Goal: Task Accomplishment & Management: Manage account settings

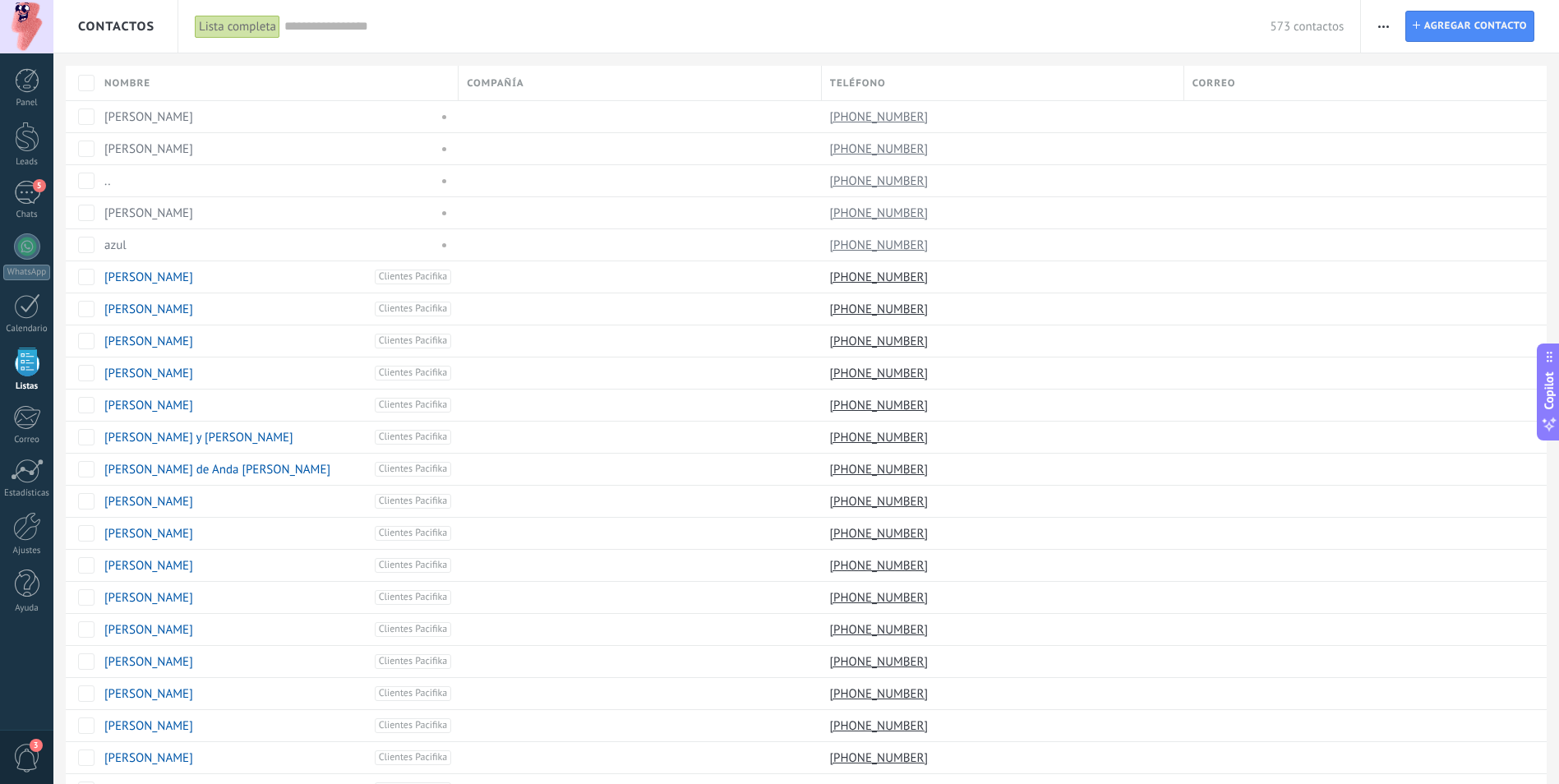
click at [1383, 29] on span "button" at bounding box center [1384, 27] width 11 height 31
click at [1406, 171] on span "Importar" at bounding box center [1415, 169] width 46 height 33
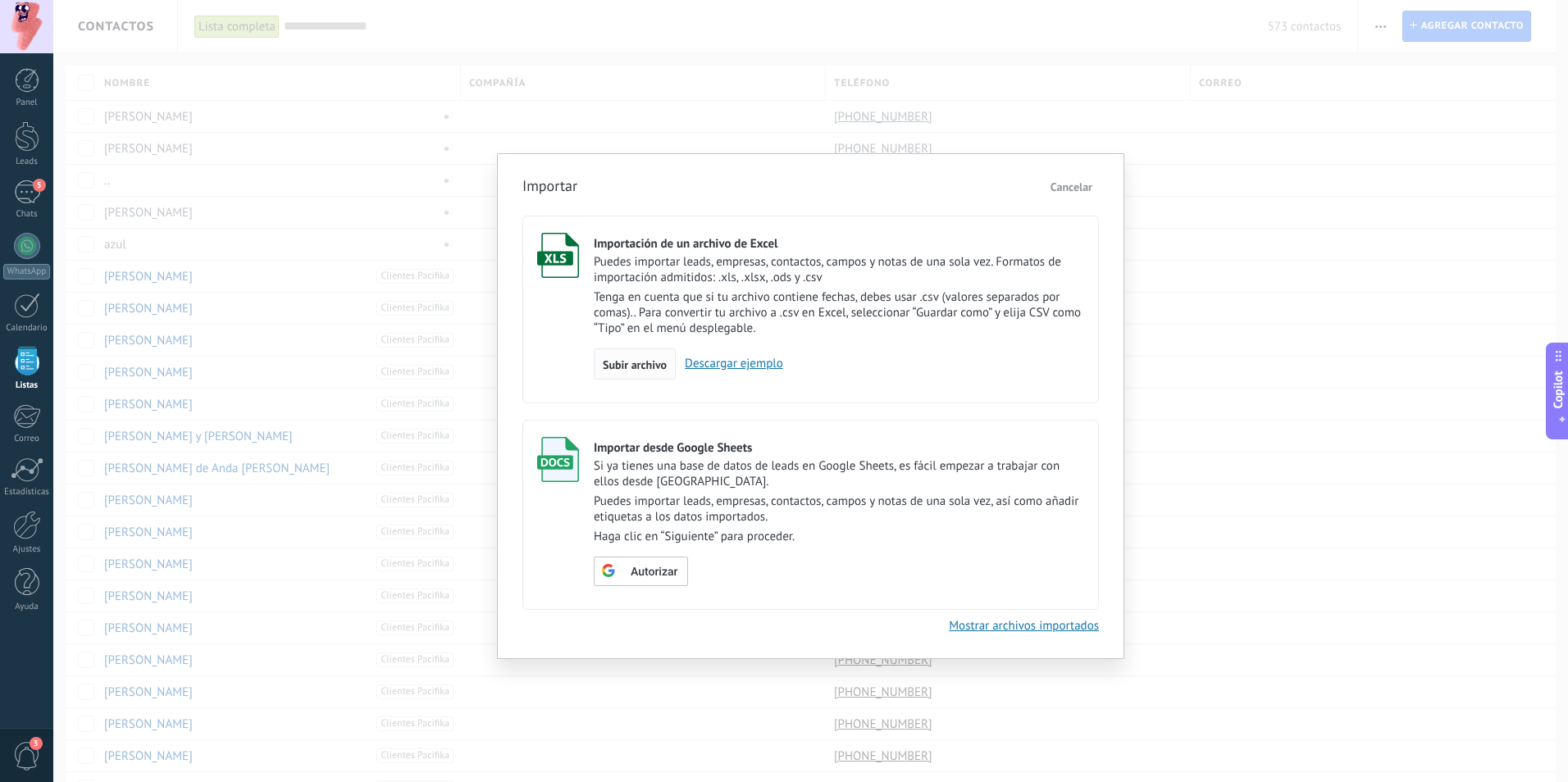
click at [643, 359] on span "Subir archivo" at bounding box center [635, 365] width 64 height 12
click at [0, 0] on input "Importación de un archivo de Excel Puedes importar leads, empresas, contactos, …" at bounding box center [0, 0] width 0 height 0
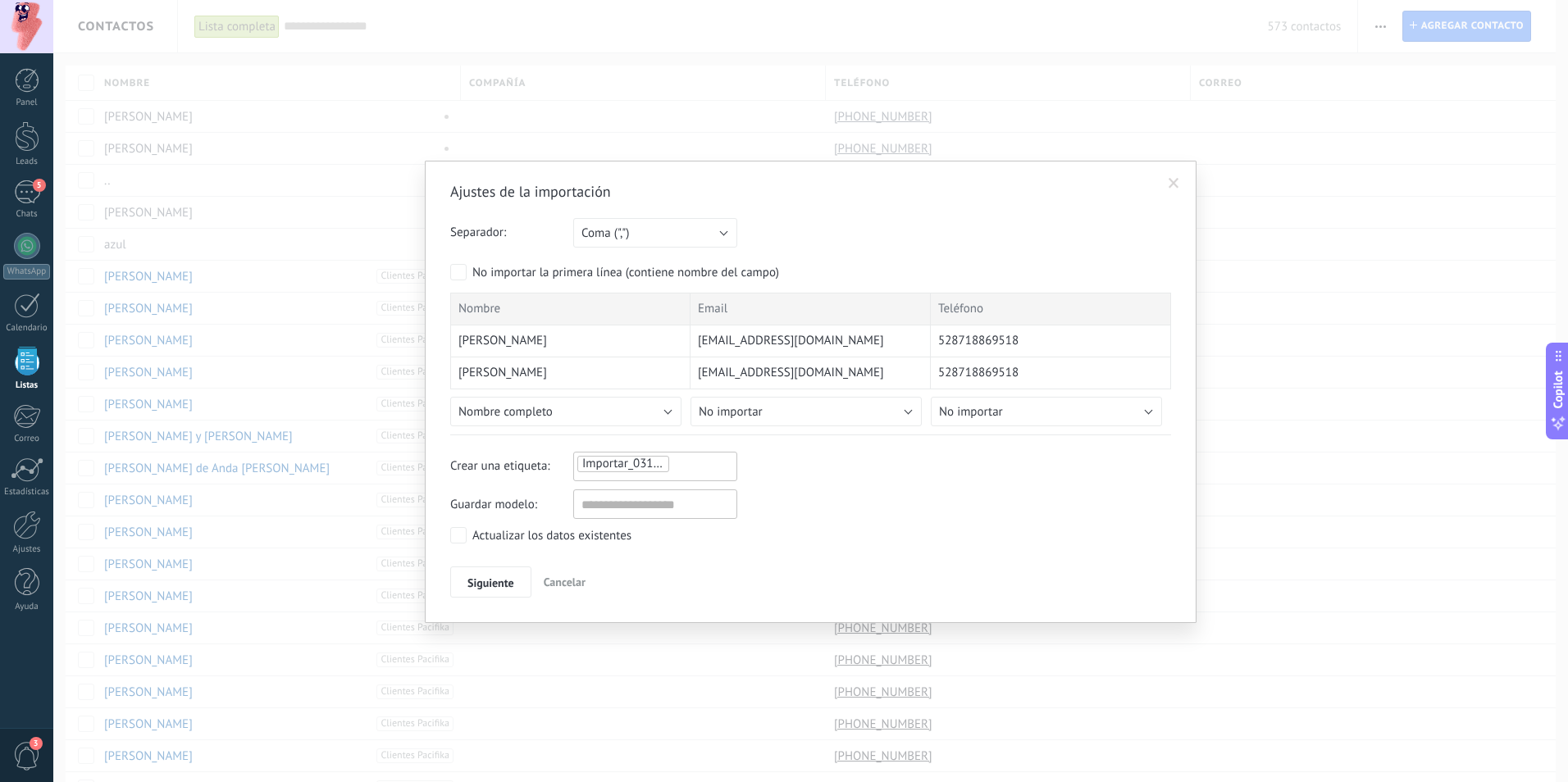
click at [1175, 177] on span at bounding box center [1174, 184] width 27 height 27
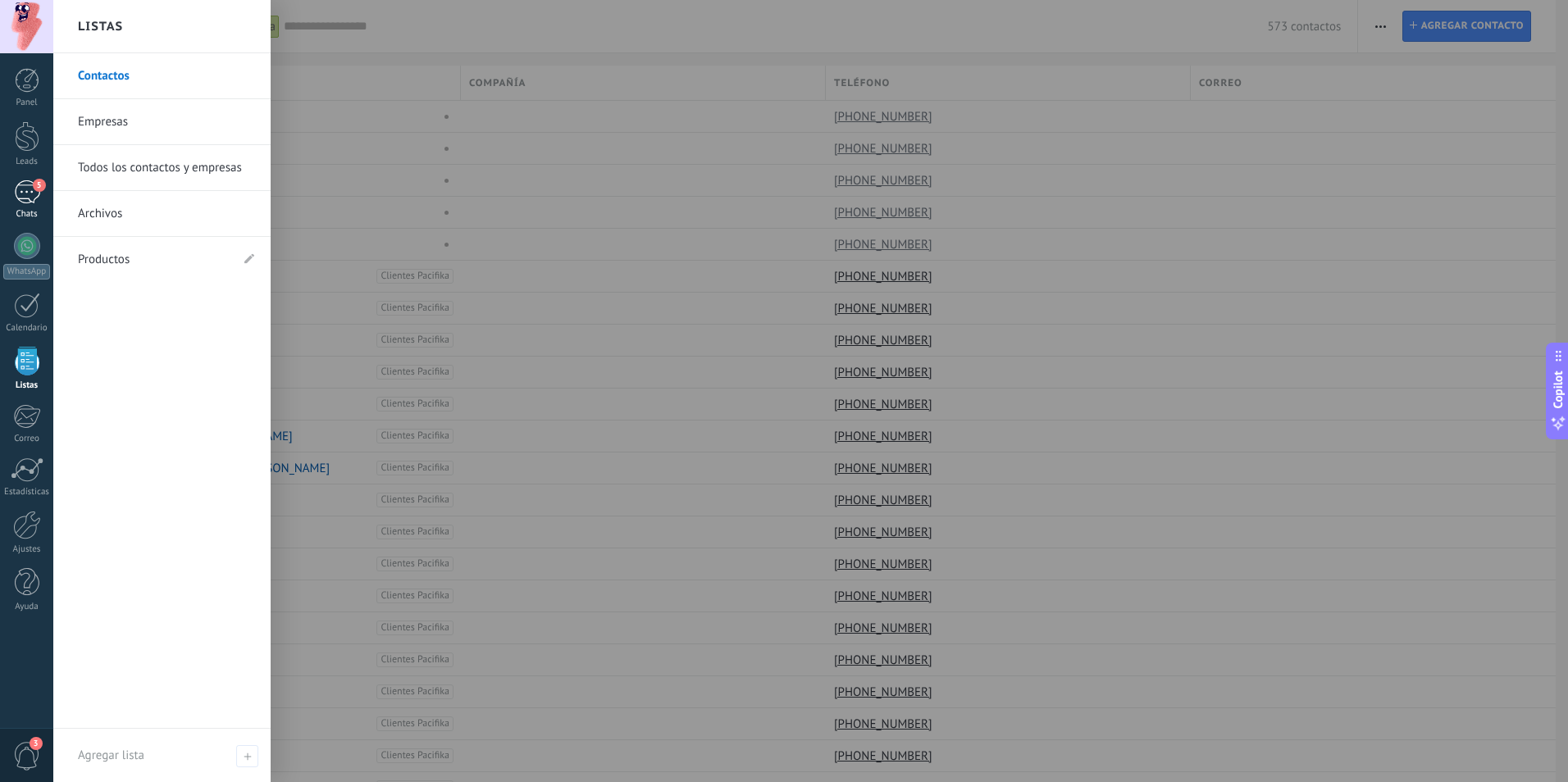
click at [35, 183] on span "5" at bounding box center [39, 185] width 13 height 13
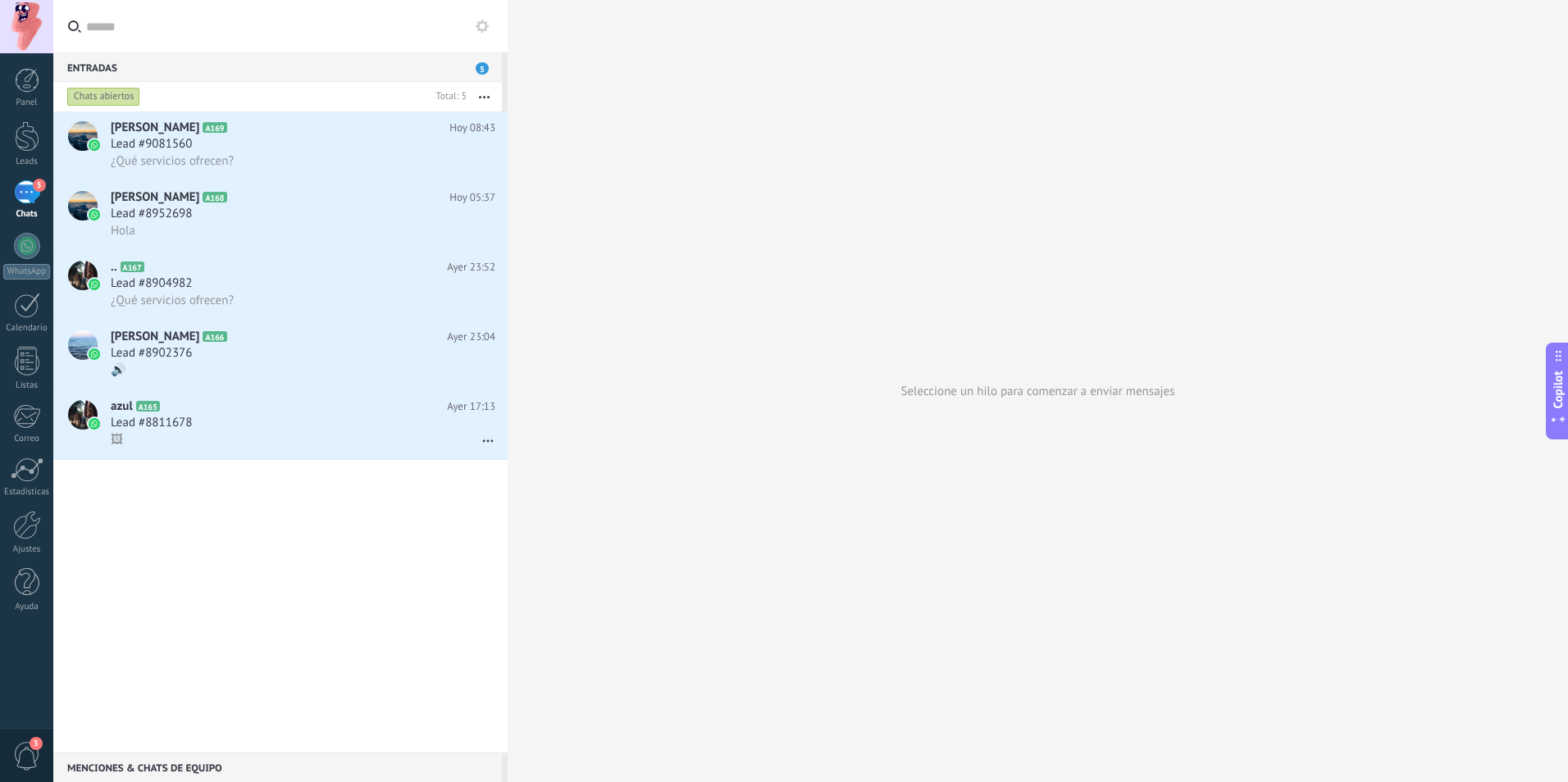
click at [27, 752] on span "3" at bounding box center [27, 755] width 27 height 28
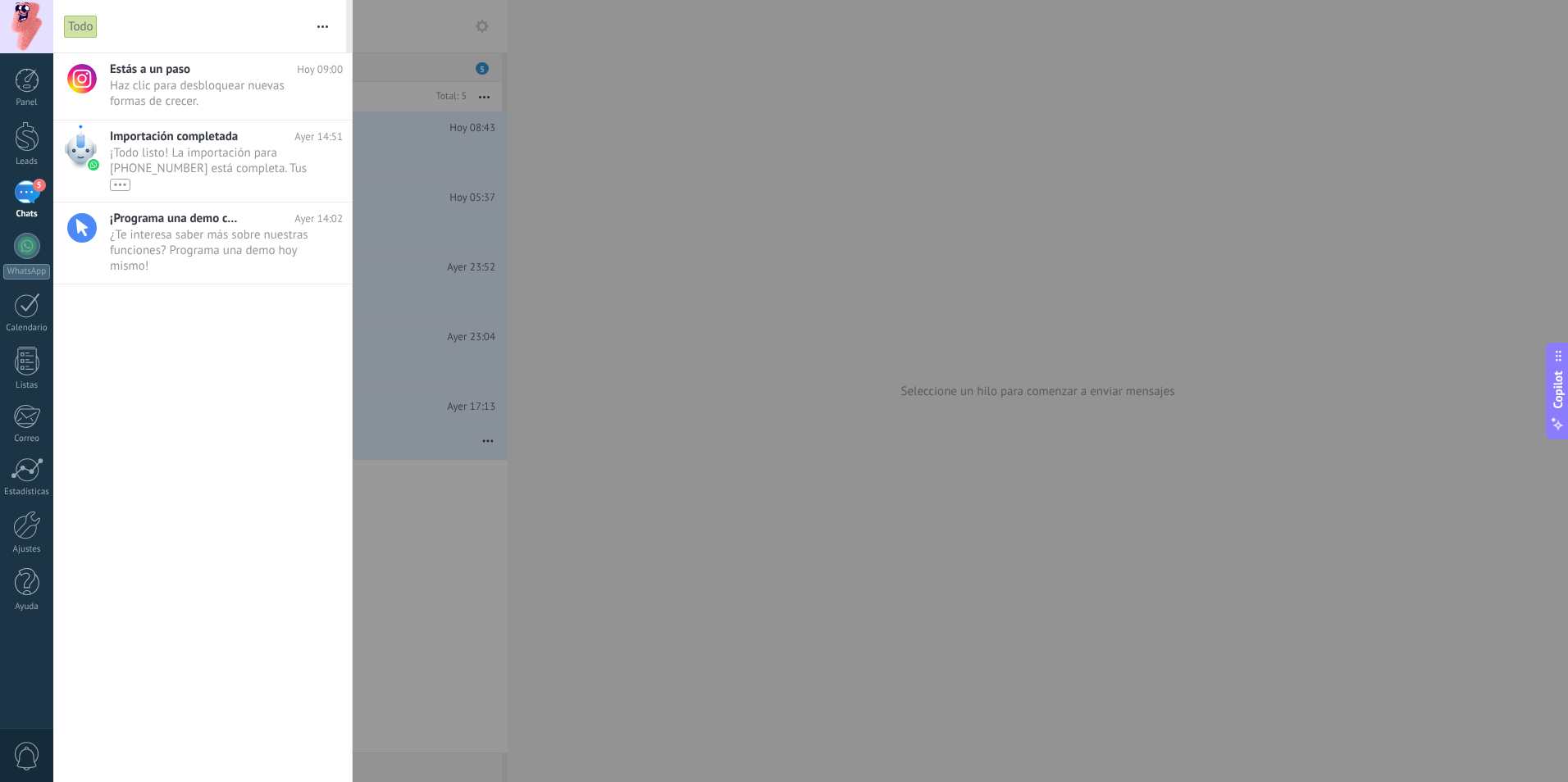
click at [692, 392] on div at bounding box center [784, 391] width 1568 height 782
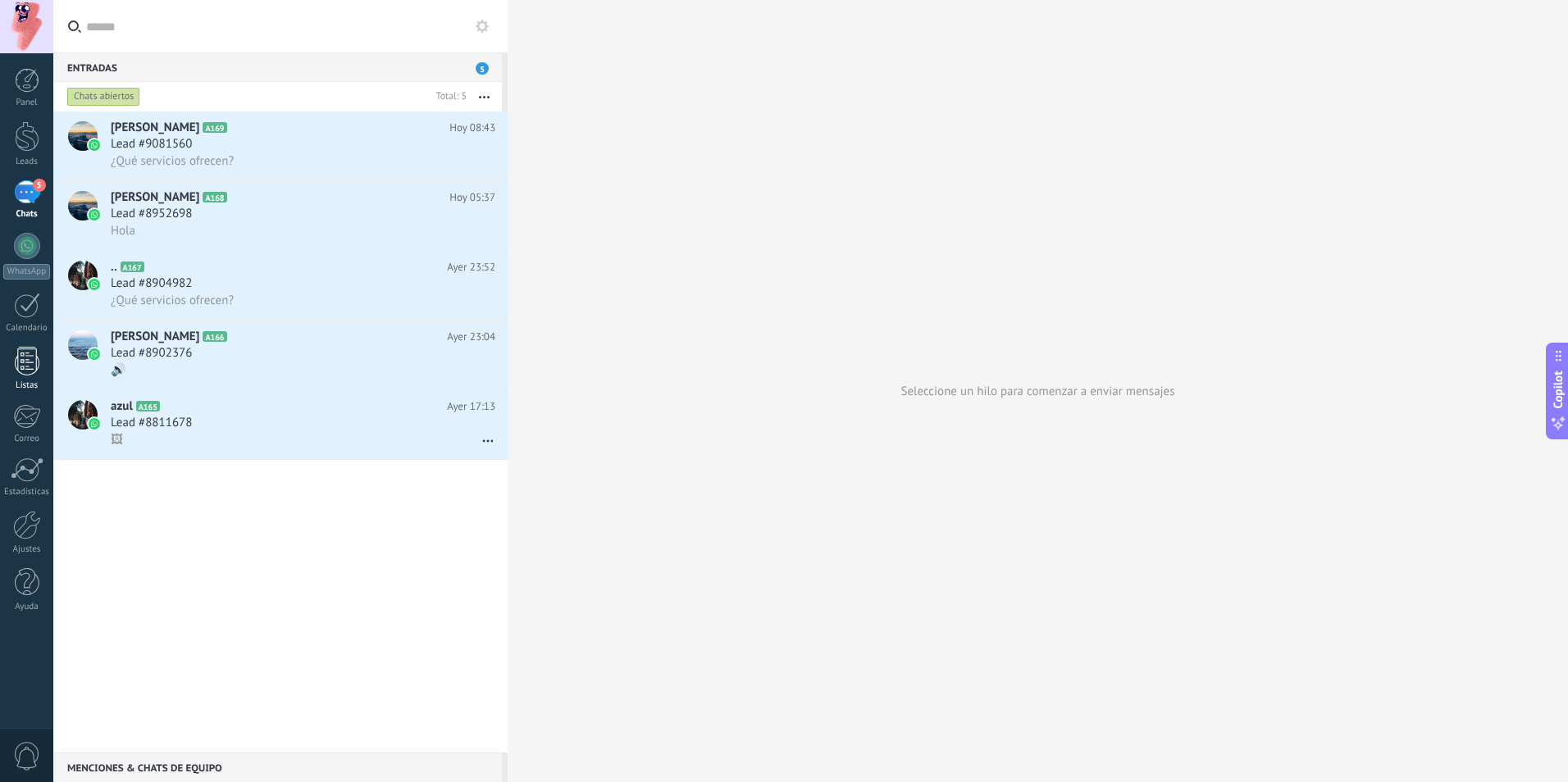
click at [28, 363] on div at bounding box center [27, 360] width 25 height 28
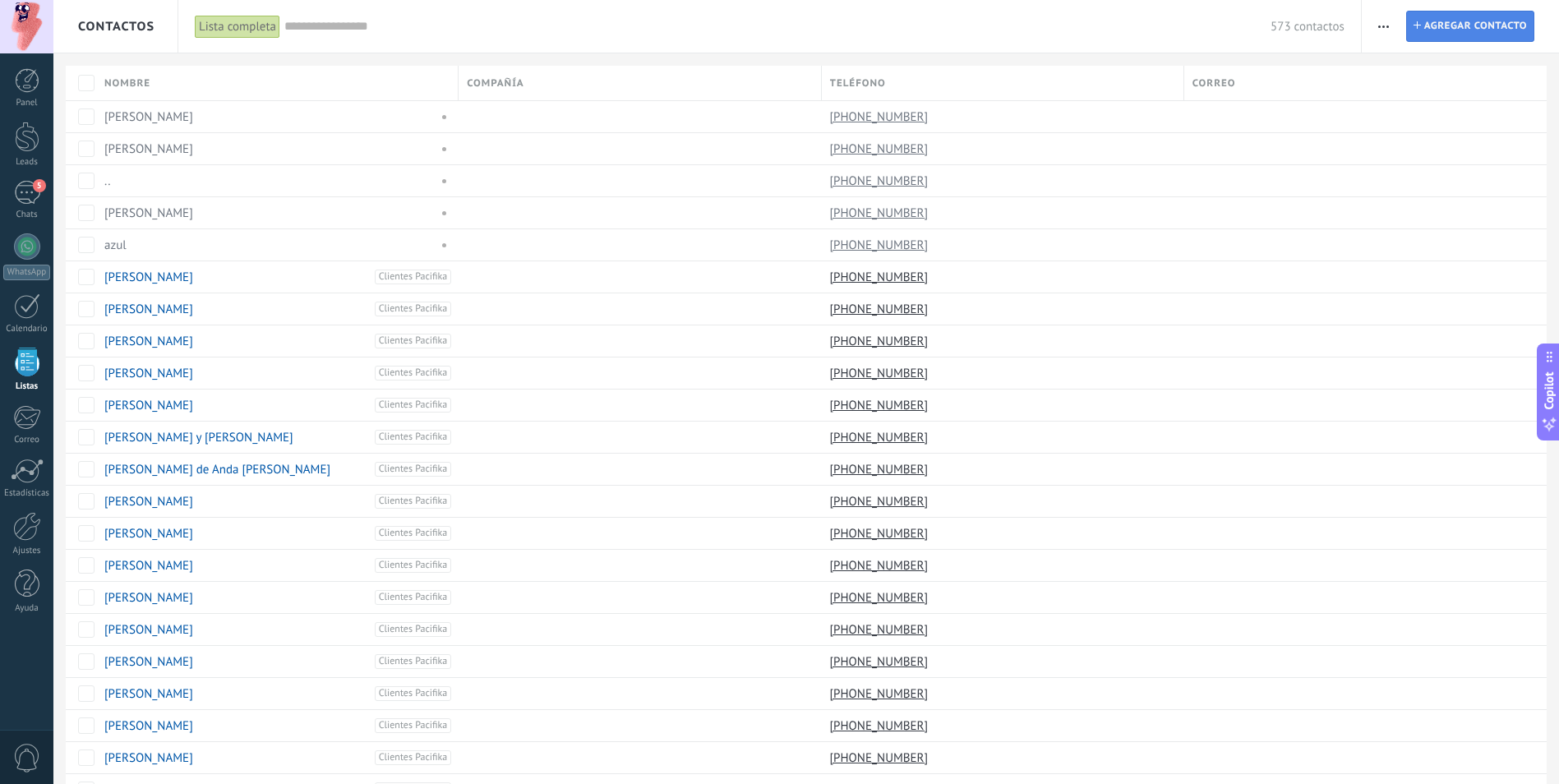
click at [1507, 35] on span "Agregar contacto" at bounding box center [1476, 27] width 103 height 29
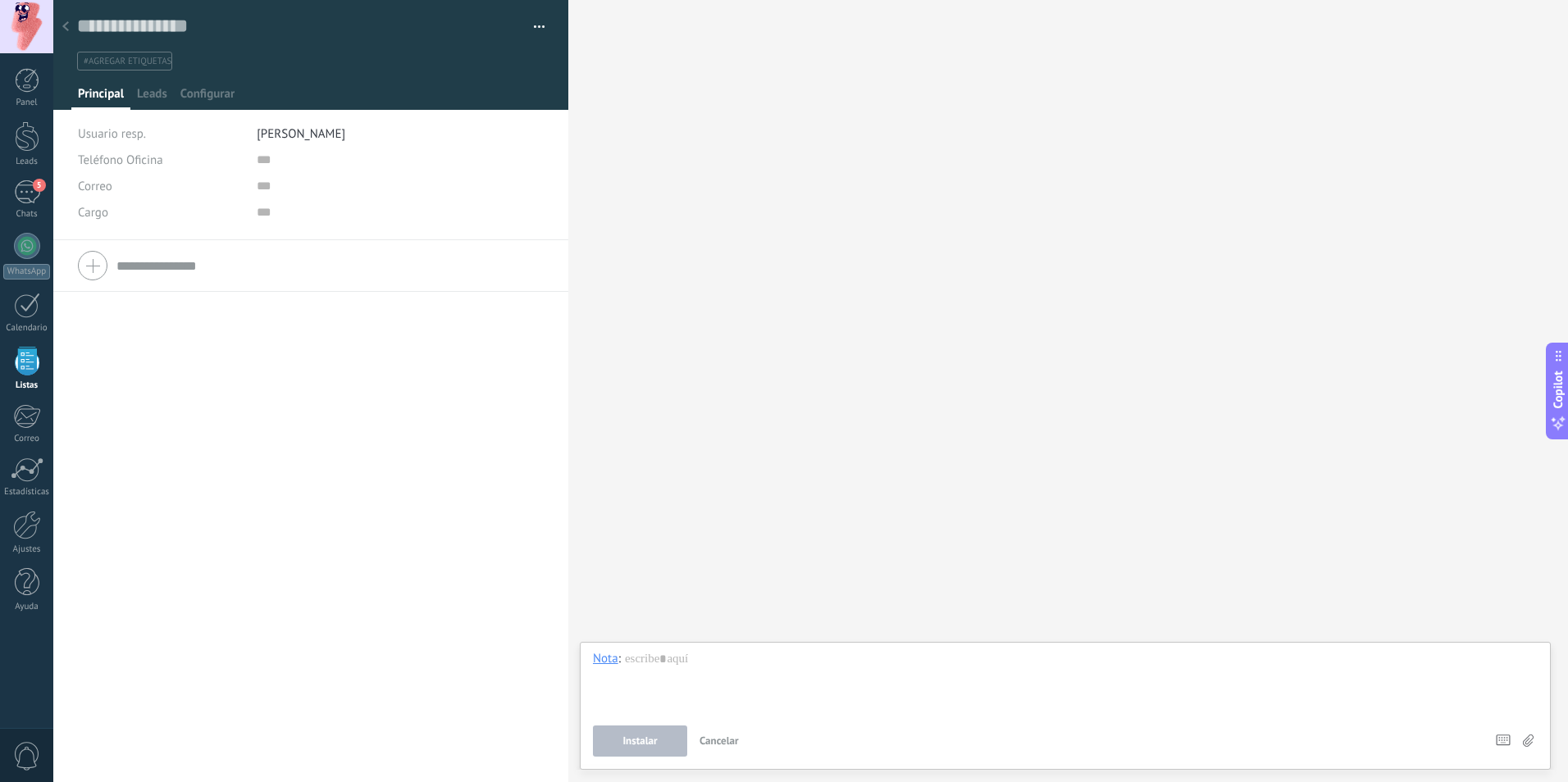
click at [68, 27] on icon at bounding box center [65, 26] width 6 height 10
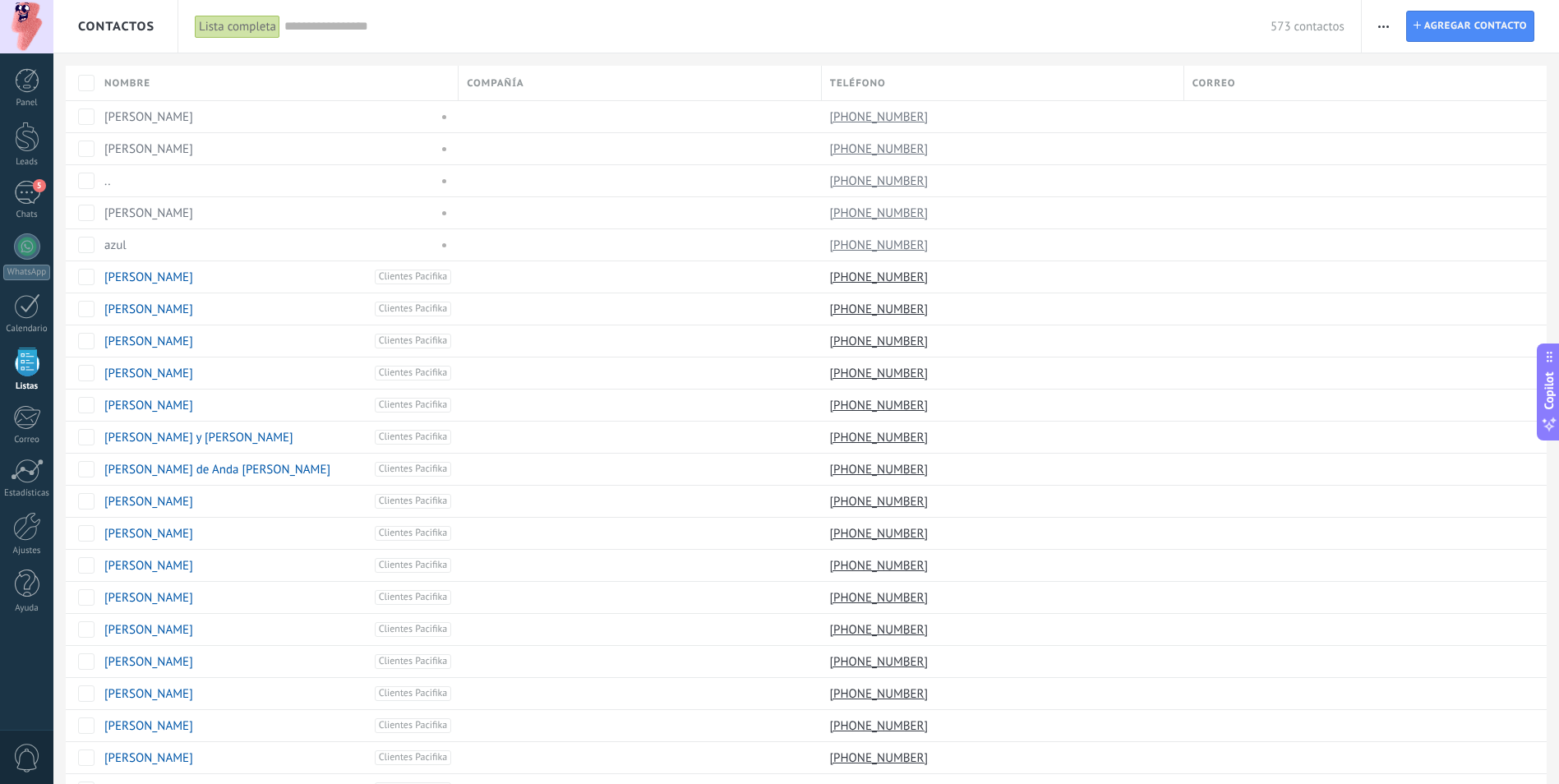
click at [1383, 29] on span "button" at bounding box center [1384, 27] width 11 height 31
click at [1477, 168] on div "Importar" at bounding box center [1444, 169] width 166 height 33
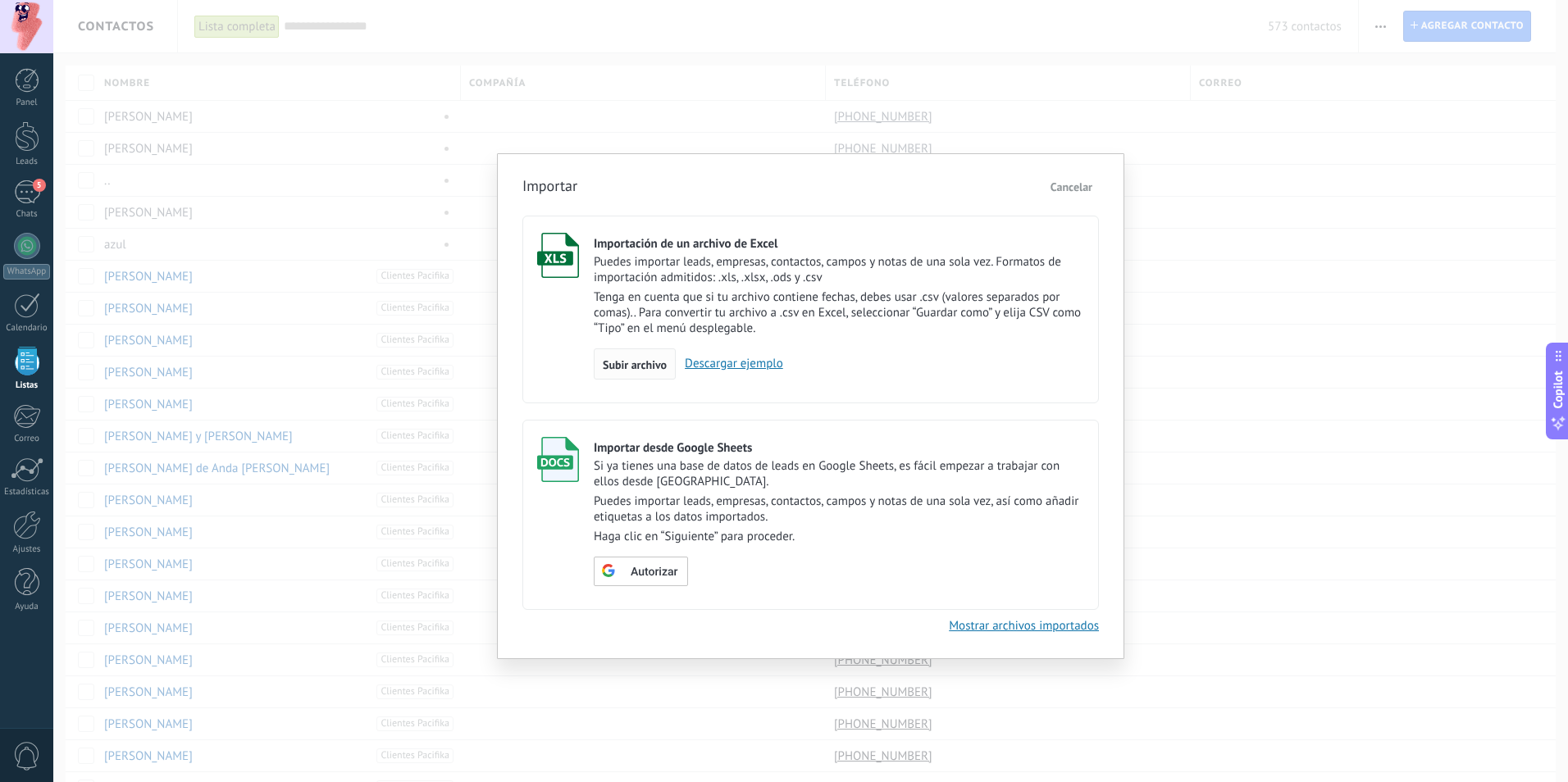
click at [646, 374] on div "Subir archivo" at bounding box center [635, 364] width 82 height 31
click at [0, 0] on input "Importación de un archivo de Excel Puedes importar leads, empresas, contactos, …" at bounding box center [0, 0] width 0 height 0
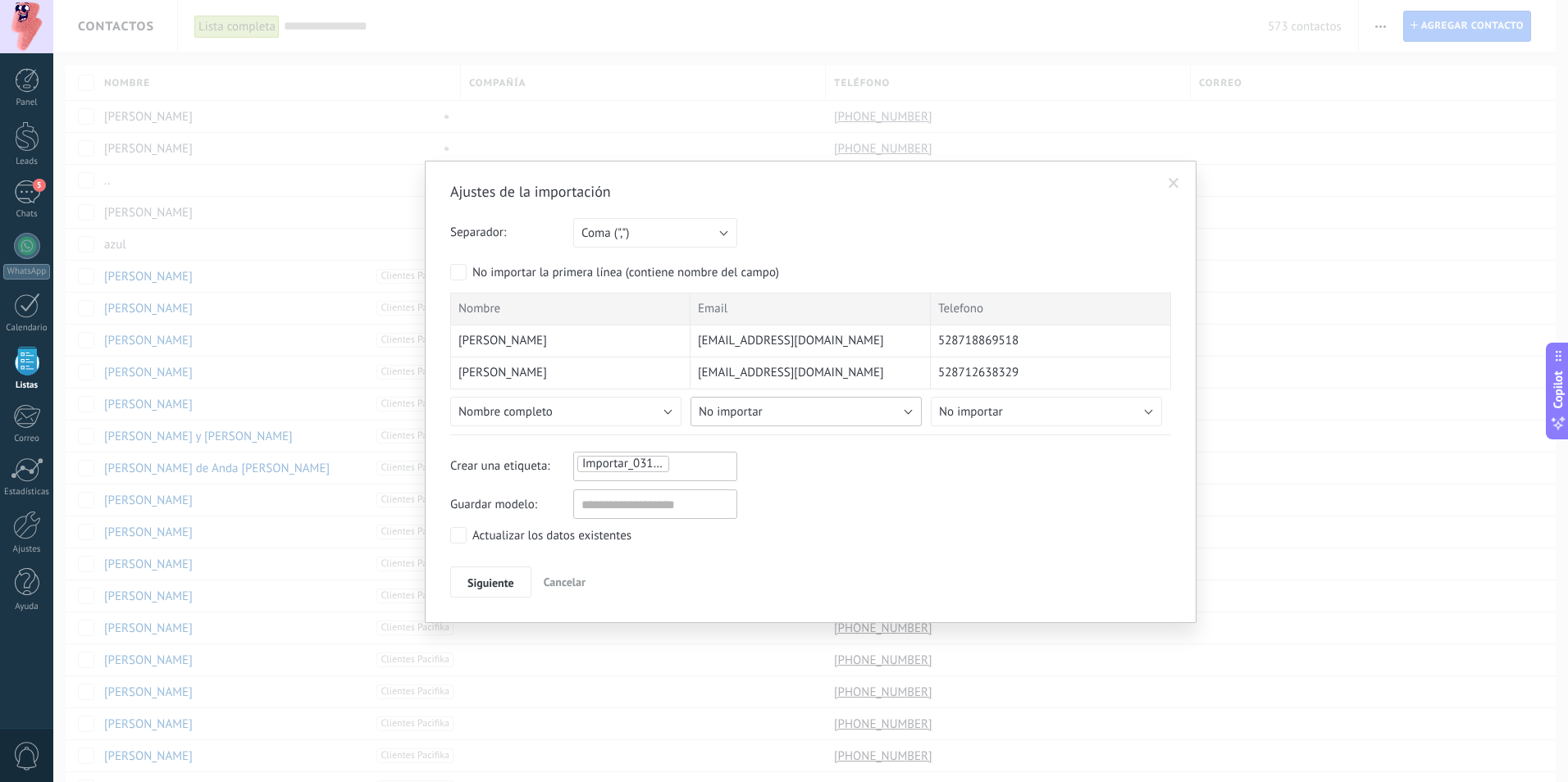
click at [779, 417] on button "No importar" at bounding box center [806, 412] width 231 height 29
click at [831, 521] on span "Correo" at bounding box center [809, 527] width 235 height 16
click at [985, 412] on span "No importar" at bounding box center [971, 412] width 64 height 16
click at [1176, 187] on span at bounding box center [1174, 183] width 11 height 12
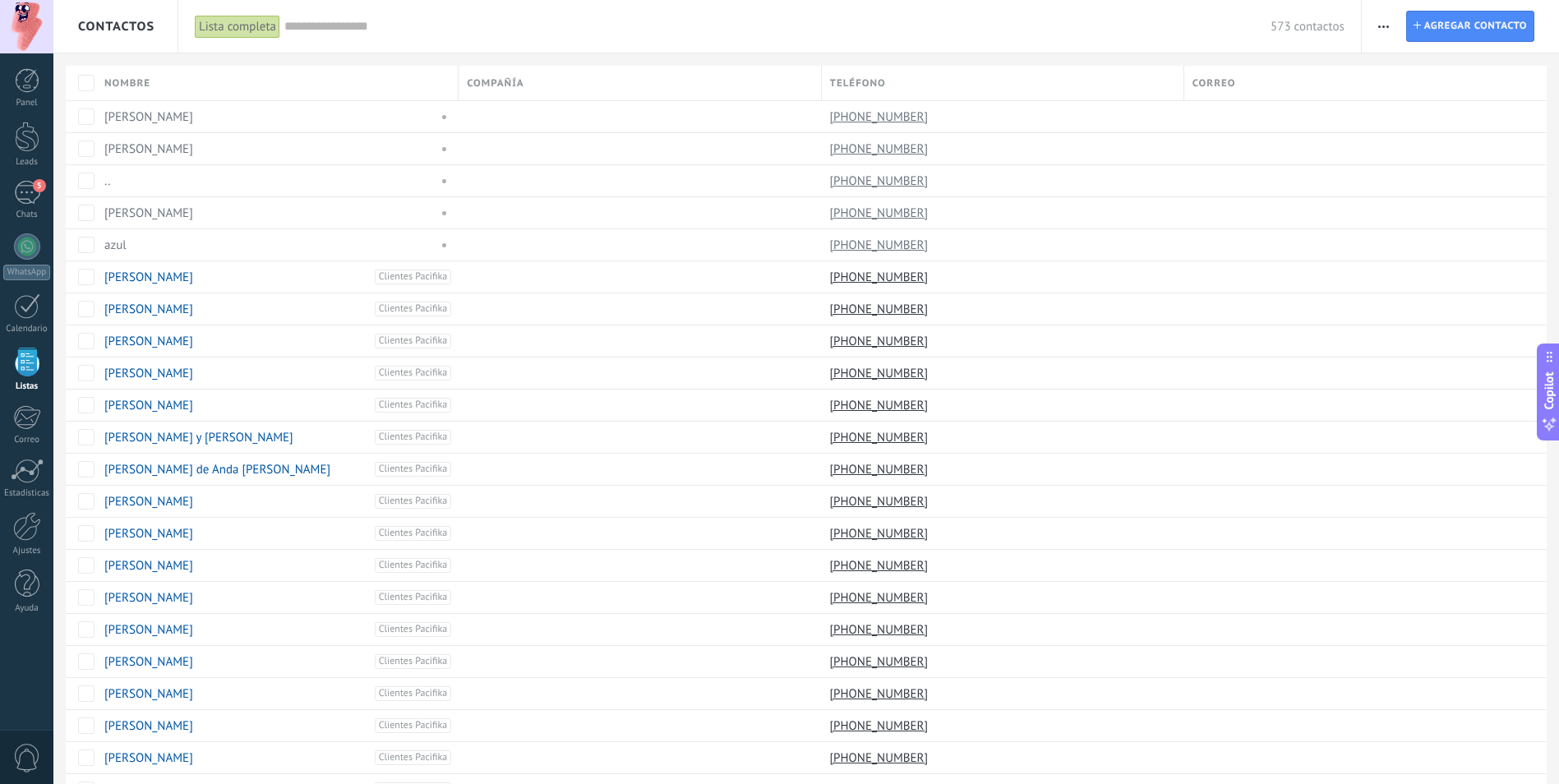
click at [1389, 28] on icon "button" at bounding box center [1384, 27] width 11 height 3
click at [1436, 167] on span "Importar" at bounding box center [1416, 169] width 46 height 33
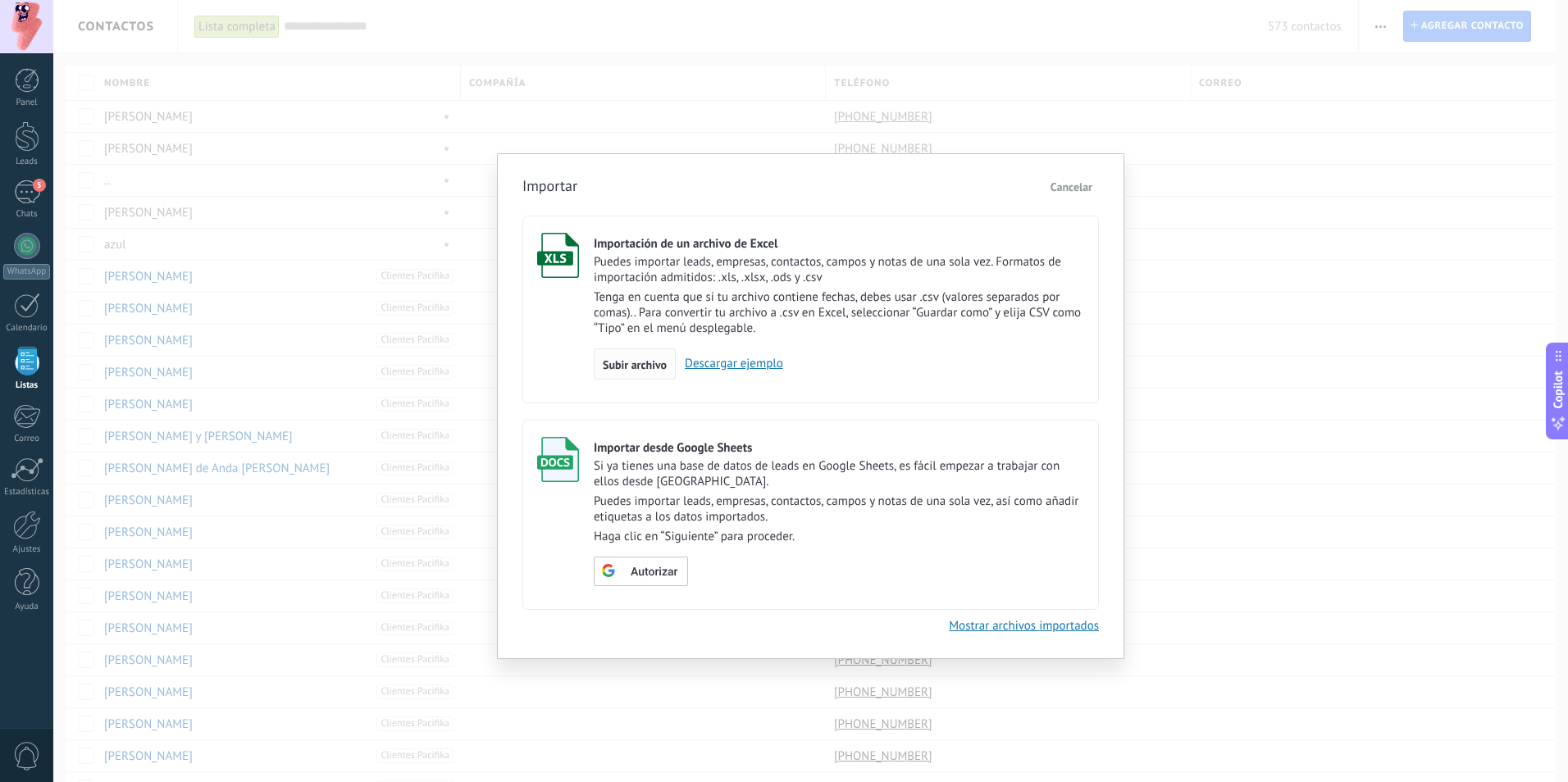
click at [639, 366] on span "Subir archivo" at bounding box center [635, 365] width 64 height 12
click at [0, 0] on input "Importación de un archivo de Excel Puedes importar leads, empresas, contactos, …" at bounding box center [0, 0] width 0 height 0
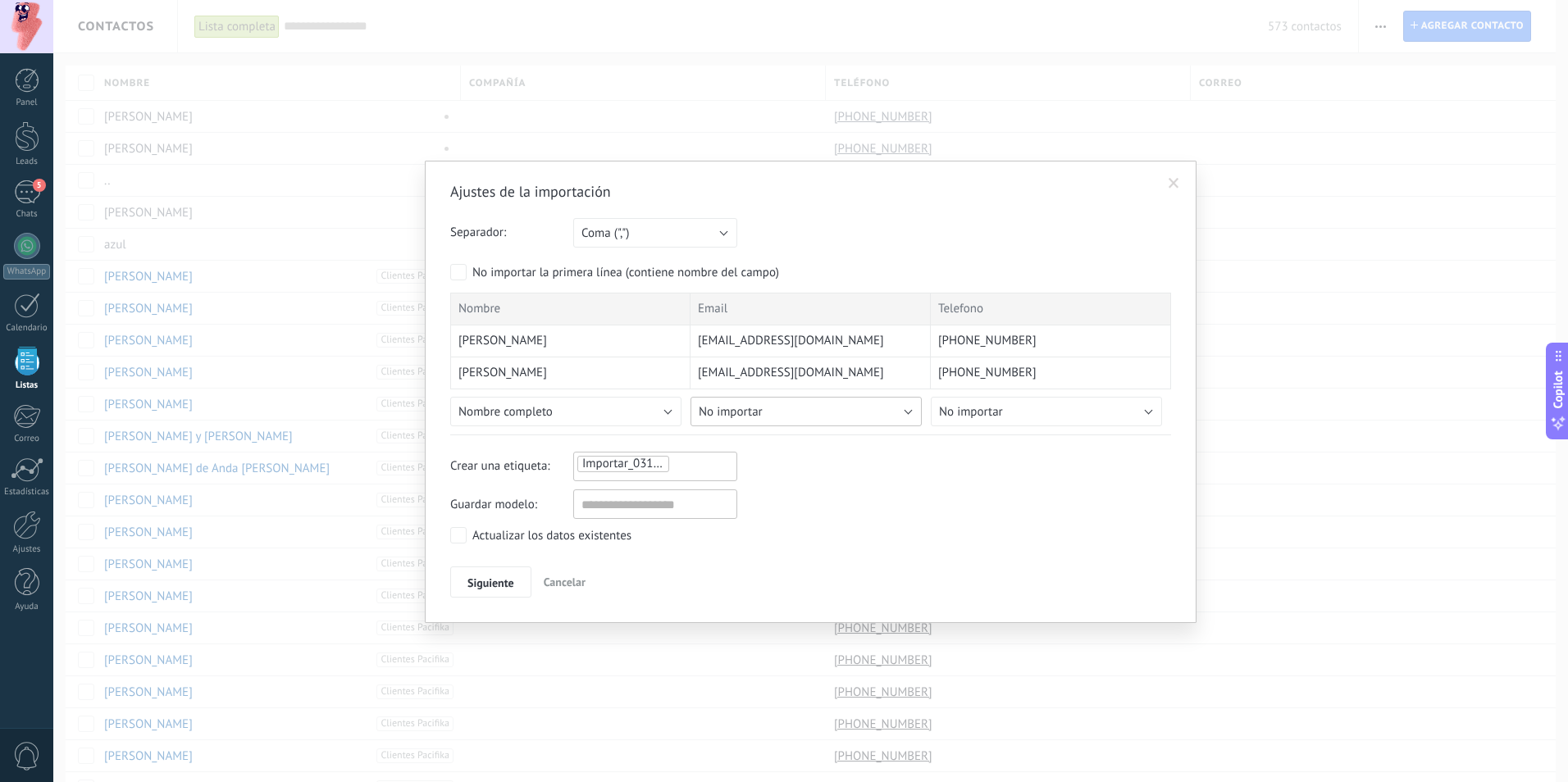
click at [902, 412] on button "No importar" at bounding box center [806, 412] width 231 height 29
click at [789, 526] on span "Correo" at bounding box center [809, 527] width 235 height 16
drag, startPoint x: 1028, startPoint y: 399, endPoint x: 1029, endPoint y: 407, distance: 8.1
click at [1028, 401] on button "No importar" at bounding box center [1046, 412] width 231 height 29
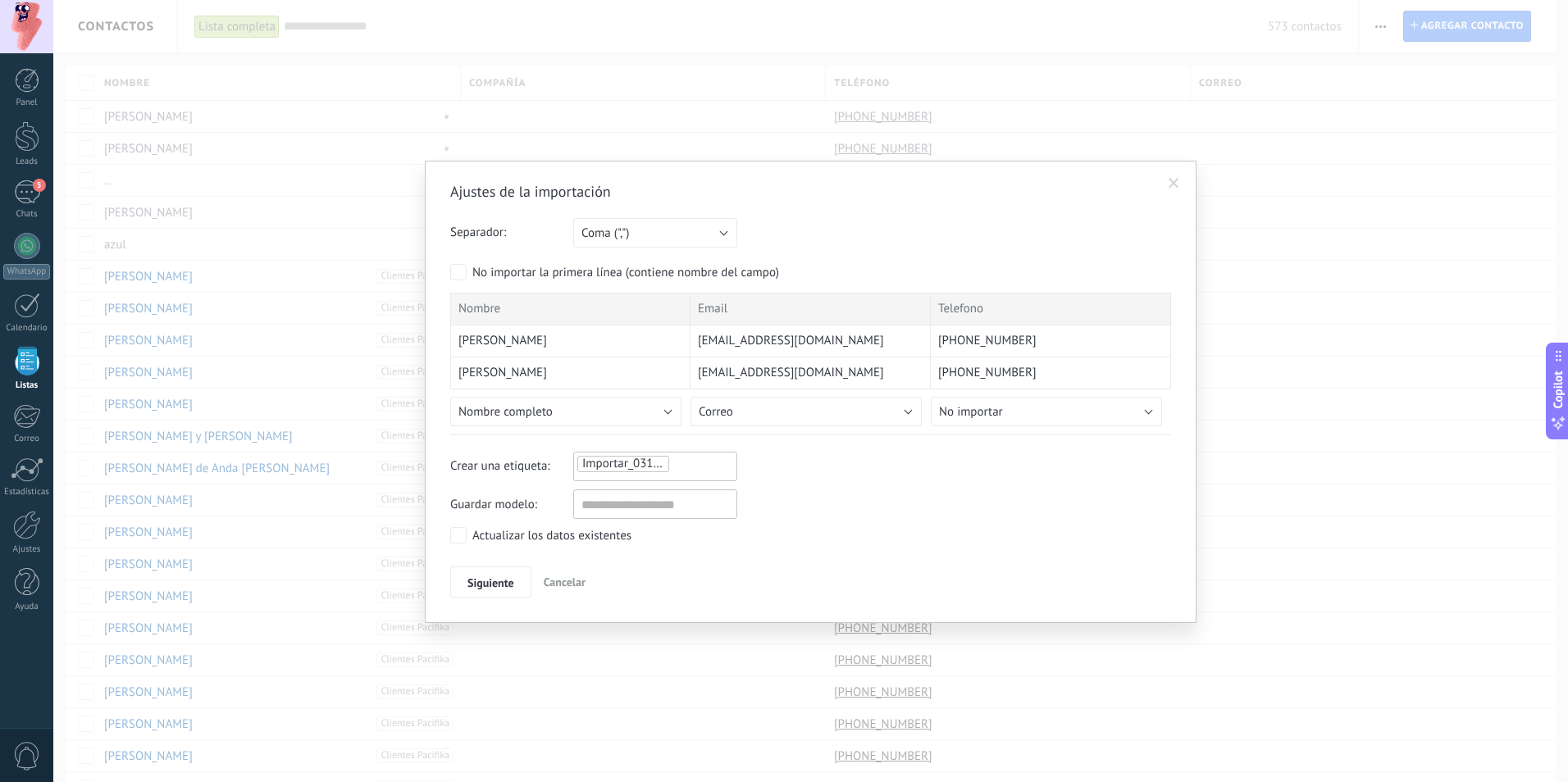
click at [1180, 189] on span at bounding box center [1174, 184] width 27 height 27
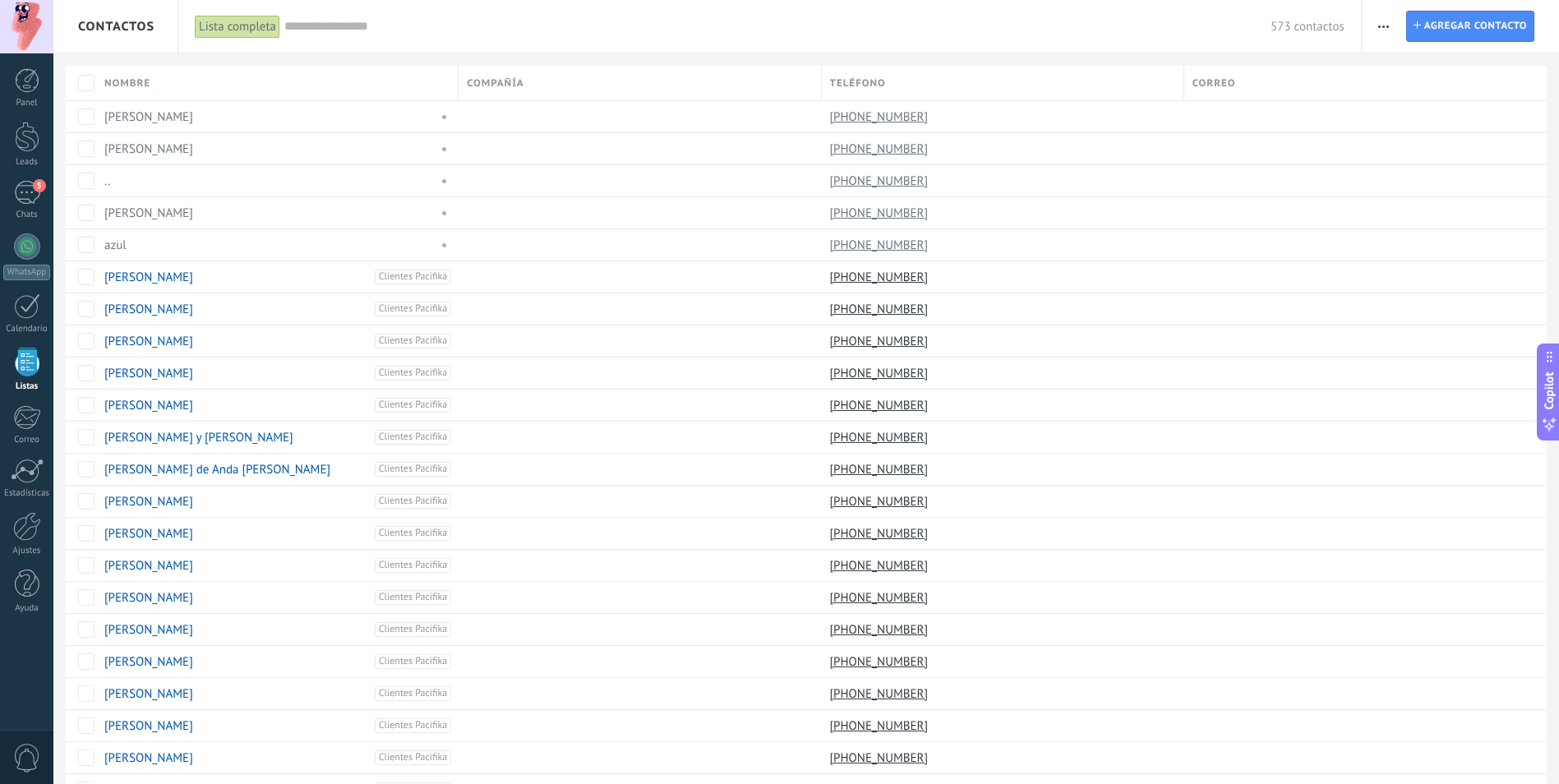
click at [1384, 34] on span "button" at bounding box center [1384, 27] width 11 height 31
click at [1474, 164] on div "Importar" at bounding box center [1444, 169] width 166 height 33
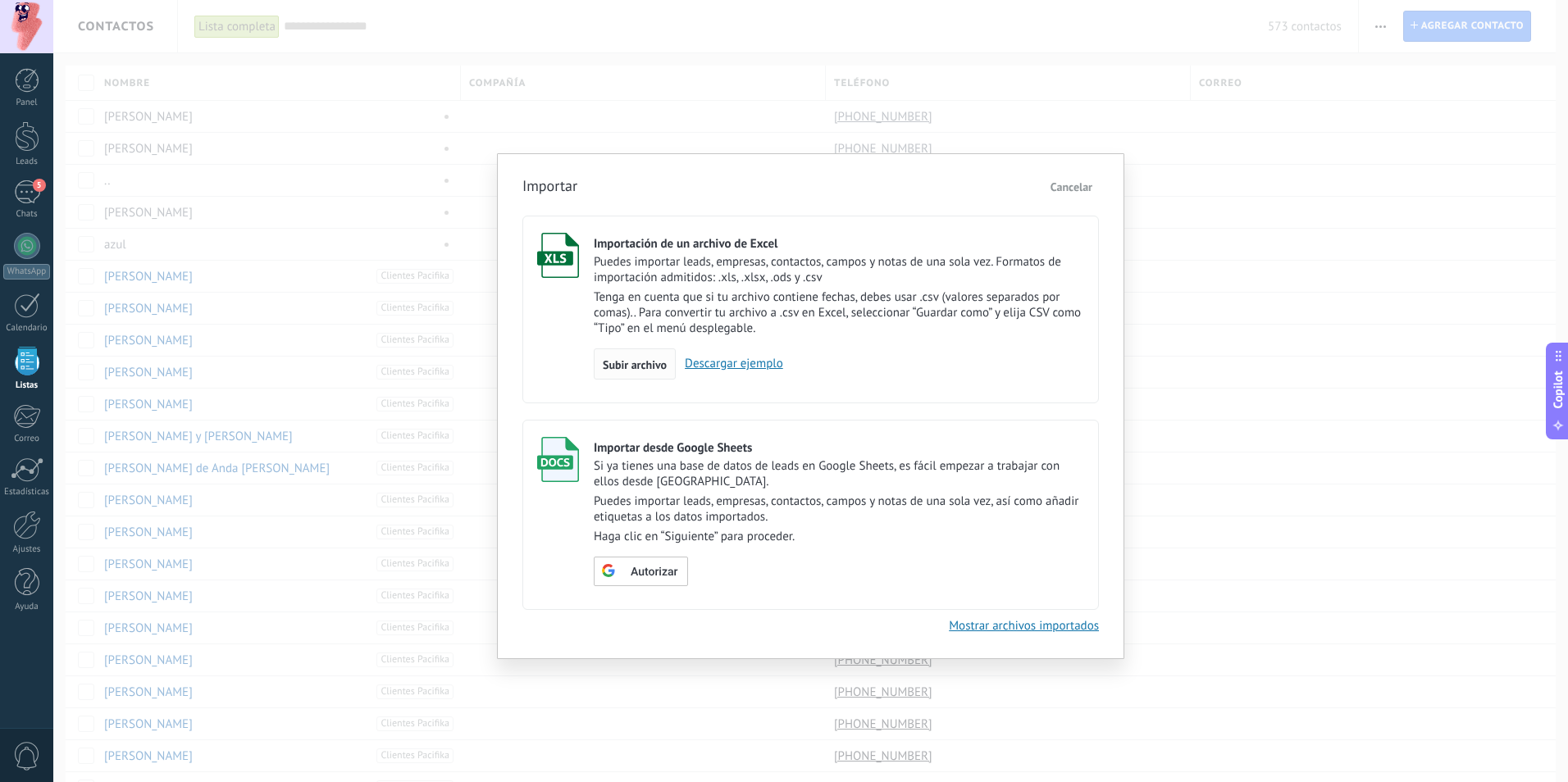
click at [649, 360] on span "Subir archivo" at bounding box center [635, 365] width 64 height 12
click at [0, 0] on input "Importación de un archivo de Excel Puedes importar leads, empresas, contactos, …" at bounding box center [0, 0] width 0 height 0
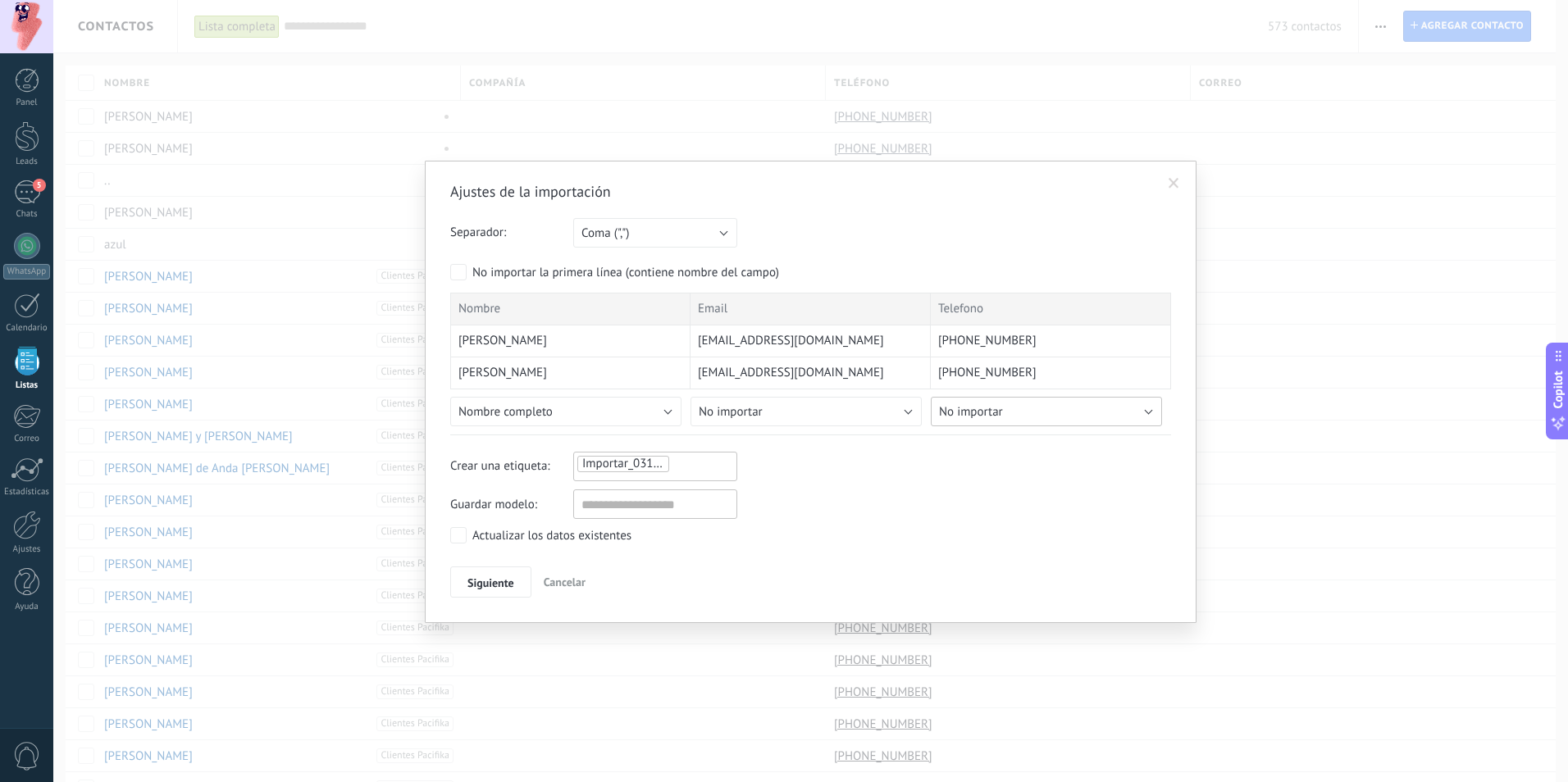
click at [1061, 406] on button "No importar" at bounding box center [1046, 412] width 231 height 29
click at [1081, 497] on span "Teléfono celular" at bounding box center [1048, 498] width 235 height 16
click at [887, 405] on button "No importar" at bounding box center [806, 412] width 231 height 29
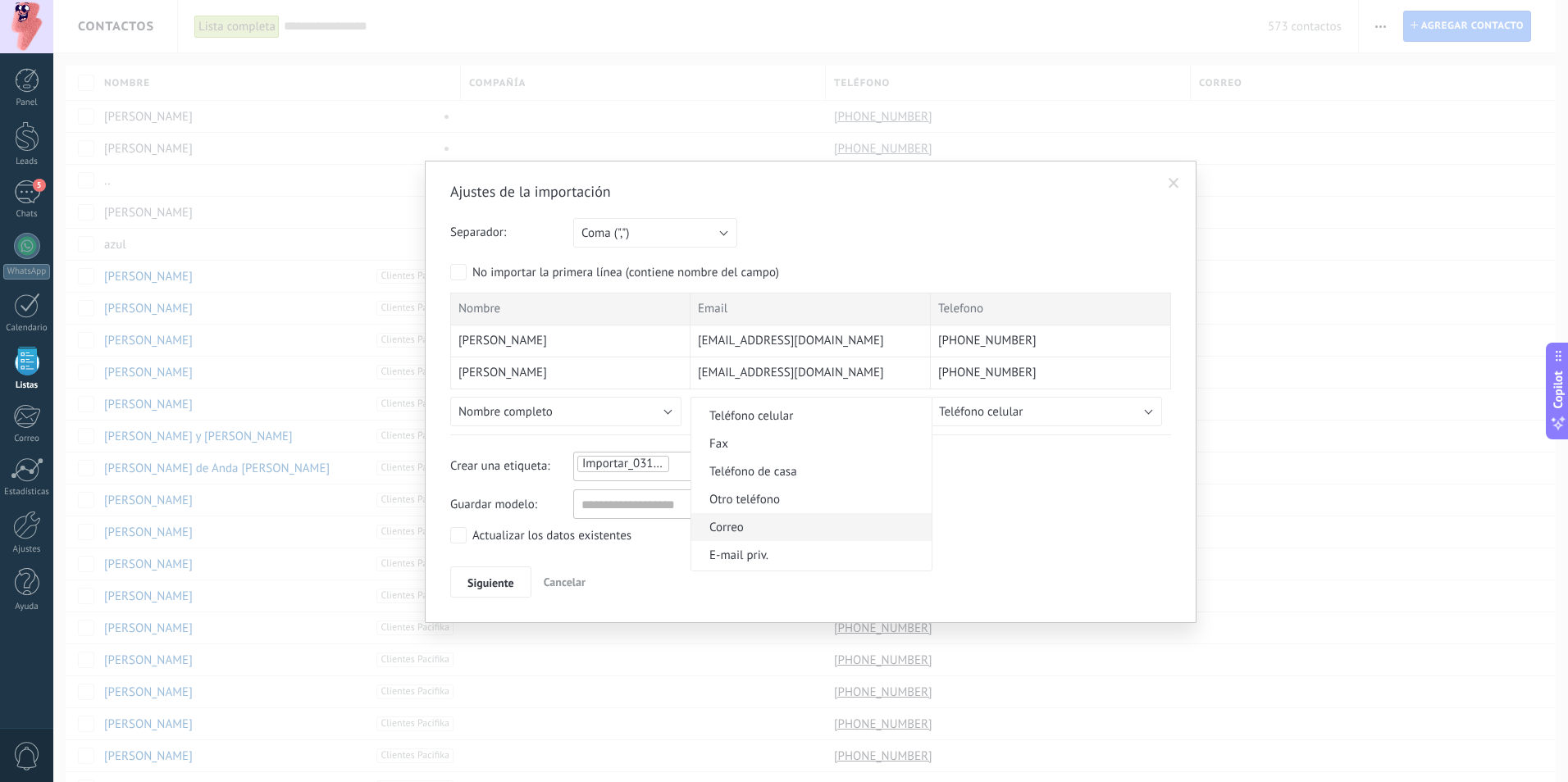
click at [863, 524] on span "Correo" at bounding box center [809, 527] width 235 height 16
click at [688, 469] on ul "Importar_03102025_1005" at bounding box center [632, 465] width 114 height 20
type input "**********"
click at [766, 494] on span "Proyectos externos" at bounding box center [721, 497] width 108 height 22
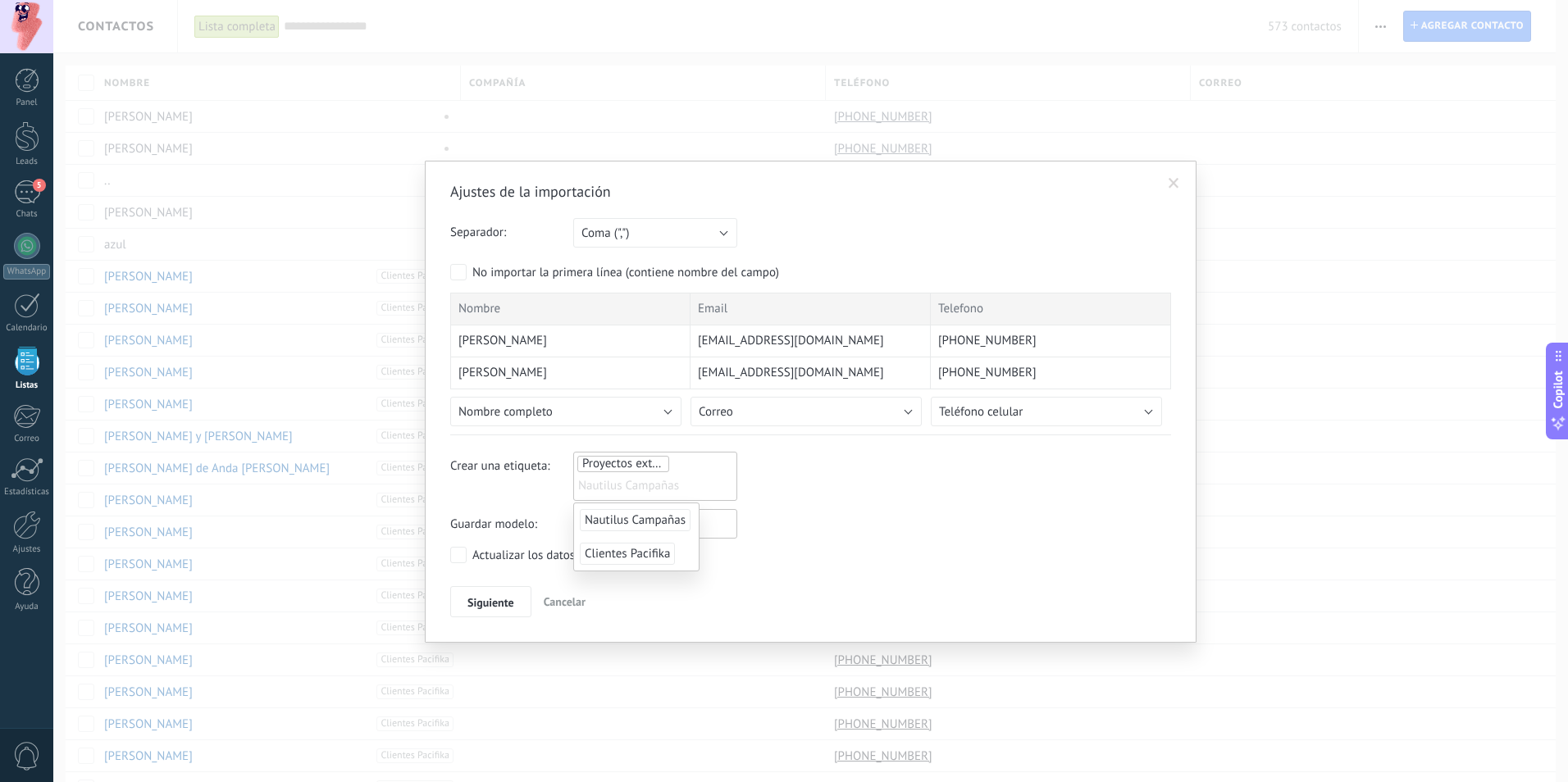
click at [873, 510] on div "Guardar modelo:" at bounding box center [811, 524] width 721 height 29
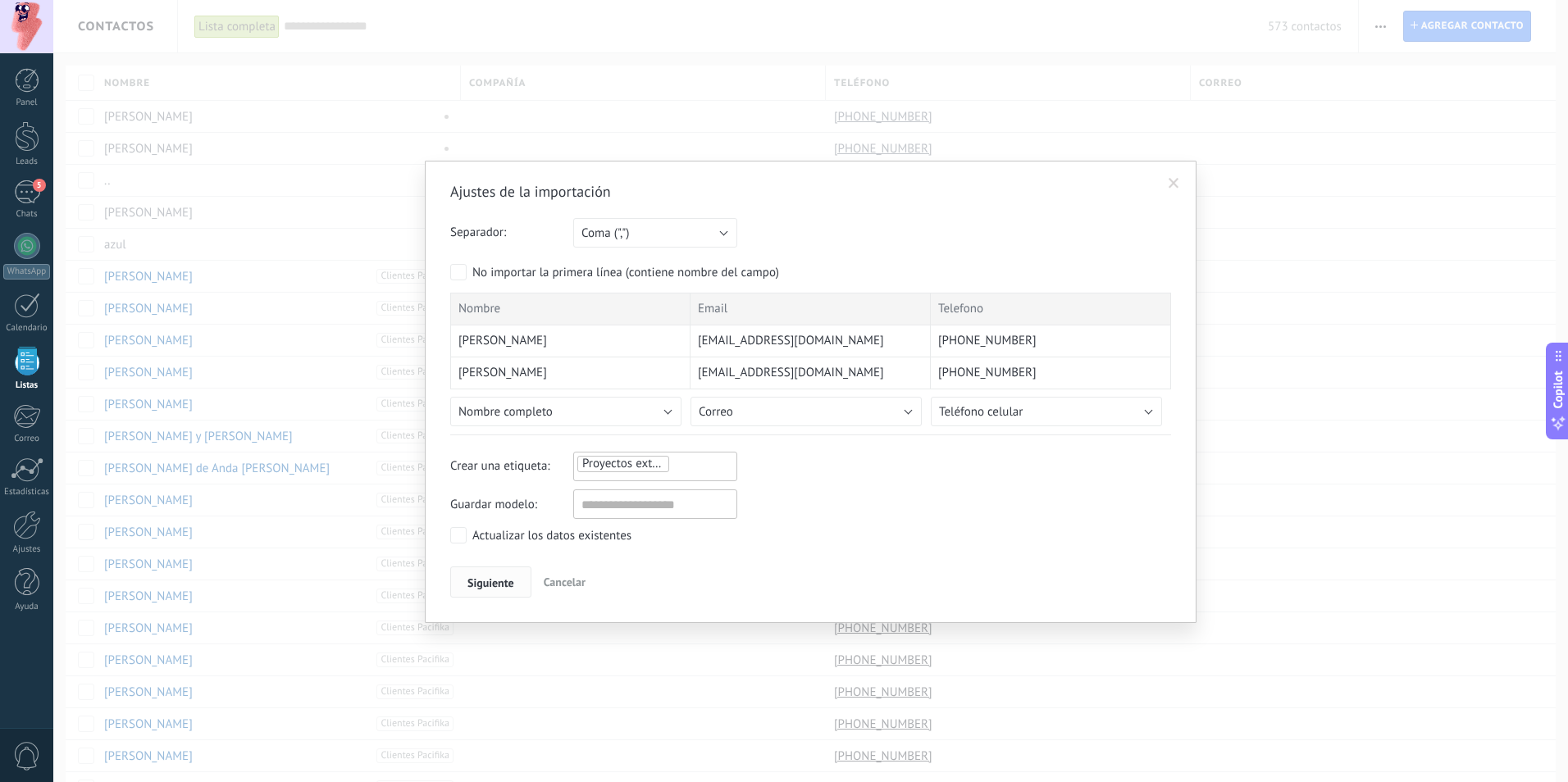
click at [510, 584] on span "Siguiente" at bounding box center [490, 583] width 47 height 12
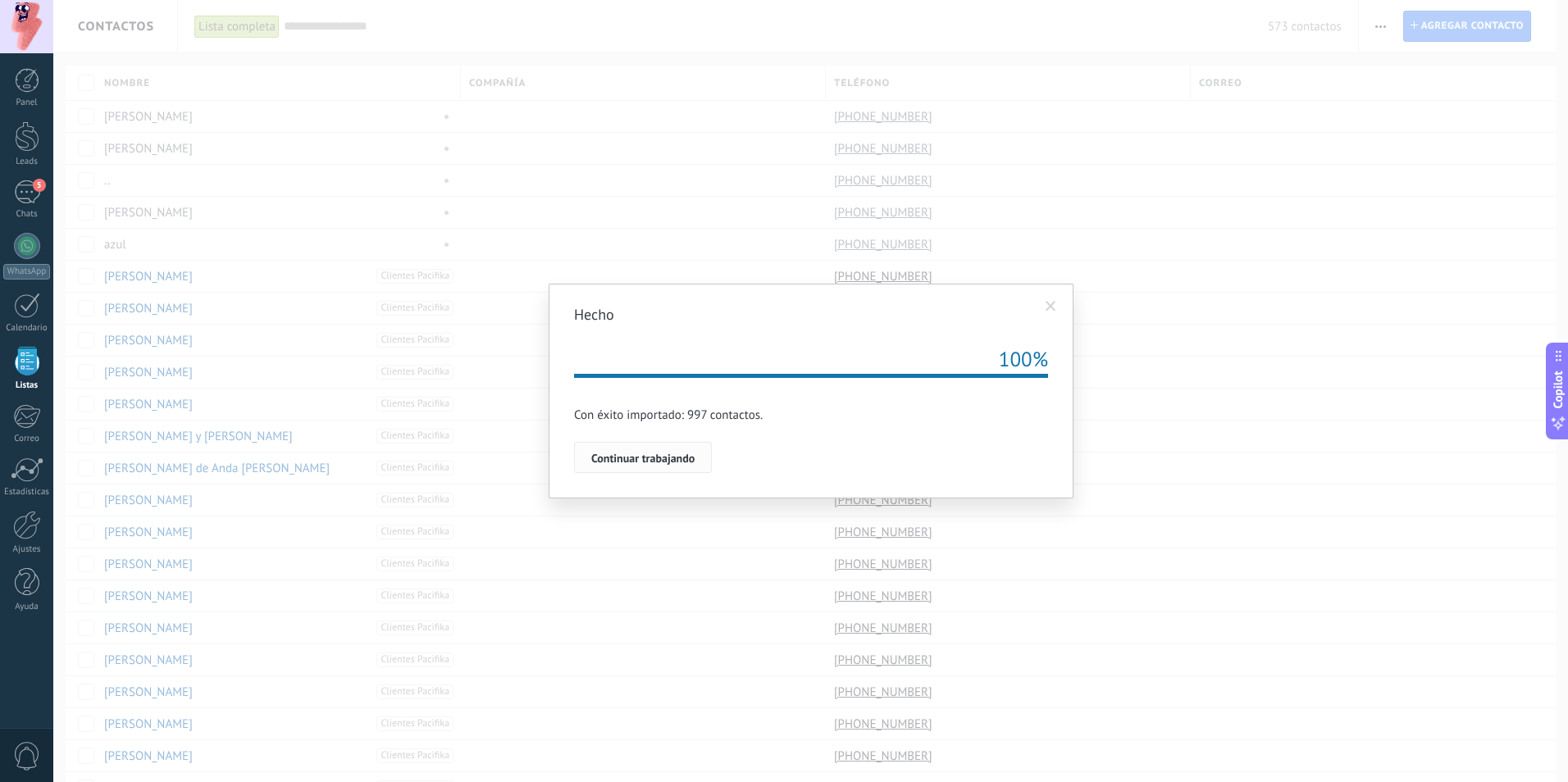
click at [679, 466] on button "Continuar trabajando" at bounding box center [642, 457] width 138 height 31
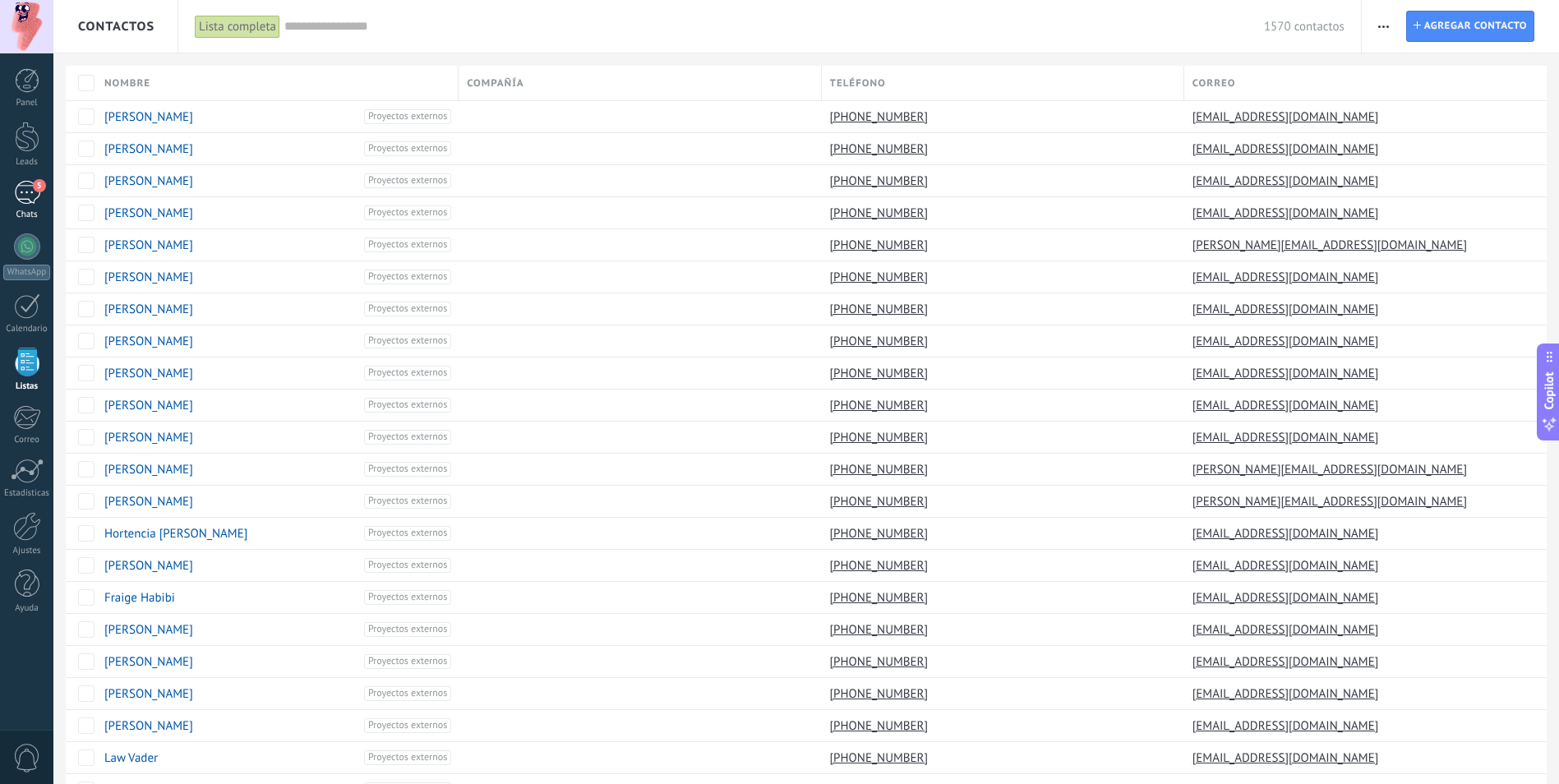
click at [42, 203] on link "5 Chats" at bounding box center [27, 200] width 53 height 39
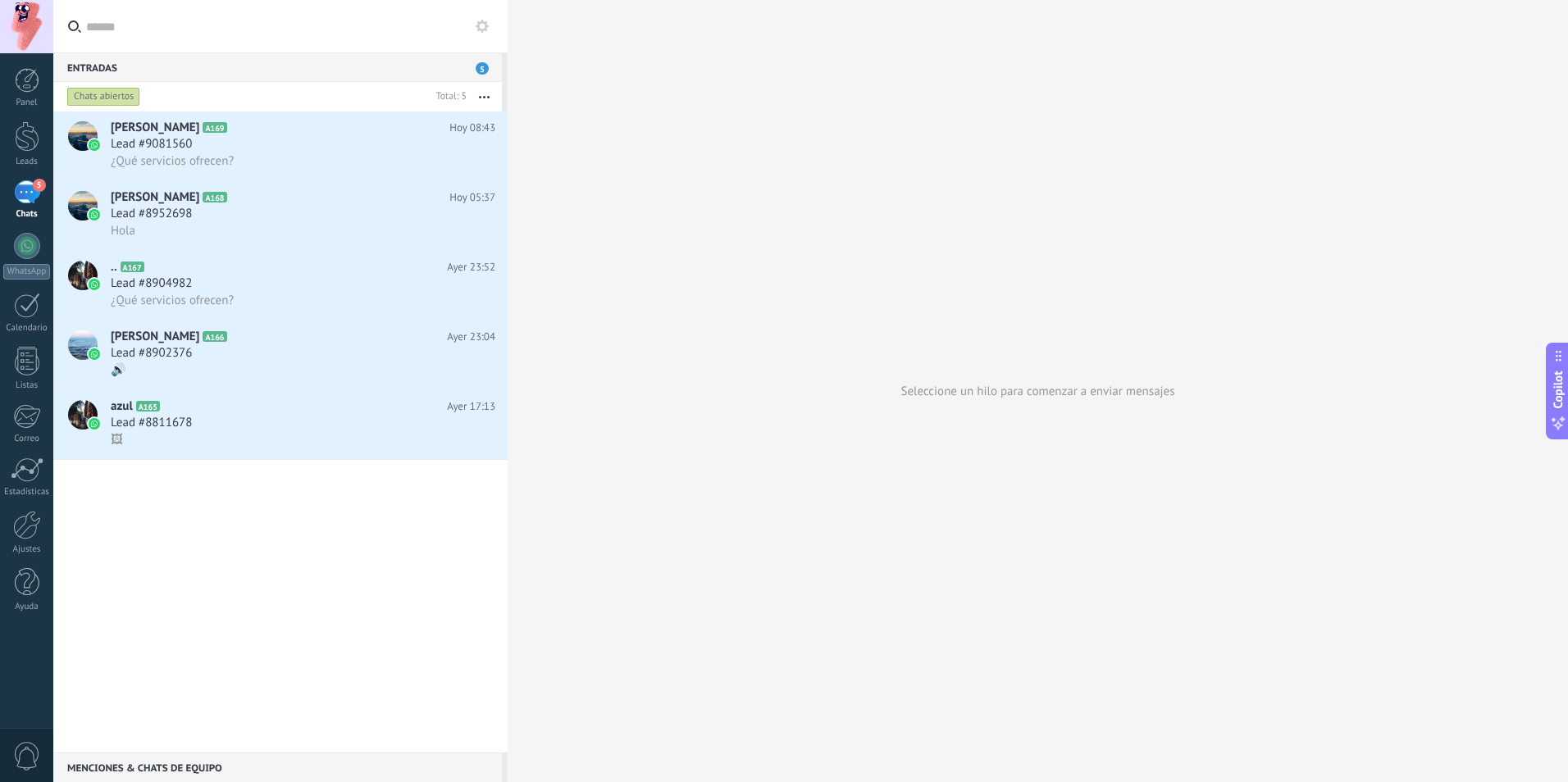
click at [31, 121] on div "Panel Leads 5 Chats WhatsApp Clientes" at bounding box center [27, 348] width 53 height 561
click at [26, 131] on div at bounding box center [27, 136] width 25 height 30
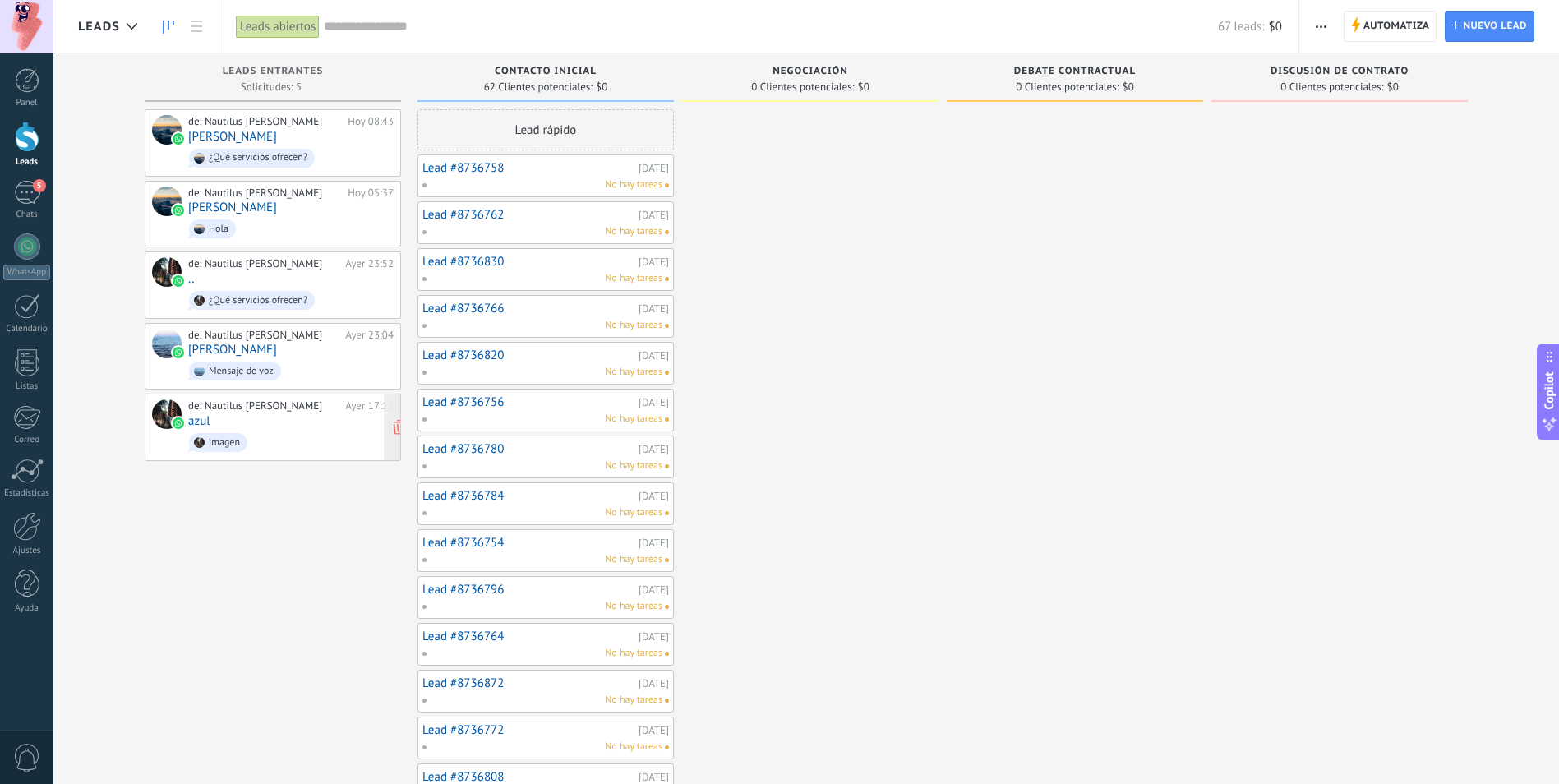
click at [302, 447] on span "imagen" at bounding box center [291, 443] width 205 height 26
click at [328, 427] on use at bounding box center [328, 427] width 12 height 15
click at [37, 86] on div at bounding box center [27, 80] width 25 height 25
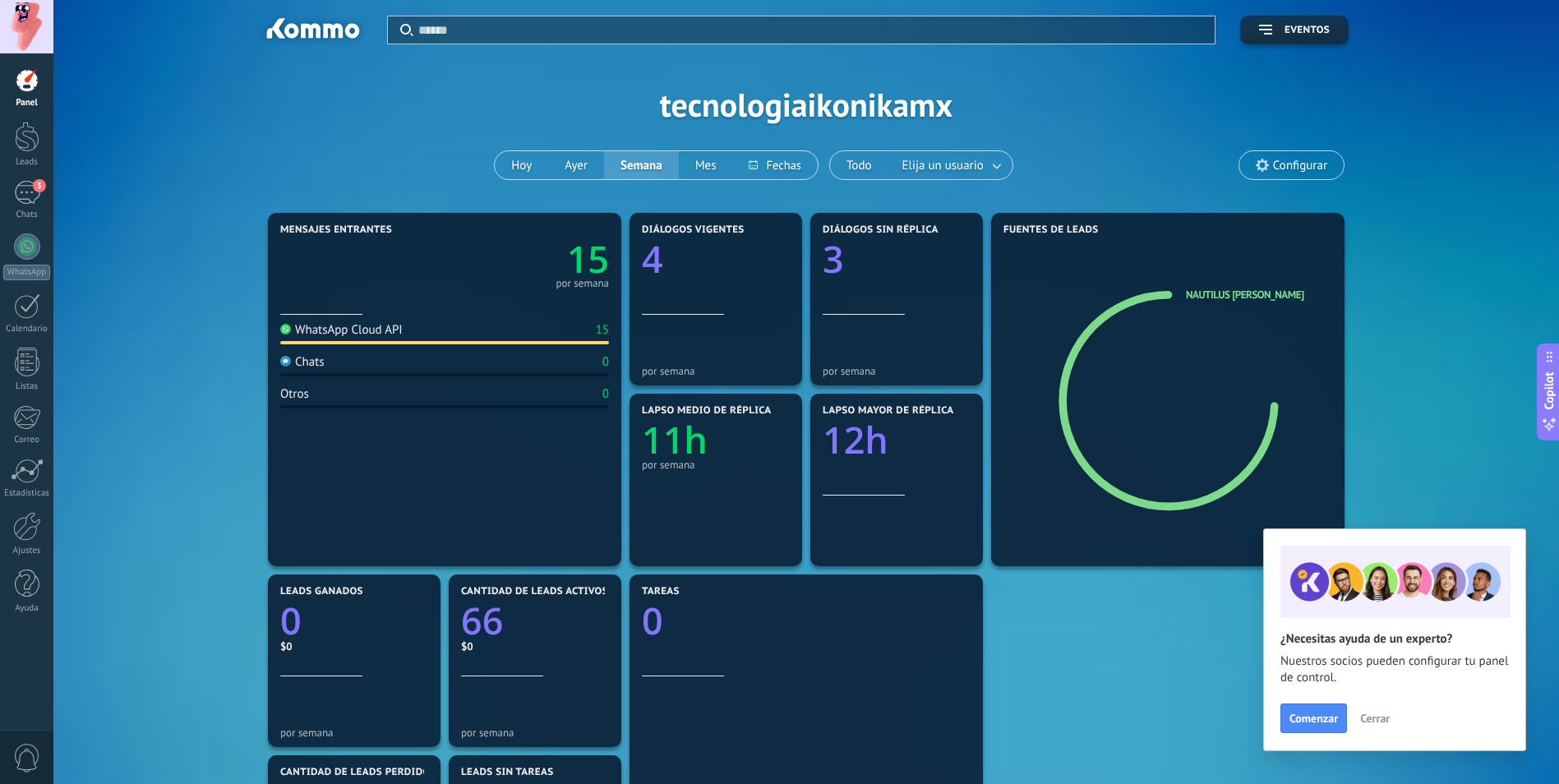
click at [1383, 722] on span "Cerrar" at bounding box center [1375, 718] width 29 height 12
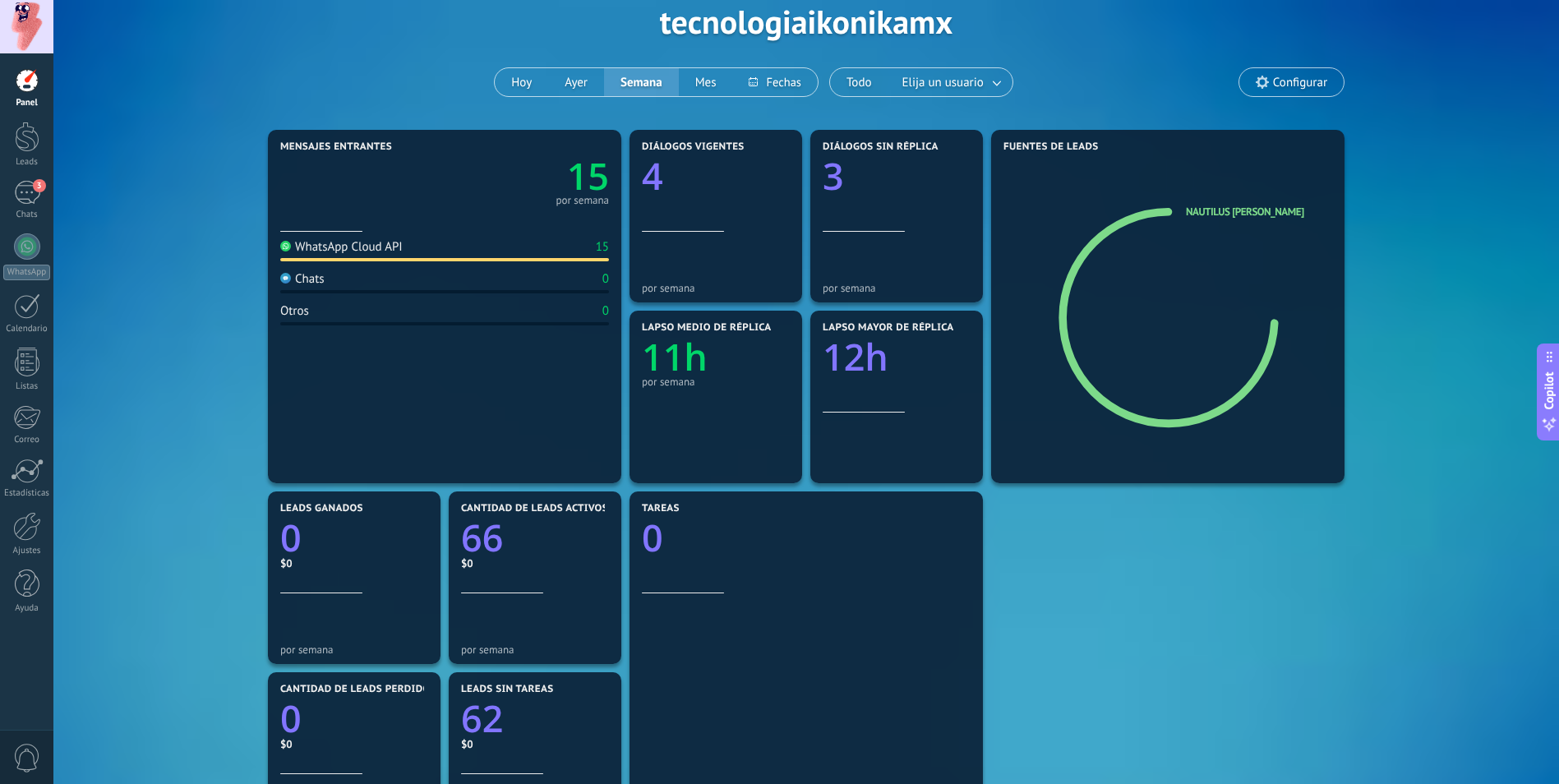
scroll to position [83, 0]
click at [40, 520] on div at bounding box center [27, 525] width 28 height 28
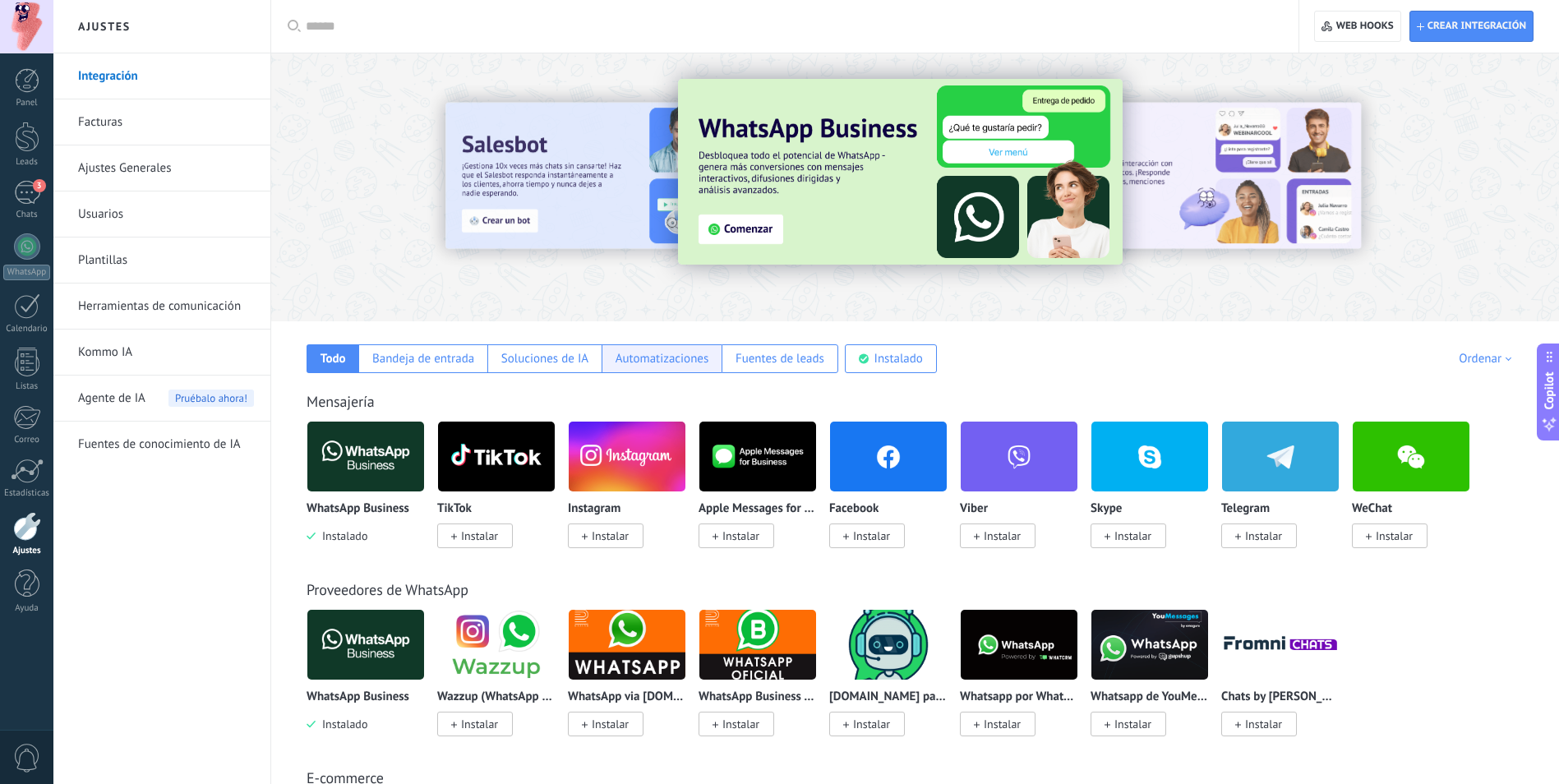
click at [658, 356] on div "Automatizaciones" at bounding box center [662, 359] width 94 height 16
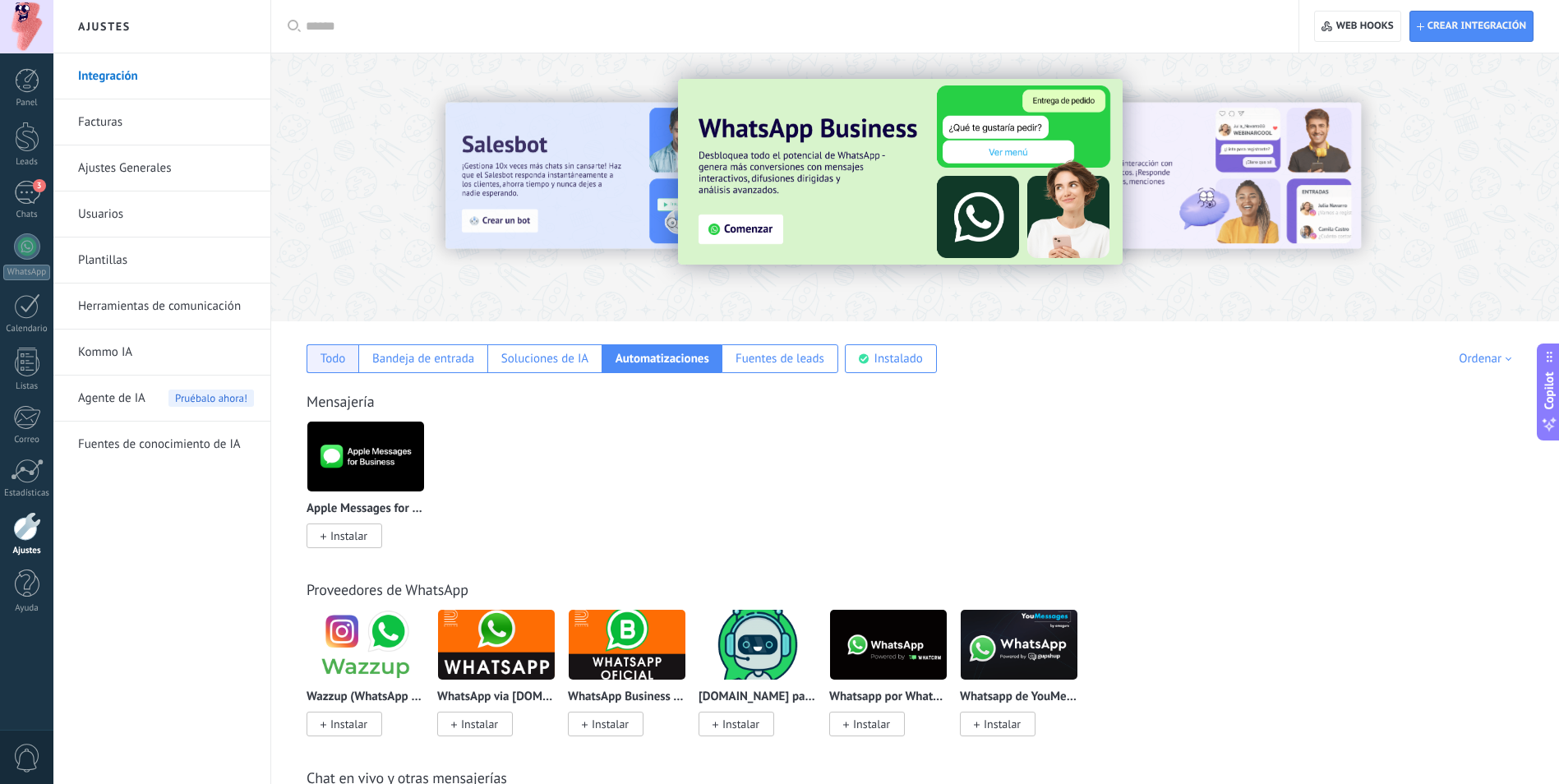
click at [341, 370] on div "Todo" at bounding box center [332, 359] width 51 height 28
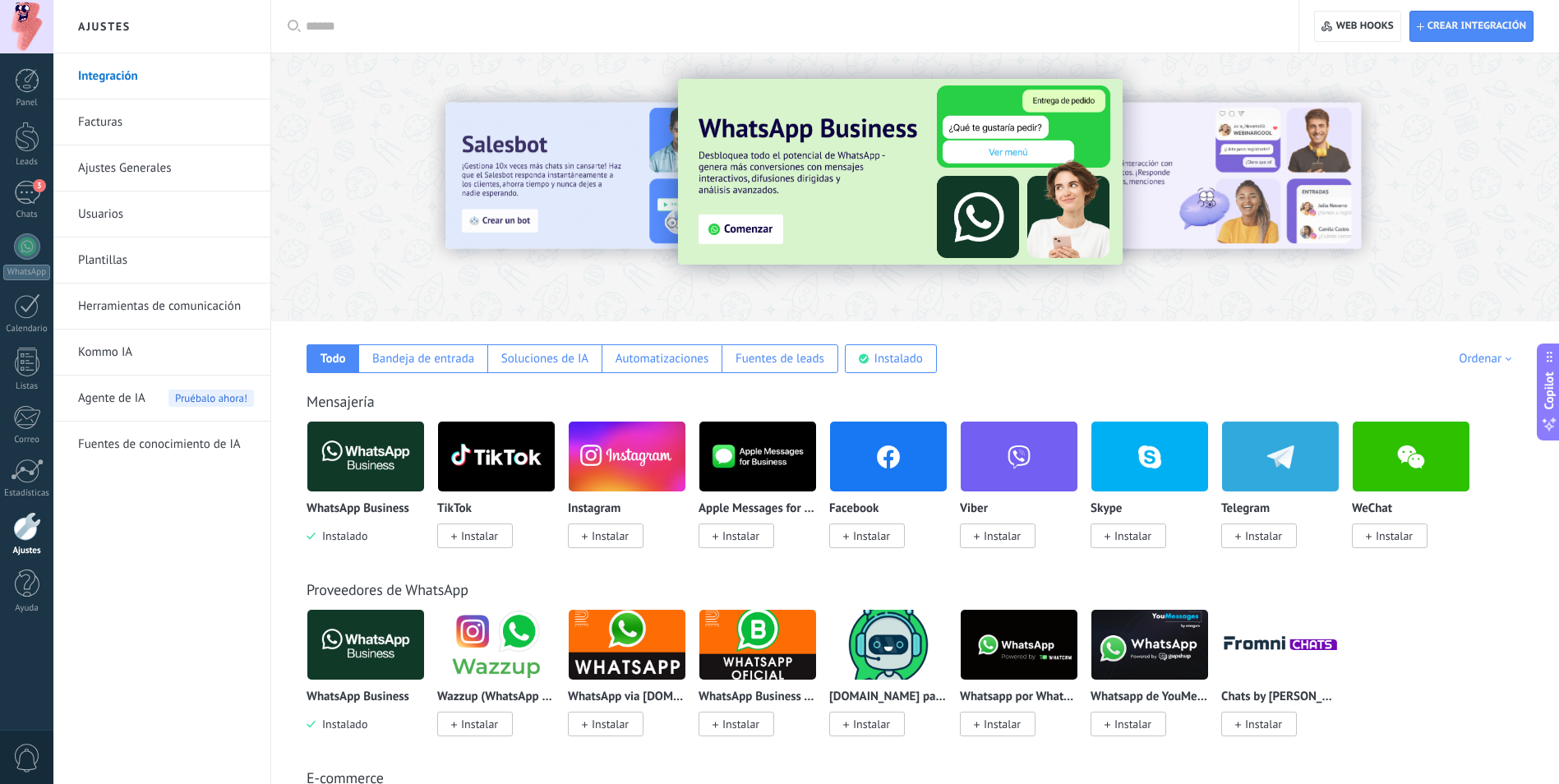
click at [381, 454] on img at bounding box center [365, 456] width 116 height 80
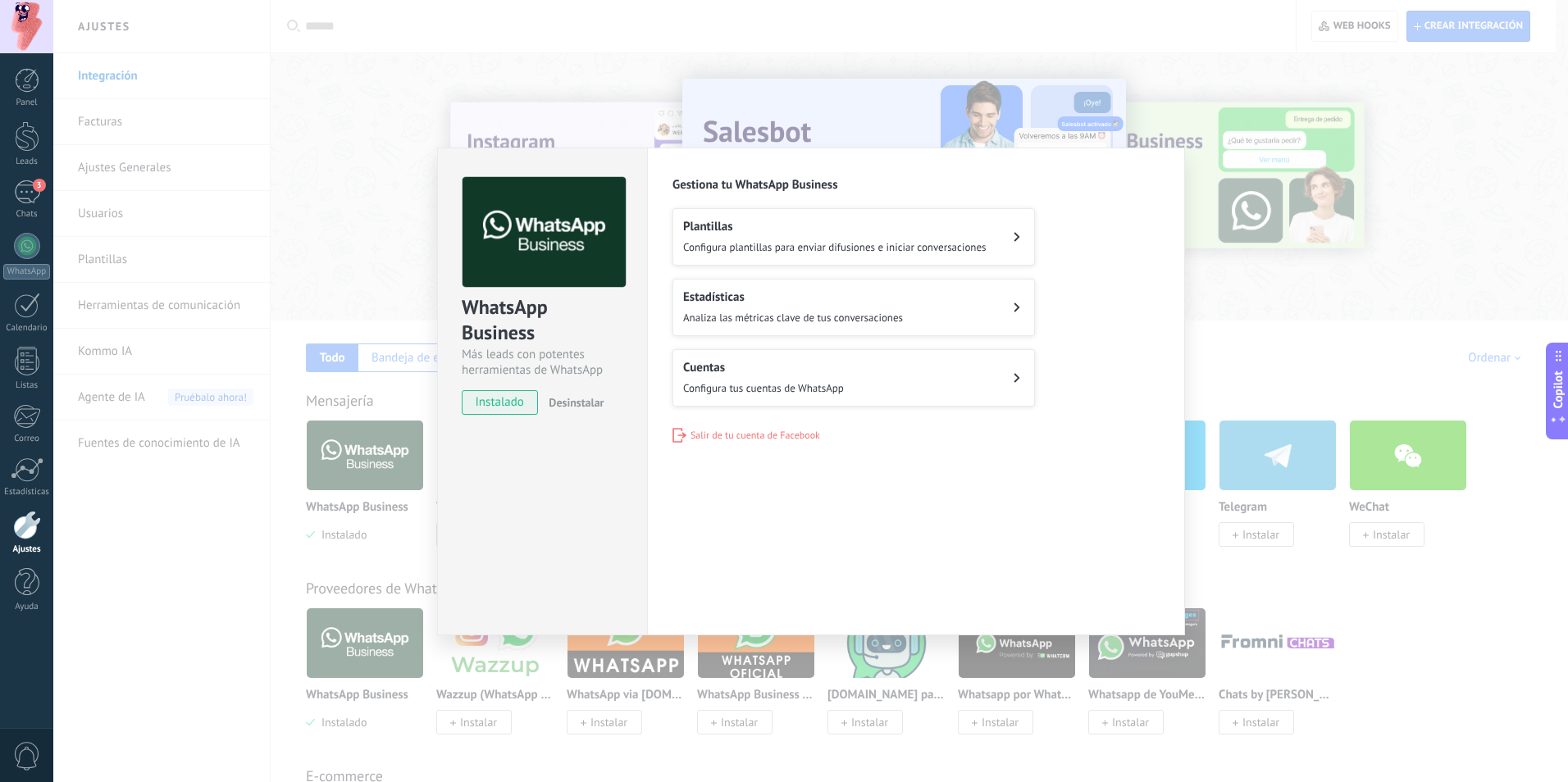
click at [134, 626] on div "WhatsApp Business Más leads con potentes herramientas de WhatsApp instalado Des…" at bounding box center [810, 391] width 1514 height 782
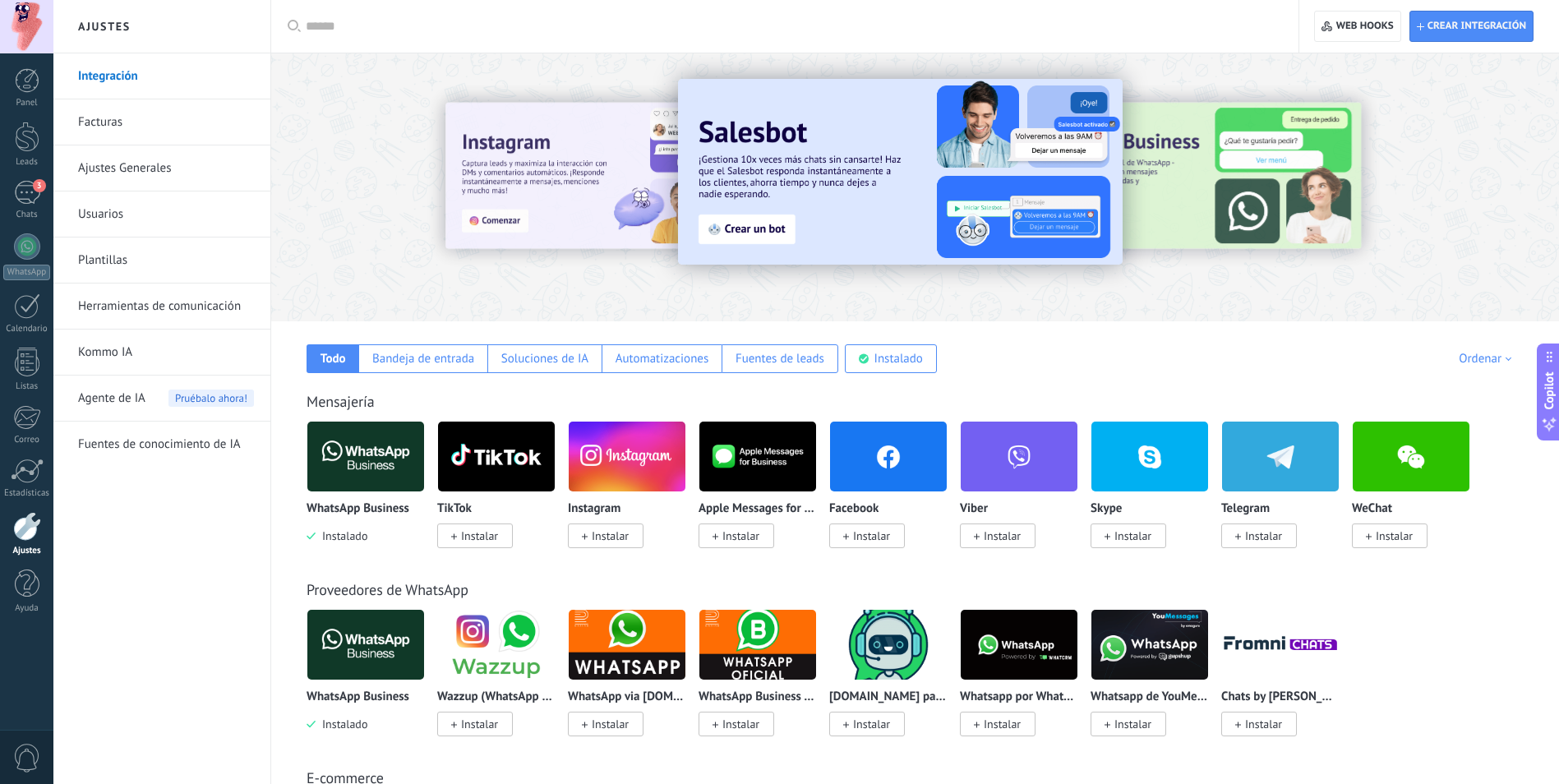
click at [398, 458] on img at bounding box center [365, 456] width 116 height 80
click at [383, 458] on img at bounding box center [365, 456] width 116 height 80
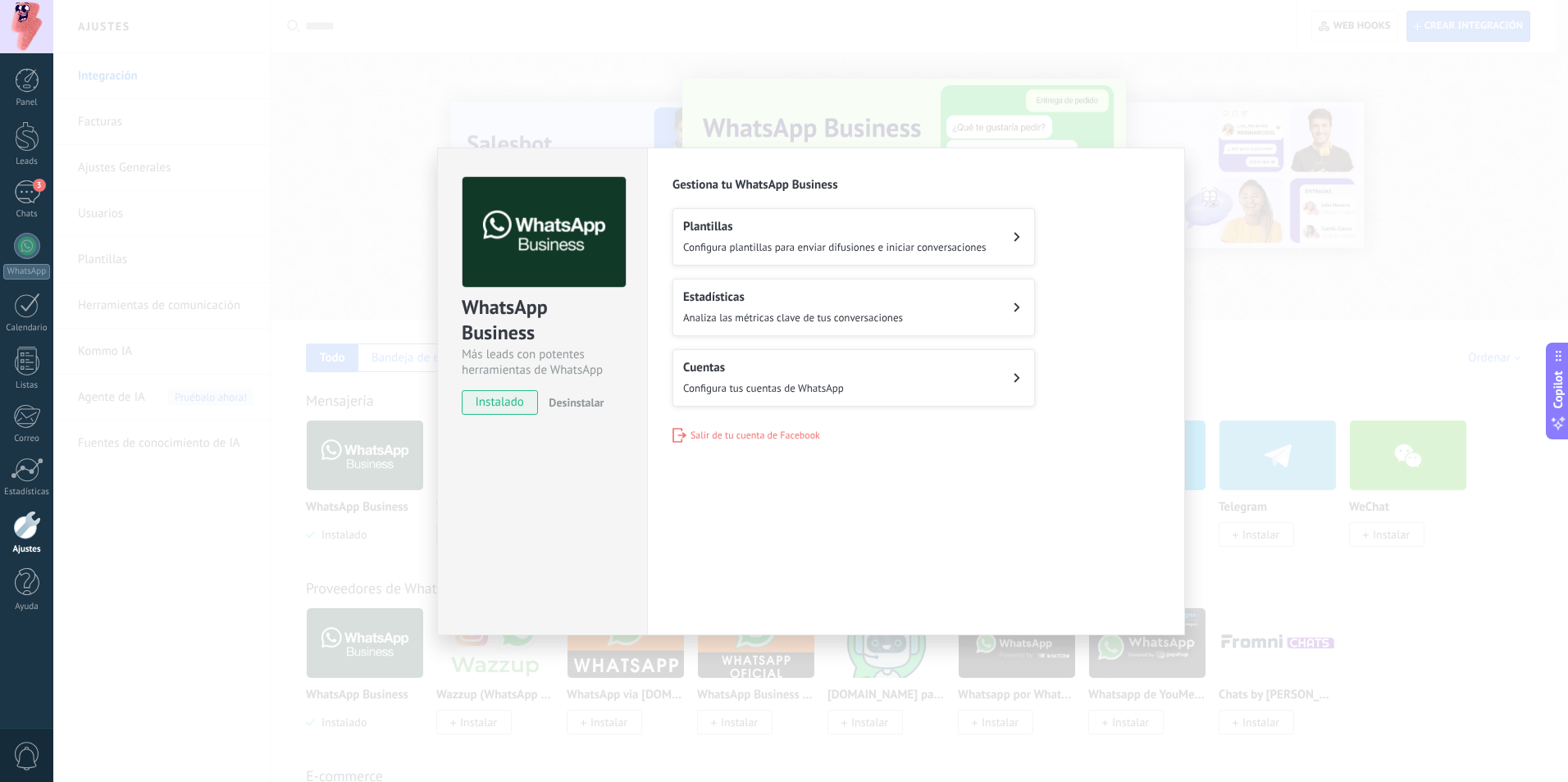
click at [898, 241] on span "Configura plantillas para enviar difusiones e iniciar conversaciones" at bounding box center [835, 247] width 304 height 14
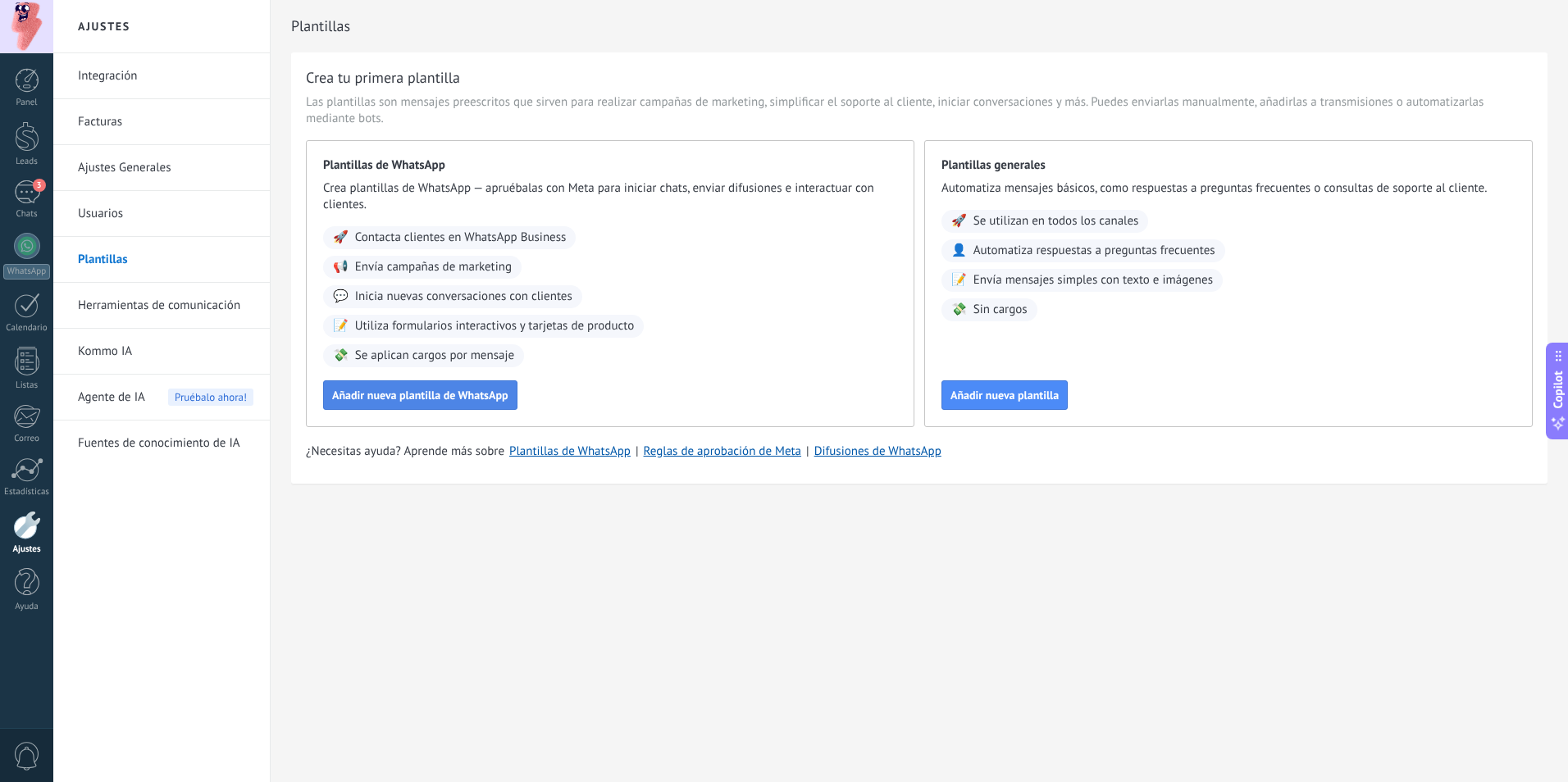
click at [477, 402] on button "Añadir nueva plantilla de WhatsApp" at bounding box center [420, 395] width 194 height 29
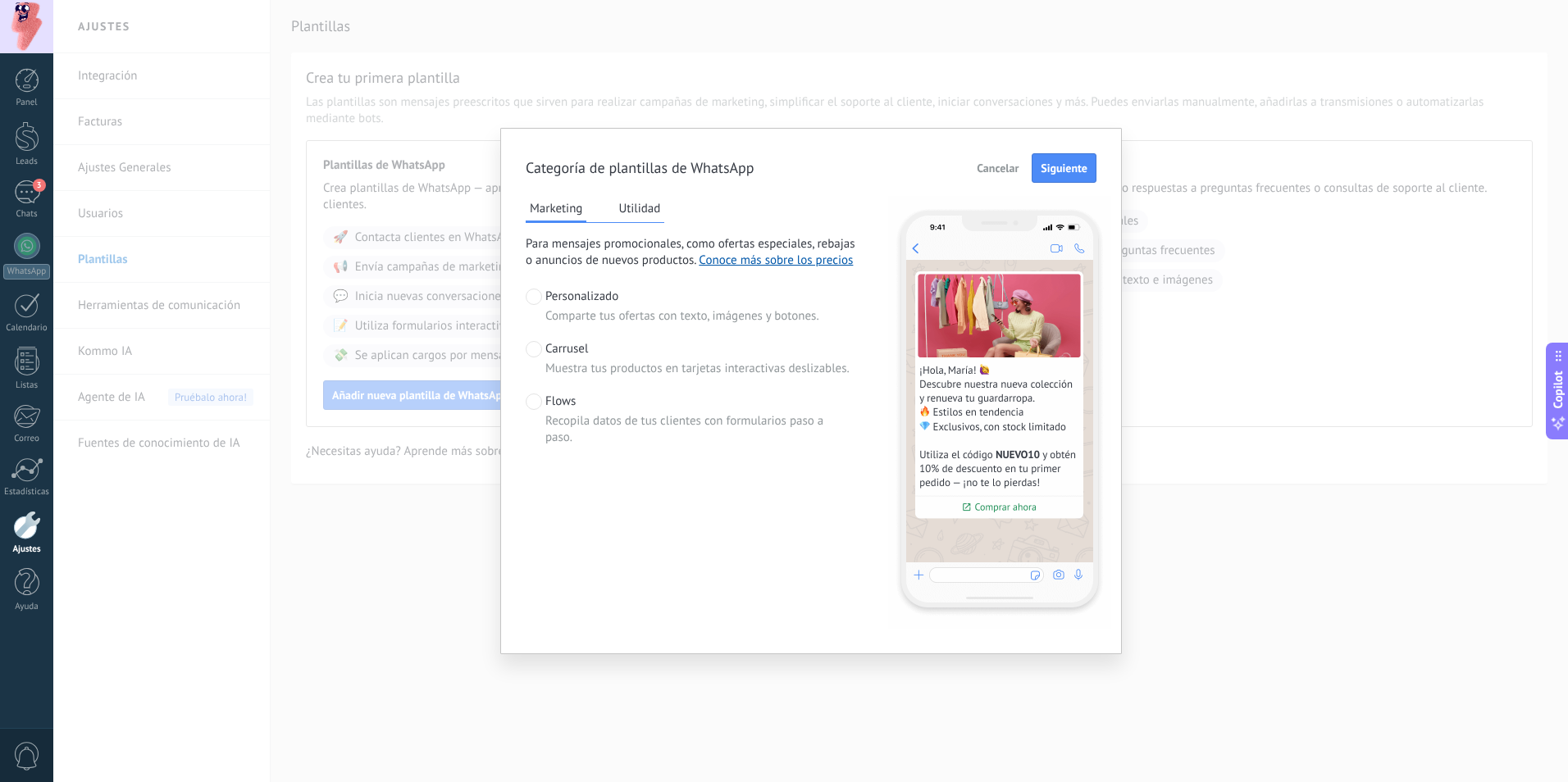
click at [650, 209] on button "Utilidad" at bounding box center [639, 208] width 50 height 25
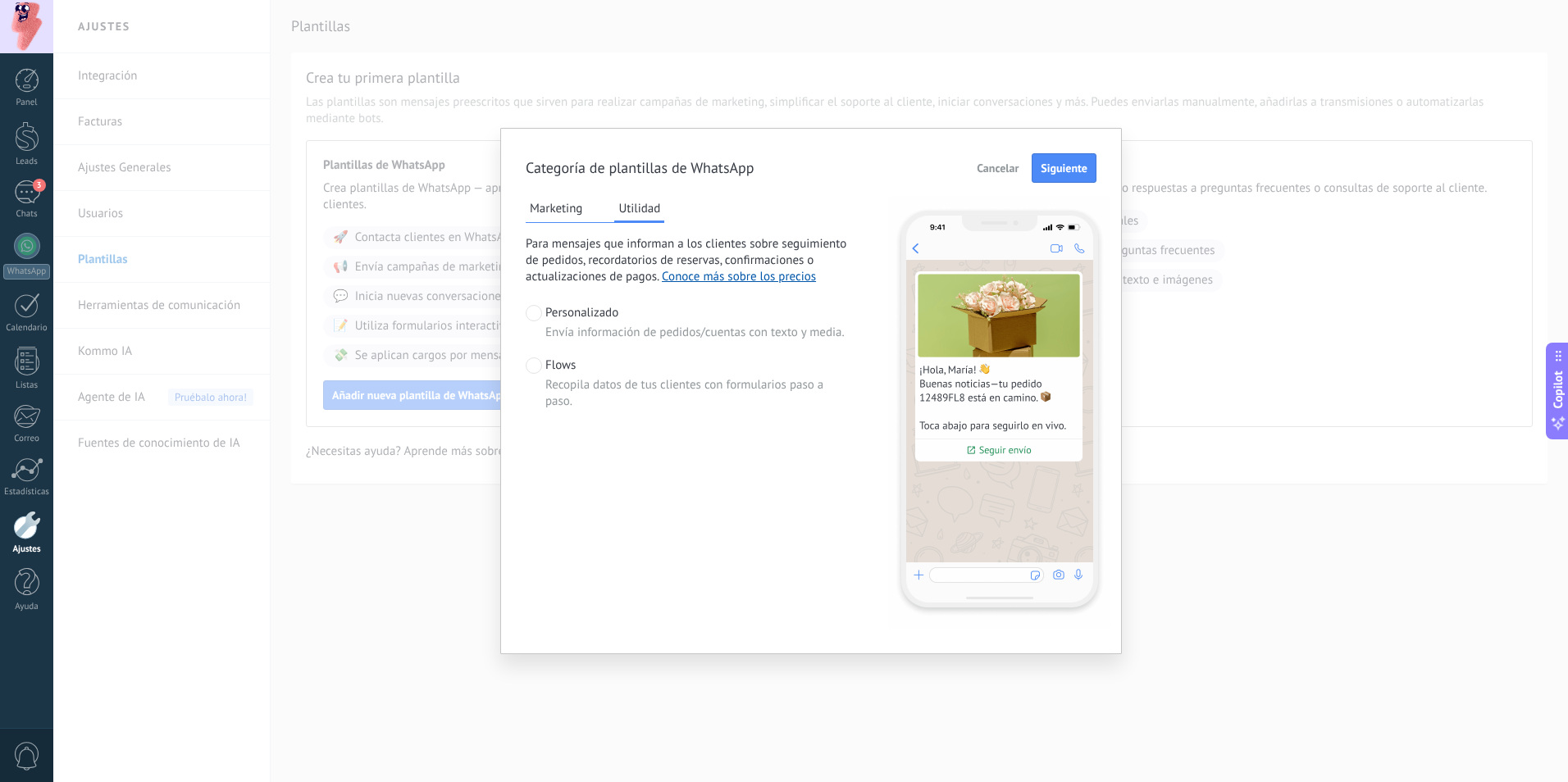
click at [589, 207] on div "Marketing Utilidad" at bounding box center [594, 209] width 138 height 27
click at [575, 217] on button "Marketing" at bounding box center [555, 208] width 60 height 25
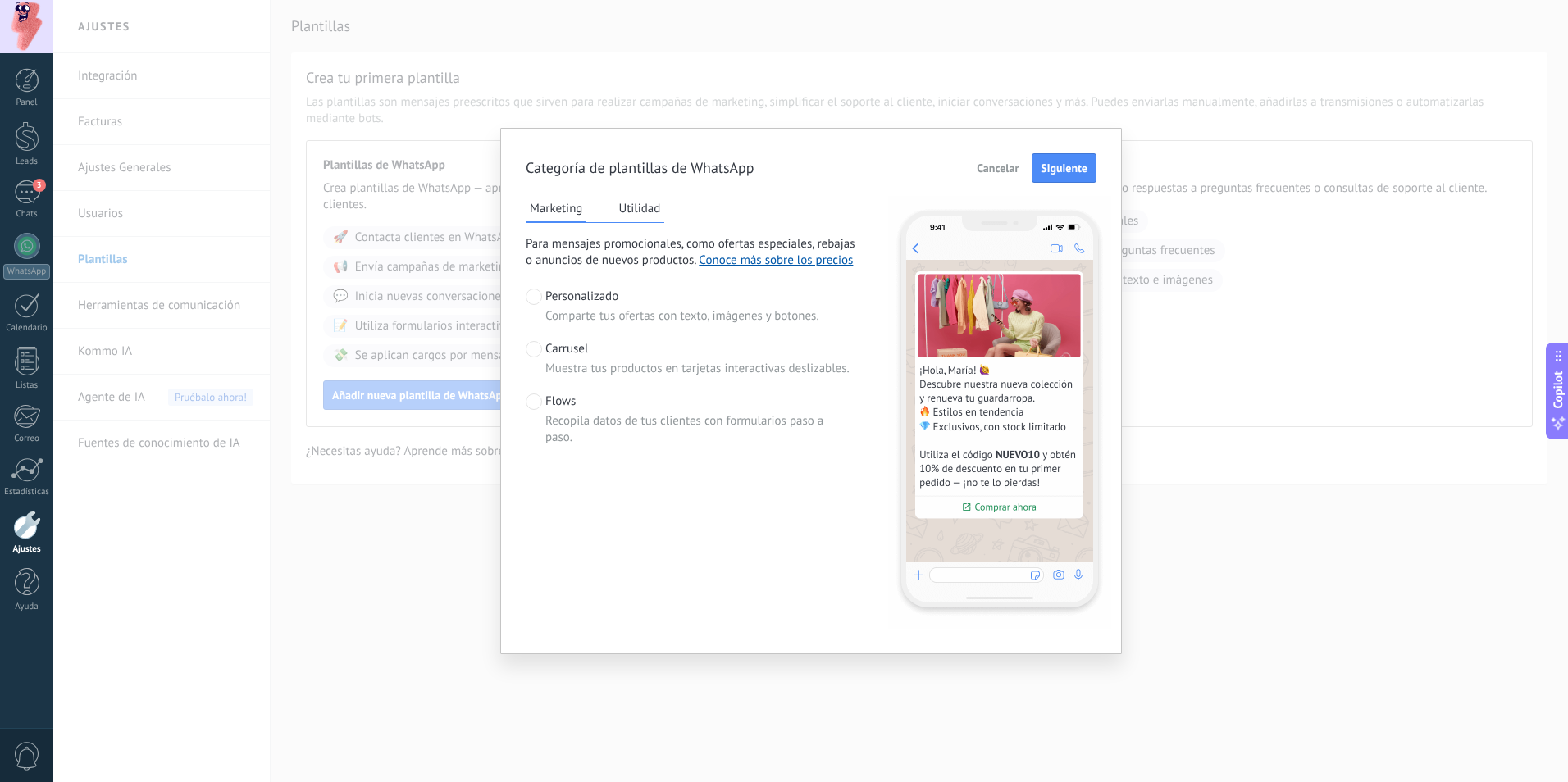
click at [579, 348] on span "Carrusel" at bounding box center [566, 349] width 43 height 16
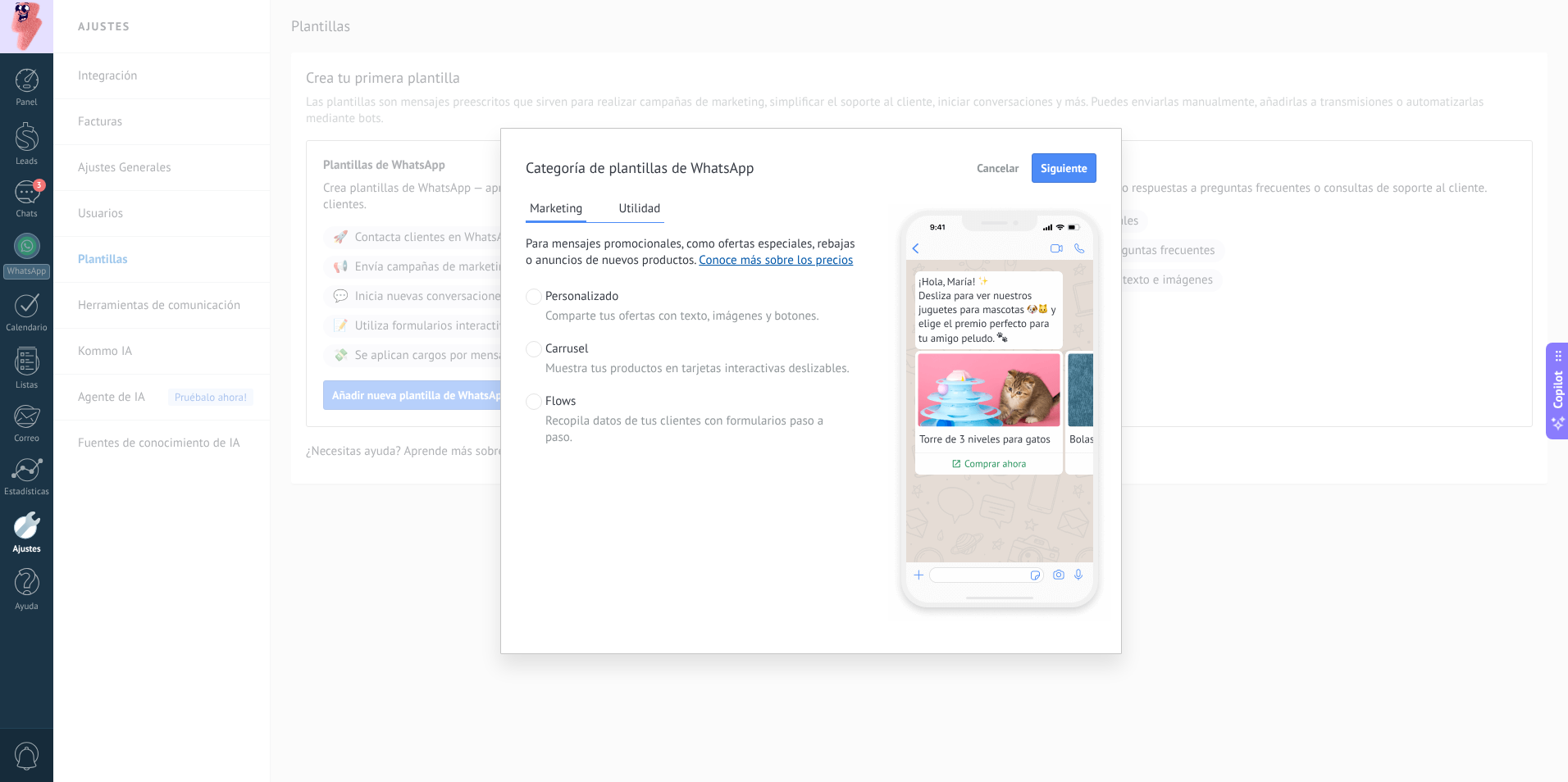
click at [581, 402] on div "Flows Recopila datos de tus clientes con formularios paso a paso." at bounding box center [699, 419] width 308 height 52
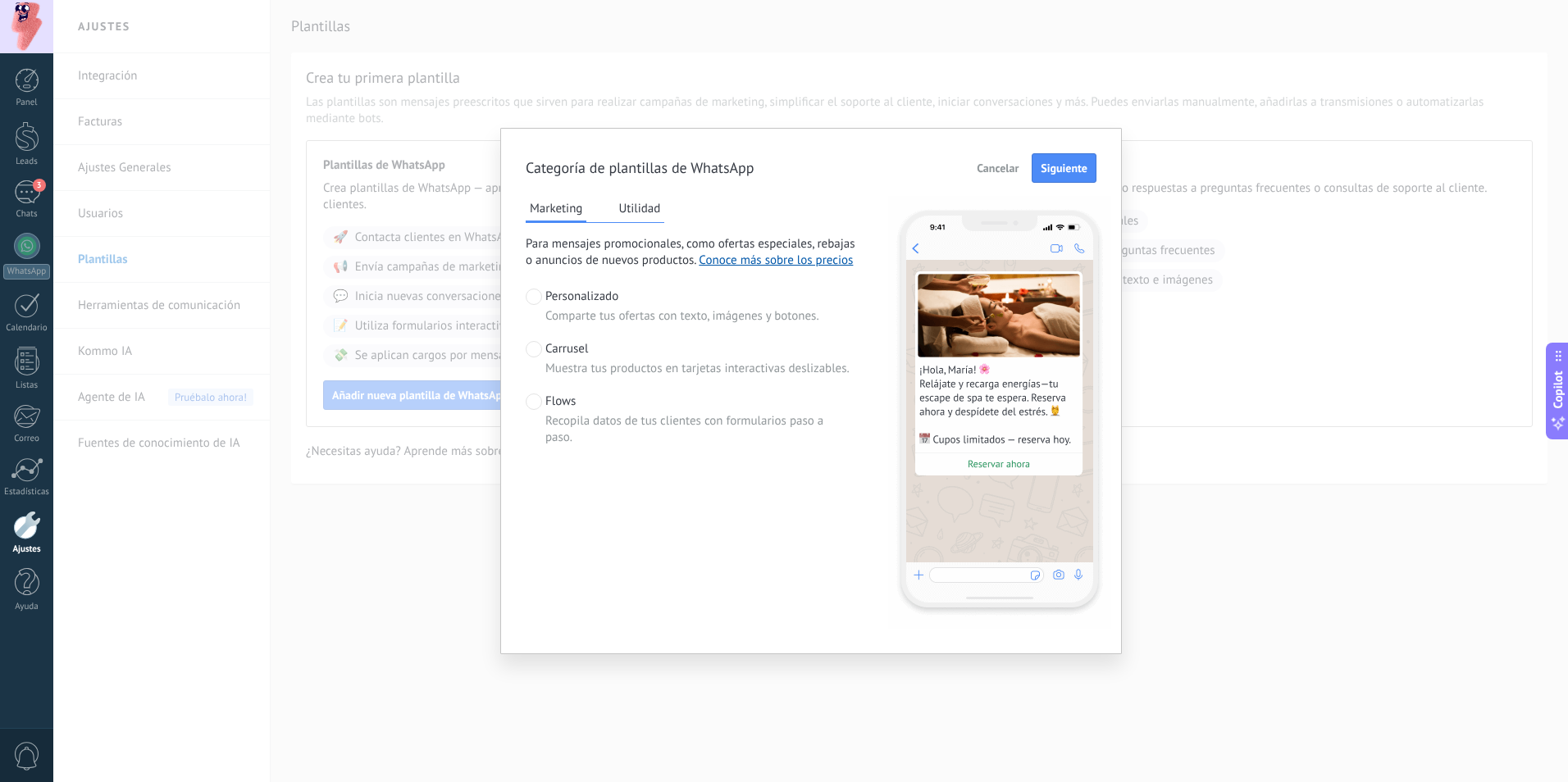
click at [575, 303] on span "Personalizado" at bounding box center [582, 296] width 73 height 16
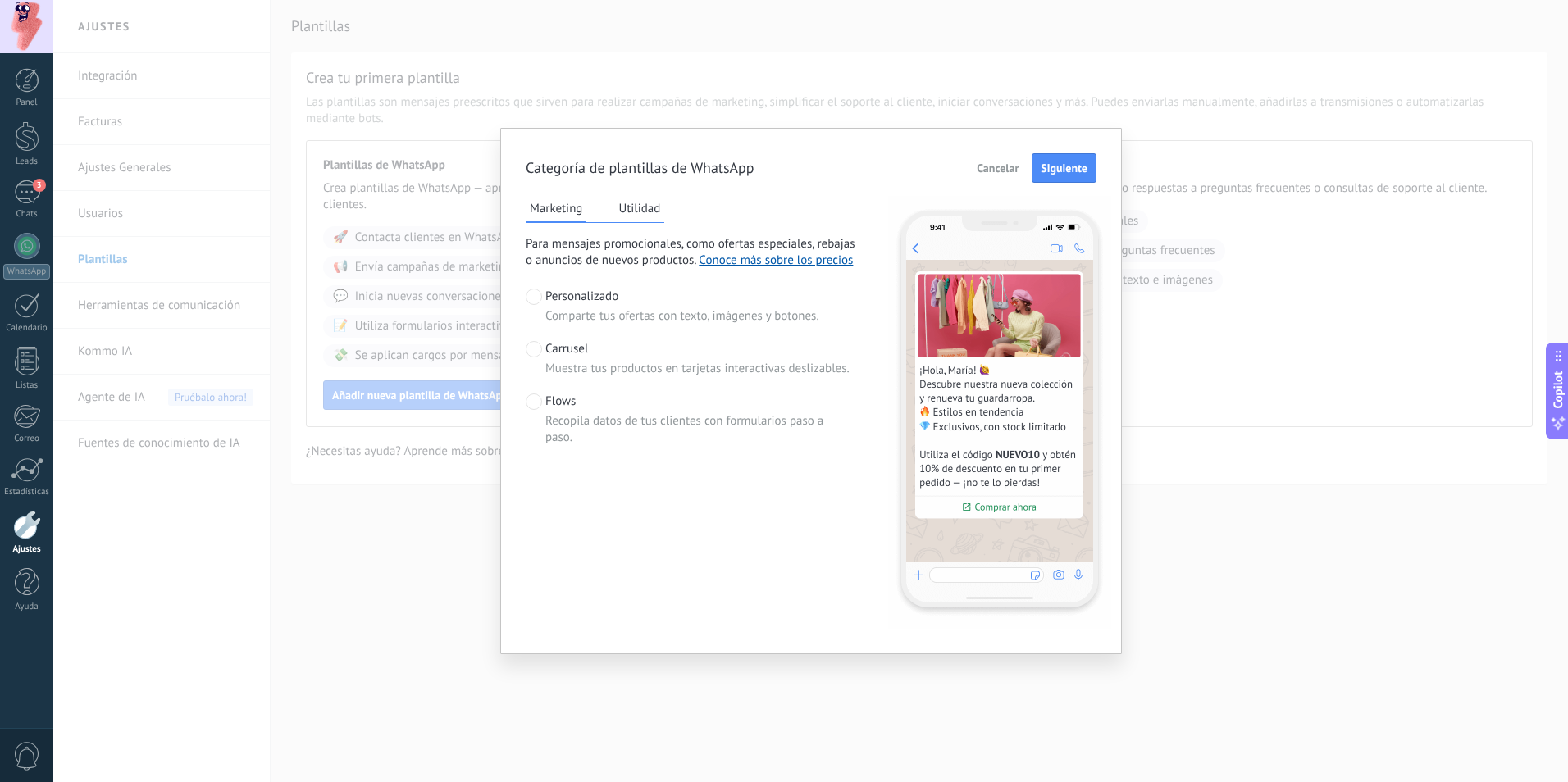
click at [639, 212] on button "Utilidad" at bounding box center [639, 208] width 50 height 25
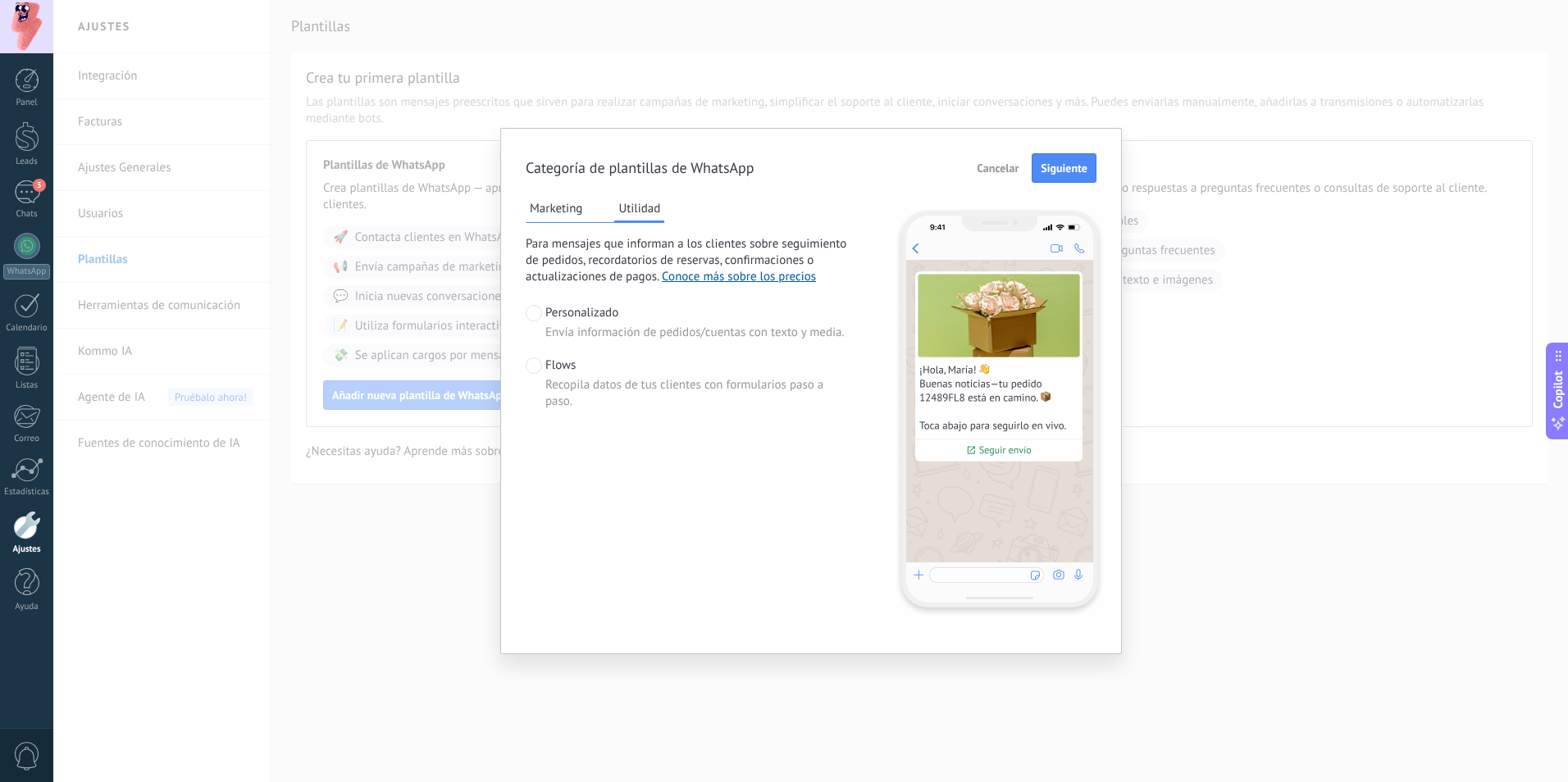
click at [549, 203] on button "Marketing" at bounding box center [555, 208] width 60 height 25
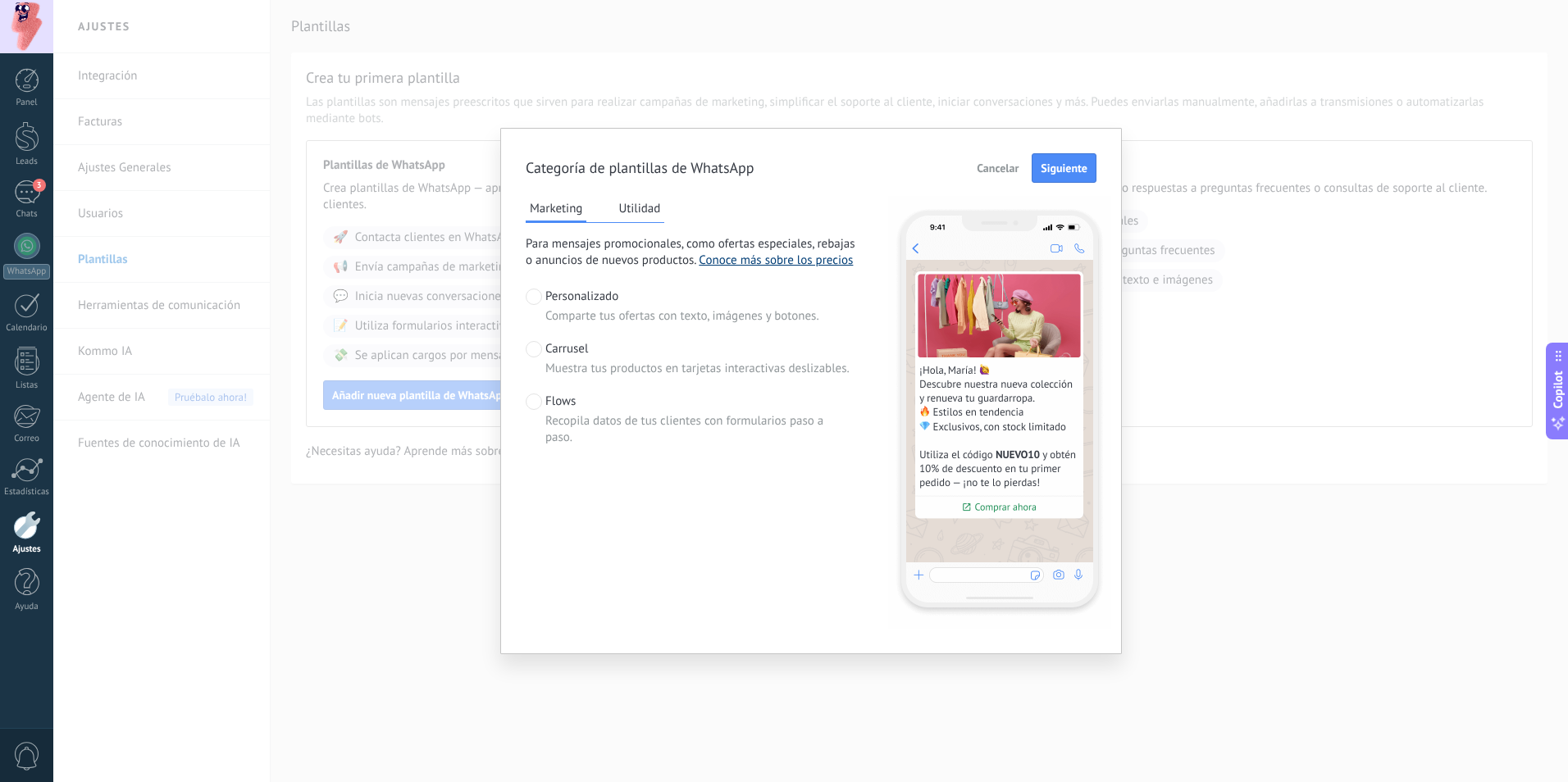
click at [821, 252] on link "Conoce más sobre los precios" at bounding box center [776, 260] width 154 height 16
click at [645, 217] on button "Utilidad" at bounding box center [639, 208] width 50 height 25
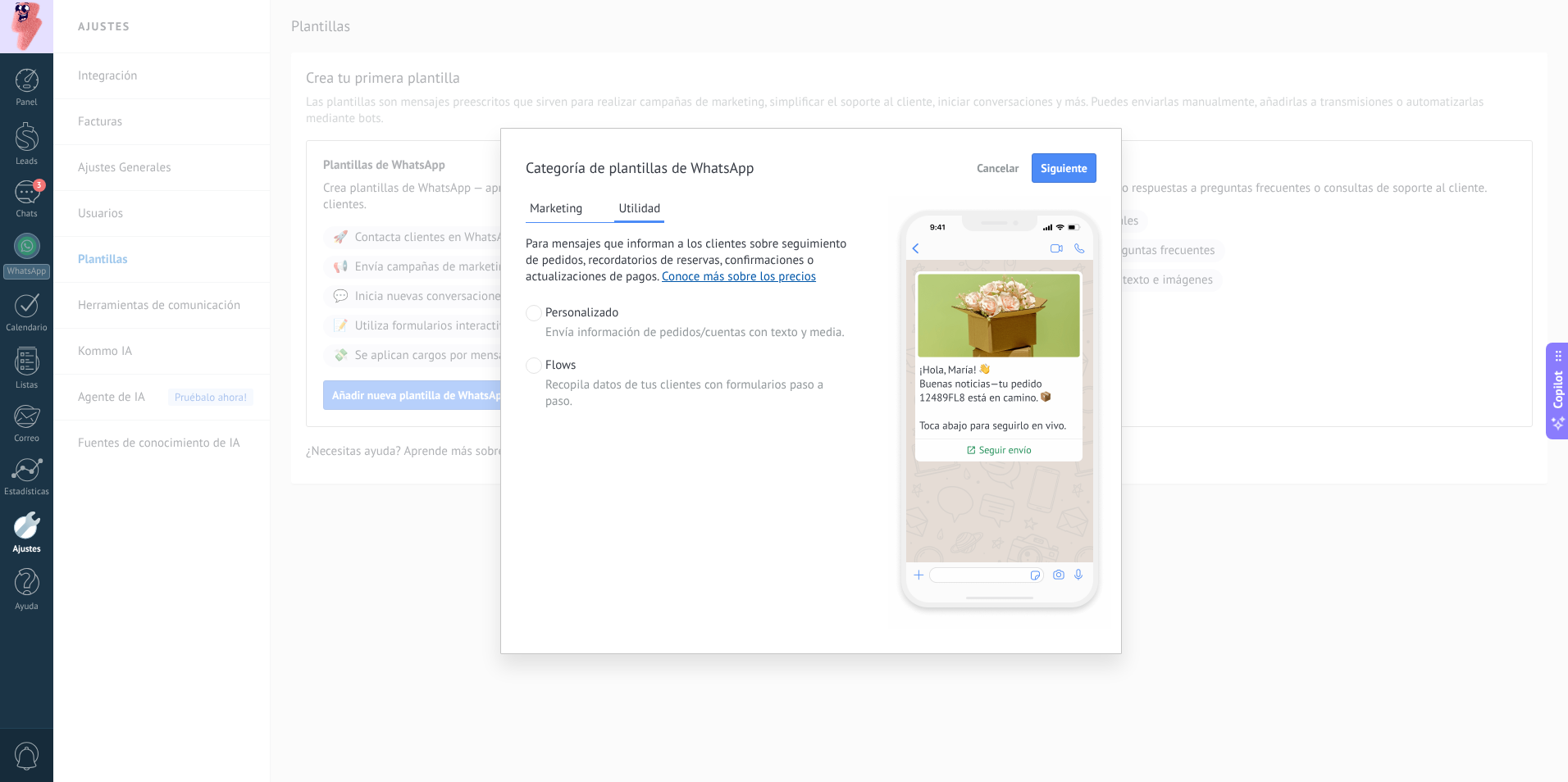
click at [553, 205] on button "Marketing" at bounding box center [555, 208] width 60 height 25
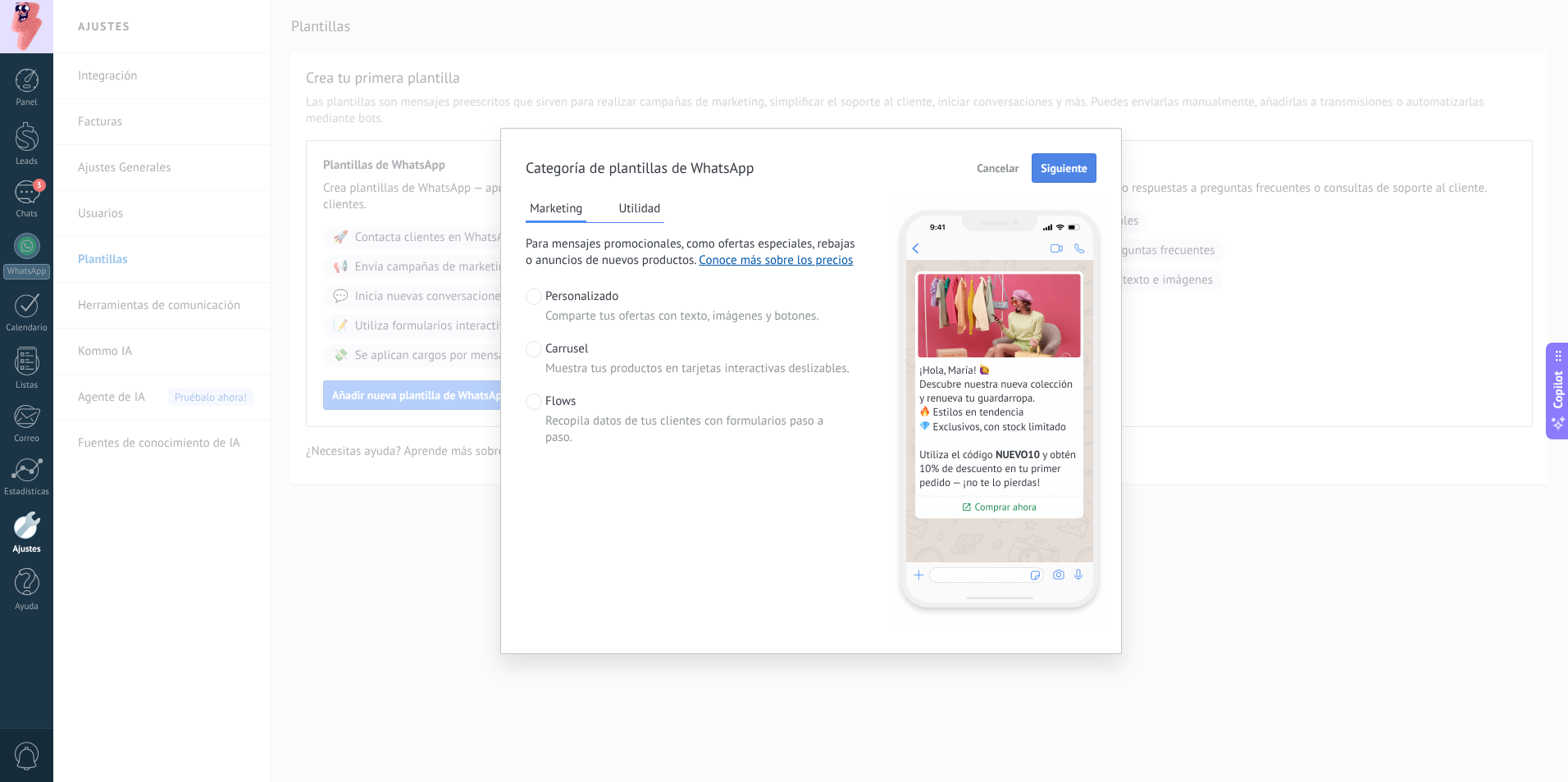
click at [1075, 179] on button "Siguiente" at bounding box center [1063, 168] width 65 height 29
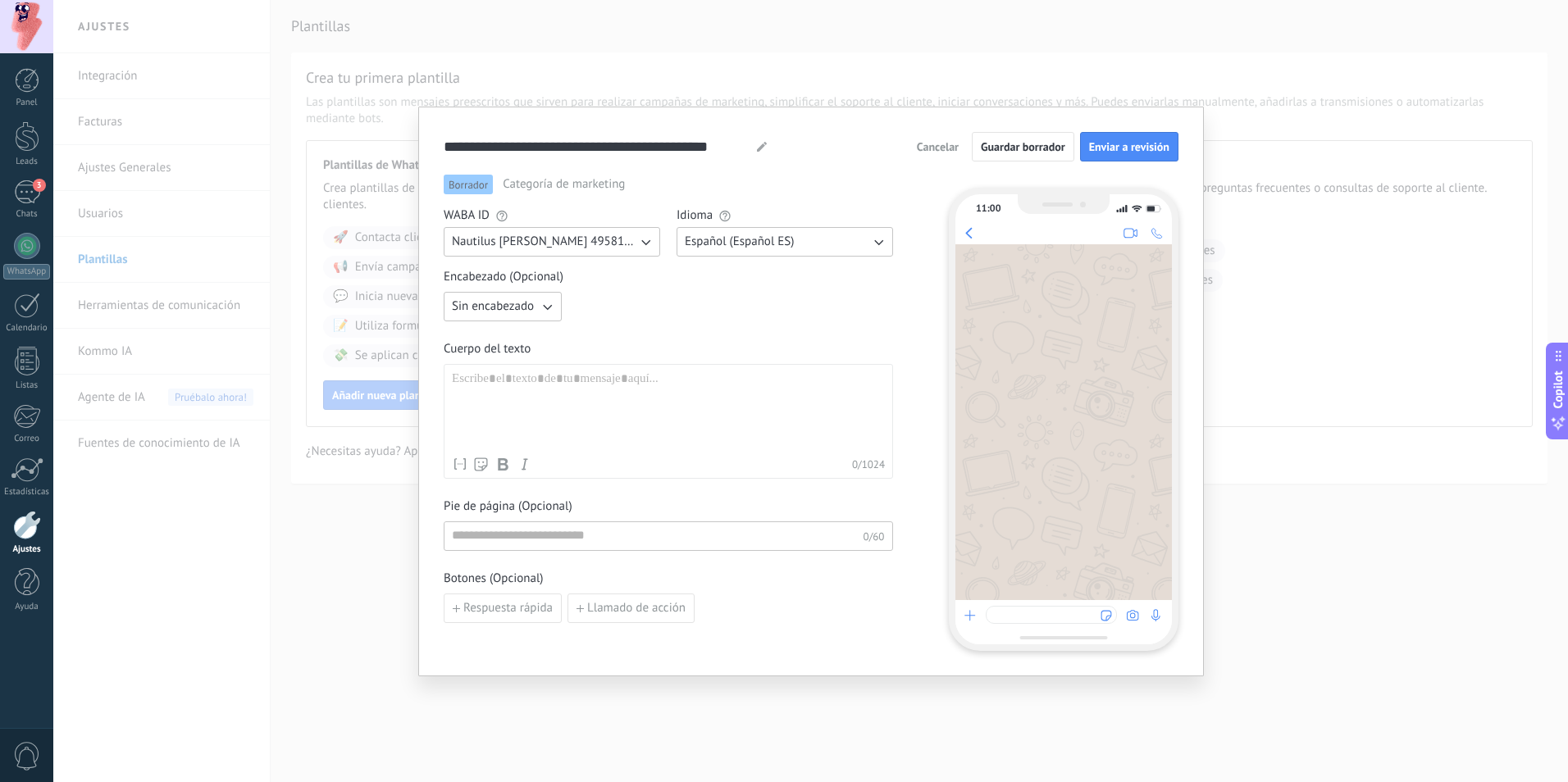
click at [939, 148] on span "Cancelar" at bounding box center [938, 146] width 42 height 12
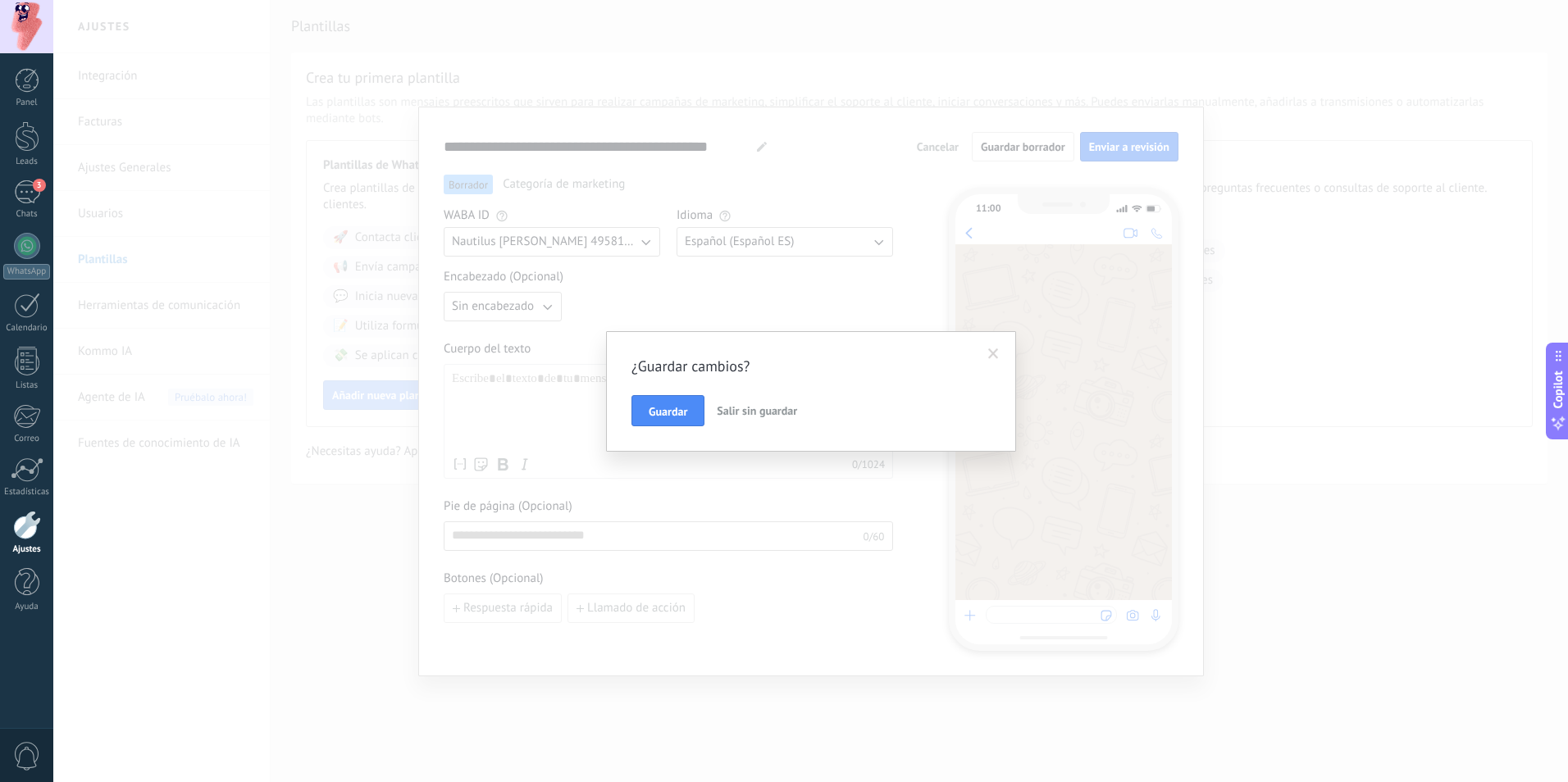
click at [762, 412] on span "Salir sin guardar" at bounding box center [757, 411] width 81 height 15
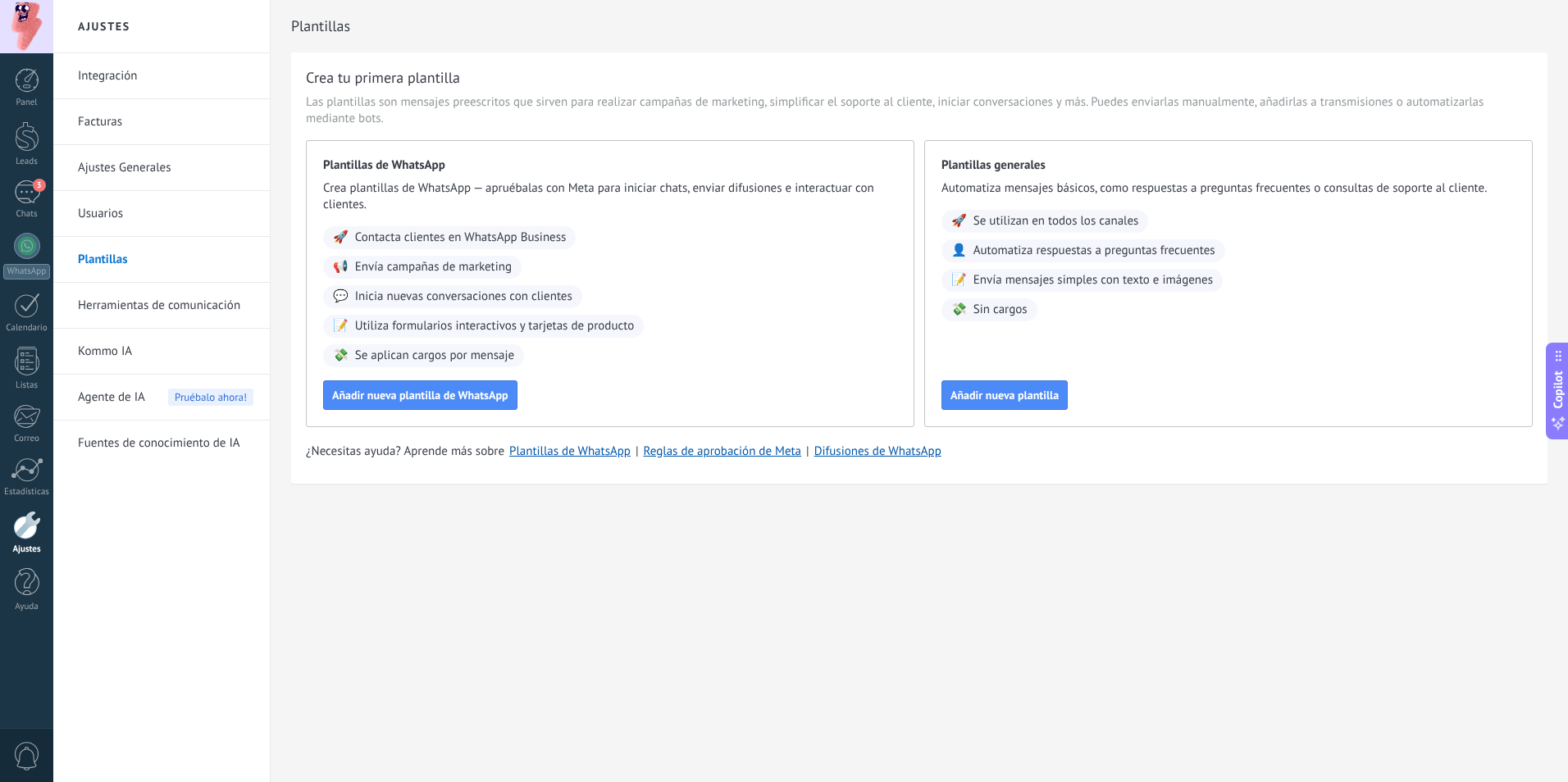
click at [178, 311] on link "Herramientas de comunicación" at bounding box center [166, 305] width 176 height 46
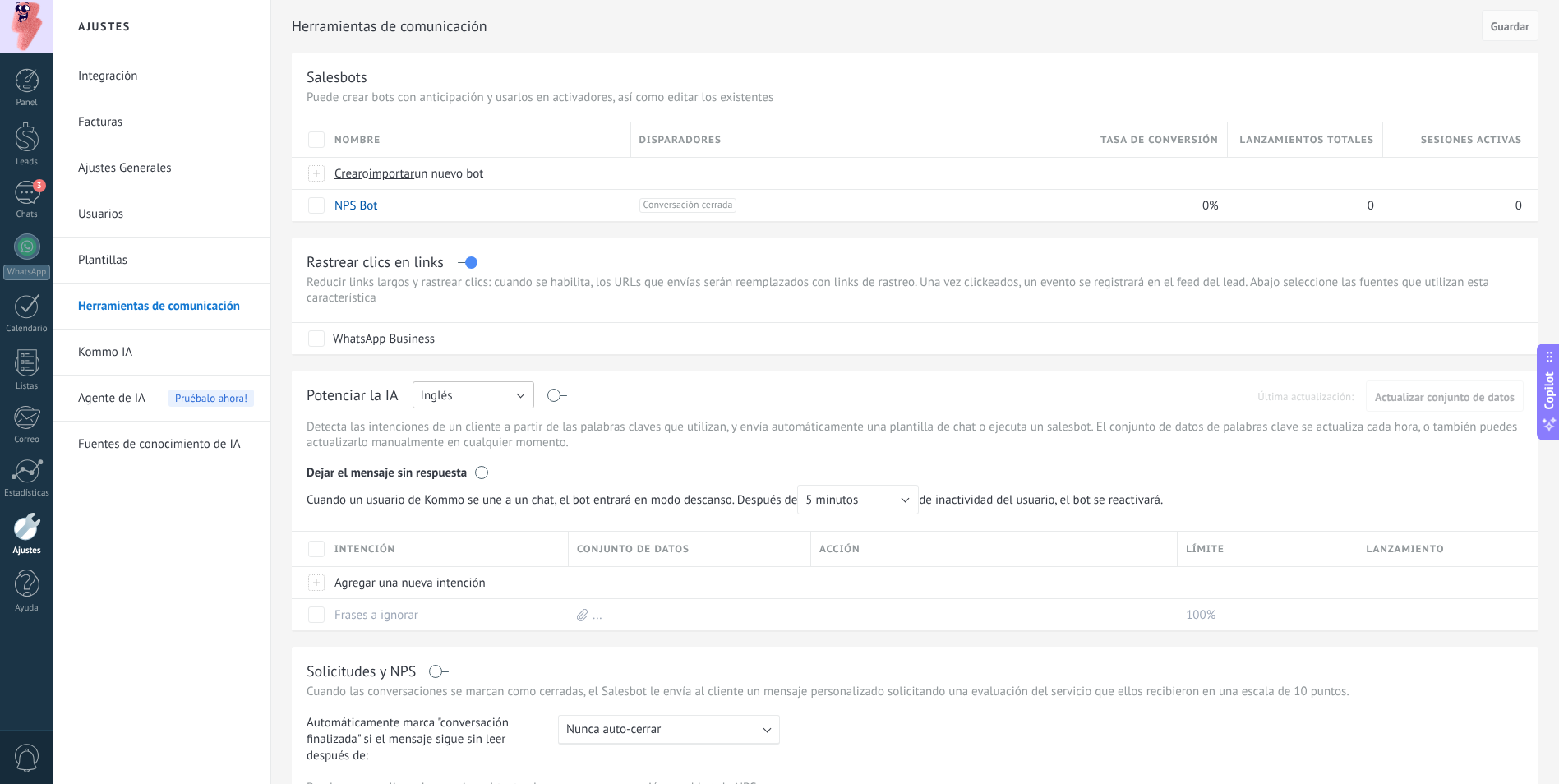
click at [459, 394] on button "Inglés" at bounding box center [473, 395] width 122 height 28
click at [459, 456] on span "Español" at bounding box center [465, 452] width 126 height 16
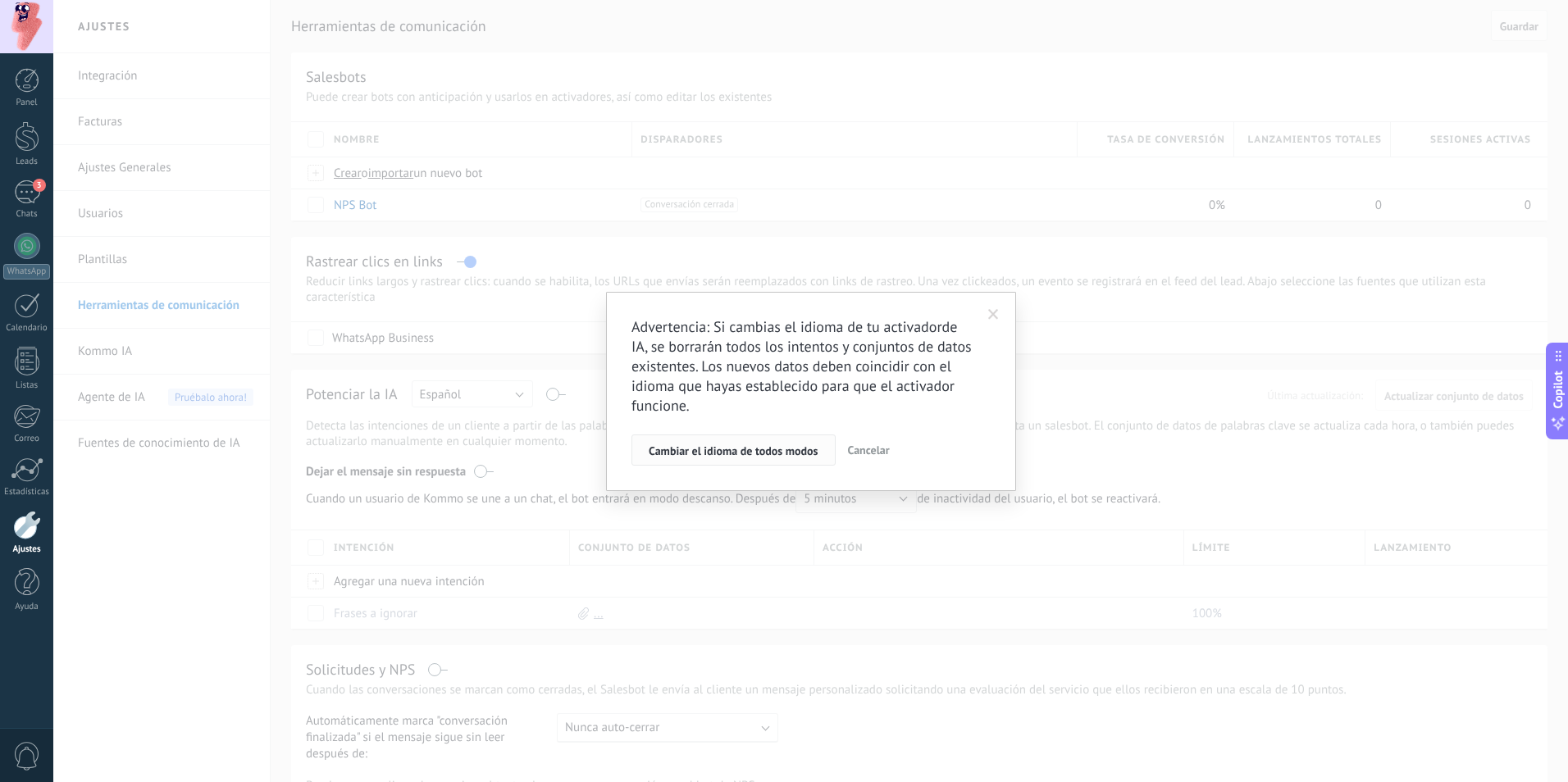
click at [780, 450] on span "Cambiar el idioma de todos modos" at bounding box center [734, 451] width 170 height 12
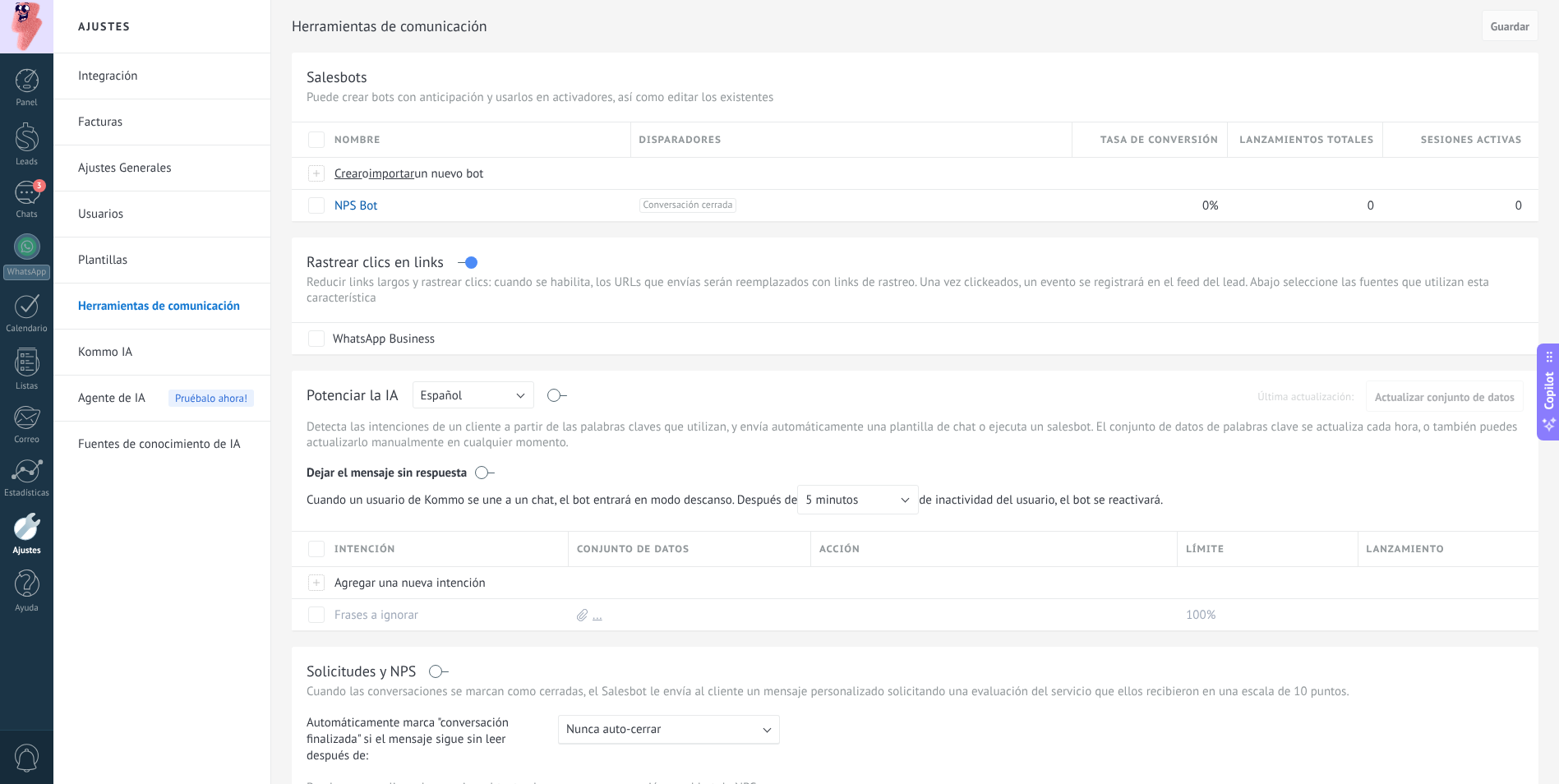
click at [558, 396] on label at bounding box center [558, 395] width 19 height 1
click at [557, 396] on label at bounding box center [558, 395] width 19 height 1
click at [470, 263] on label at bounding box center [467, 262] width 19 height 1
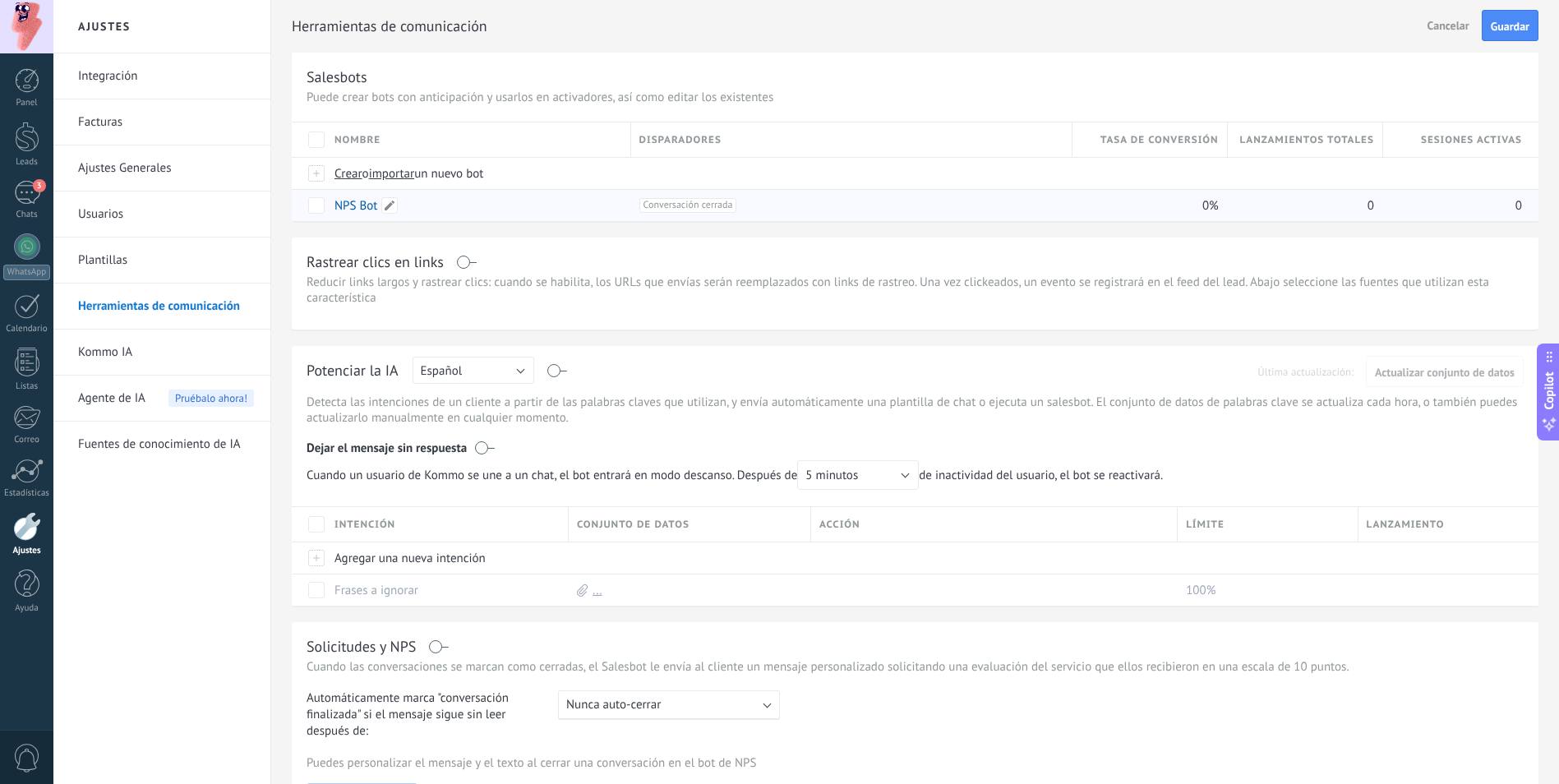
click at [352, 204] on link "NPS Bot" at bounding box center [356, 205] width 43 height 16
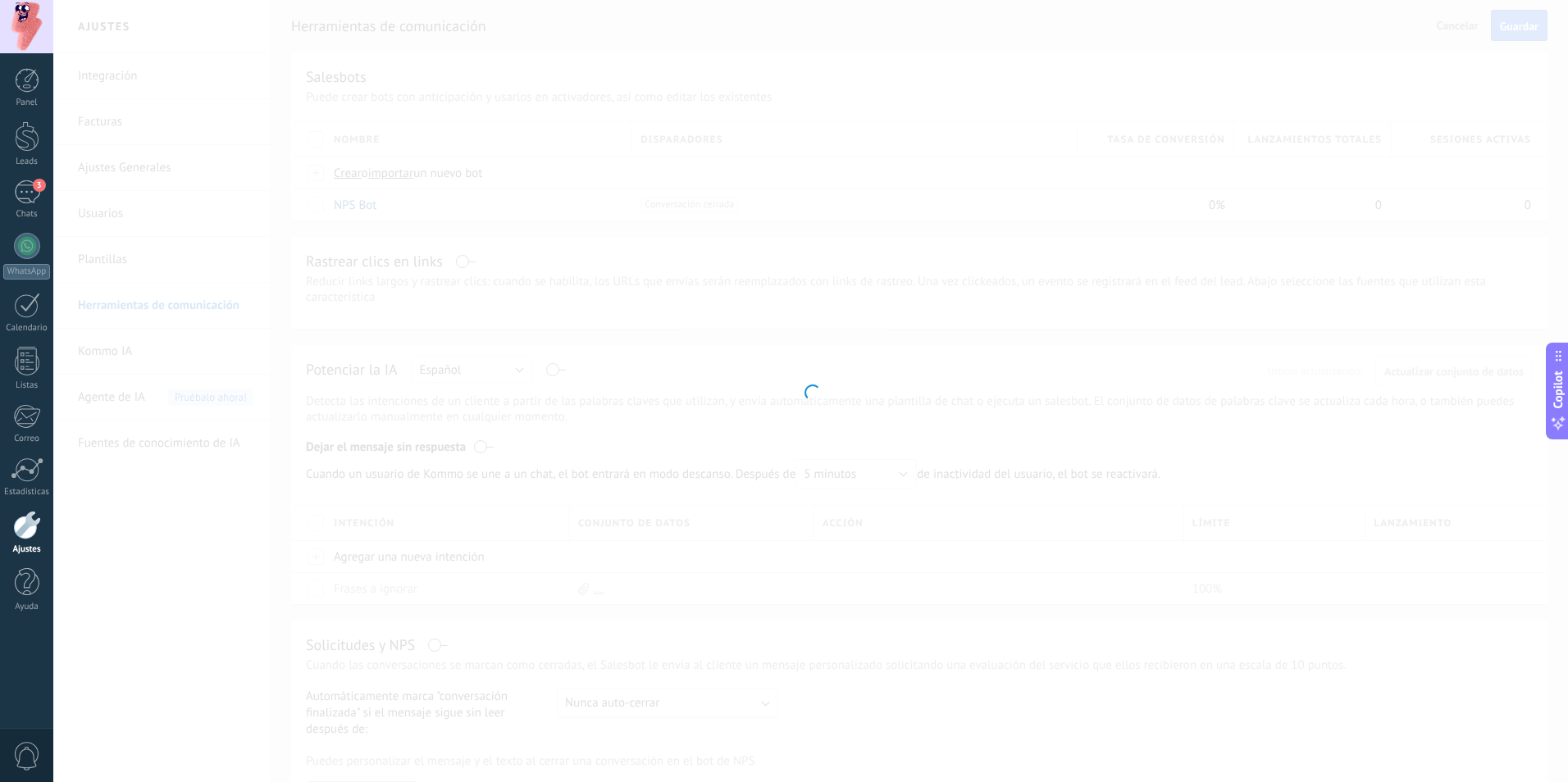
type input "*******"
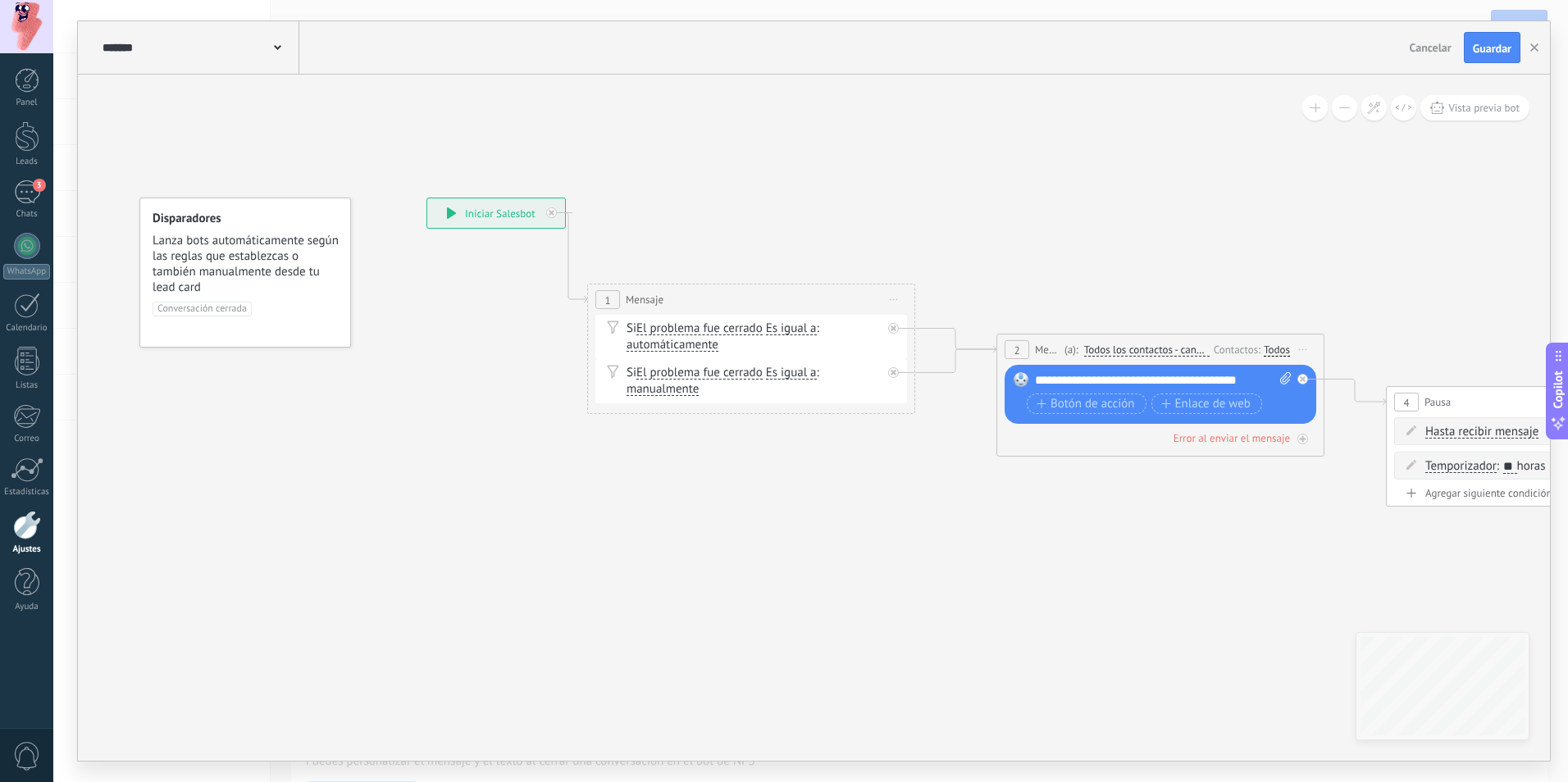
click at [1423, 55] on button "Cancelar" at bounding box center [1430, 48] width 55 height 25
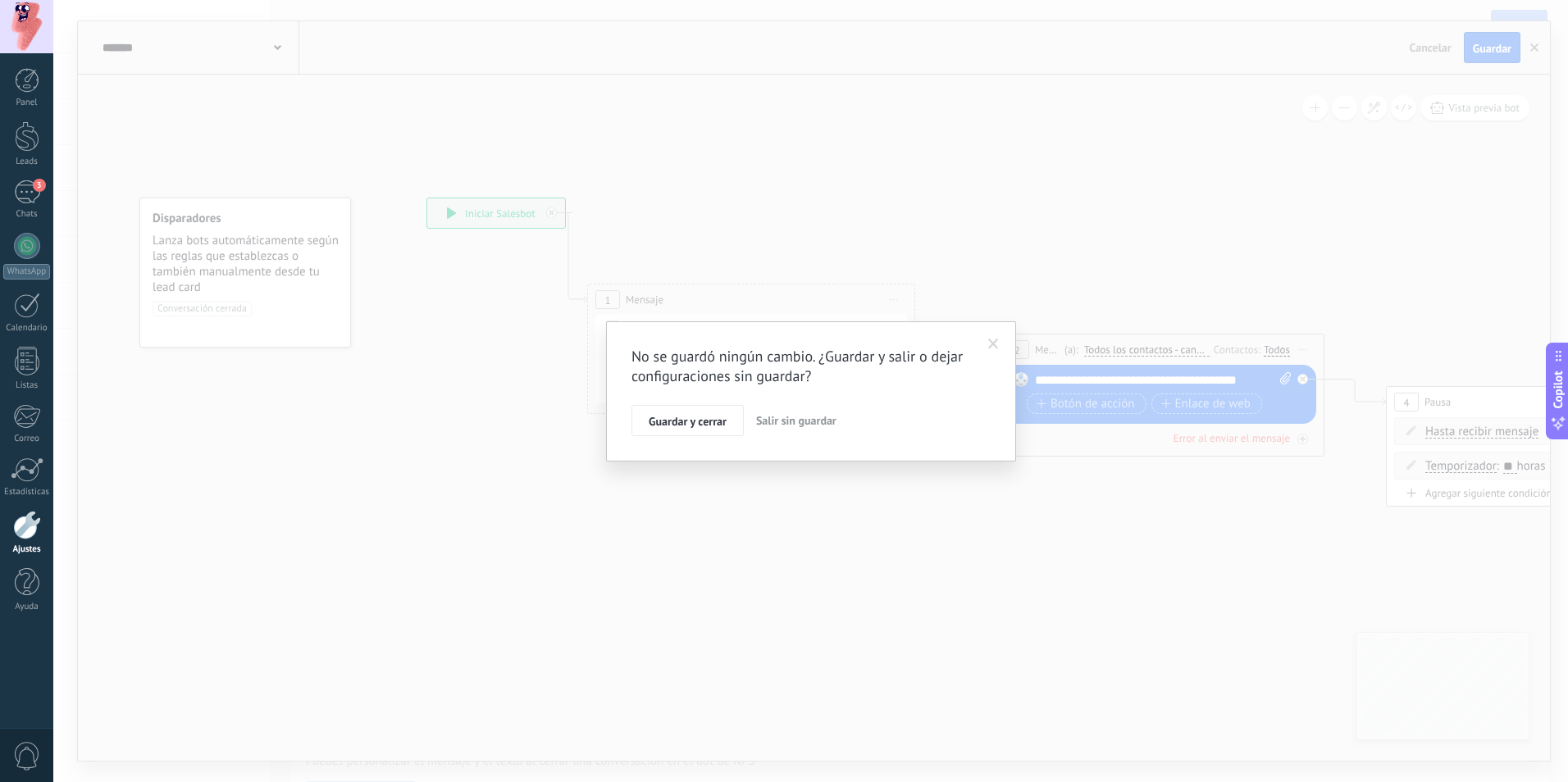
click at [768, 418] on span "Salir sin guardar" at bounding box center [796, 421] width 81 height 15
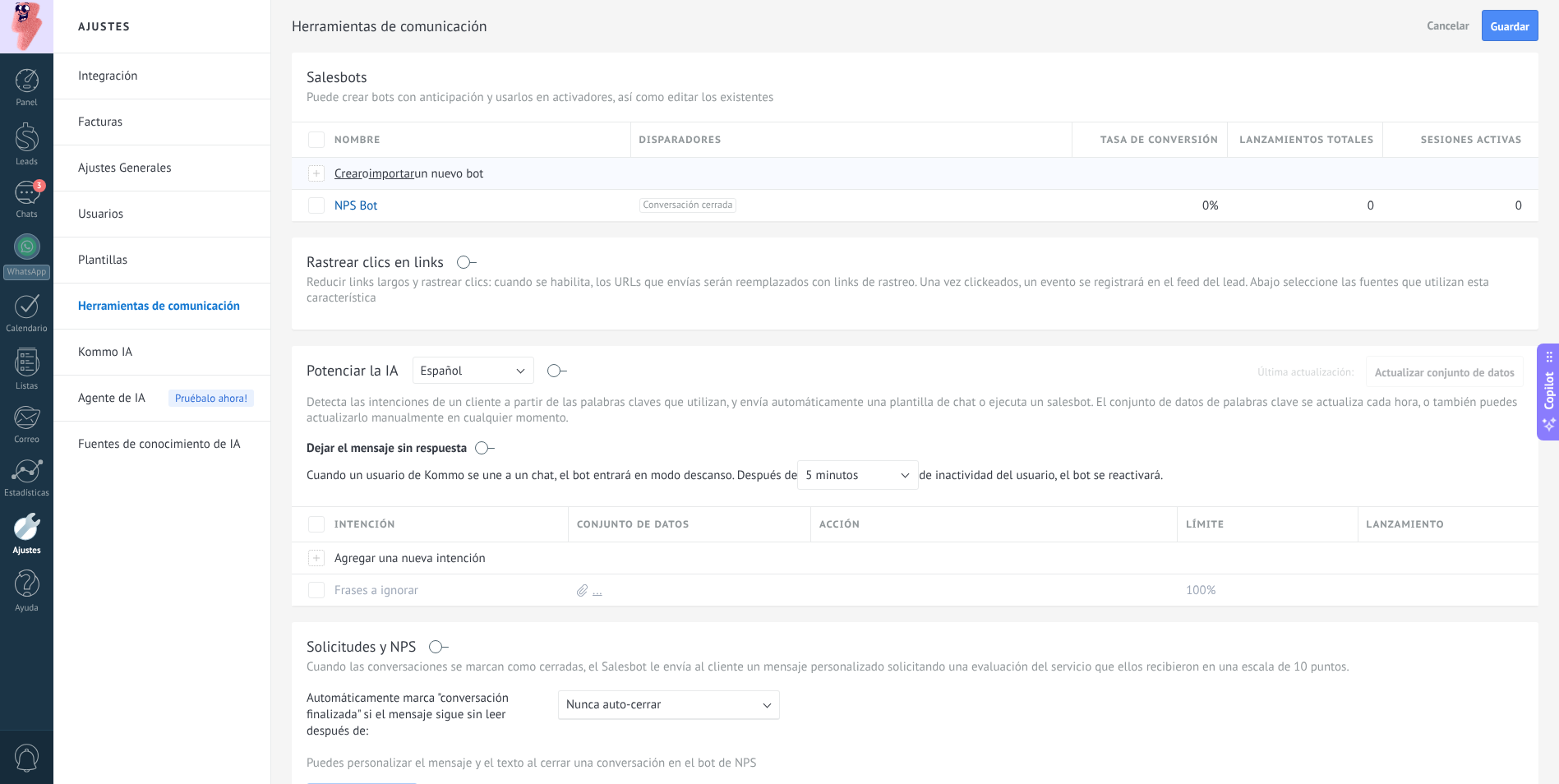
click at [341, 177] on span "Crear" at bounding box center [348, 173] width 28 height 16
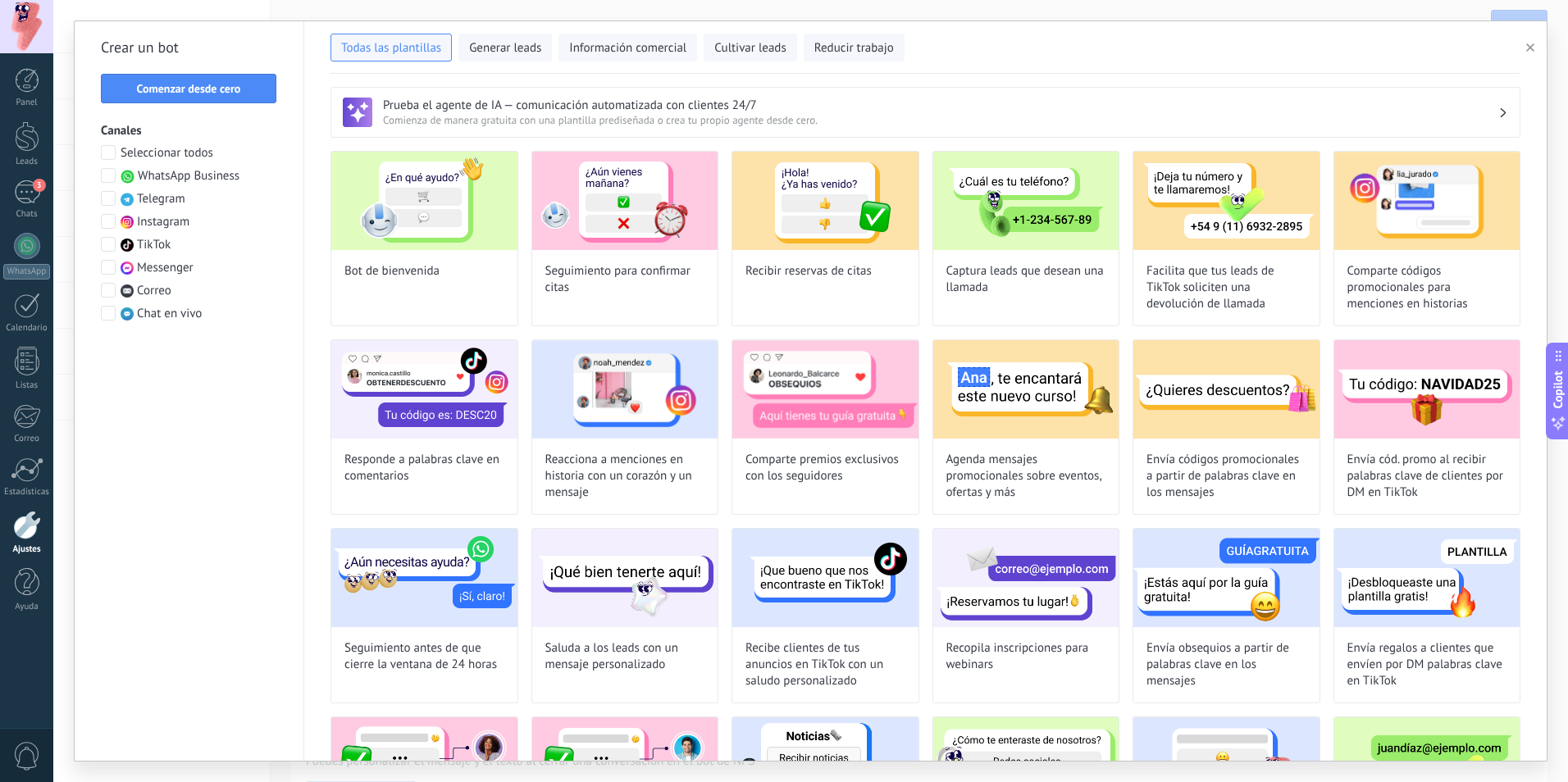
click at [230, 169] on span "WhatsApp Business" at bounding box center [188, 177] width 102 height 16
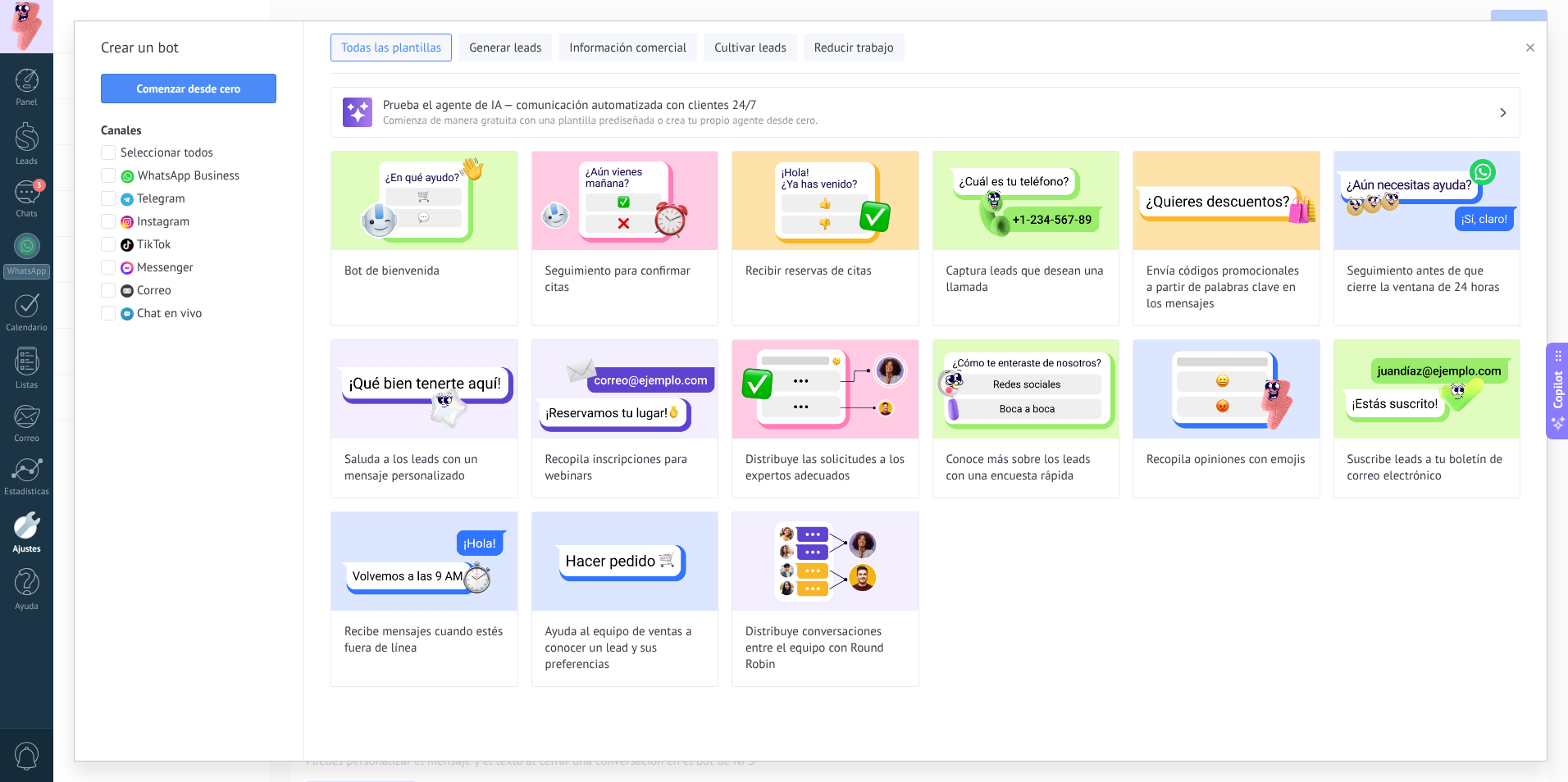
click at [226, 179] on span "WhatsApp Business" at bounding box center [188, 177] width 102 height 16
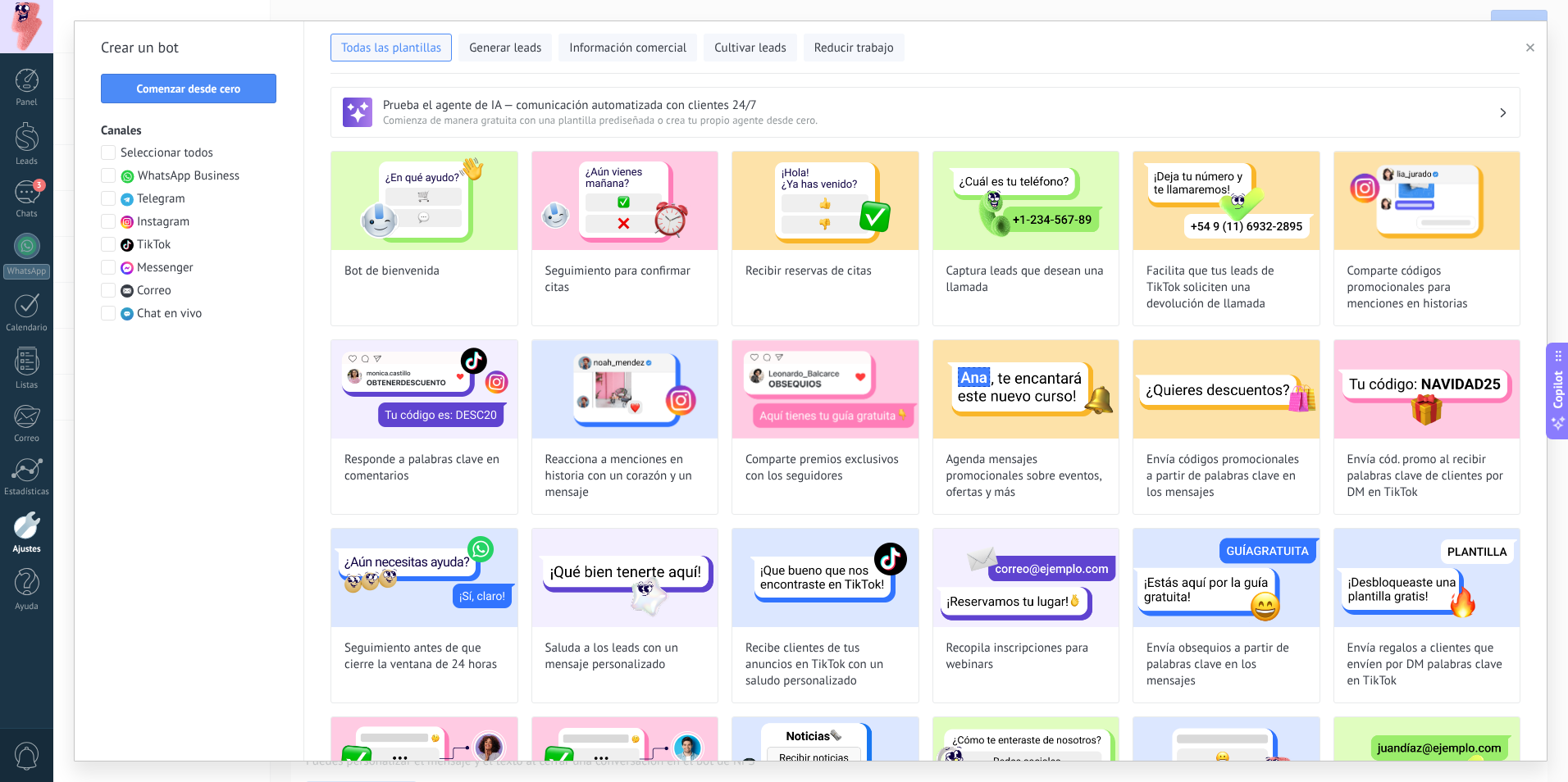
click at [226, 178] on span "WhatsApp Business" at bounding box center [188, 177] width 102 height 16
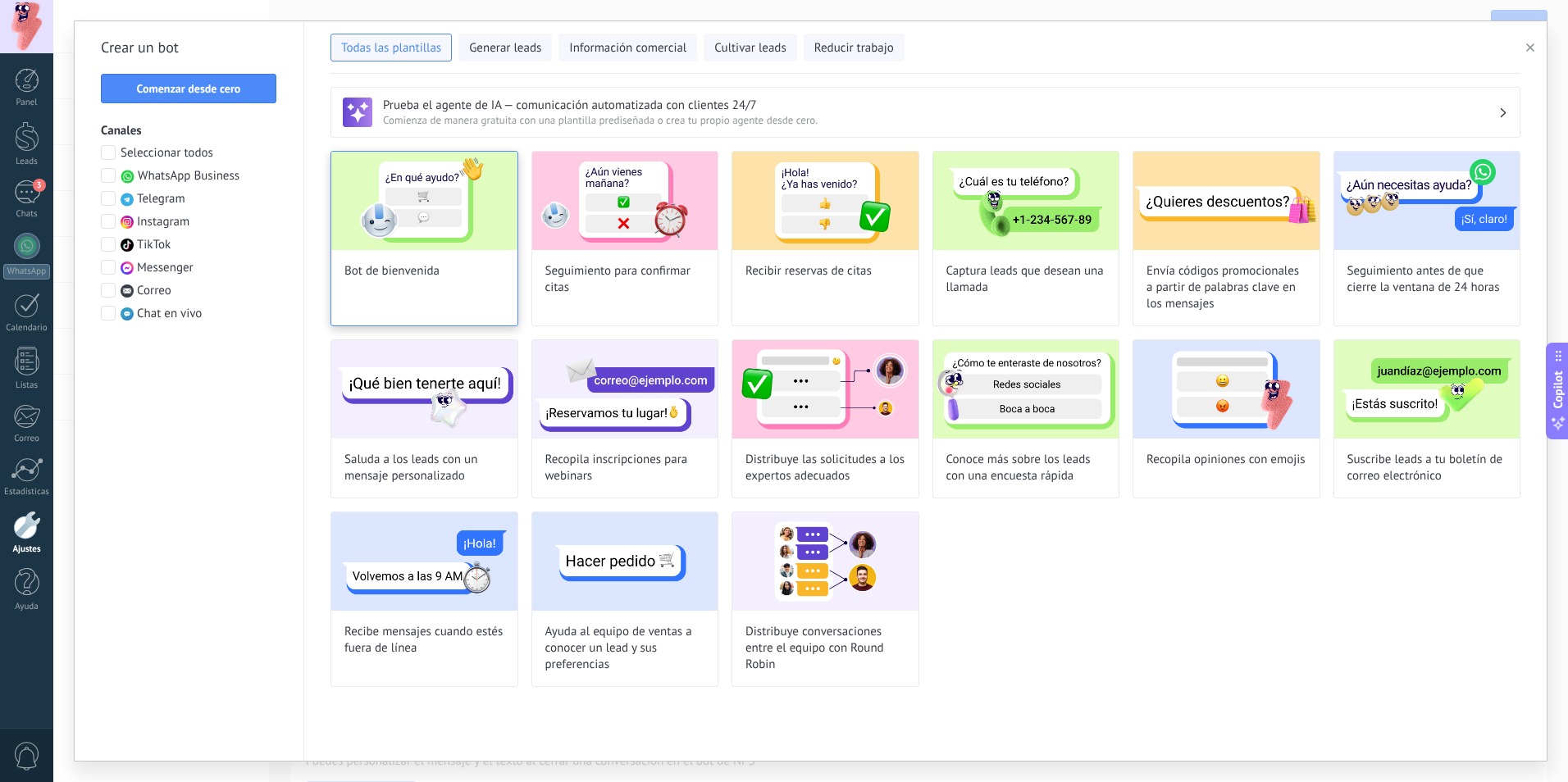
click at [393, 295] on div "Bot de bienvenida" at bounding box center [424, 239] width 188 height 176
type input "**********"
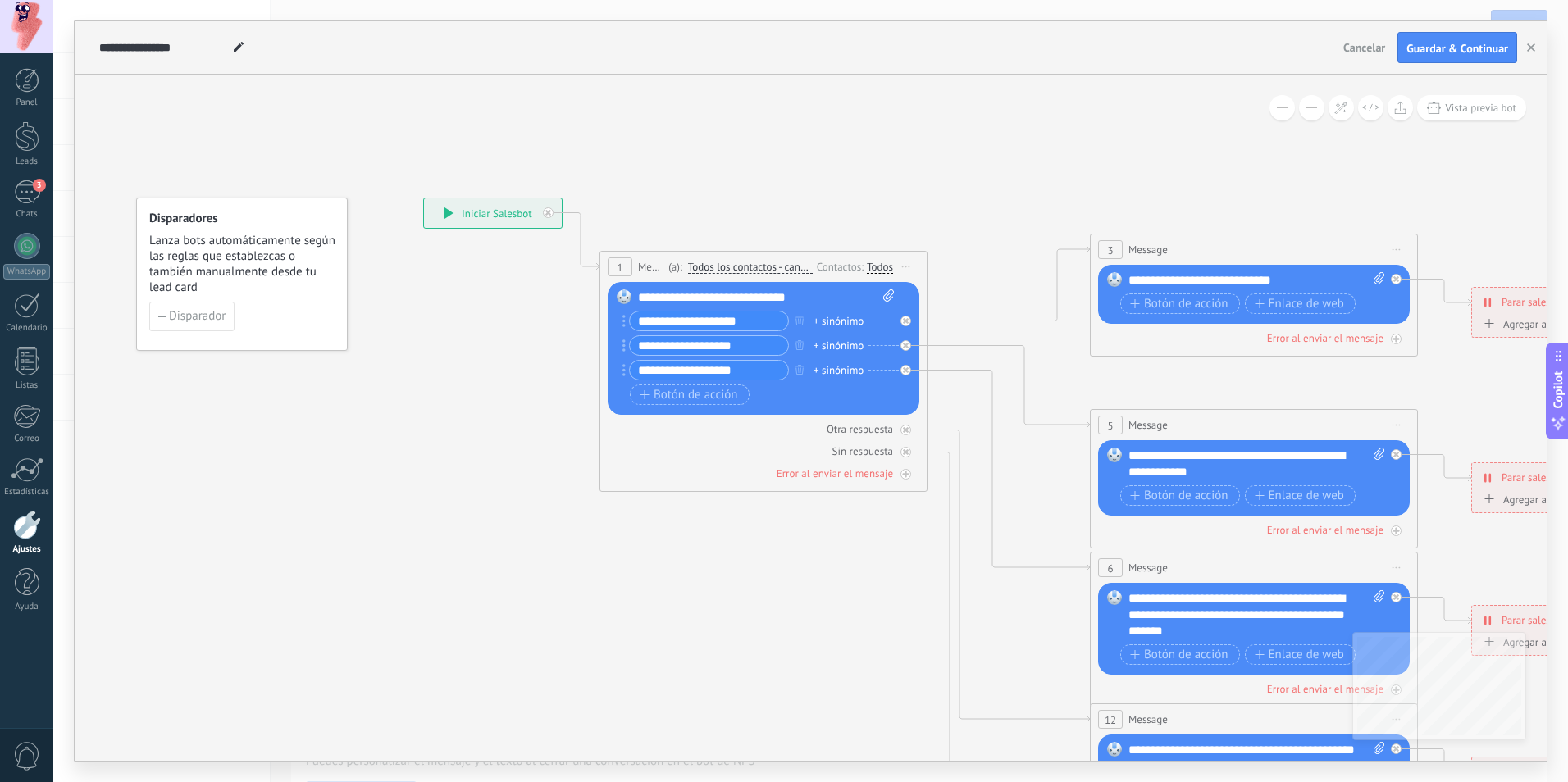
click at [1354, 43] on span "Cancelar" at bounding box center [1364, 48] width 42 height 15
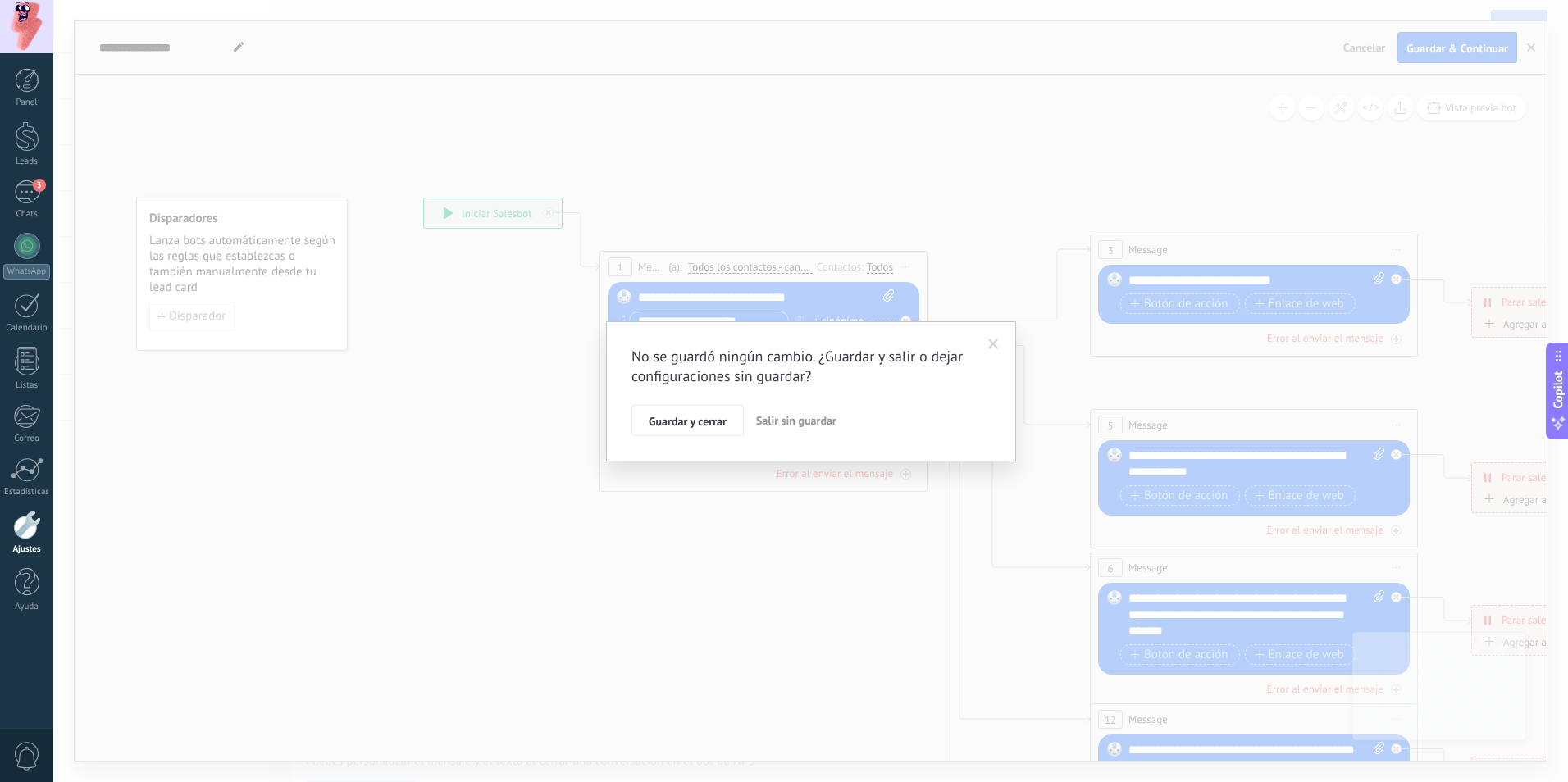
click at [819, 423] on span "Salir sin guardar" at bounding box center [796, 421] width 81 height 15
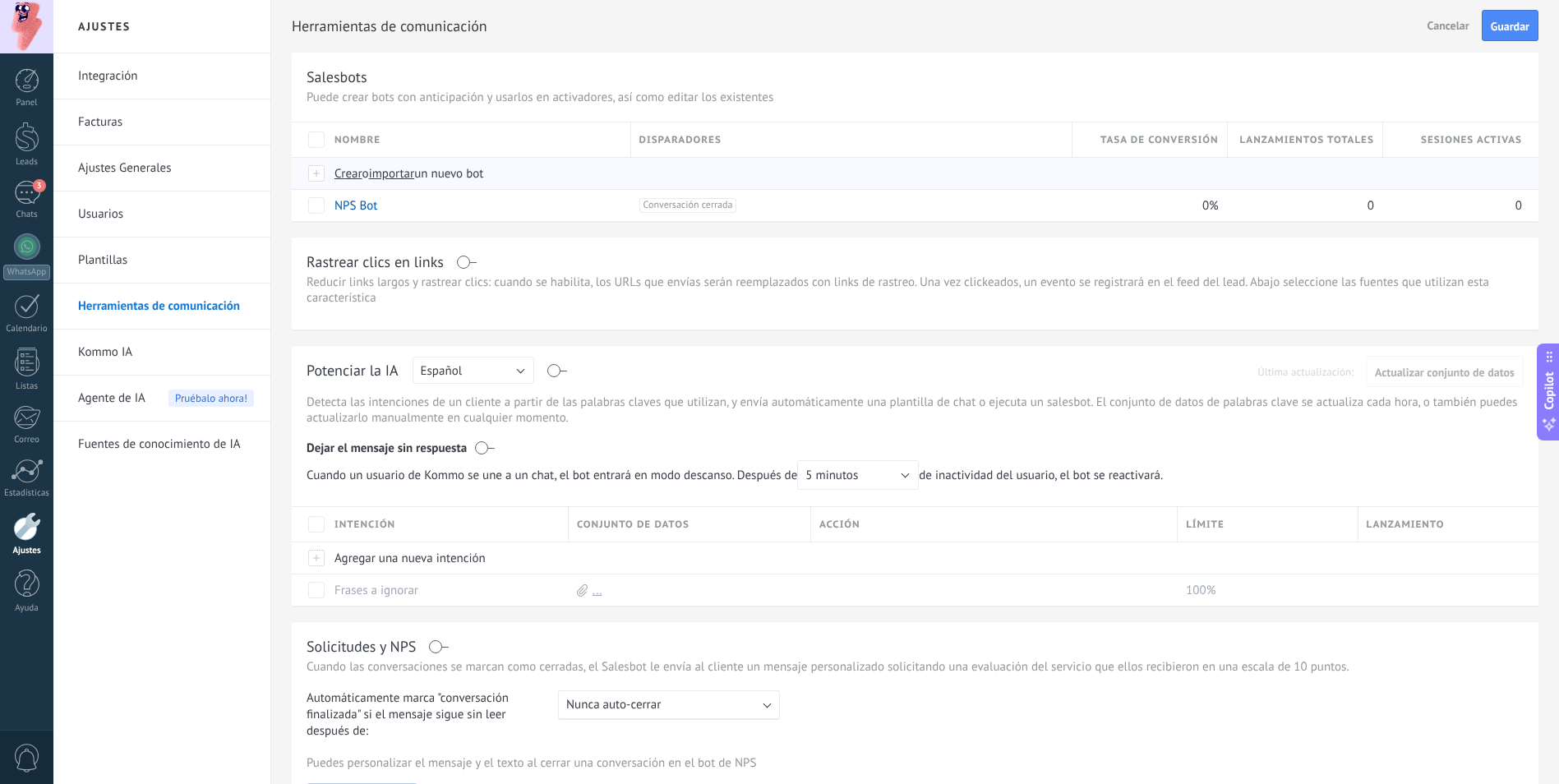
click at [345, 178] on span "Crear" at bounding box center [348, 173] width 28 height 16
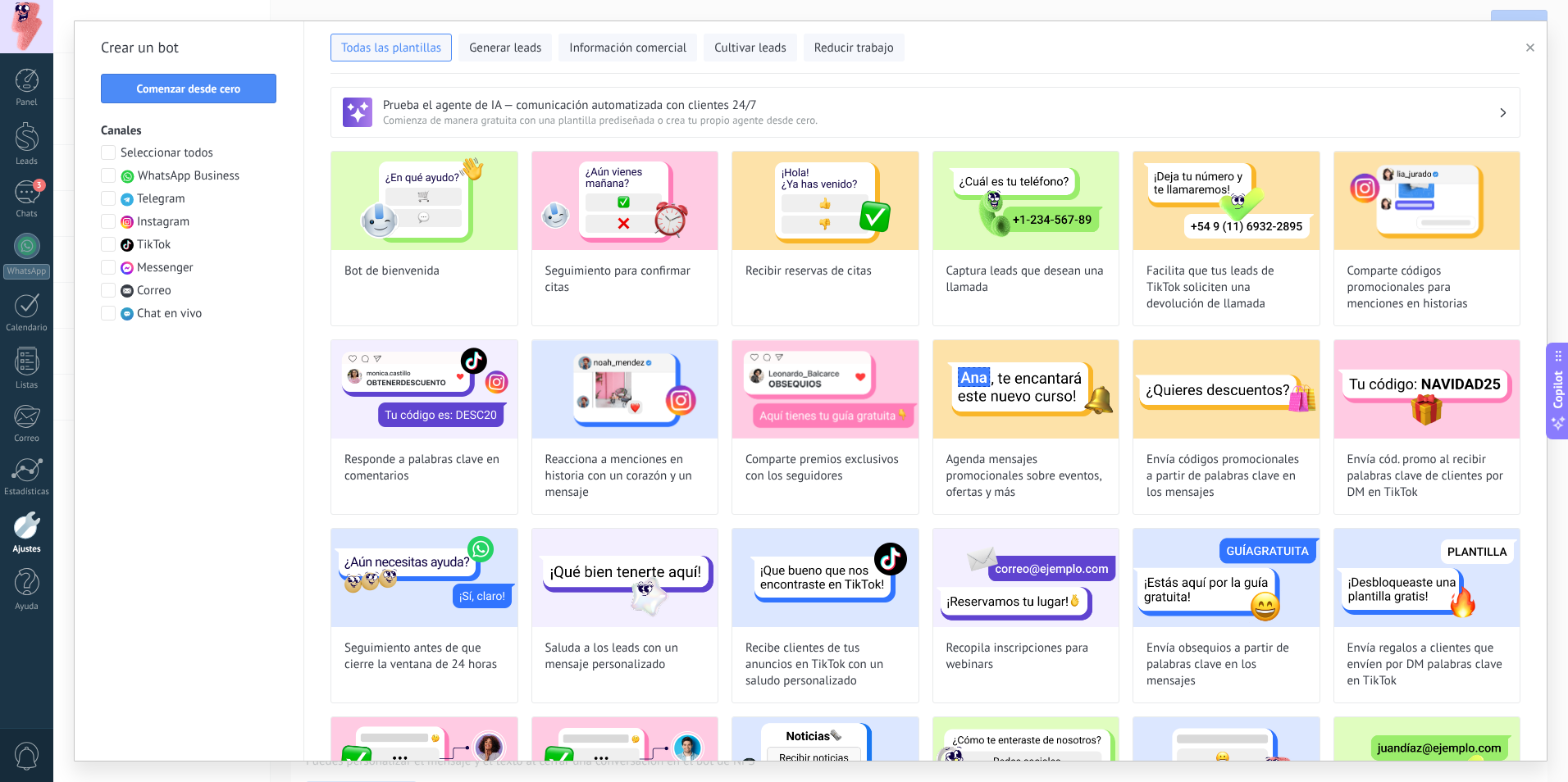
click at [230, 166] on div "Seleccionar todos WhatsApp Business Telegram Instagram TikTok Messenger Correo …" at bounding box center [188, 234] width 177 height 177
click at [183, 177] on span "WhatsApp Business" at bounding box center [188, 177] width 102 height 16
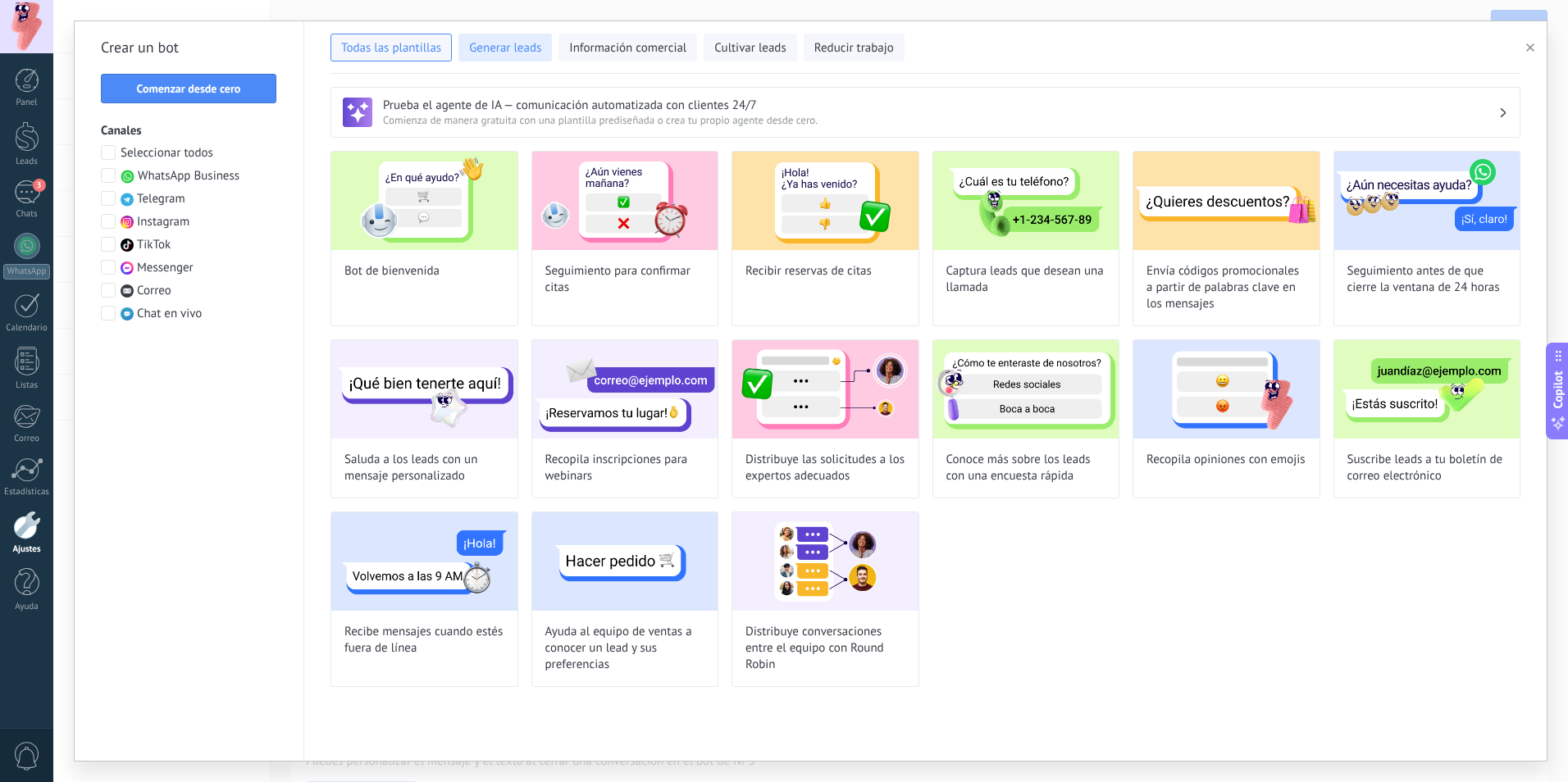
click at [514, 51] on span "Generar leads" at bounding box center [505, 48] width 72 height 16
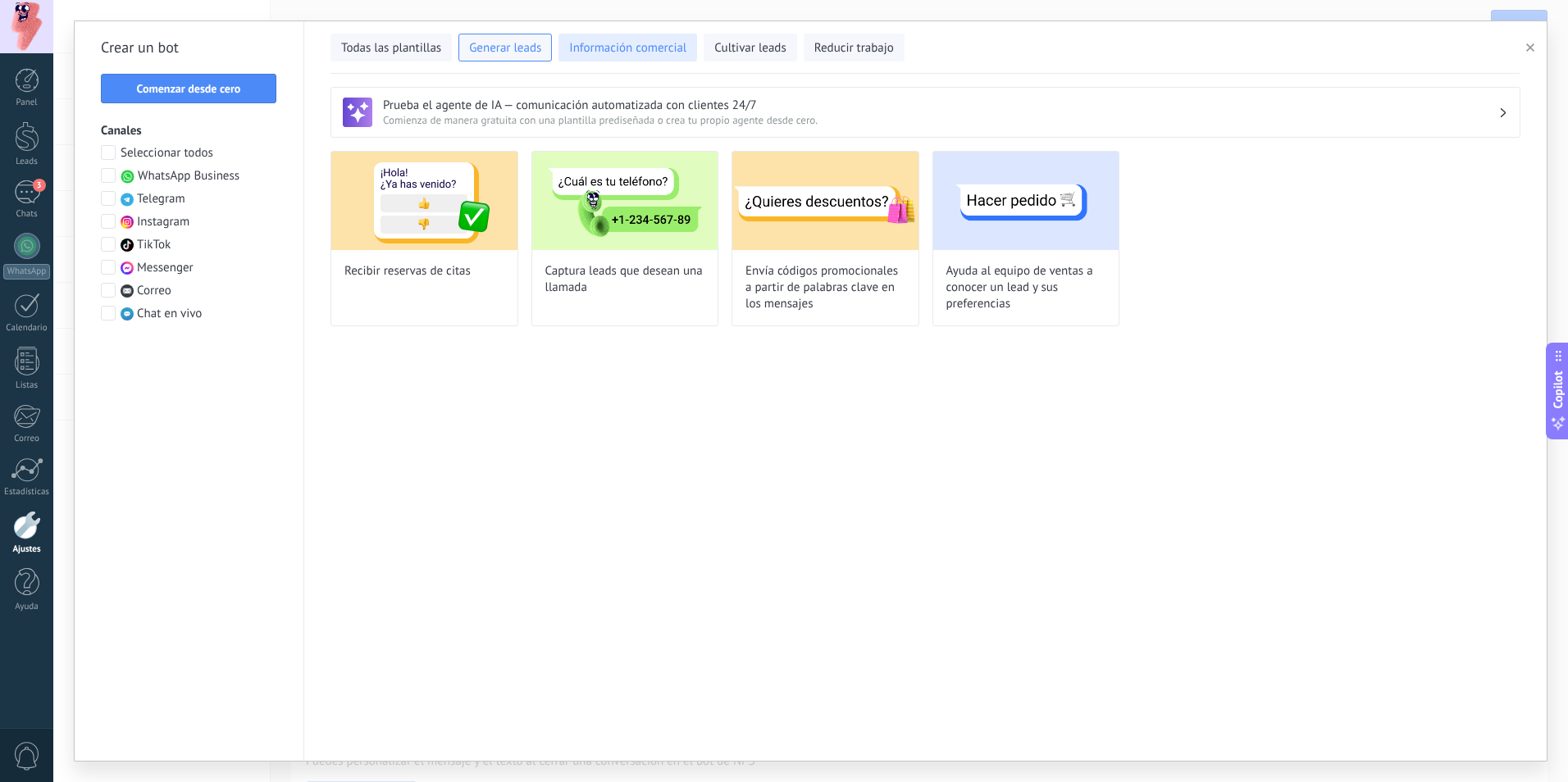
click at [648, 45] on span "Información comercial" at bounding box center [628, 48] width 117 height 16
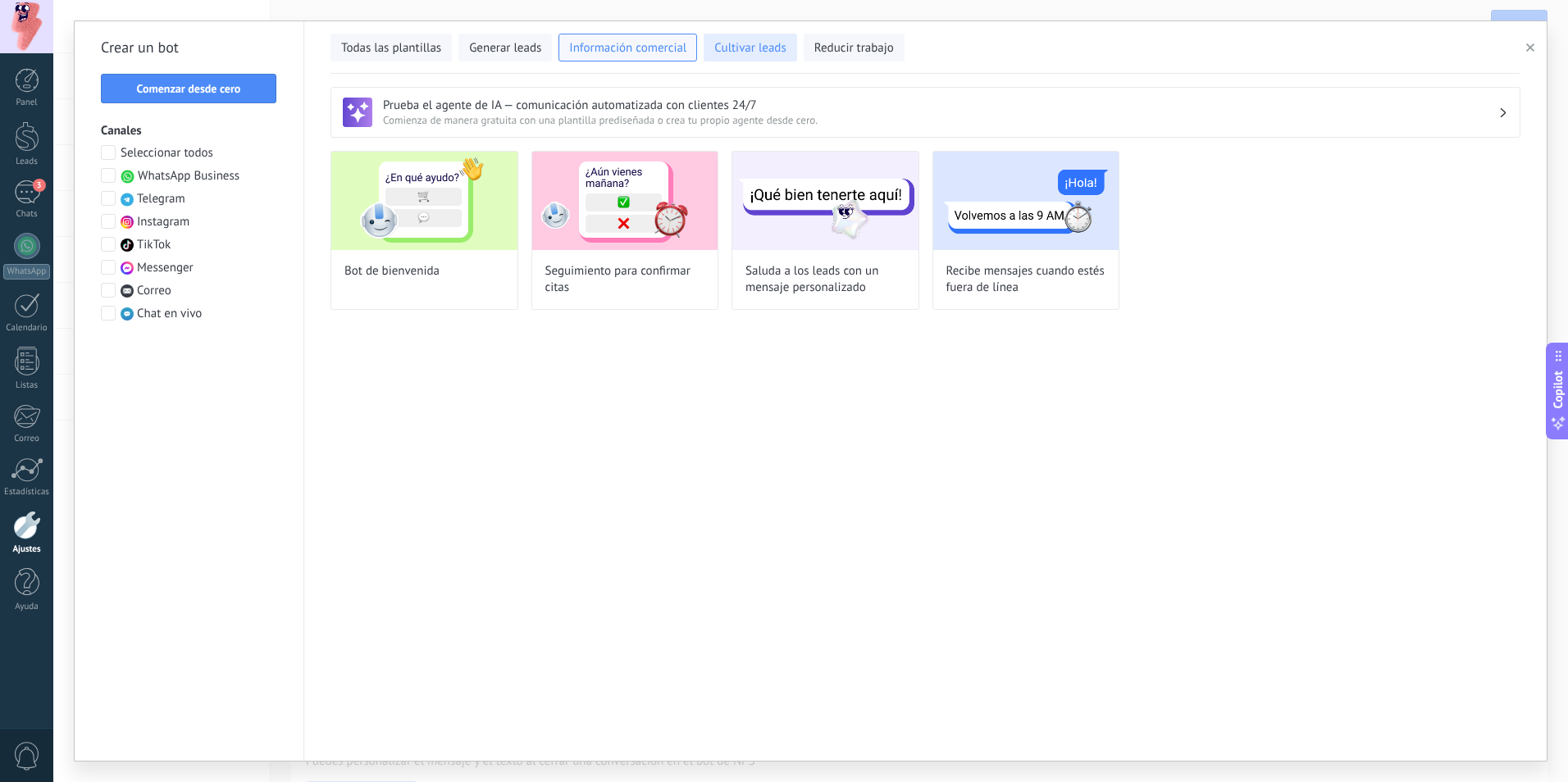
click at [762, 41] on span "Cultivar leads" at bounding box center [750, 48] width 71 height 16
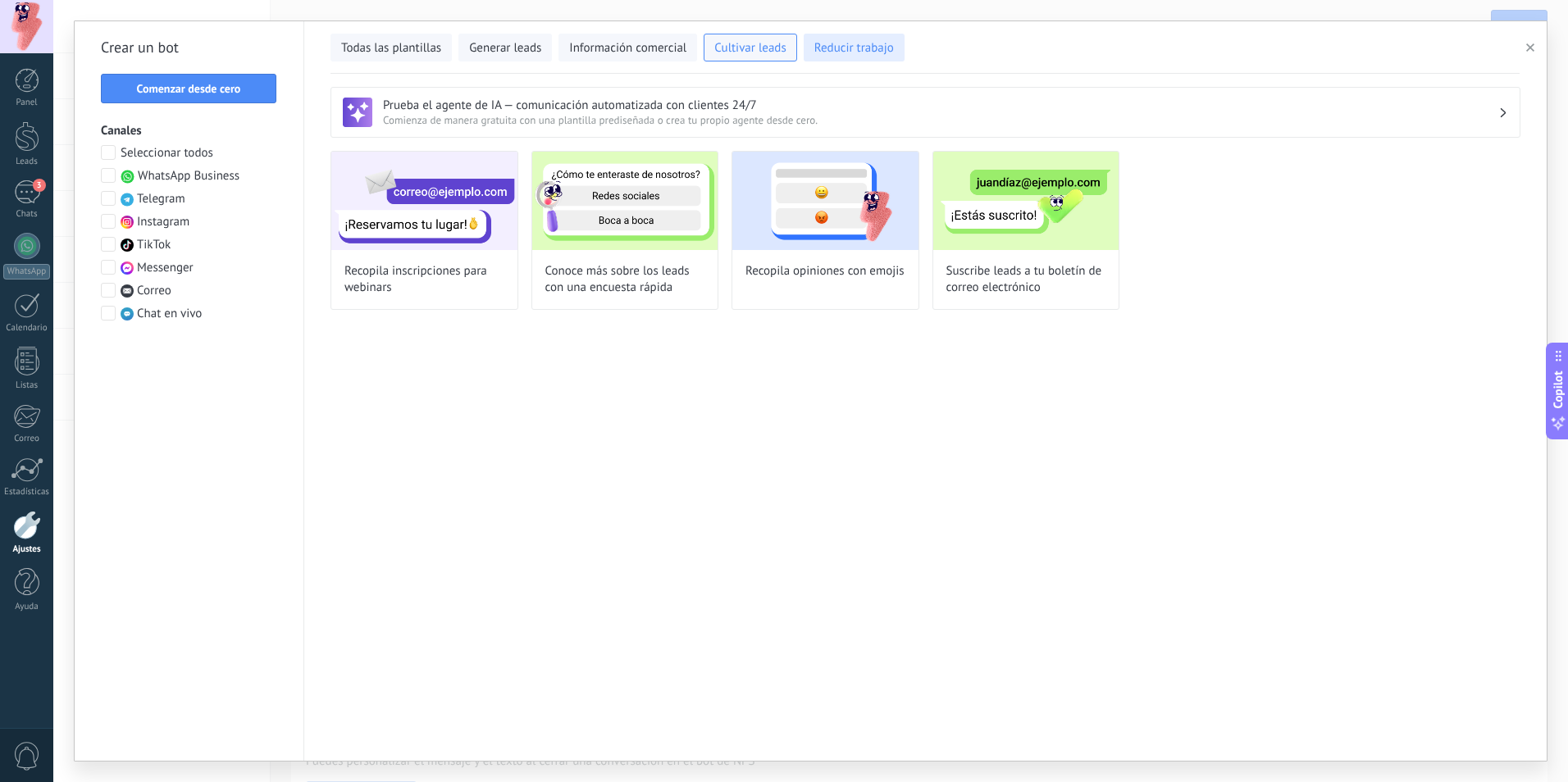
click at [866, 48] on span "Reducir trabajo" at bounding box center [854, 48] width 80 height 16
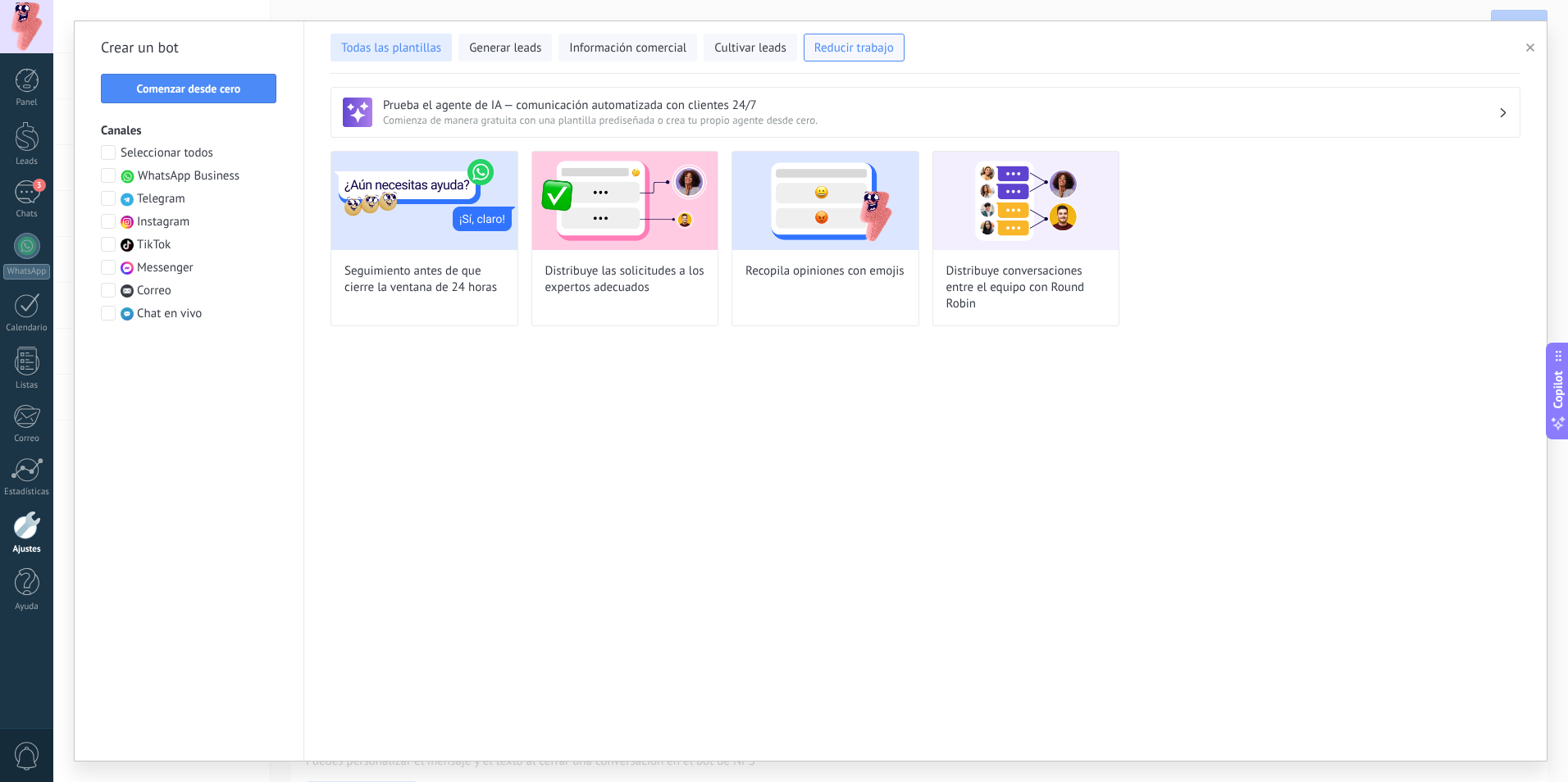
click at [413, 40] on span "Todas las plantillas" at bounding box center [391, 48] width 100 height 16
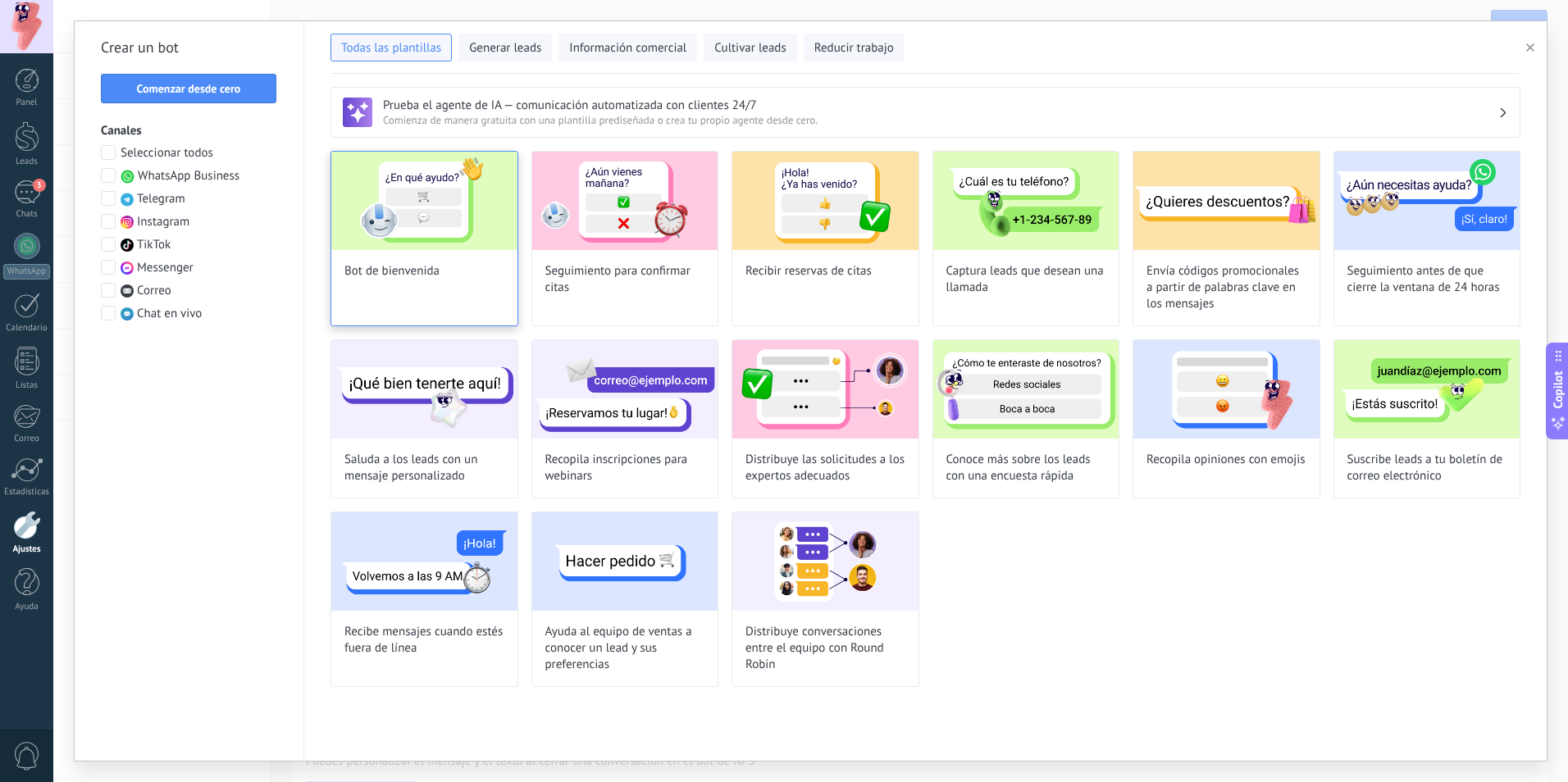
click at [420, 295] on div "Bot de bienvenida" at bounding box center [424, 239] width 188 height 176
type input "**********"
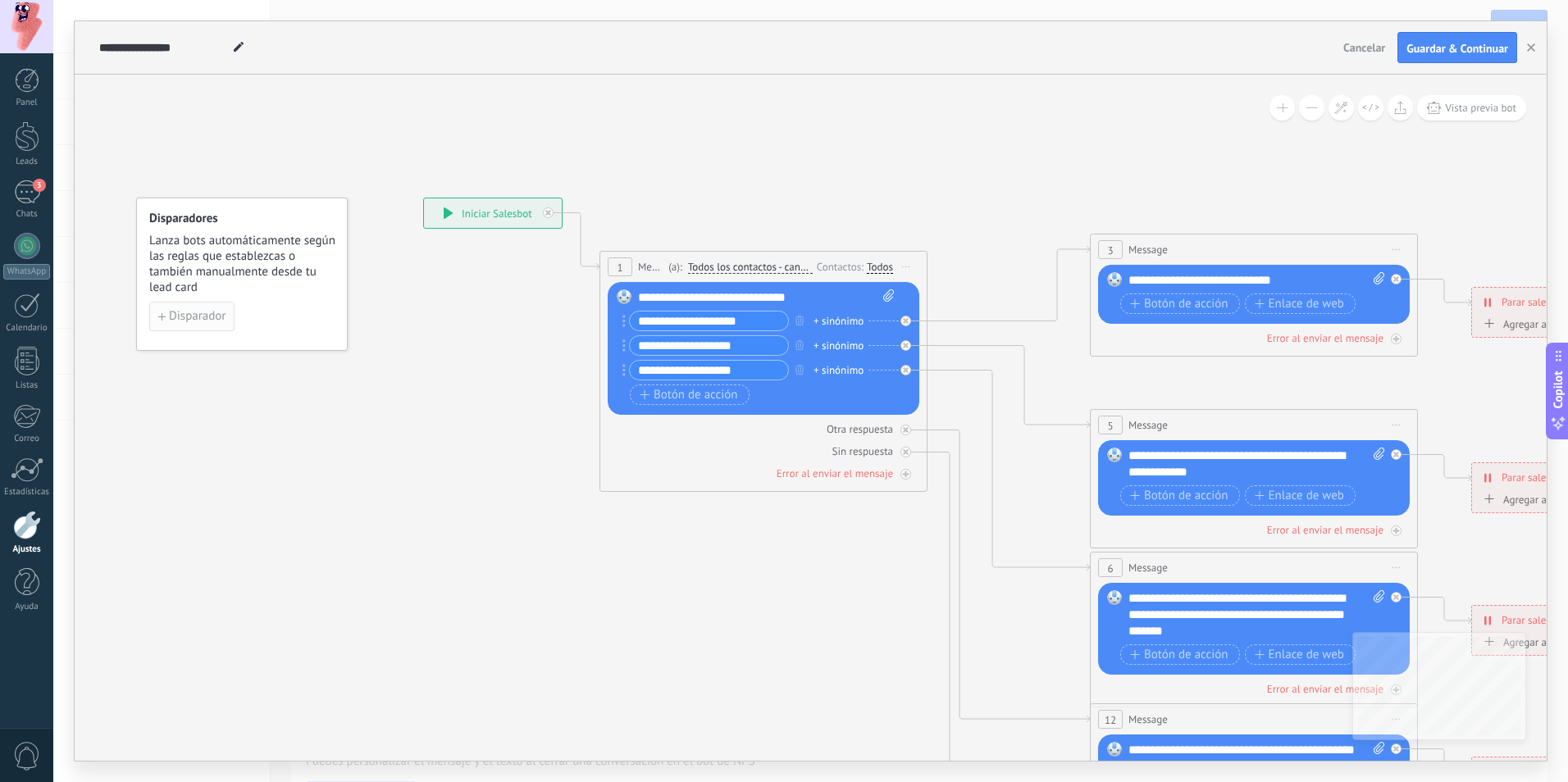
click at [218, 320] on span "Disparador" at bounding box center [198, 316] width 57 height 12
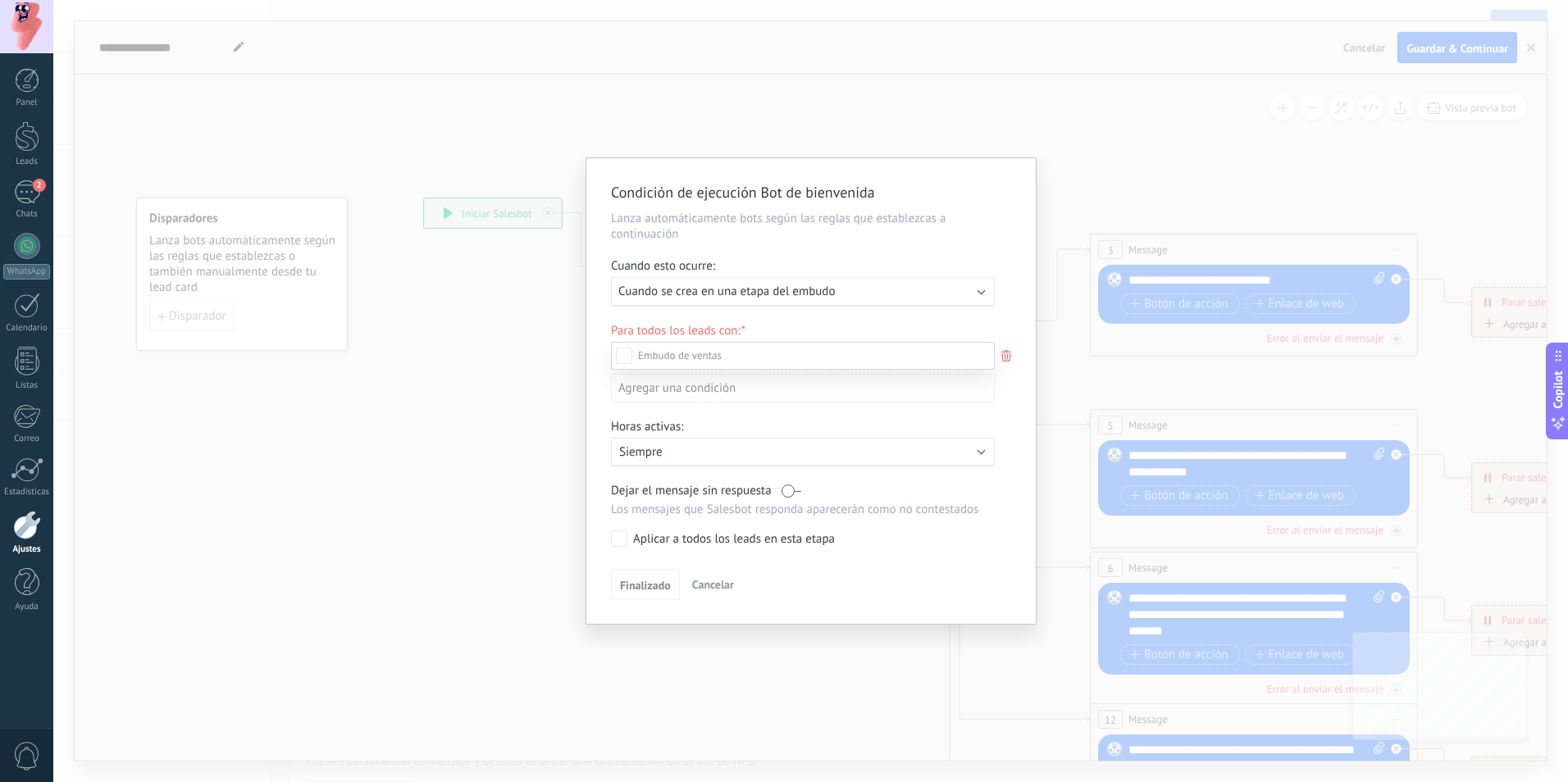
click at [0, 0] on label "Incoming leads" at bounding box center [0, 0] width 0 height 0
click at [667, 578] on div "Incoming leads Contacto inicial Negociación Debate contractual Discusión de con…" at bounding box center [802, 561] width 383 height 438
click at [721, 582] on span "Cancelar" at bounding box center [713, 588] width 42 height 15
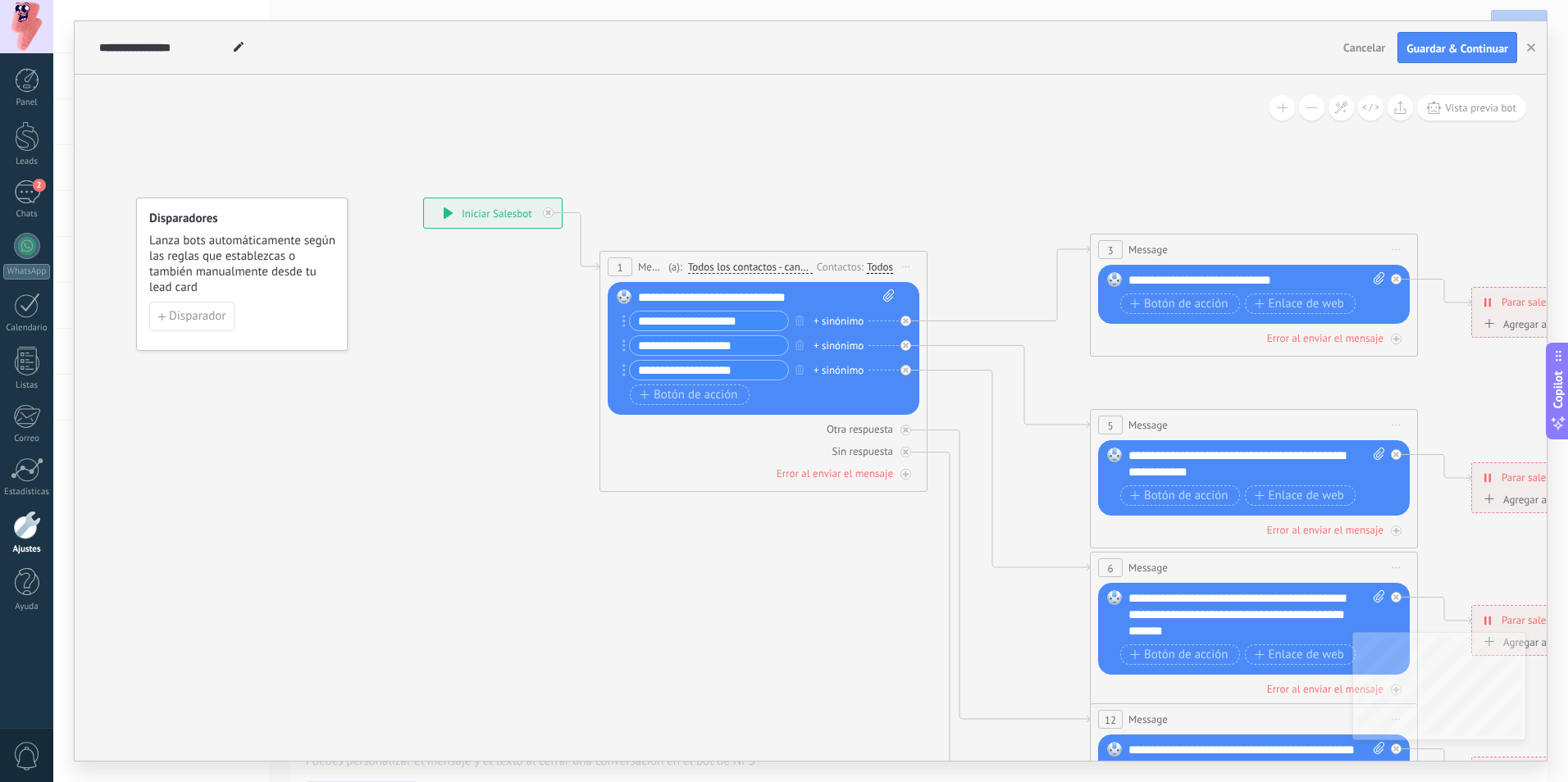
click at [1350, 44] on span "Cancelar" at bounding box center [1364, 48] width 42 height 15
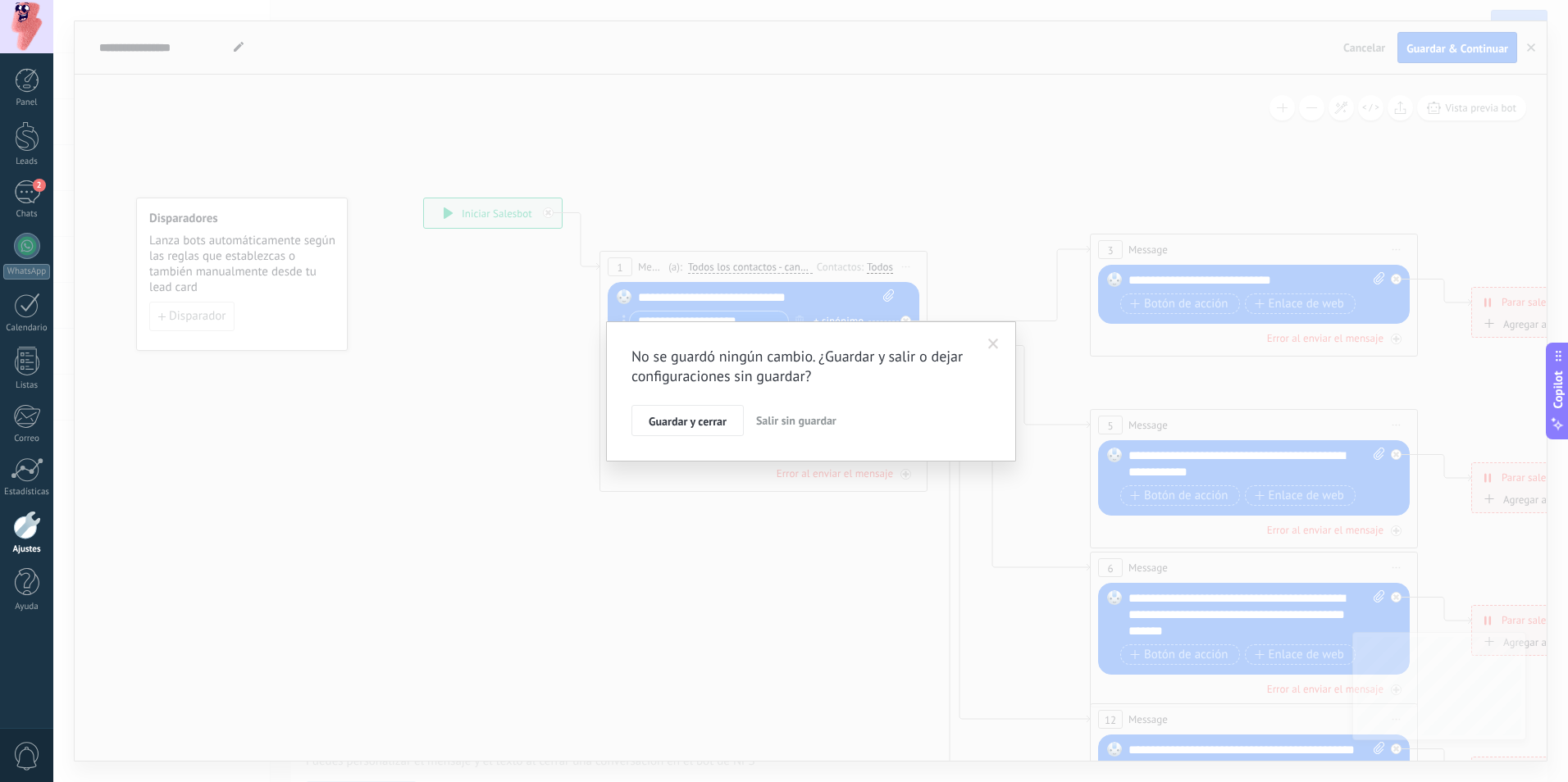
click at [787, 425] on span "Salir sin guardar" at bounding box center [796, 421] width 81 height 15
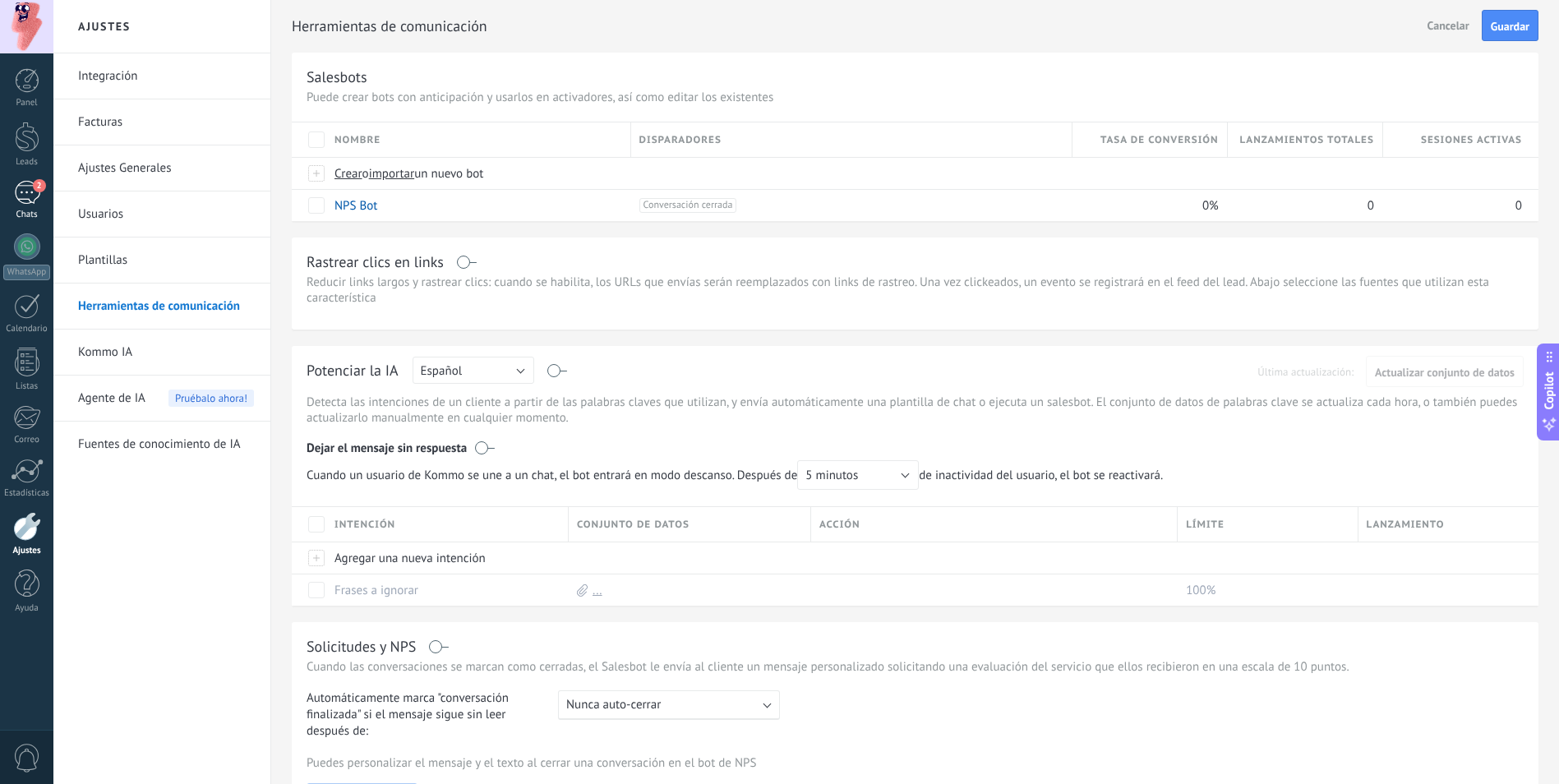
click at [28, 187] on div "2" at bounding box center [27, 193] width 27 height 24
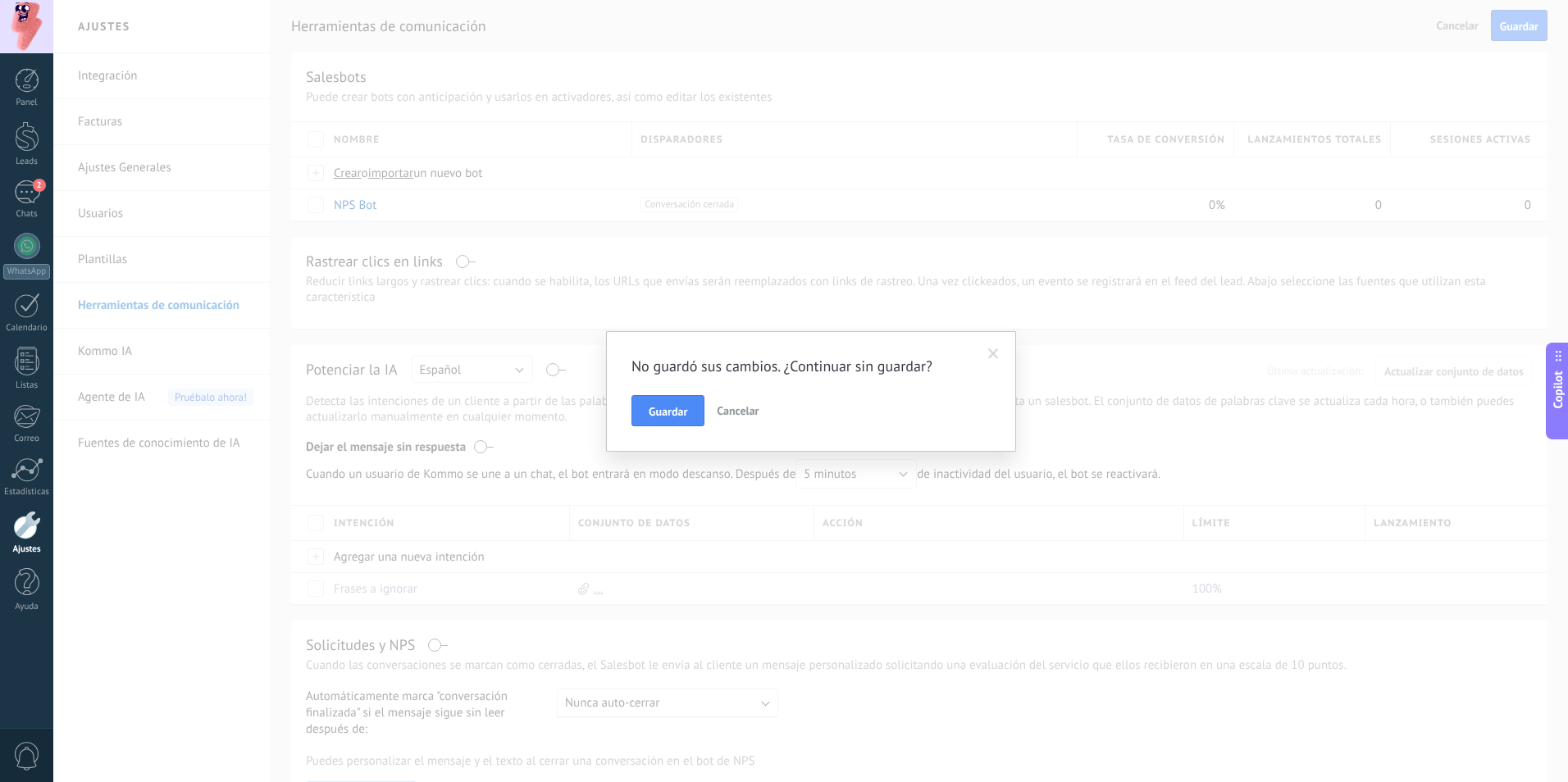
click at [746, 407] on span "Cancelar" at bounding box center [737, 411] width 42 height 15
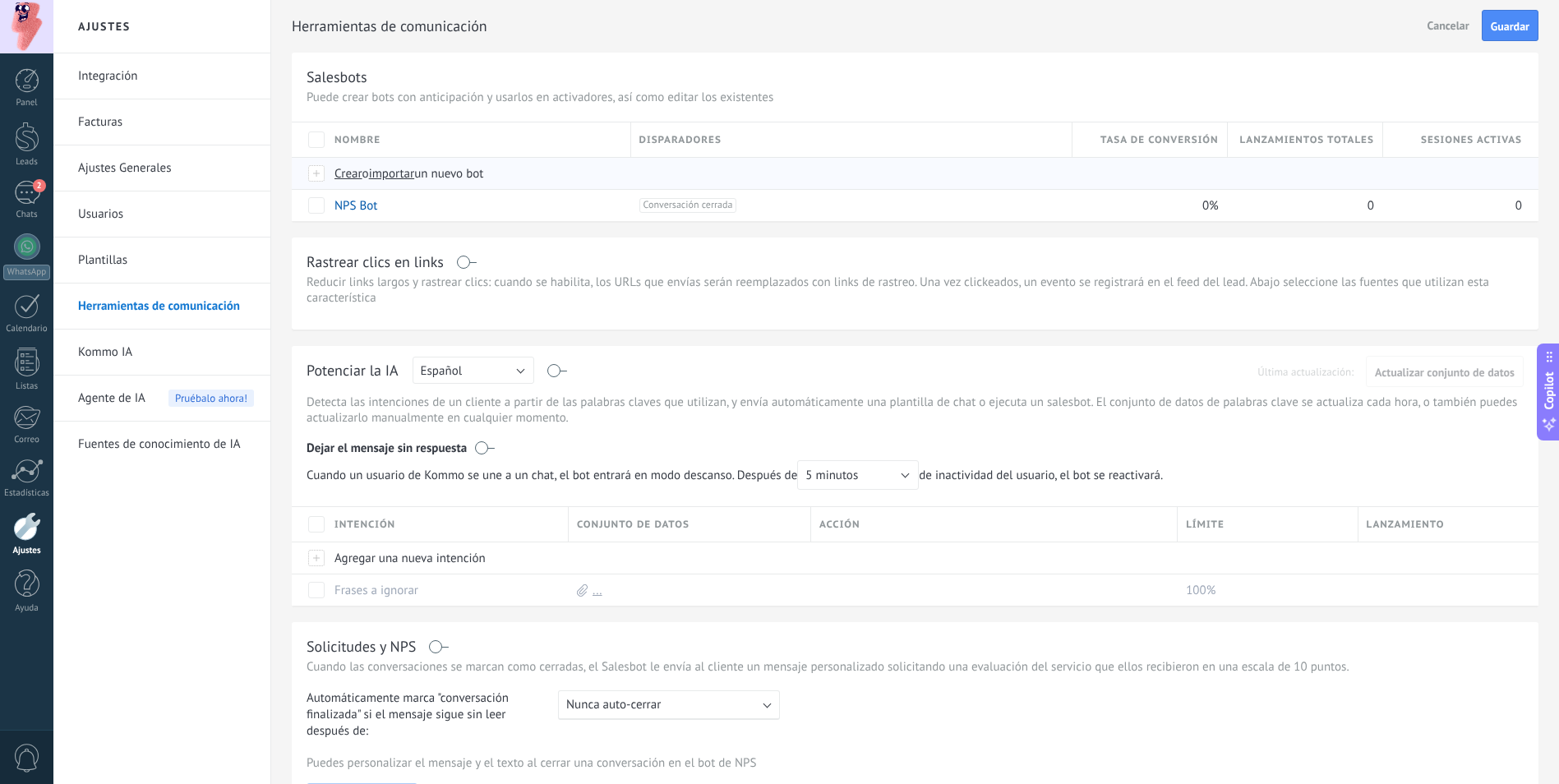
click at [345, 171] on span "Crear" at bounding box center [348, 173] width 28 height 16
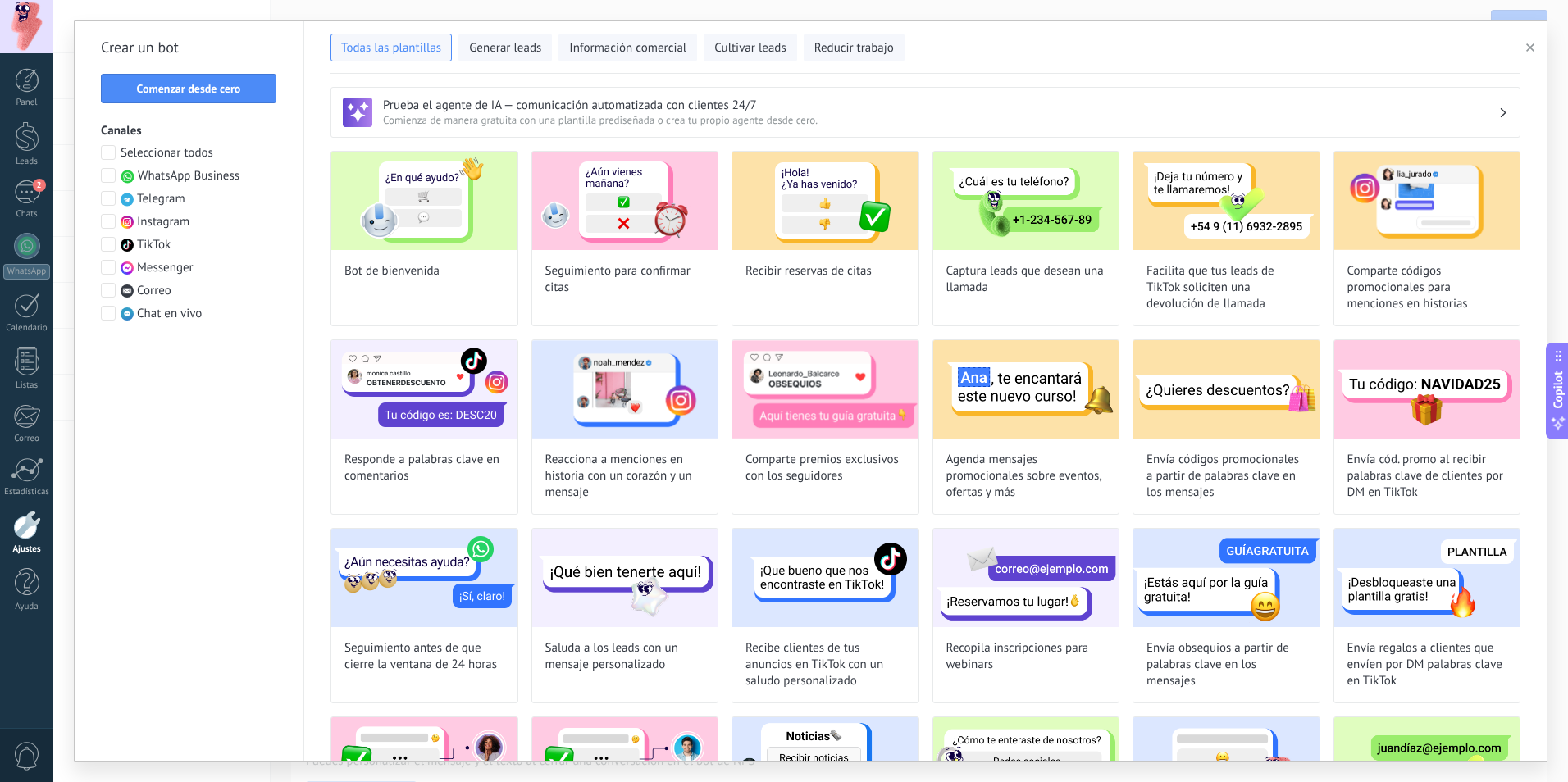
click at [188, 174] on span "WhatsApp Business" at bounding box center [188, 177] width 102 height 16
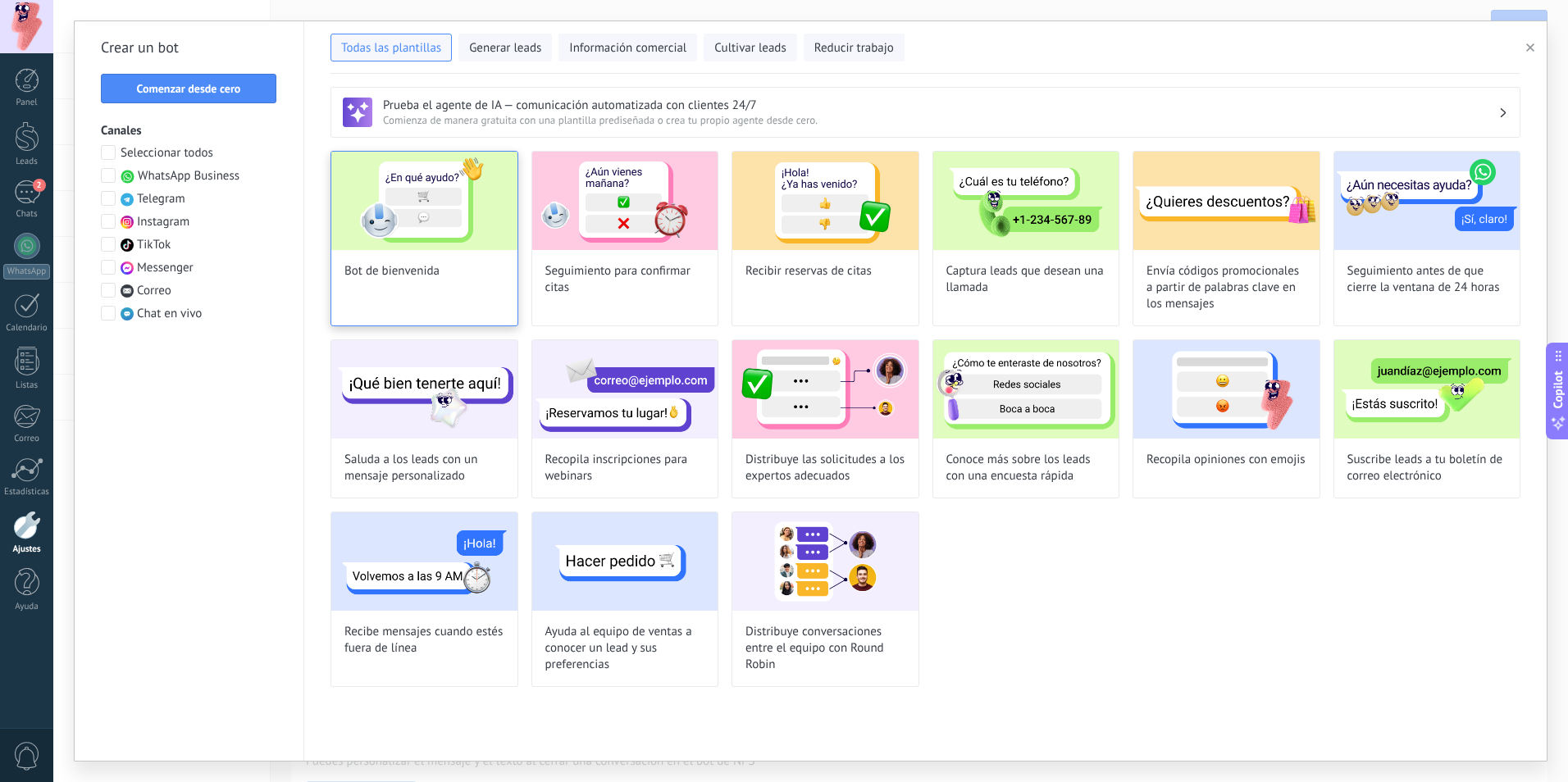
click at [438, 273] on span "Bot de bienvenida" at bounding box center [392, 272] width 95 height 16
type input "**********"
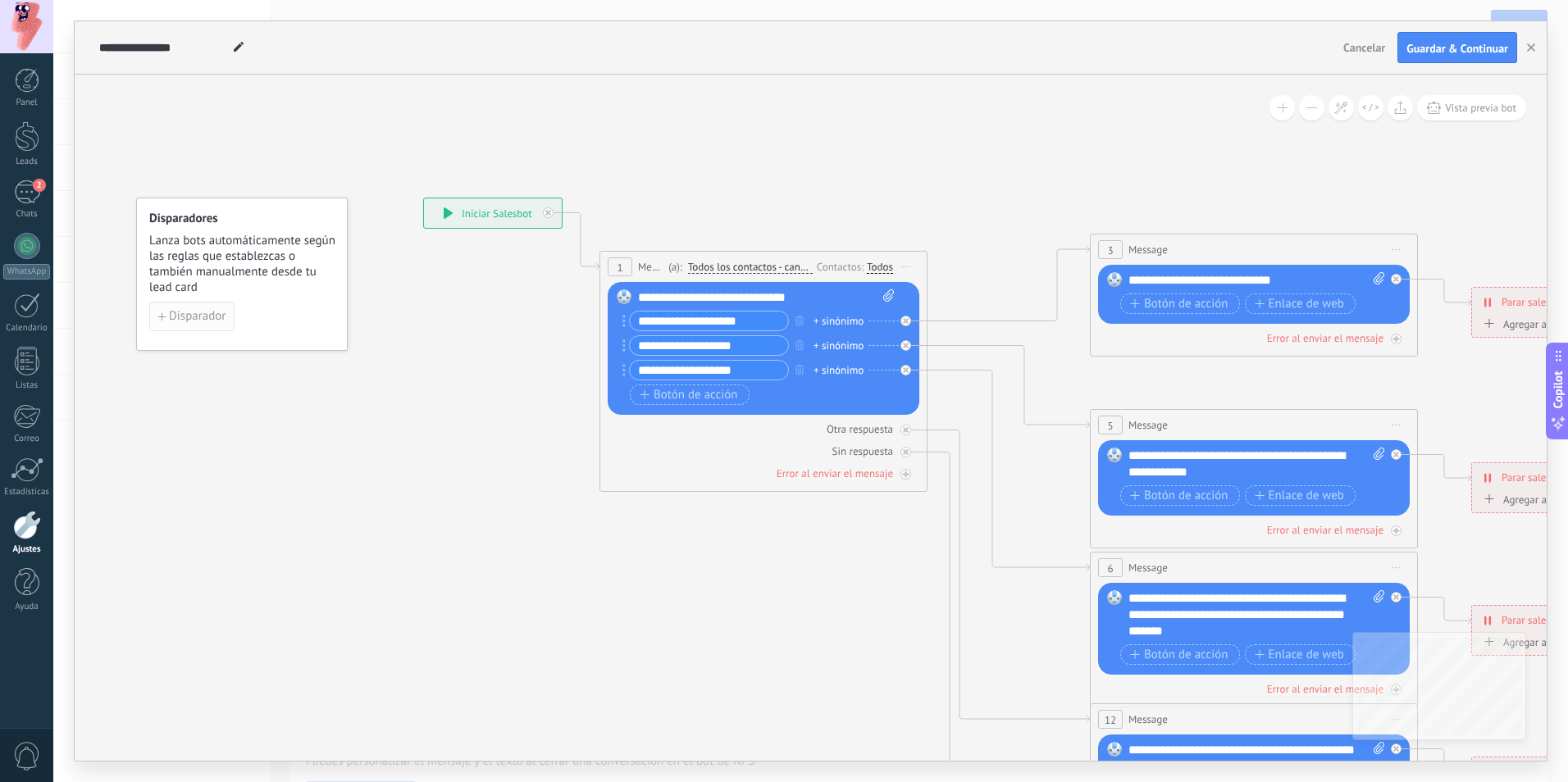
click at [223, 312] on span "Disparador" at bounding box center [198, 316] width 57 height 12
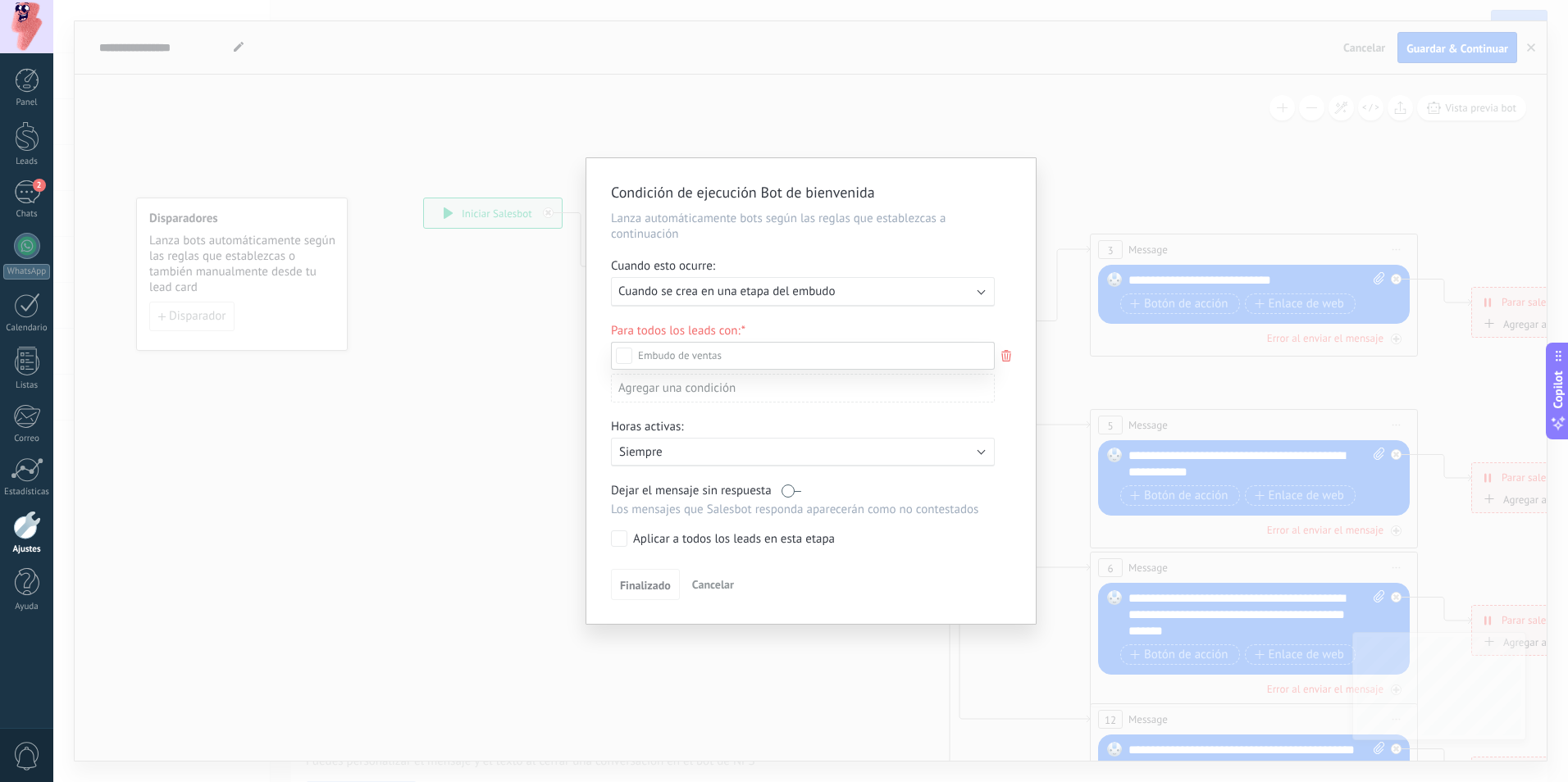
click at [0, 0] on label "Incoming leads" at bounding box center [0, 0] width 0 height 0
click at [913, 289] on div at bounding box center [810, 391] width 1514 height 782
click at [913, 289] on div "Ejecutar: Cuando se crea en una etapa del embudo" at bounding box center [796, 291] width 356 height 16
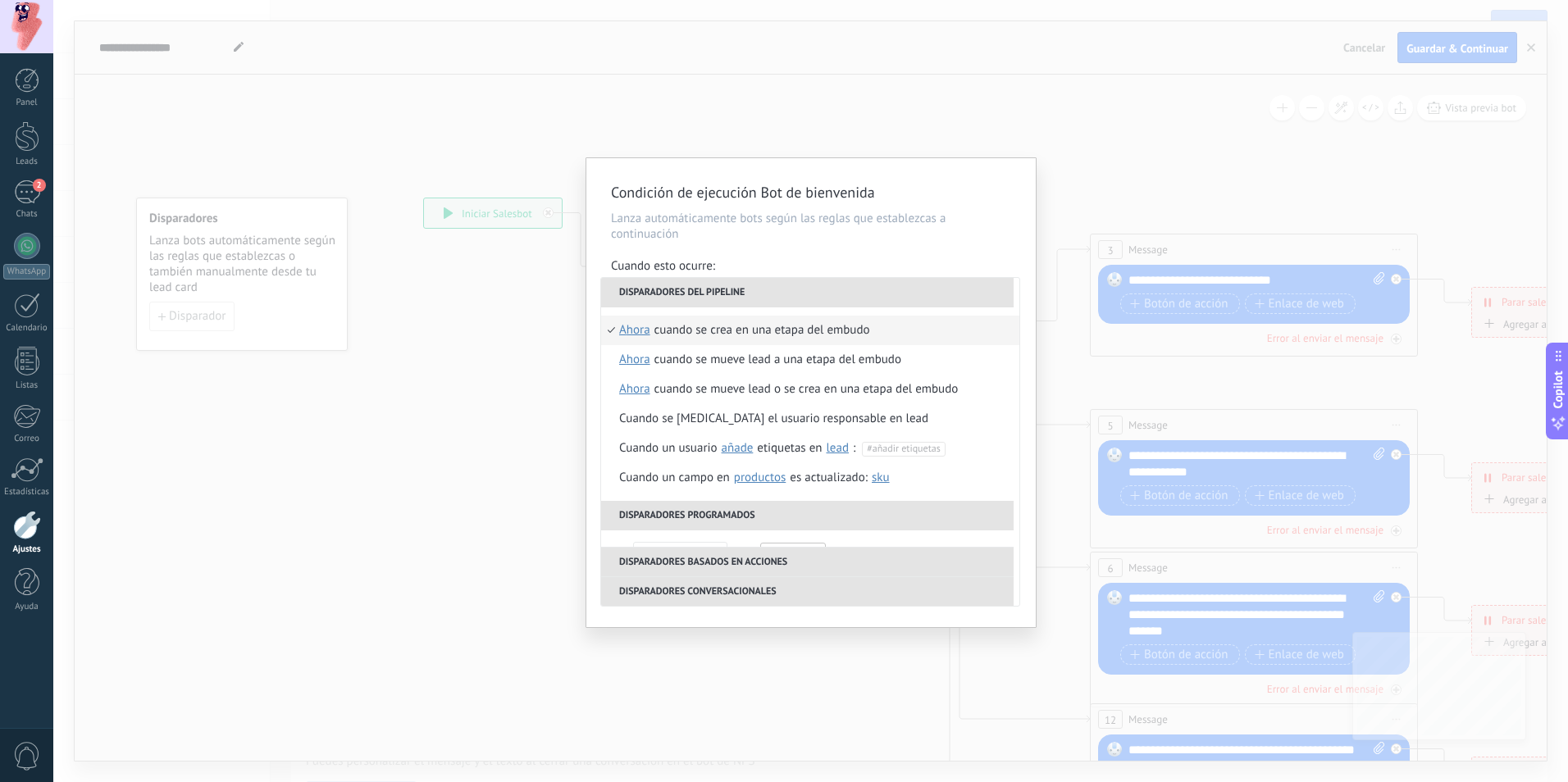
click at [912, 289] on li "Disparadores del pipeline" at bounding box center [807, 293] width 413 height 29
click at [972, 233] on p "Lanza automáticamente bots según las reglas que establezcas a continuación" at bounding box center [811, 226] width 400 height 31
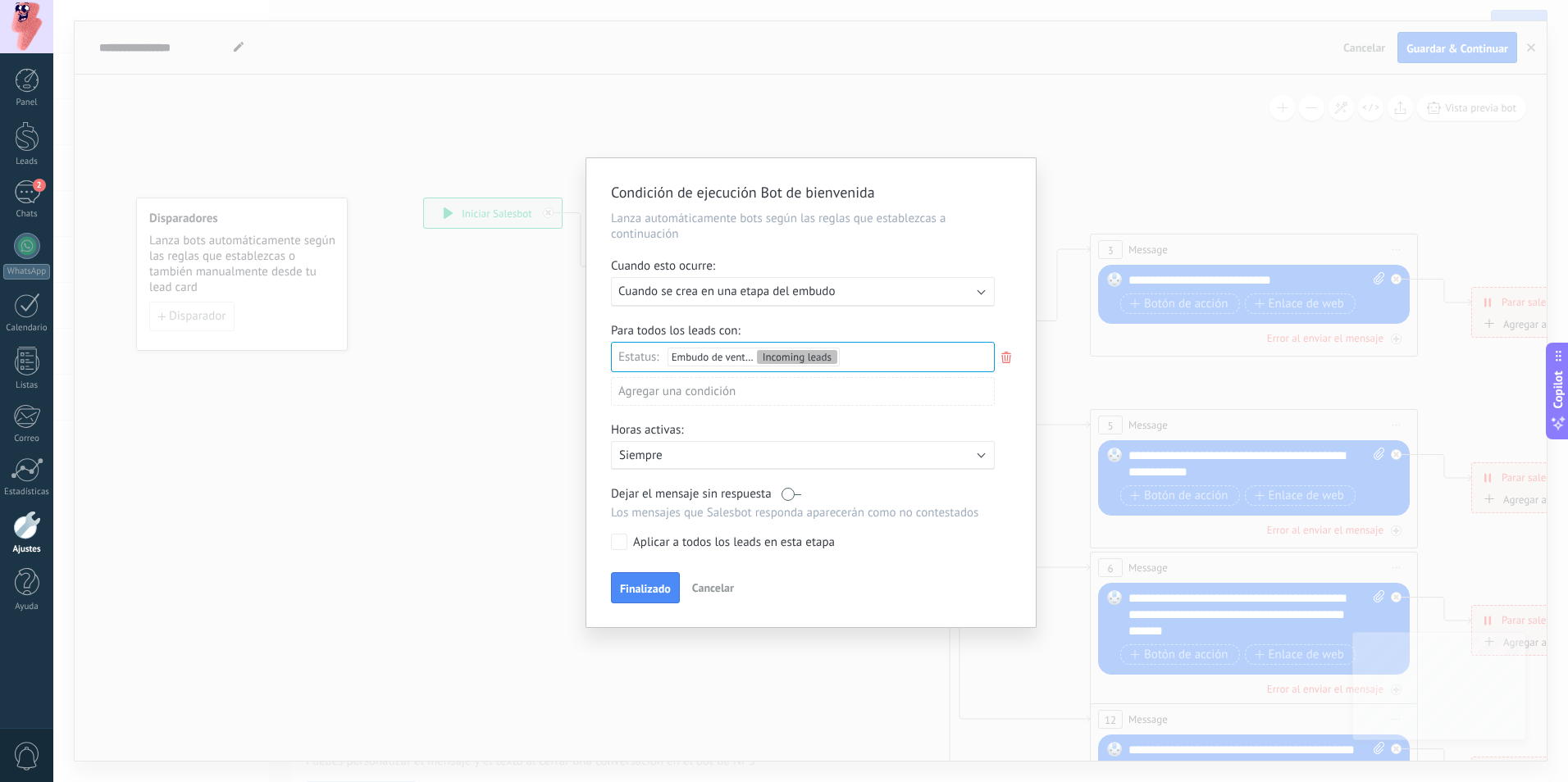
click at [724, 595] on span "Cancelar" at bounding box center [713, 588] width 42 height 15
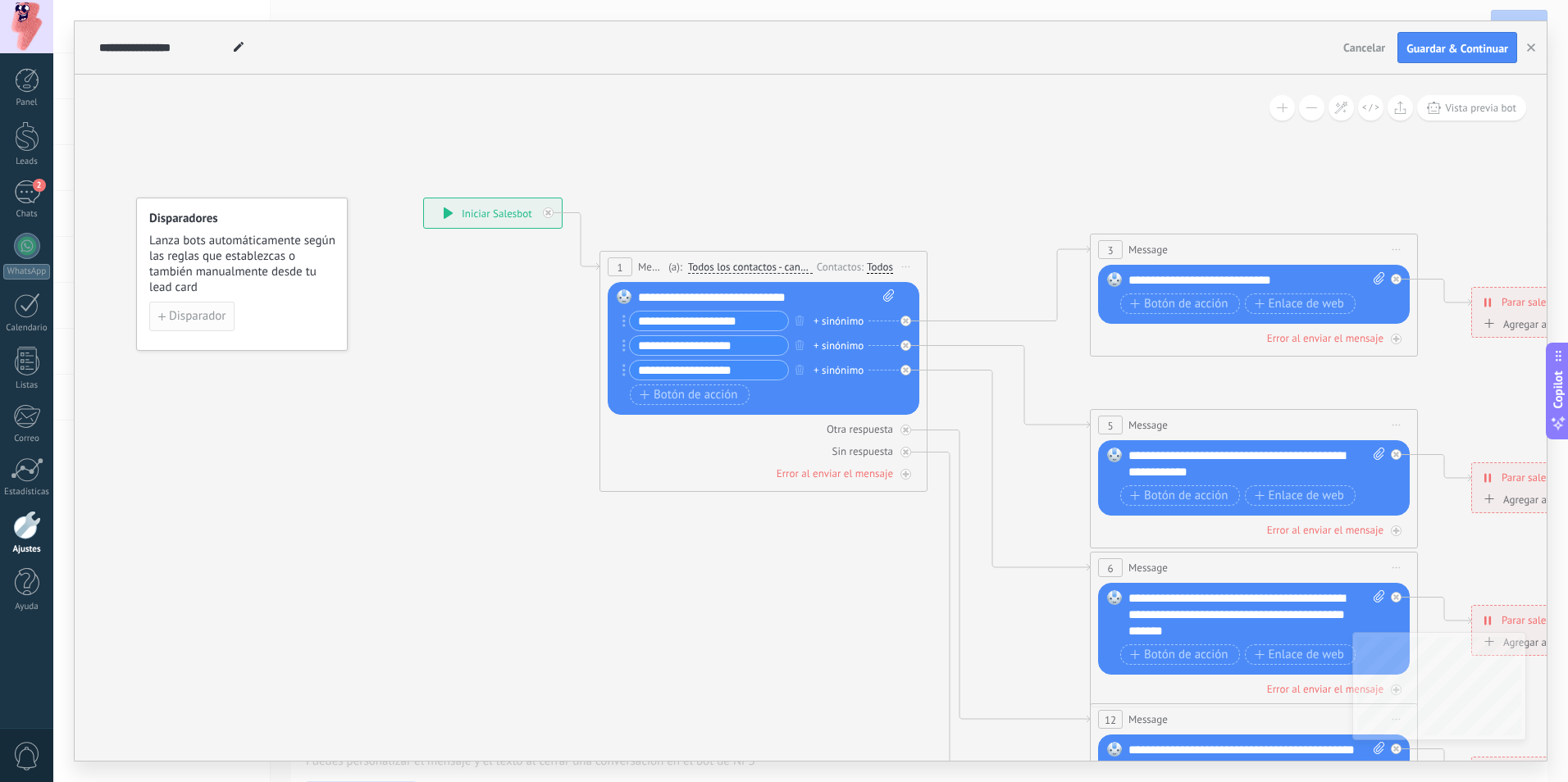
click at [192, 311] on span "Disparador" at bounding box center [198, 316] width 57 height 12
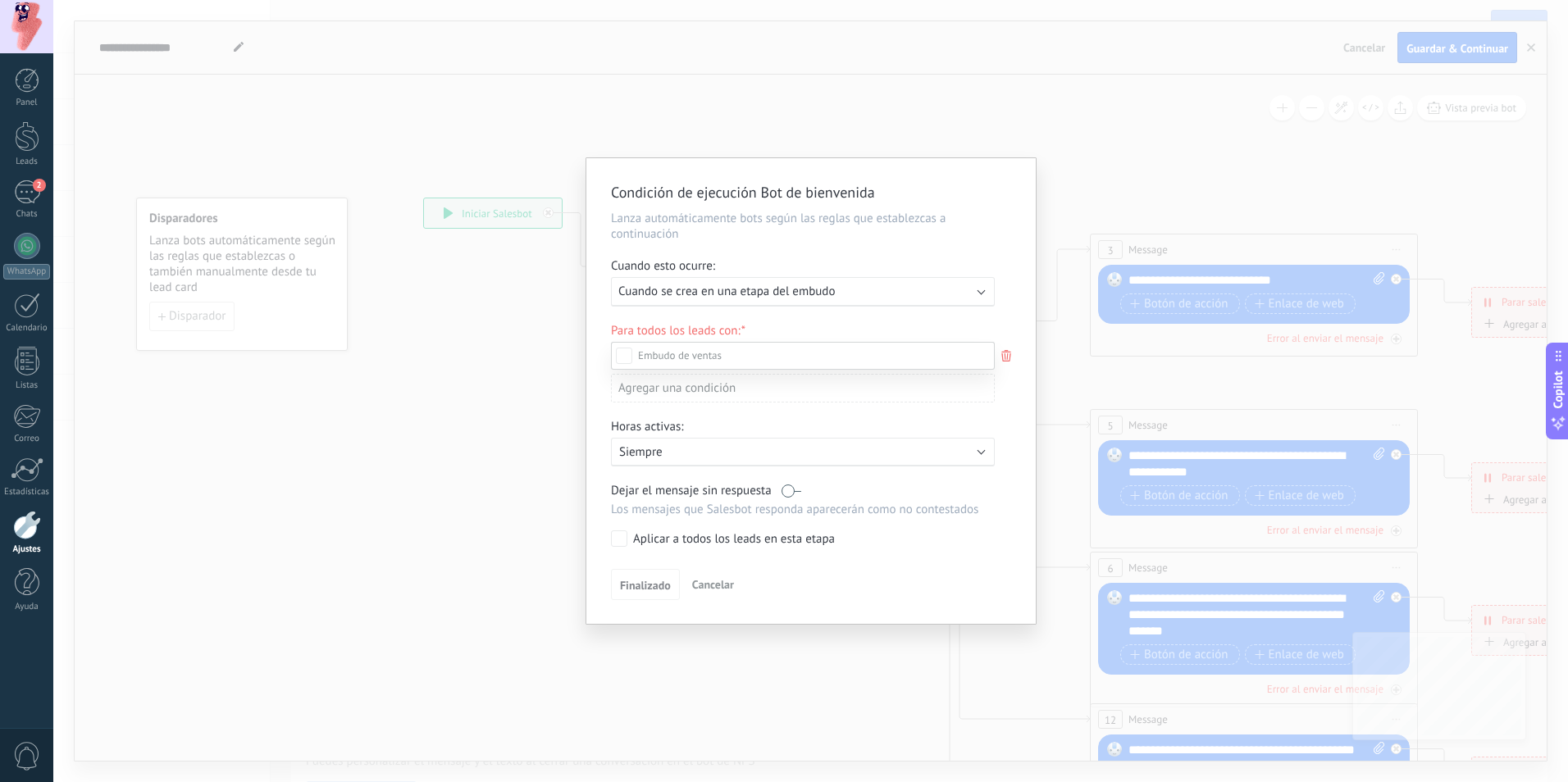
click at [978, 286] on div at bounding box center [810, 391] width 1514 height 782
click at [974, 295] on div "Ejecutar: Cuando se crea en una etapa del embudo" at bounding box center [802, 292] width 383 height 29
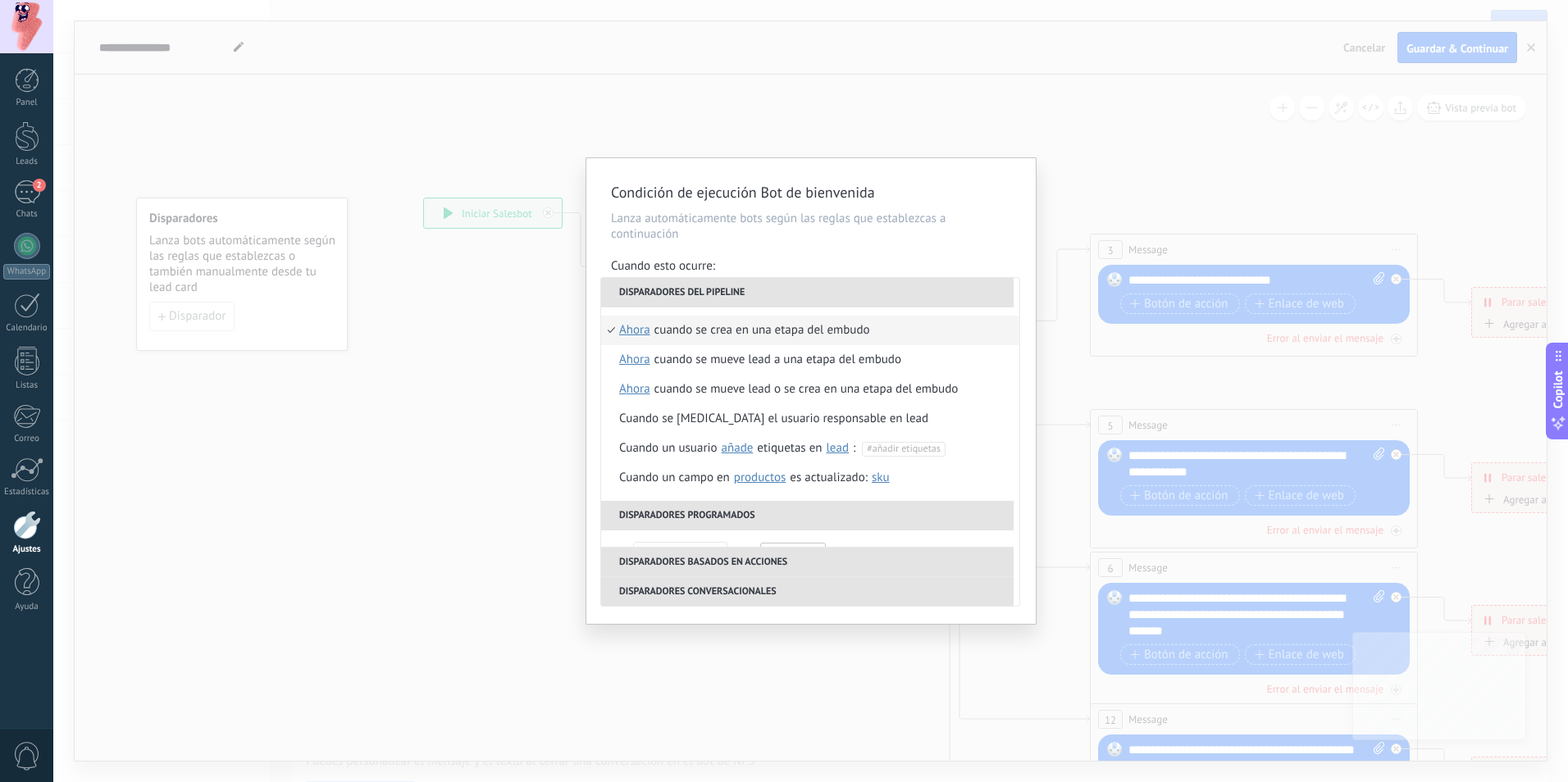
click at [762, 295] on li "Disparadores del pipeline" at bounding box center [807, 293] width 413 height 29
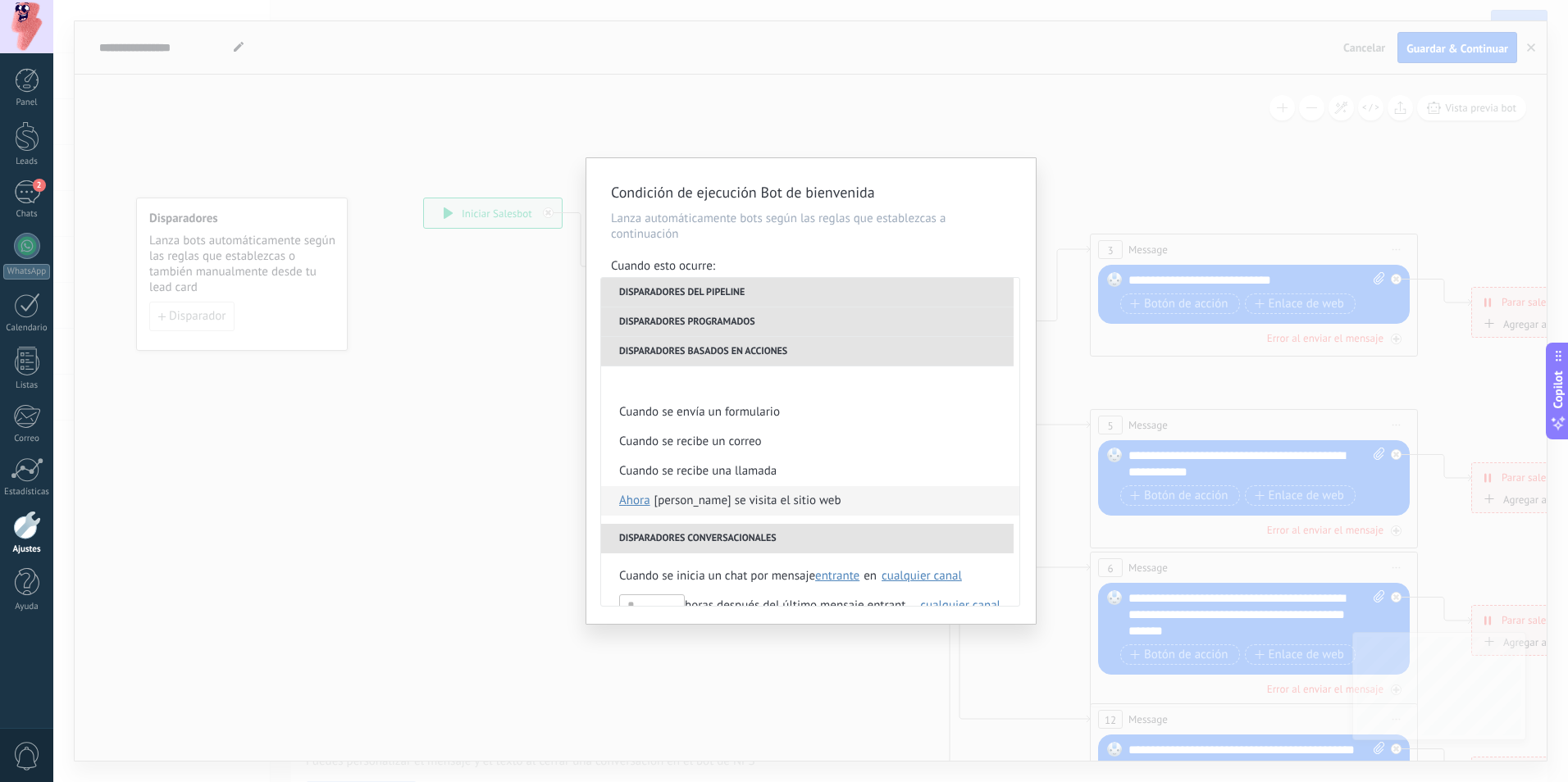
scroll to position [327, 0]
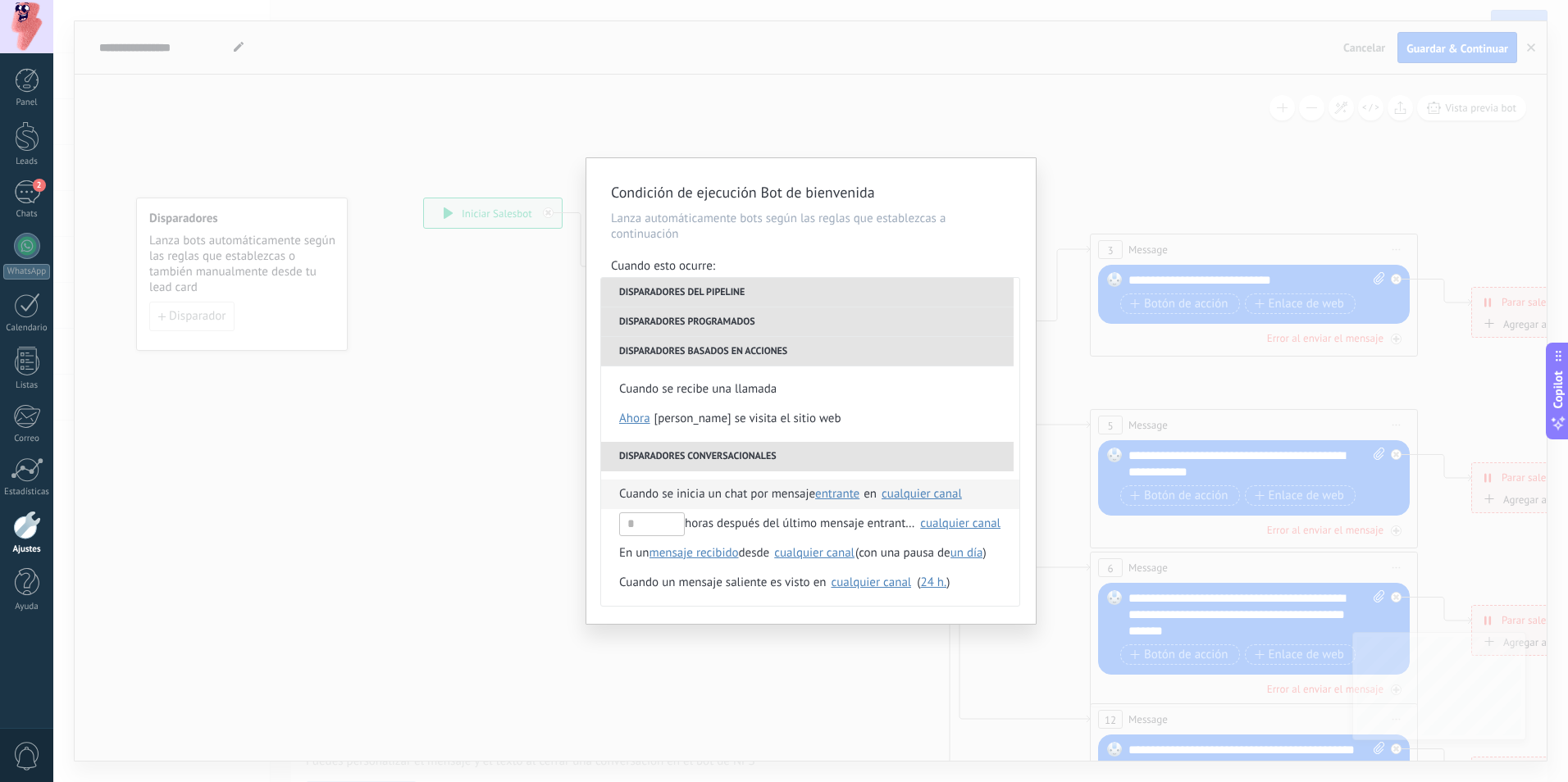
click at [853, 494] on span "entrante" at bounding box center [837, 493] width 44 height 16
click at [854, 494] on span "entrante" at bounding box center [855, 494] width 73 height 16
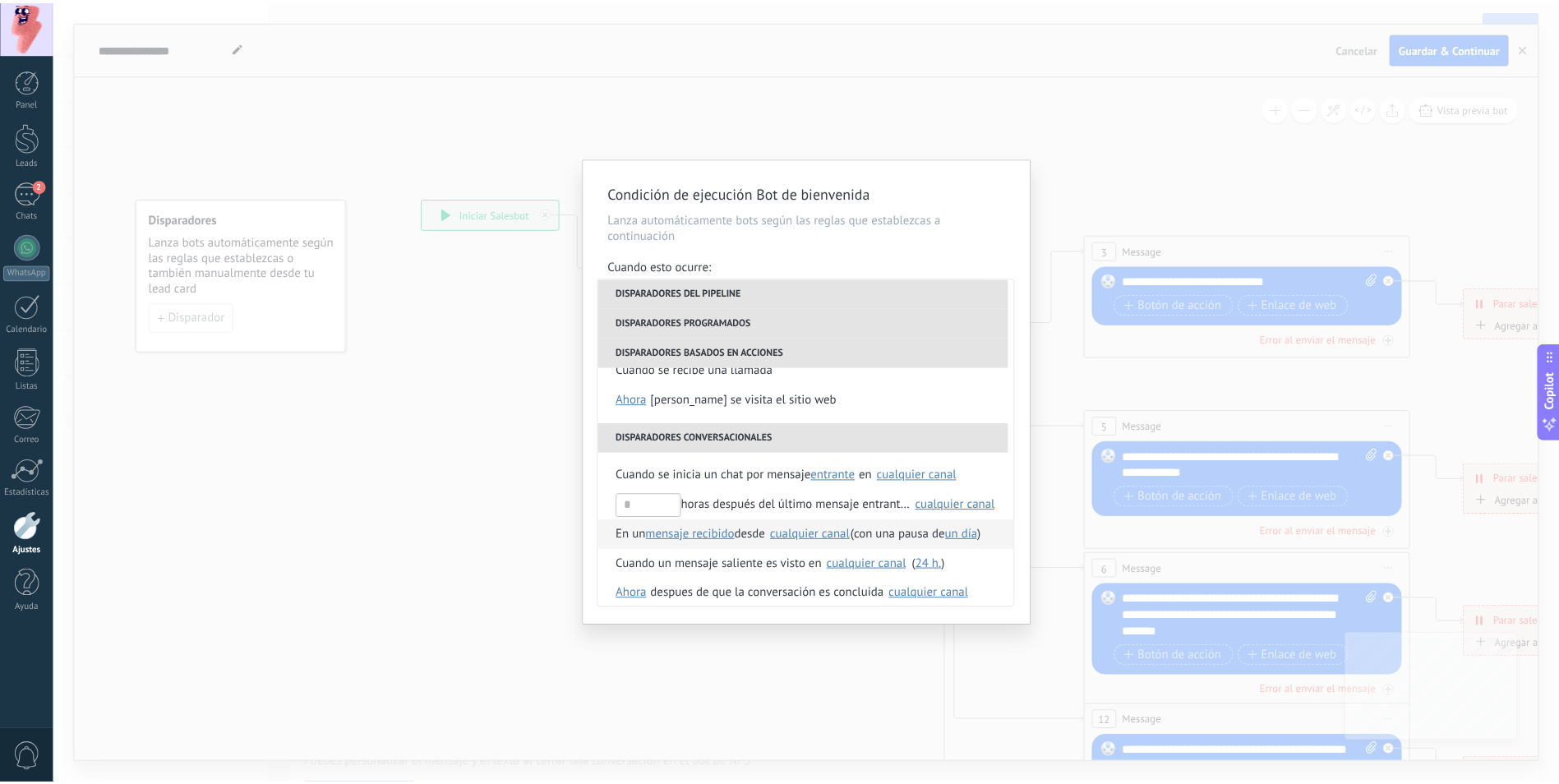
scroll to position [359, 0]
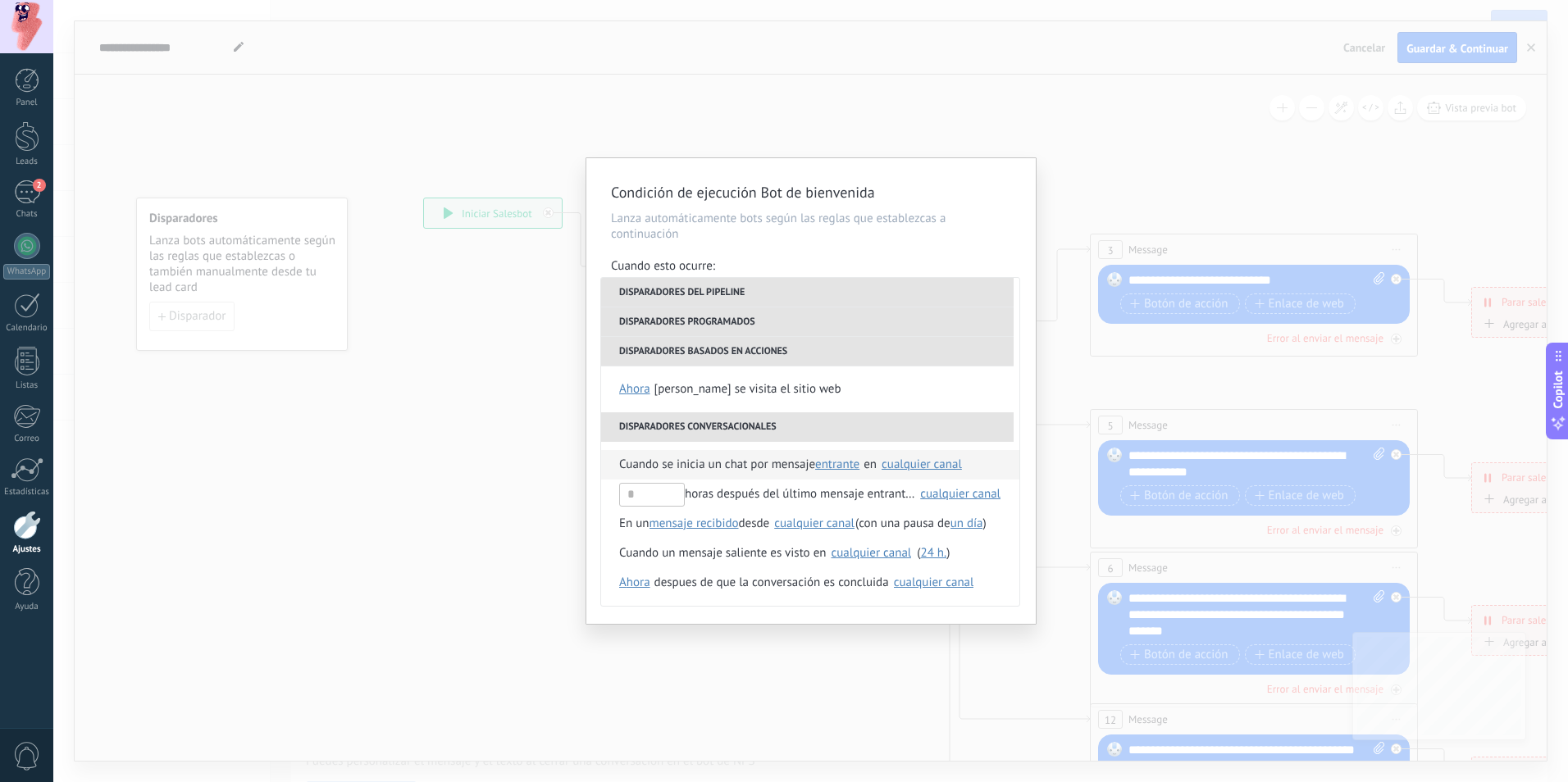
click at [721, 465] on span "Cuando se inicia un chat por mensaje" at bounding box center [717, 465] width 196 height 29
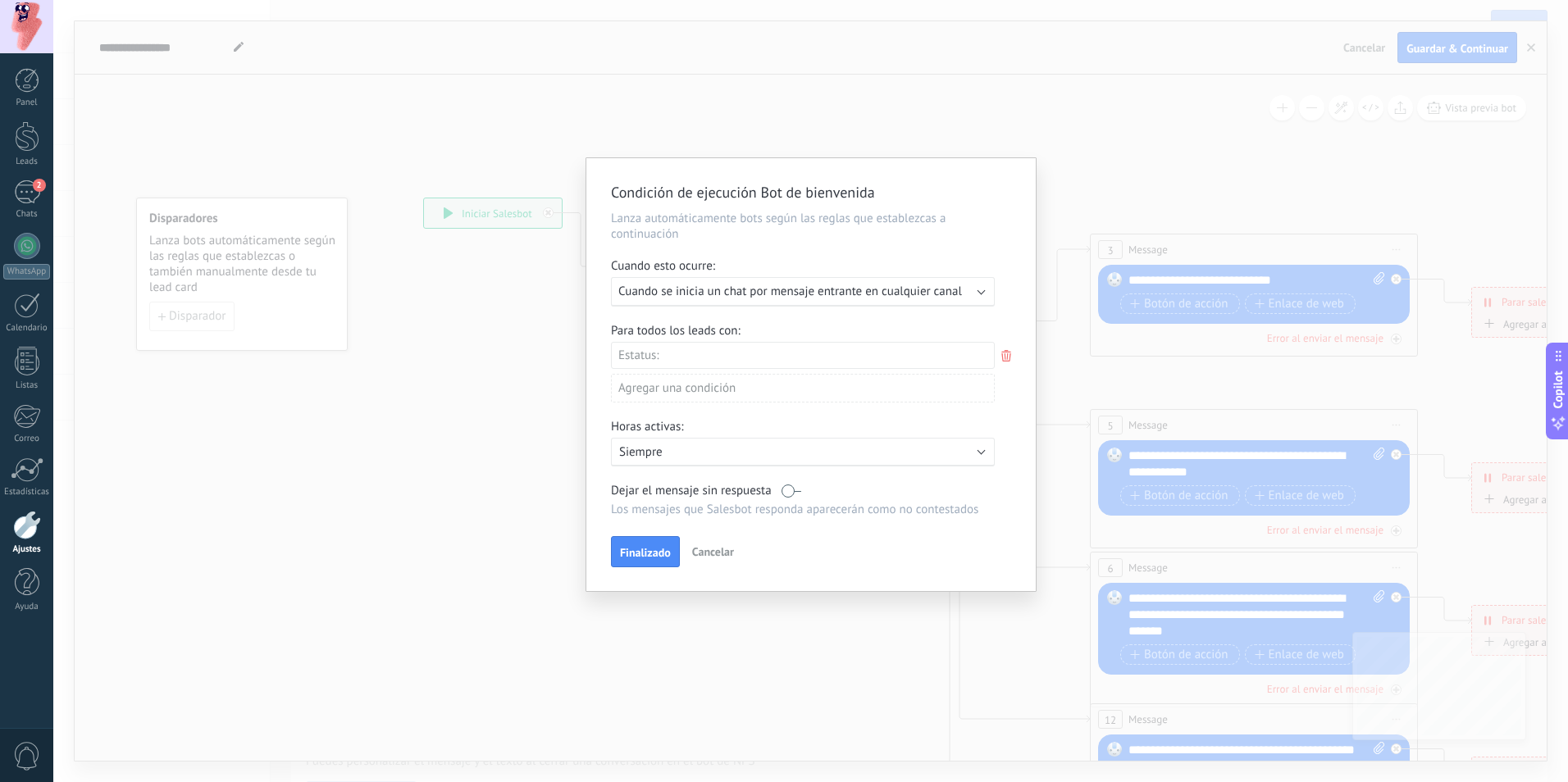
click at [0, 0] on div "Incoming leads Contacto inicial Negociación Debate contractual Discusión de con…" at bounding box center [0, 0] width 0 height 0
click at [0, 0] on div "Incoming leads" at bounding box center [0, 0] width 0 height 0
click at [593, 366] on div at bounding box center [810, 391] width 1514 height 782
click at [794, 491] on label at bounding box center [791, 493] width 20 height 16
click at [649, 548] on button "Finalizado" at bounding box center [645, 555] width 69 height 31
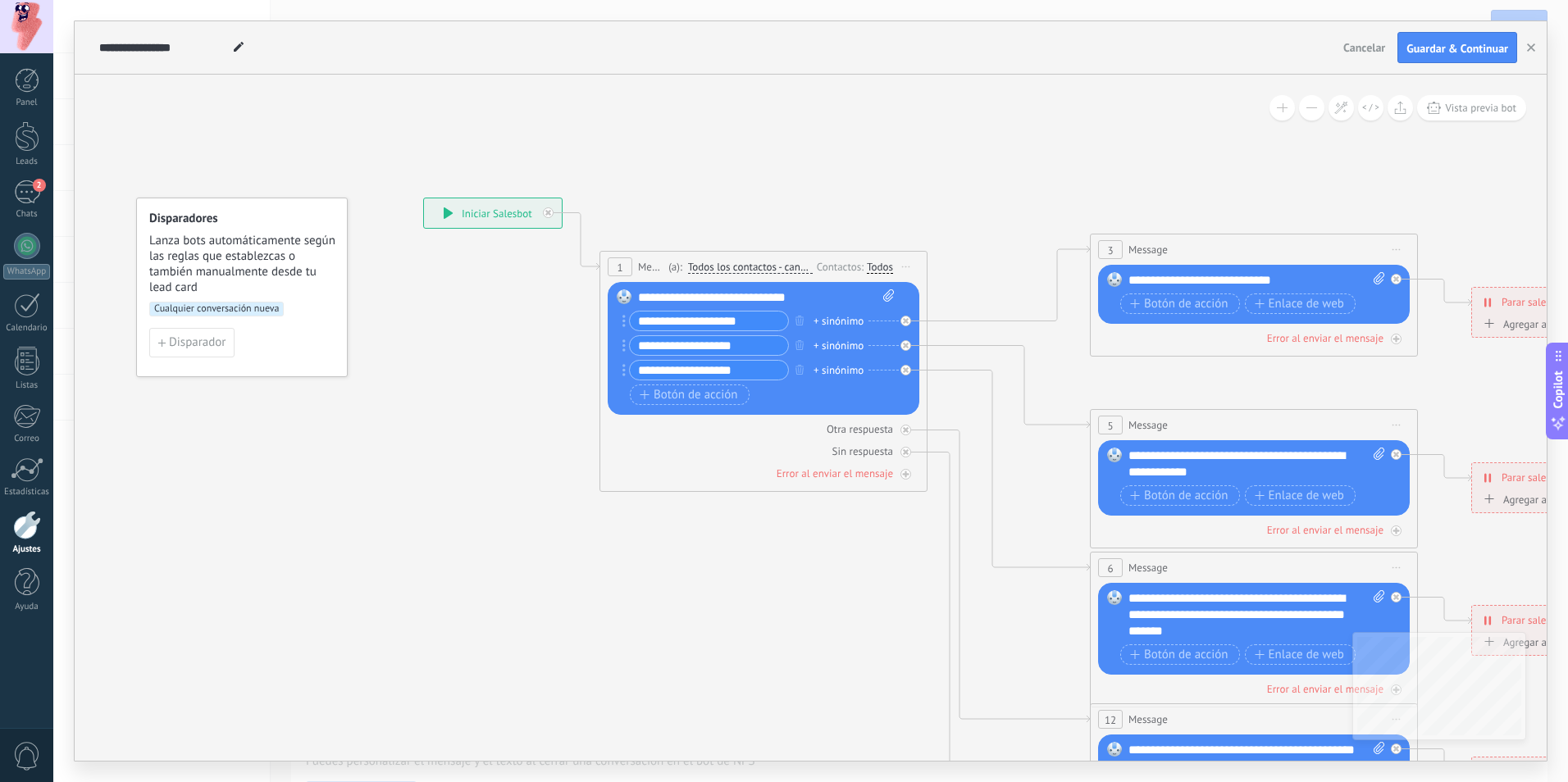
click at [772, 273] on span "Todos los contactos - canales seleccionados" at bounding box center [750, 267] width 124 height 13
click at [772, 273] on button "Todos los contactos - canales seleccionados" at bounding box center [782, 267] width 205 height 29
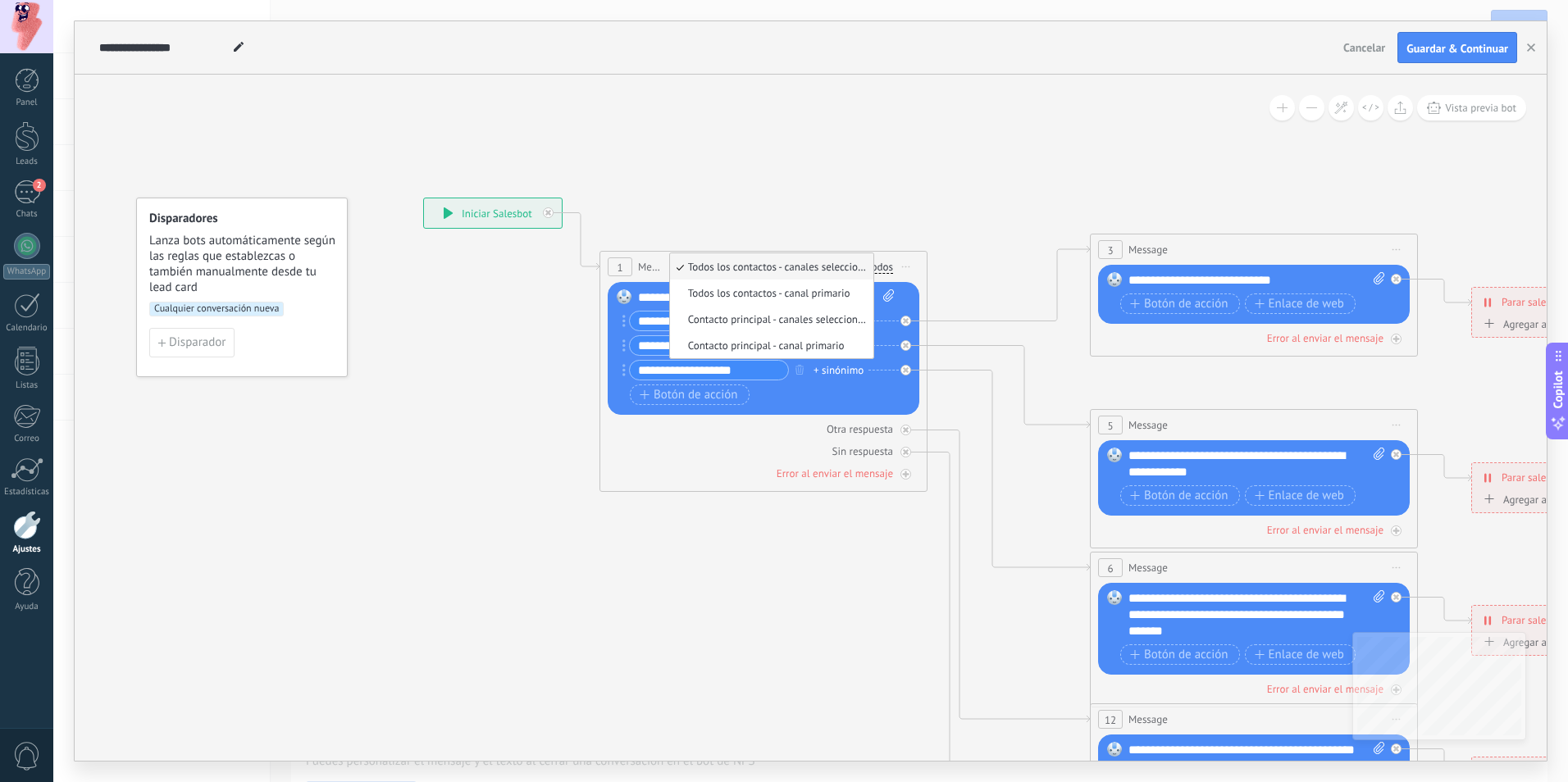
click at [884, 204] on icon at bounding box center [1290, 616] width 2555 height 1655
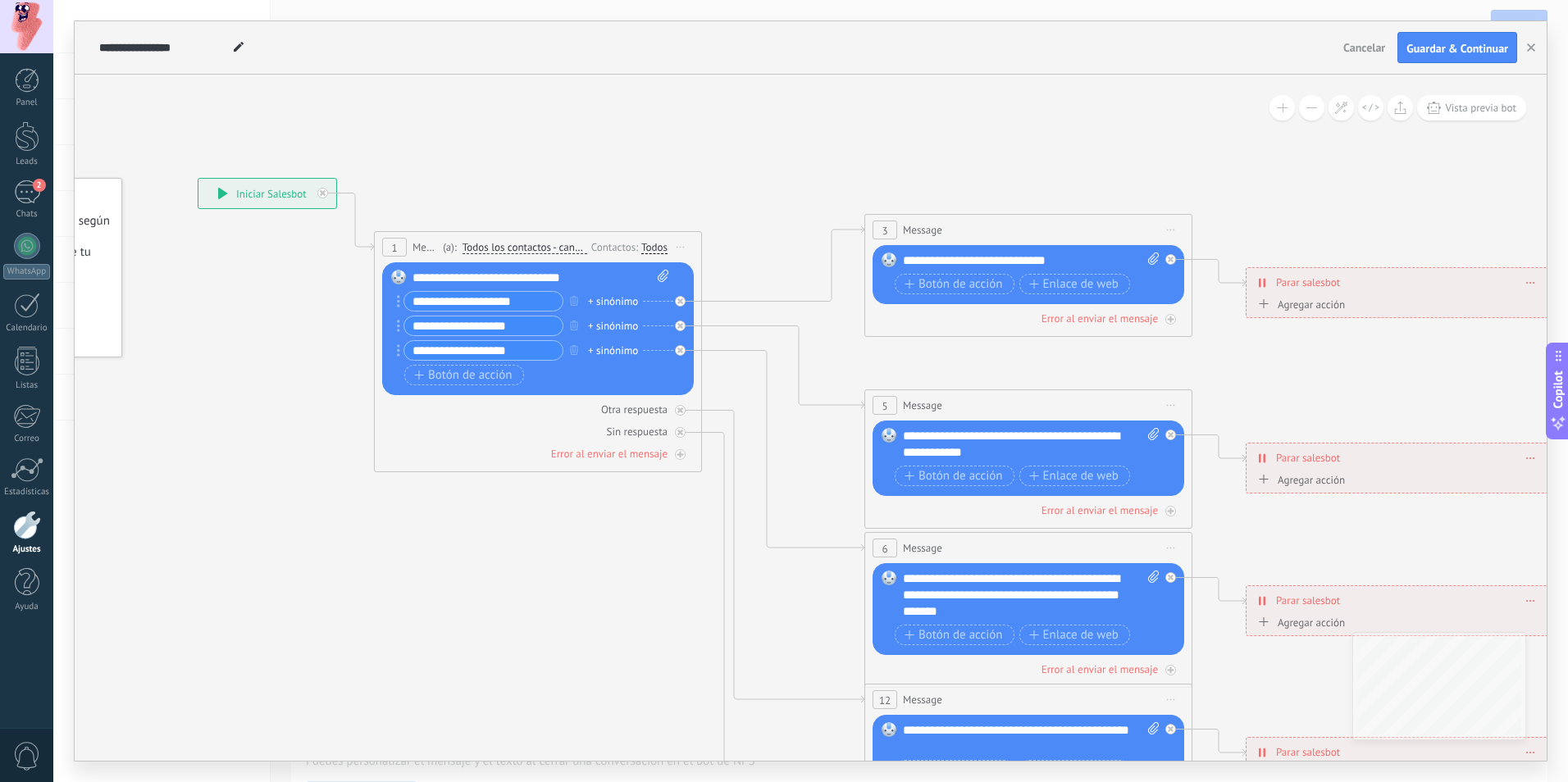
drag, startPoint x: 881, startPoint y: 637, endPoint x: 345, endPoint y: 682, distance: 537.9
click at [345, 682] on icon at bounding box center [1065, 595] width 2555 height 1655
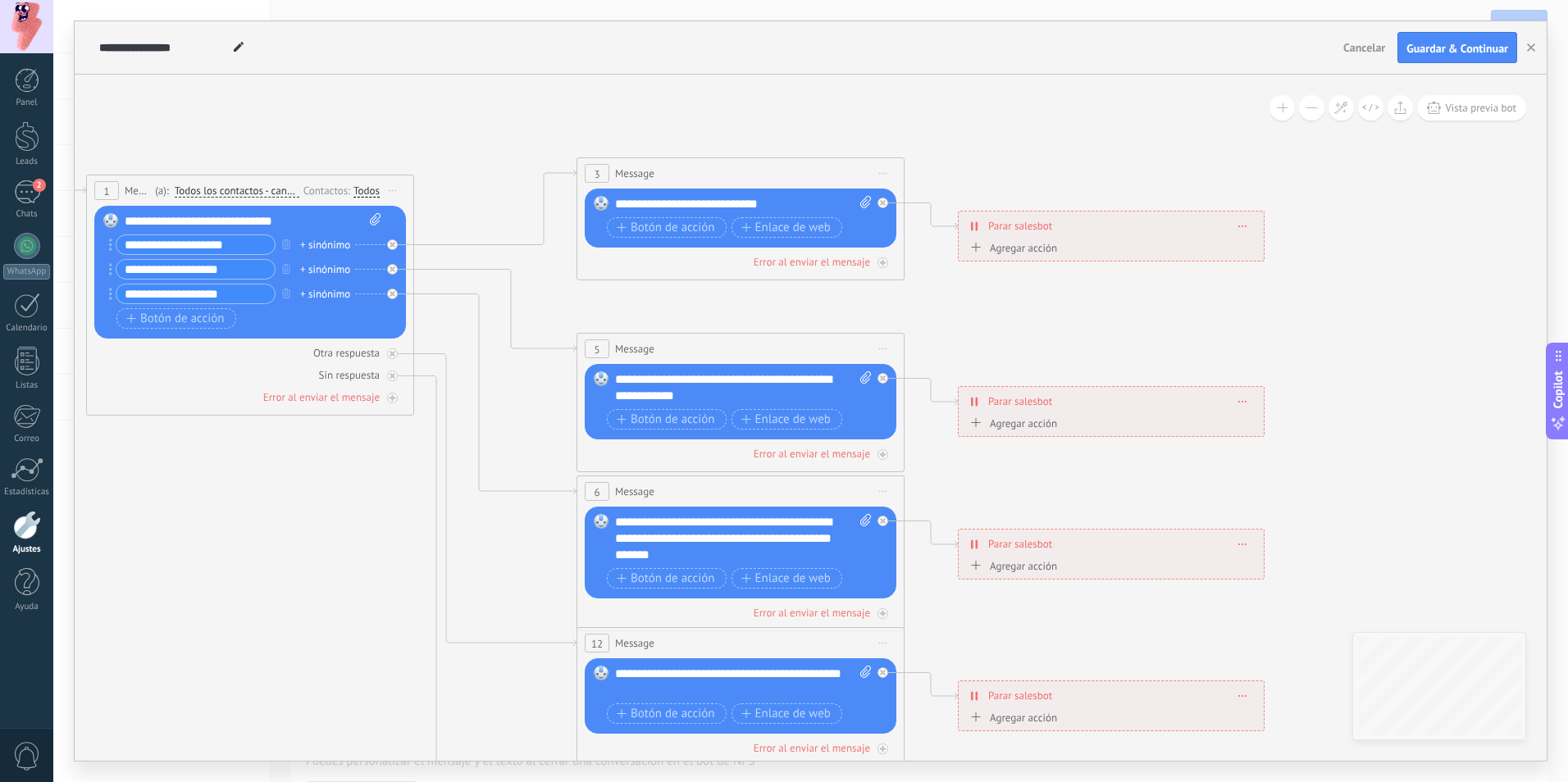
drag, startPoint x: 1363, startPoint y: 339, endPoint x: 1386, endPoint y: 218, distance: 123.2
click at [1386, 218] on icon at bounding box center [777, 540] width 2555 height 1655
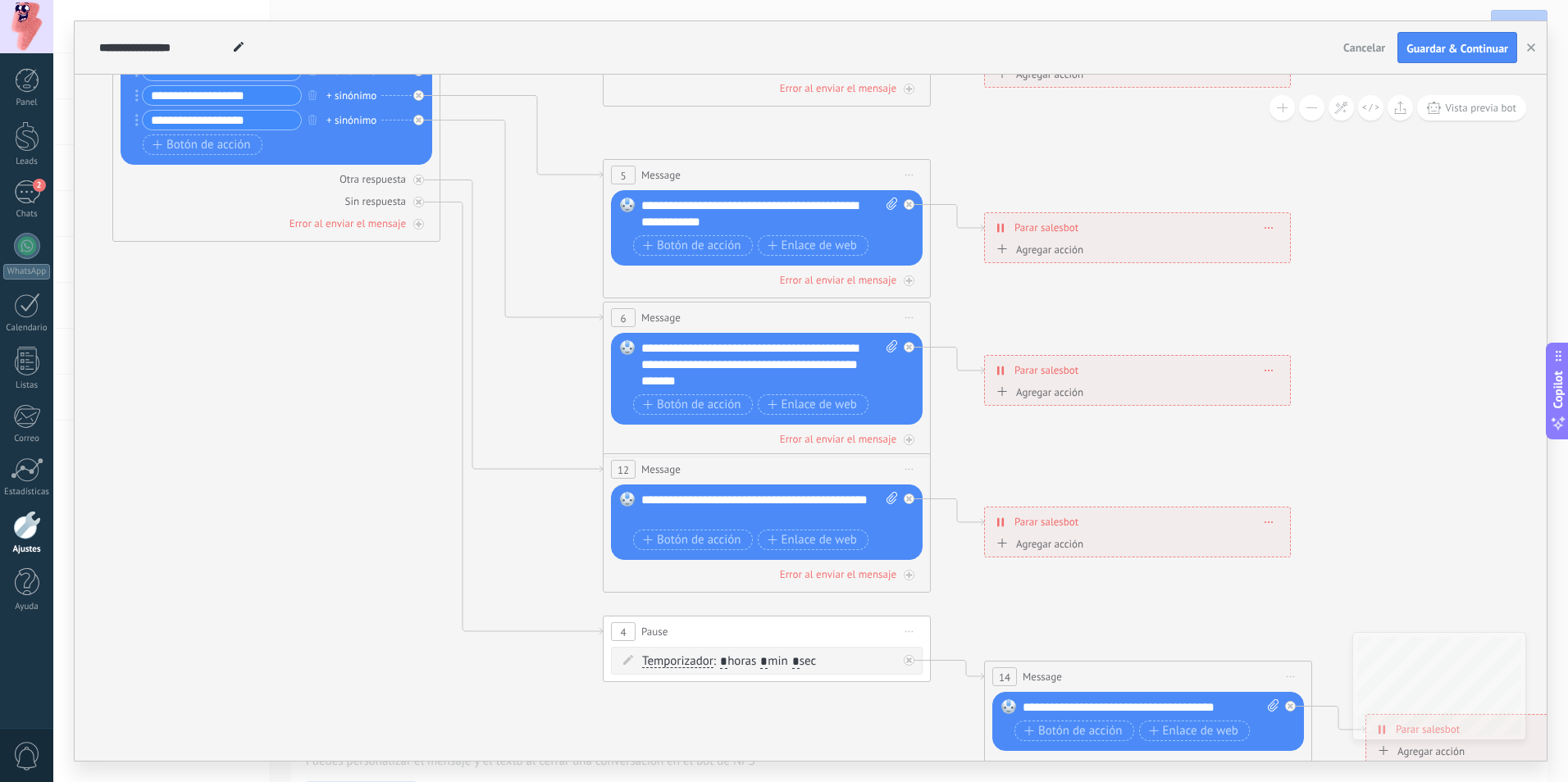
drag, startPoint x: 1360, startPoint y: 396, endPoint x: 1386, endPoint y: 222, distance: 175.9
click at [1386, 222] on icon at bounding box center [803, 366] width 2555 height 1655
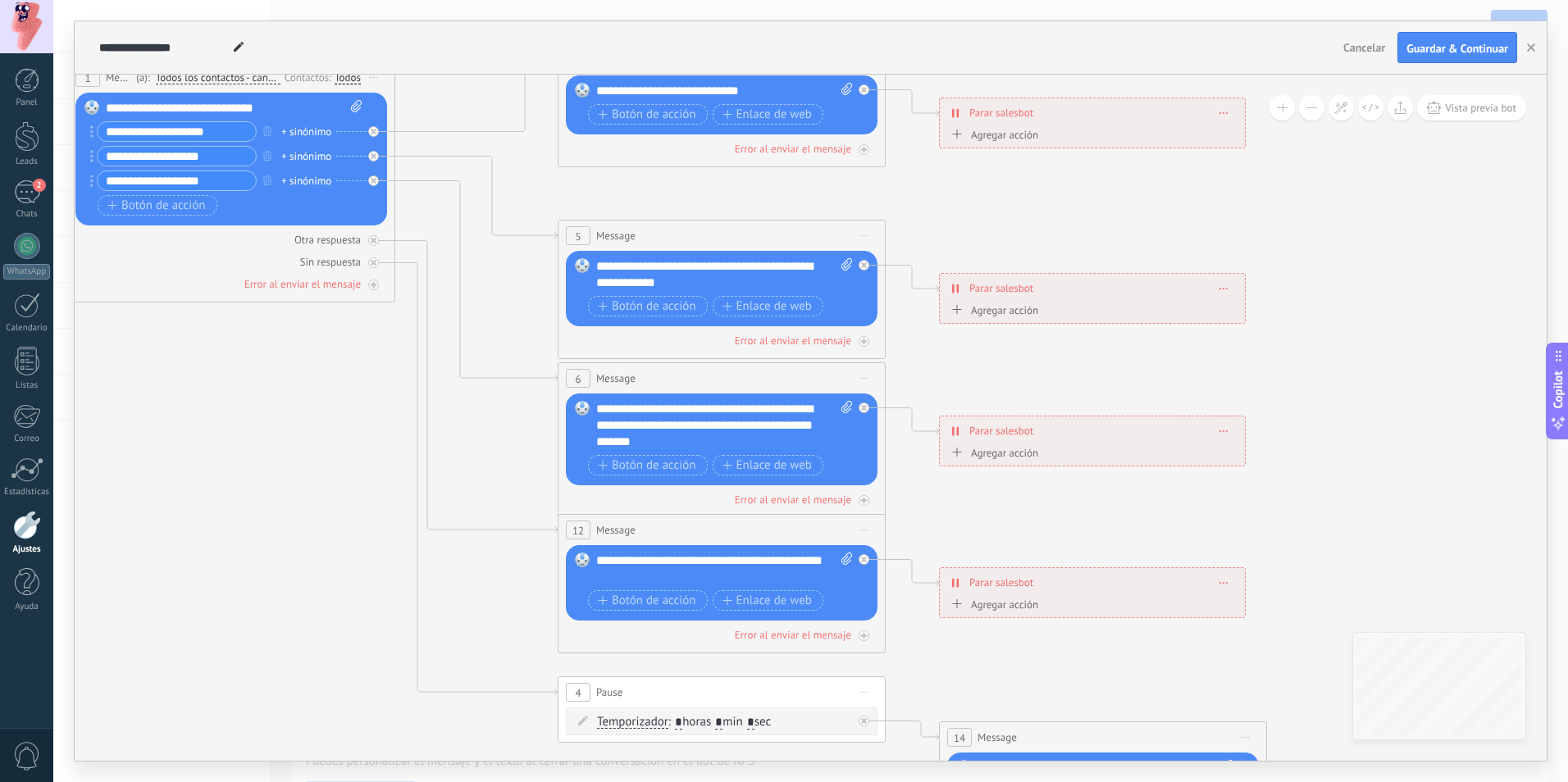
drag, startPoint x: 1369, startPoint y: 480, endPoint x: 1324, endPoint y: 541, distance: 75.8
click at [1324, 541] on icon at bounding box center [758, 426] width 2555 height 1655
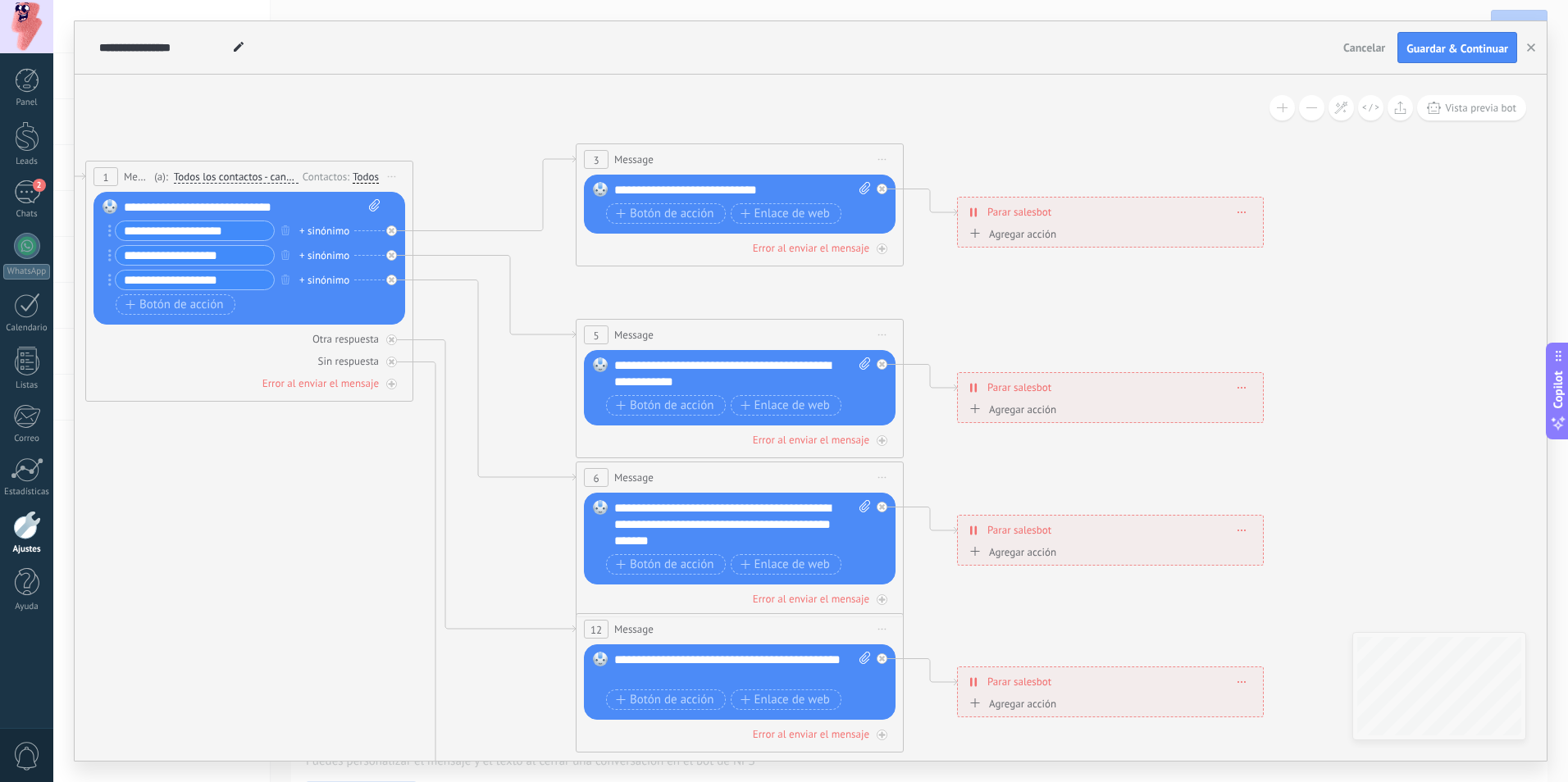
drag, startPoint x: 1302, startPoint y: 498, endPoint x: 1320, endPoint y: 596, distance: 99.6
click at [1320, 596] on icon at bounding box center [776, 525] width 2555 height 1655
click at [1370, 56] on button "Cancelar" at bounding box center [1364, 48] width 55 height 25
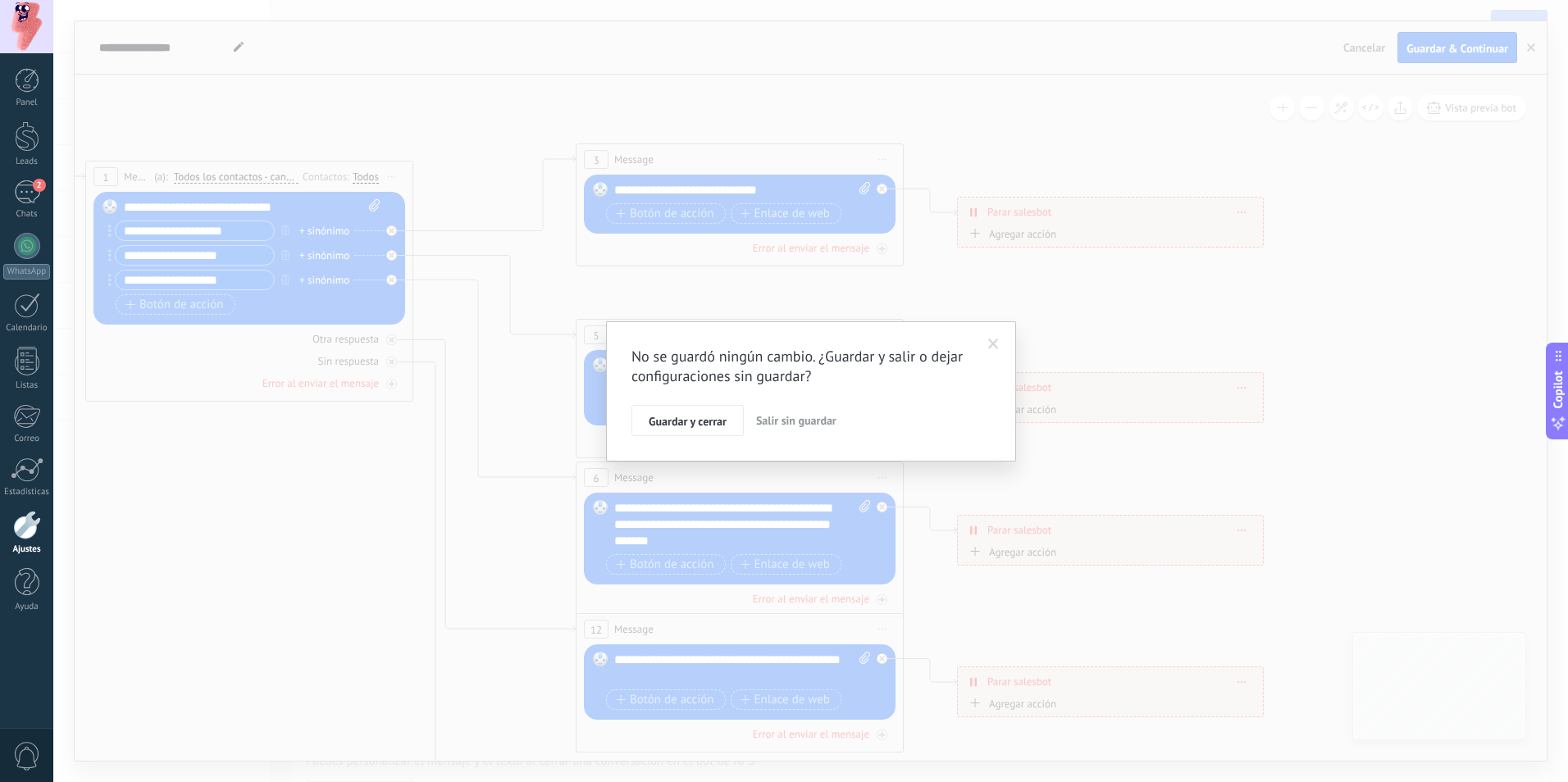
click at [777, 424] on span "Salir sin guardar" at bounding box center [796, 421] width 81 height 15
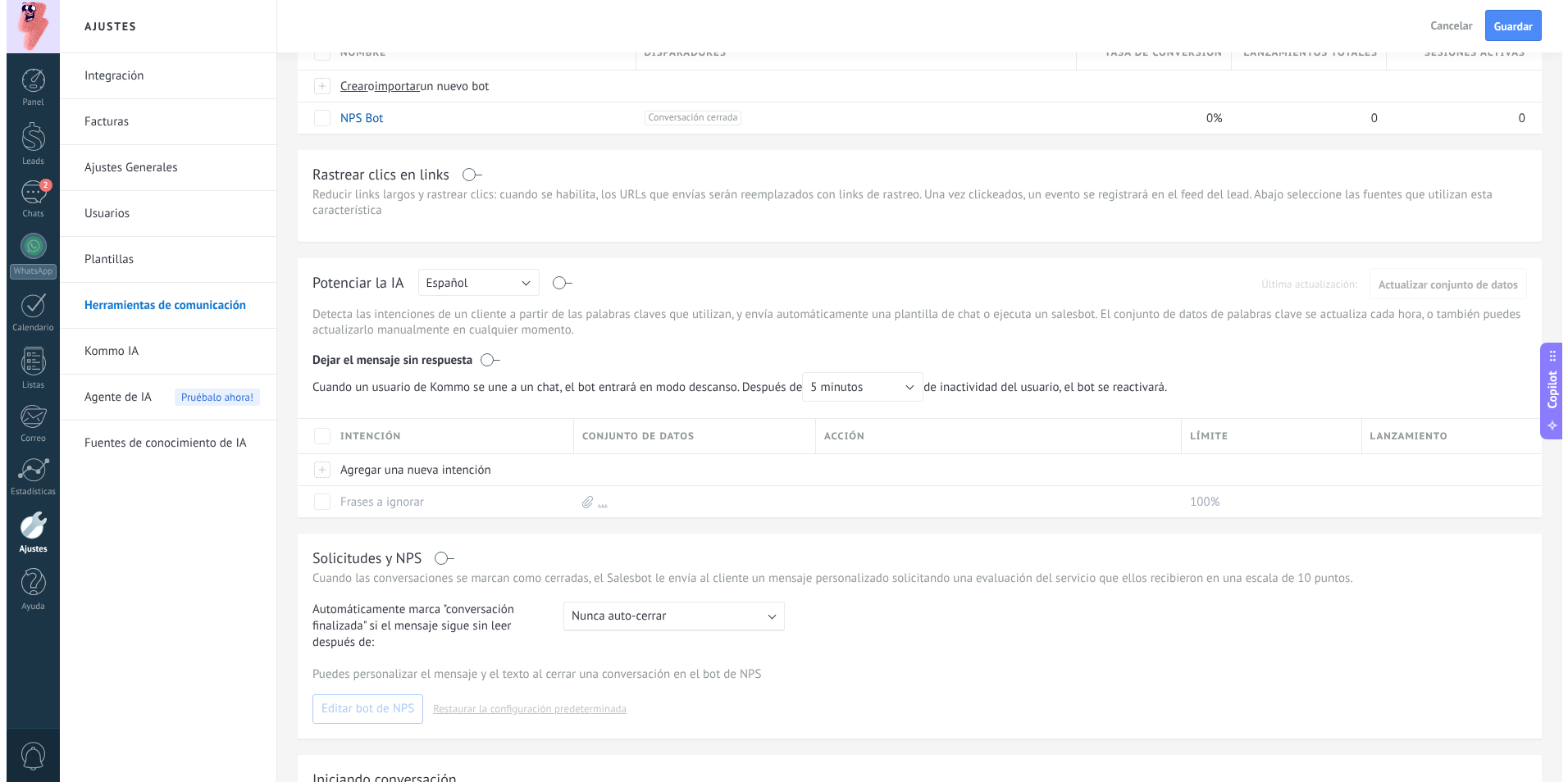
scroll to position [0, 0]
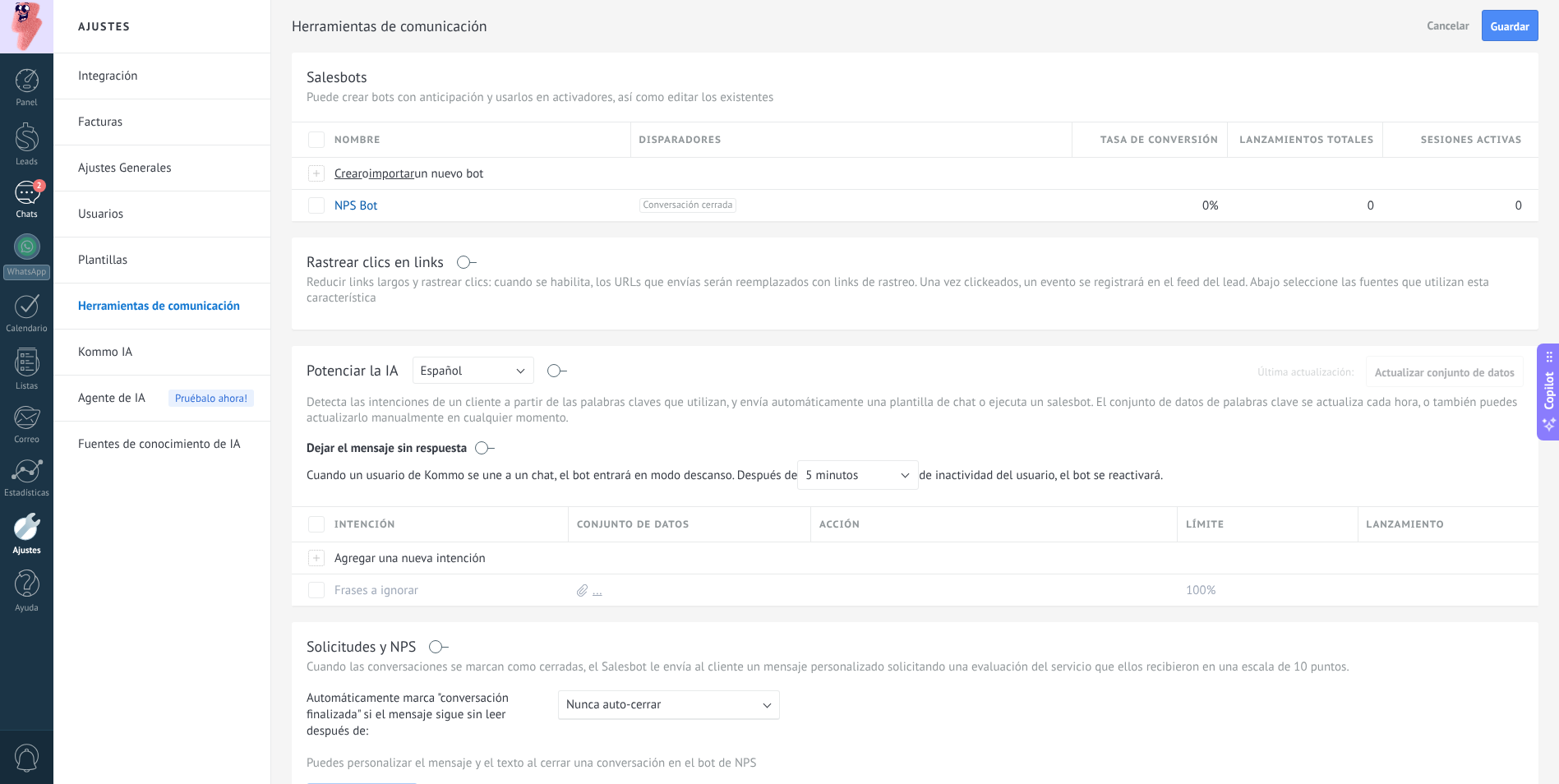
click at [28, 205] on link "2 Chats" at bounding box center [27, 200] width 53 height 39
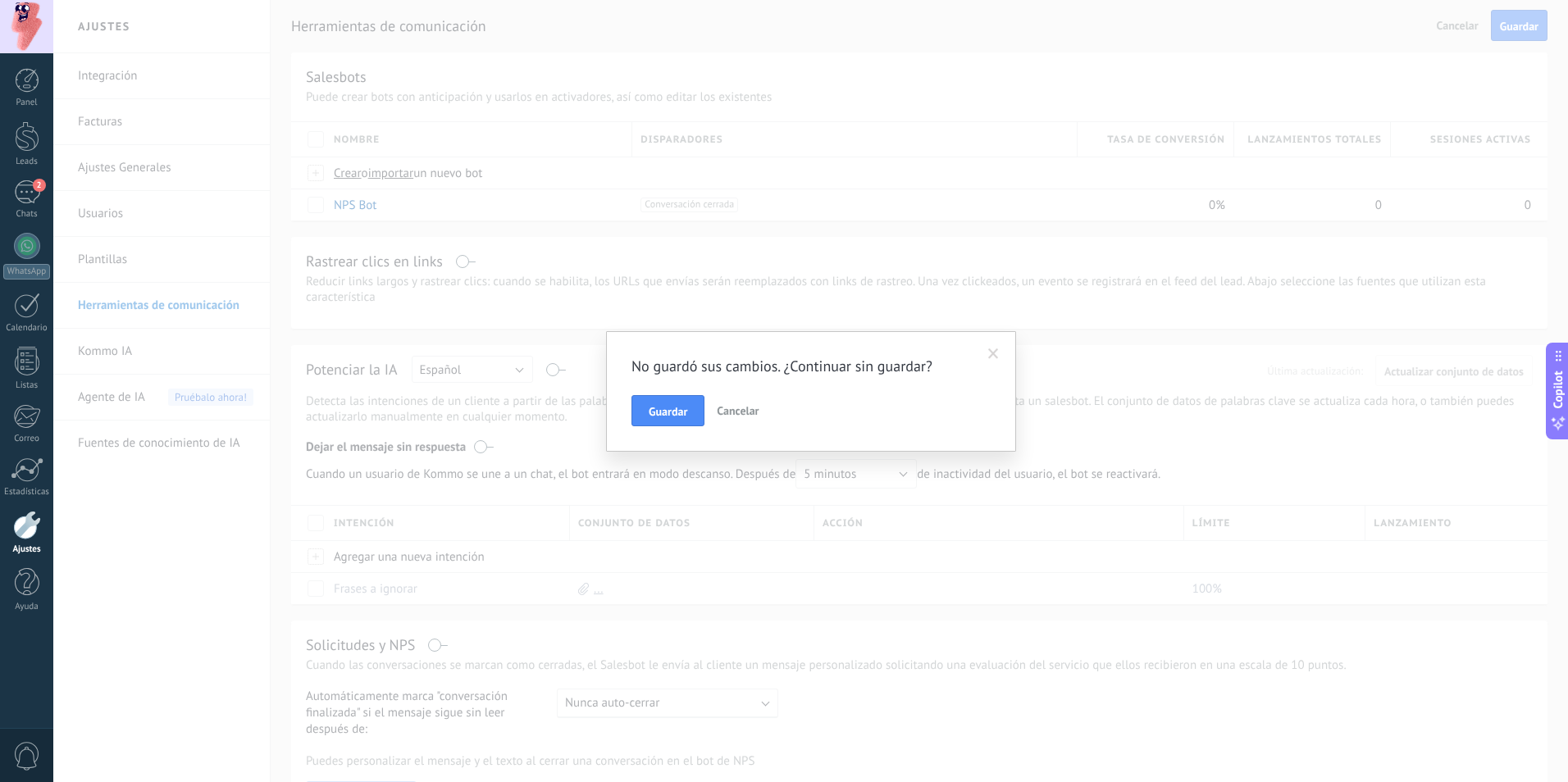
click at [749, 402] on button "Cancelar" at bounding box center [737, 411] width 55 height 31
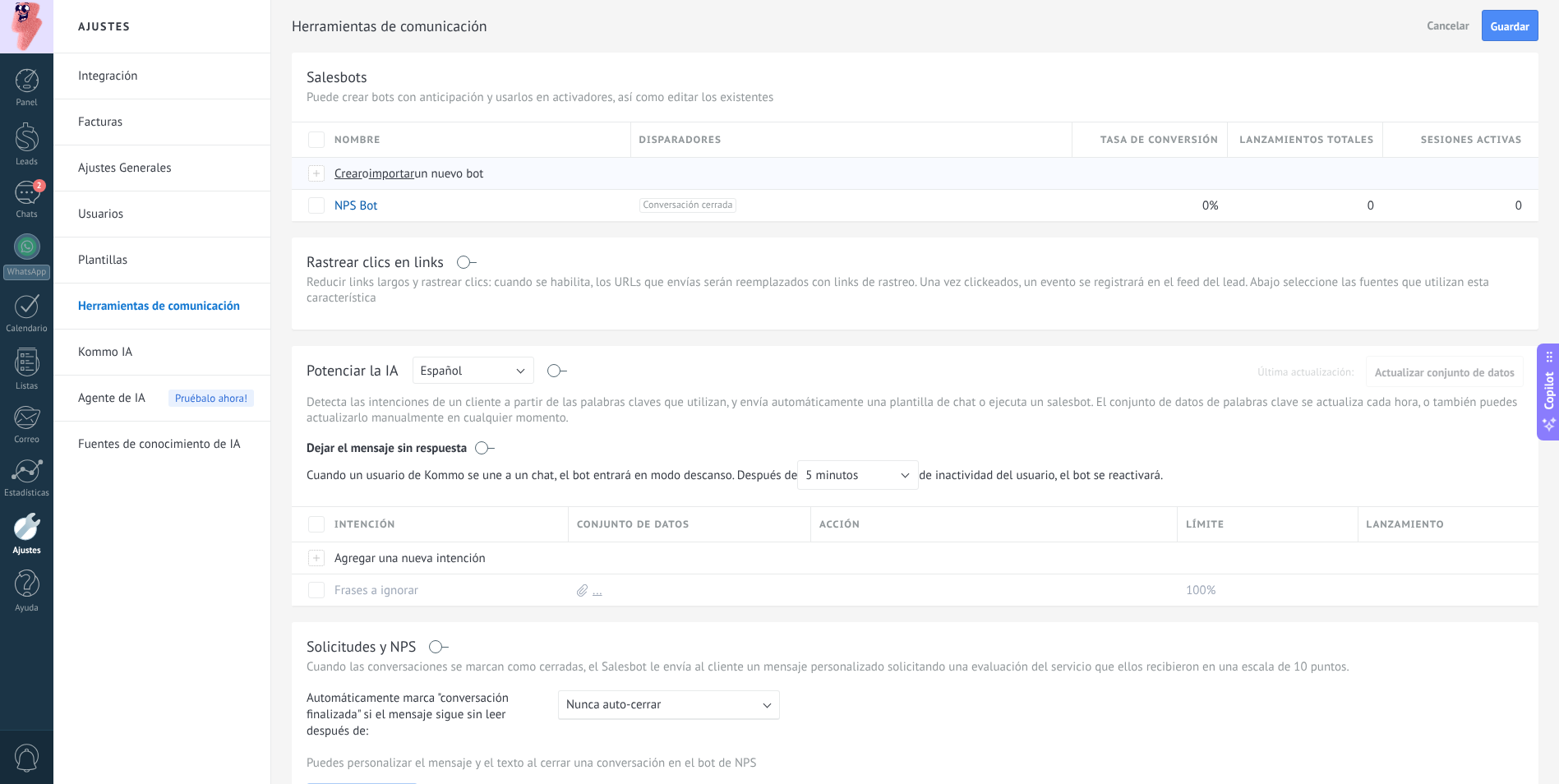
click at [353, 173] on span "Crear" at bounding box center [348, 173] width 28 height 16
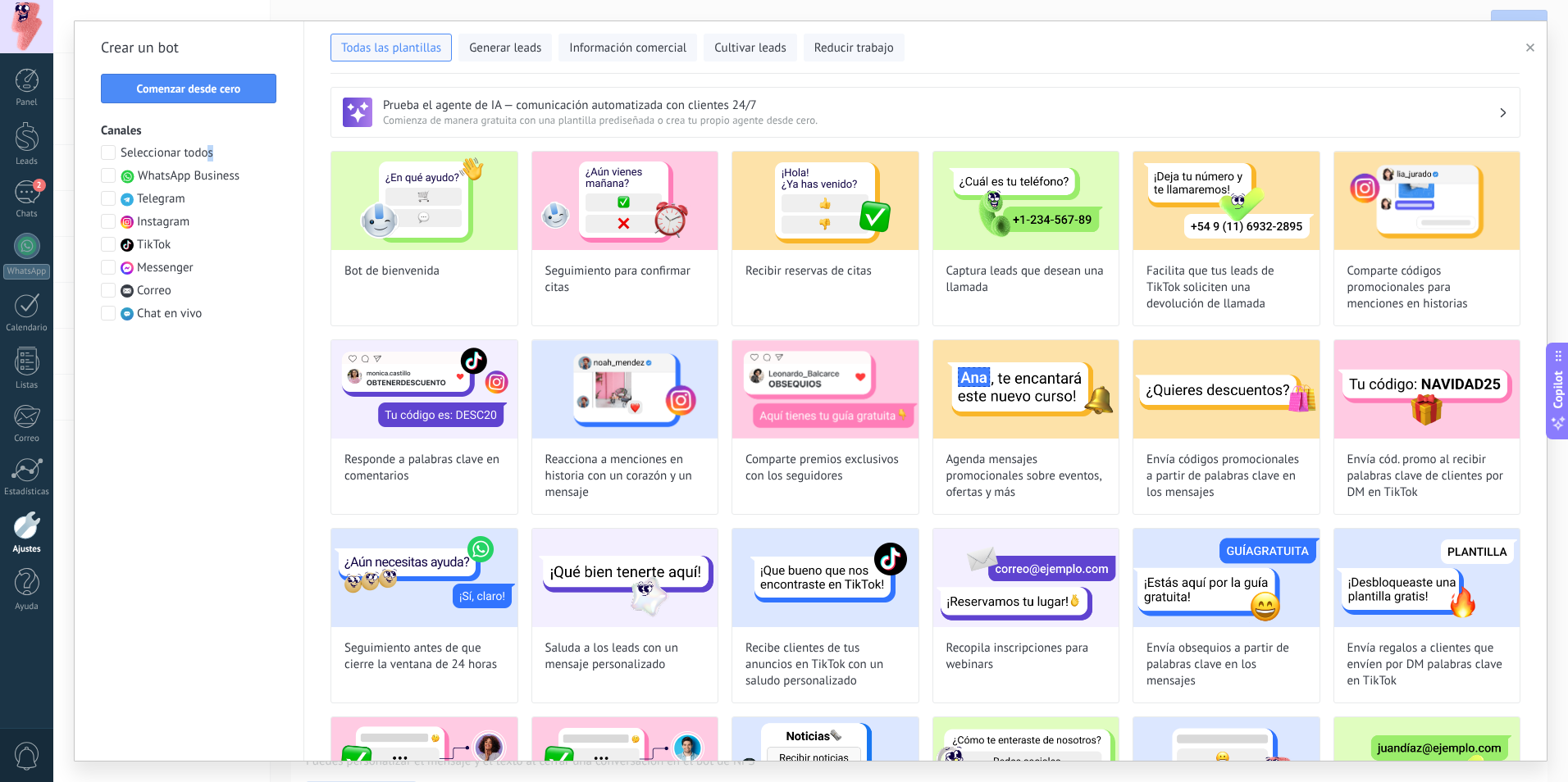
click at [209, 162] on div "Seleccionar todos WhatsApp Business Telegram Instagram TikTok Messenger Correo …" at bounding box center [188, 234] width 177 height 177
click at [229, 185] on div "Seleccionar todos WhatsApp Business Telegram Instagram TikTok Messenger Correo …" at bounding box center [188, 234] width 177 height 177
click at [231, 175] on span "WhatsApp Business" at bounding box center [188, 177] width 102 height 16
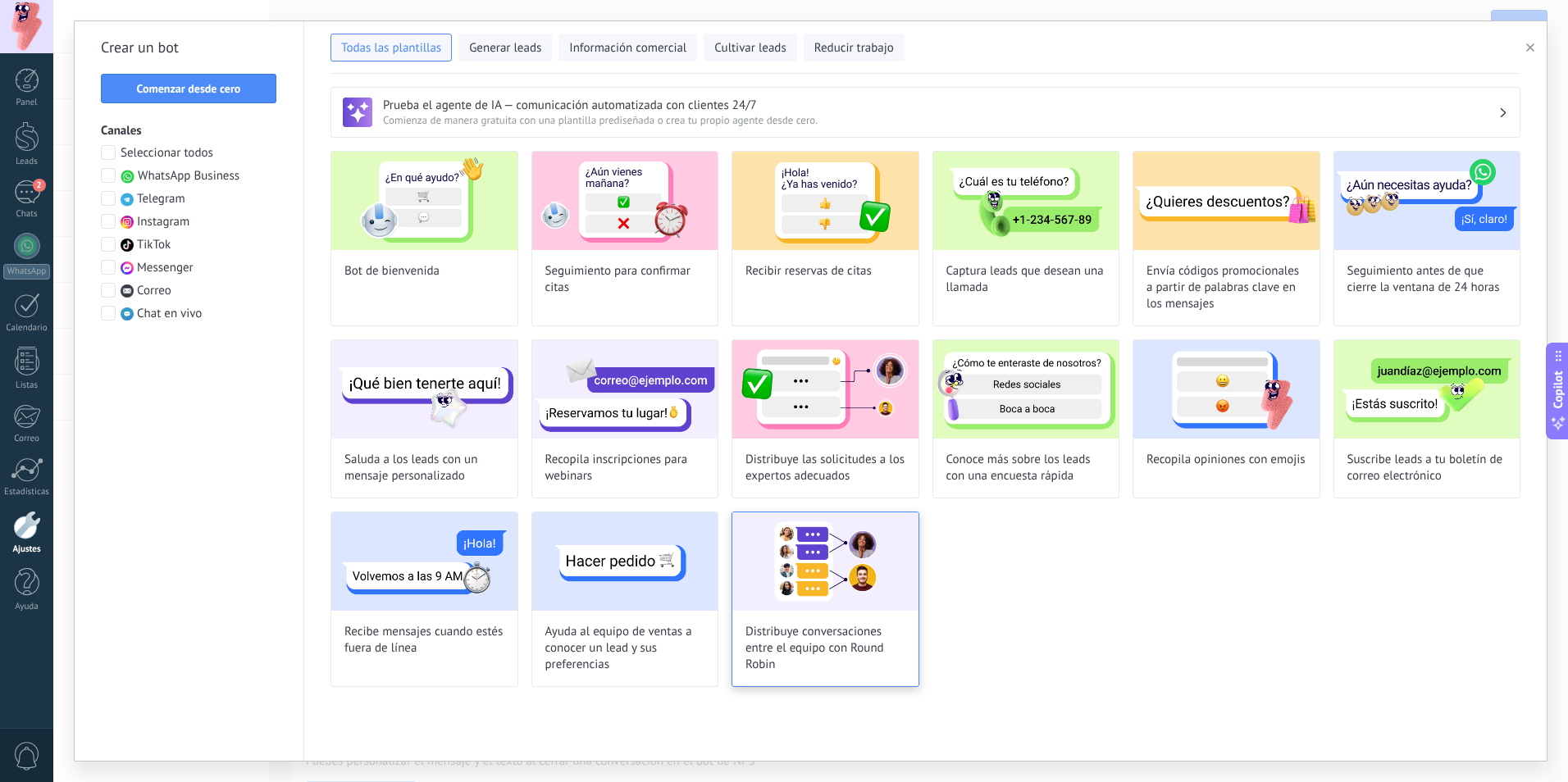
click at [778, 644] on span "Distribuye conversaciones entre el equipo con Round Robin" at bounding box center [825, 648] width 160 height 49
type input "**********"
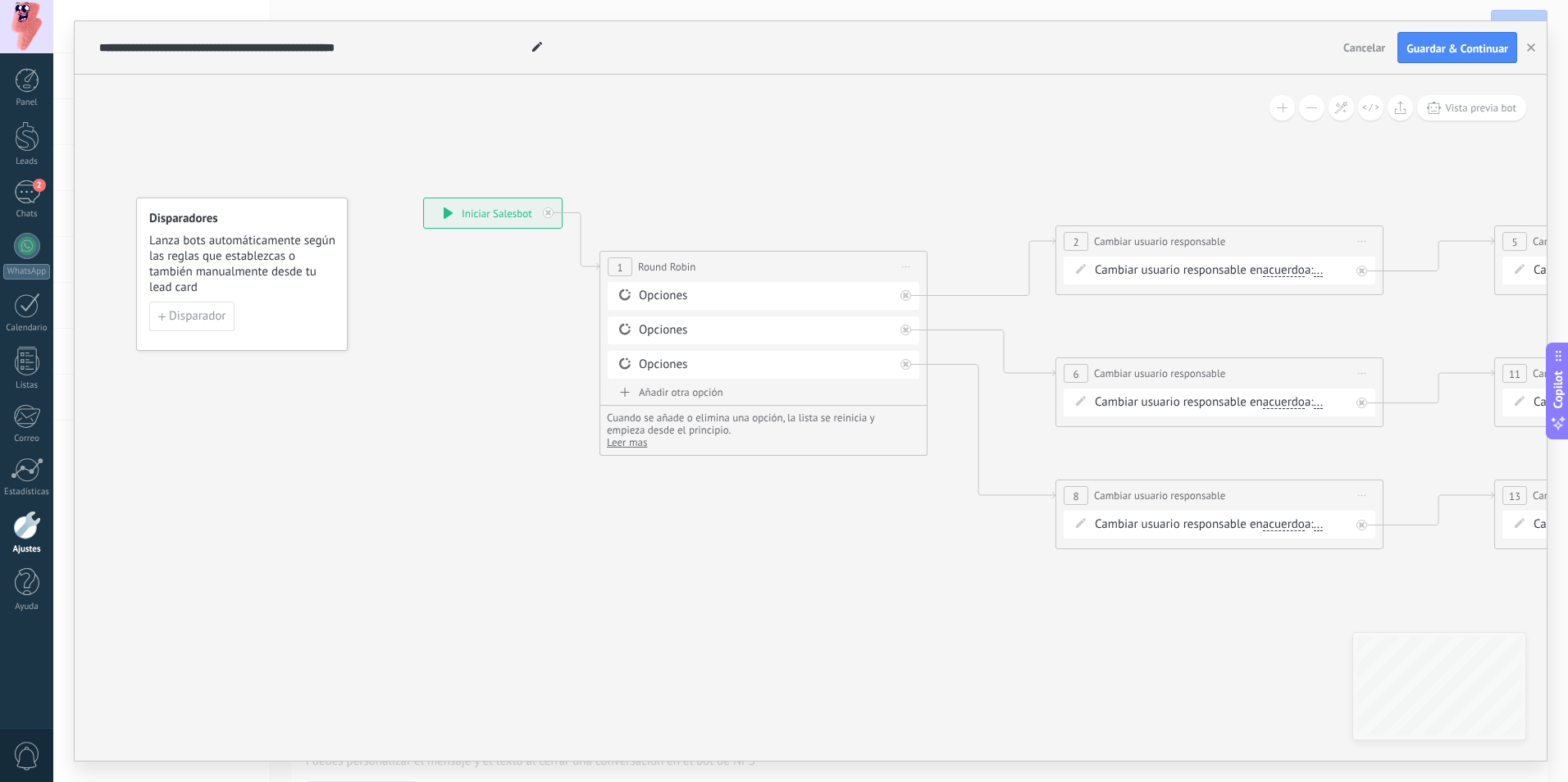
click at [1370, 45] on span "Cancelar" at bounding box center [1364, 48] width 42 height 15
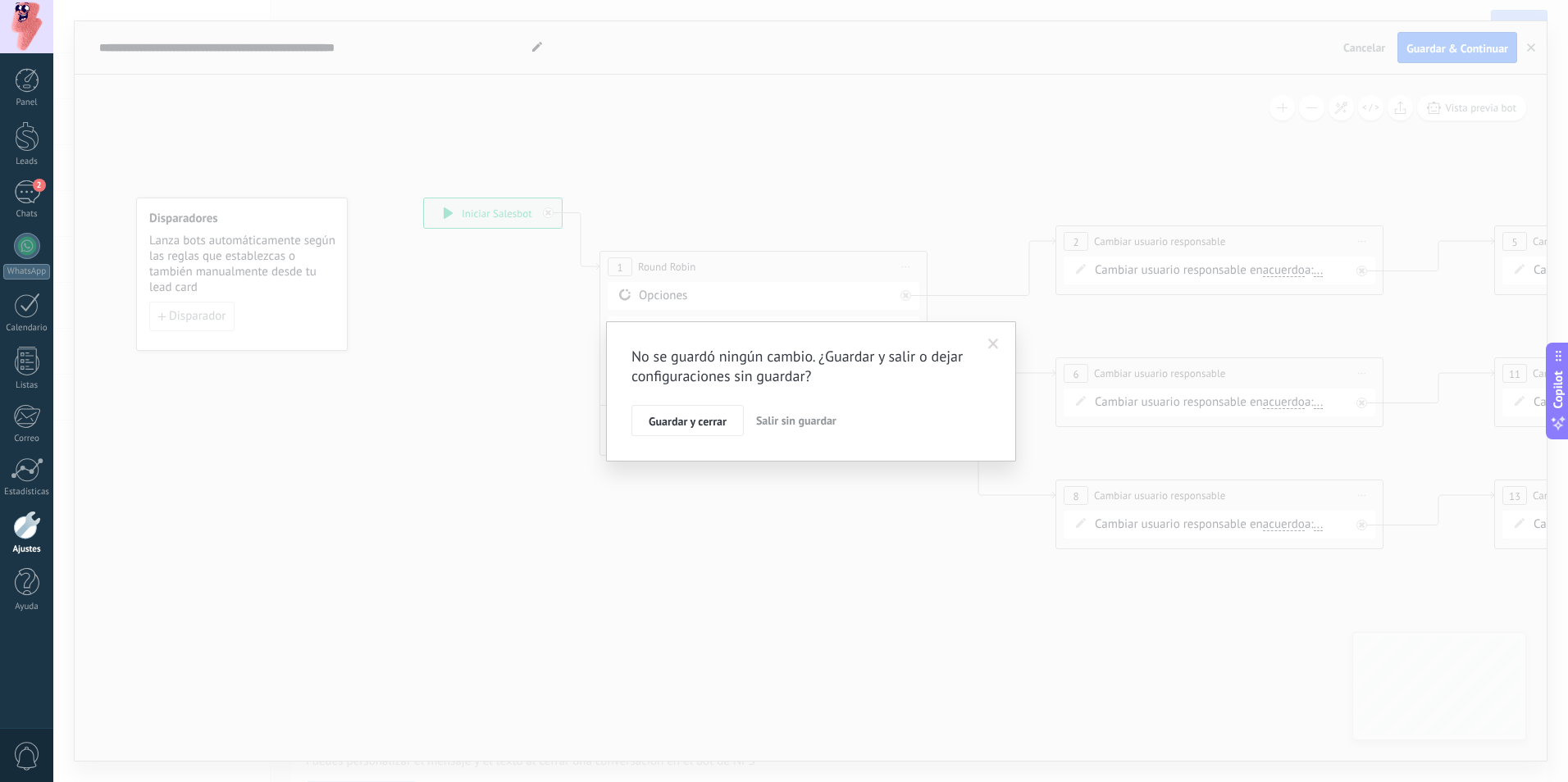
click at [817, 416] on span "Salir sin guardar" at bounding box center [796, 421] width 81 height 15
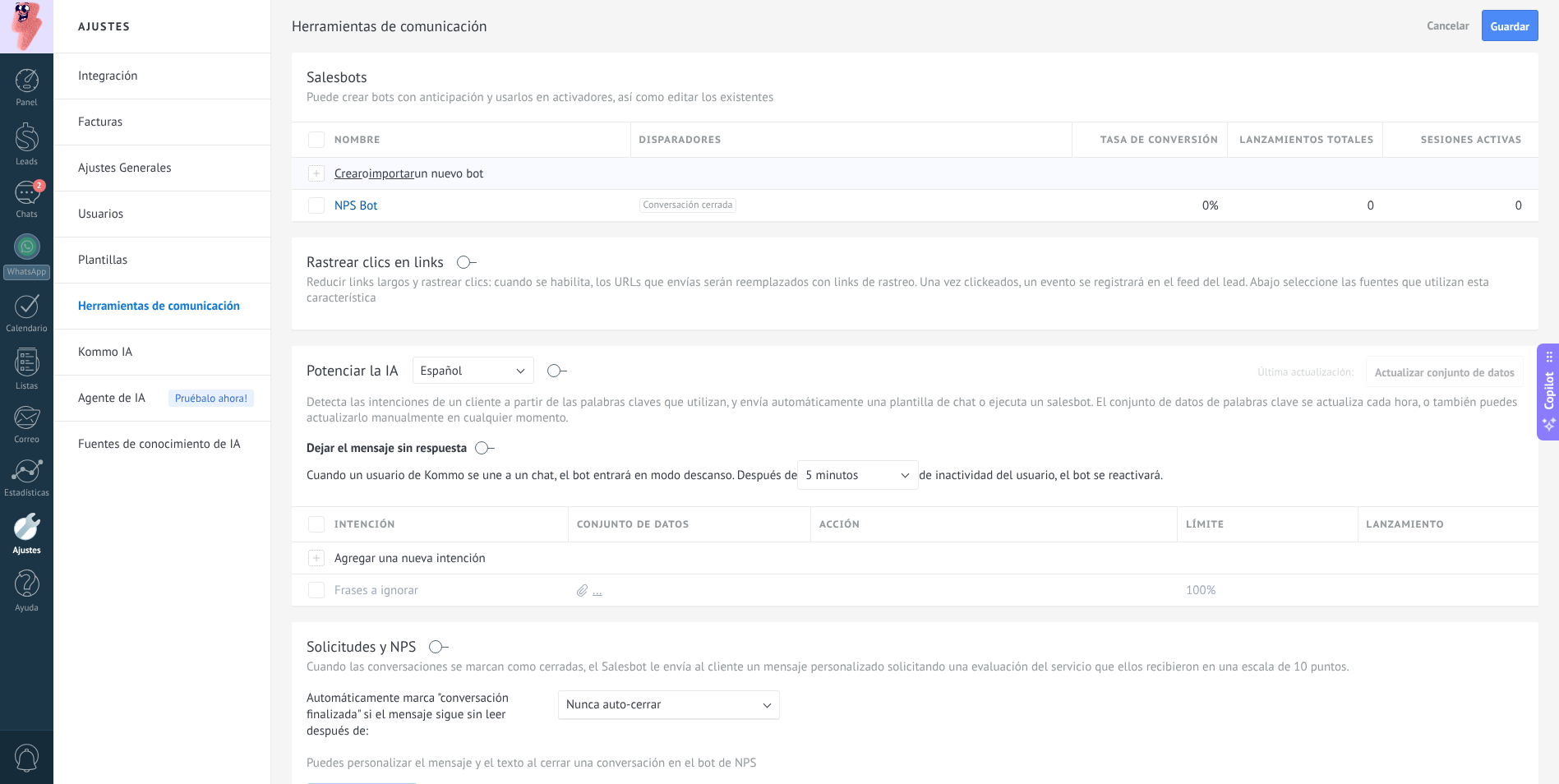
click at [354, 171] on span "Crear" at bounding box center [348, 173] width 28 height 16
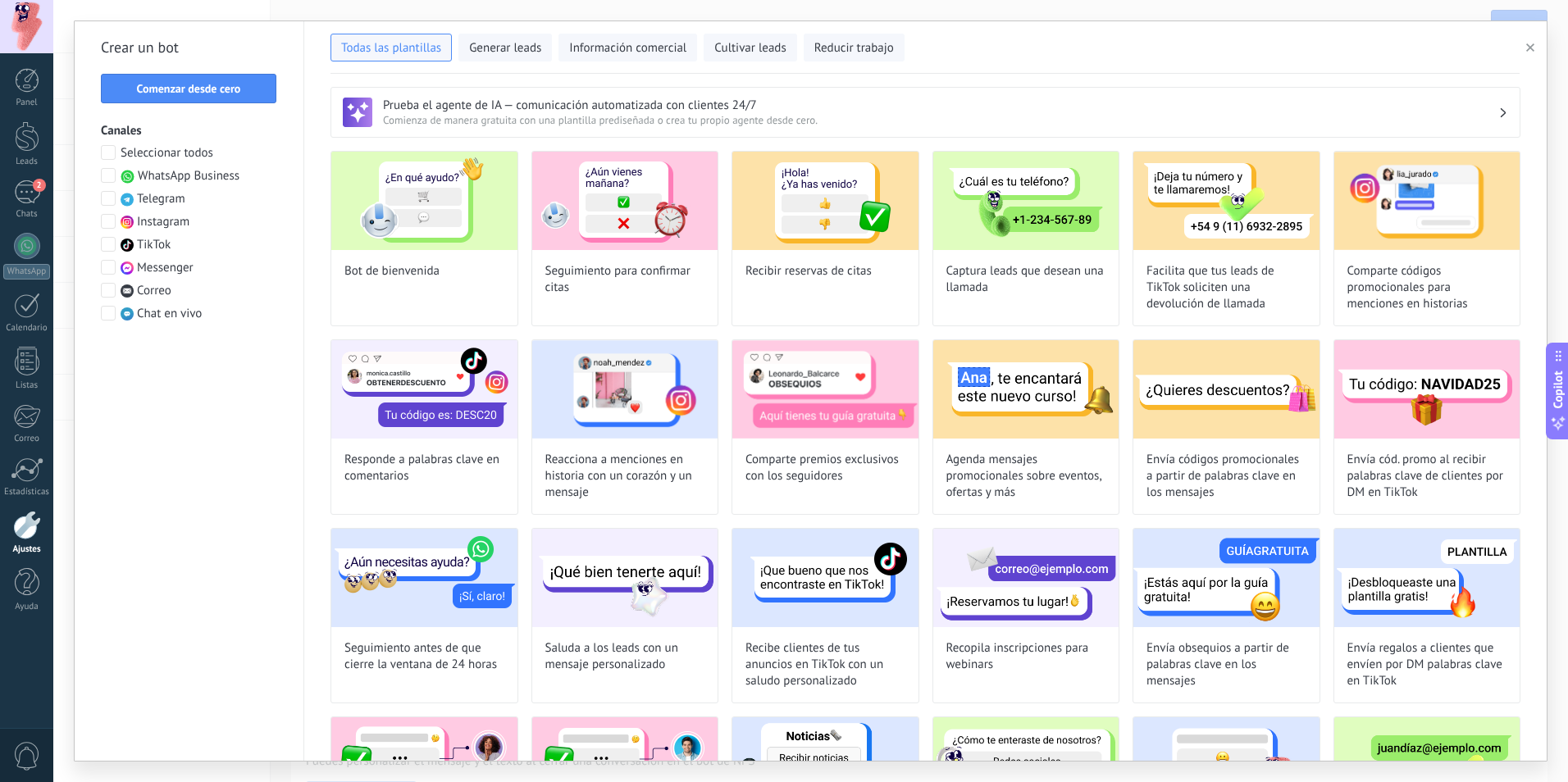
click at [203, 166] on div "Seleccionar todos WhatsApp Business Telegram Instagram TikTok Messenger Correo …" at bounding box center [188, 234] width 177 height 177
click at [201, 177] on span "WhatsApp Business" at bounding box center [188, 177] width 102 height 16
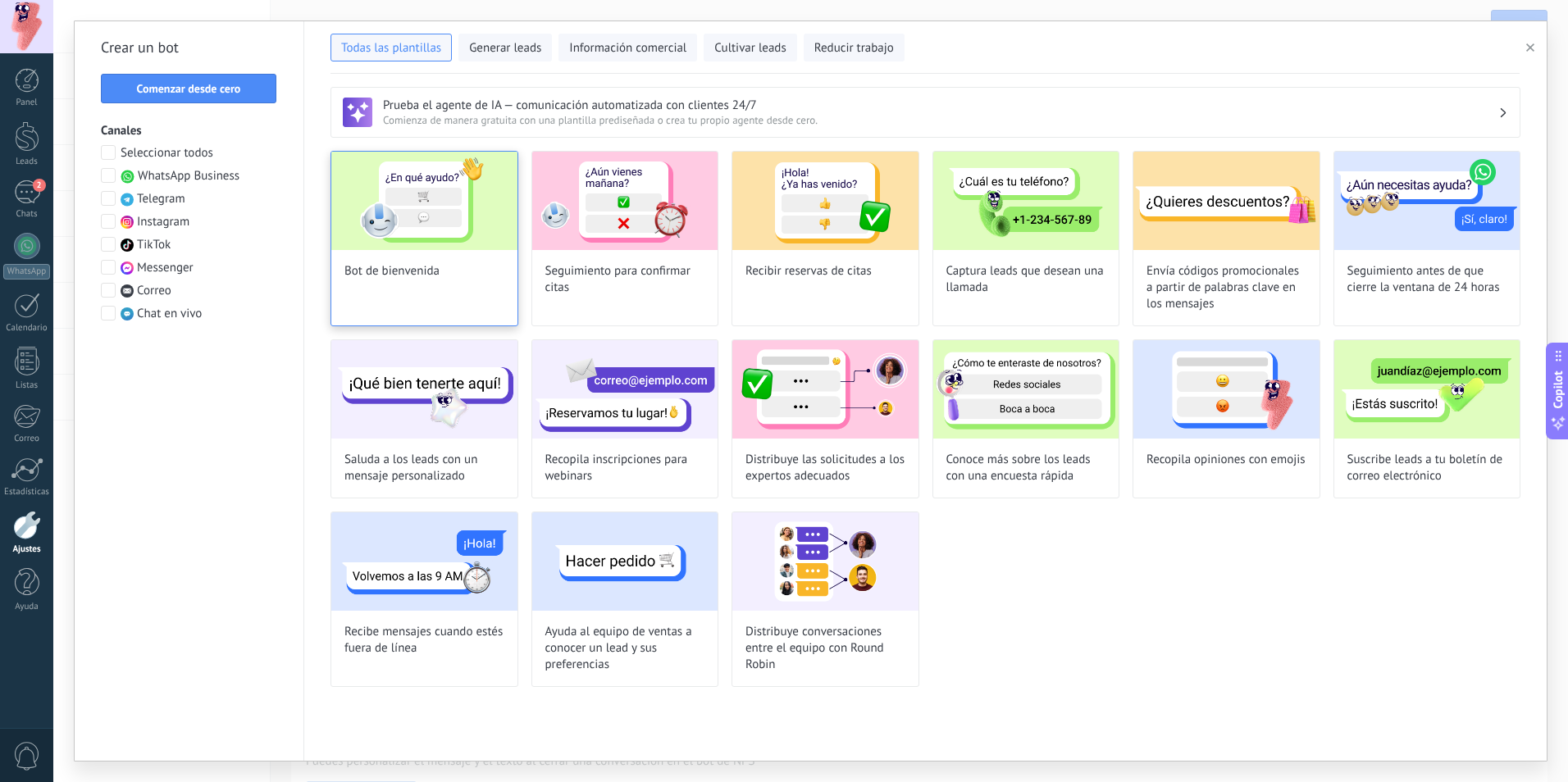
click at [411, 291] on div "Bot de bienvenida" at bounding box center [424, 239] width 188 height 176
type input "**********"
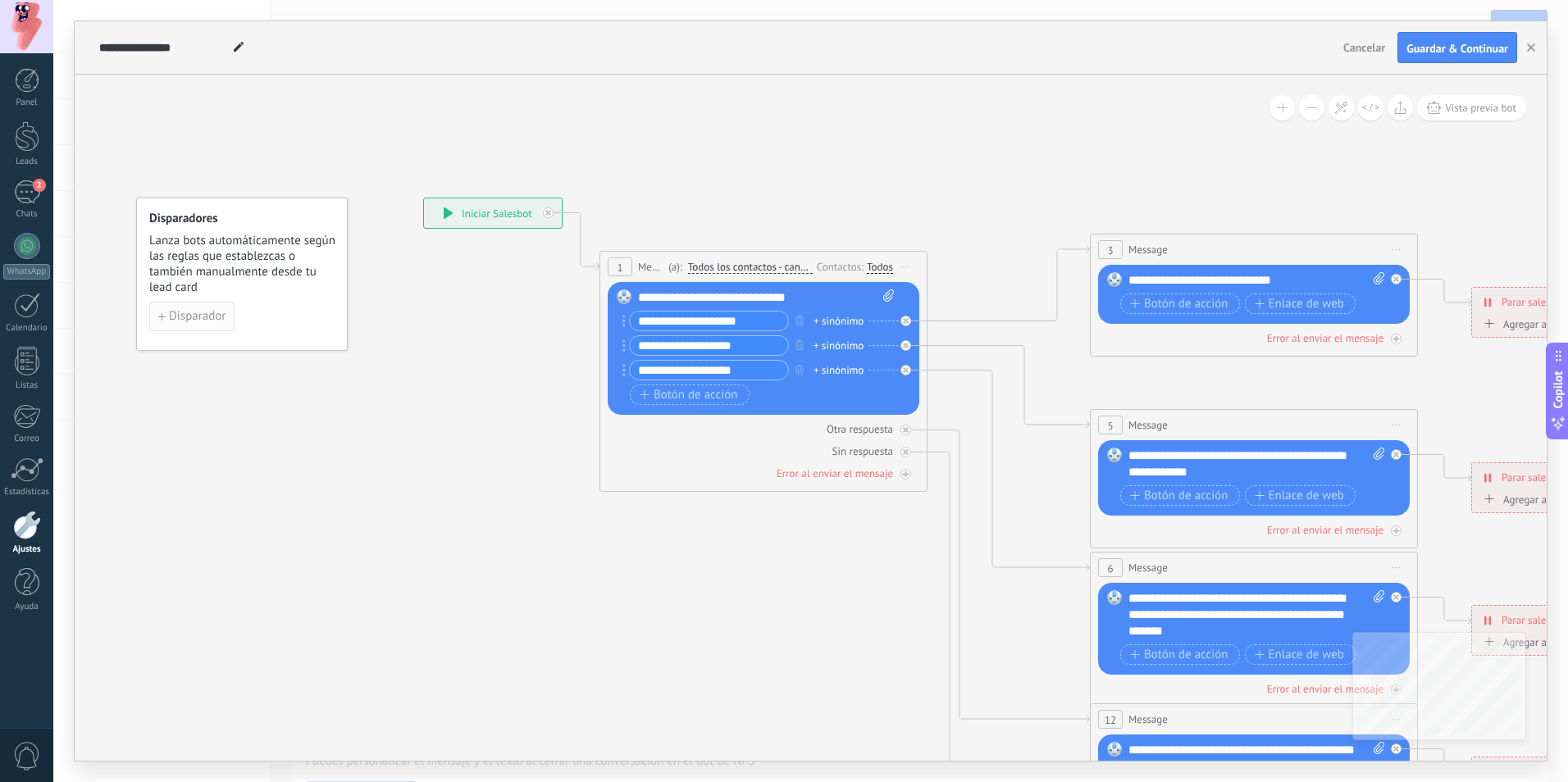
click at [208, 307] on button "Disparador" at bounding box center [191, 316] width 85 height 29
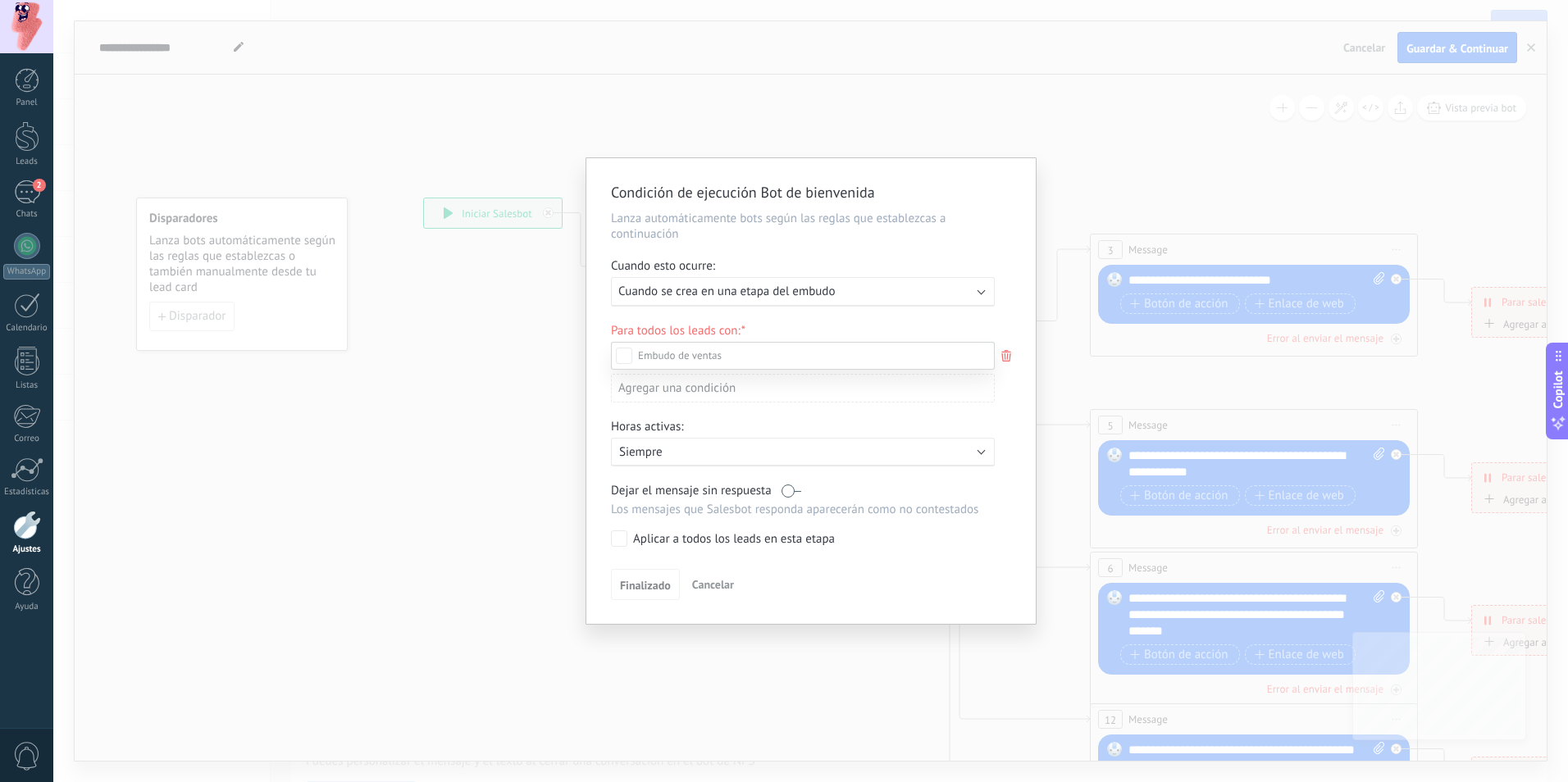
click at [715, 297] on div at bounding box center [810, 391] width 1514 height 782
click at [715, 297] on span "Cuando se crea en una etapa del embudo" at bounding box center [726, 291] width 217 height 16
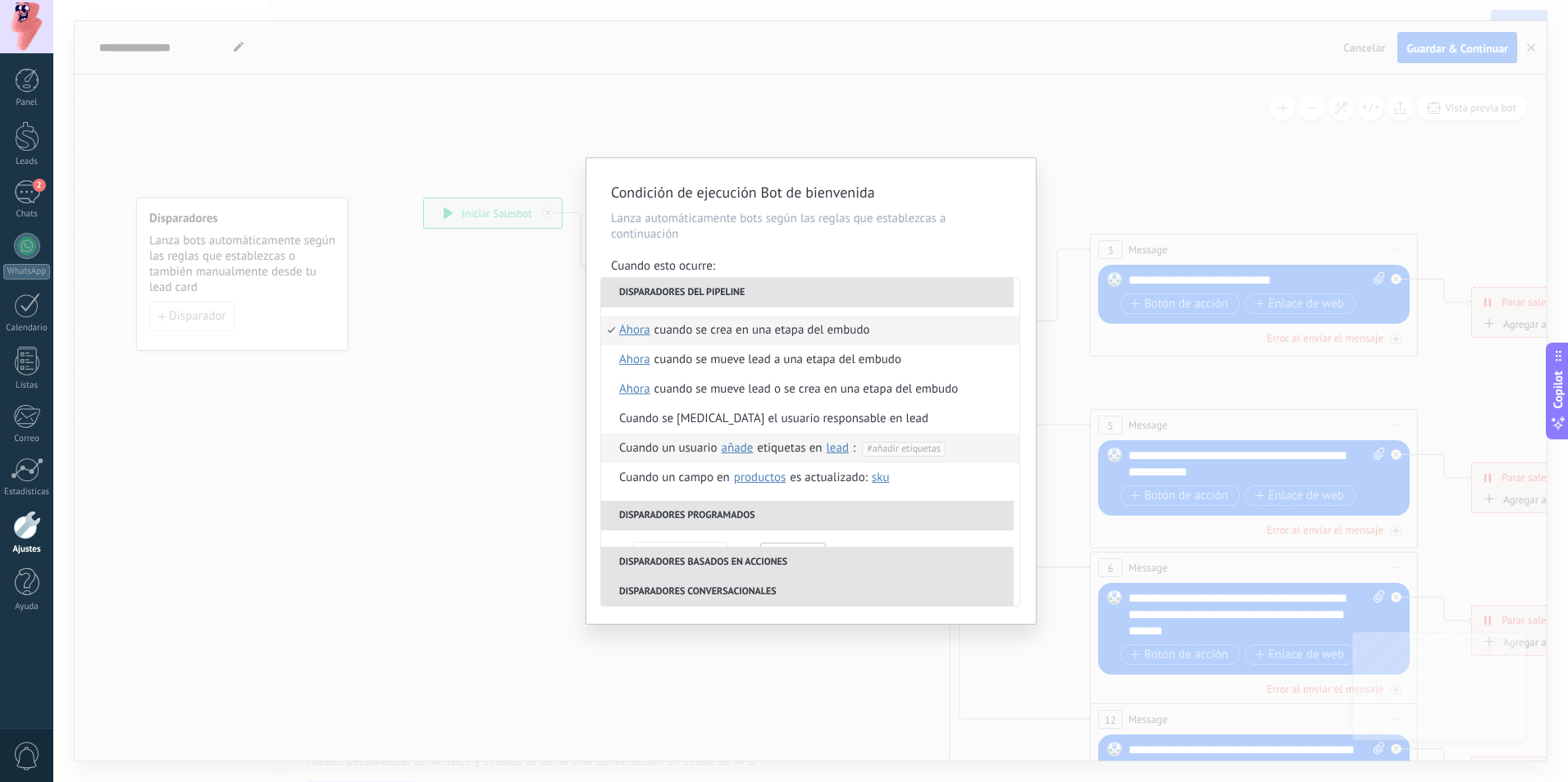
click at [666, 448] on div "Cuando un usuario añade elimina añade etiquetas en lead contacto compañía lead …" at bounding box center [794, 448] width 350 height 29
click at [509, 305] on div "Condición de ejecución Bot de bienvenida Lanza automáticamente bots según las r…" at bounding box center [810, 391] width 1514 height 782
click at [737, 444] on span "añade" at bounding box center [737, 447] width 32 height 16
click at [915, 450] on span "#añadir etiquetas" at bounding box center [903, 448] width 73 height 12
click at [590, 463] on div "**********" at bounding box center [811, 391] width 449 height 466
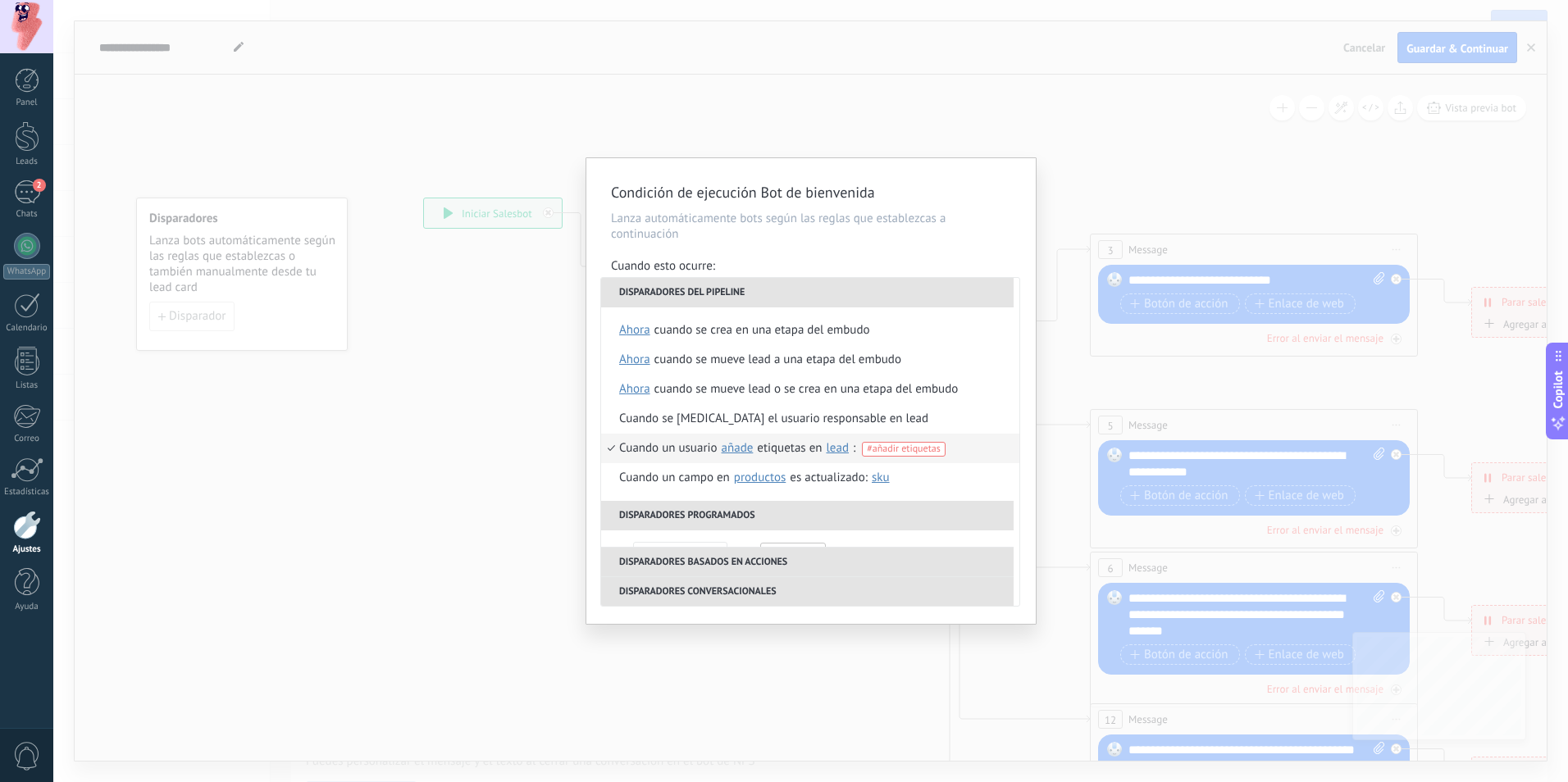
click at [923, 439] on div "#añadir etiquetas" at bounding box center [912, 445] width 113 height 23
type input "*********"
click at [929, 470] on li "crear etiqueta reactivar" at bounding box center [875, 477] width 246 height 21
click at [594, 487] on div "**********" at bounding box center [811, 391] width 449 height 466
click at [461, 411] on div "Condición de ejecución Bot de bienvenida Lanza automáticamente bots según las r…" at bounding box center [810, 391] width 1514 height 782
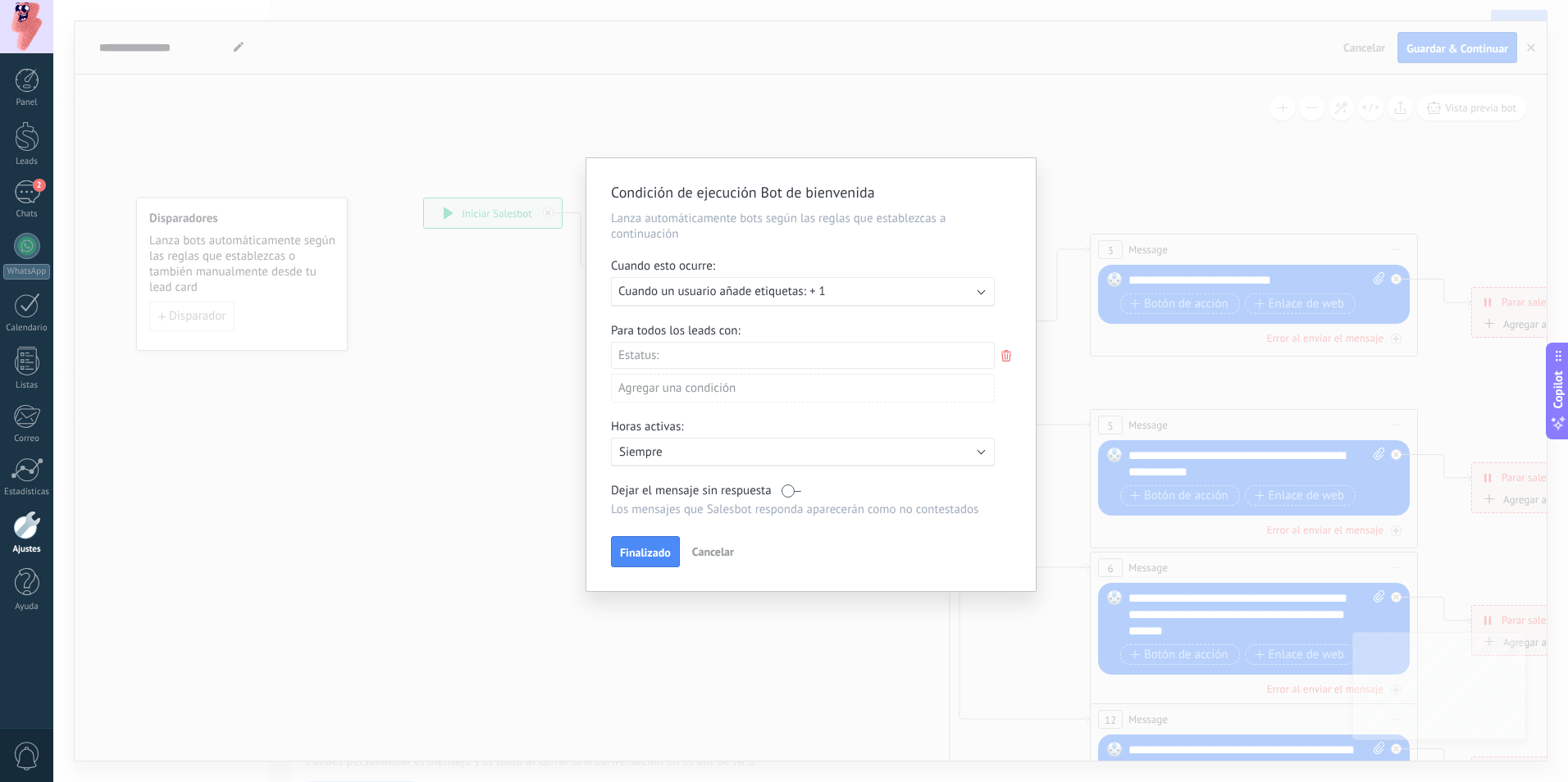
click at [0, 0] on div "Incoming leads Contacto inicial Negociación Debate contractual Discusión de con…" at bounding box center [0, 0] width 0 height 0
click at [875, 321] on div at bounding box center [810, 391] width 1514 height 782
click at [649, 552] on span "Finalizado" at bounding box center [646, 552] width 51 height 12
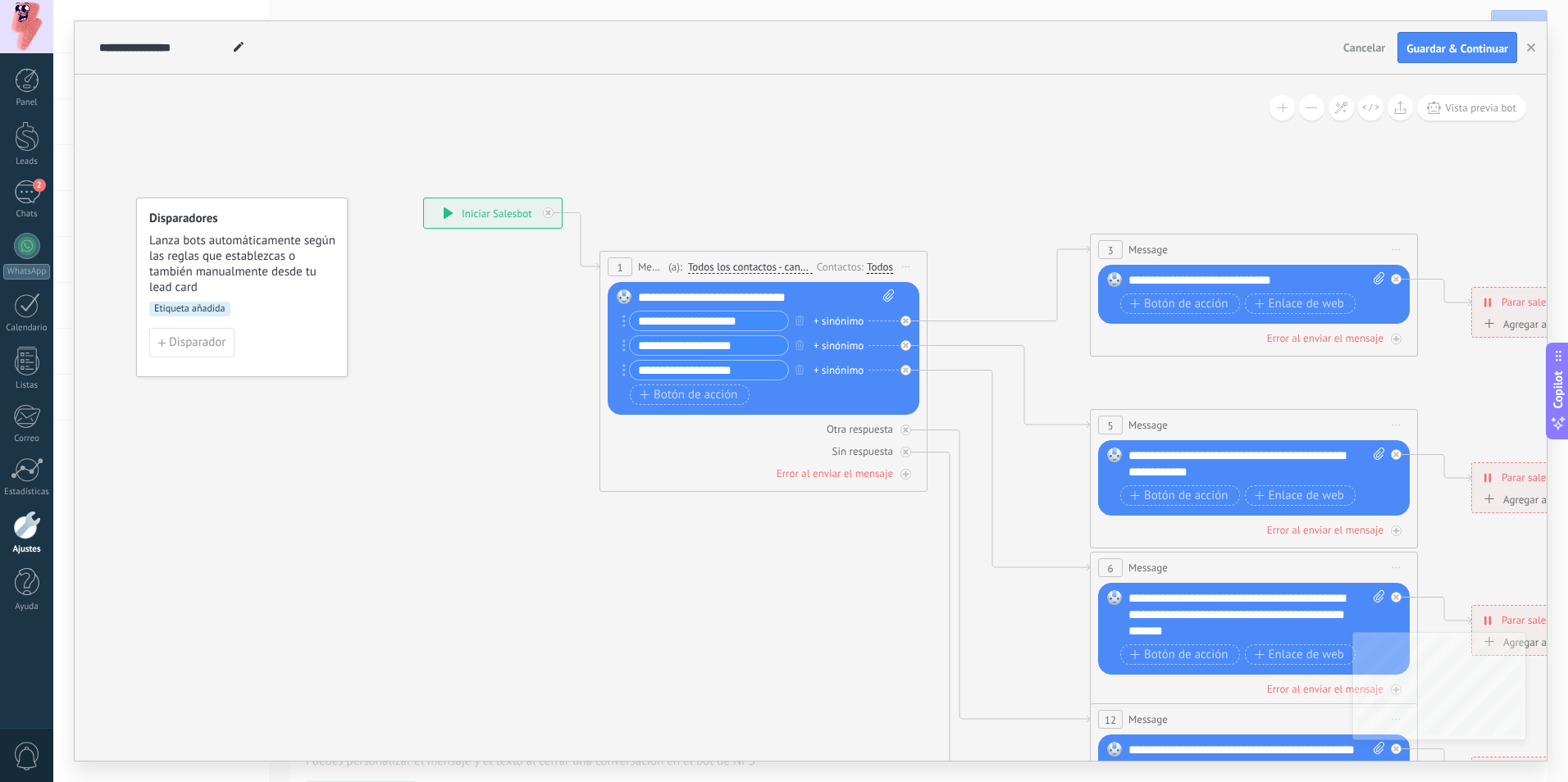
click at [196, 312] on span "Etiqueta añadida" at bounding box center [189, 309] width 81 height 15
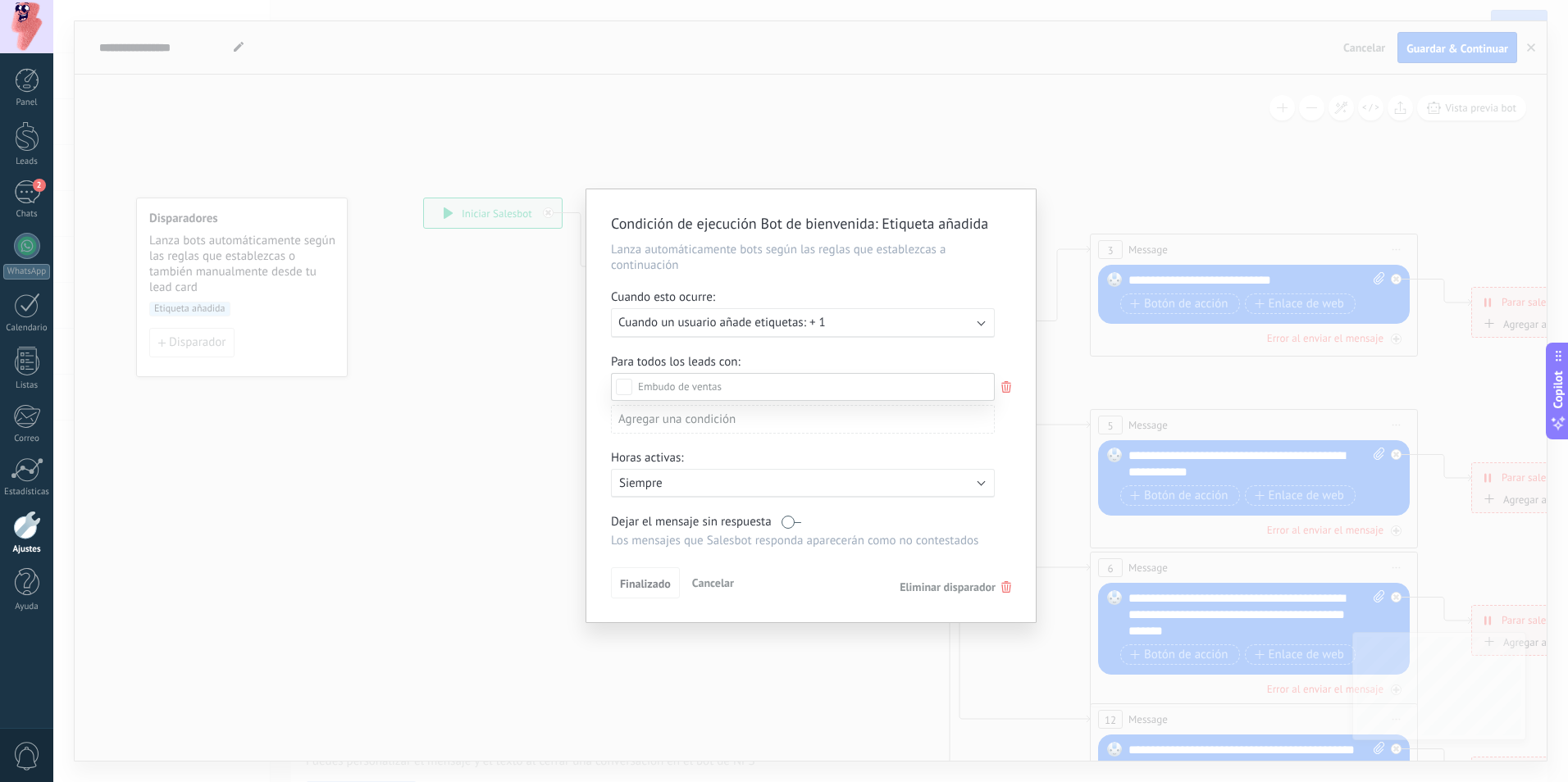
click at [918, 331] on div at bounding box center [810, 391] width 1514 height 782
click at [1006, 252] on p "Lanza automáticamente bots según las reglas que establezcas a continuación" at bounding box center [811, 257] width 400 height 31
click at [905, 115] on div "Condición de ejecución Bot de bienvenida : Etiqueta añadida Lanza automáticamen…" at bounding box center [810, 391] width 1514 height 782
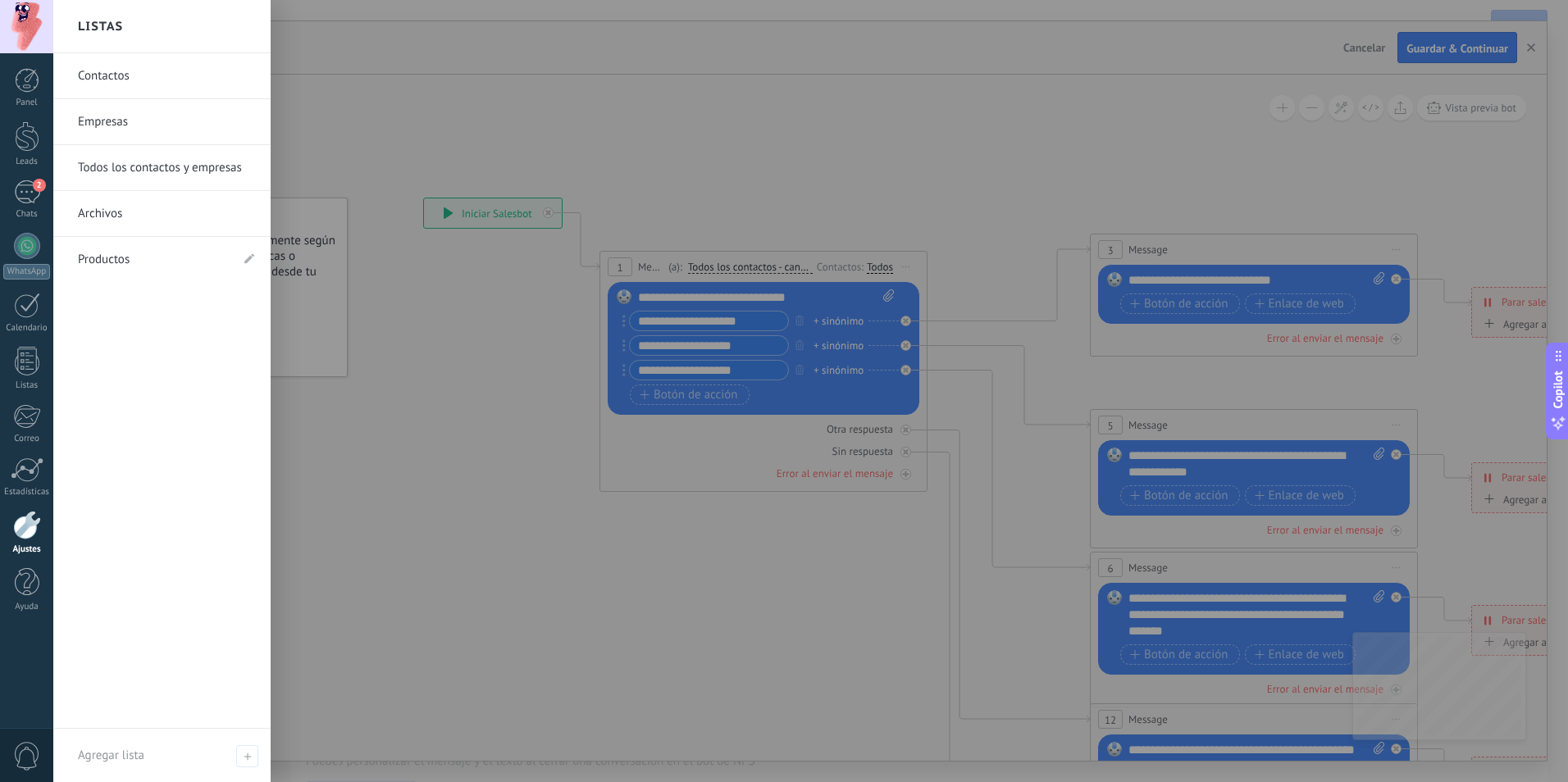
click at [154, 81] on link "Contactos" at bounding box center [166, 76] width 177 height 46
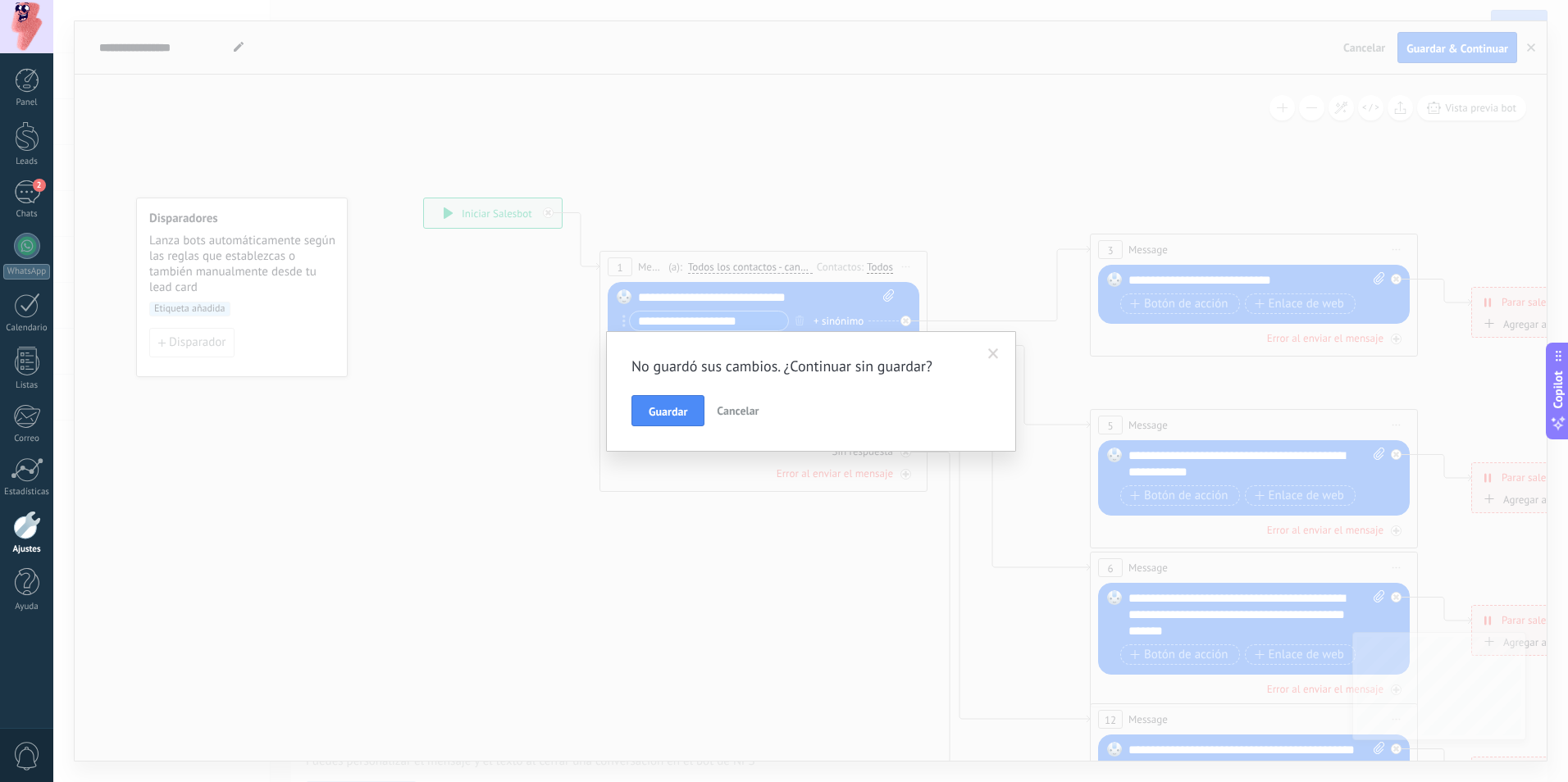
click at [757, 414] on span "Cancelar" at bounding box center [737, 411] width 42 height 15
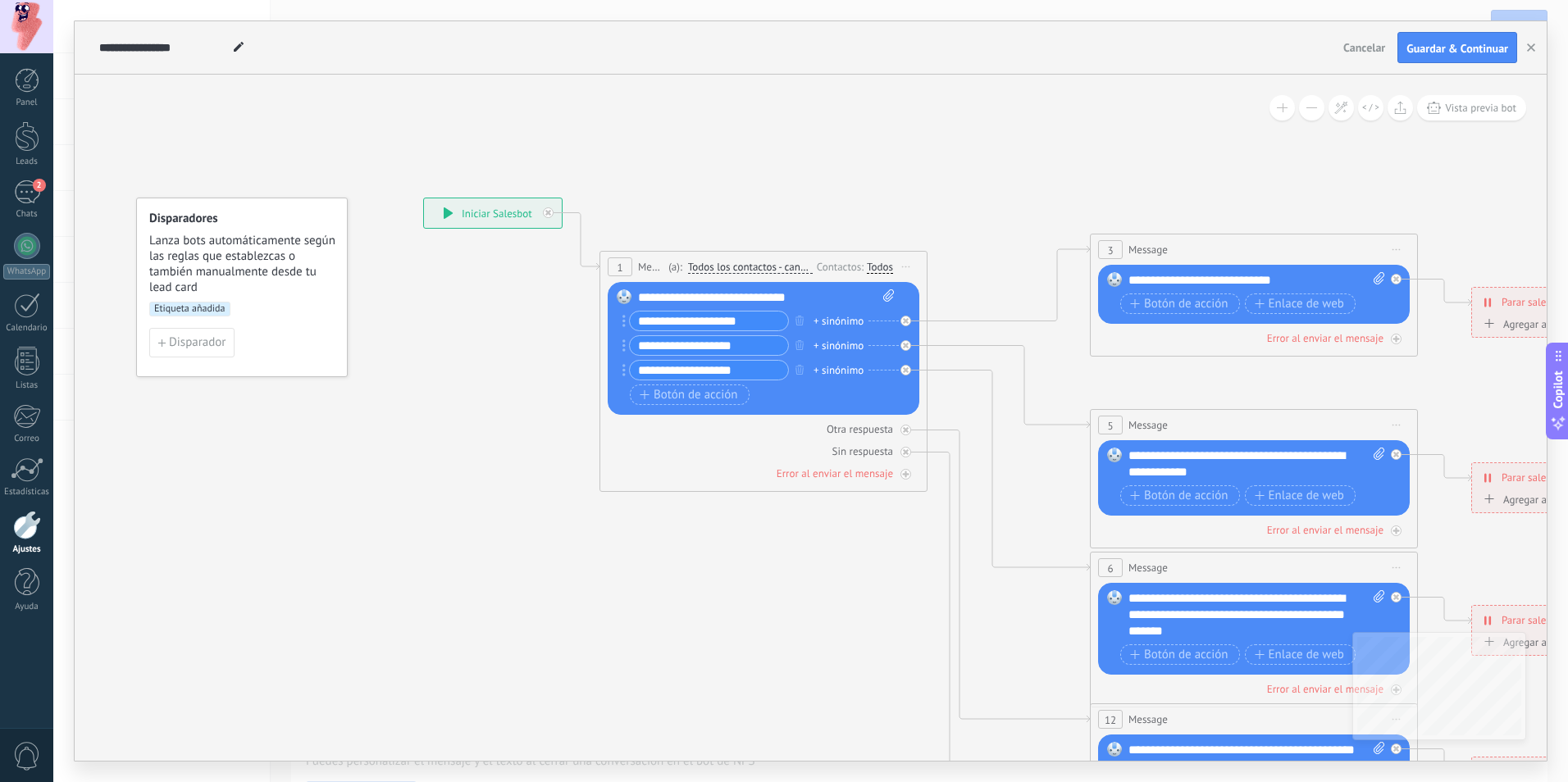
click at [505, 222] on div "**********" at bounding box center [492, 213] width 138 height 29
click at [732, 263] on span "Todos los contactos - canales seleccionados" at bounding box center [750, 267] width 124 height 13
click at [732, 263] on button "Todos los contactos - canales seleccionados" at bounding box center [782, 267] width 205 height 29
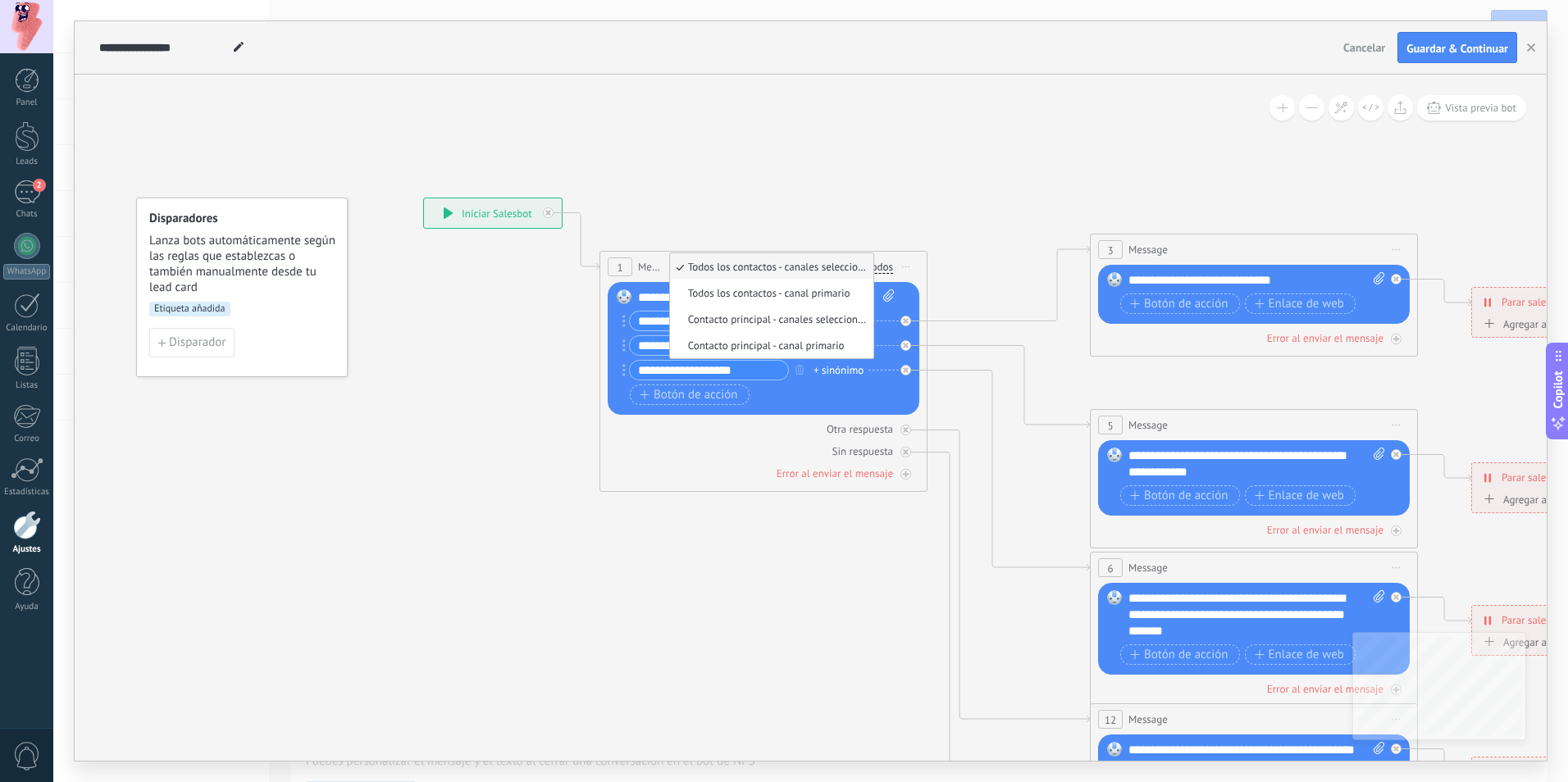
click at [930, 188] on icon at bounding box center [1290, 616] width 2555 height 1655
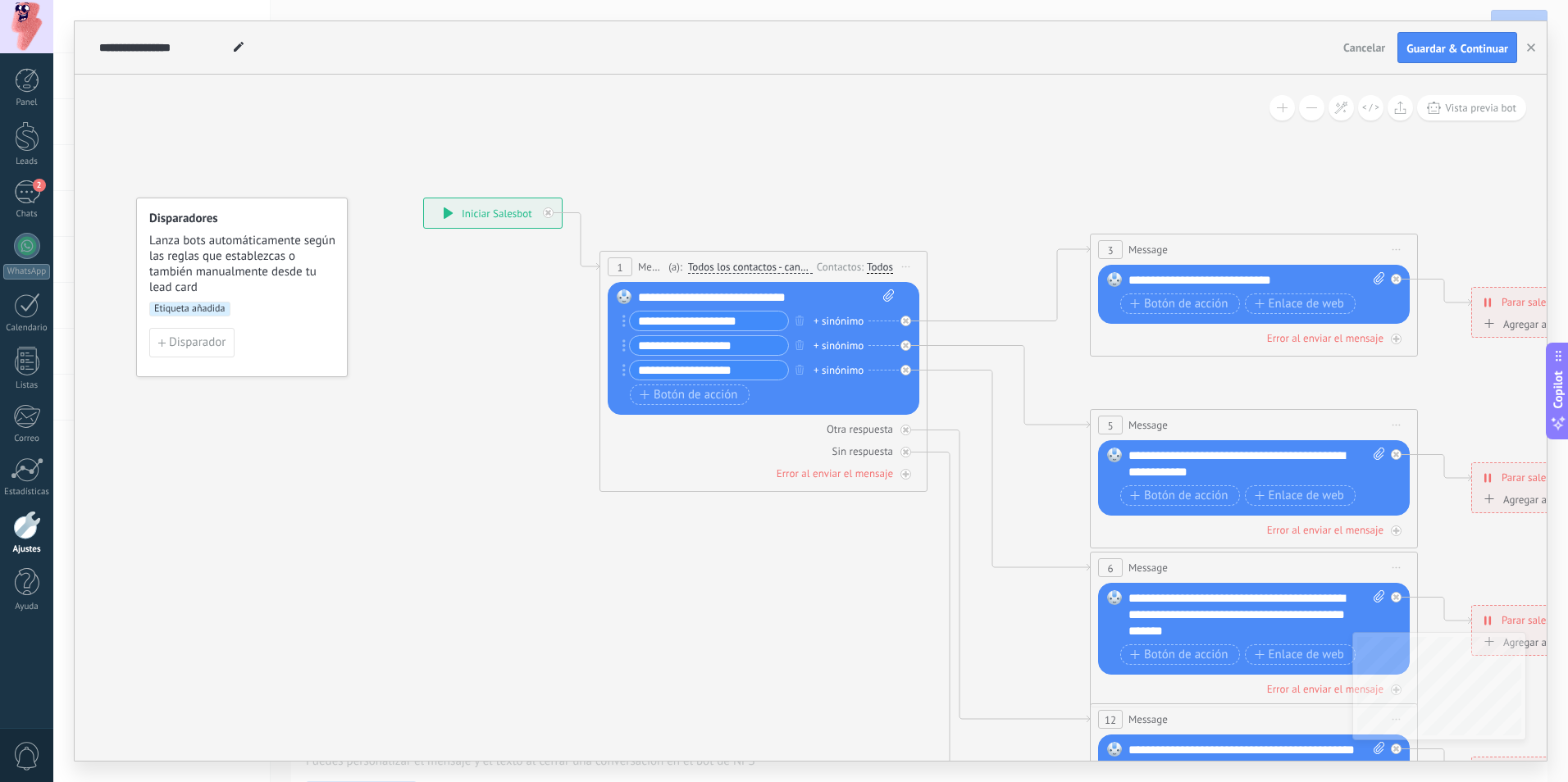
click at [886, 267] on div "Todos" at bounding box center [879, 267] width 27 height 13
click at [880, 288] on label at bounding box center [883, 284] width 20 height 12
click at [903, 186] on icon at bounding box center [1290, 616] width 2555 height 1655
click at [879, 262] on div "Todos" at bounding box center [879, 267] width 27 height 13
click at [929, 317] on div "Ninguno" at bounding box center [915, 320] width 45 height 16
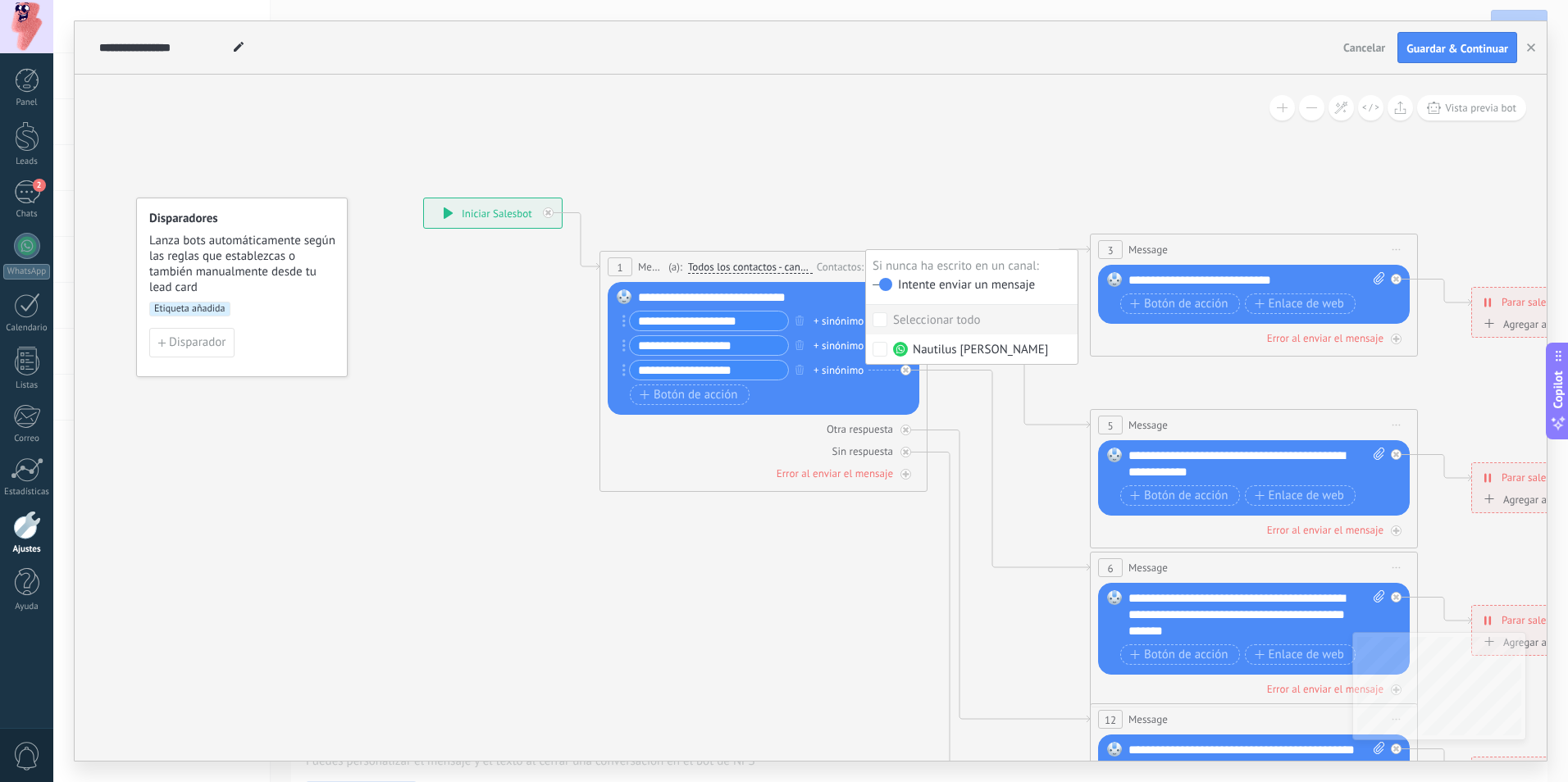
click at [929, 317] on div "Seleccionar todo" at bounding box center [937, 320] width 88 height 16
click at [947, 198] on icon at bounding box center [1290, 616] width 2555 height 1655
click at [885, 264] on div "Todos" at bounding box center [879, 267] width 27 height 13
click at [908, 204] on icon at bounding box center [1290, 616] width 2555 height 1655
click at [889, 287] on div "Reemplazar Quitar Convertir a mensaje de voz Arrastre la imagen aquí para adjun…" at bounding box center [763, 348] width 312 height 133
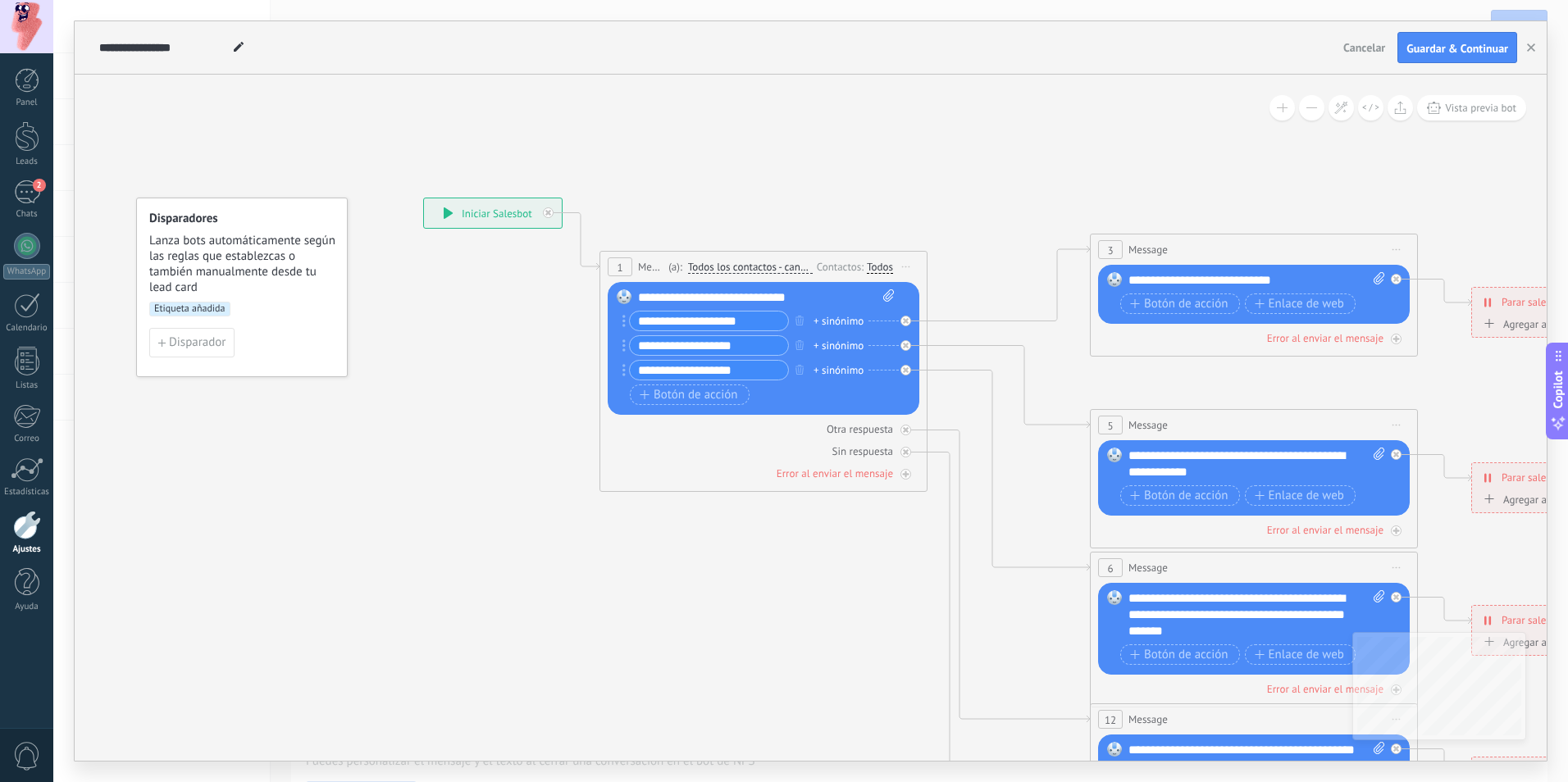
click at [886, 301] on icon at bounding box center [888, 295] width 11 height 12
click input "Subir" at bounding box center [0, 0] width 0 height 0
click at [887, 300] on icon at bounding box center [888, 295] width 11 height 12
click input "Subir" at bounding box center [0, 0] width 0 height 0
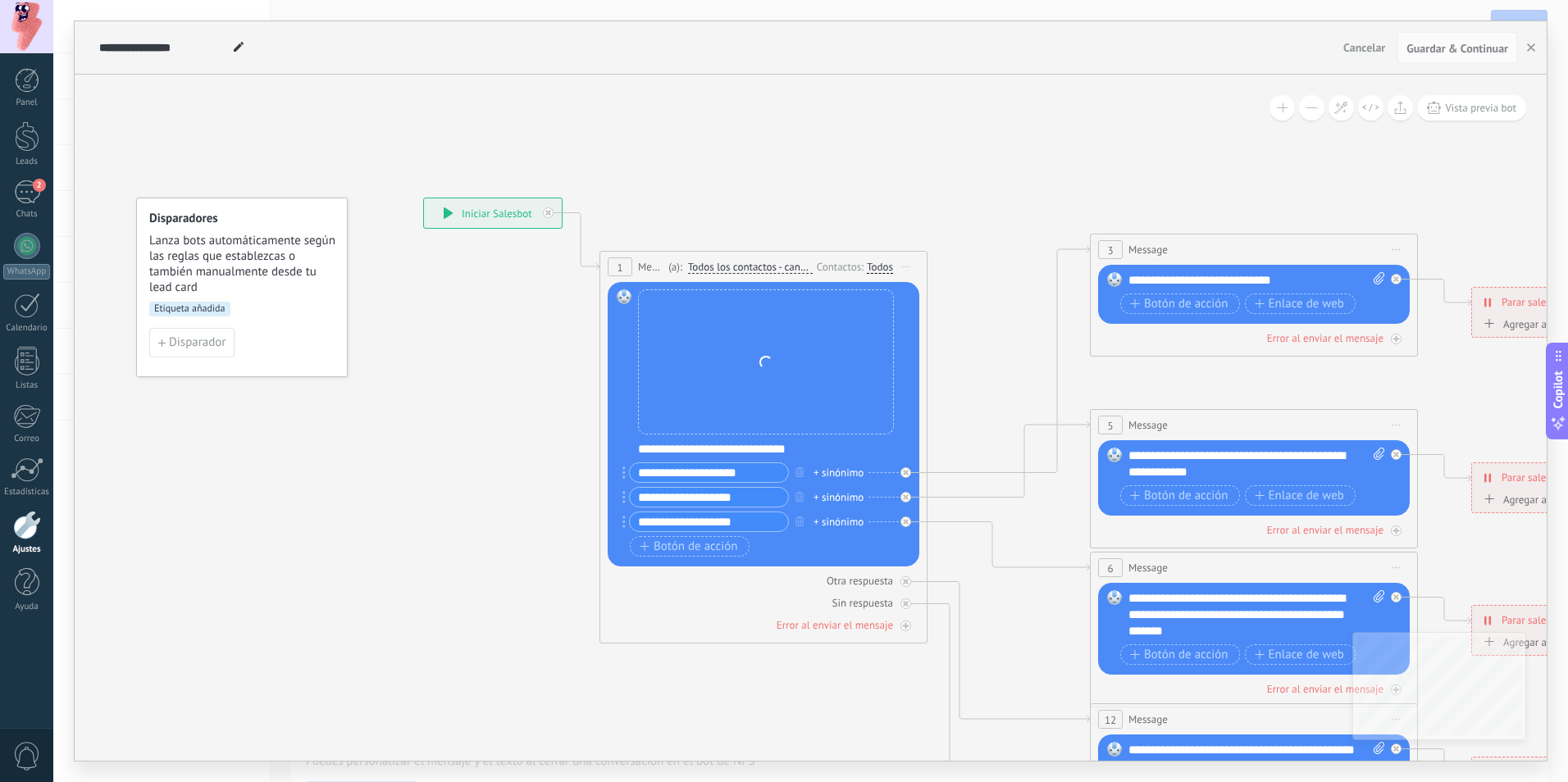
click at [902, 268] on span "Iniciar vista previa aquí Cambiar nombre Duplicar Borrar" at bounding box center [906, 267] width 27 height 24
click at [940, 378] on div "Borrar" at bounding box center [980, 373] width 162 height 27
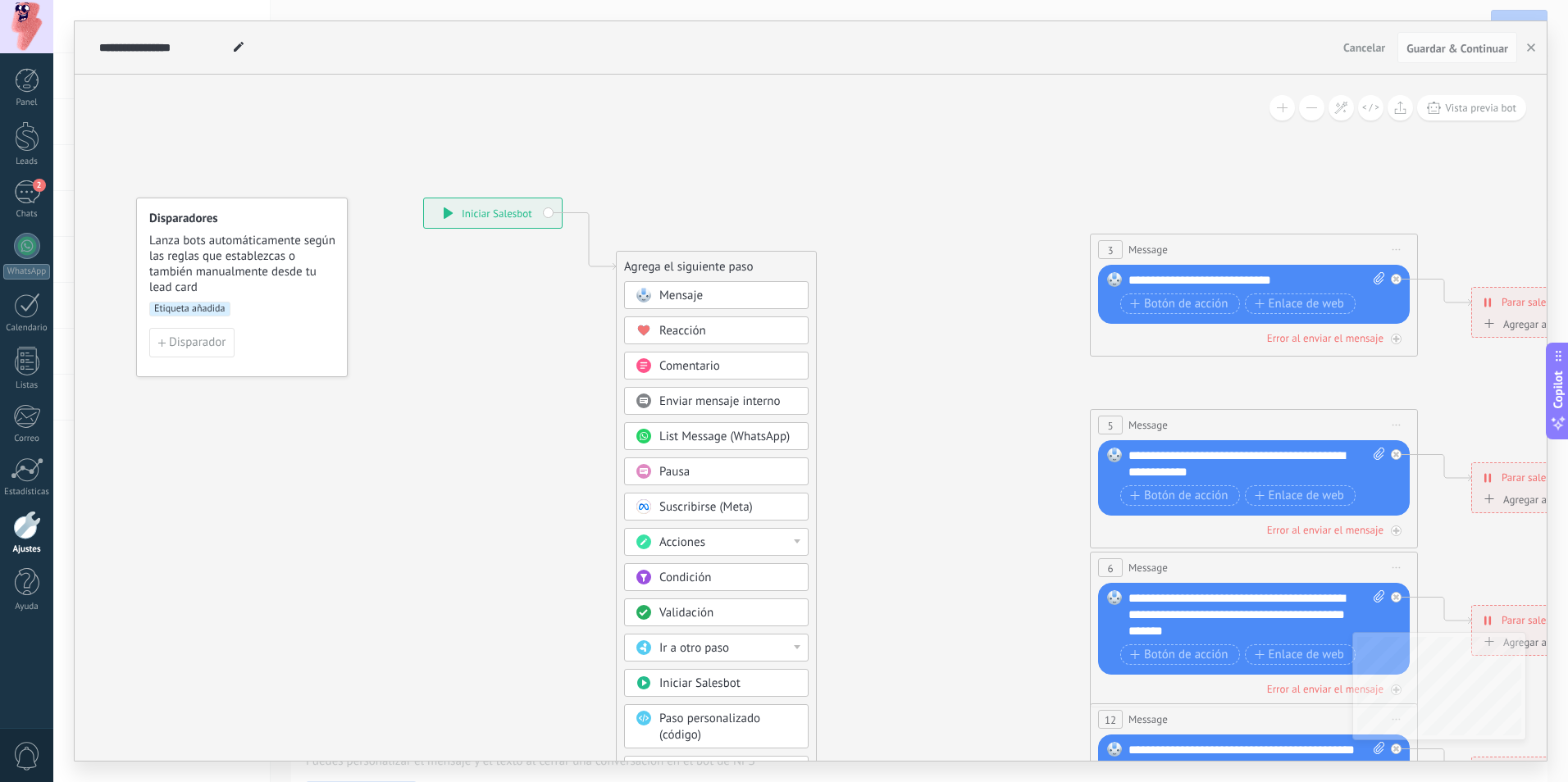
click at [1371, 54] on span "Cancelar" at bounding box center [1364, 48] width 42 height 15
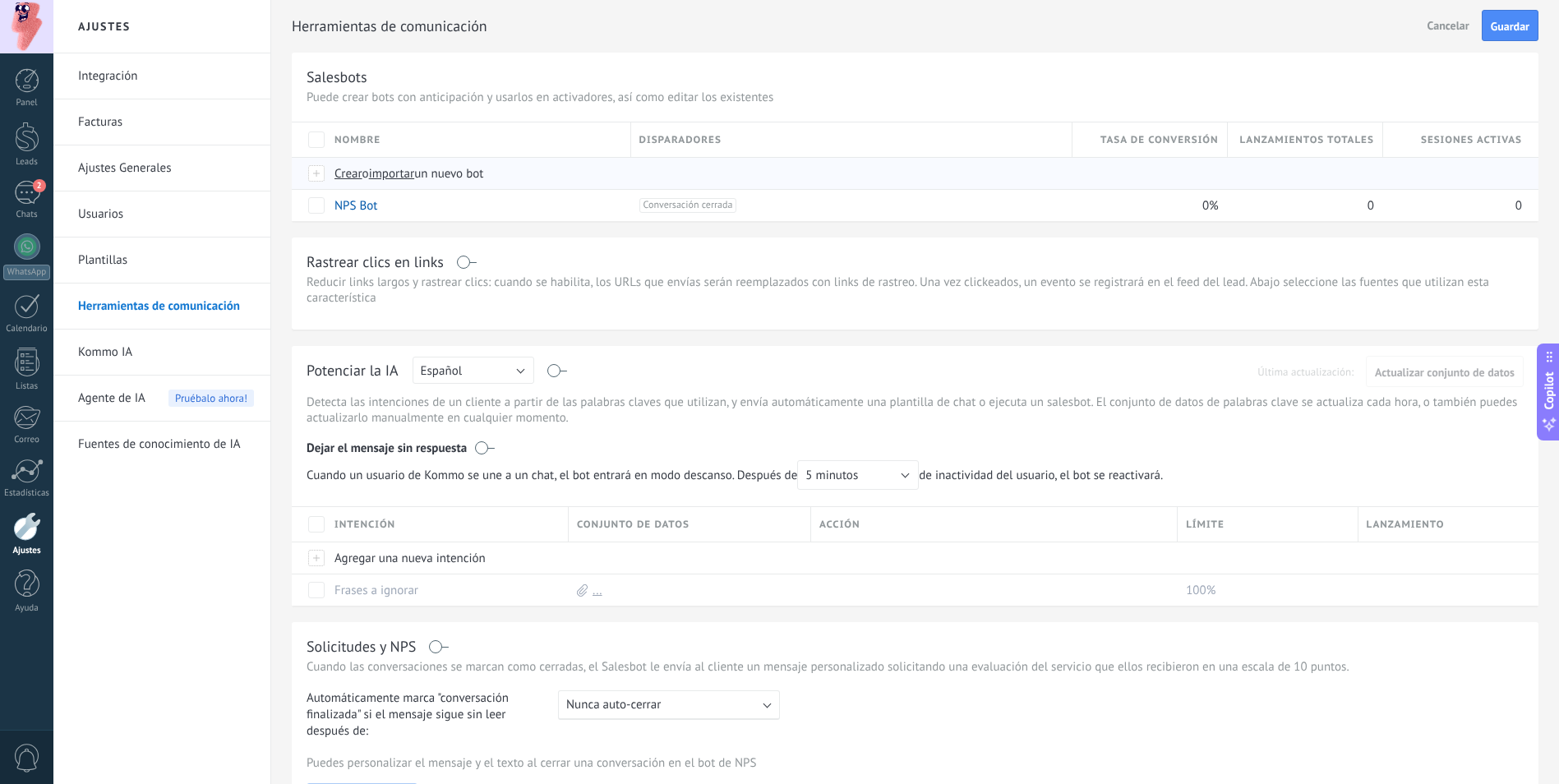
click at [341, 174] on span "Crear" at bounding box center [348, 173] width 28 height 16
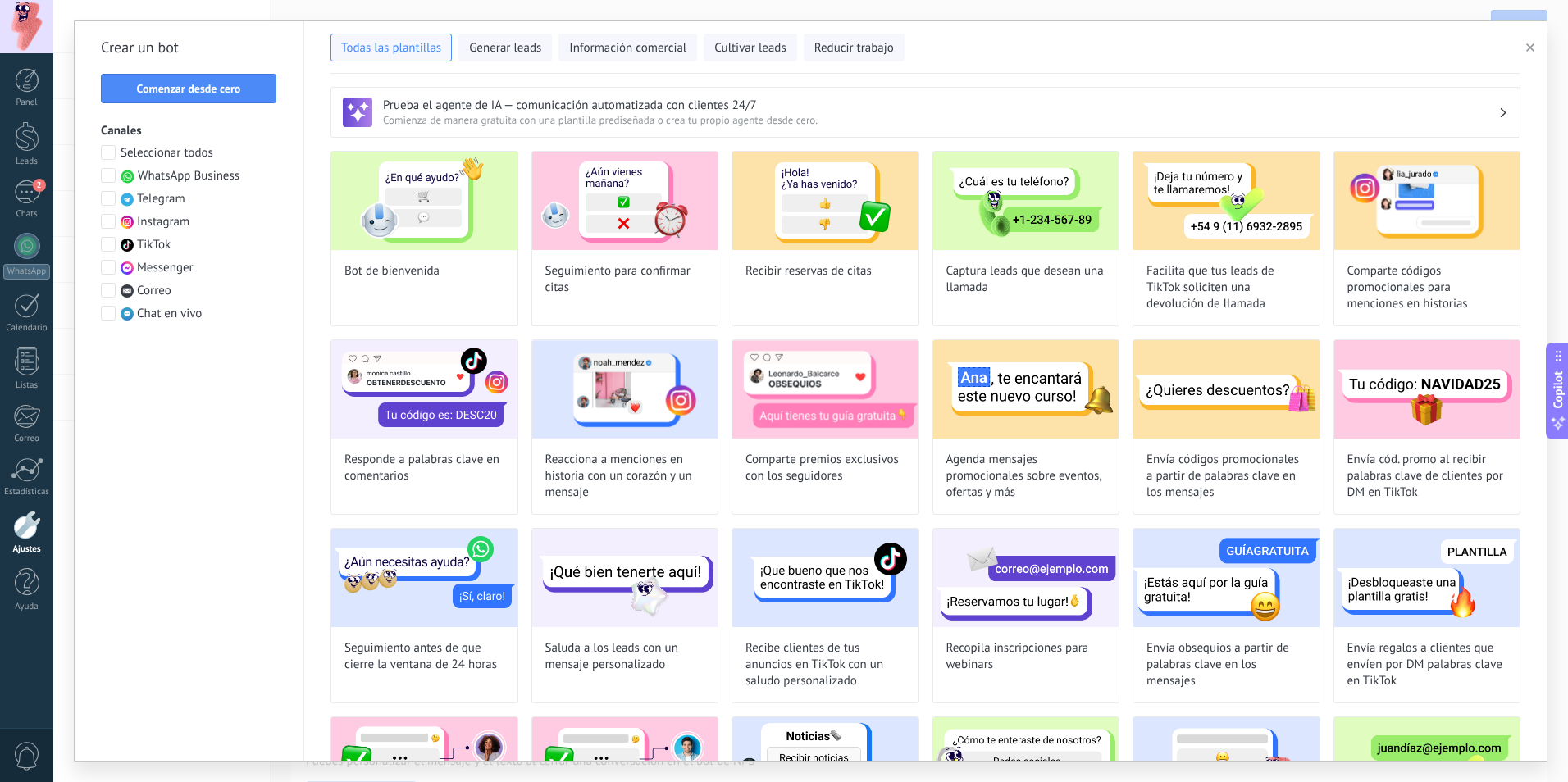
click at [241, 175] on div "Seleccionar todos WhatsApp Business Telegram Instagram TikTok Messenger Correo …" at bounding box center [188, 234] width 177 height 177
click at [217, 177] on span "WhatsApp Business" at bounding box center [188, 177] width 102 height 16
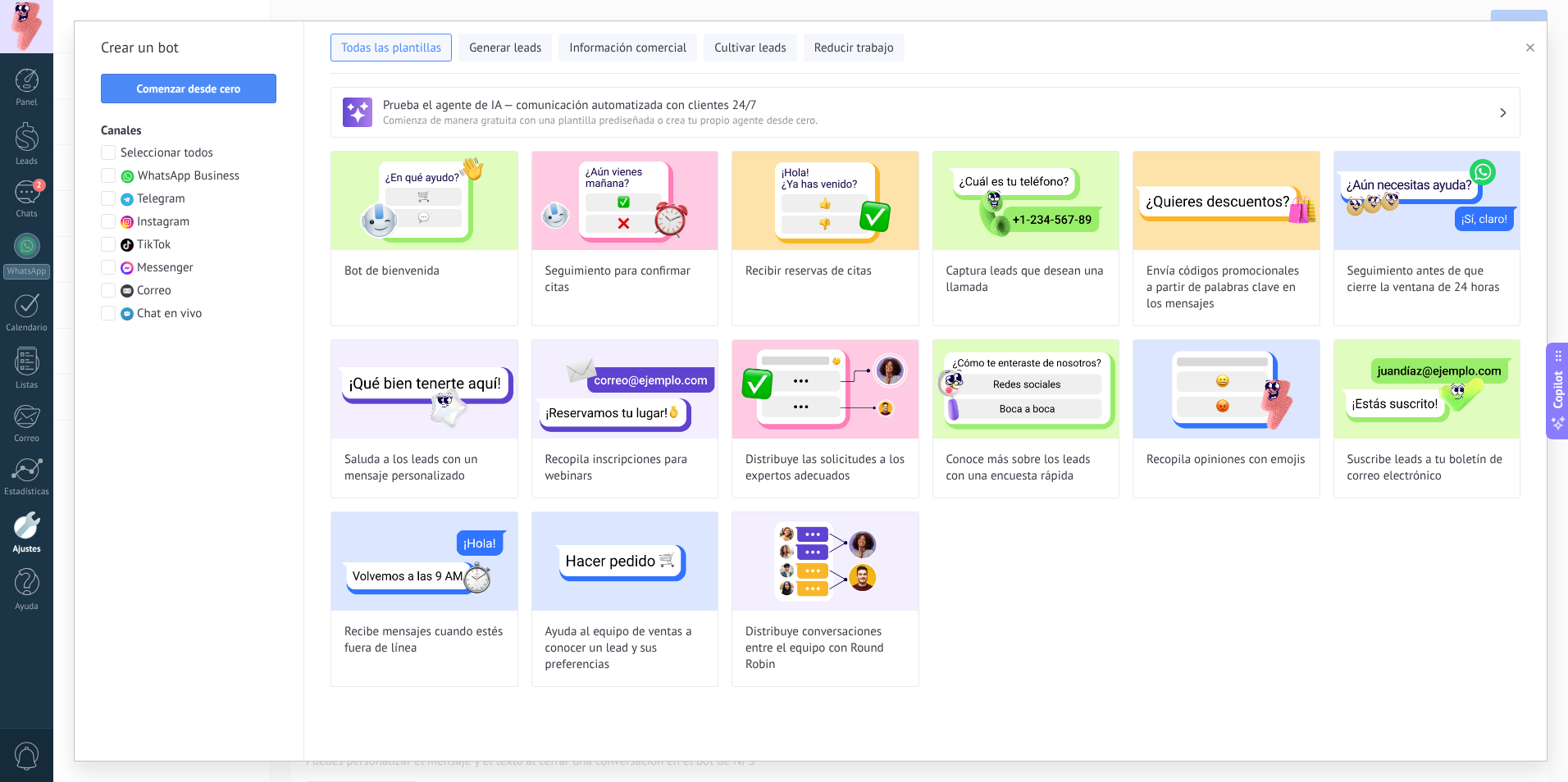
click at [403, 287] on div "Bot de bienvenida" at bounding box center [424, 239] width 188 height 176
type input "**********"
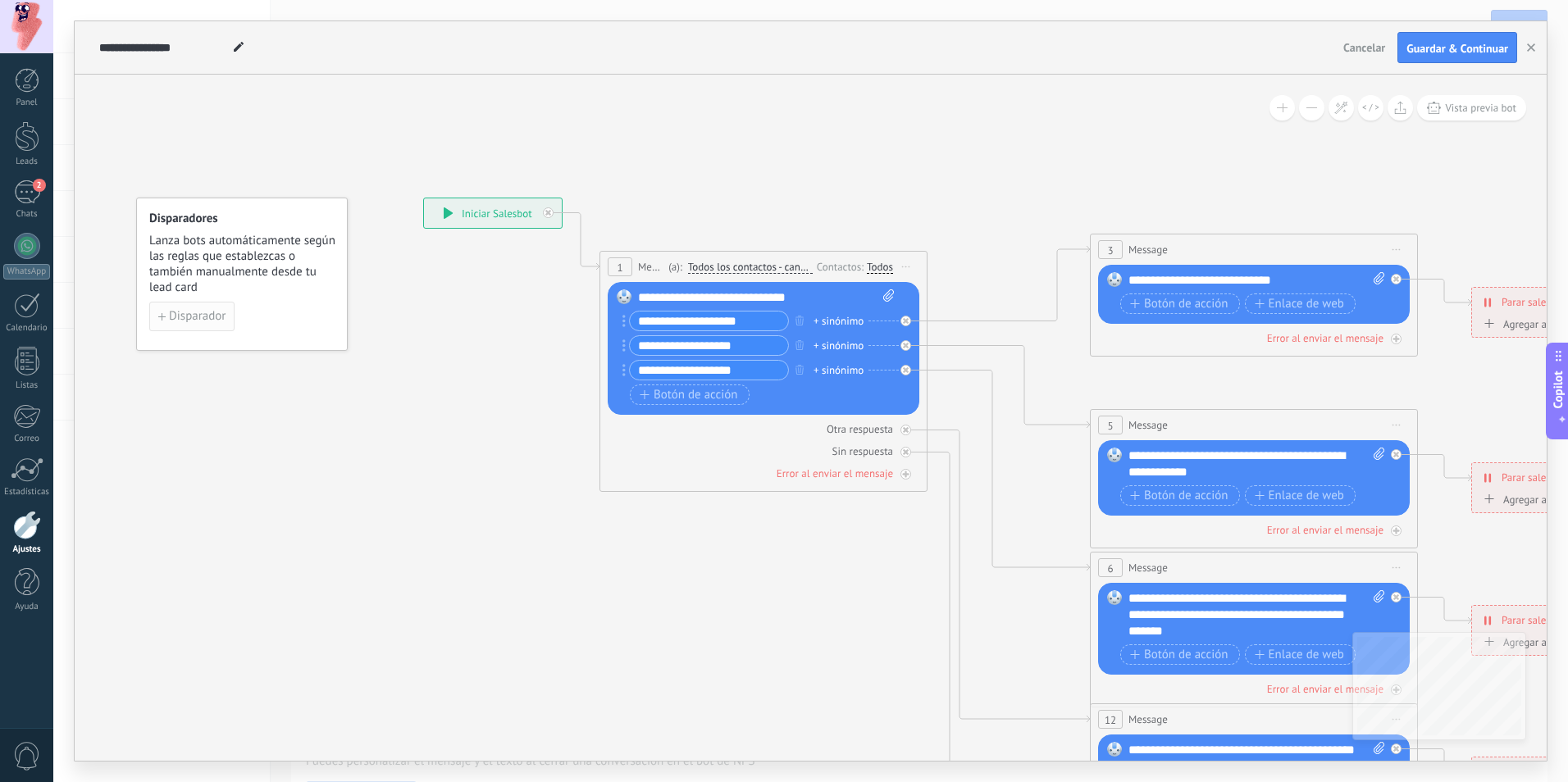
click at [209, 313] on span "Disparador" at bounding box center [198, 316] width 57 height 12
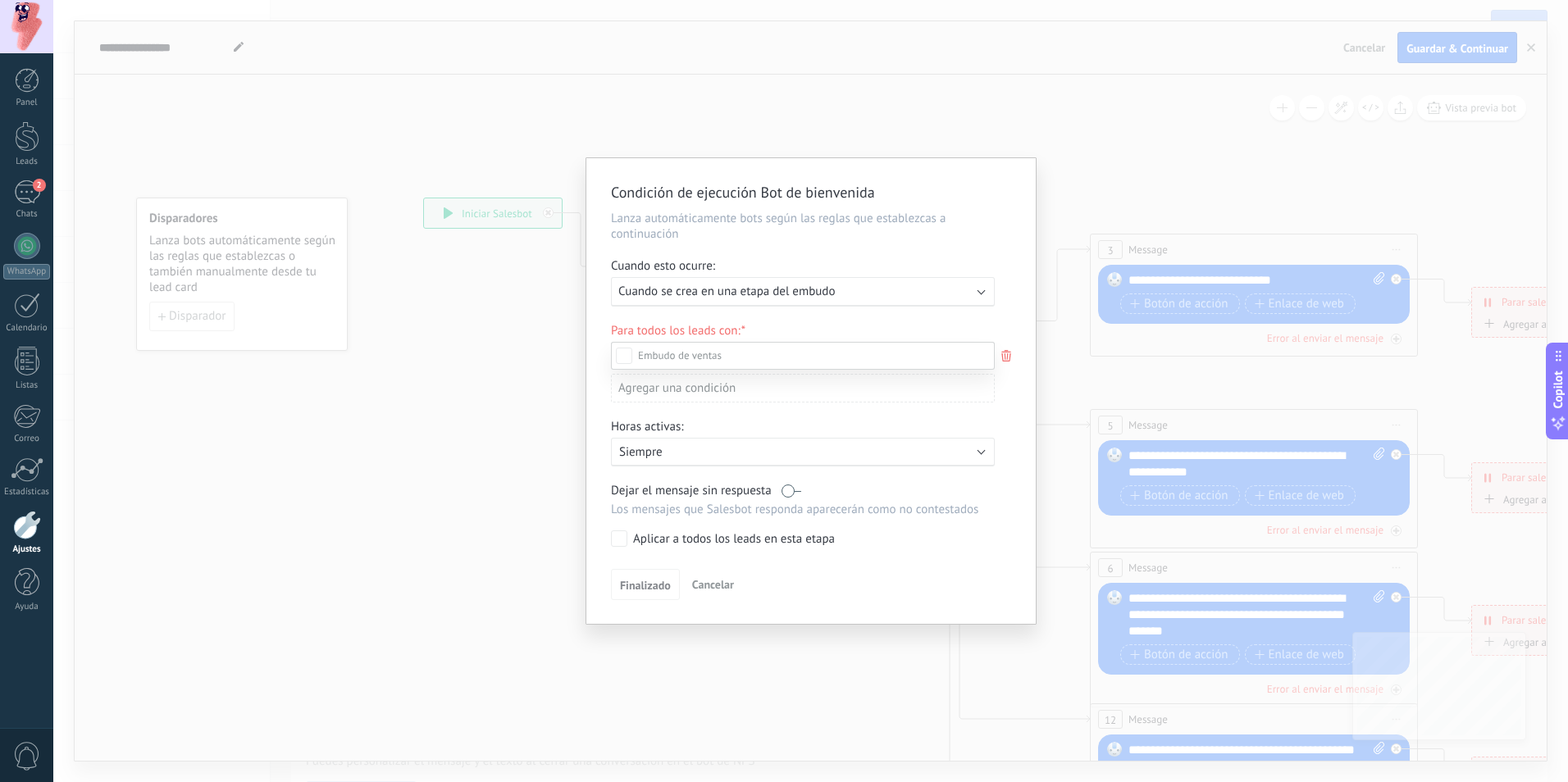
click at [955, 290] on div at bounding box center [810, 391] width 1514 height 782
click at [973, 289] on div "Ejecutar: Cuando se crea en una etapa del embudo" at bounding box center [796, 291] width 356 height 16
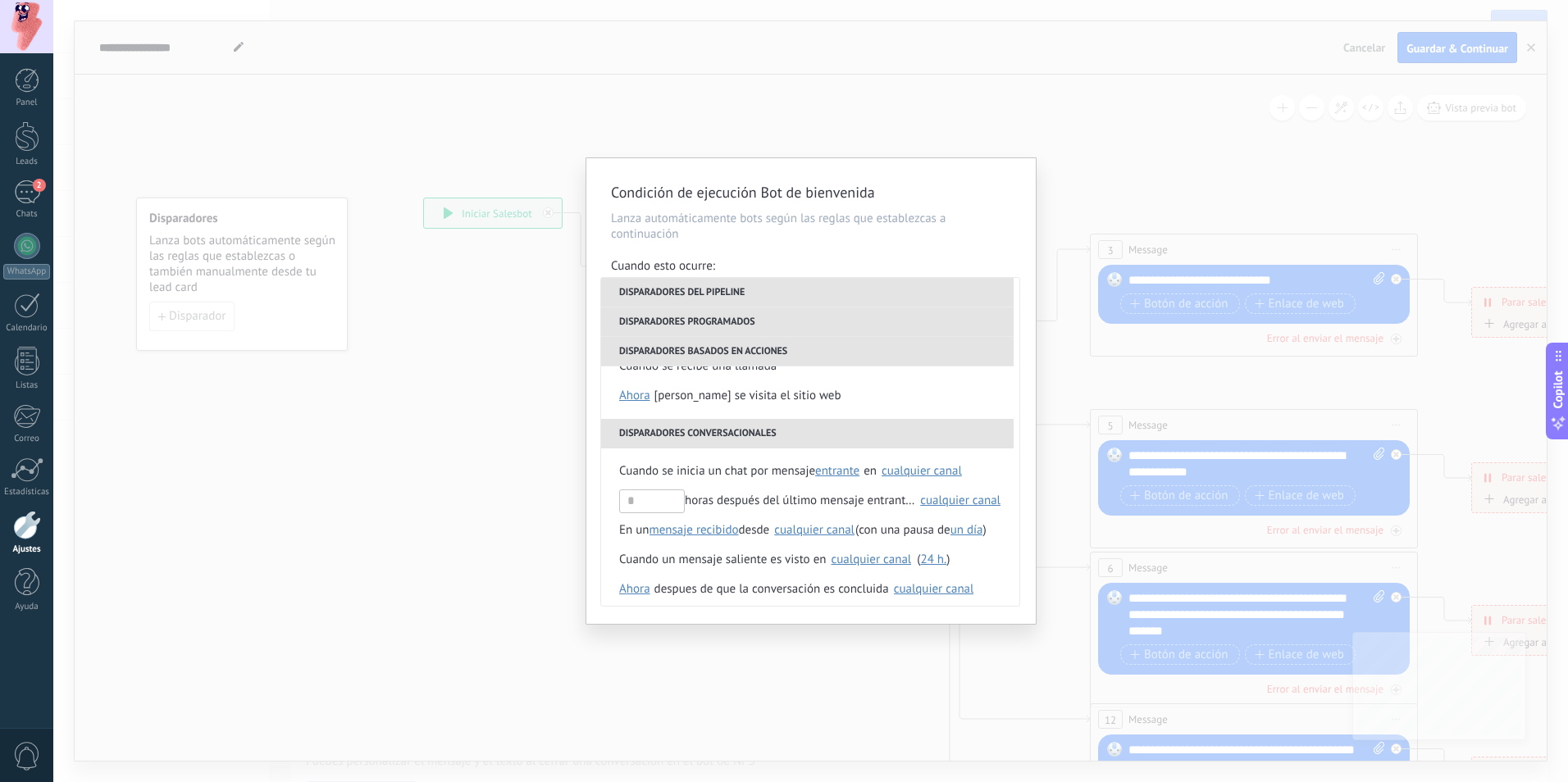
scroll to position [358, 0]
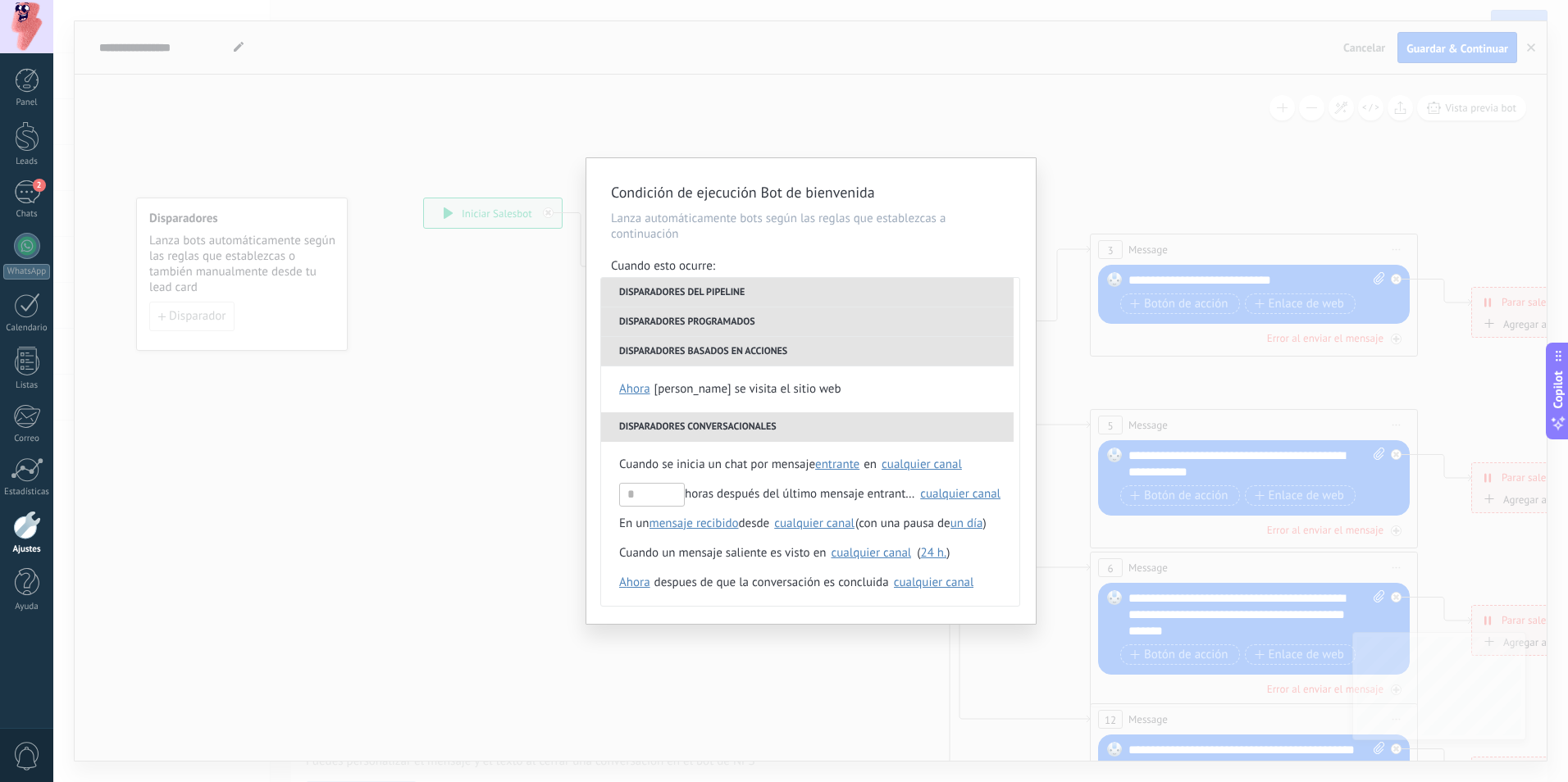
click at [821, 327] on li "Disparadores programados" at bounding box center [807, 322] width 413 height 29
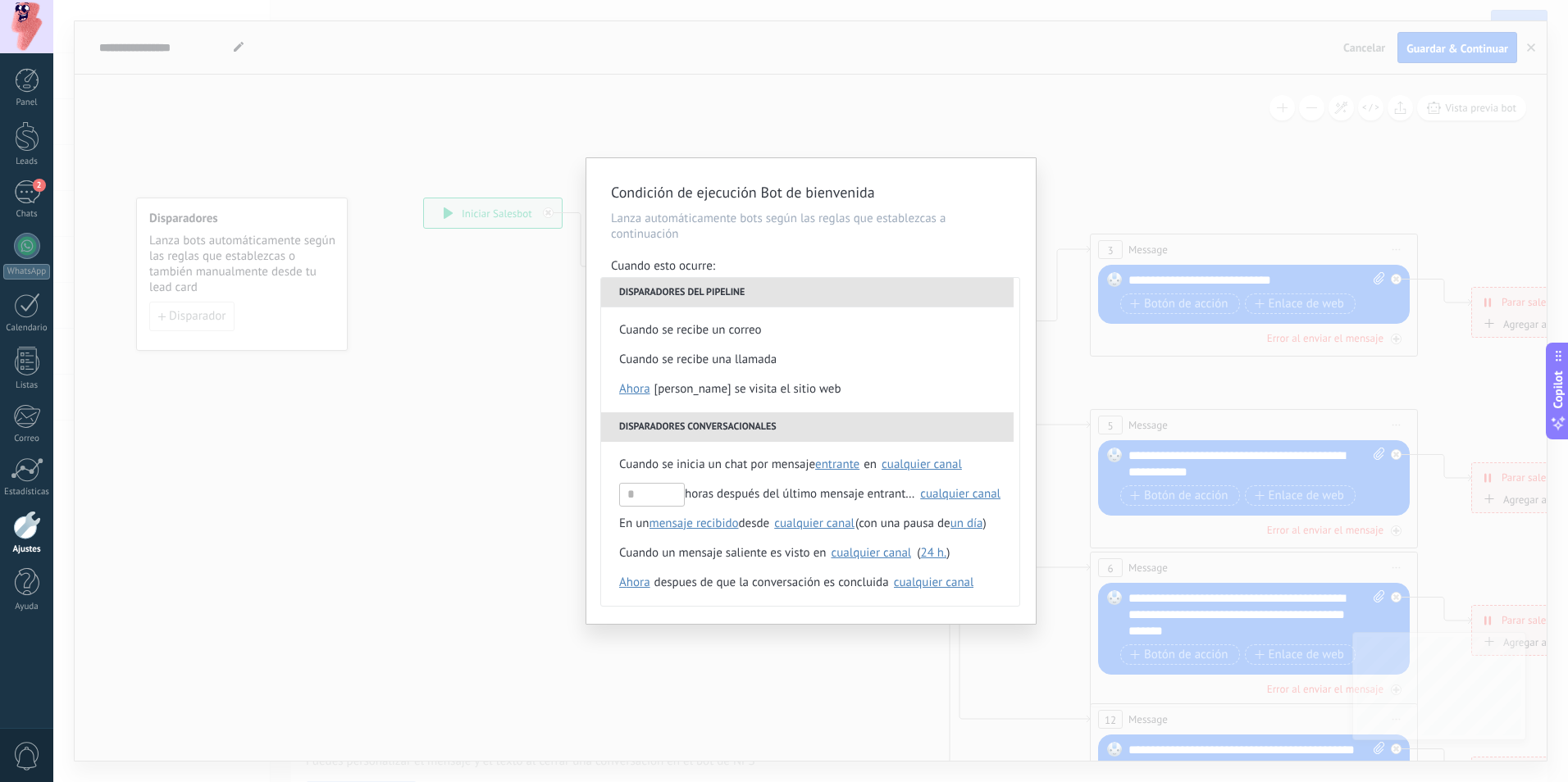
scroll to position [194, 0]
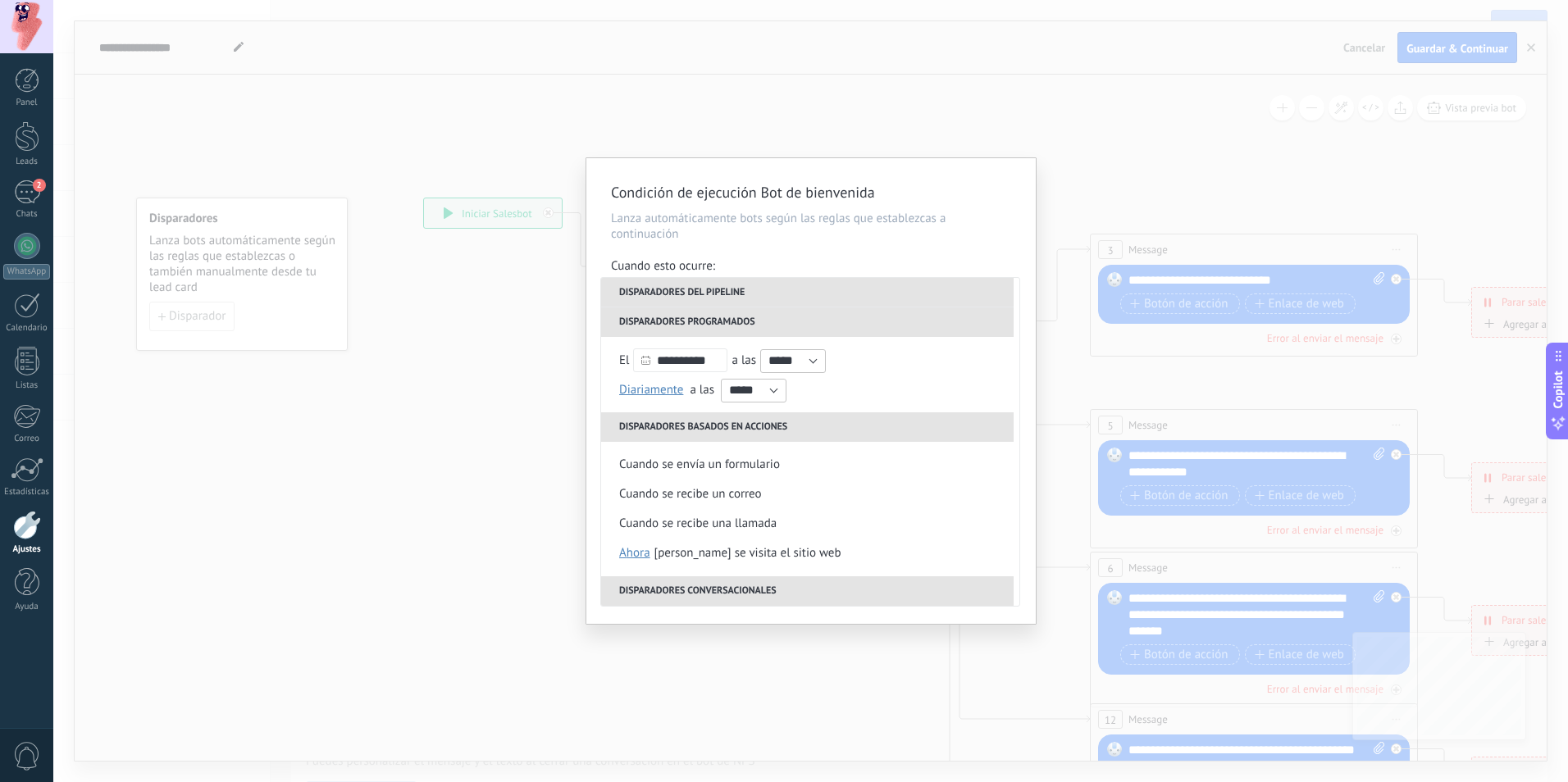
click at [830, 294] on li "Disparadores del pipeline" at bounding box center [807, 293] width 413 height 29
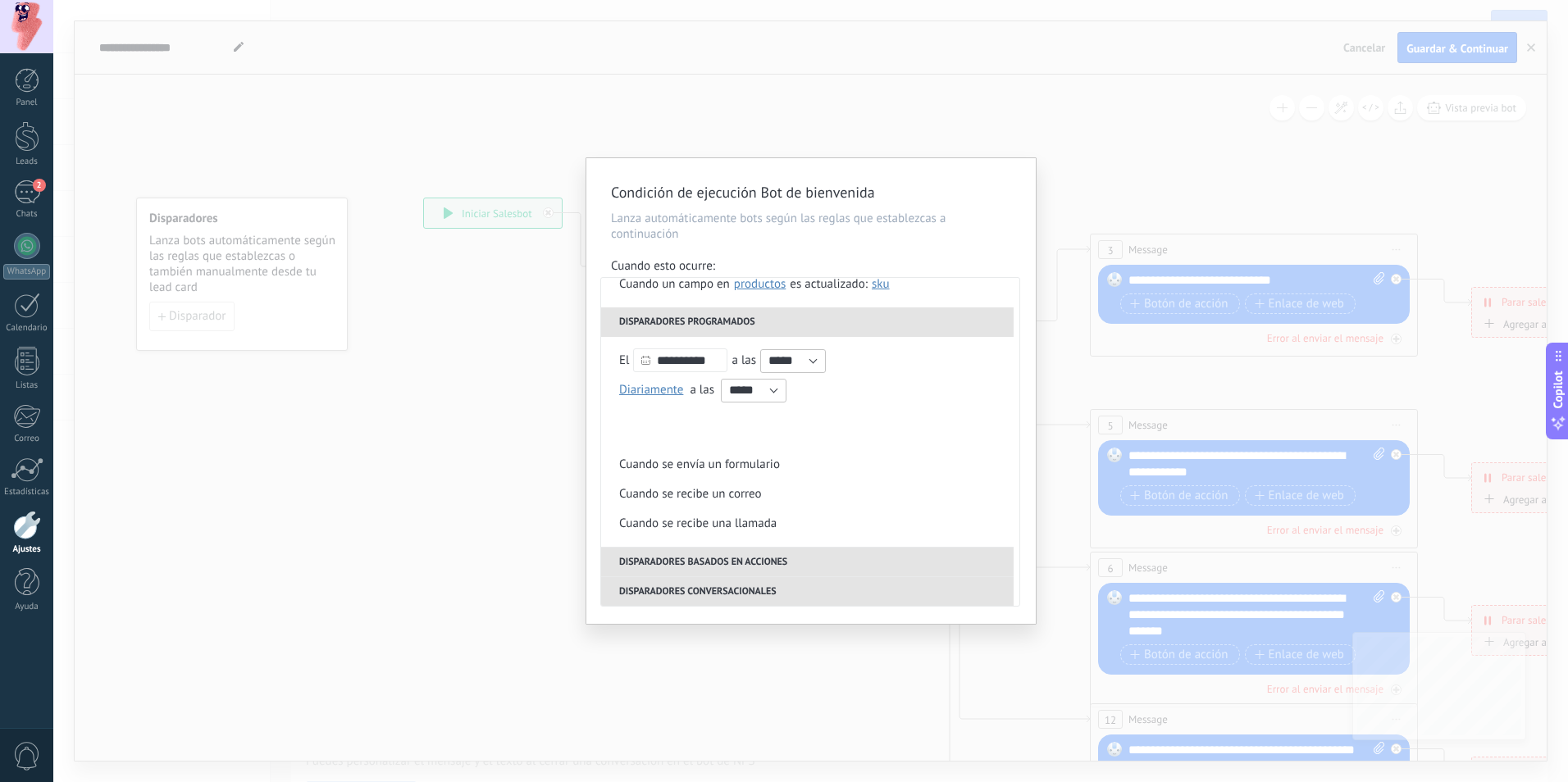
scroll to position [0, 0]
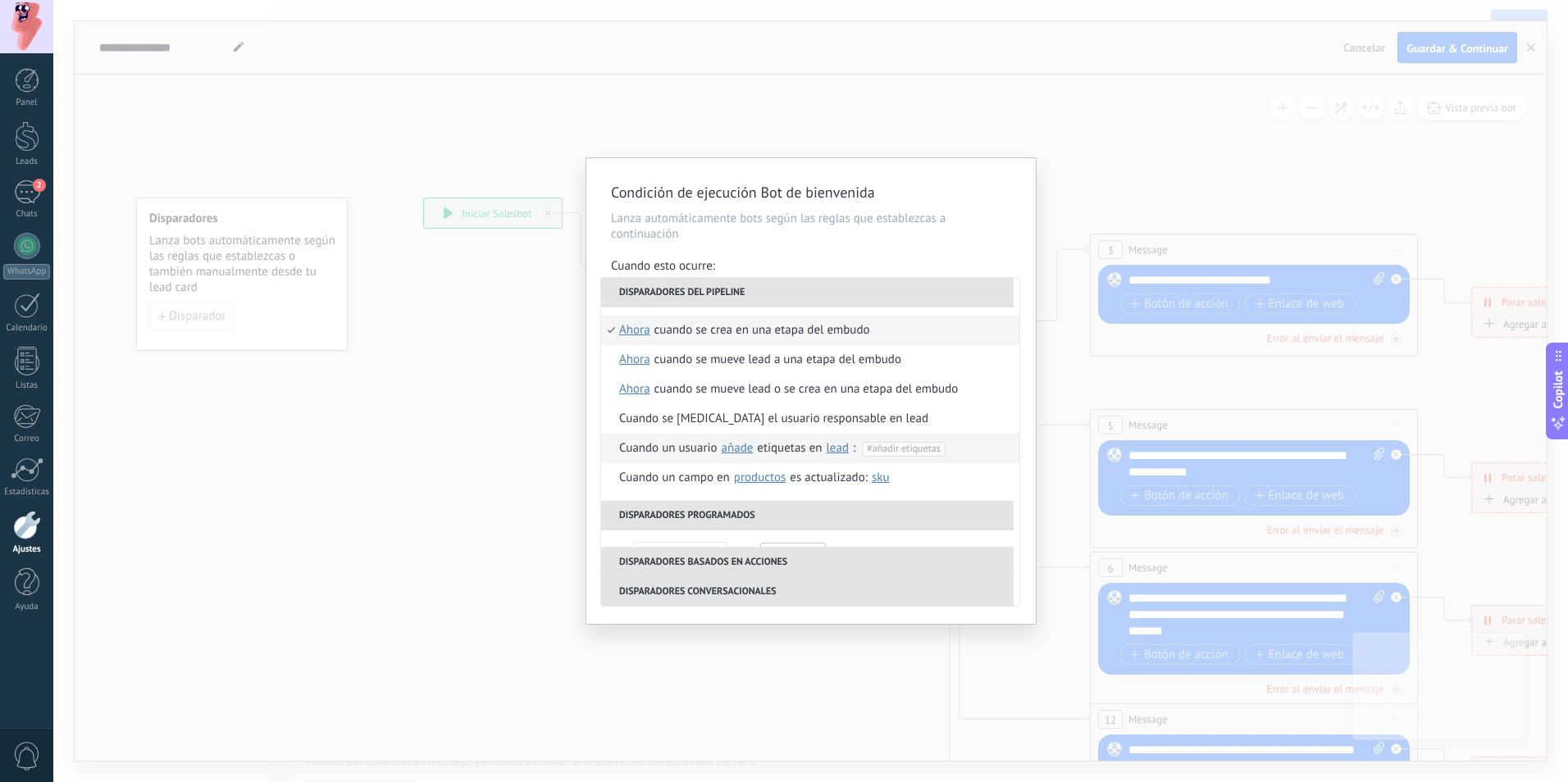
click at [923, 446] on span "#añadir etiquetas" at bounding box center [903, 448] width 73 height 12
click at [809, 478] on li "reactivar" at bounding box center [875, 477] width 246 height 23
click at [1022, 423] on div "**********" at bounding box center [811, 391] width 449 height 466
click at [952, 450] on li "Cuando un usuario añade elimina añade etiquetas en lead contacto compañía lead …" at bounding box center [810, 448] width 418 height 29
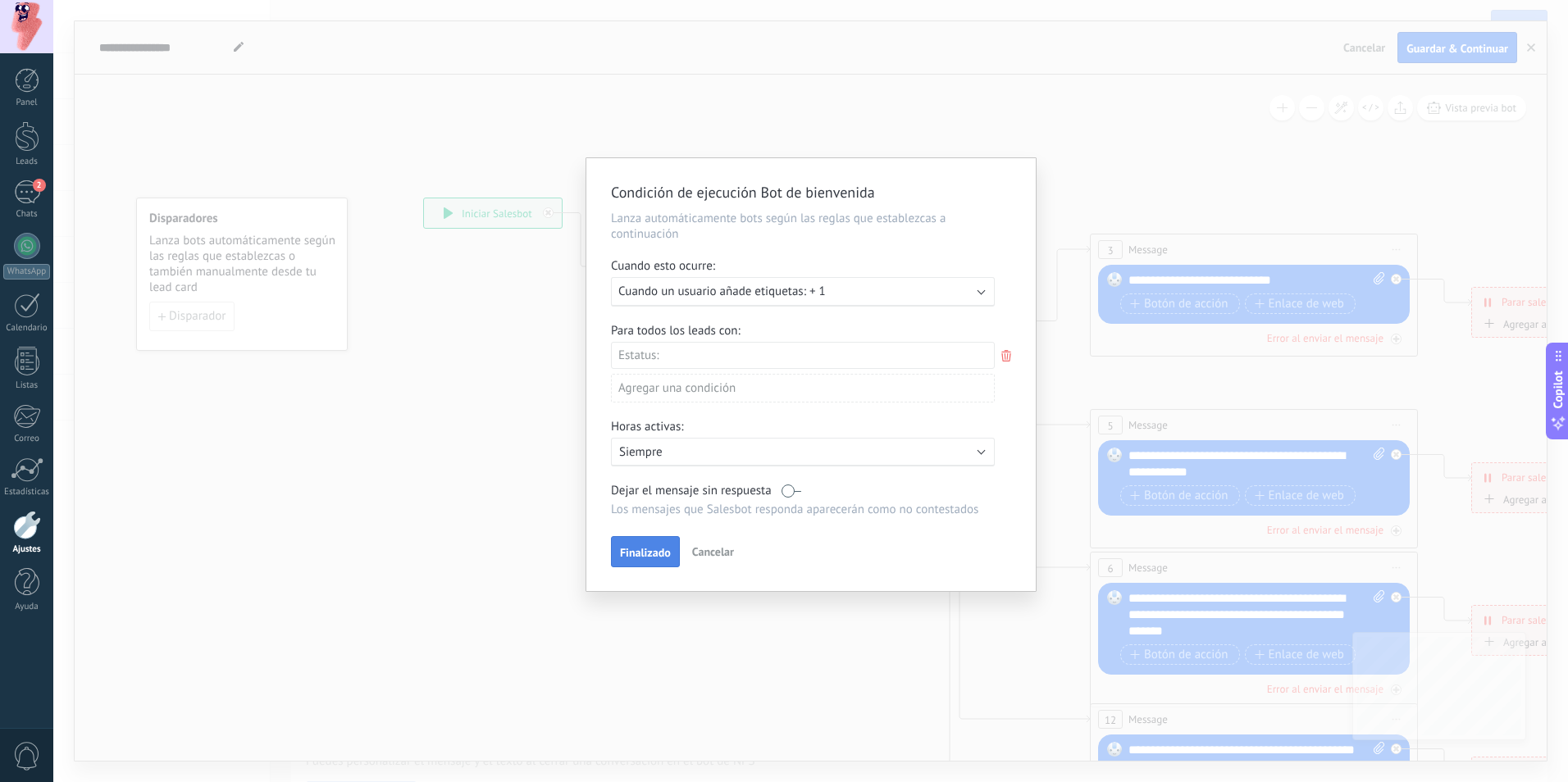
click at [661, 555] on span "Finalizado" at bounding box center [646, 552] width 51 height 12
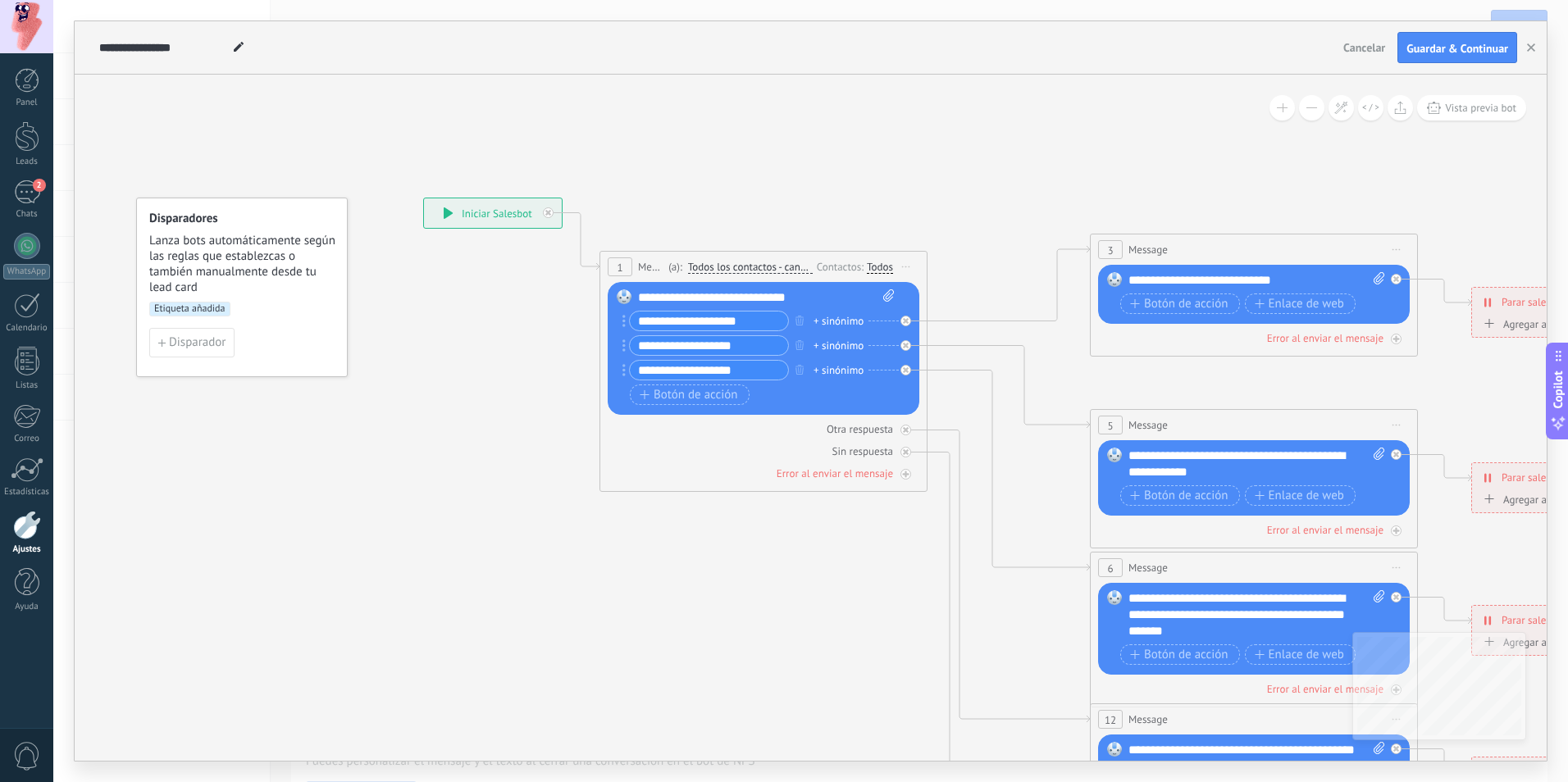
click at [905, 266] on icon at bounding box center [906, 267] width 8 height 2
click at [961, 317] on div "Cambiar nombre" at bounding box center [980, 317] width 162 height 27
click at [768, 177] on icon at bounding box center [1290, 616] width 2555 height 1655
click at [647, 273] on span "Message" at bounding box center [650, 265] width 27 height 16
click at [747, 263] on span "Todos los contactos - canales seleccionados" at bounding box center [750, 266] width 124 height 13
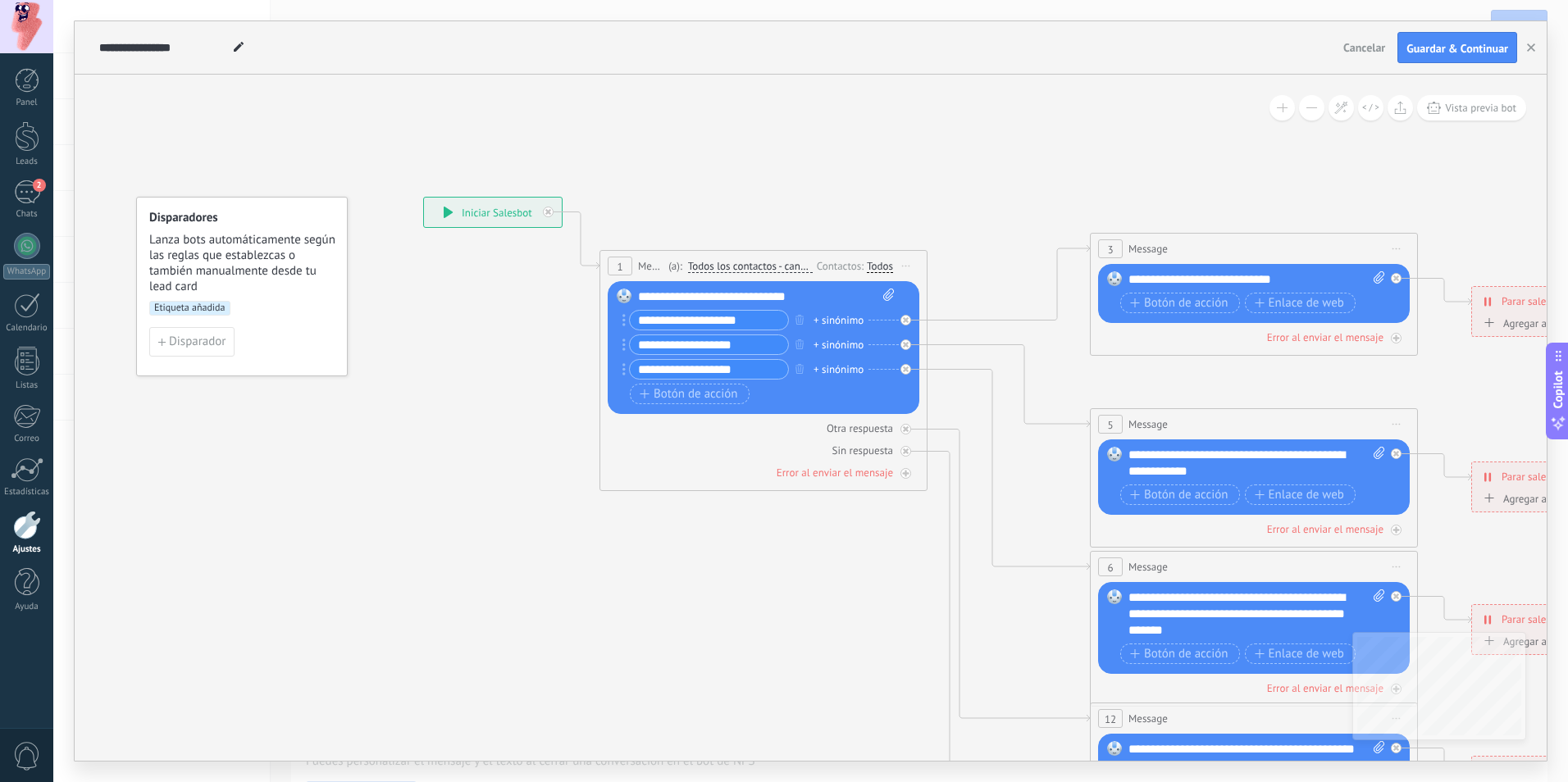
click at [747, 263] on button "Todos los contactos - canales seleccionados" at bounding box center [782, 266] width 205 height 29
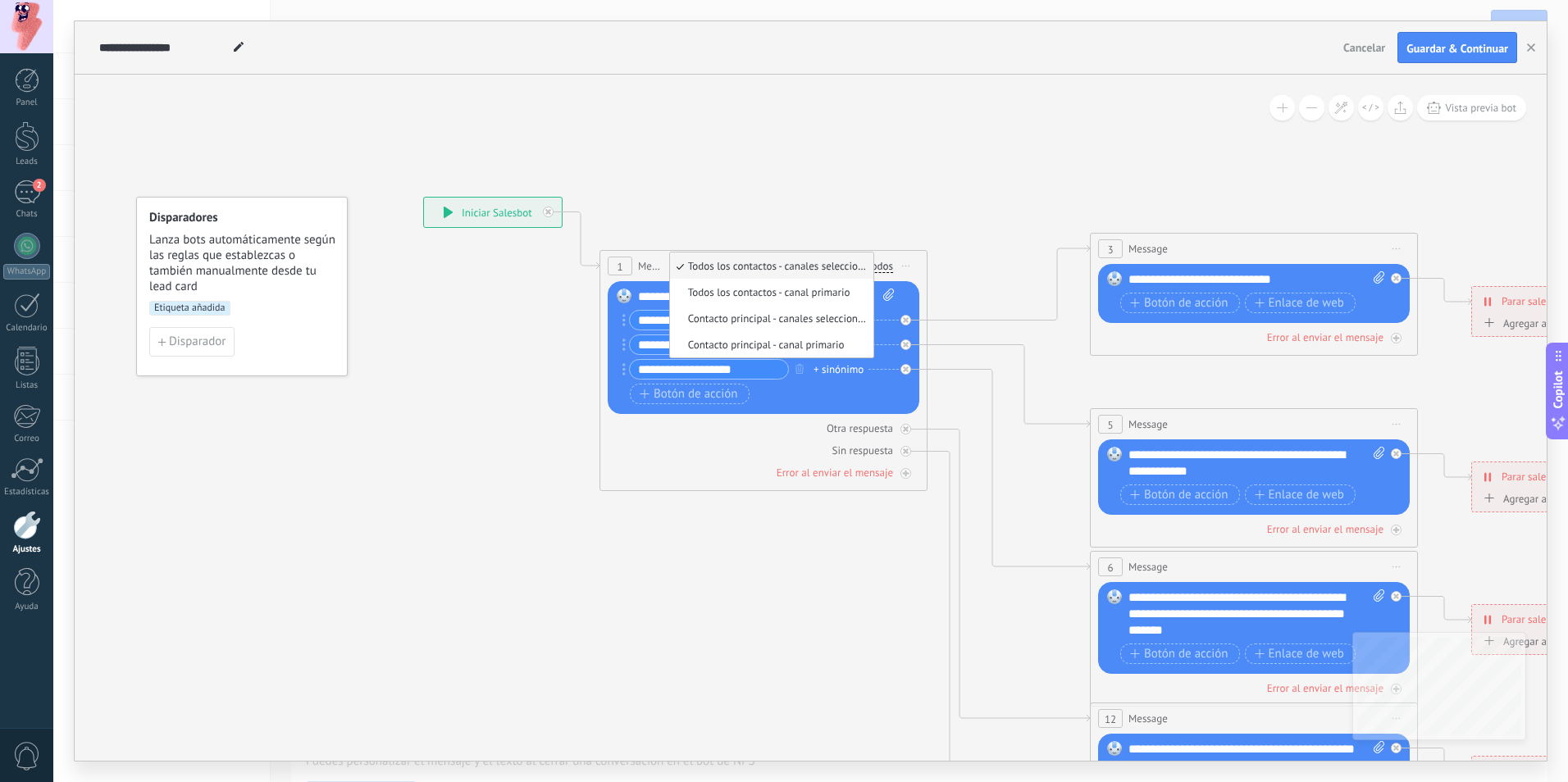
click at [879, 198] on icon at bounding box center [1290, 615] width 2555 height 1655
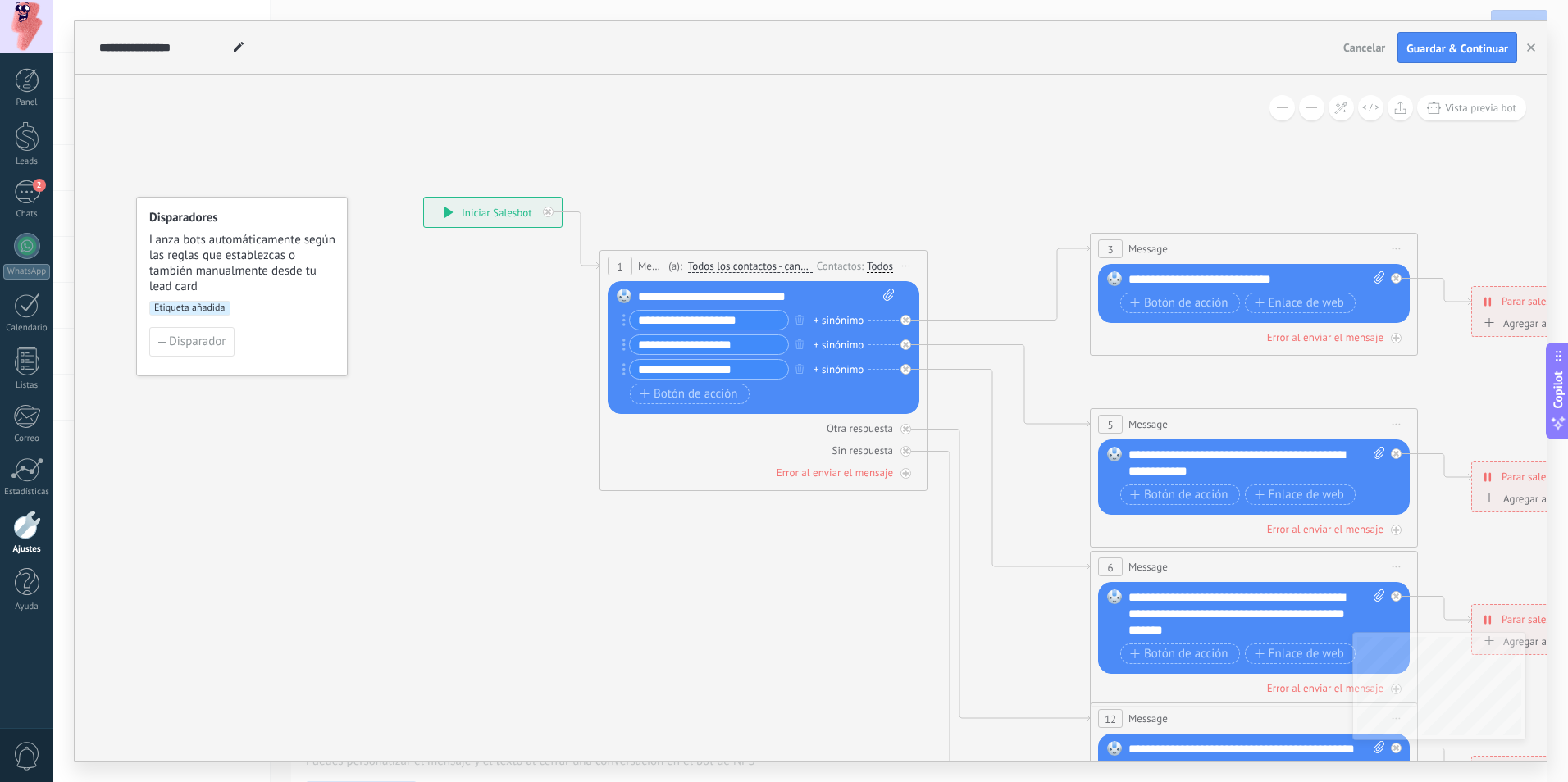
click at [885, 262] on div "Todos" at bounding box center [879, 266] width 27 height 13
click at [887, 283] on label at bounding box center [883, 284] width 20 height 12
click at [898, 161] on icon at bounding box center [1290, 615] width 2555 height 1655
click at [786, 297] on div "**********" at bounding box center [766, 296] width 257 height 16
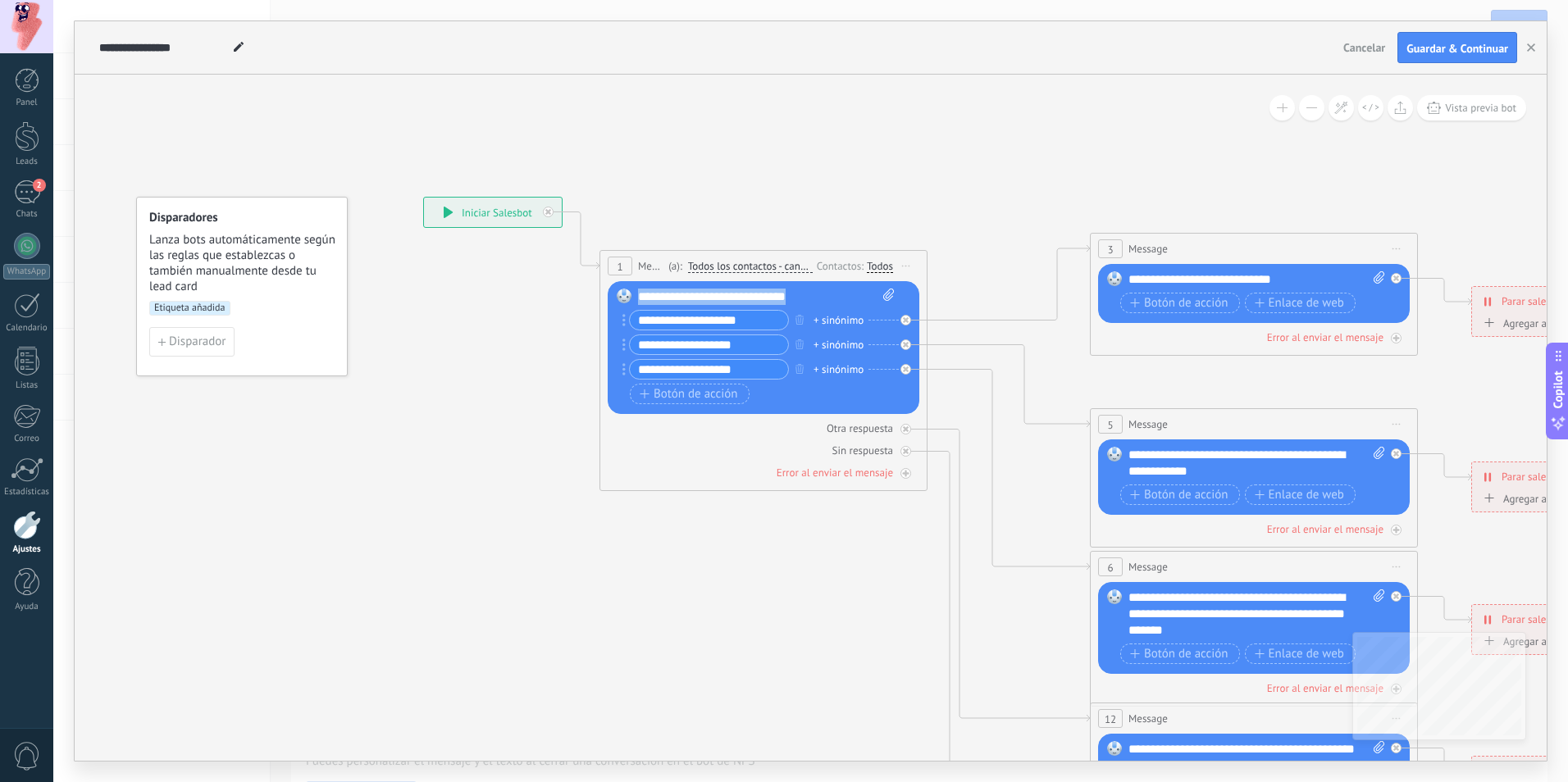
click at [786, 297] on div "**********" at bounding box center [766, 296] width 257 height 16
click at [1284, 103] on button at bounding box center [1282, 108] width 26 height 26
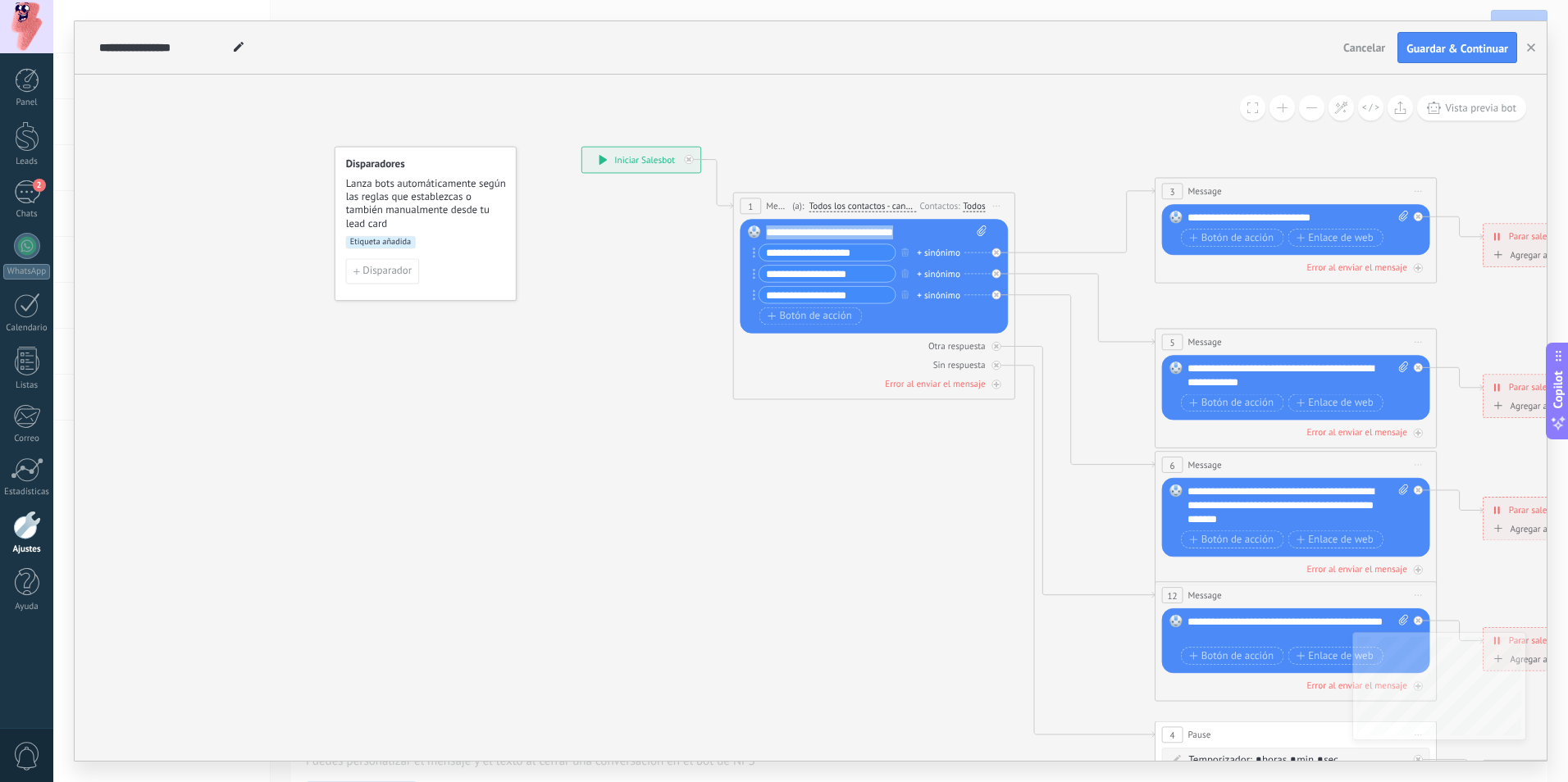
click at [999, 206] on icon at bounding box center [996, 207] width 7 height 2
click at [1023, 273] on div "Duplicar" at bounding box center [1061, 274] width 139 height 24
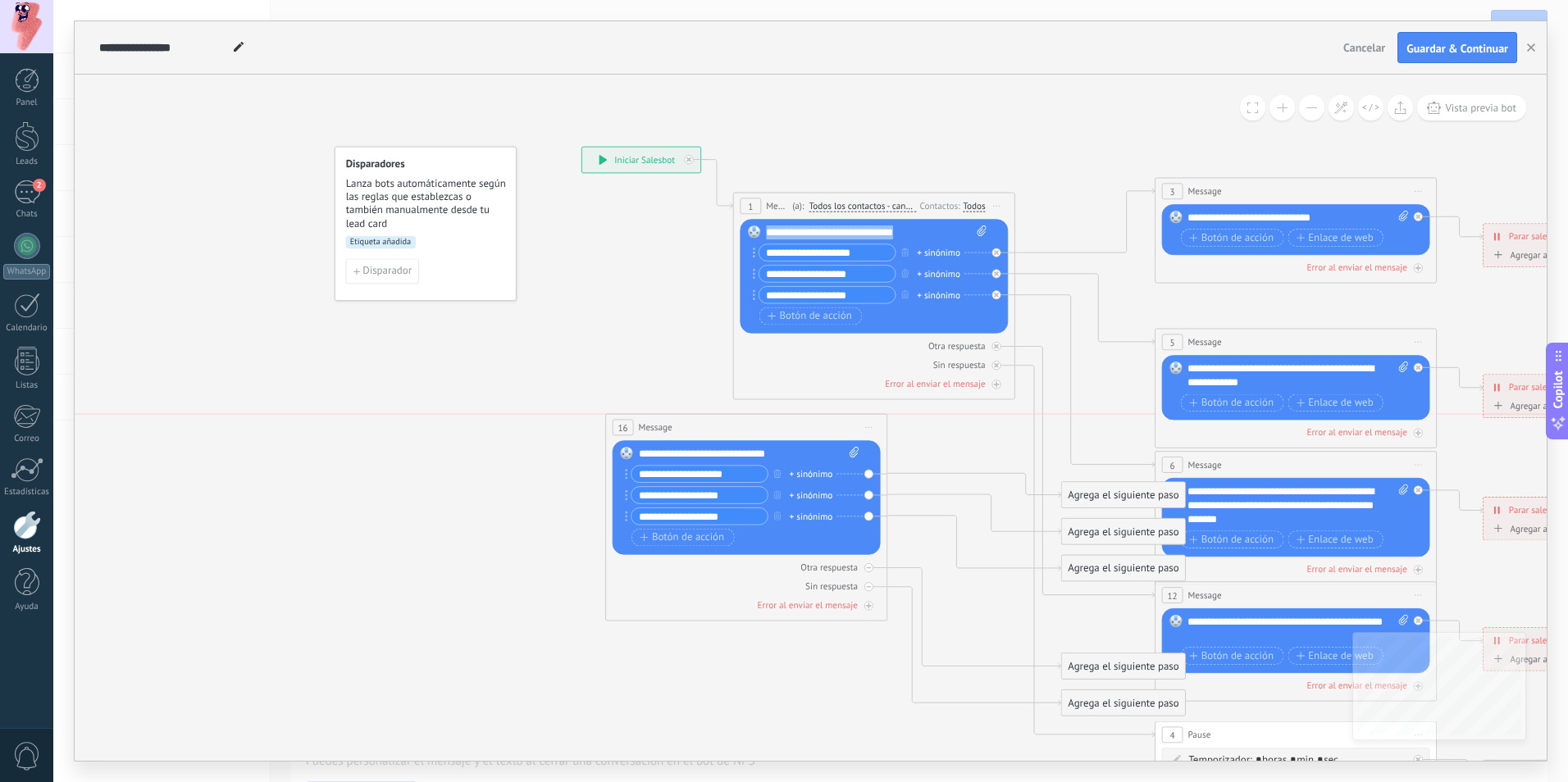
drag, startPoint x: 856, startPoint y: 455, endPoint x: 728, endPoint y: 425, distance: 131.5
click at [728, 425] on div "16 Message ******* (a): Todos los contactos - canales seleccionados Todos los c…" at bounding box center [746, 427] width 281 height 27
click at [864, 426] on span "Iniciar vista previa aquí Cambiar nombre Duplicar Borrar" at bounding box center [868, 427] width 23 height 20
click at [906, 520] on div "Borrar" at bounding box center [932, 520] width 139 height 24
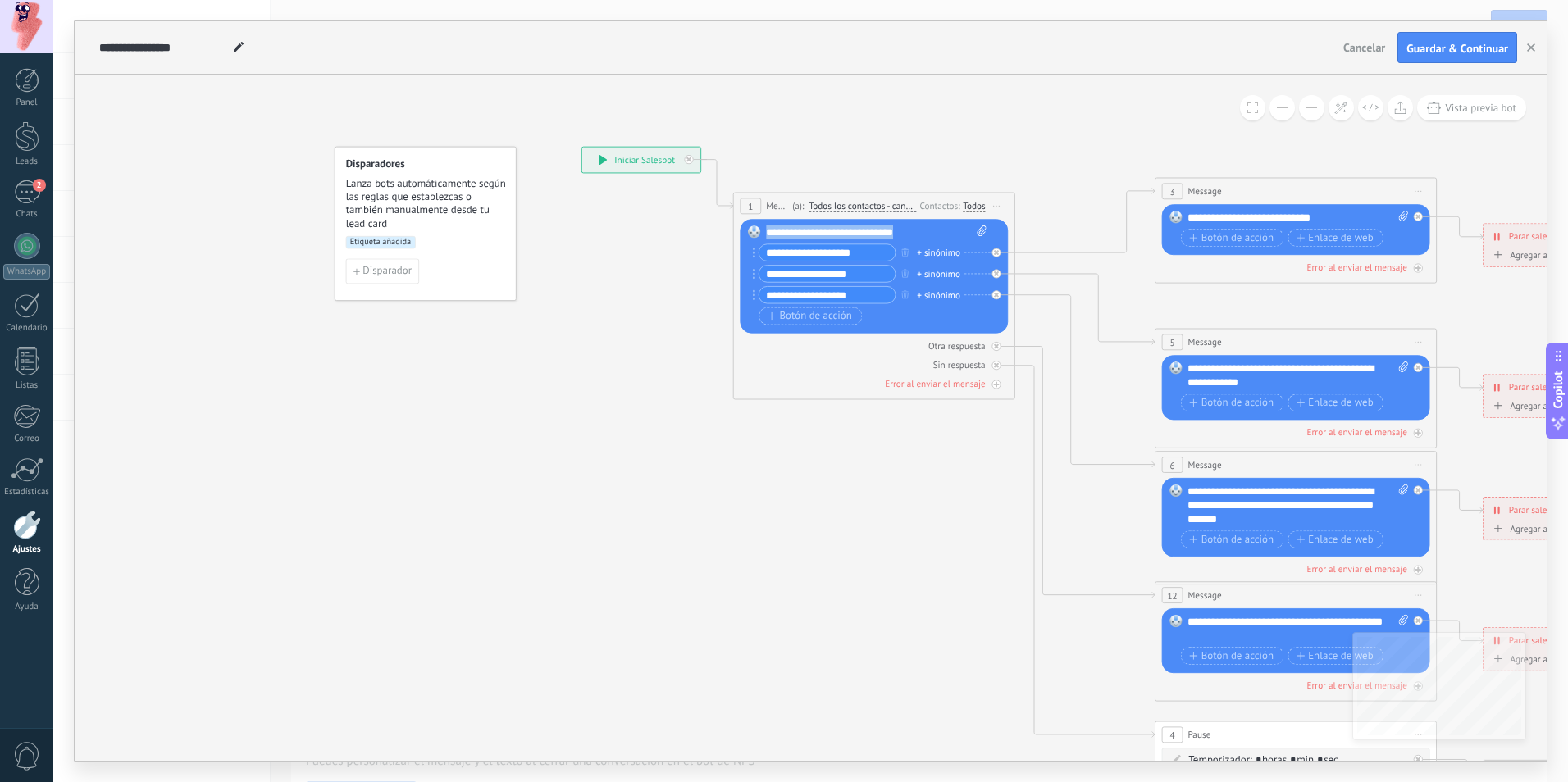
click at [659, 166] on div "**********" at bounding box center [640, 160] width 118 height 26
drag, startPoint x: 659, startPoint y: 166, endPoint x: 798, endPoint y: 135, distance: 142.4
click at [808, 130] on icon at bounding box center [1327, 506] width 2198 height 1424
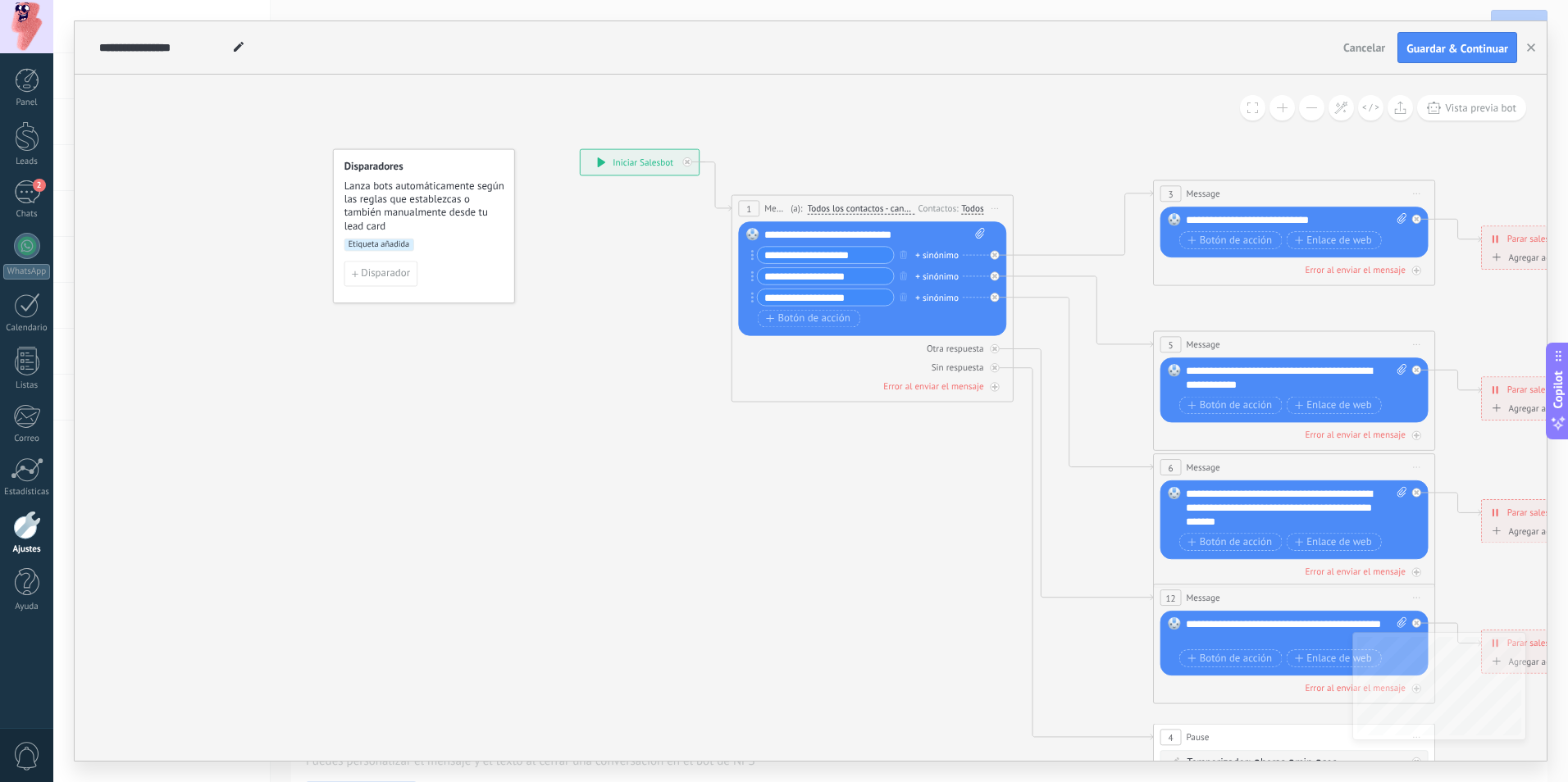
click at [1251, 113] on button at bounding box center [1252, 108] width 26 height 26
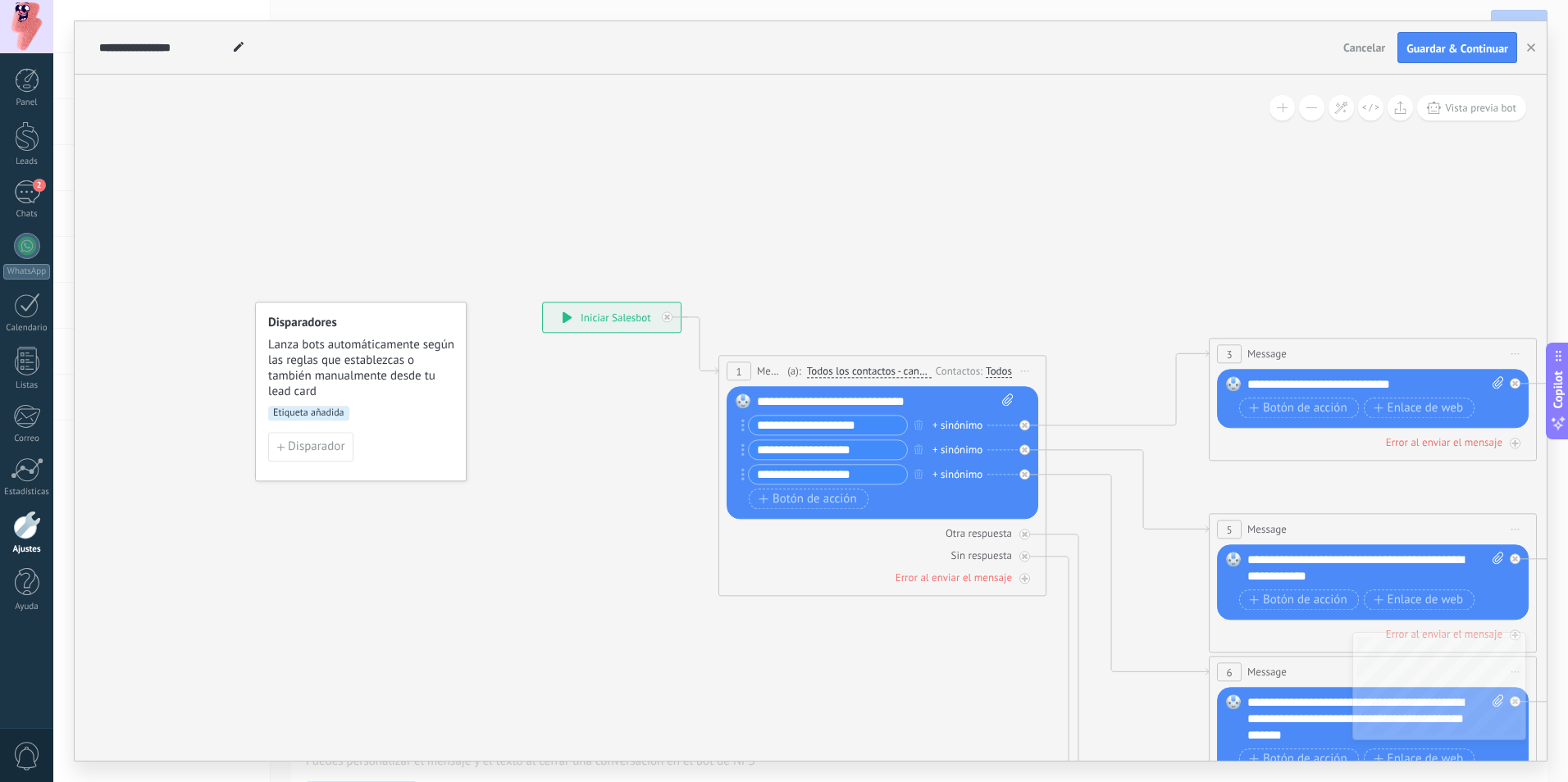
click at [588, 316] on div "**********" at bounding box center [611, 317] width 138 height 29
drag, startPoint x: 588, startPoint y: 316, endPoint x: 560, endPoint y: 327, distance: 30.1
click at [560, 327] on div "**********" at bounding box center [611, 317] width 138 height 29
click at [670, 317] on icon at bounding box center [667, 316] width 5 height 5
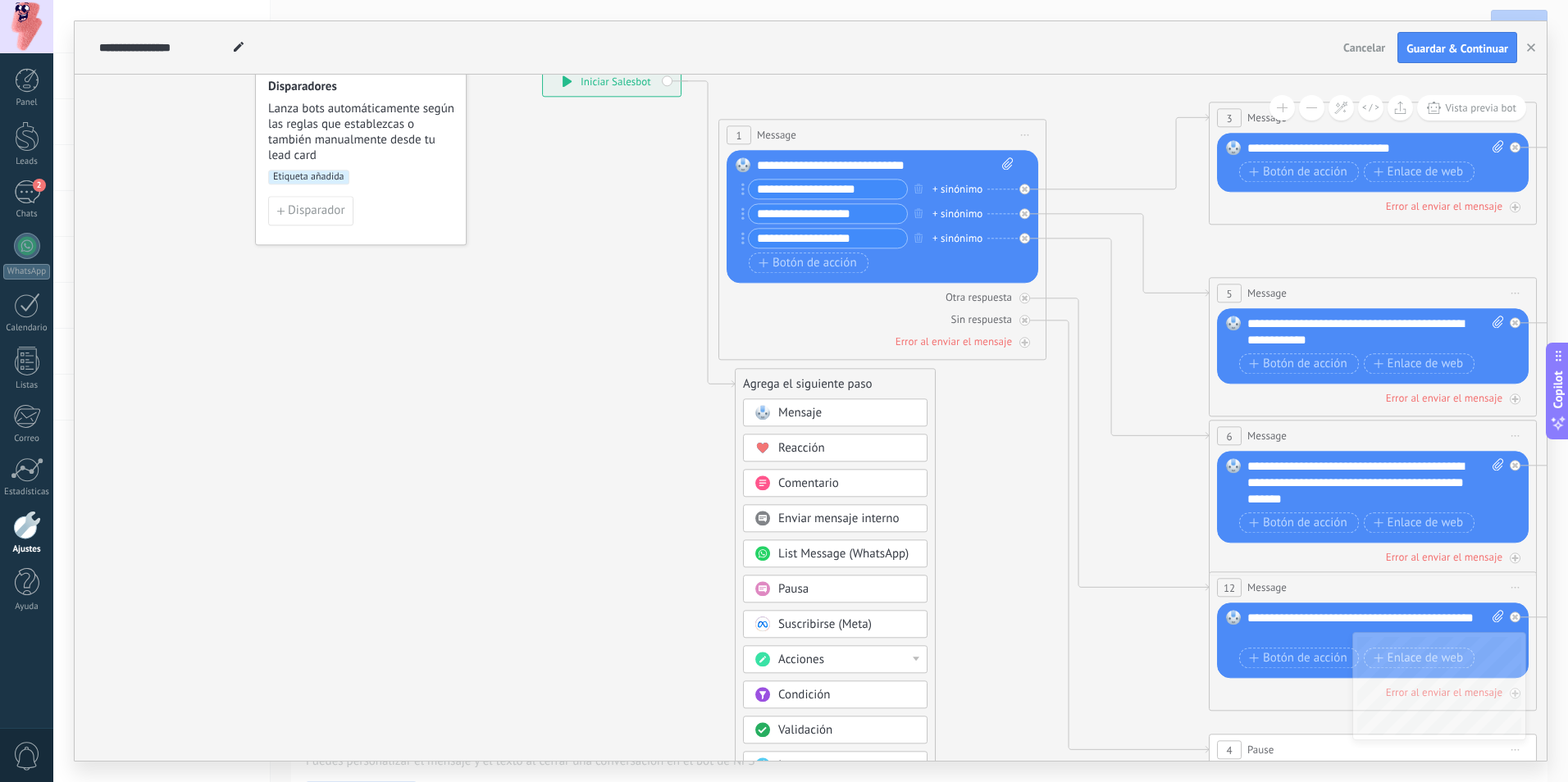
scroll to position [25, 0]
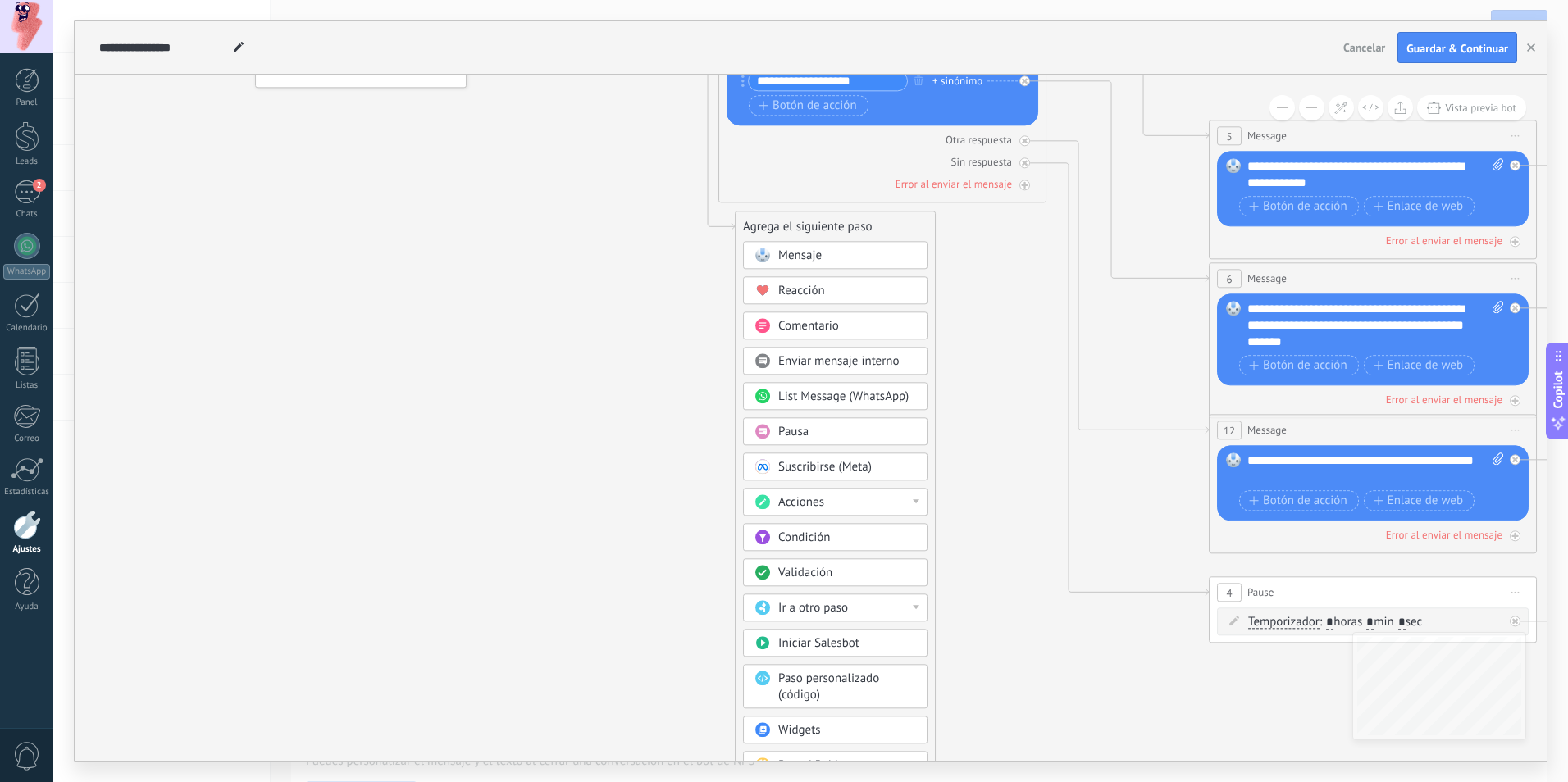
click at [917, 503] on div at bounding box center [915, 501] width 6 height 4
click at [935, 699] on div "Agrega el siguiente paso Mensaje Mensaje Mensaje Reacción Comentario Enviar men…" at bounding box center [835, 498] width 201 height 576
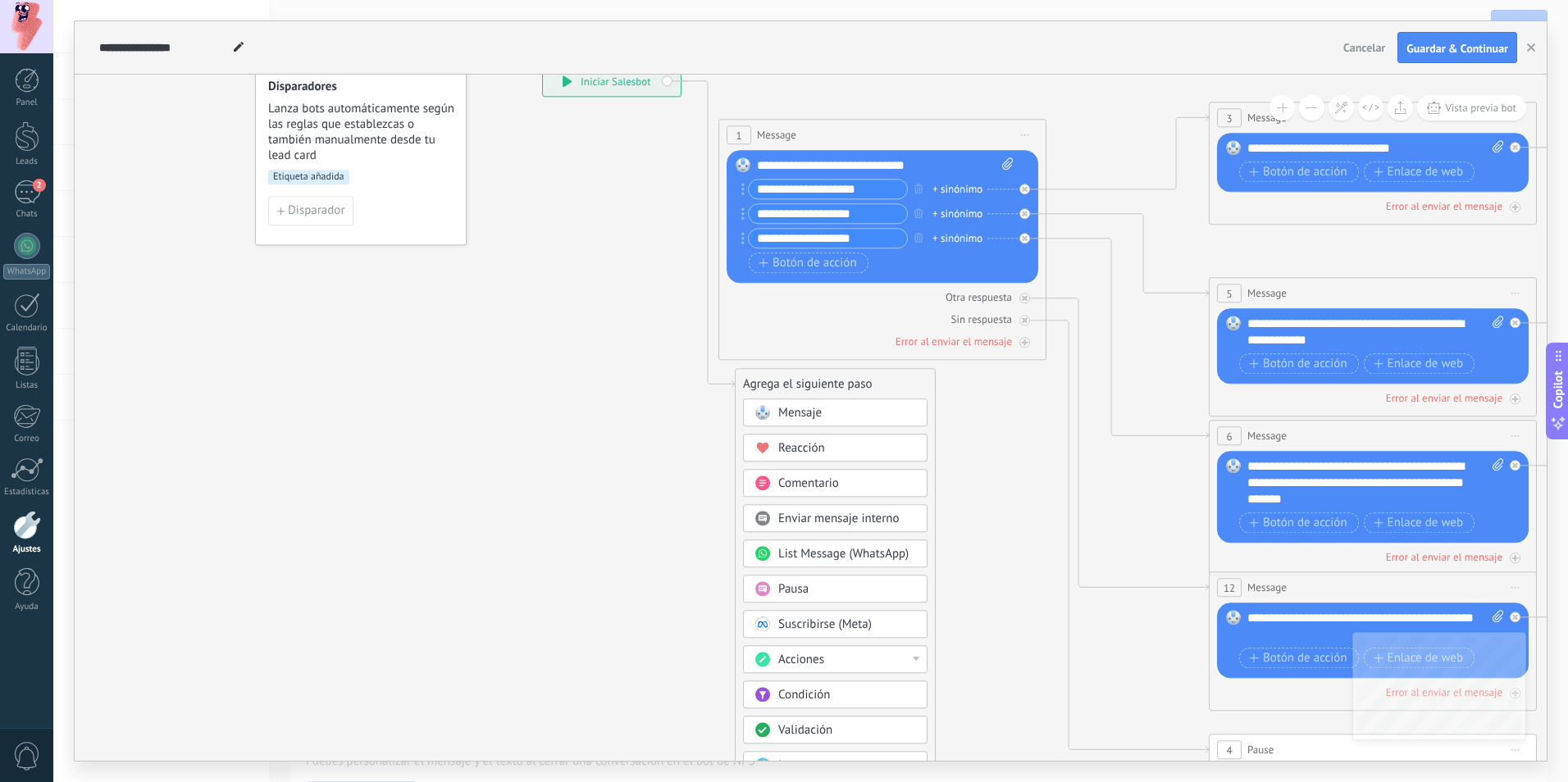
click at [807, 412] on span "Mensaje" at bounding box center [800, 412] width 43 height 16
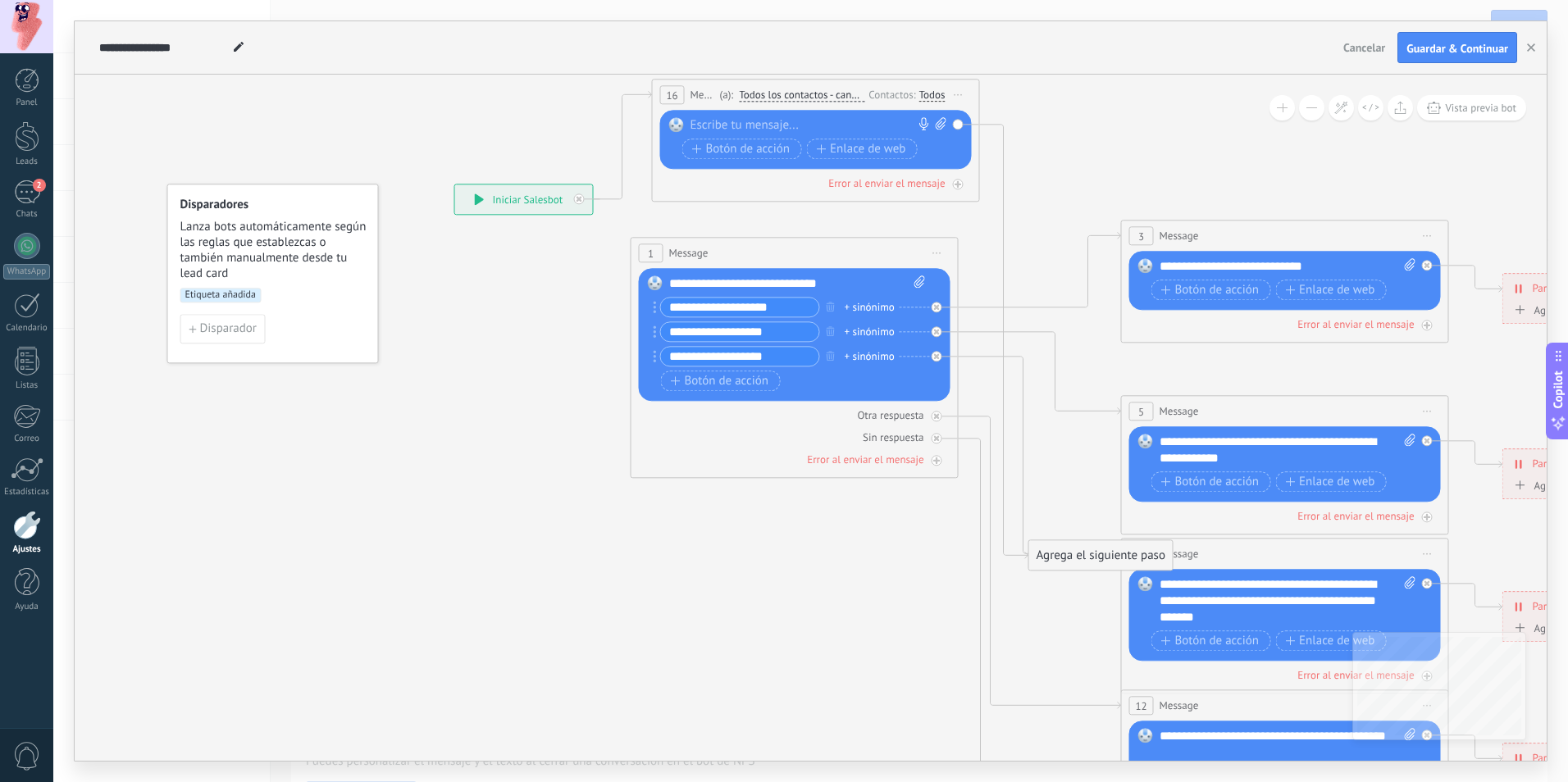
drag, startPoint x: 673, startPoint y: 496, endPoint x: 678, endPoint y: 89, distance: 407.0
click at [678, 89] on div "16" at bounding box center [671, 94] width 25 height 19
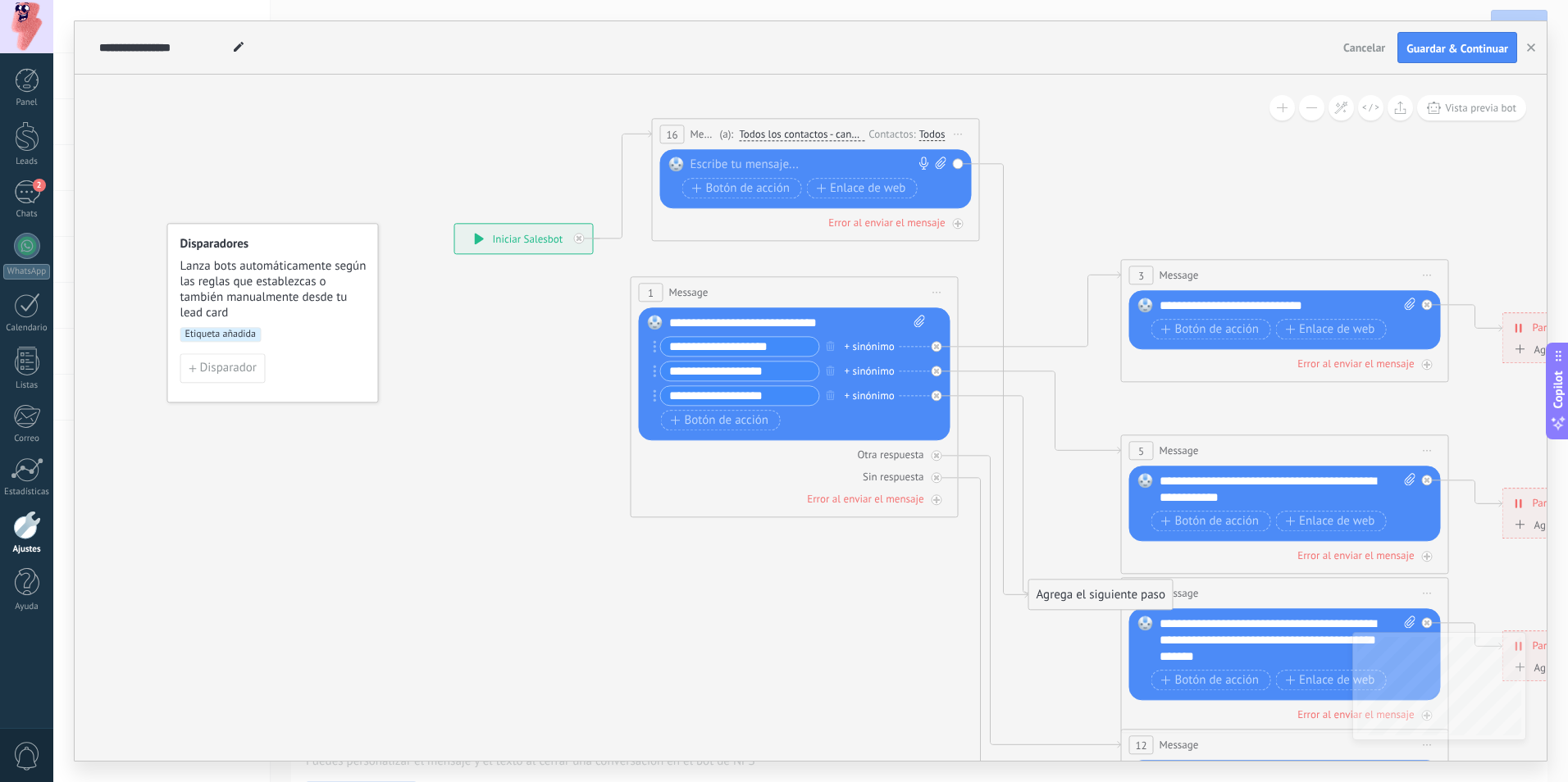
click at [725, 281] on div "1 Message ******* (a): Todos los contactos - canales seleccionados Todos los co…" at bounding box center [794, 292] width 327 height 30
click at [685, 296] on span "Message" at bounding box center [688, 292] width 39 height 16
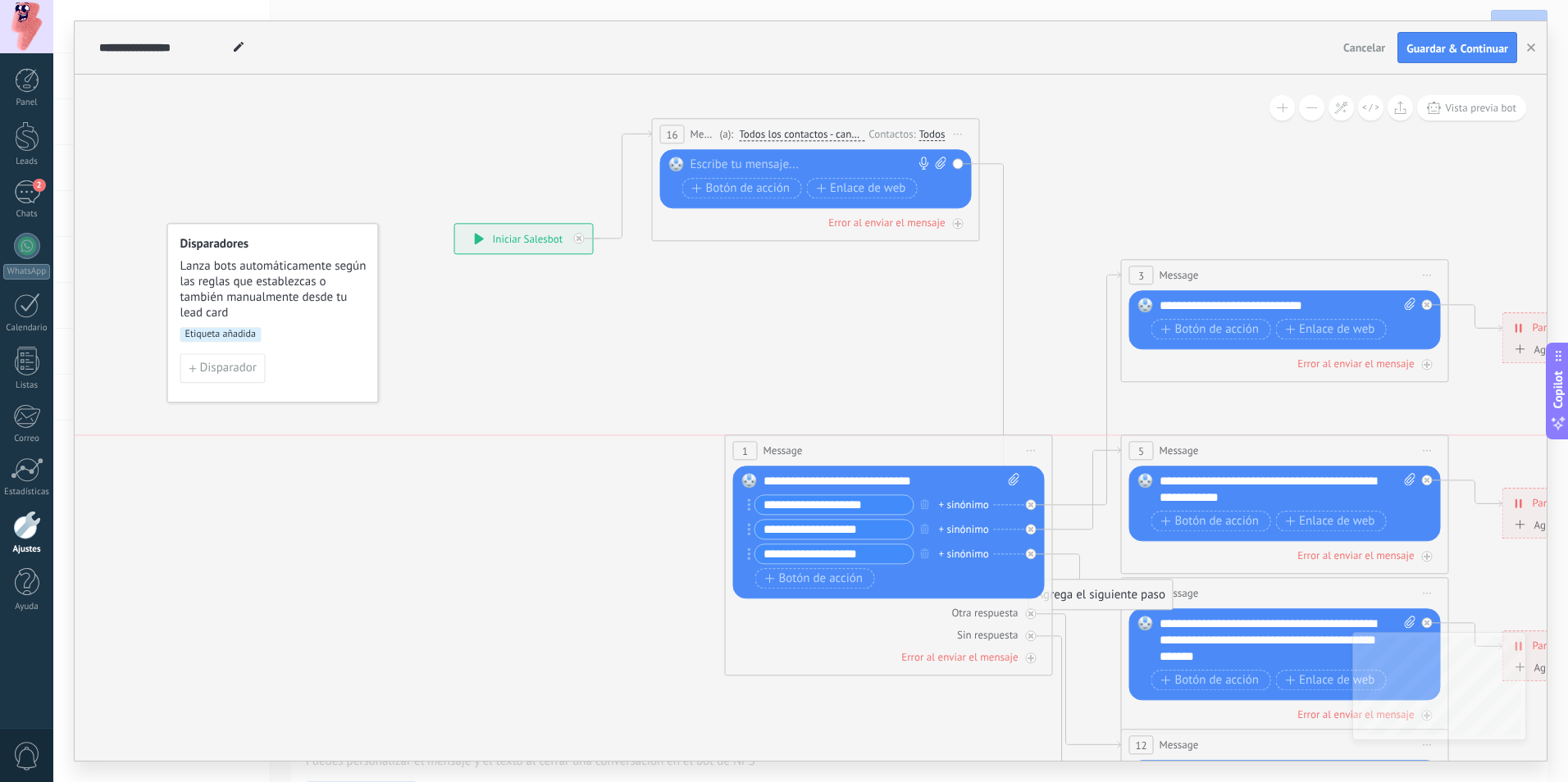
drag, startPoint x: 684, startPoint y: 292, endPoint x: 779, endPoint y: 451, distance: 185.2
click at [779, 449] on span "Message" at bounding box center [782, 450] width 39 height 16
click at [1026, 450] on icon at bounding box center [1030, 451] width 8 height 2
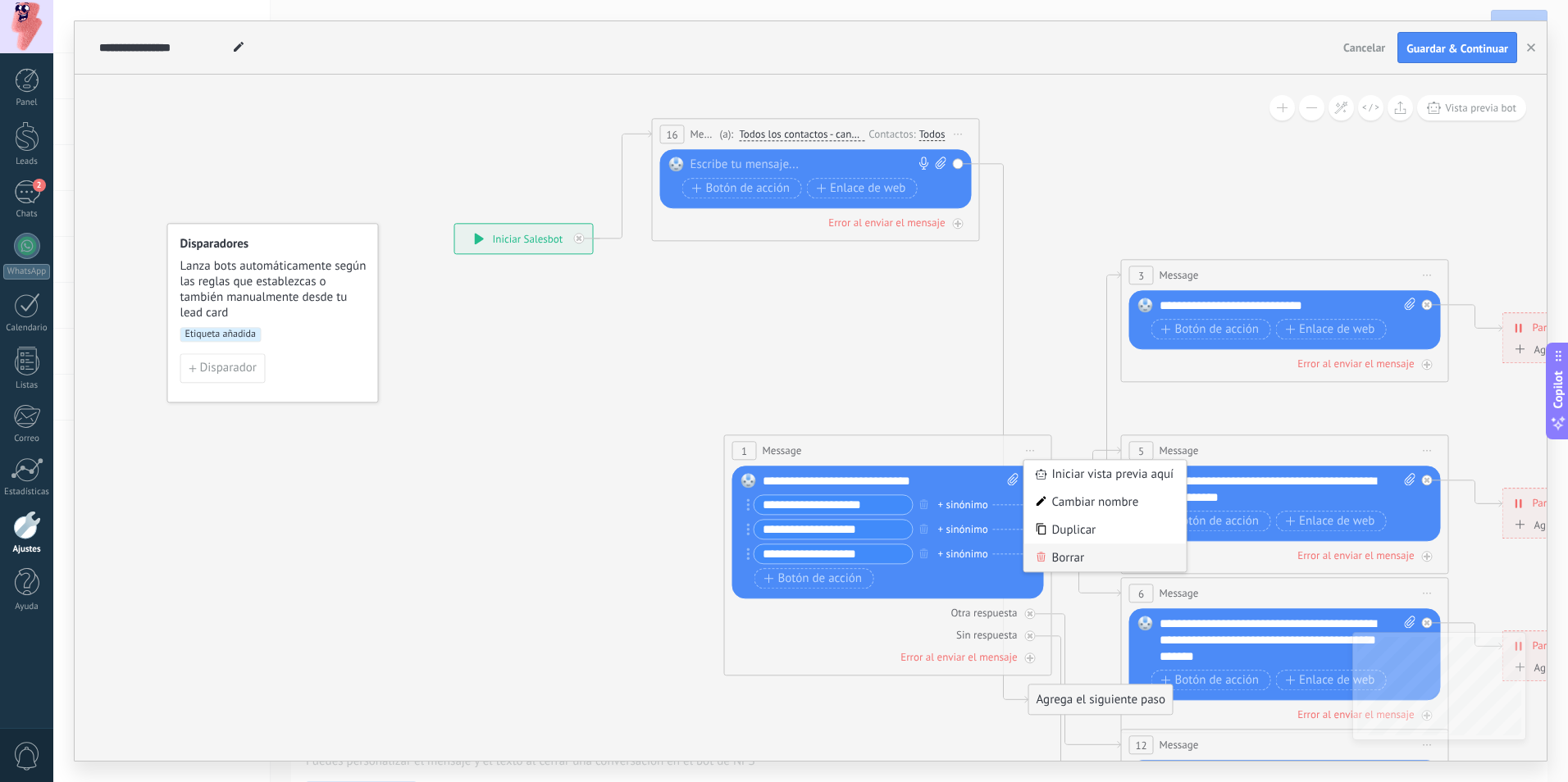
click at [1063, 562] on div "Borrar" at bounding box center [1104, 557] width 162 height 27
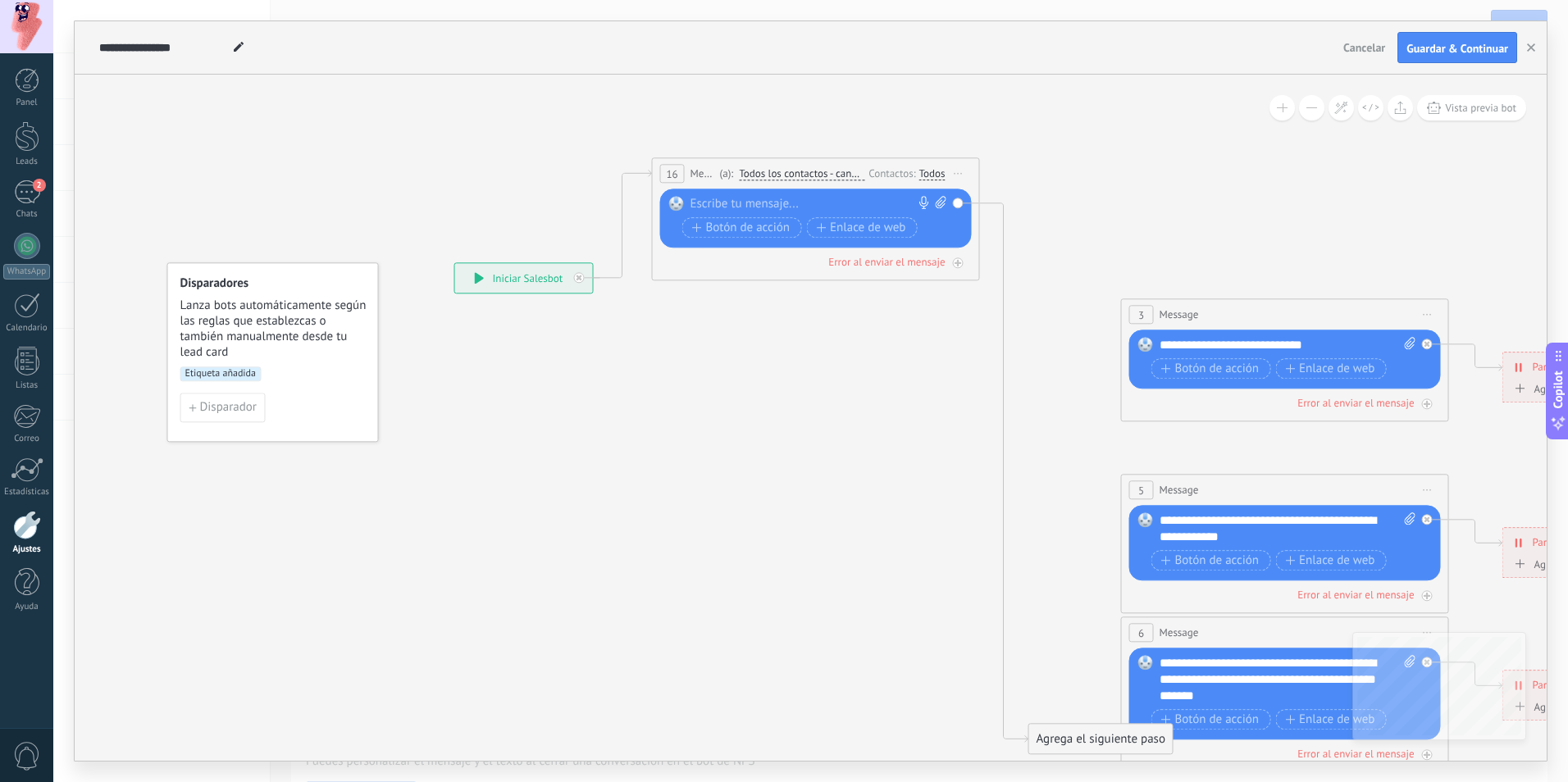
click at [1438, 309] on span "Iniciar vista previa aquí Cambiar nombre Duplicar Borrar" at bounding box center [1427, 315] width 27 height 24
click at [1473, 423] on div "Borrar" at bounding box center [1501, 421] width 162 height 27
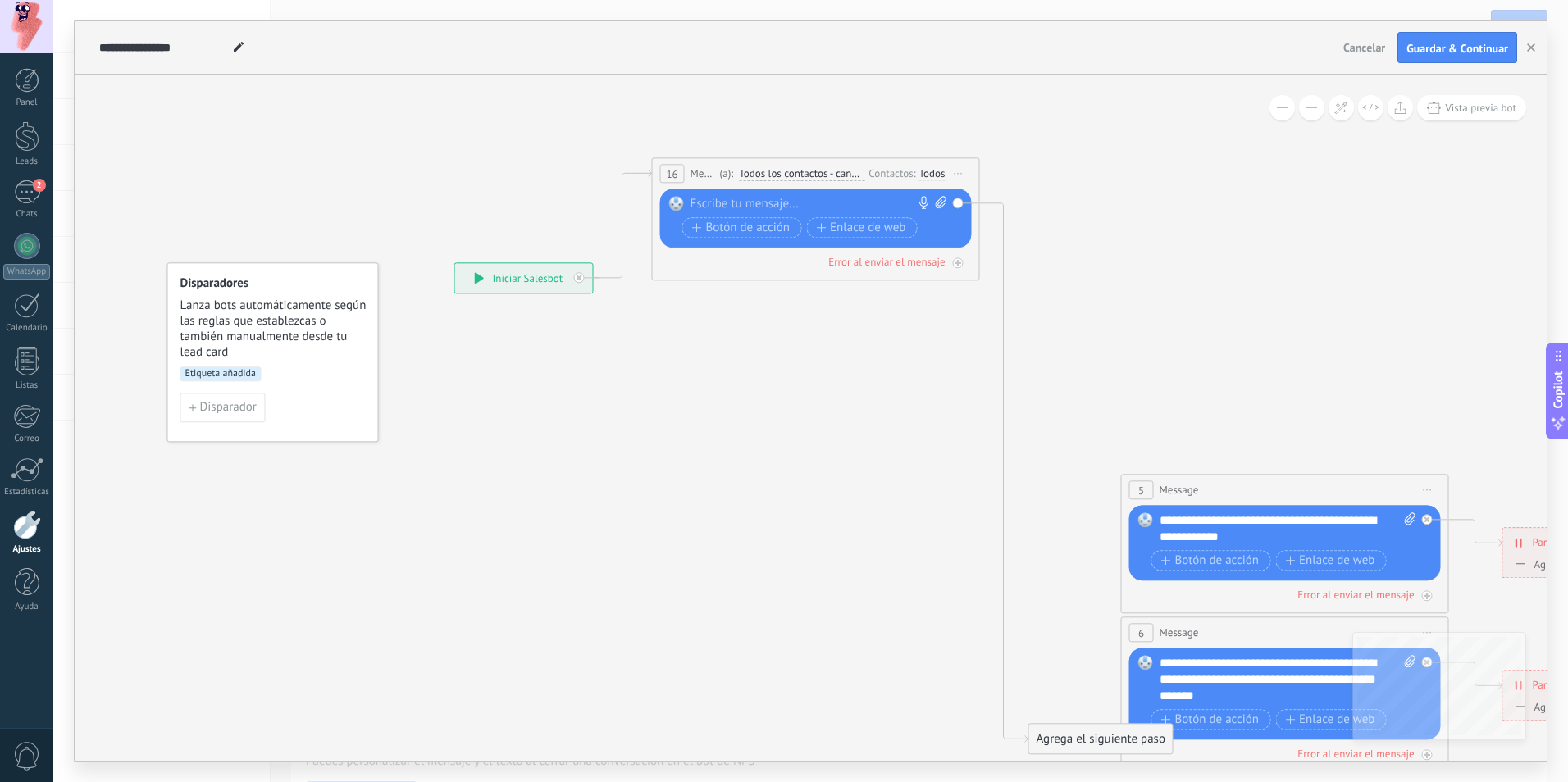
click at [1423, 485] on span "Iniciar vista previa aquí Cambiar nombre Duplicar Borrar" at bounding box center [1427, 489] width 27 height 24
click at [1466, 592] on div "Borrar" at bounding box center [1501, 596] width 162 height 27
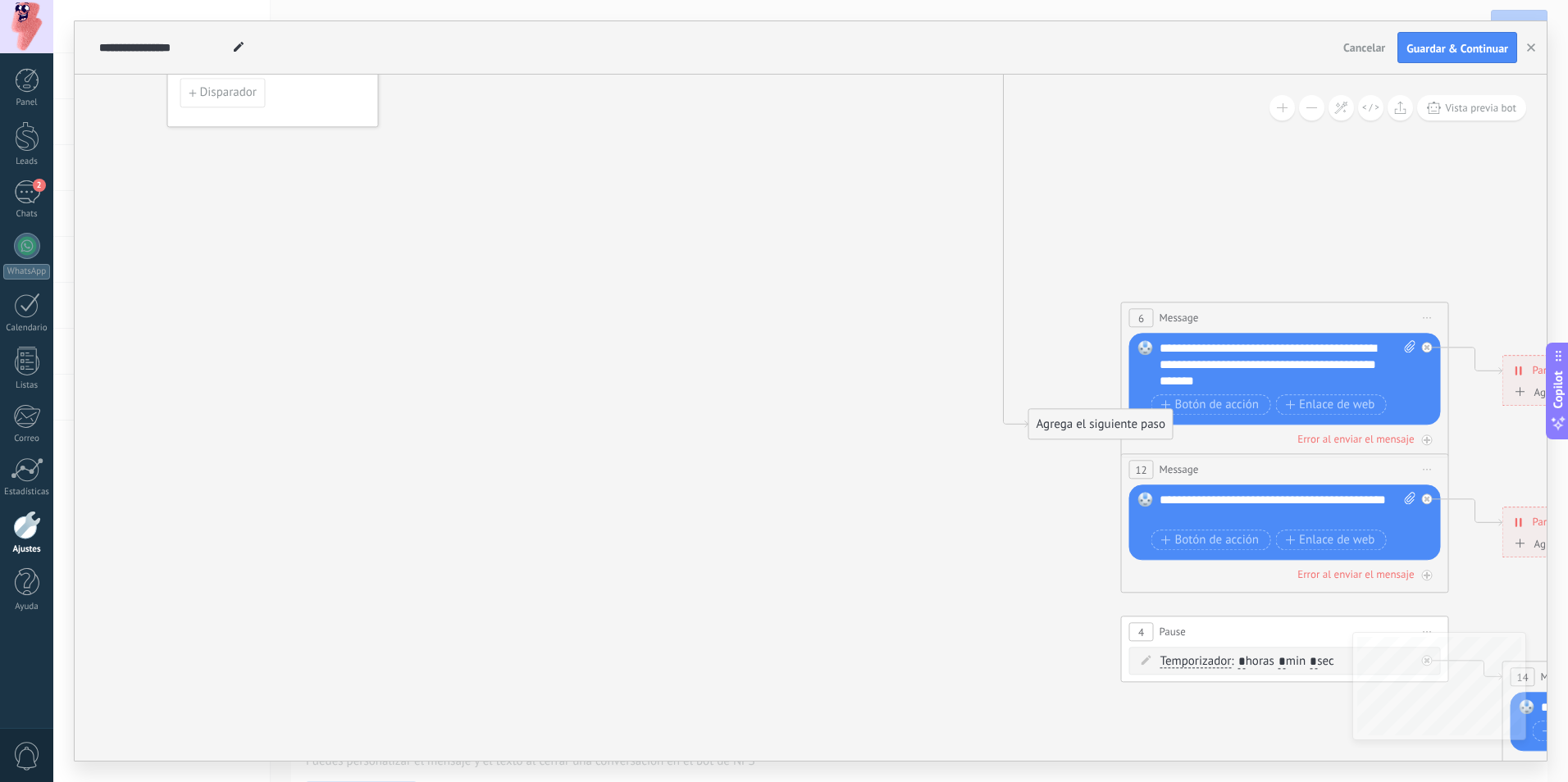
click at [1434, 312] on span "Iniciar vista previa aquí Cambiar nombre Duplicar Borrar" at bounding box center [1427, 317] width 27 height 24
click at [1467, 426] on div "Borrar" at bounding box center [1501, 424] width 162 height 27
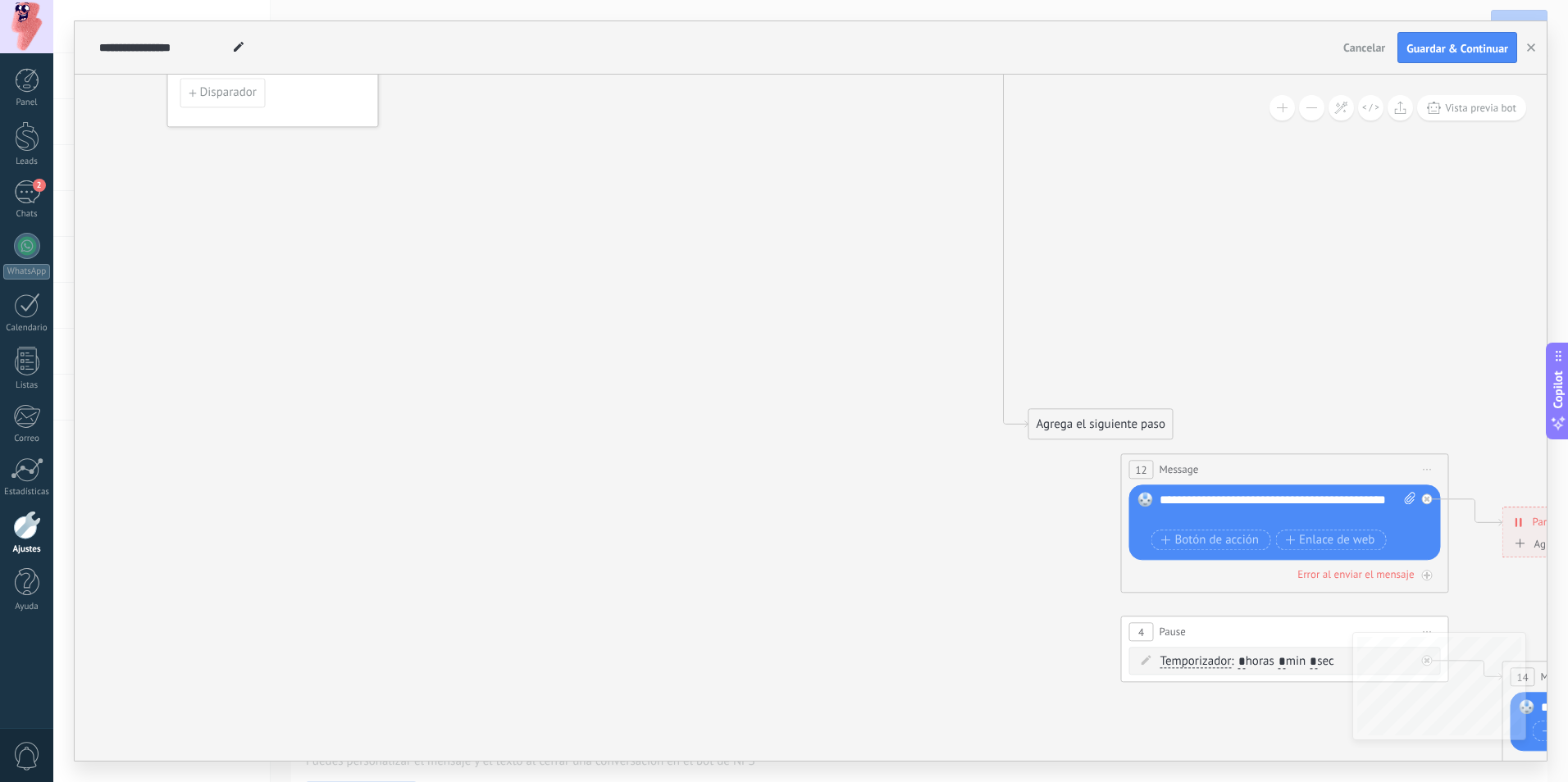
click at [1434, 469] on span "Iniciar vista previa aquí Cambiar nombre Duplicar Borrar" at bounding box center [1427, 469] width 27 height 24
click at [1473, 583] on div "Borrar" at bounding box center [1501, 576] width 162 height 27
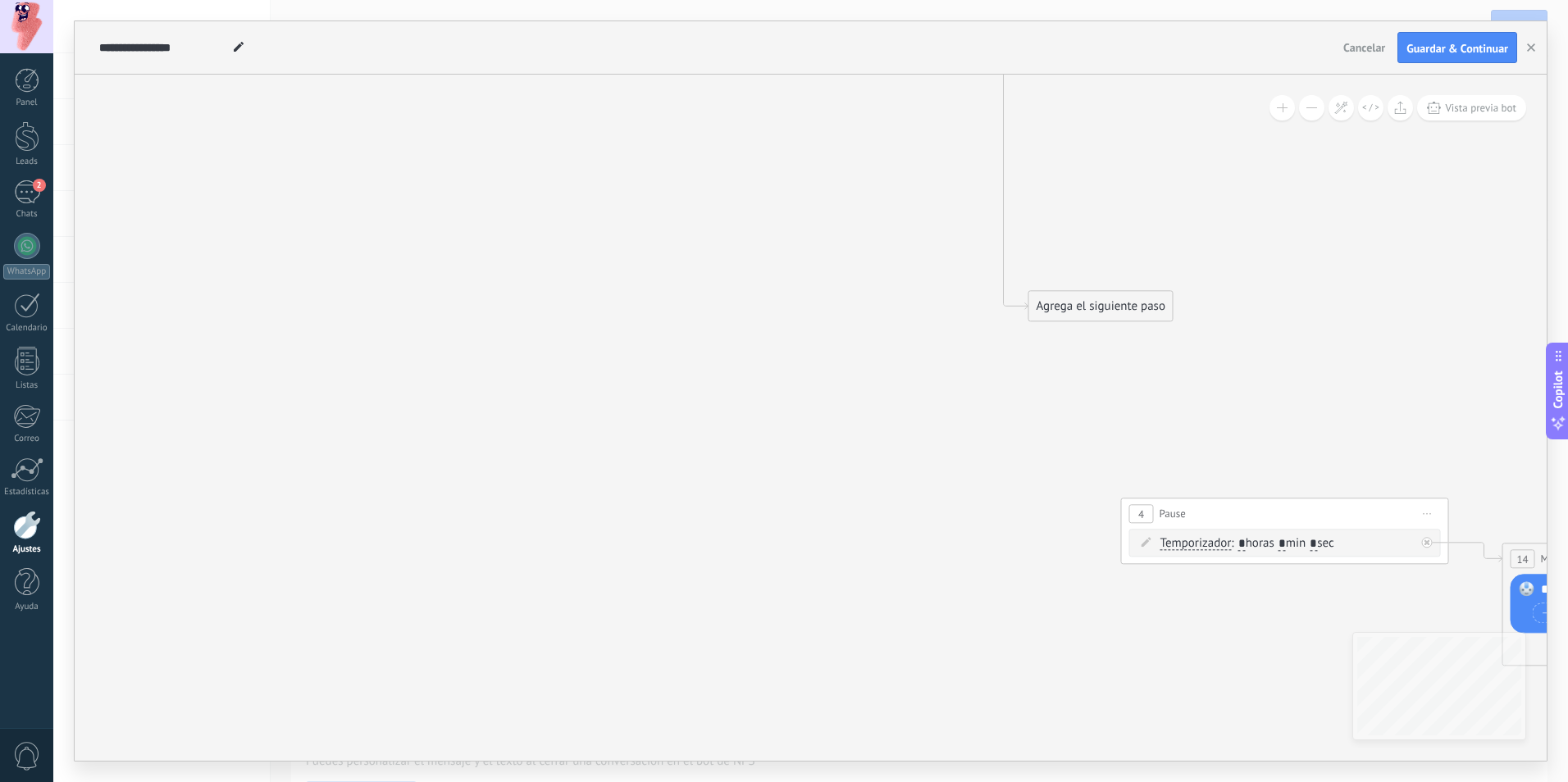
click at [1434, 518] on span "Iniciar vista previa aquí Cambiar nombre Duplicar Borrar" at bounding box center [1427, 513] width 27 height 24
click at [1467, 627] on div "Borrar" at bounding box center [1501, 620] width 162 height 27
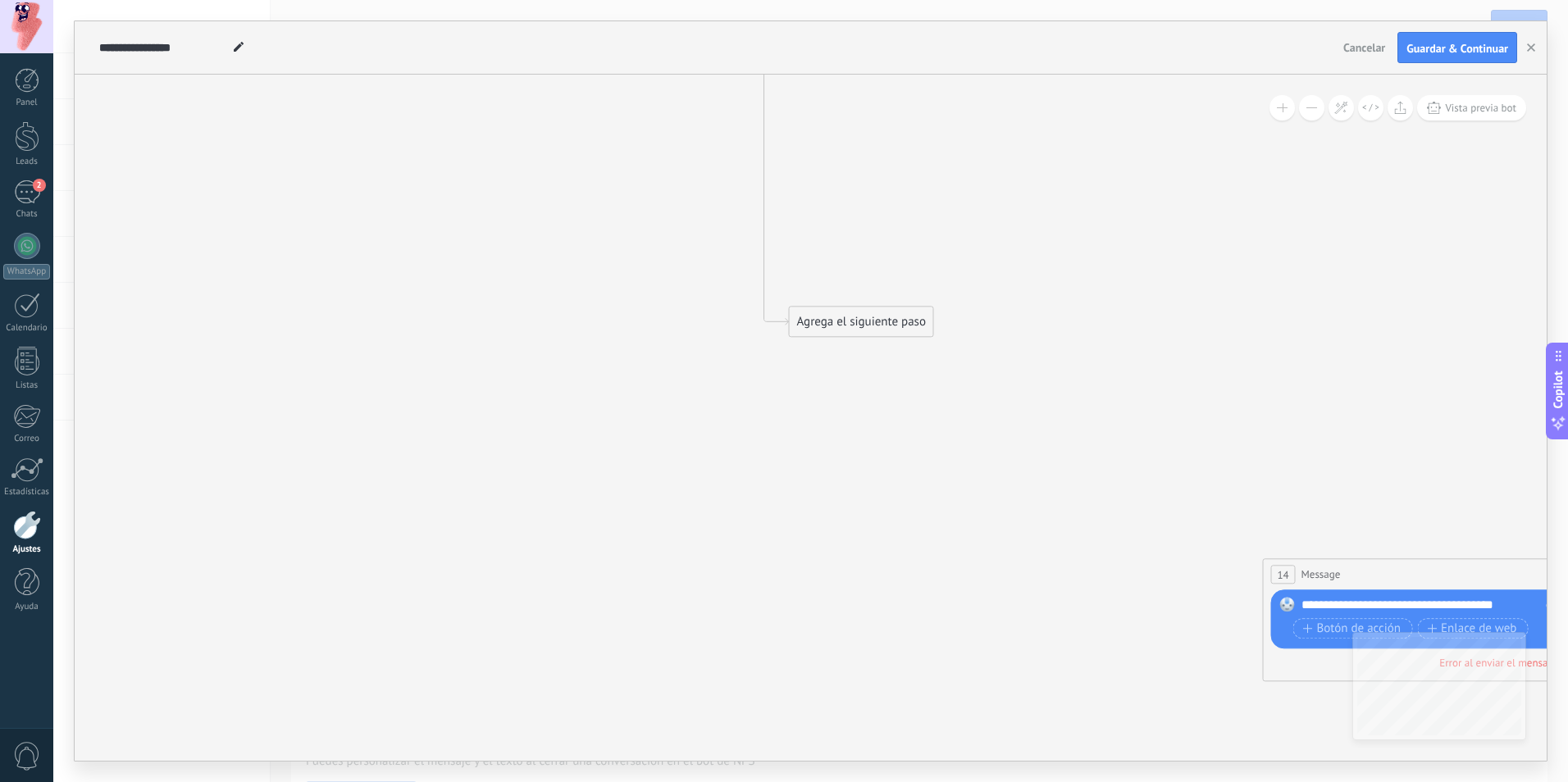
drag, startPoint x: 1222, startPoint y: 510, endPoint x: 1127, endPoint y: 405, distance: 141.6
click at [910, 517] on icon at bounding box center [1082, 210] width 2555 height 1761
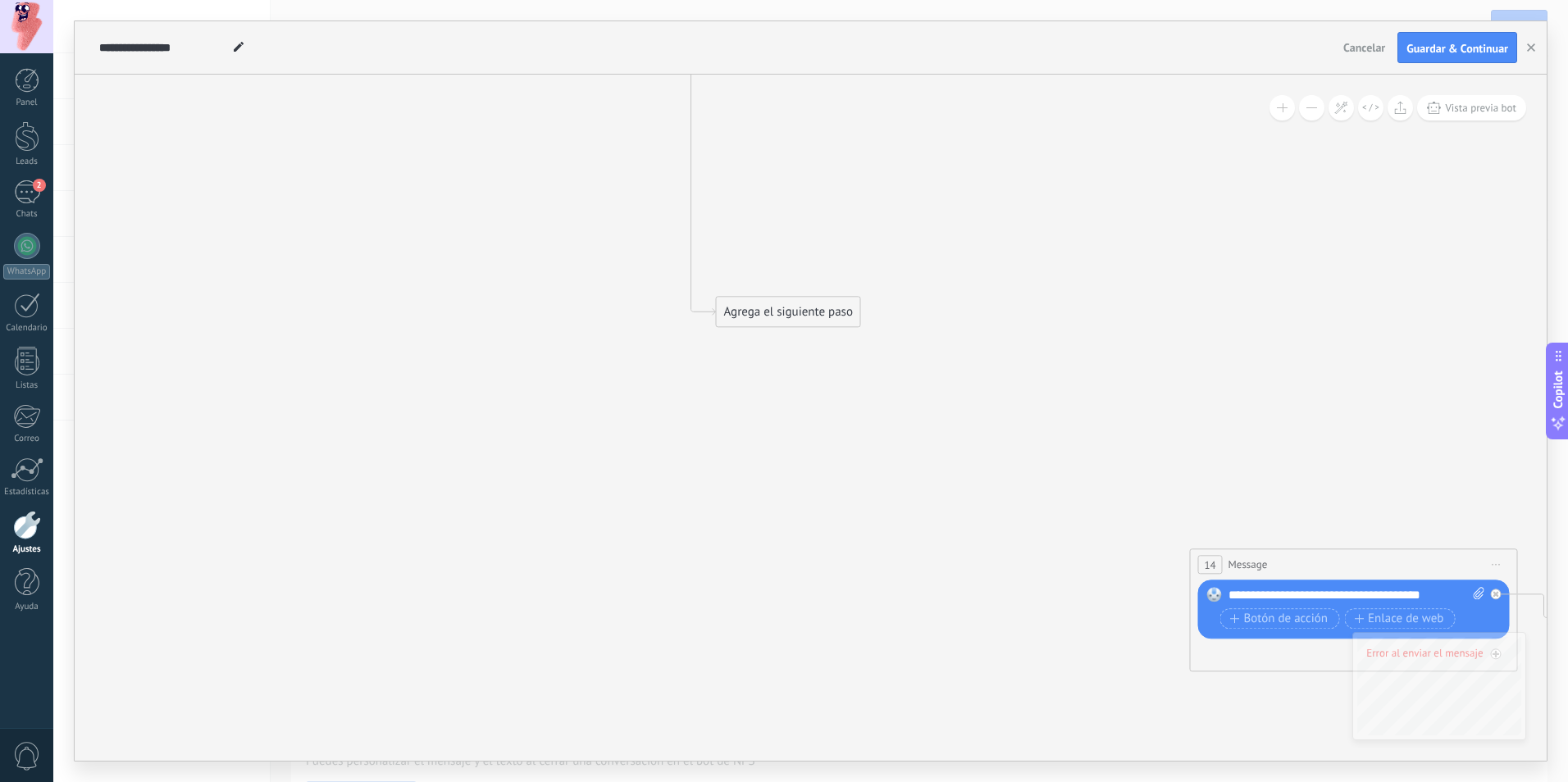
click at [1315, 106] on button at bounding box center [1312, 108] width 26 height 26
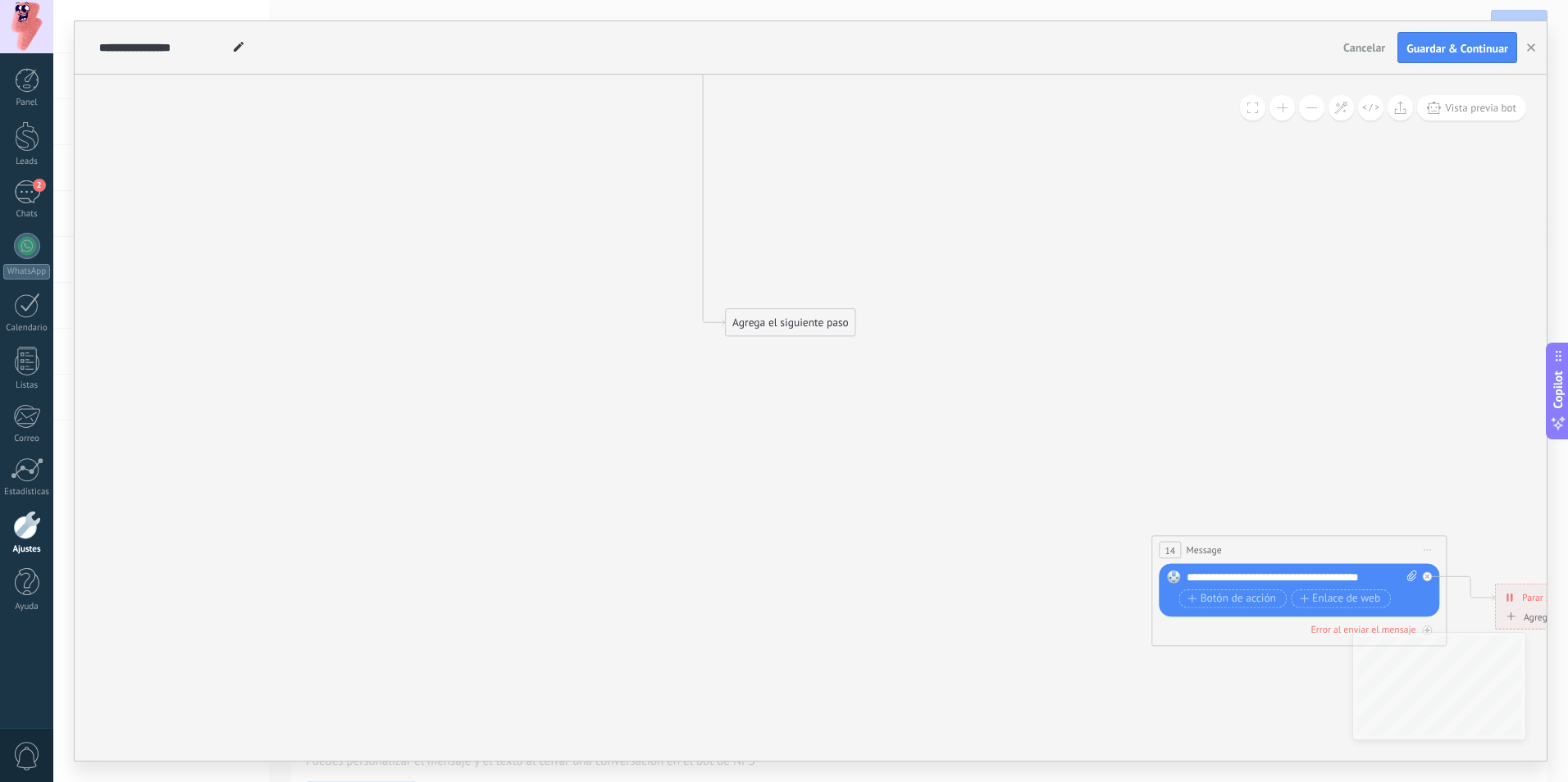
click at [1312, 109] on button at bounding box center [1312, 108] width 26 height 26
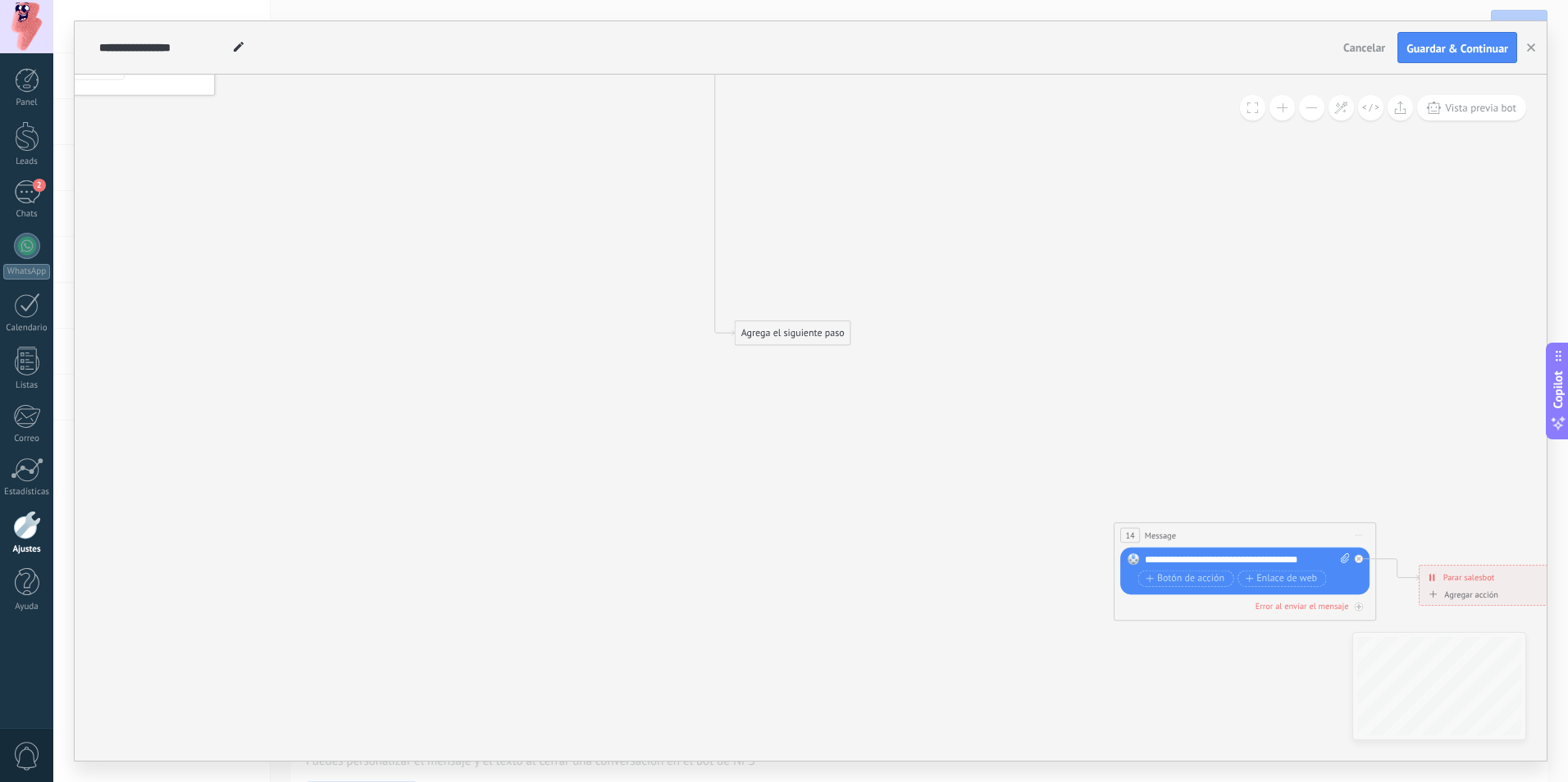
click at [1312, 109] on button at bounding box center [1312, 108] width 26 height 26
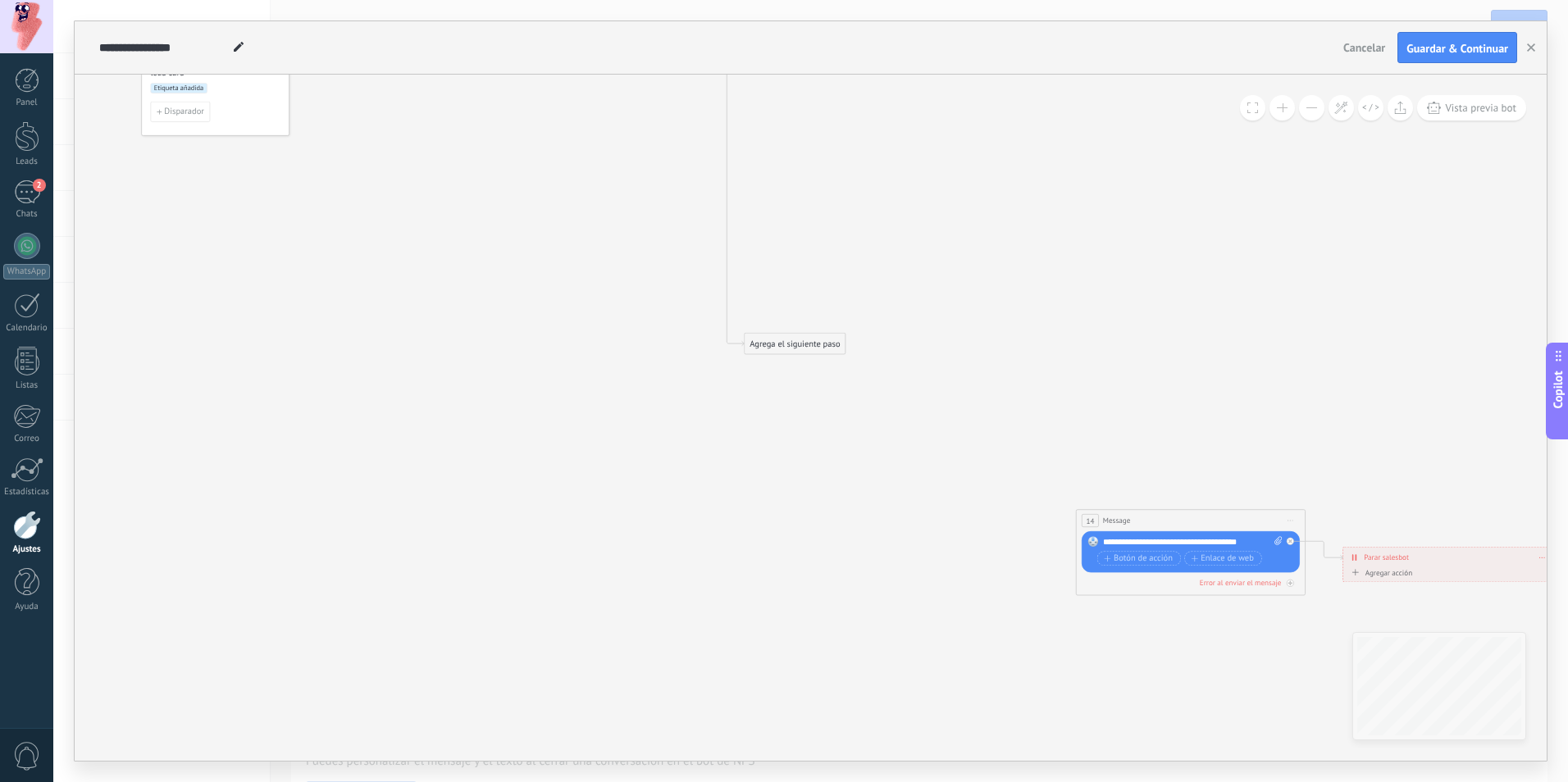
click at [1312, 109] on button at bounding box center [1312, 108] width 26 height 26
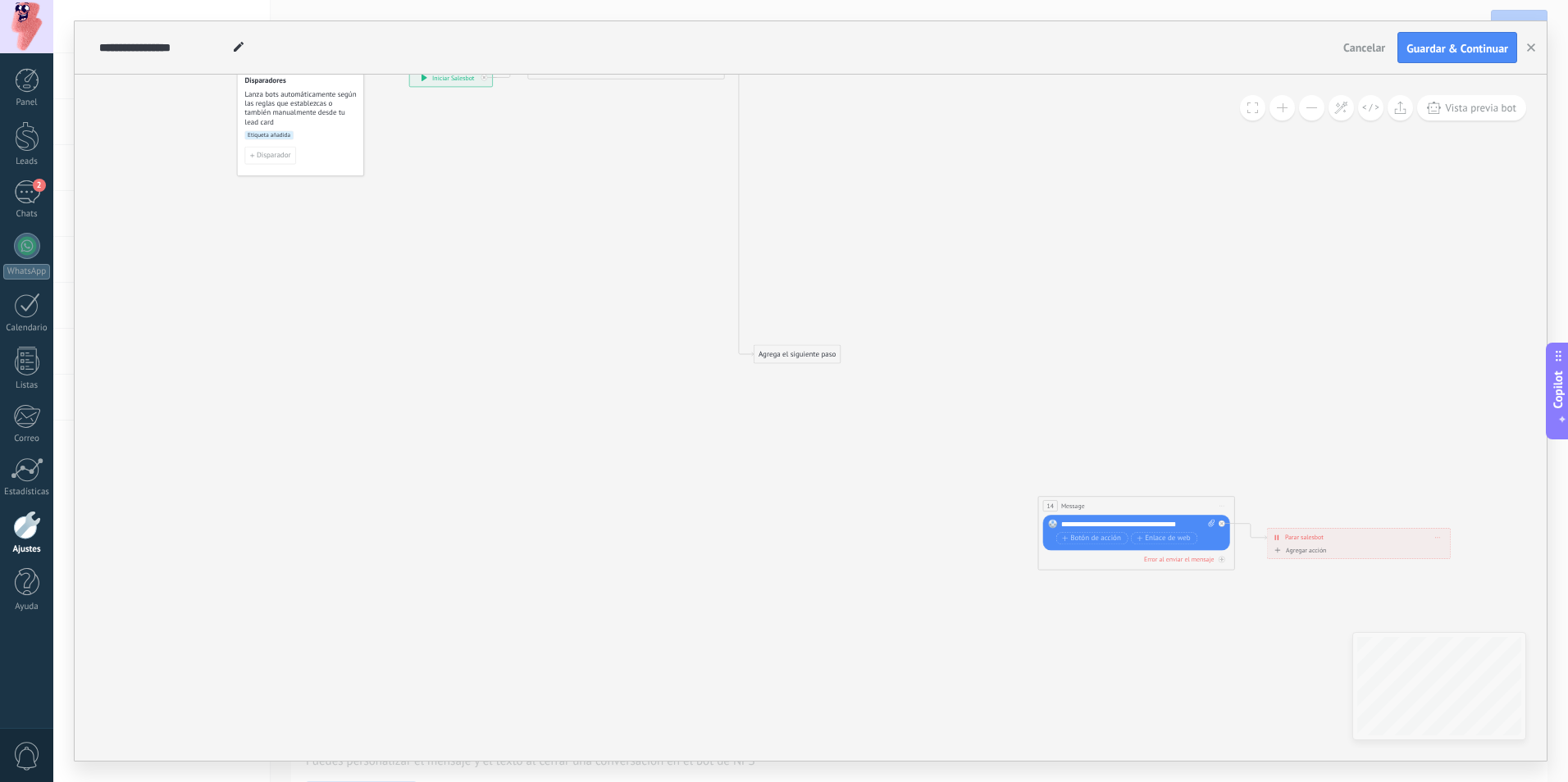
click at [1312, 109] on button at bounding box center [1312, 108] width 26 height 26
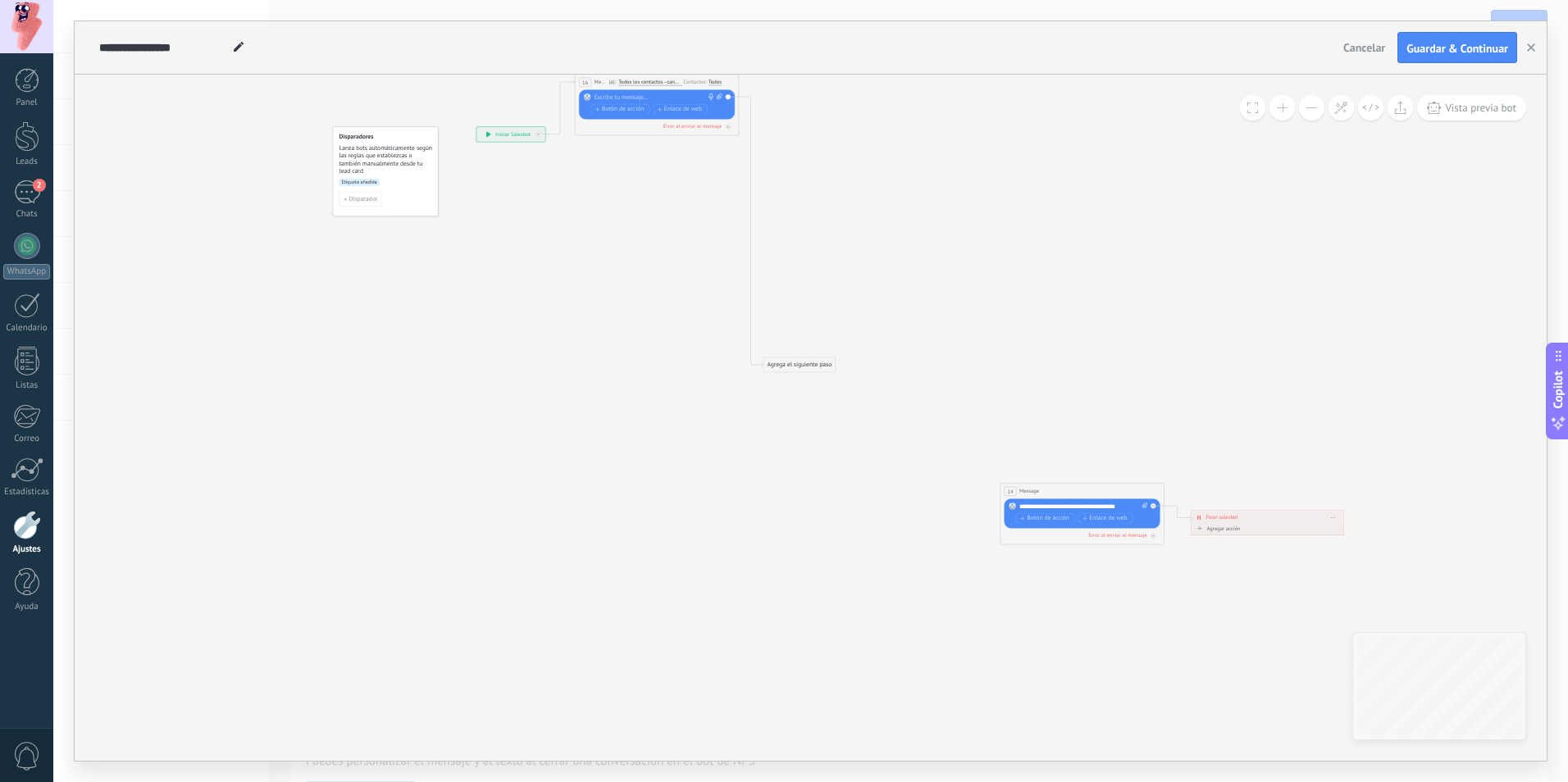
click at [1312, 109] on button at bounding box center [1312, 108] width 26 height 26
click at [1155, 495] on span "Iniciar vista previa aquí Cambiar nombre Duplicar Borrar" at bounding box center [1154, 491] width 13 height 12
click at [1179, 548] on div "Borrar" at bounding box center [1190, 544] width 81 height 14
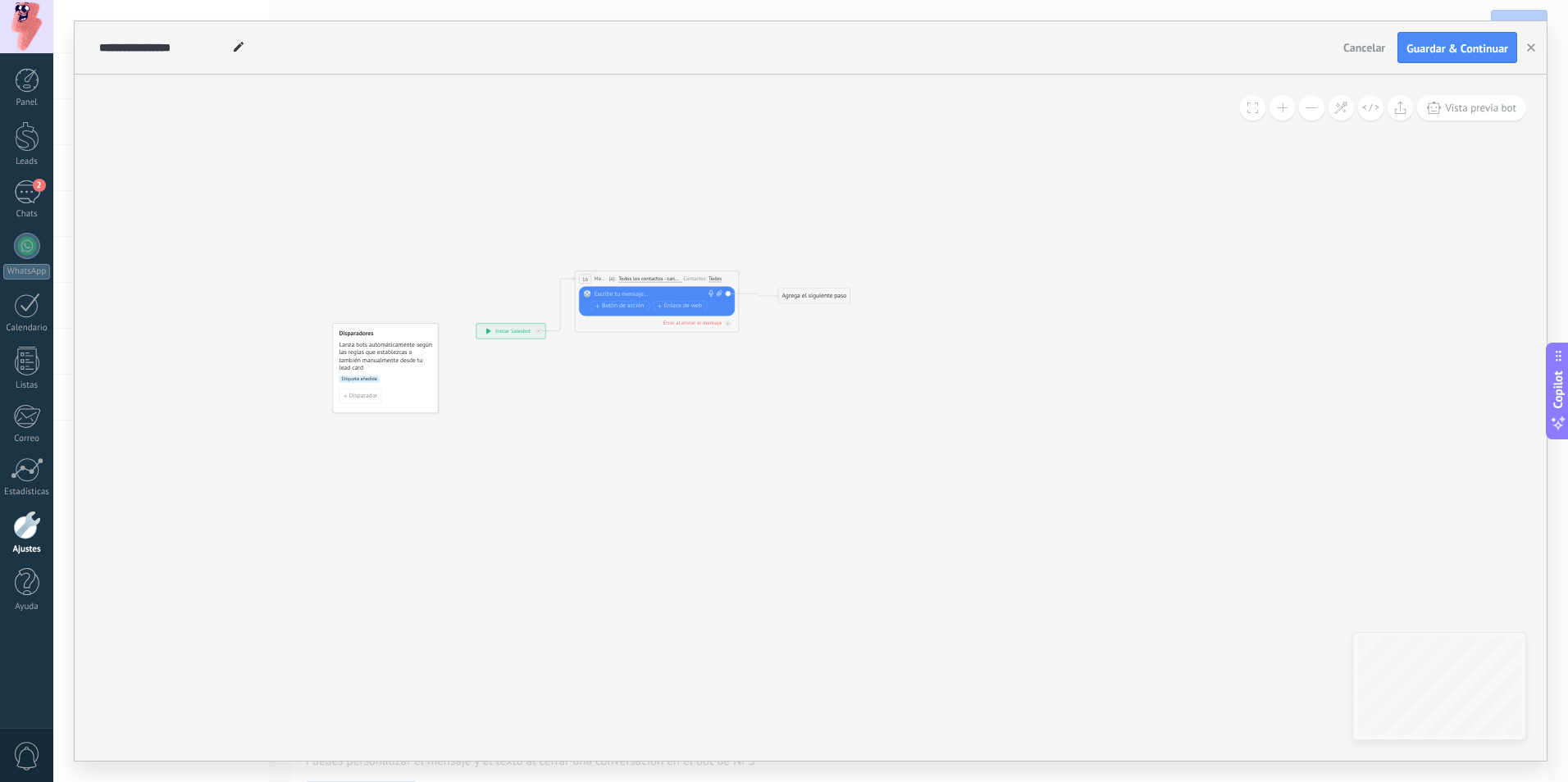
drag, startPoint x: 820, startPoint y: 563, endPoint x: 837, endPoint y: 299, distance: 264.5
click at [837, 299] on div "Agrega el siguiente paso" at bounding box center [814, 295] width 72 height 14
click at [1337, 111] on icon at bounding box center [1340, 107] width 14 height 14
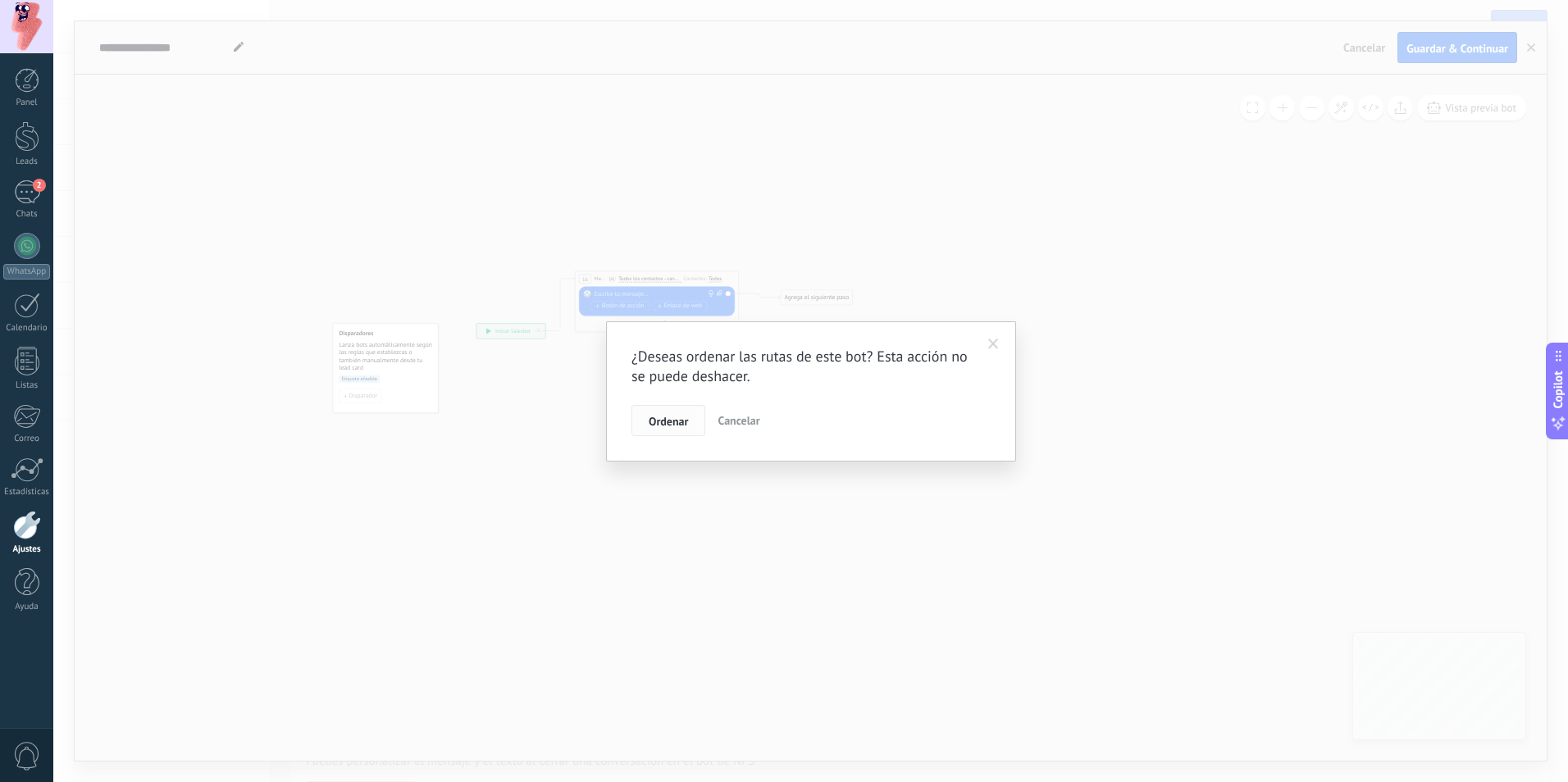
click at [662, 421] on span "Ordenar" at bounding box center [668, 421] width 39 height 12
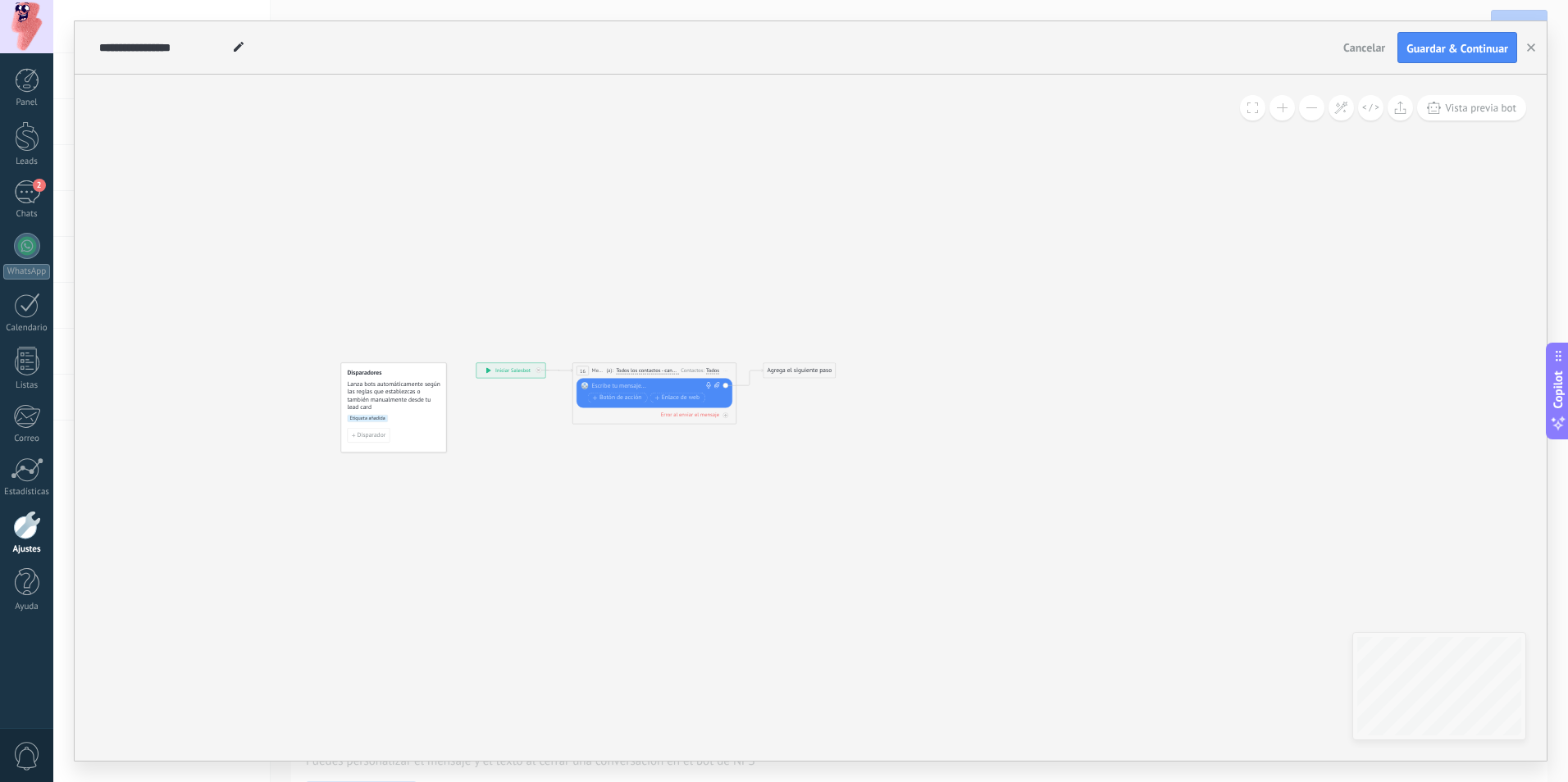
click at [1252, 114] on button at bounding box center [1252, 108] width 26 height 26
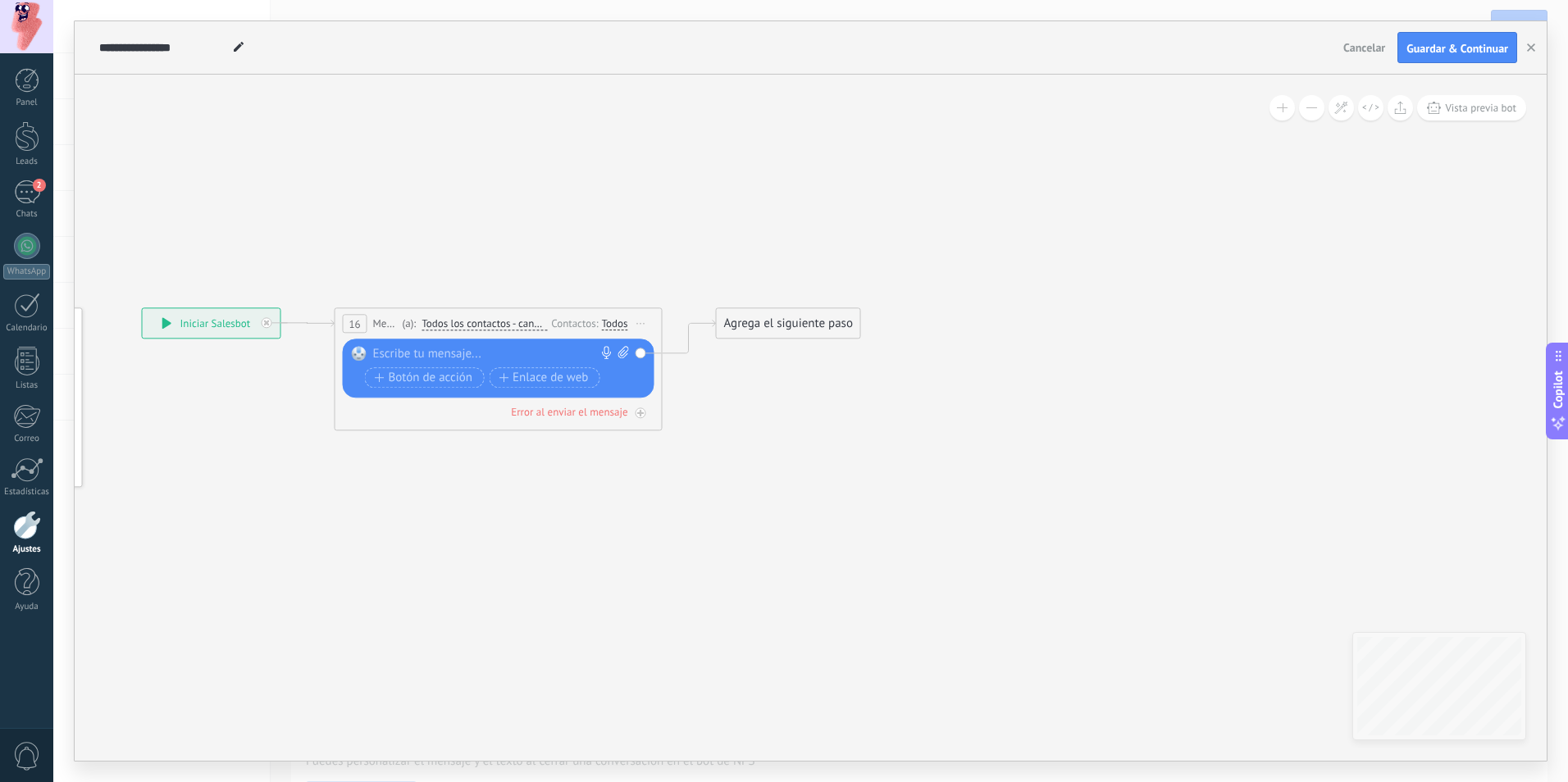
drag, startPoint x: 368, startPoint y: 316, endPoint x: 360, endPoint y: 327, distance: 13.6
click at [368, 316] on div "16 Mensaje ******* (a): Todos los contactos - canales seleccionados Todos los c…" at bounding box center [499, 323] width 327 height 30
click at [356, 321] on span "16" at bounding box center [354, 324] width 12 height 14
click at [349, 328] on span "16" at bounding box center [354, 324] width 12 height 14
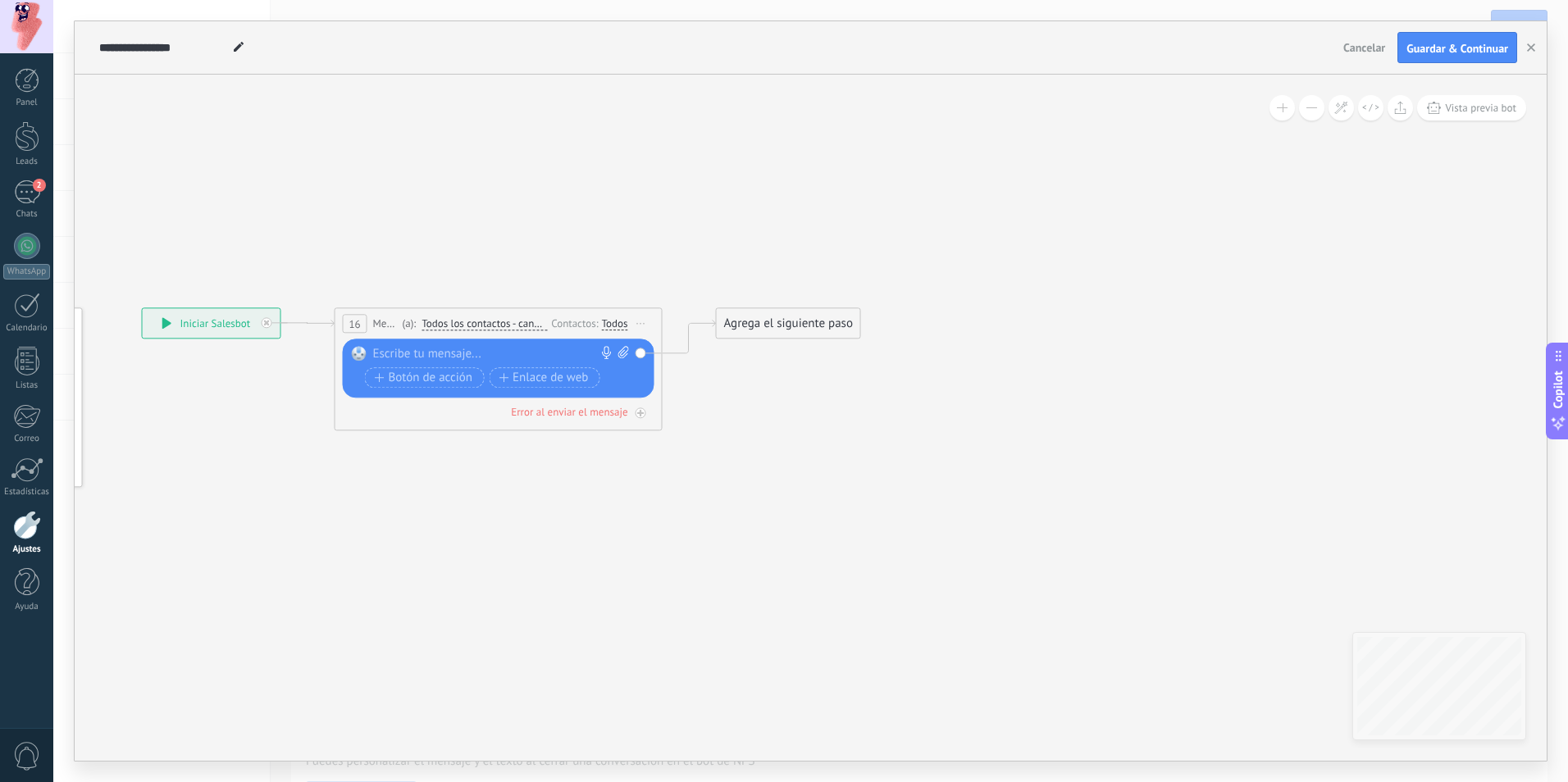
click at [350, 327] on span "16" at bounding box center [354, 324] width 12 height 14
click at [478, 321] on span "Todos los contactos - canales seleccionados" at bounding box center [484, 324] width 125 height 13
click at [478, 321] on button "Todos los contactos - canales seleccionados" at bounding box center [516, 324] width 205 height 29
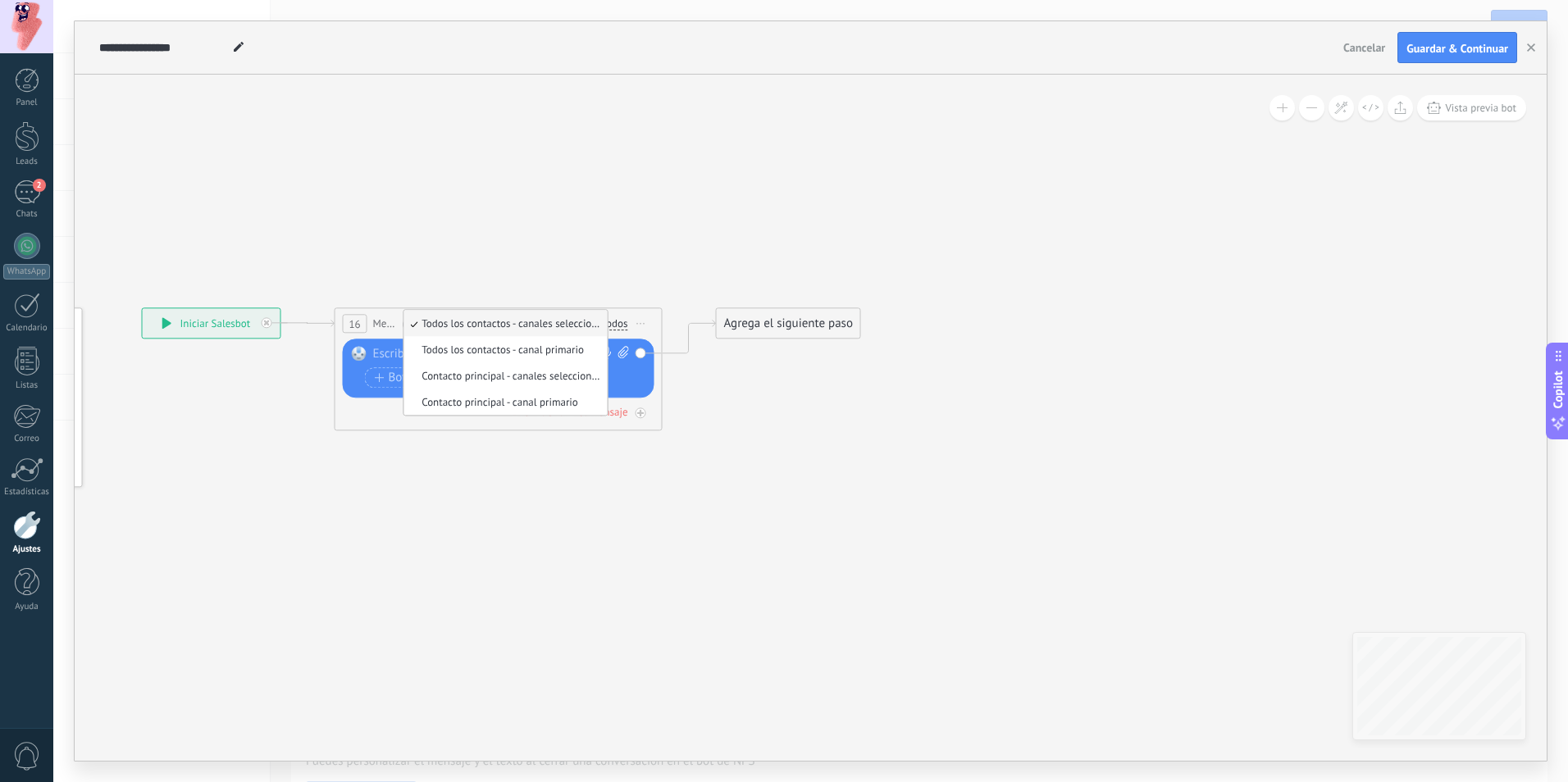
click at [478, 321] on span "Todos los contactos - canales seleccionados" at bounding box center [502, 323] width 199 height 14
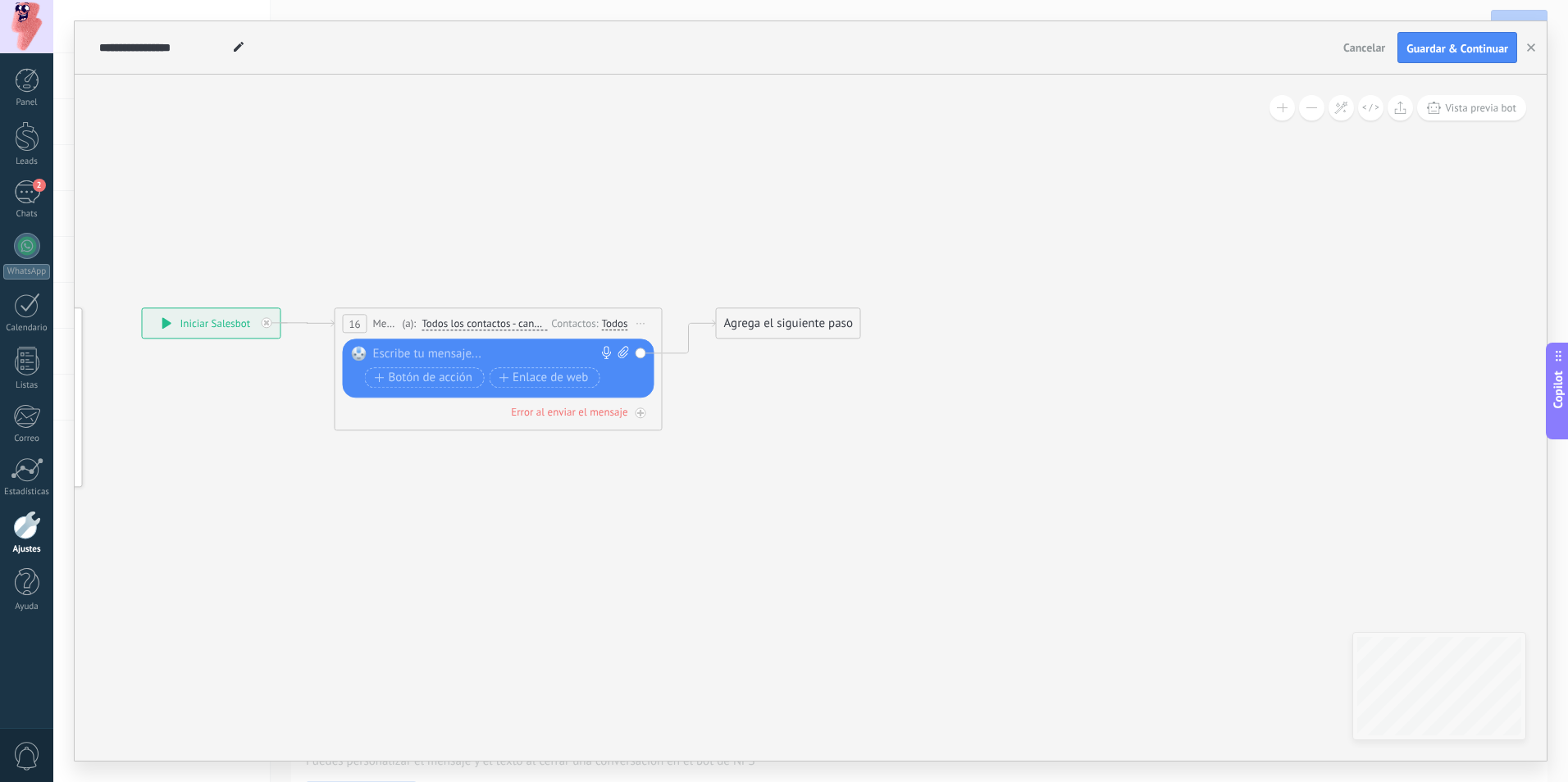
click at [620, 323] on div "Todos" at bounding box center [615, 324] width 27 height 13
click at [614, 336] on label at bounding box center [618, 341] width 20 height 12
click at [818, 475] on icon at bounding box center [473, 369] width 1483 height 943
click at [428, 351] on div at bounding box center [495, 354] width 243 height 16
click at [430, 348] on div at bounding box center [495, 354] width 243 height 16
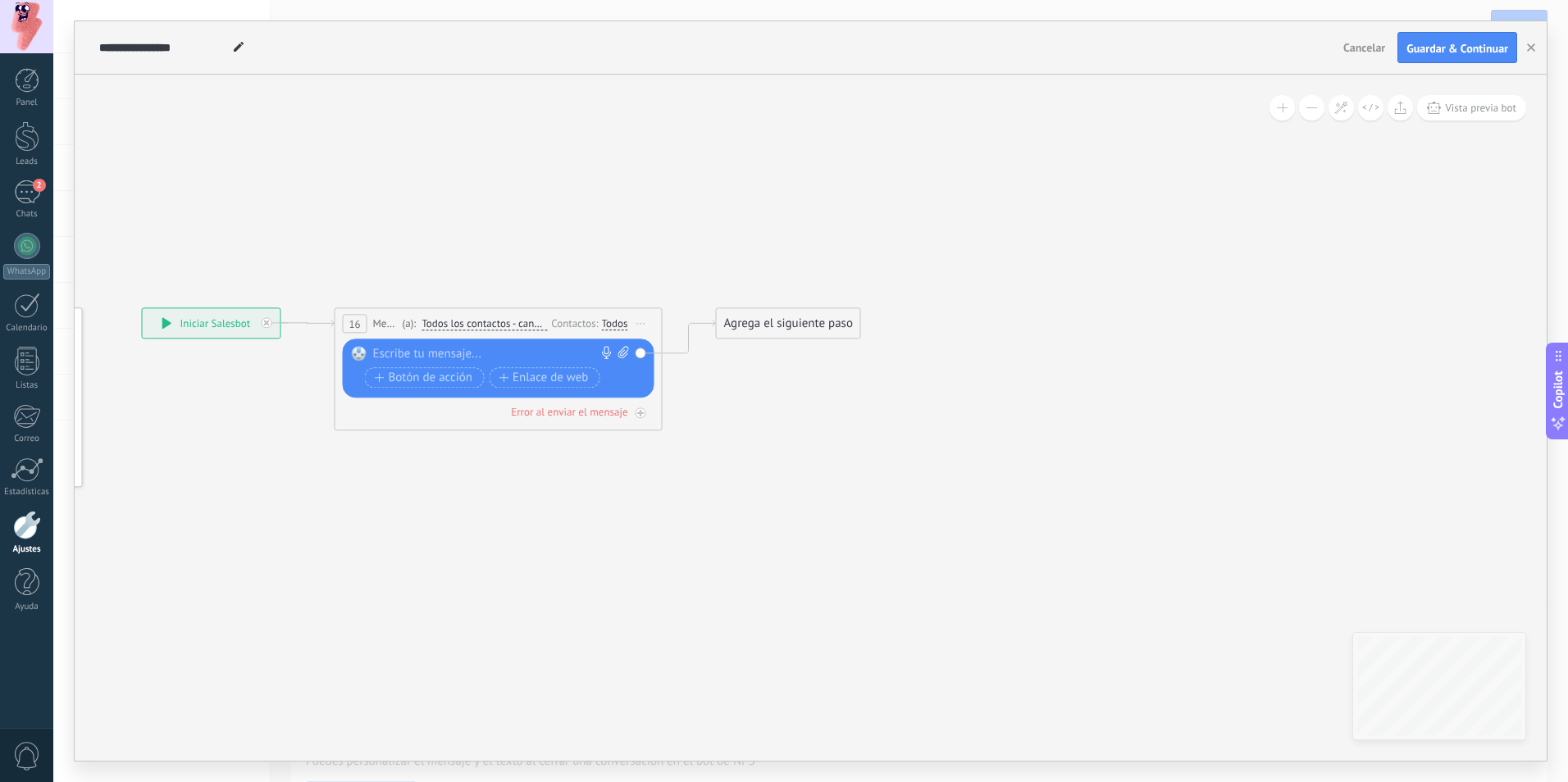
paste div
click at [689, 576] on icon at bounding box center [473, 369] width 1483 height 943
click at [480, 347] on div "**********" at bounding box center [501, 354] width 257 height 16
click at [510, 351] on div "**********" at bounding box center [501, 354] width 257 height 16
click at [608, 414] on div "Error al enviar el mensaje" at bounding box center [568, 412] width 116 height 14
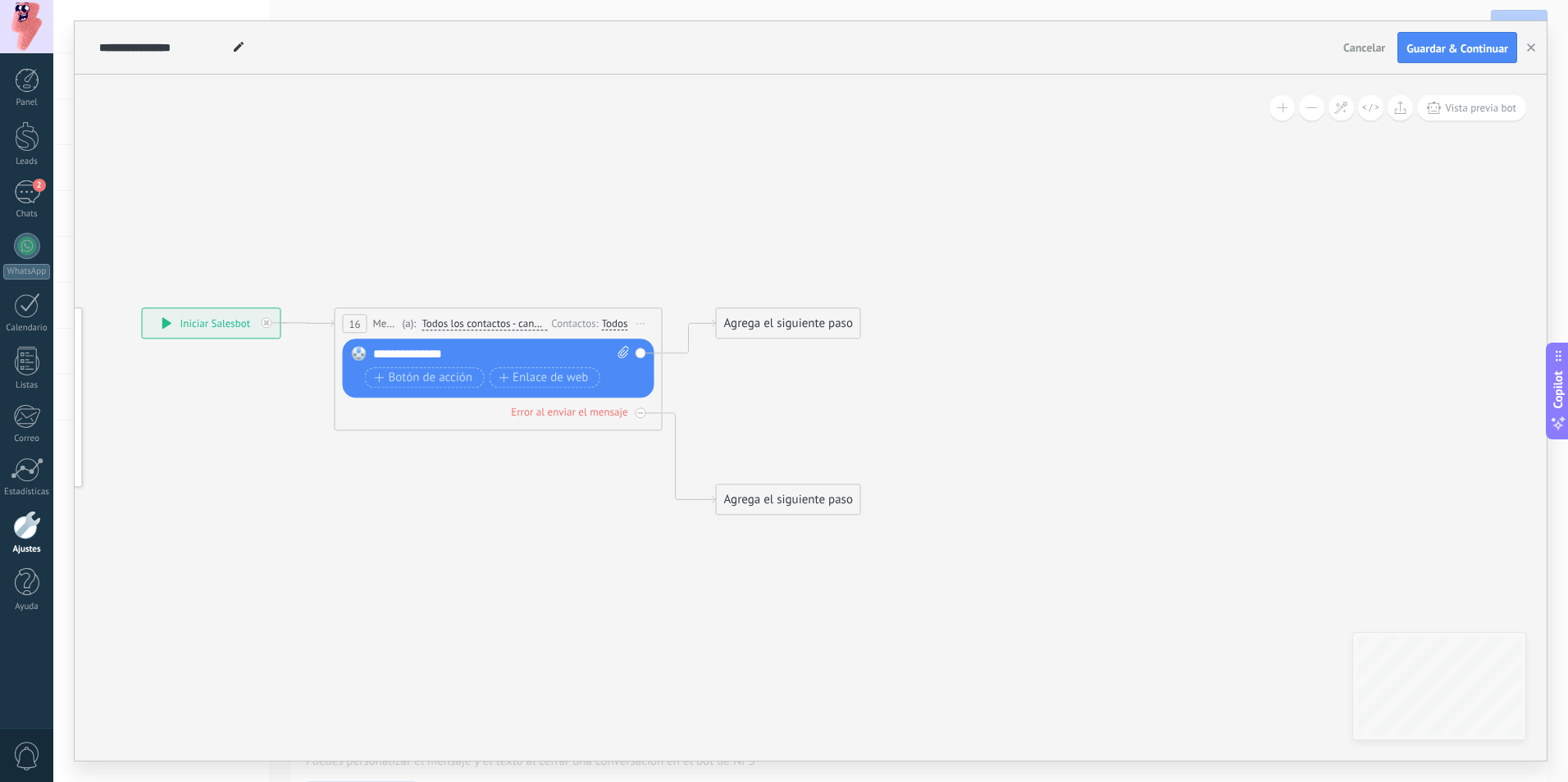
drag, startPoint x: 638, startPoint y: 412, endPoint x: 646, endPoint y: 435, distance: 24.4
click at [638, 412] on icon at bounding box center [640, 412] width 5 height 5
click at [801, 327] on div "Agrega el siguiente paso" at bounding box center [788, 324] width 144 height 27
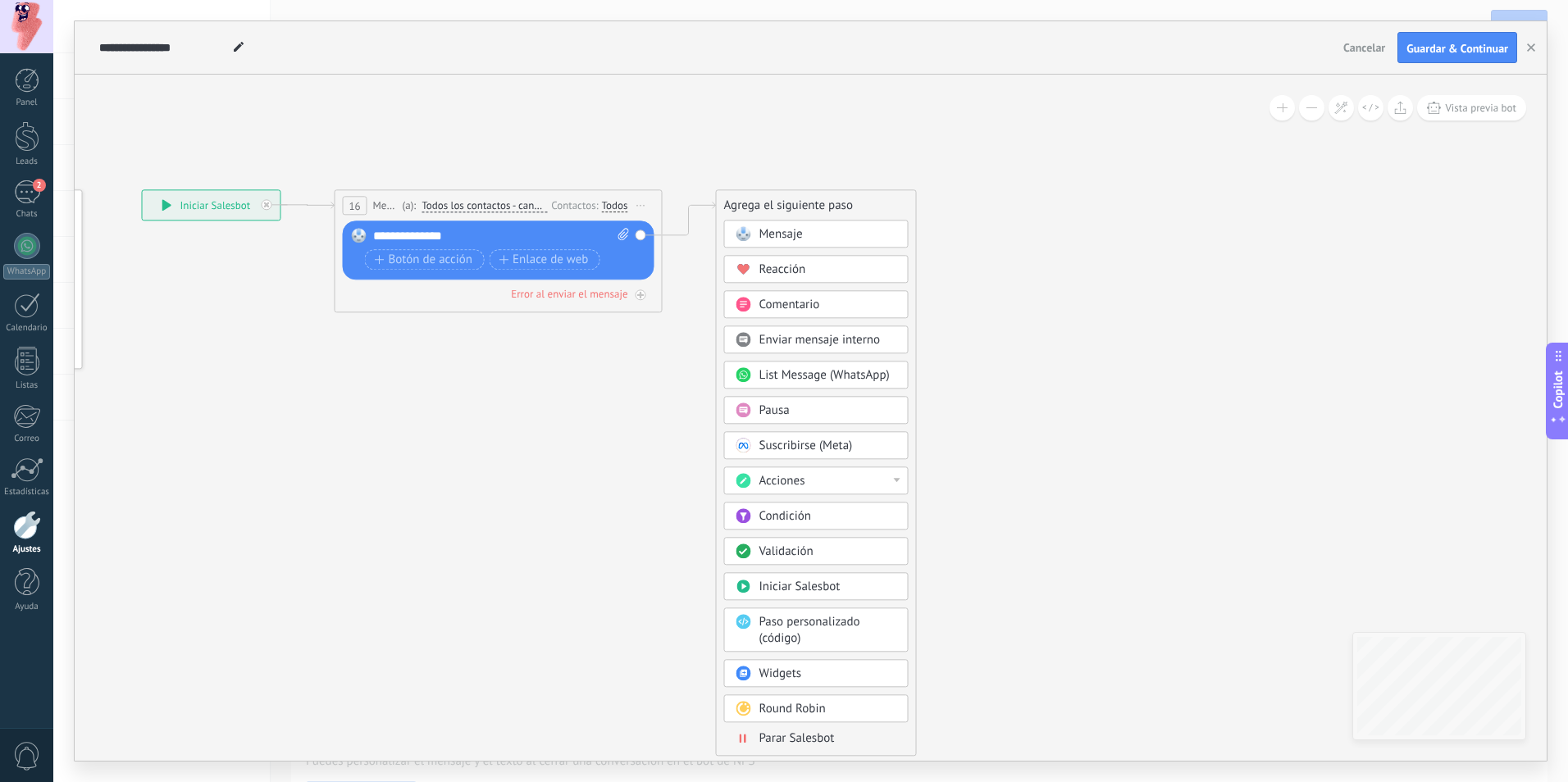
click at [829, 412] on div "Pausa" at bounding box center [828, 411] width 138 height 16
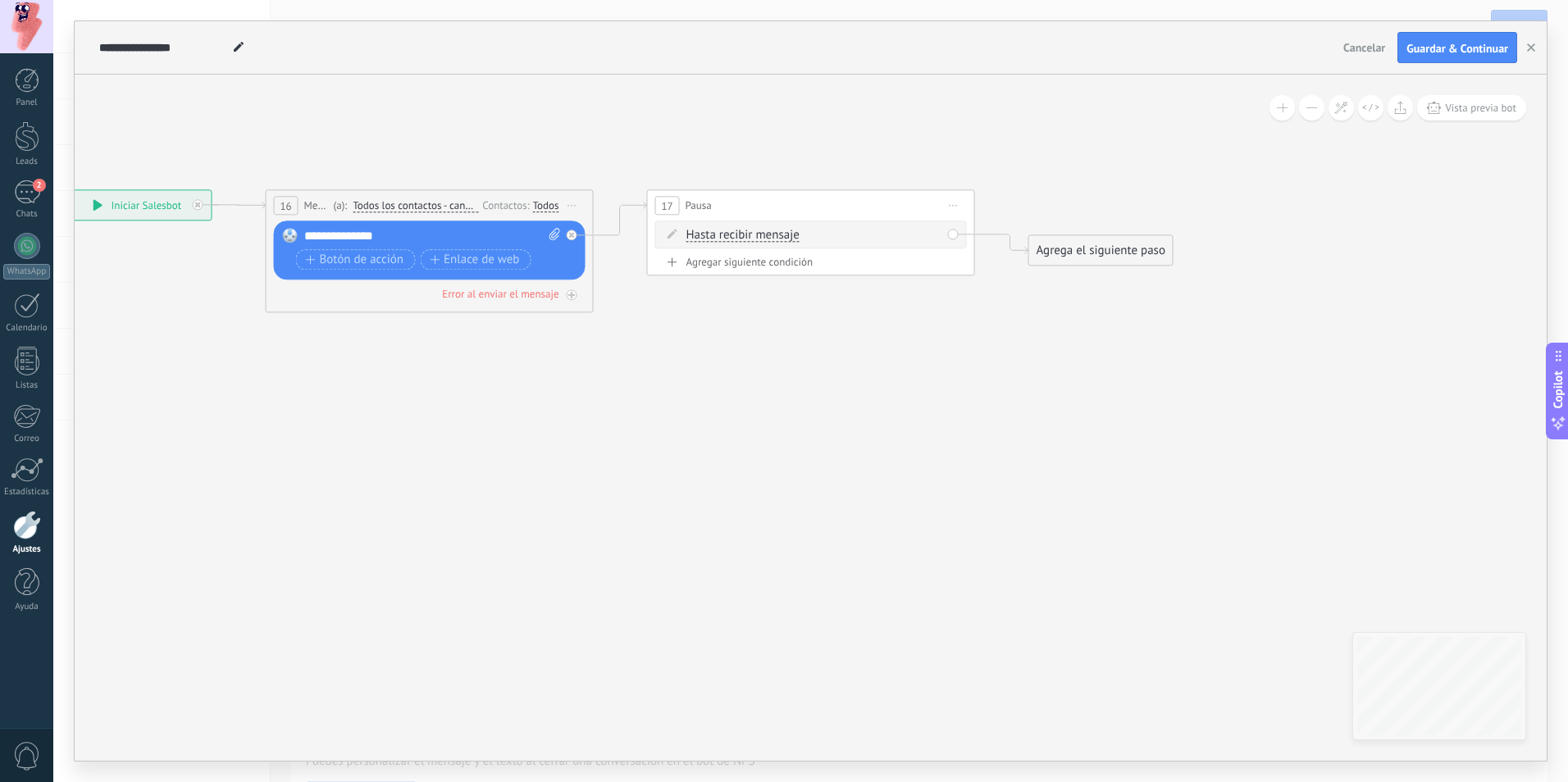
click at [770, 237] on span "Hasta recibir mensaje" at bounding box center [743, 235] width 113 height 13
click at [770, 237] on button "Hasta recibir mensaje" at bounding box center [780, 235] width 205 height 29
click at [763, 266] on span "Temporizador" at bounding box center [767, 265] width 199 height 16
click at [811, 236] on input "*" at bounding box center [808, 236] width 7 height 13
type input "*"
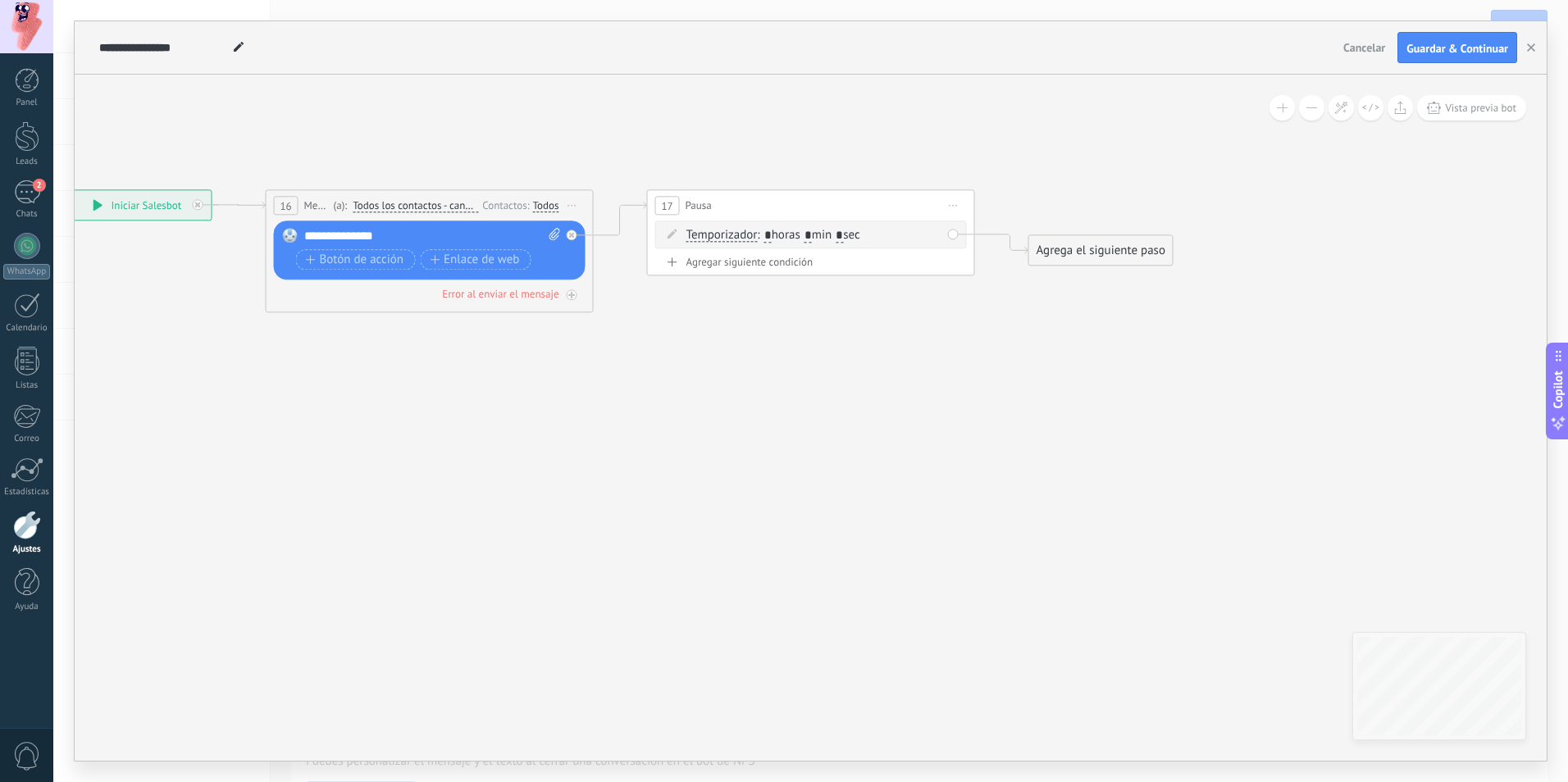
click at [843, 236] on input "*" at bounding box center [839, 236] width 7 height 13
type input "*"
click at [952, 202] on span "Iniciar vista previa aquí Cambiar nombre Duplicar Borrar" at bounding box center [953, 206] width 27 height 24
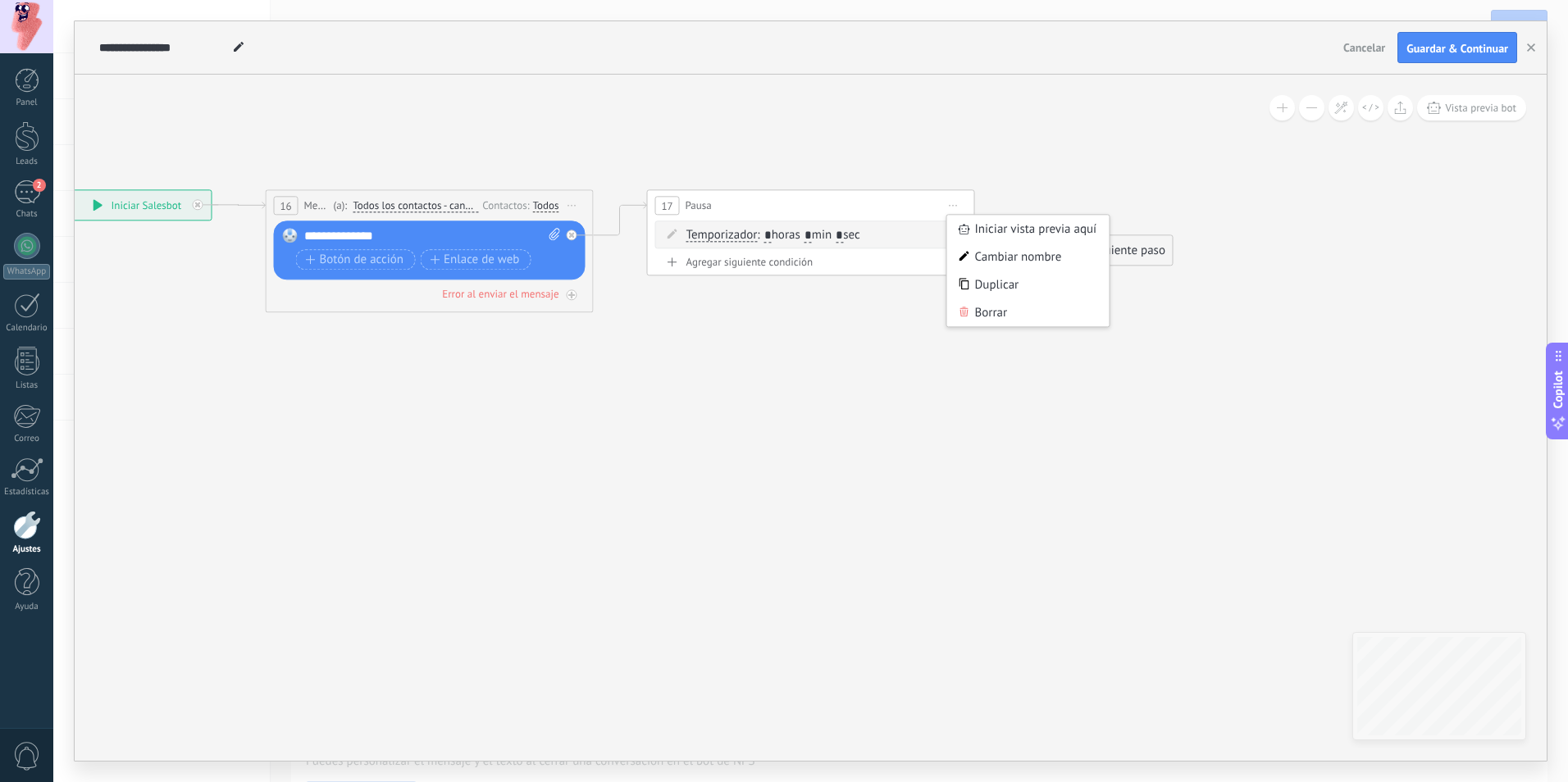
click at [983, 313] on div "Borrar" at bounding box center [1027, 312] width 162 height 27
click at [676, 262] on div "Agrega el siguiente paso" at bounding box center [719, 259] width 144 height 27
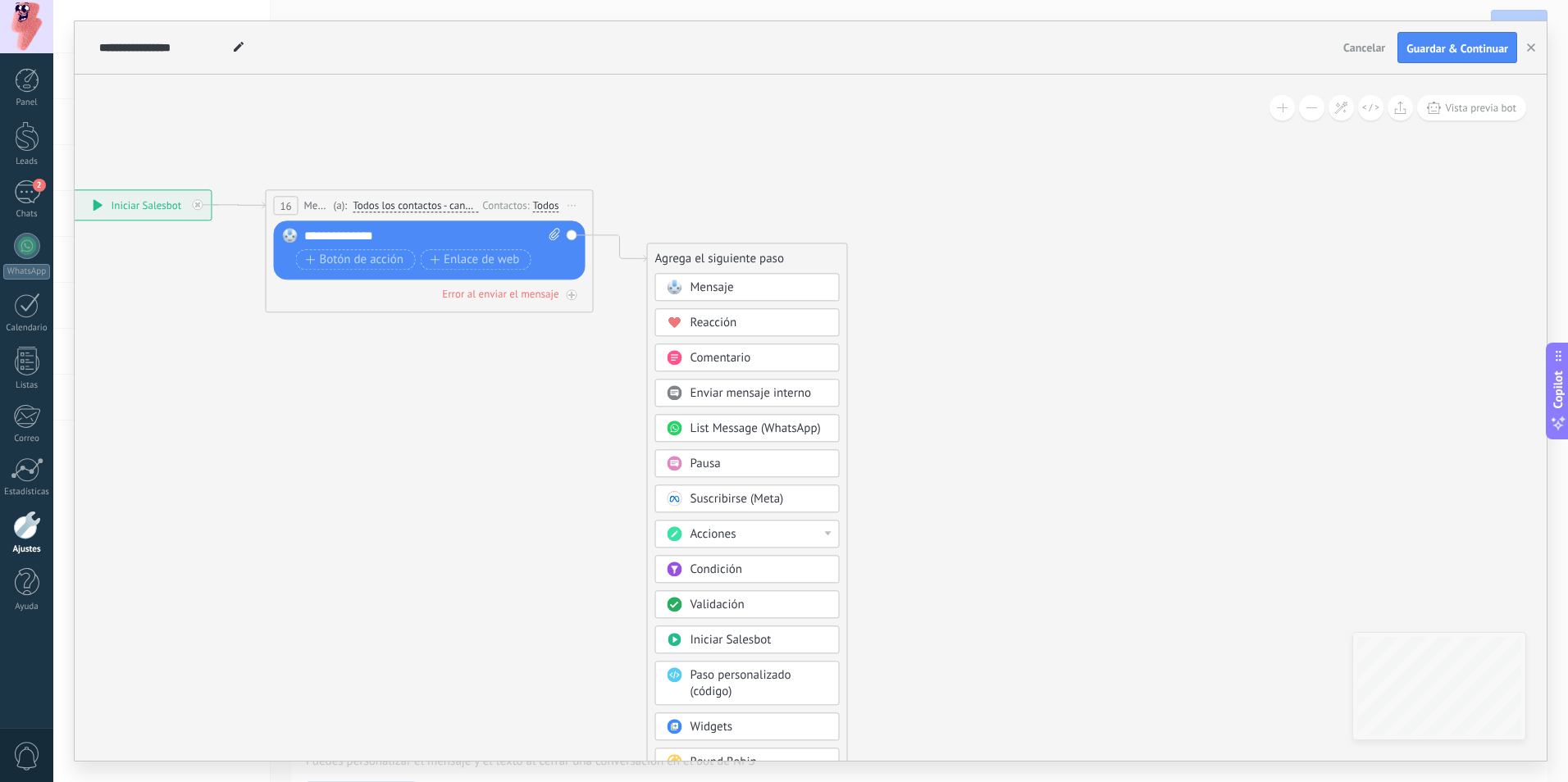
click at [752, 287] on div "Mensaje" at bounding box center [759, 288] width 138 height 16
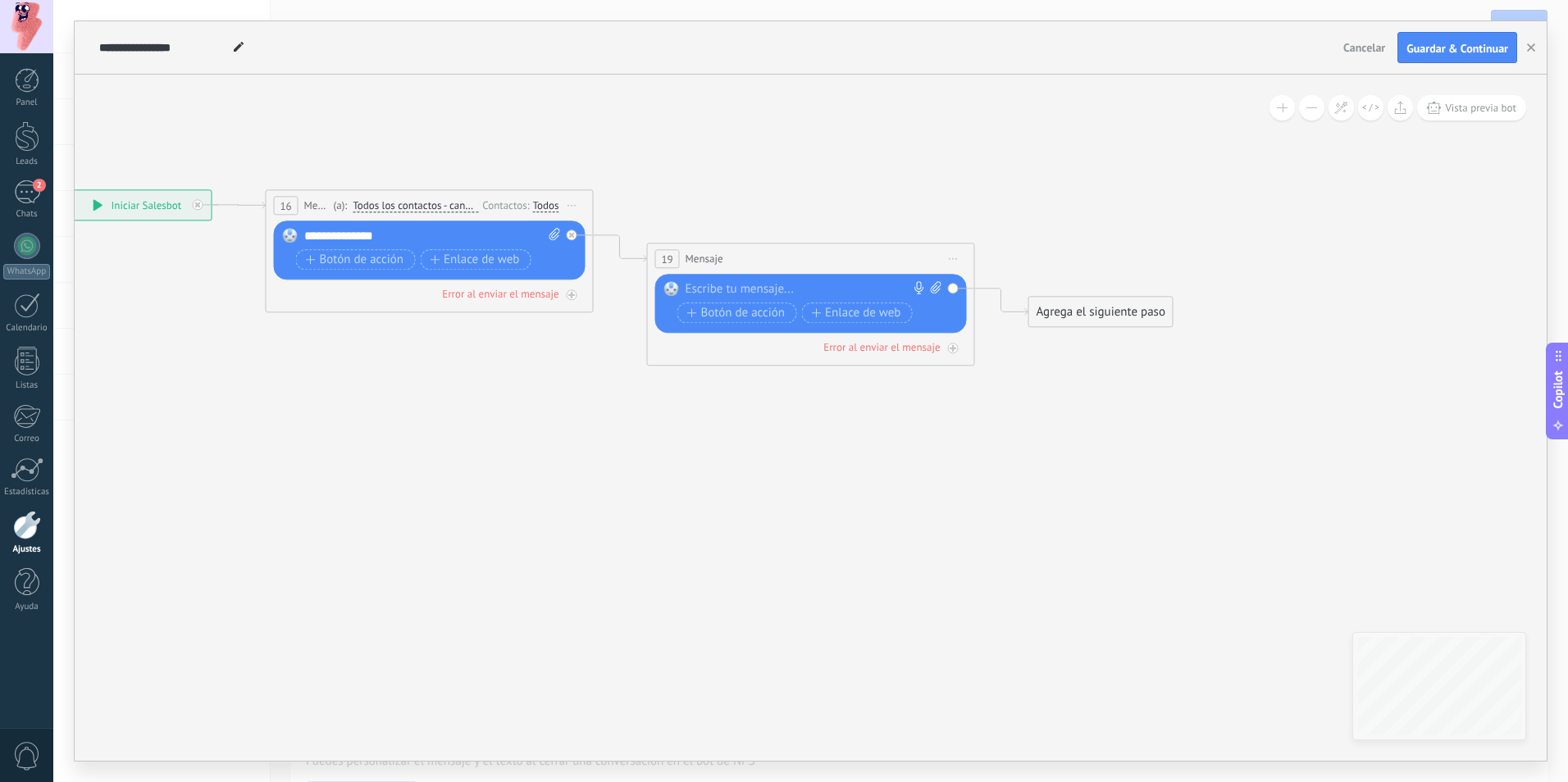
click at [736, 292] on div at bounding box center [807, 289] width 243 height 16
paste div
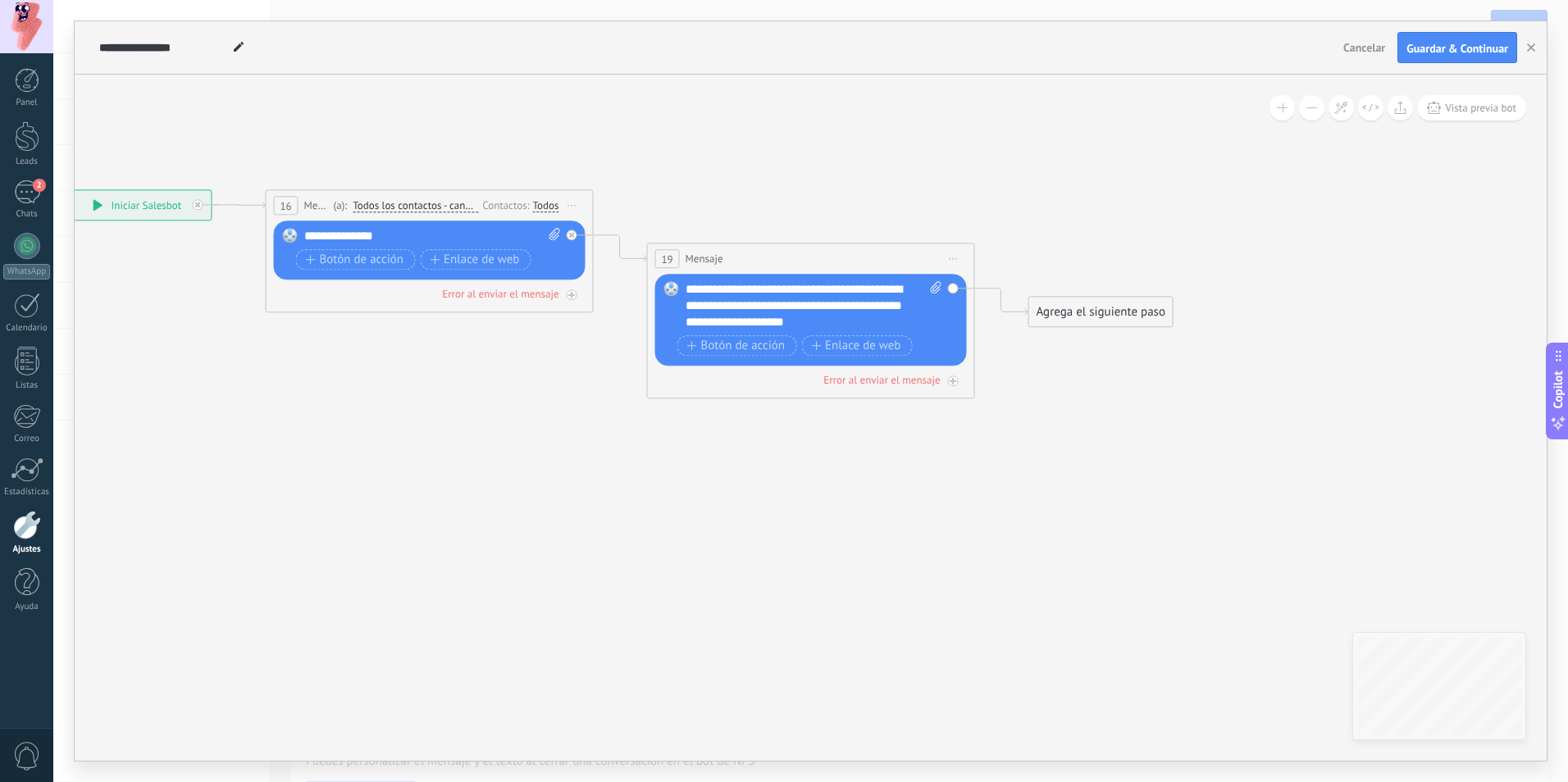
click at [688, 294] on div "**********" at bounding box center [813, 305] width 257 height 49
click at [1481, 114] on button "Vista previa bot" at bounding box center [1471, 108] width 109 height 26
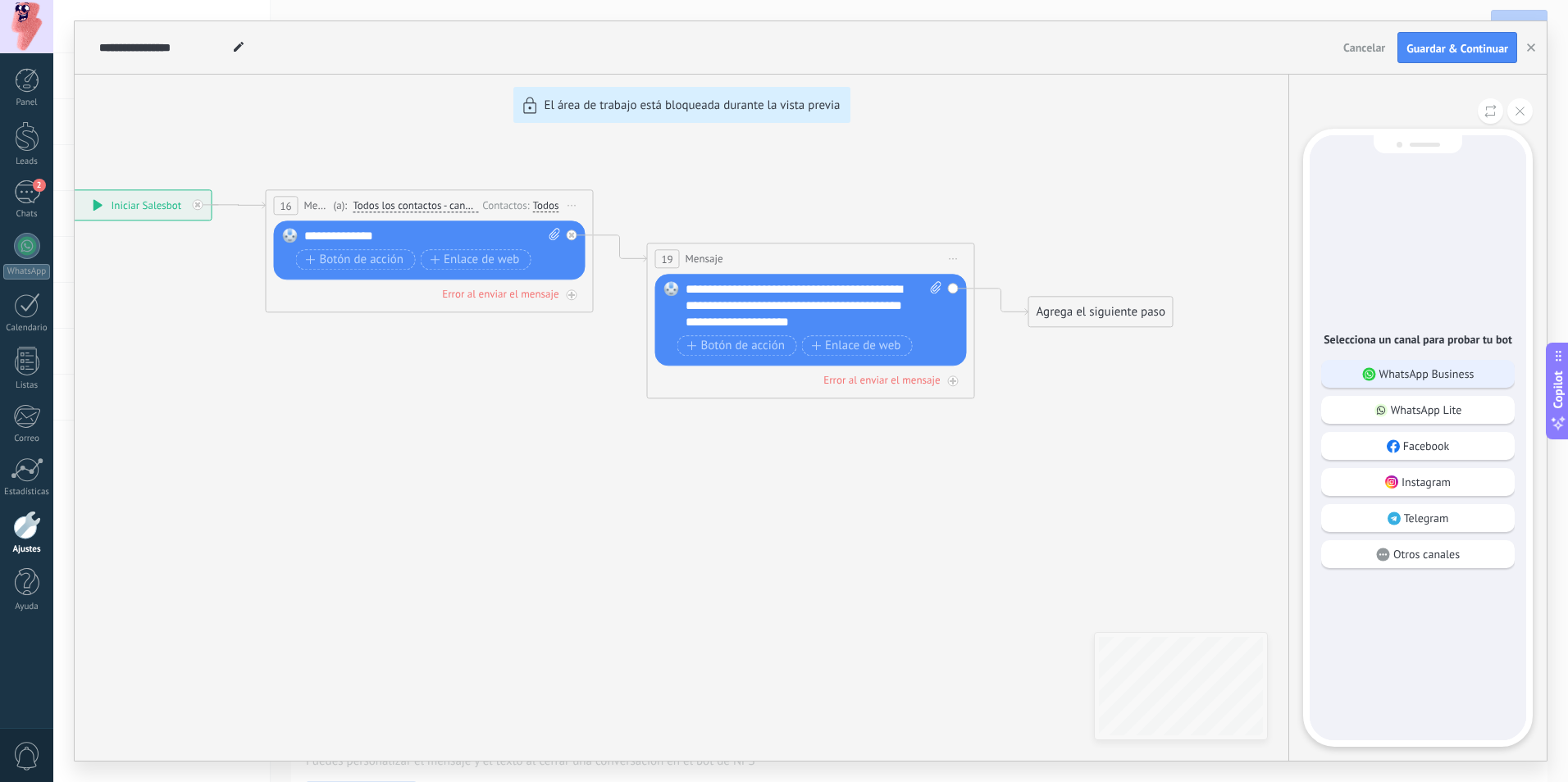
click at [1355, 380] on div "WhatsApp Business" at bounding box center [1418, 373] width 194 height 27
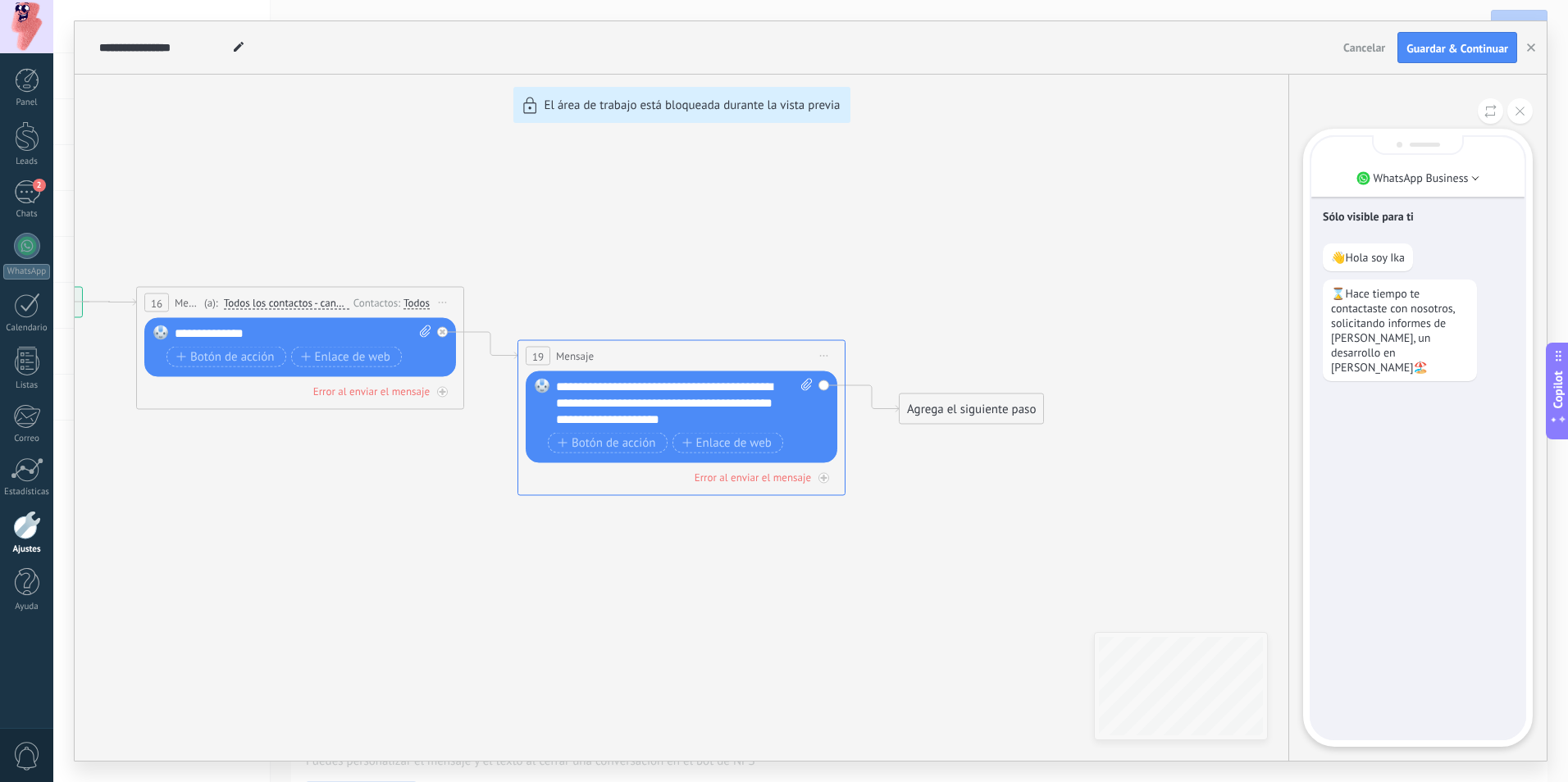
click at [737, 399] on div "**********" at bounding box center [811, 391] width 1472 height 739
click at [1518, 113] on icon at bounding box center [1520, 112] width 9 height 9
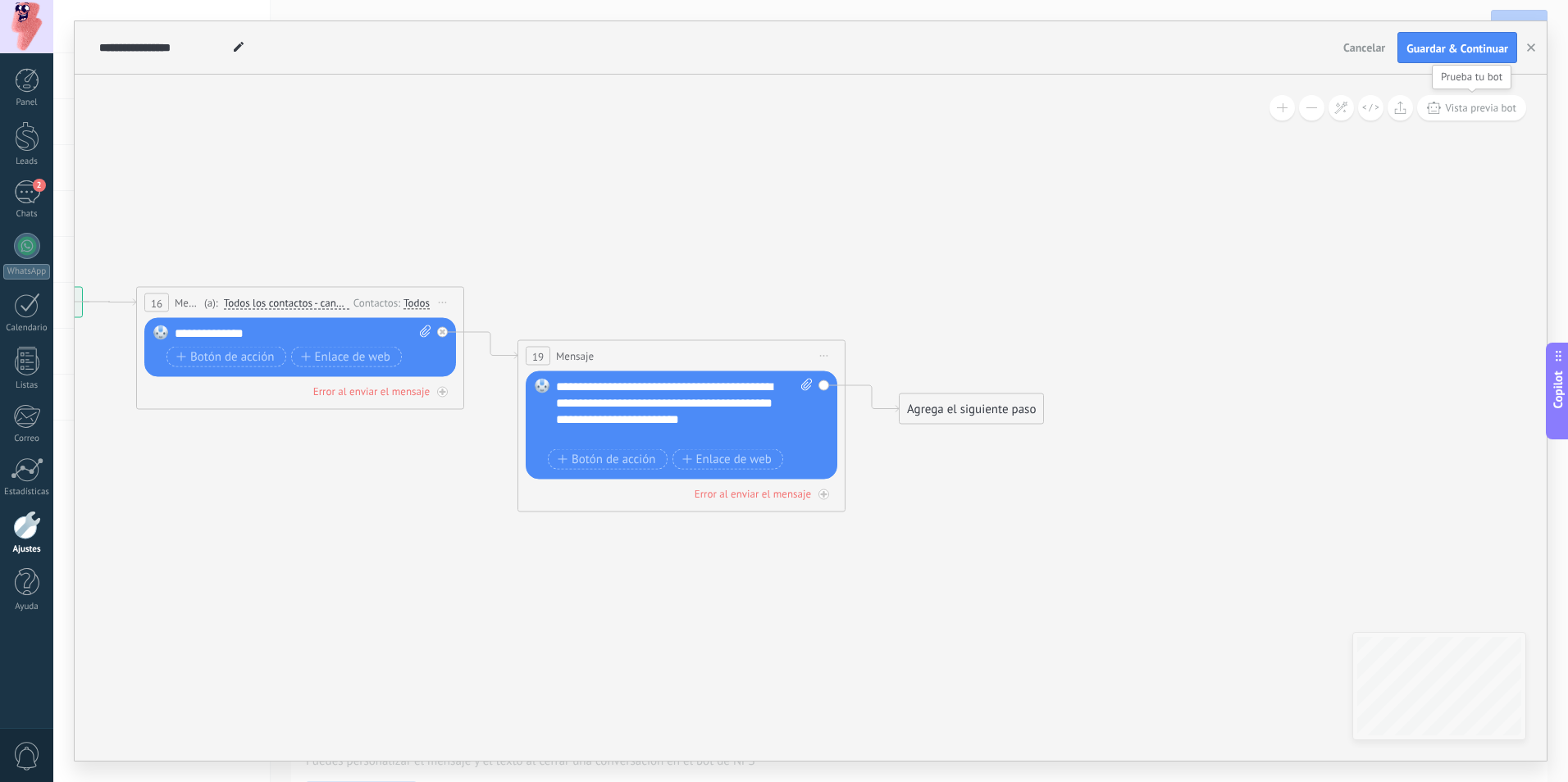
click at [1466, 108] on span "Vista previa bot" at bounding box center [1480, 107] width 71 height 14
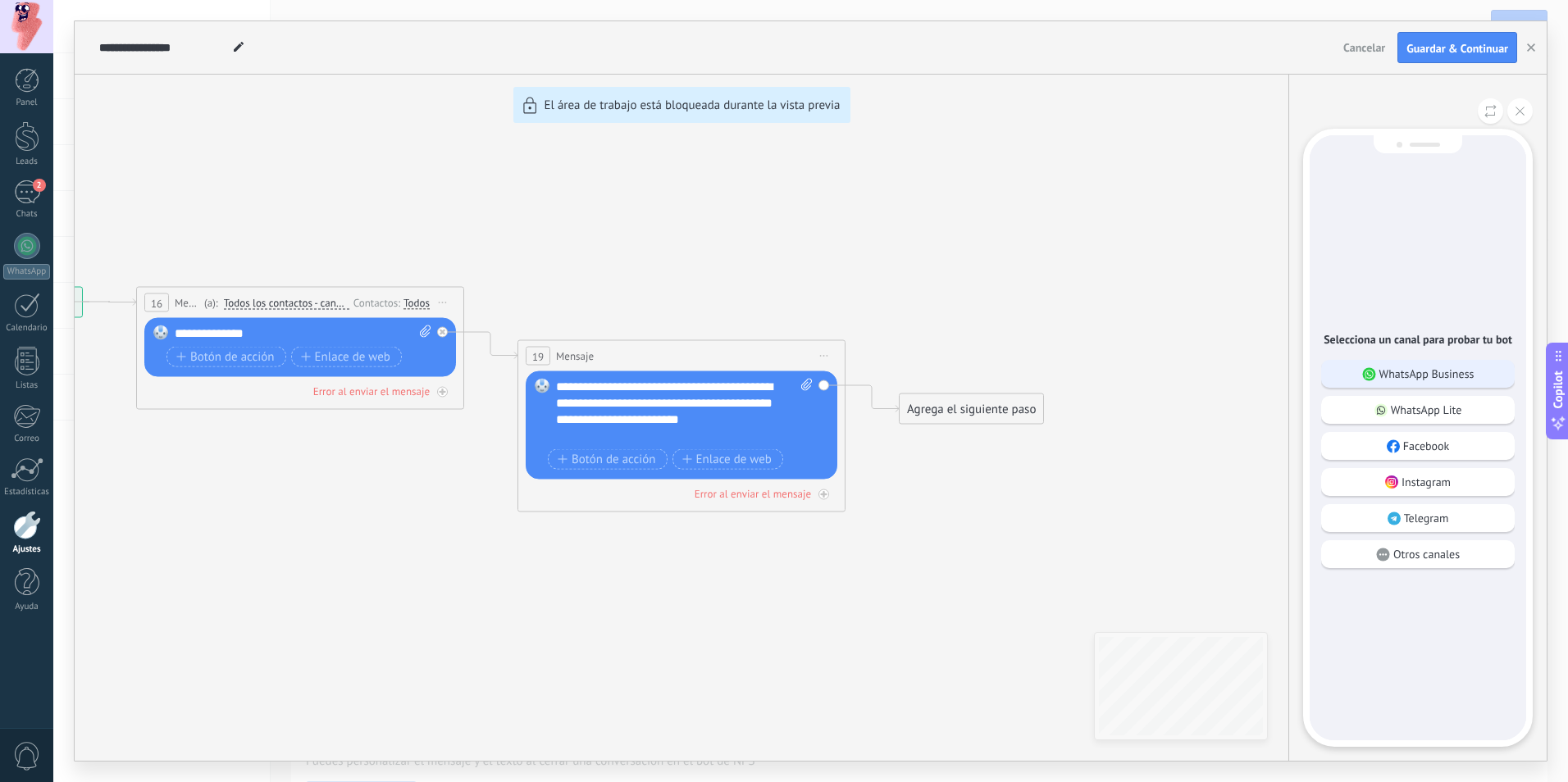
click at [1382, 374] on p "WhatsApp Business" at bounding box center [1426, 374] width 95 height 15
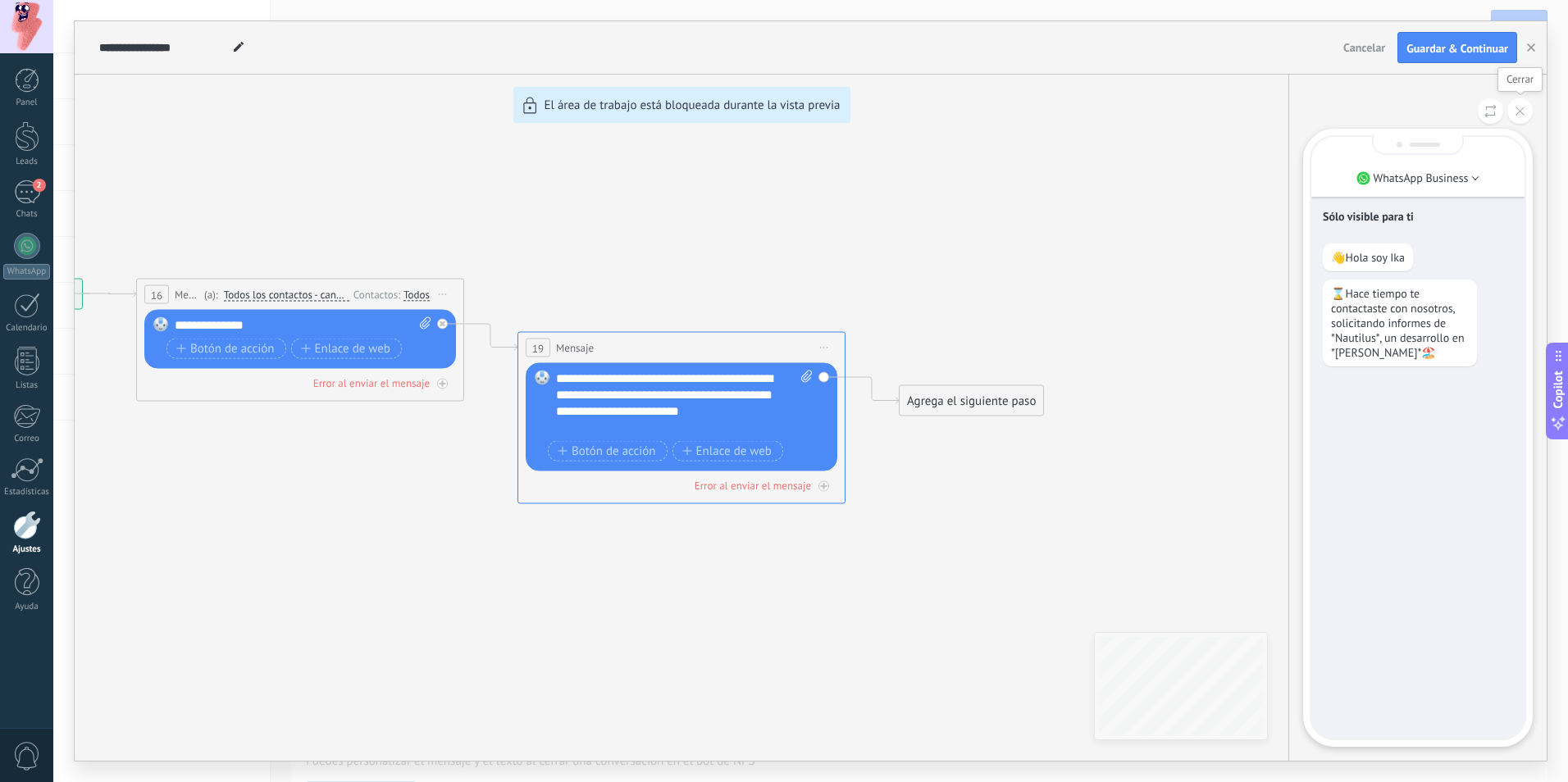
click at [1521, 118] on button at bounding box center [1520, 112] width 26 height 26
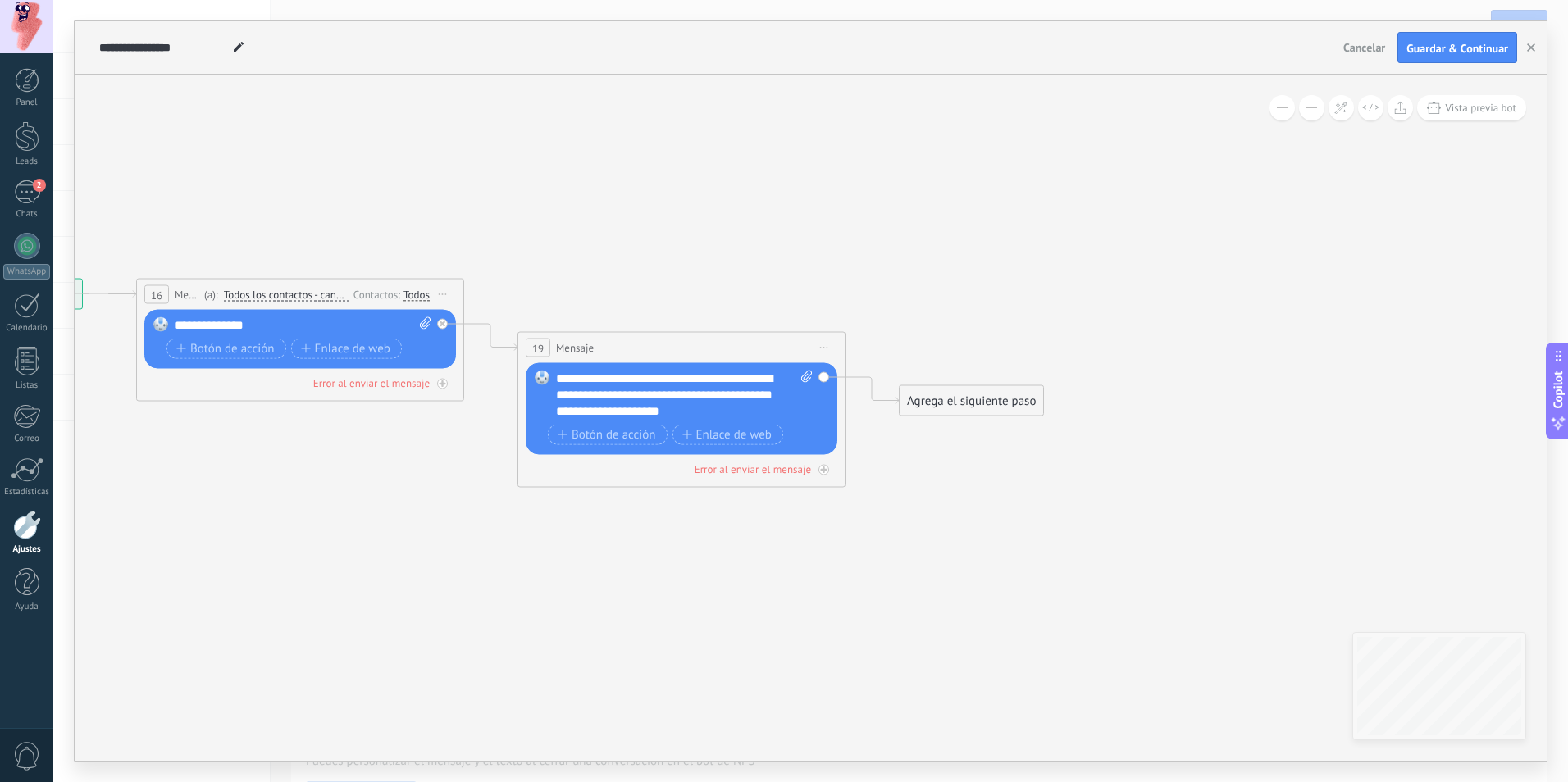
click at [1025, 406] on div "Agrega el siguiente paso" at bounding box center [971, 402] width 144 height 27
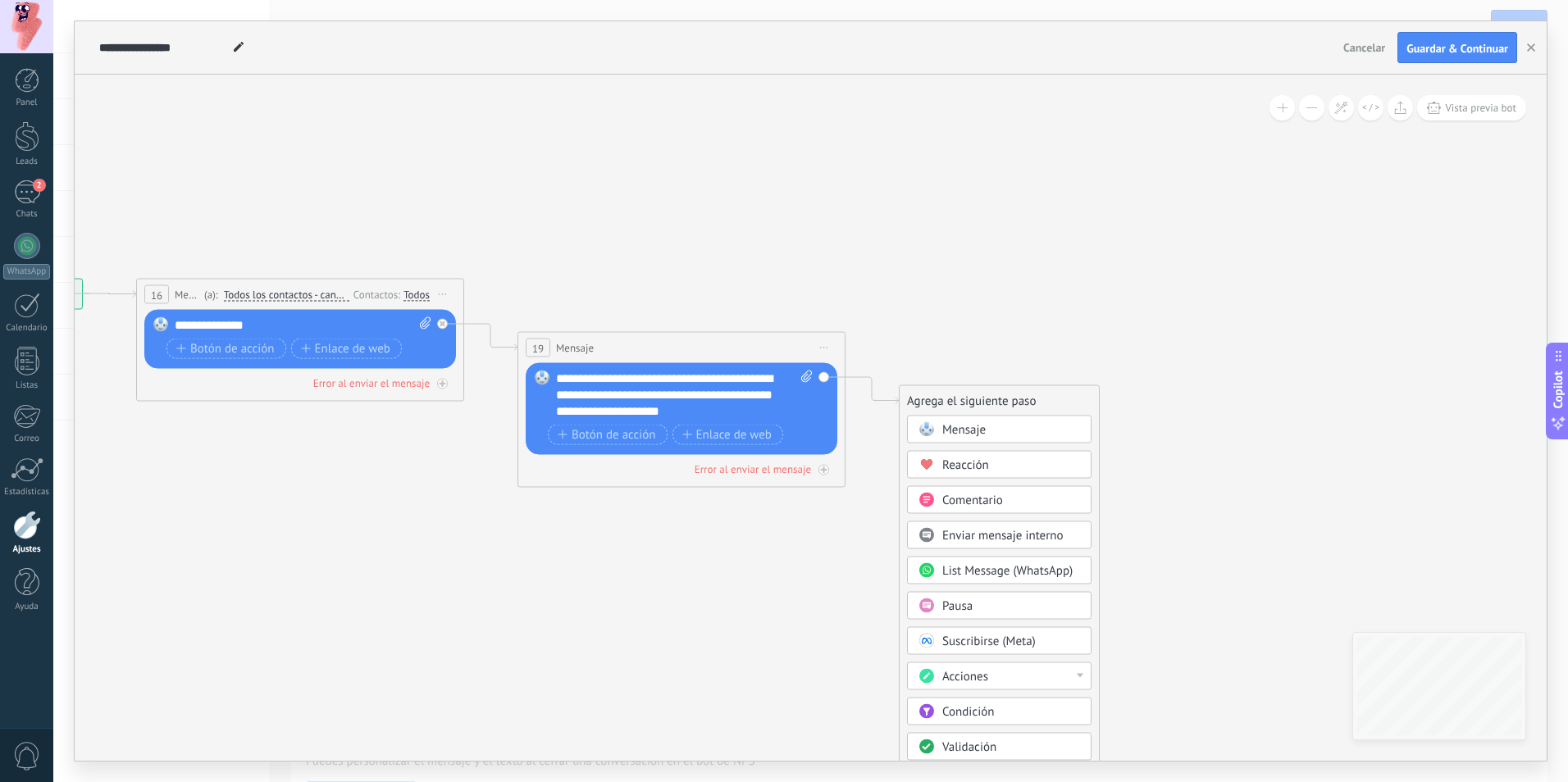
click at [1017, 466] on div "Reacción" at bounding box center [1011, 466] width 138 height 16
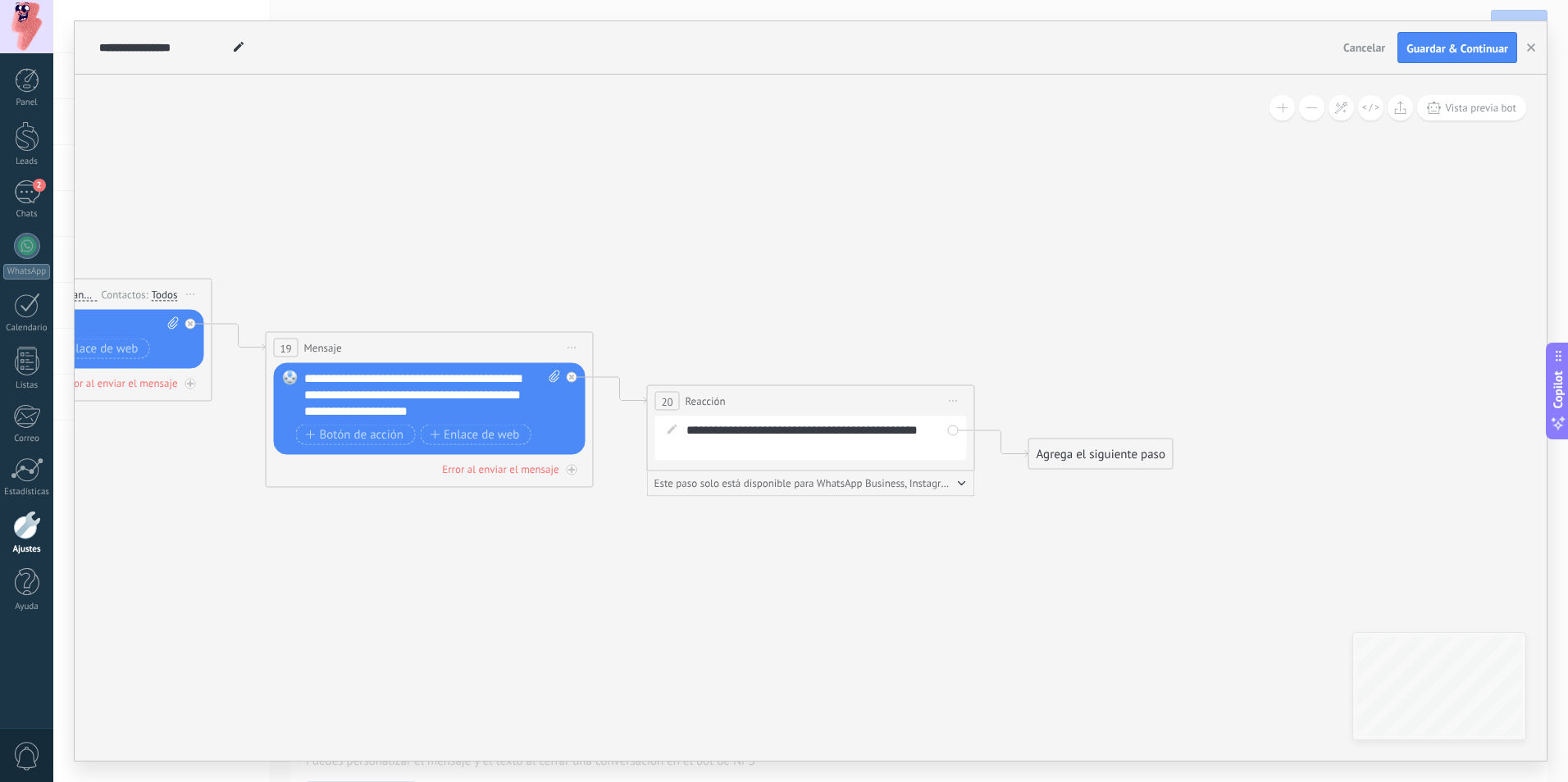
click at [952, 403] on span "Iniciar vista previa aquí Cambiar nombre Duplicar Borrar" at bounding box center [953, 402] width 27 height 24
click at [968, 501] on div "Borrar" at bounding box center [1027, 508] width 162 height 27
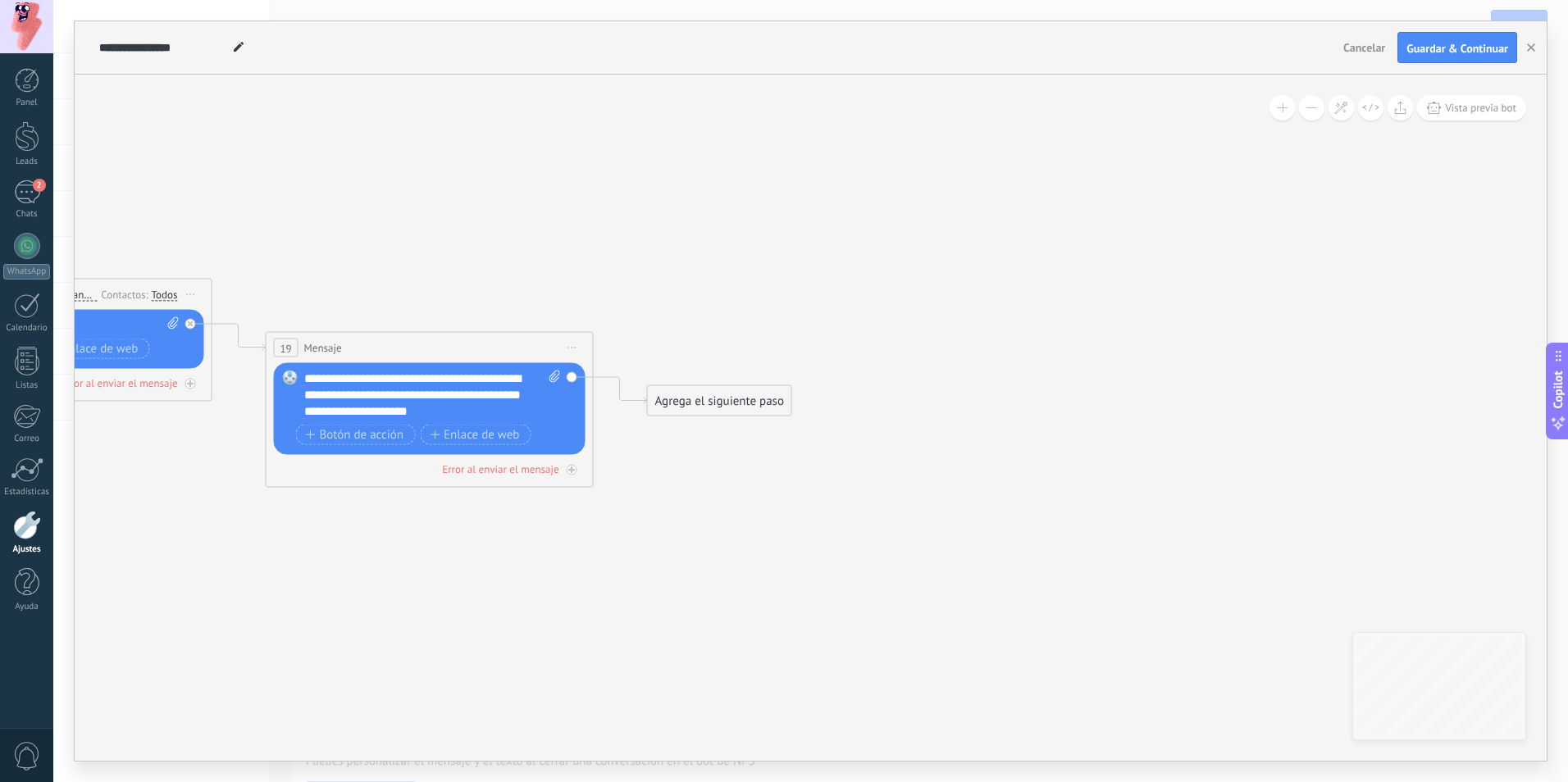
click at [678, 397] on div "Agrega el siguiente paso" at bounding box center [719, 402] width 144 height 27
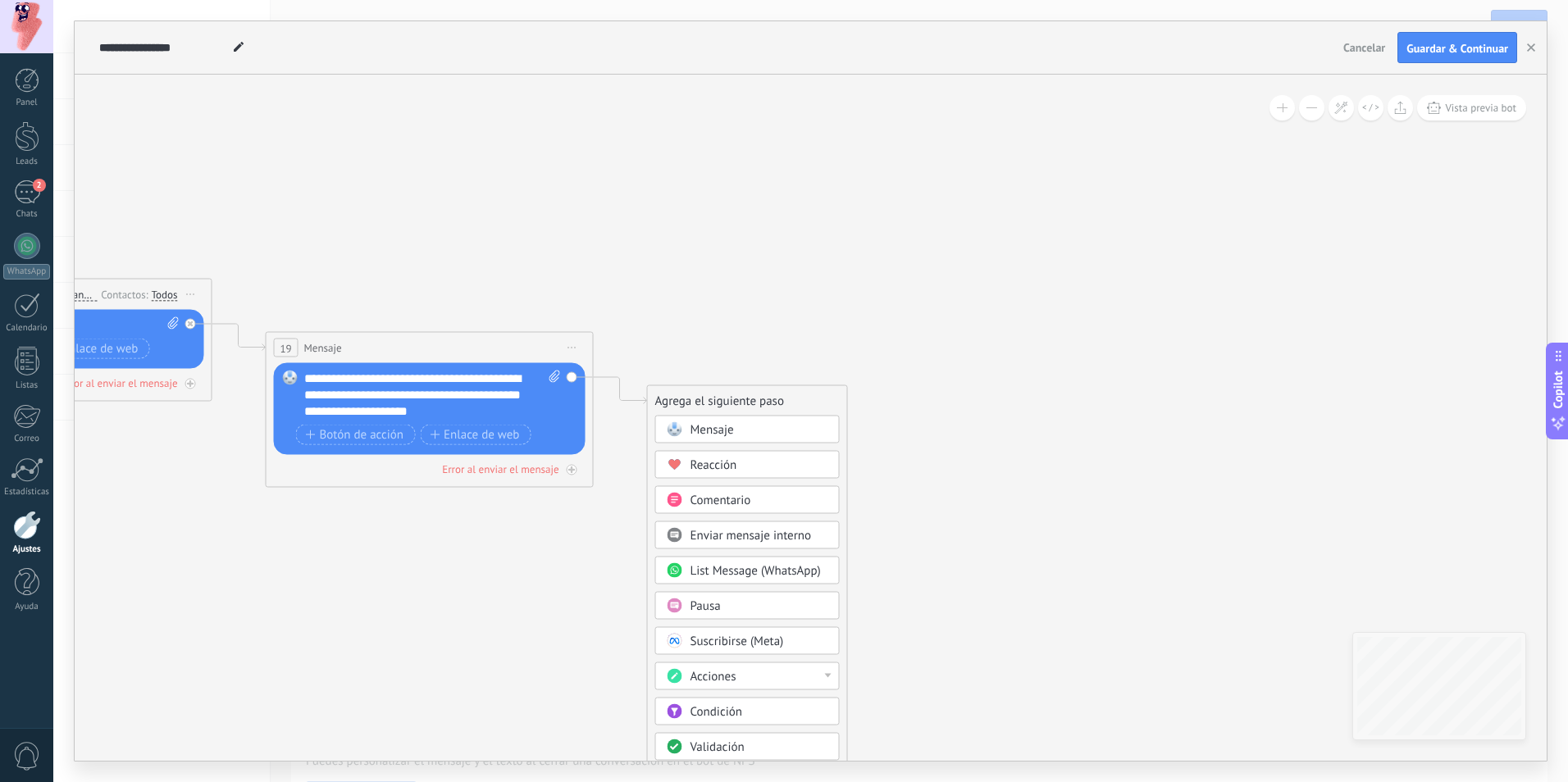
click at [766, 495] on div "Comentario" at bounding box center [759, 501] width 138 height 16
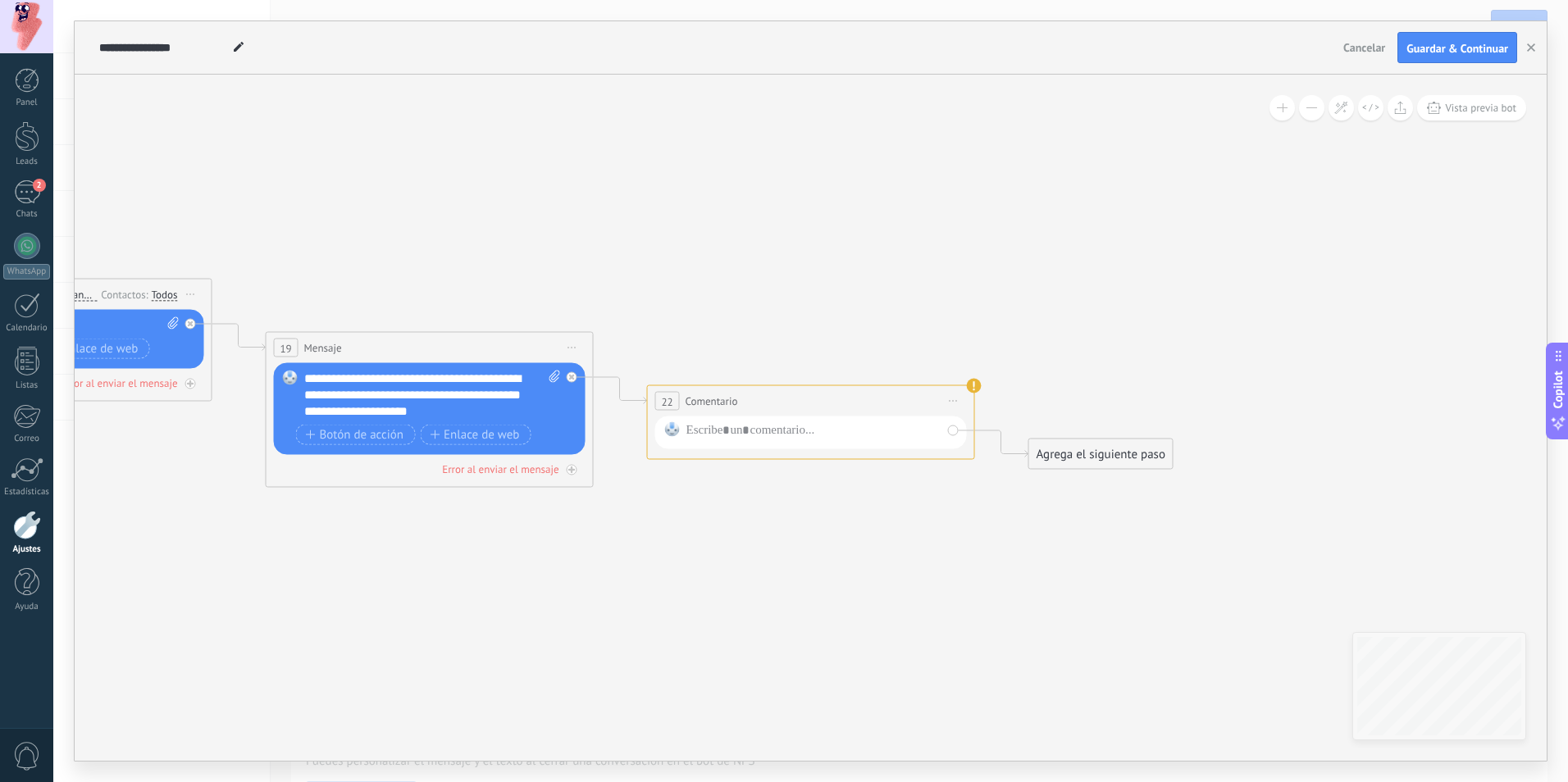
click at [960, 402] on span "Iniciar vista previa aquí Cambiar nombre Duplicar Borrar" at bounding box center [953, 402] width 27 height 24
click at [981, 505] on div "Borrar" at bounding box center [1029, 514] width 162 height 27
click at [720, 392] on div "Agrega el siguiente paso" at bounding box center [719, 402] width 144 height 27
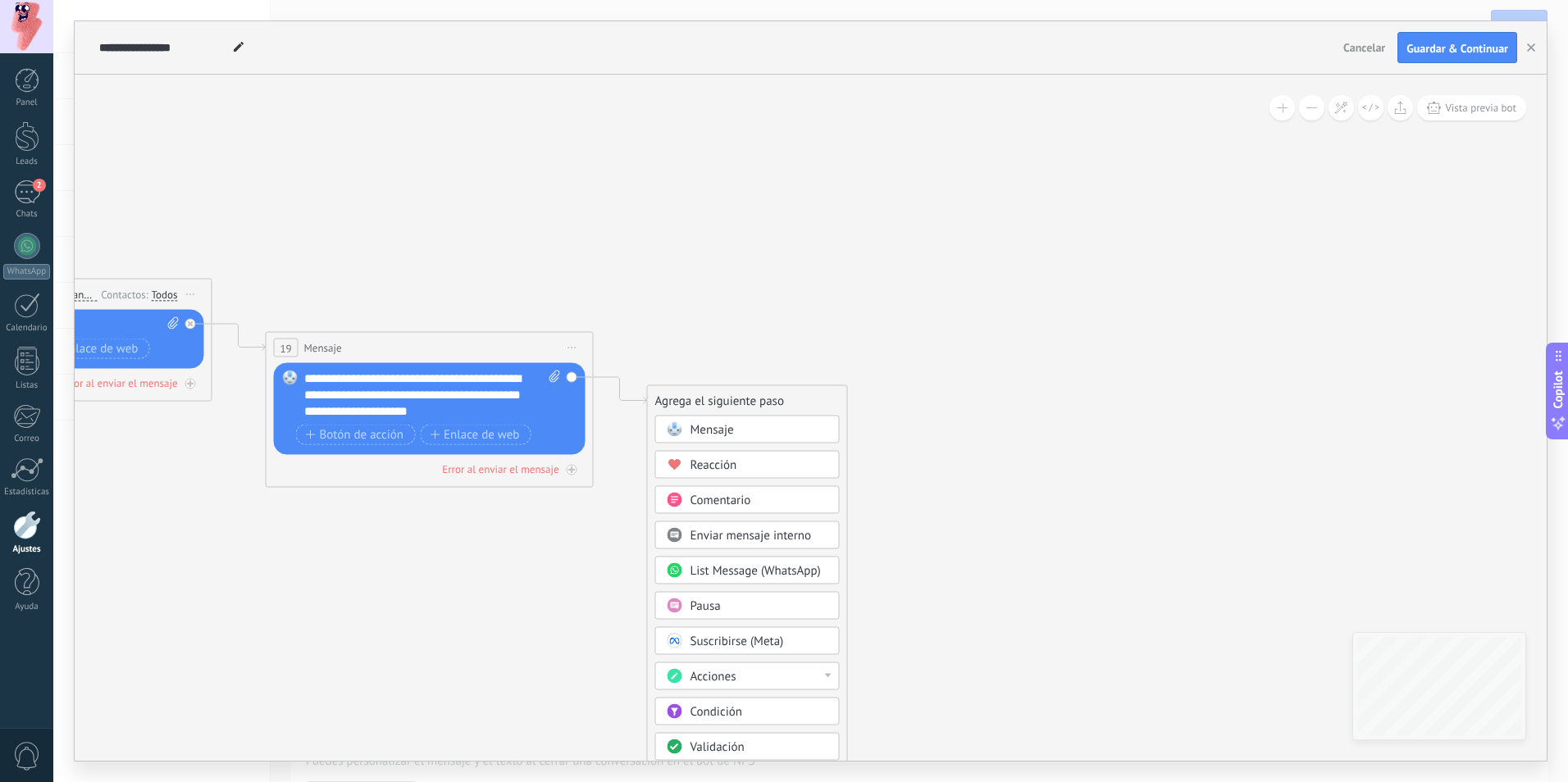
click at [793, 435] on div "Mensaje" at bounding box center [759, 431] width 138 height 16
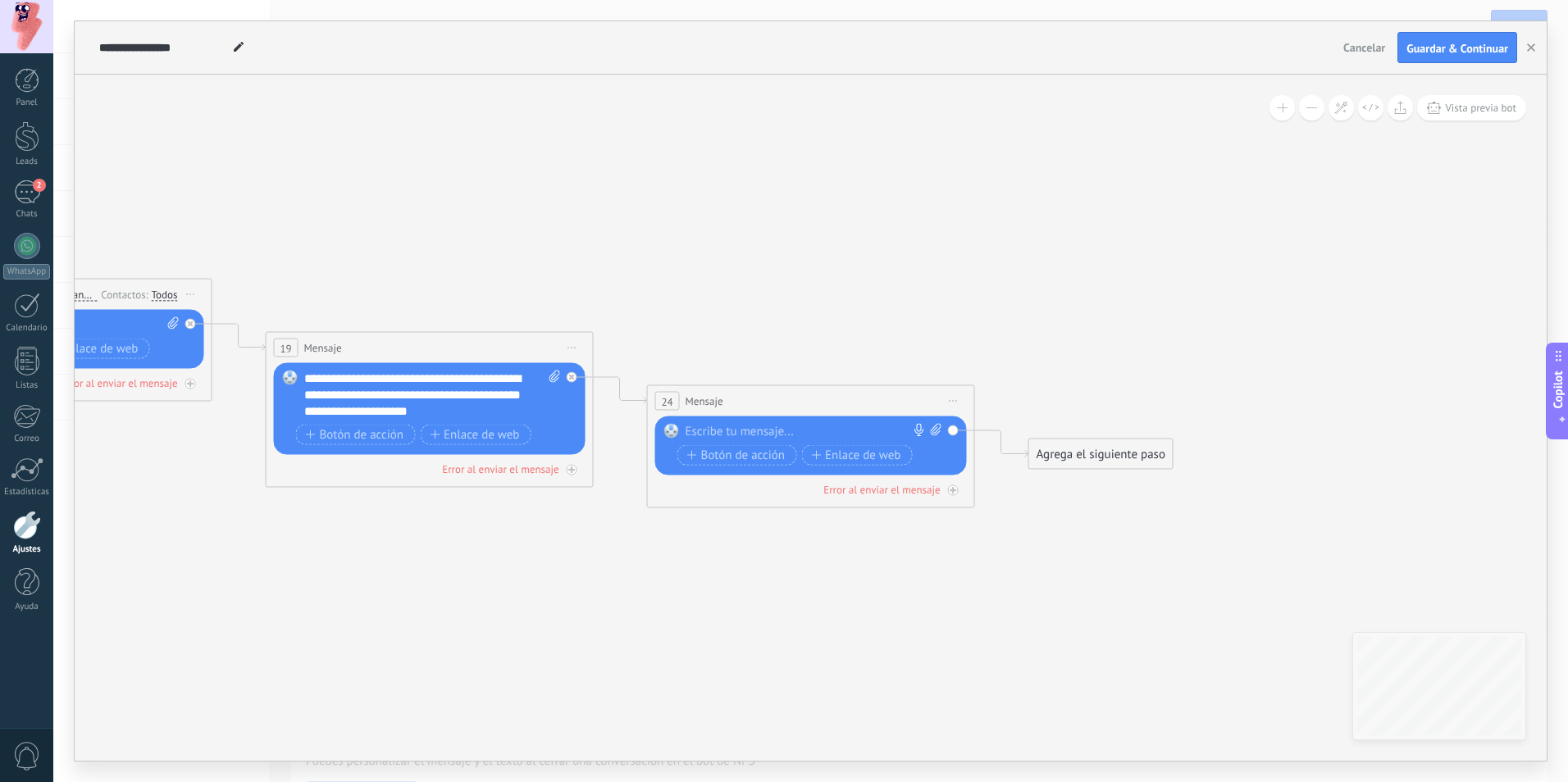
click at [757, 435] on div at bounding box center [807, 432] width 243 height 16
paste div
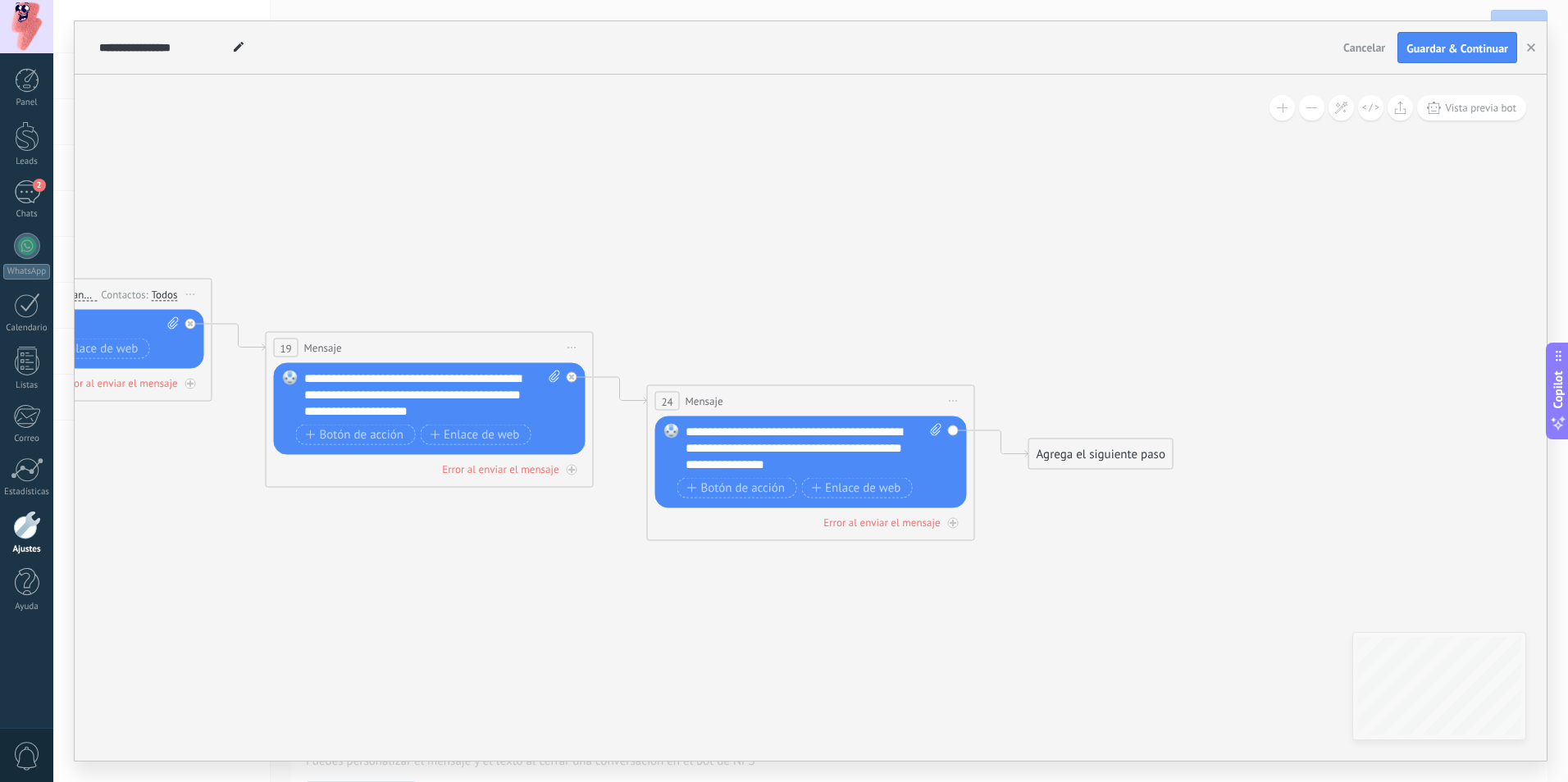
click at [950, 398] on span "Iniciar vista previa aquí Cambiar nombre Duplicar Borrar" at bounding box center [953, 402] width 27 height 24
click at [857, 575] on icon at bounding box center [404, 393] width 2246 height 1049
click at [1089, 457] on div "Agrega el siguiente paso" at bounding box center [1101, 455] width 144 height 27
click at [1079, 487] on span "Mensaje" at bounding box center [1092, 483] width 43 height 16
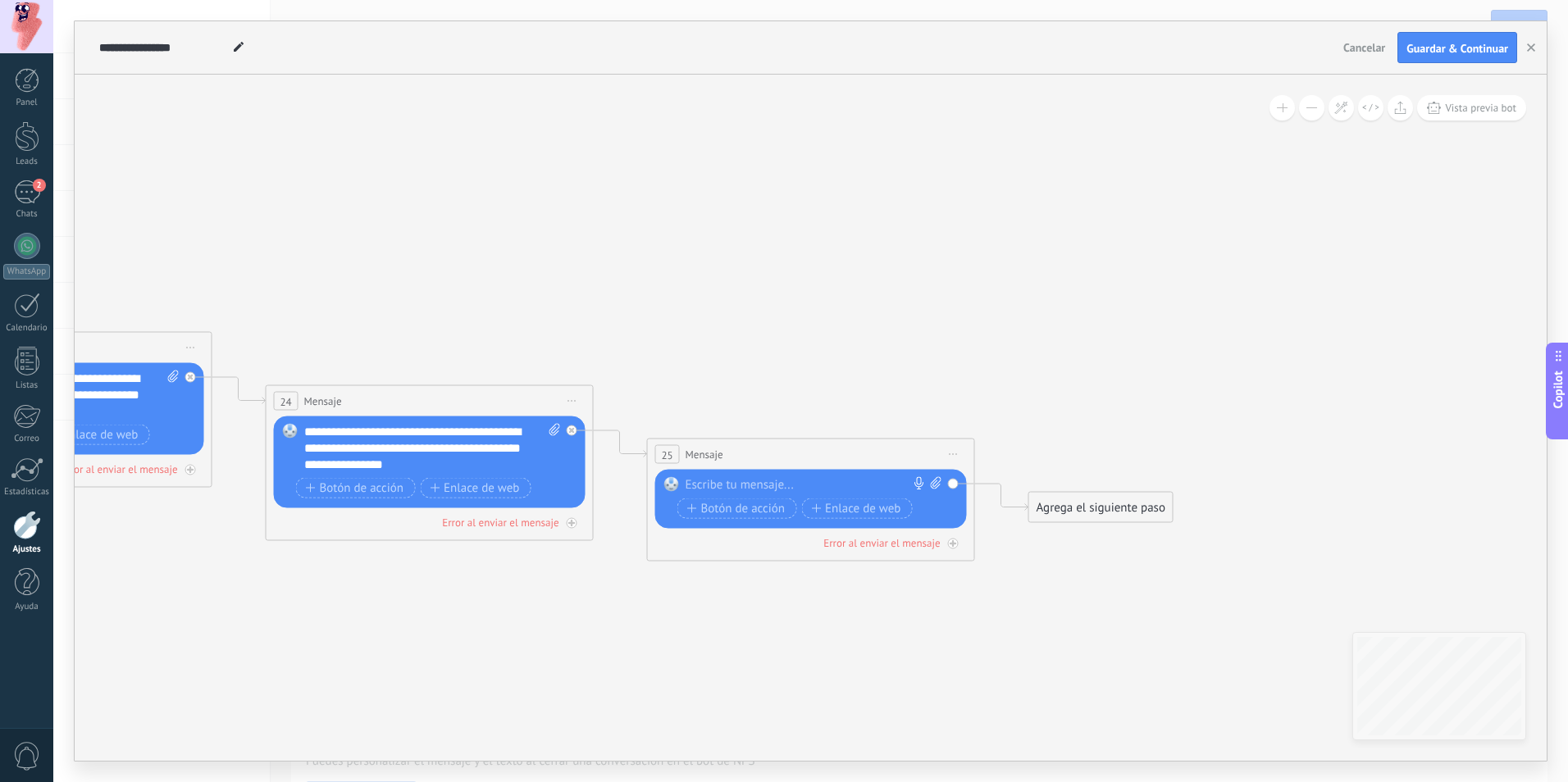
click at [735, 485] on div at bounding box center [807, 486] width 243 height 16
paste div
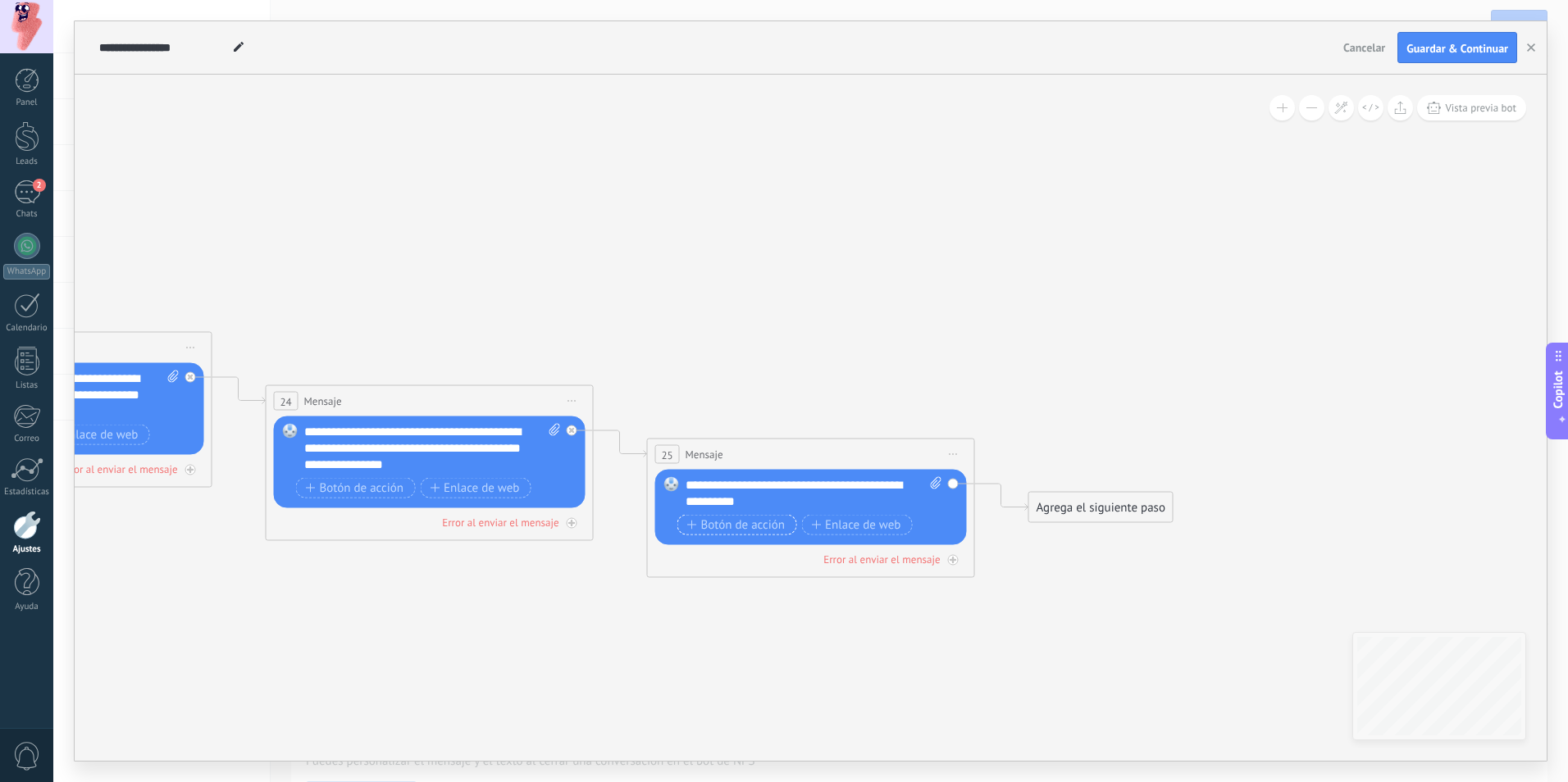
click at [731, 529] on span "Botón de acción" at bounding box center [736, 524] width 99 height 13
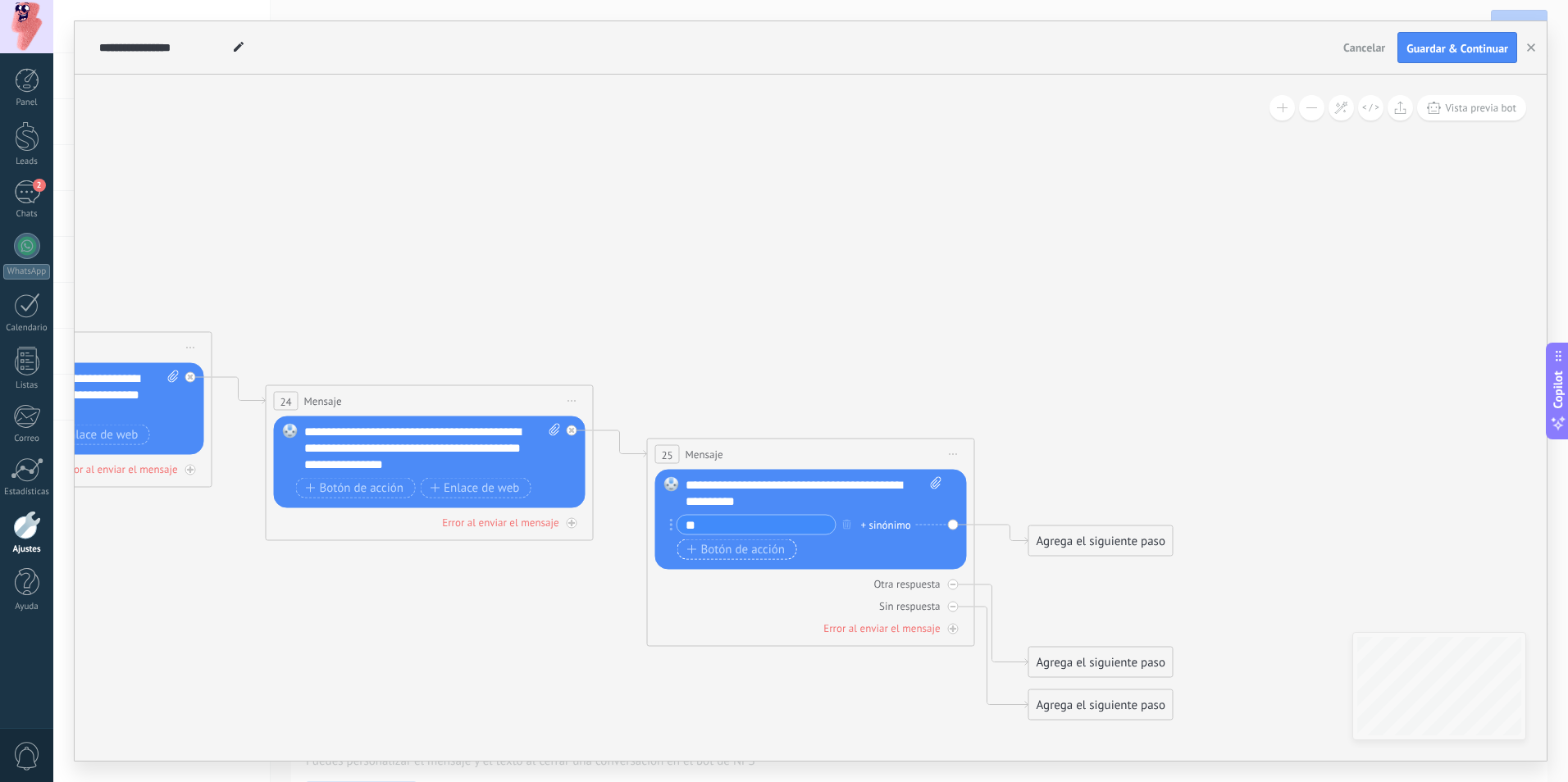
type input "**"
click at [764, 552] on span "Botón de acción" at bounding box center [736, 549] width 99 height 13
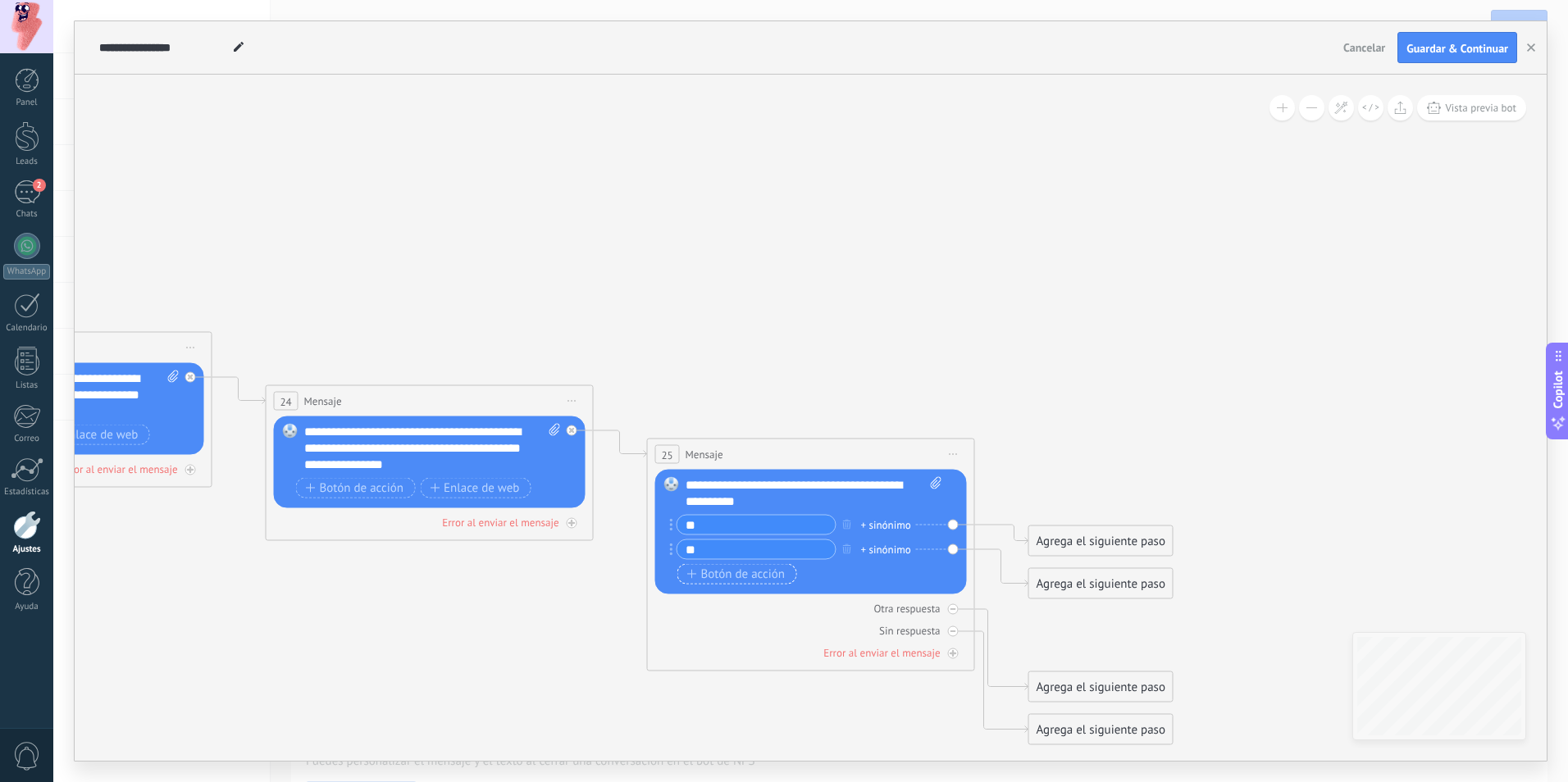
type input "**"
click at [774, 572] on span "Botón de acción" at bounding box center [736, 573] width 99 height 13
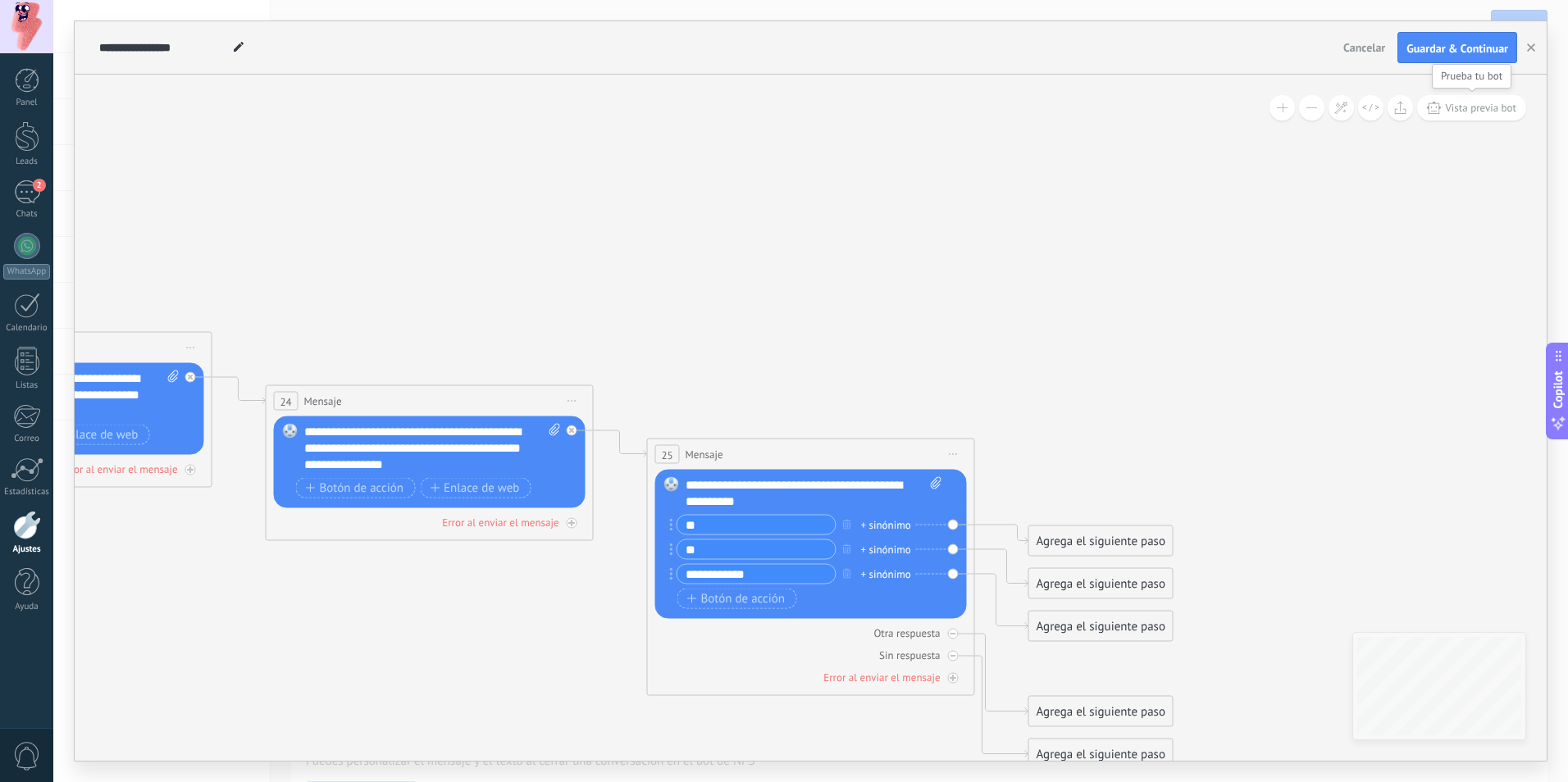
type input "**********"
click at [1487, 109] on span "Vista previa bot" at bounding box center [1480, 107] width 71 height 14
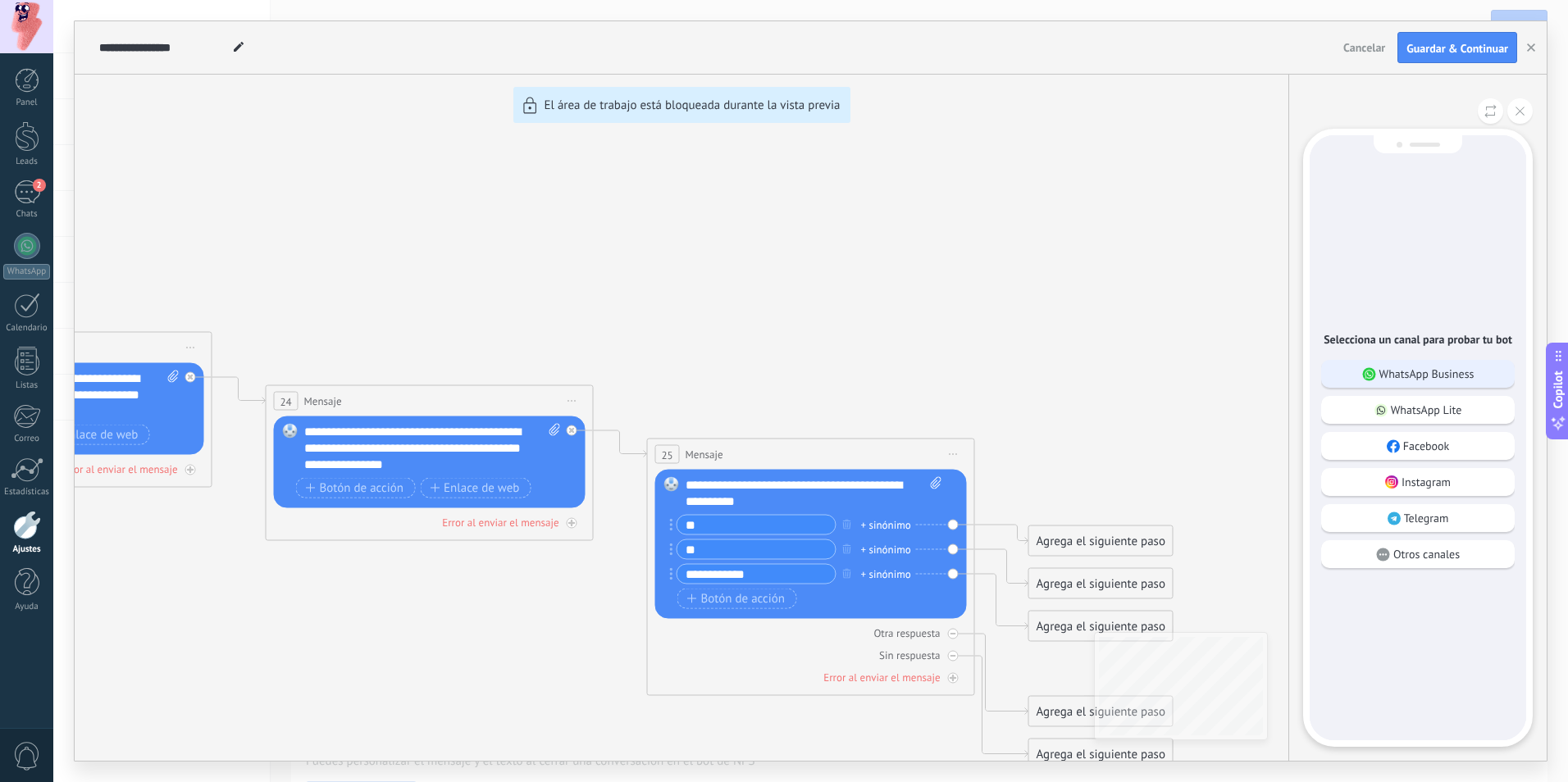
click at [1419, 377] on p "WhatsApp Business" at bounding box center [1426, 374] width 95 height 15
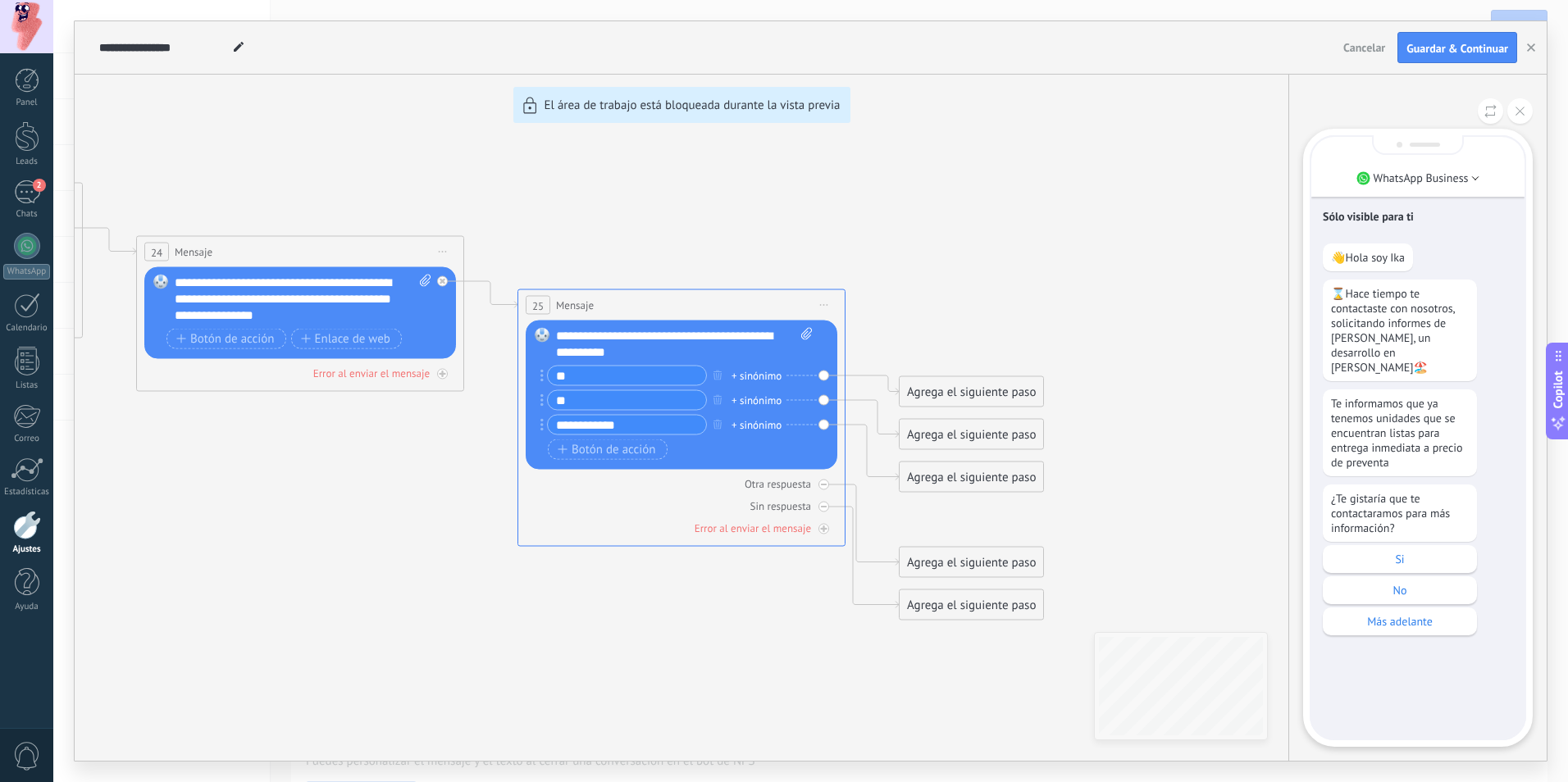
click at [954, 396] on div "**********" at bounding box center [811, 391] width 1472 height 739
drag, startPoint x: 825, startPoint y: 368, endPoint x: 824, endPoint y: 379, distance: 11.0
click at [824, 371] on div "**********" at bounding box center [811, 391] width 1472 height 739
click at [981, 397] on div "**********" at bounding box center [811, 391] width 1472 height 739
click at [1523, 113] on icon at bounding box center [1520, 112] width 9 height 9
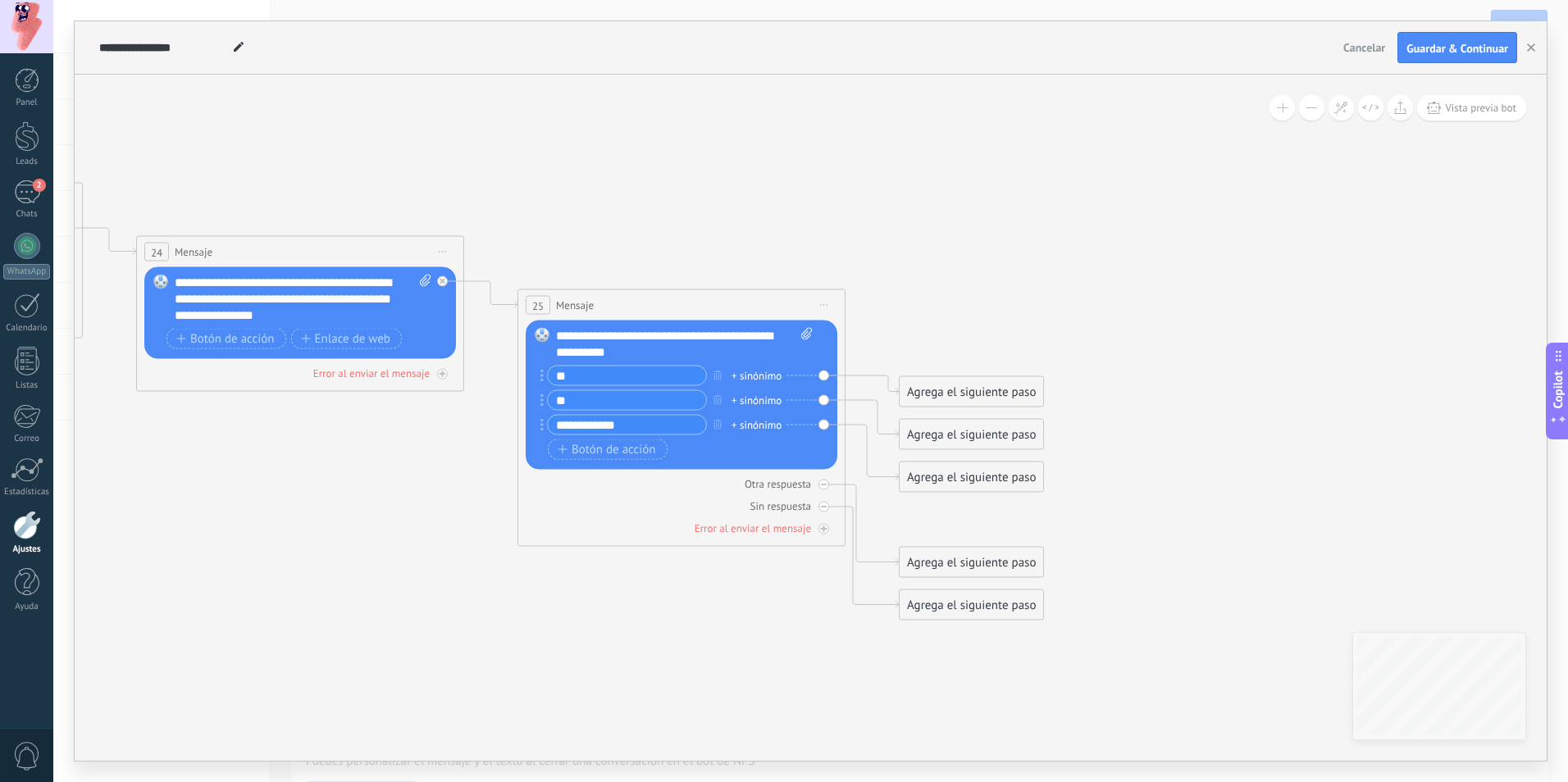
click at [969, 392] on div "Agrega el siguiente paso" at bounding box center [971, 392] width 144 height 27
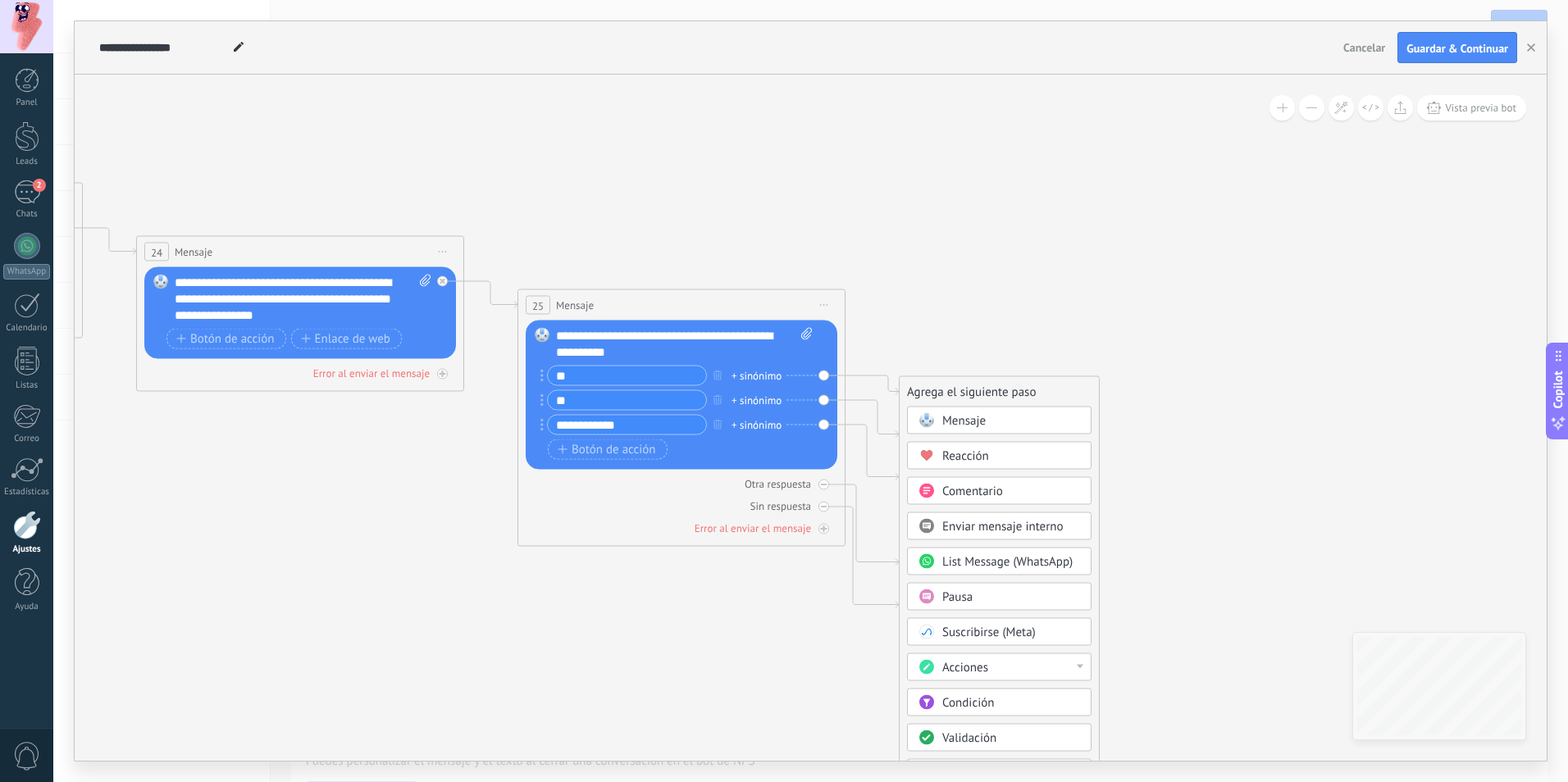
click at [1047, 419] on div "Mensaje" at bounding box center [1011, 422] width 138 height 16
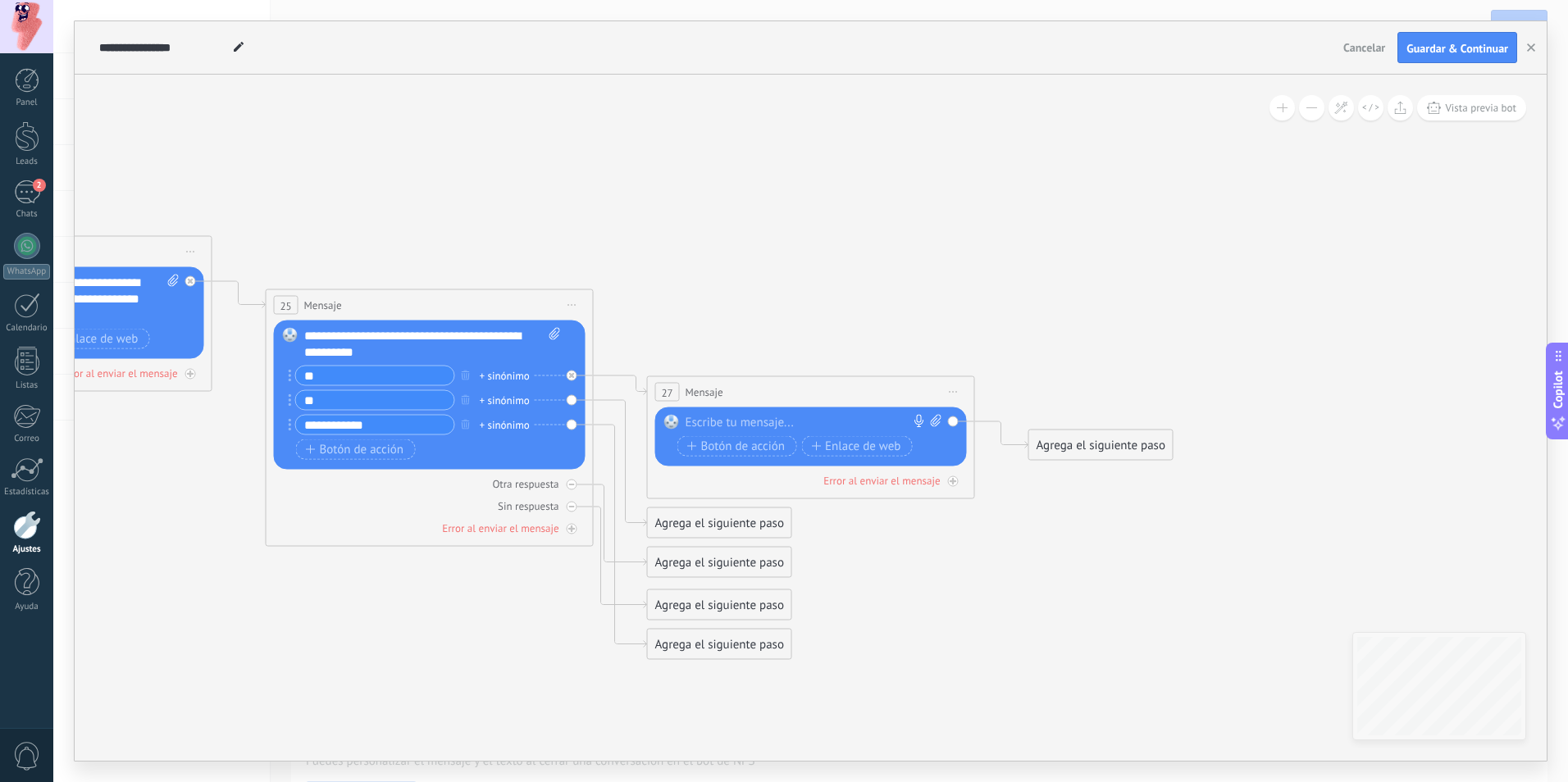
click at [792, 415] on div at bounding box center [807, 423] width 243 height 16
paste div
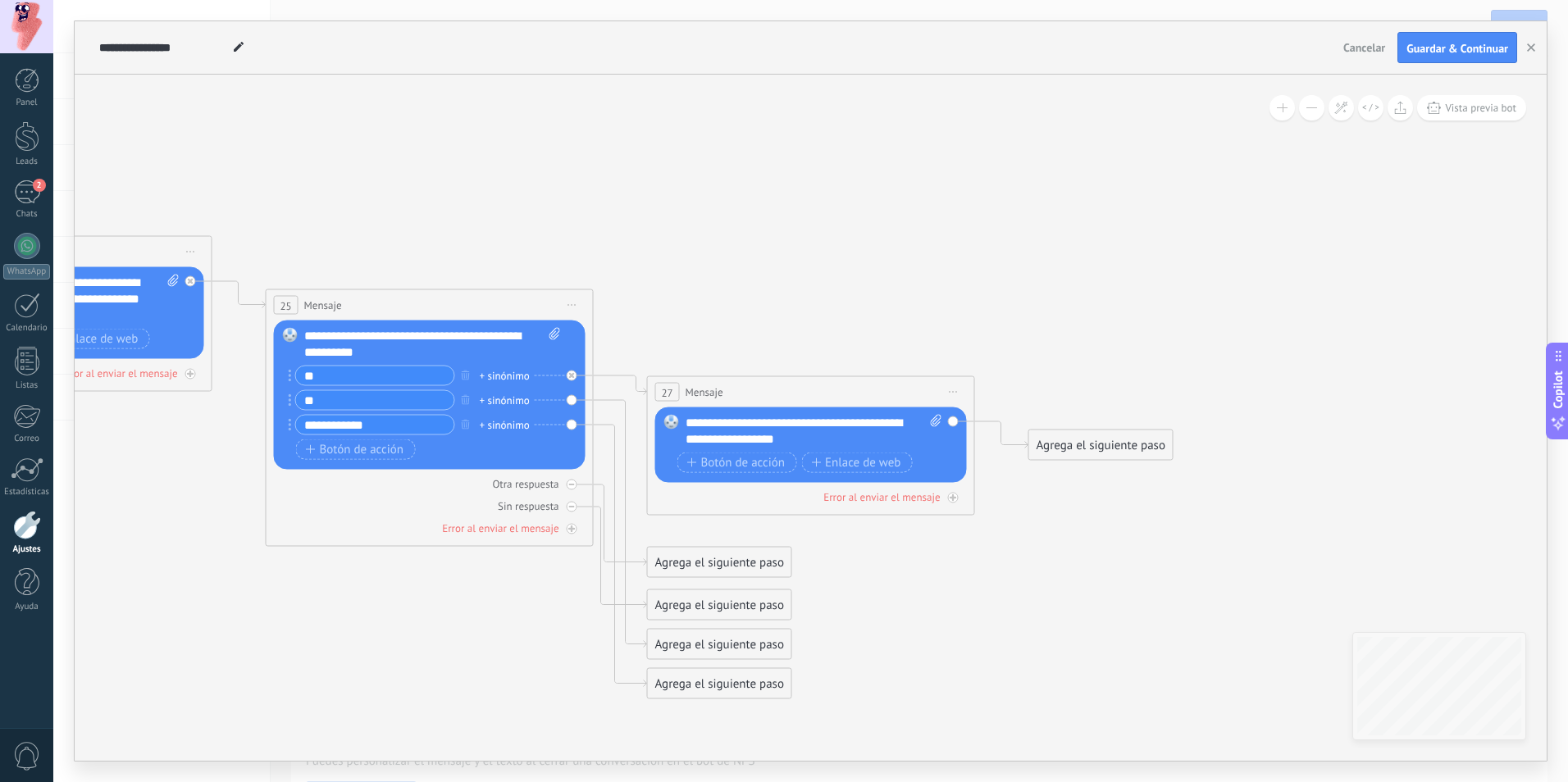
click at [1036, 562] on icon at bounding box center [23, 394] width 3008 height 1350
click at [730, 564] on div "Agrega el siguiente paso" at bounding box center [719, 562] width 144 height 27
click at [749, 588] on div "Mensaje" at bounding box center [759, 592] width 138 height 16
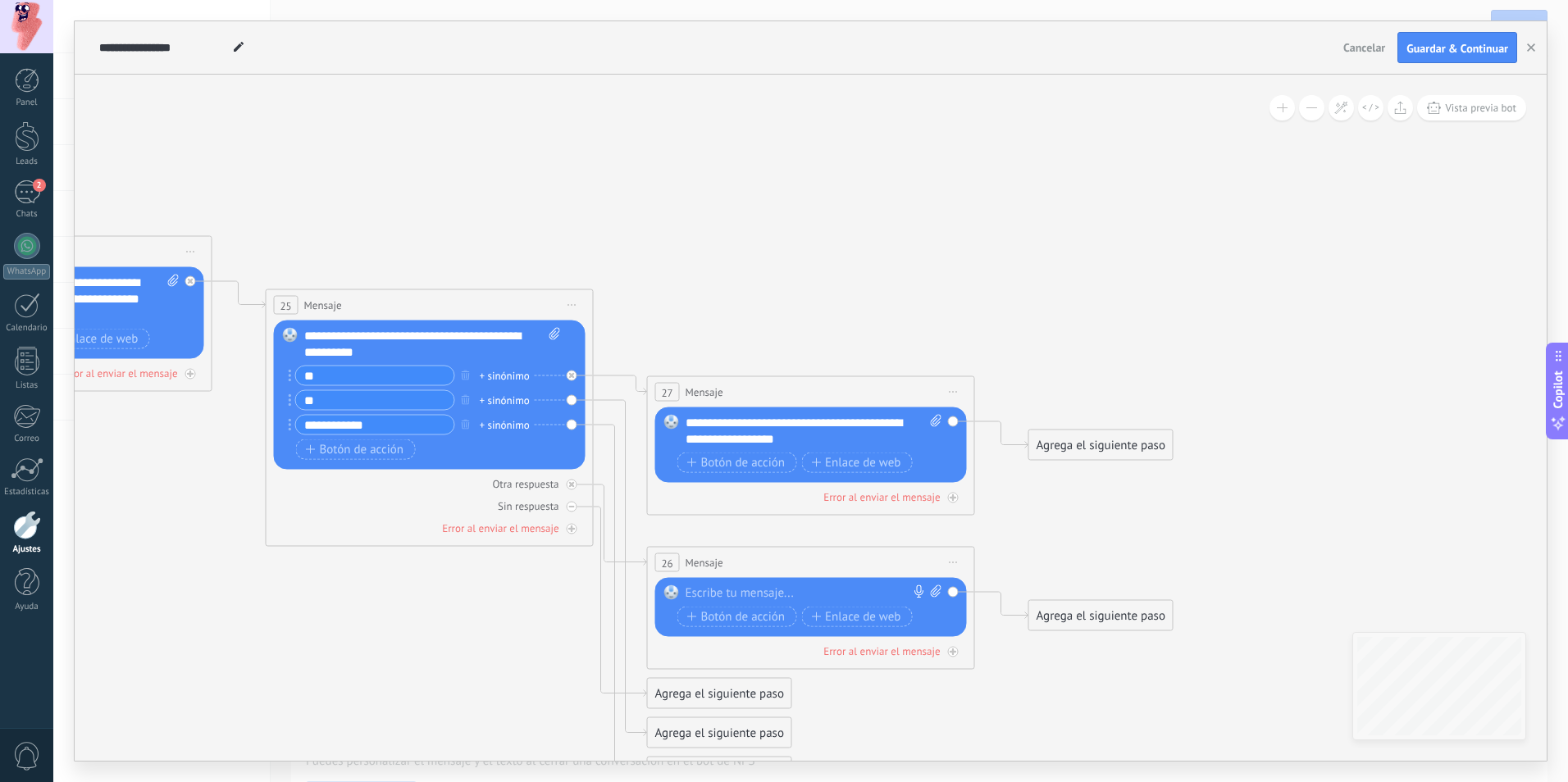
click at [806, 590] on div at bounding box center [807, 594] width 243 height 16
paste div
click at [950, 563] on span "Iniciar vista previa aquí Cambiar nombre Duplicar Borrar" at bounding box center [953, 562] width 27 height 24
click at [990, 668] on div "Borrar" at bounding box center [1027, 670] width 162 height 27
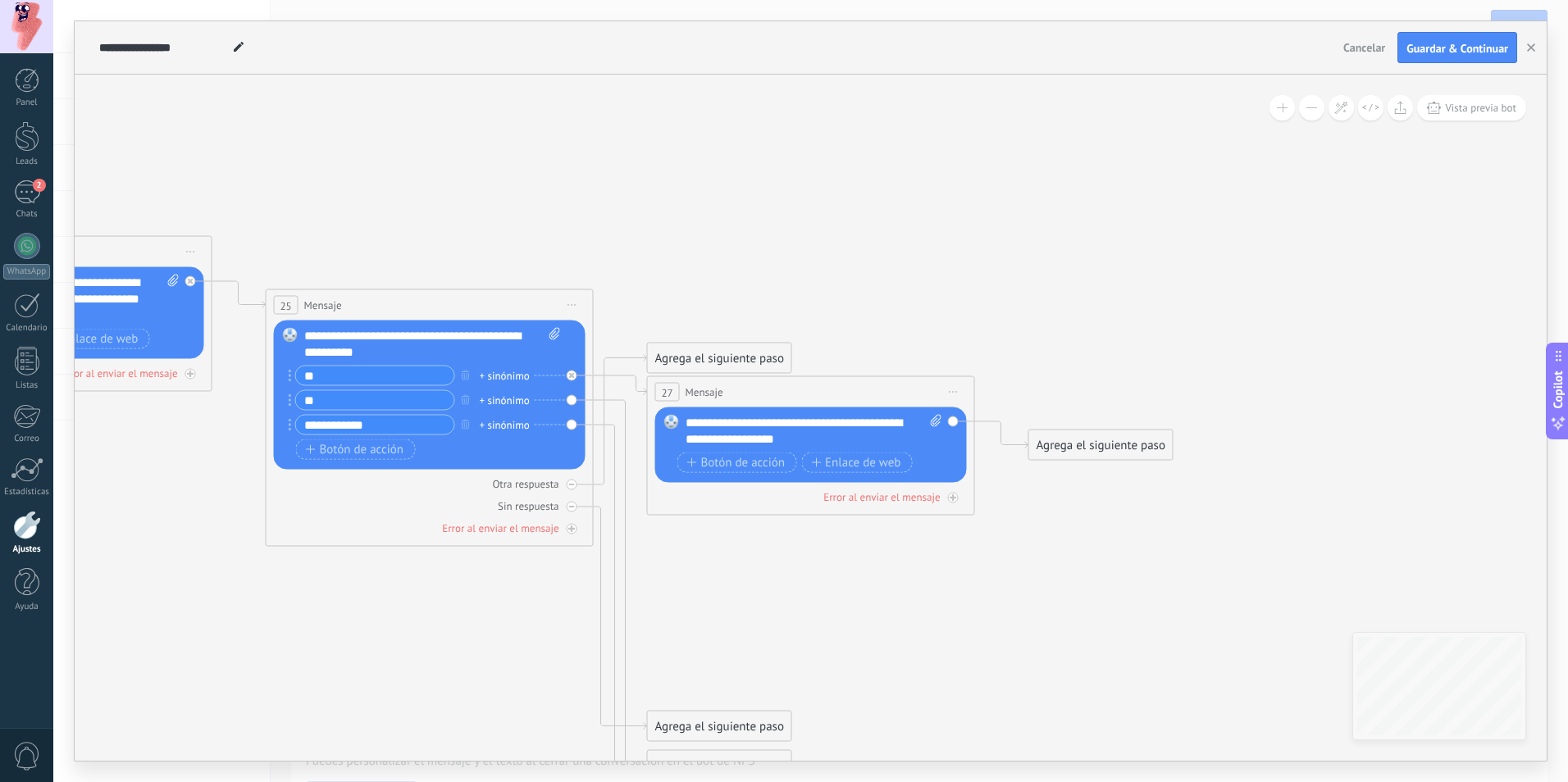
click at [570, 401] on div "Reemplazar Quitar Convertir a mensaje de voz Arrastre la imagen aquí para adjun…" at bounding box center [429, 394] width 312 height 149
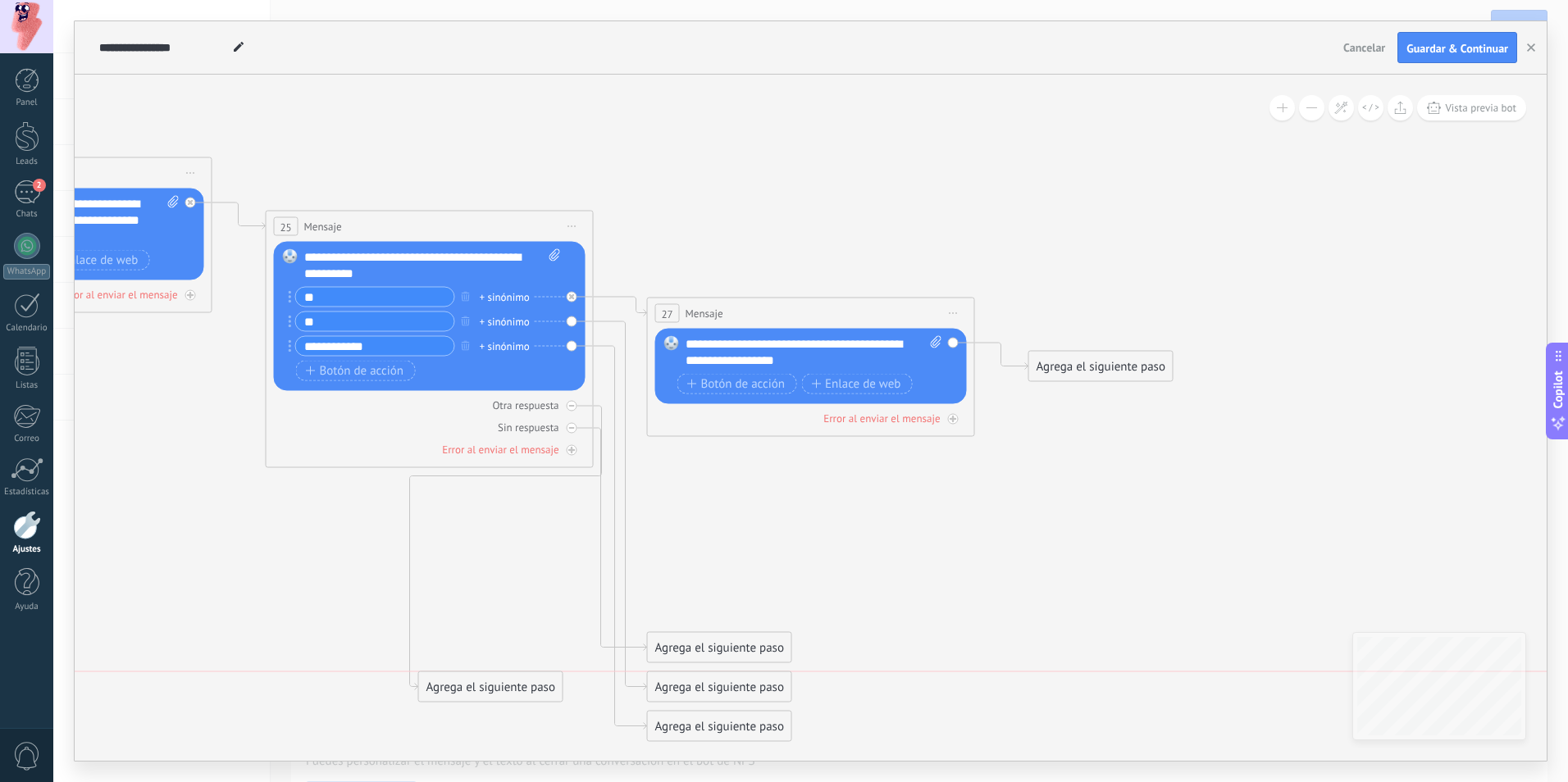
drag, startPoint x: 757, startPoint y: 280, endPoint x: 531, endPoint y: 680, distance: 459.4
click at [531, 680] on div "Agrega el siguiente paso" at bounding box center [490, 688] width 144 height 27
drag, startPoint x: 681, startPoint y: 637, endPoint x: 665, endPoint y: 620, distance: 23.3
click at [660, 618] on div "Agrega el siguiente paso" at bounding box center [699, 630] width 144 height 27
drag, startPoint x: 688, startPoint y: 681, endPoint x: 695, endPoint y: 482, distance: 199.1
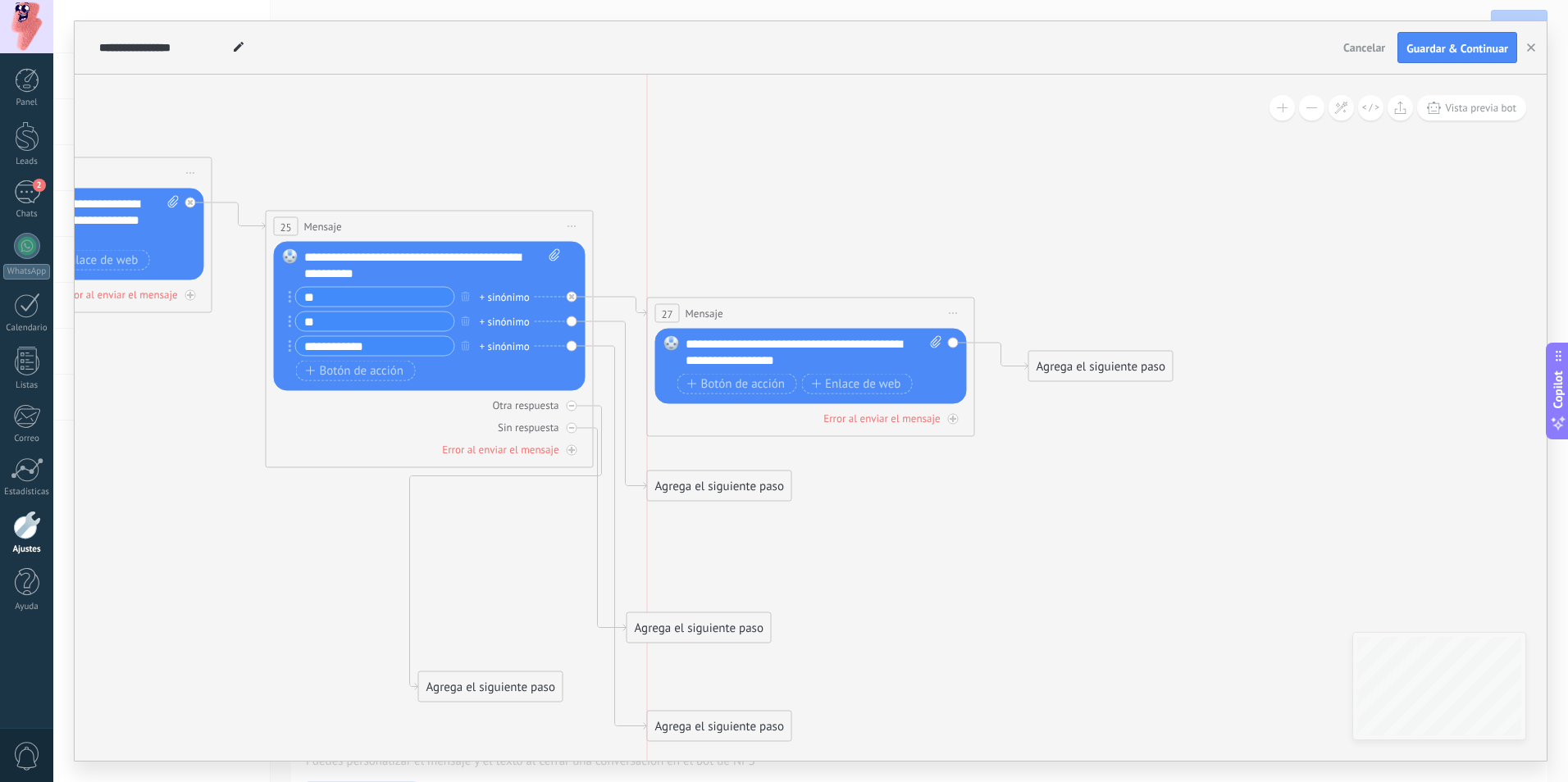
click at [695, 484] on div "Agrega el siguiente paso" at bounding box center [719, 487] width 144 height 27
drag, startPoint x: 818, startPoint y: 344, endPoint x: 833, endPoint y: 220, distance: 124.9
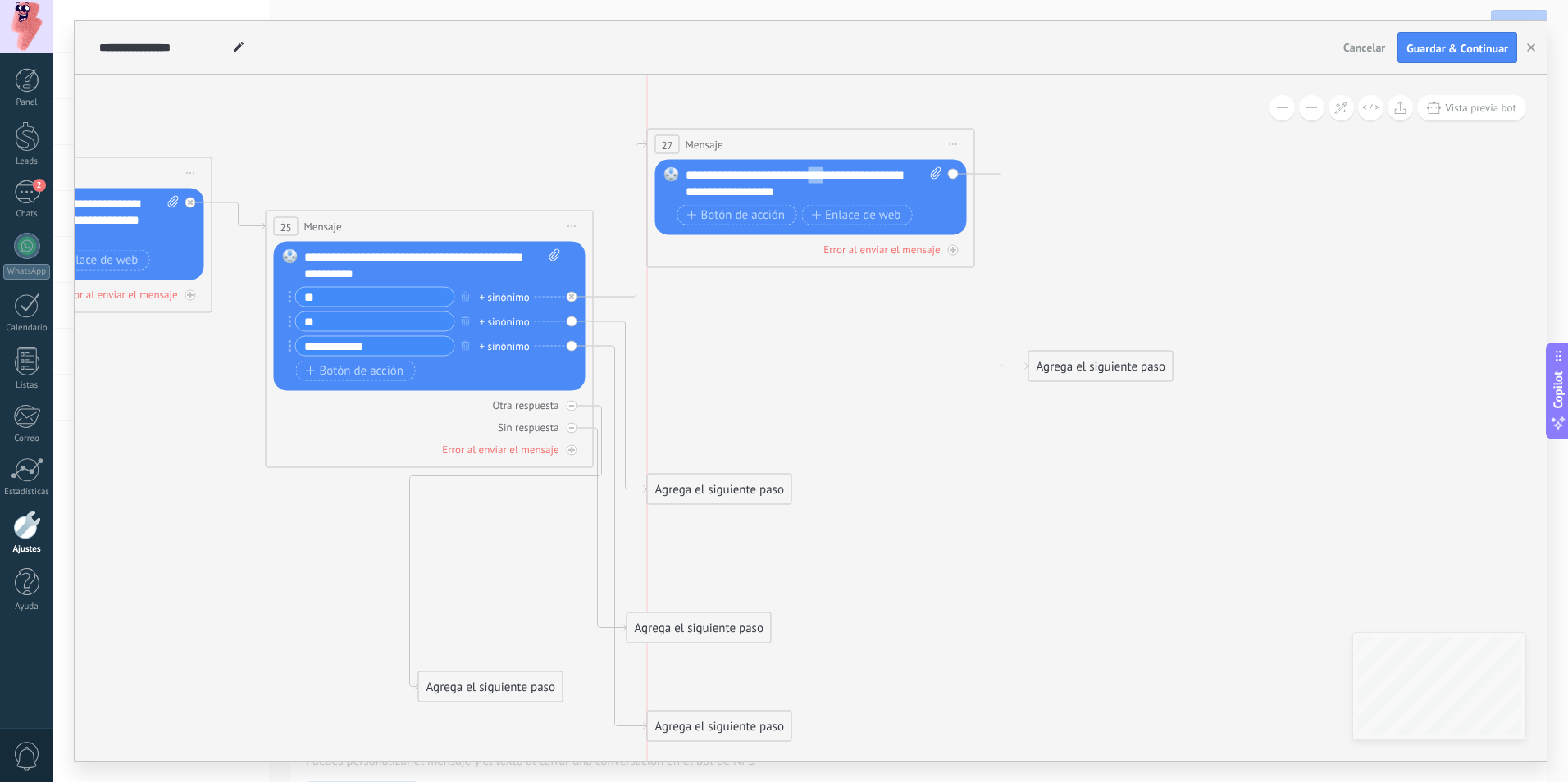
drag, startPoint x: 830, startPoint y: 236, endPoint x: 823, endPoint y: 131, distance: 105.2
click at [823, 131] on div "27 Mensaje ******* (a): Todos los contactos - canales seleccionados Todos los c…" at bounding box center [811, 145] width 327 height 30
drag, startPoint x: 748, startPoint y: 490, endPoint x: 770, endPoint y: 308, distance: 183.3
click at [770, 308] on div "Agrega el siguiente paso" at bounding box center [741, 302] width 144 height 27
click at [766, 305] on div "Agrega el siguiente paso" at bounding box center [741, 302] width 144 height 27
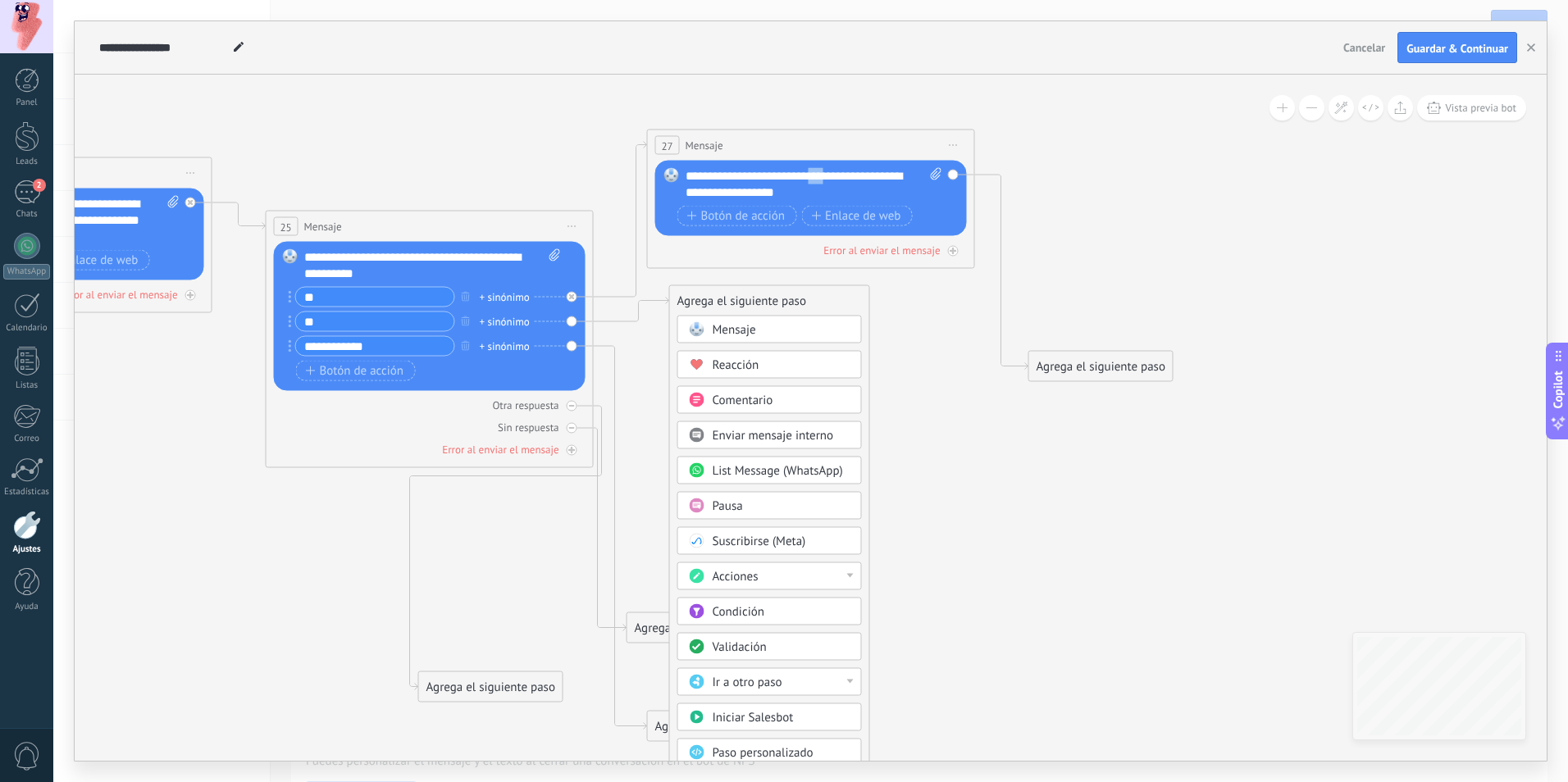
click at [768, 333] on div "Mensaje" at bounding box center [781, 330] width 138 height 16
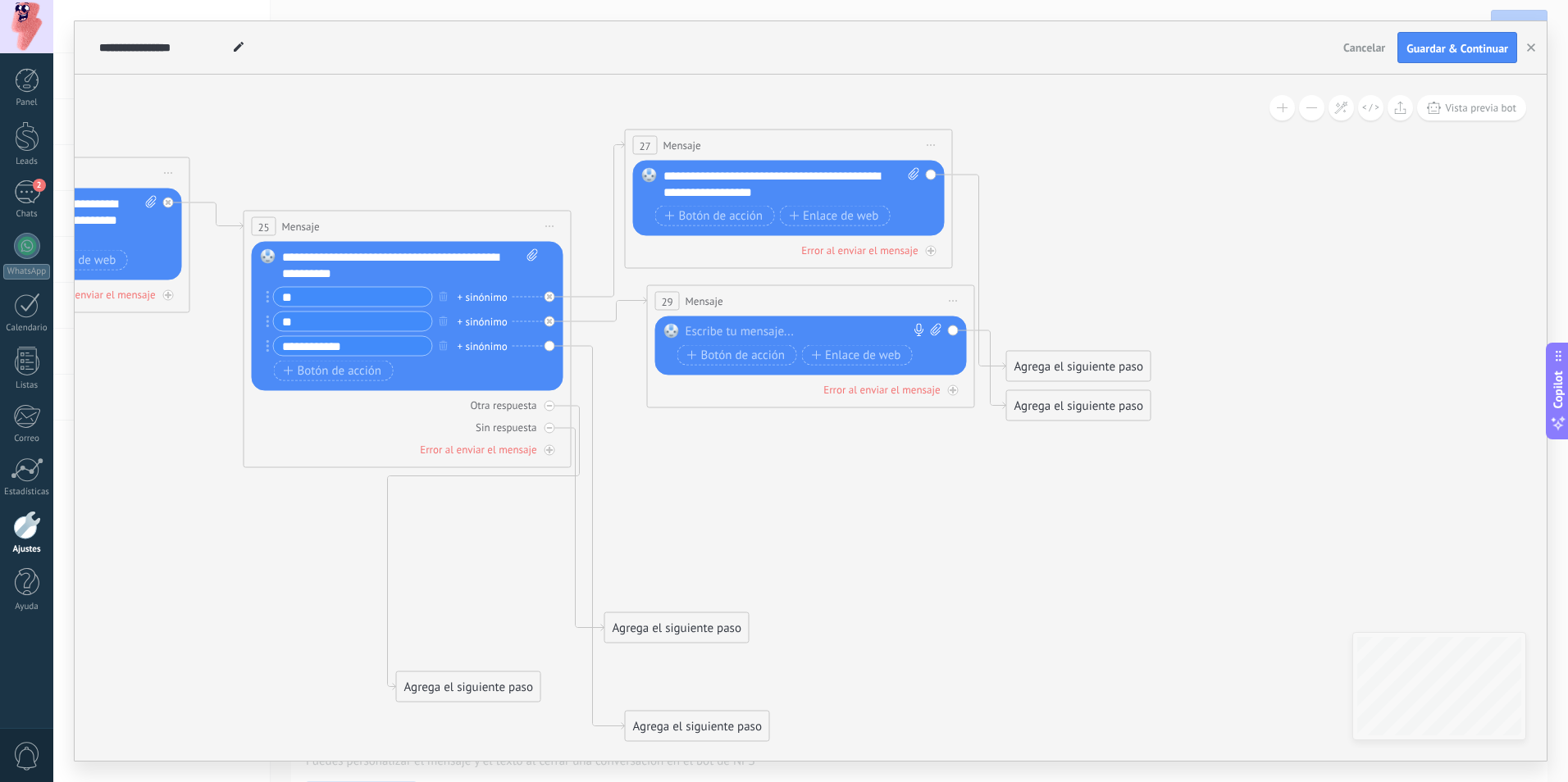
click at [774, 330] on div at bounding box center [807, 332] width 243 height 16
paste div
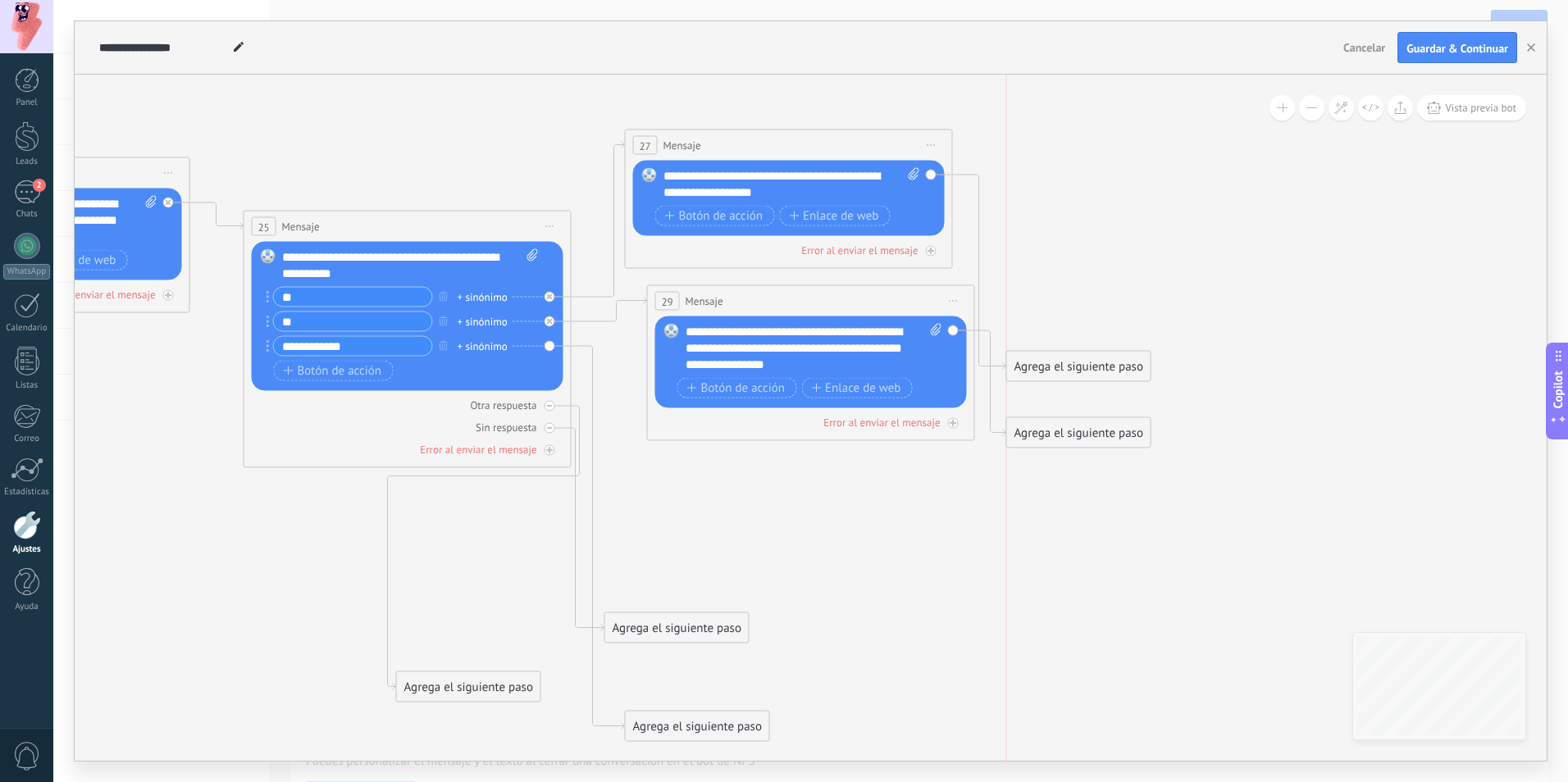
click at [1144, 420] on div "Agrega el siguiente paso" at bounding box center [1079, 434] width 144 height 27
drag, startPoint x: 1133, startPoint y: 363, endPoint x: 1143, endPoint y: 154, distance: 209.2
click at [1143, 154] on div "Agrega el siguiente paso" at bounding box center [1088, 158] width 144 height 27
drag, startPoint x: 714, startPoint y: 723, endPoint x: 744, endPoint y: 494, distance: 231.0
click at [744, 494] on div "Agrega el siguiente paso" at bounding box center [719, 500] width 144 height 27
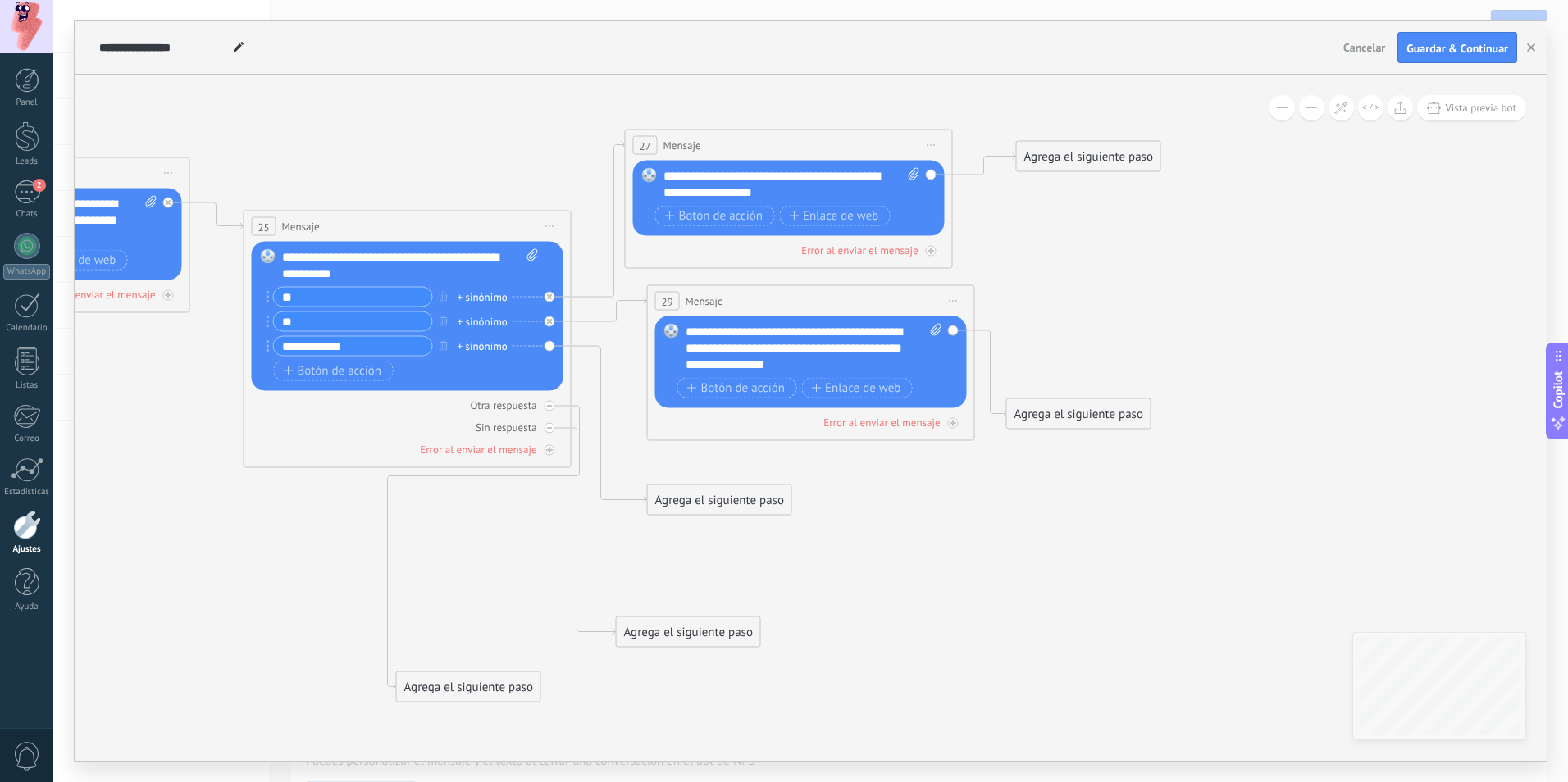
drag, startPoint x: 723, startPoint y: 627, endPoint x: 735, endPoint y: 632, distance: 13.0
click at [735, 632] on div "Agrega el siguiente paso" at bounding box center [688, 633] width 144 height 27
drag, startPoint x: 532, startPoint y: 690, endPoint x: 814, endPoint y: 583, distance: 301.6
click at [814, 583] on div "Agrega el siguiente paso" at bounding box center [751, 581] width 144 height 27
drag, startPoint x: 752, startPoint y: 641, endPoint x: 770, endPoint y: 699, distance: 60.7
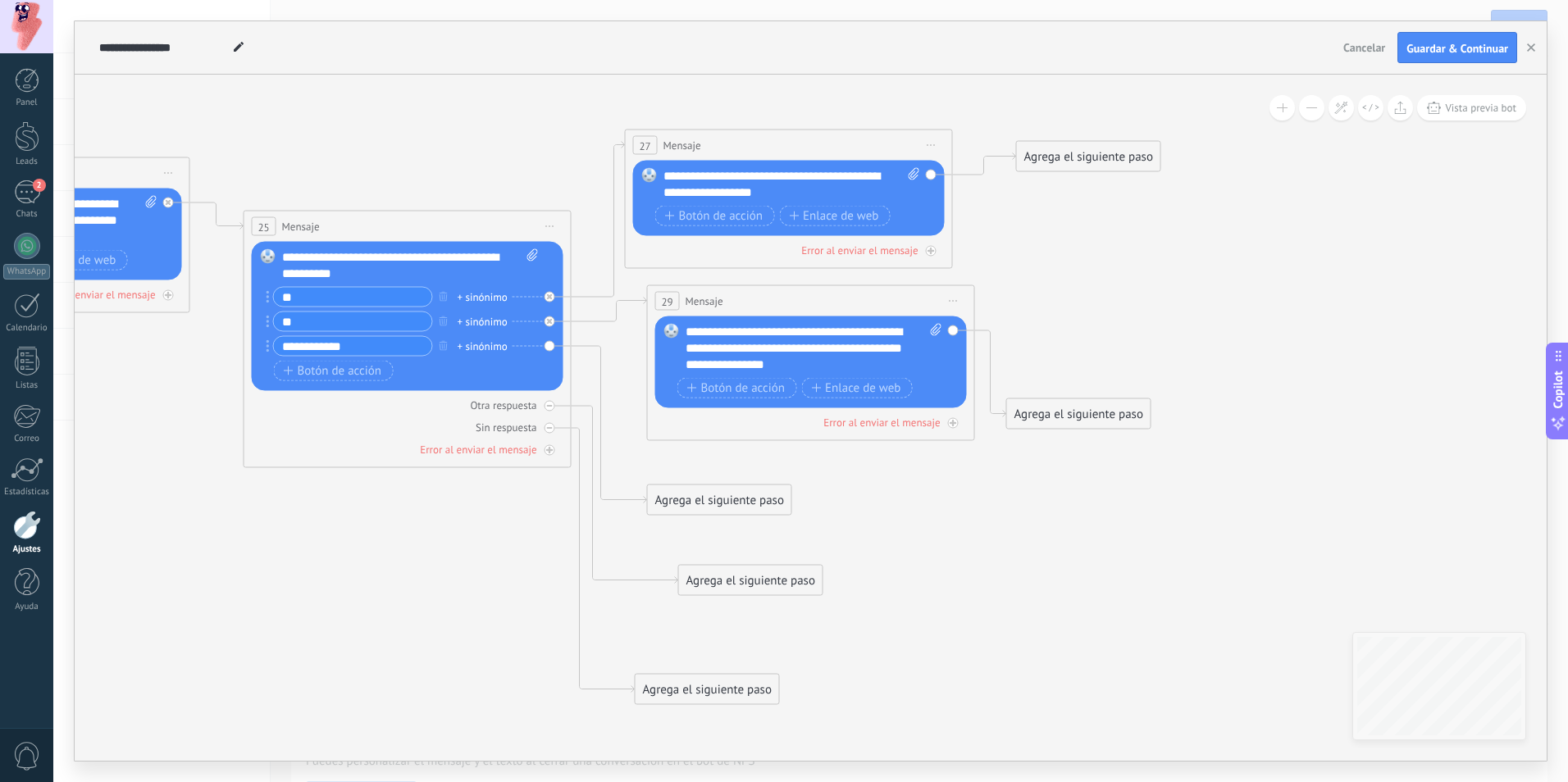
click at [770, 699] on div "Agrega el siguiente paso" at bounding box center [707, 690] width 144 height 27
drag, startPoint x: 797, startPoint y: 579, endPoint x: 794, endPoint y: 635, distance: 56.1
click at [794, 635] on div "Agrega el siguiente paso" at bounding box center [747, 637] width 144 height 27
click at [694, 505] on div "Agrega el siguiente paso" at bounding box center [719, 500] width 144 height 27
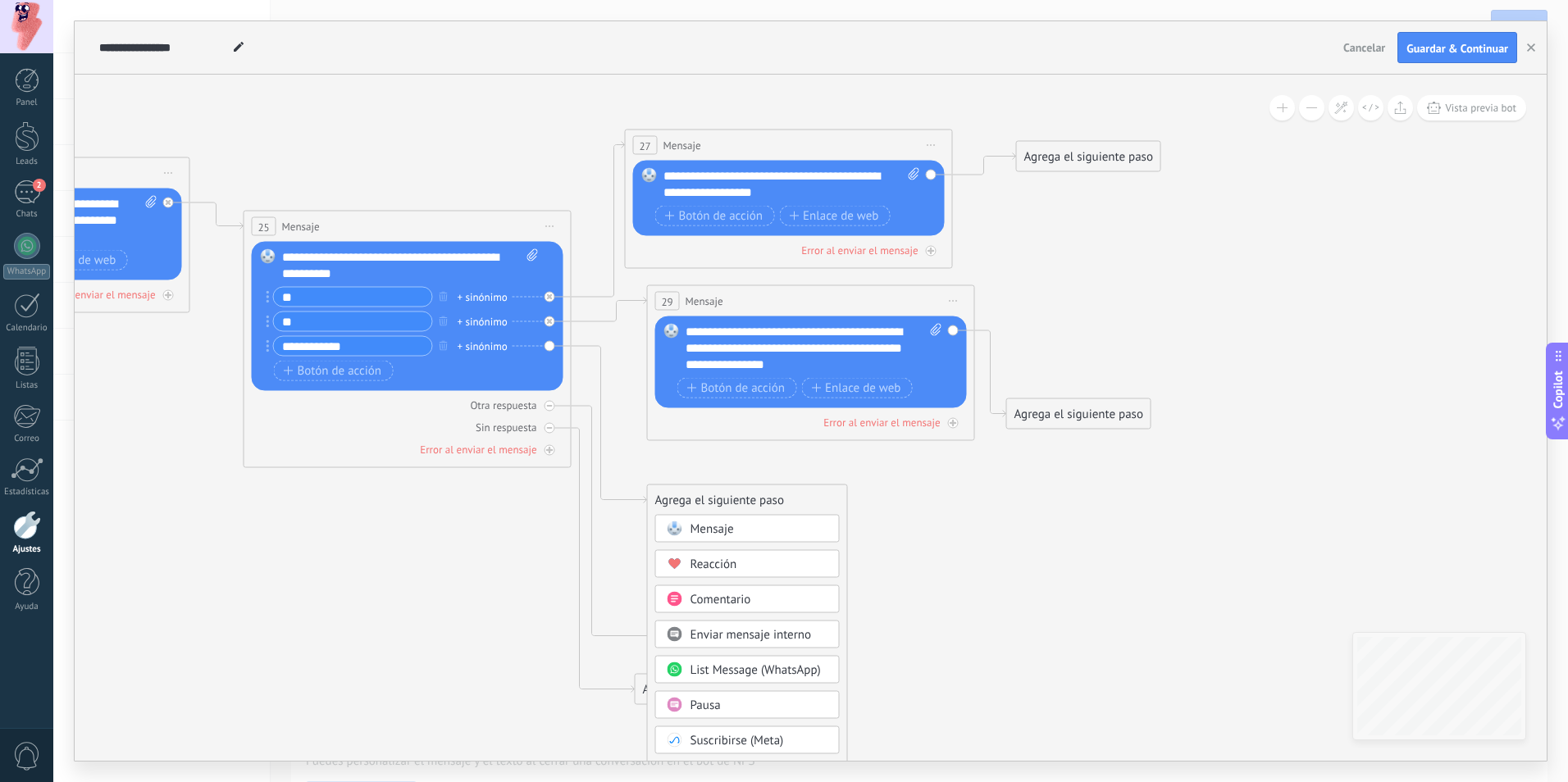
click at [740, 535] on div "Mensaje" at bounding box center [759, 530] width 138 height 16
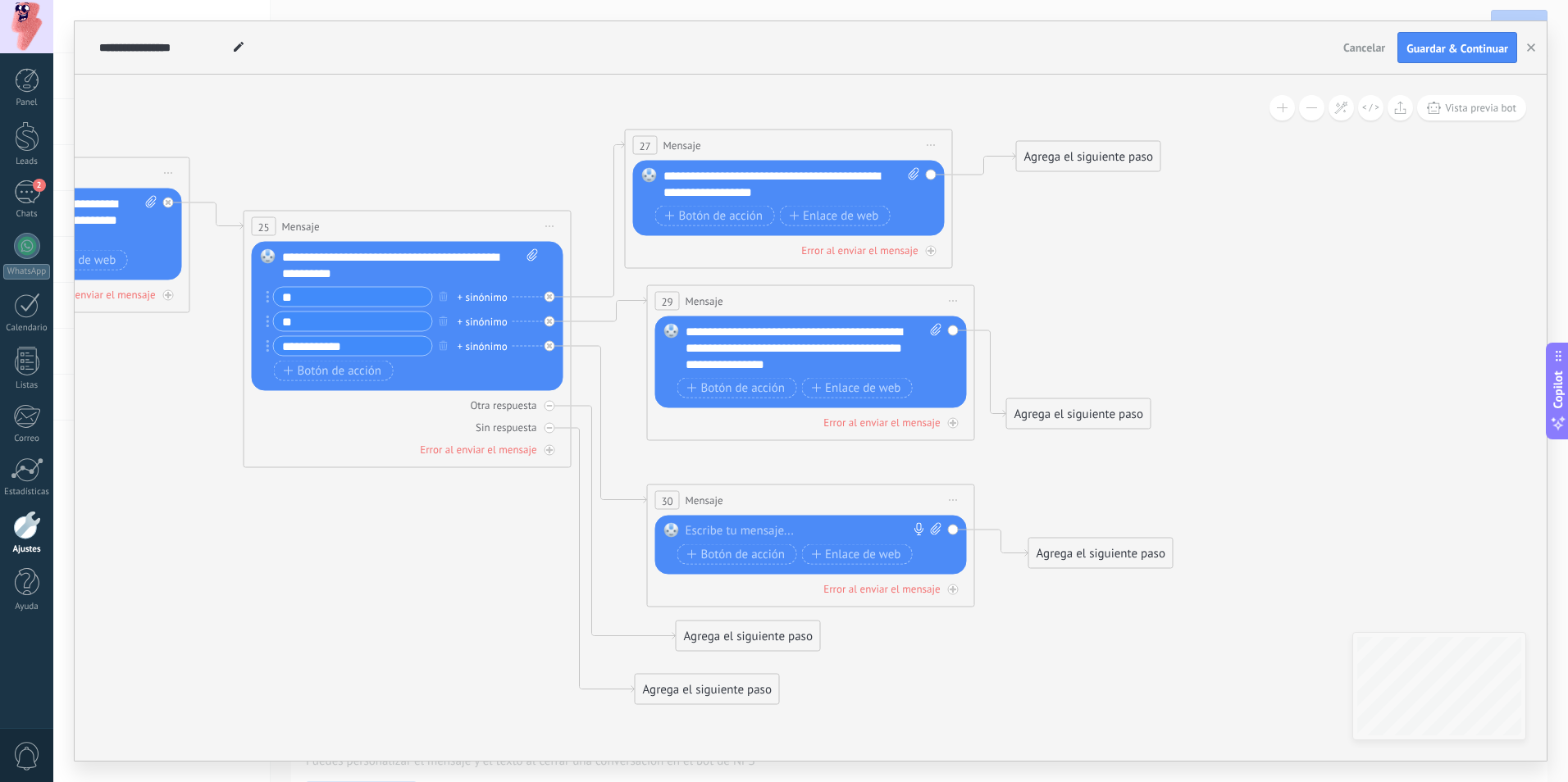
click at [745, 520] on div "Reemplazar Quitar Convertir a mensaje de voz Arrastre la imagen aquí para adjun…" at bounding box center [811, 545] width 312 height 59
click at [743, 534] on div at bounding box center [807, 531] width 243 height 16
paste div
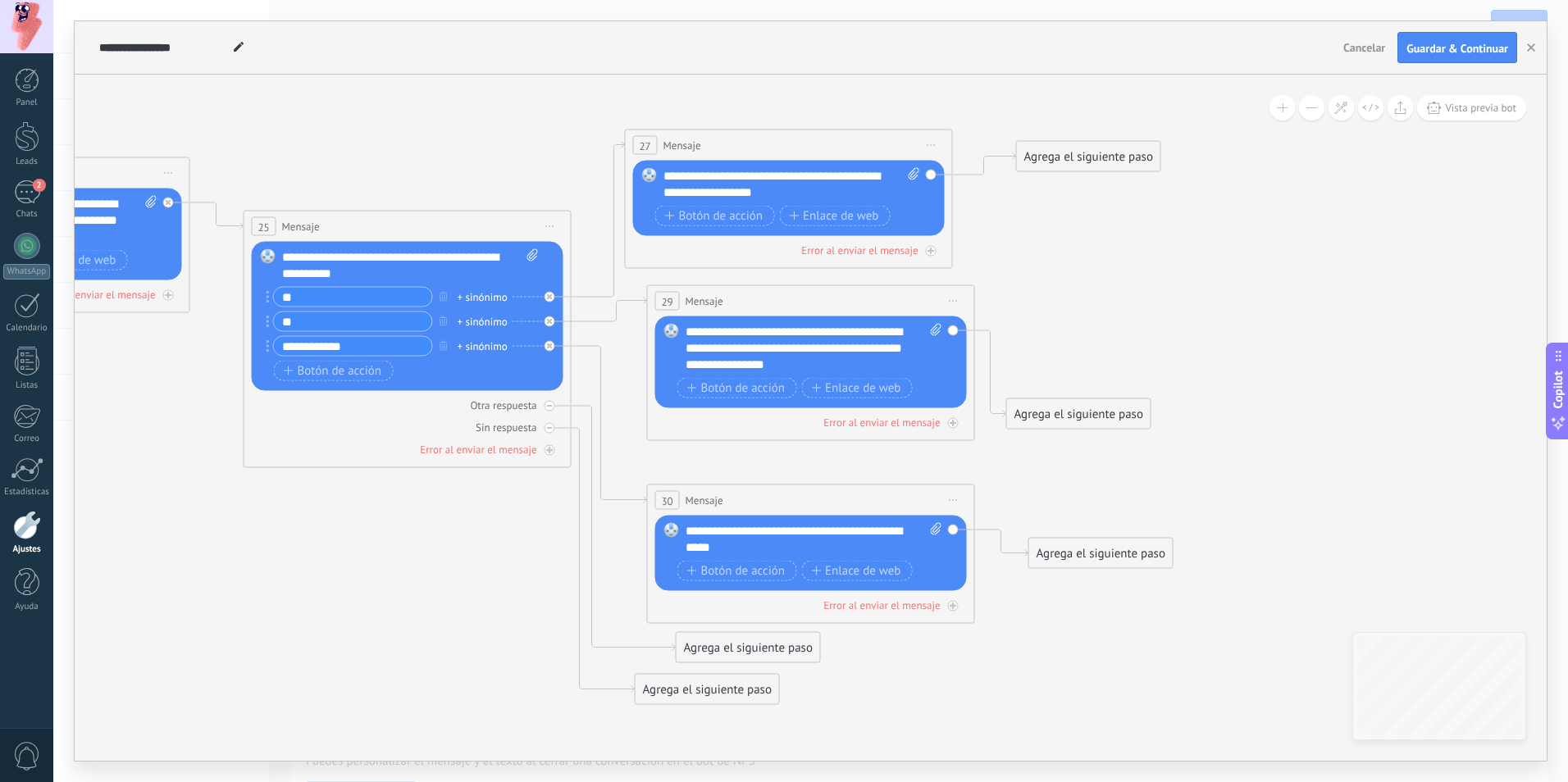
click at [1106, 581] on icon at bounding box center [12, 377] width 3030 height 1473
click at [1118, 557] on div "Agrega el siguiente paso" at bounding box center [1101, 554] width 144 height 27
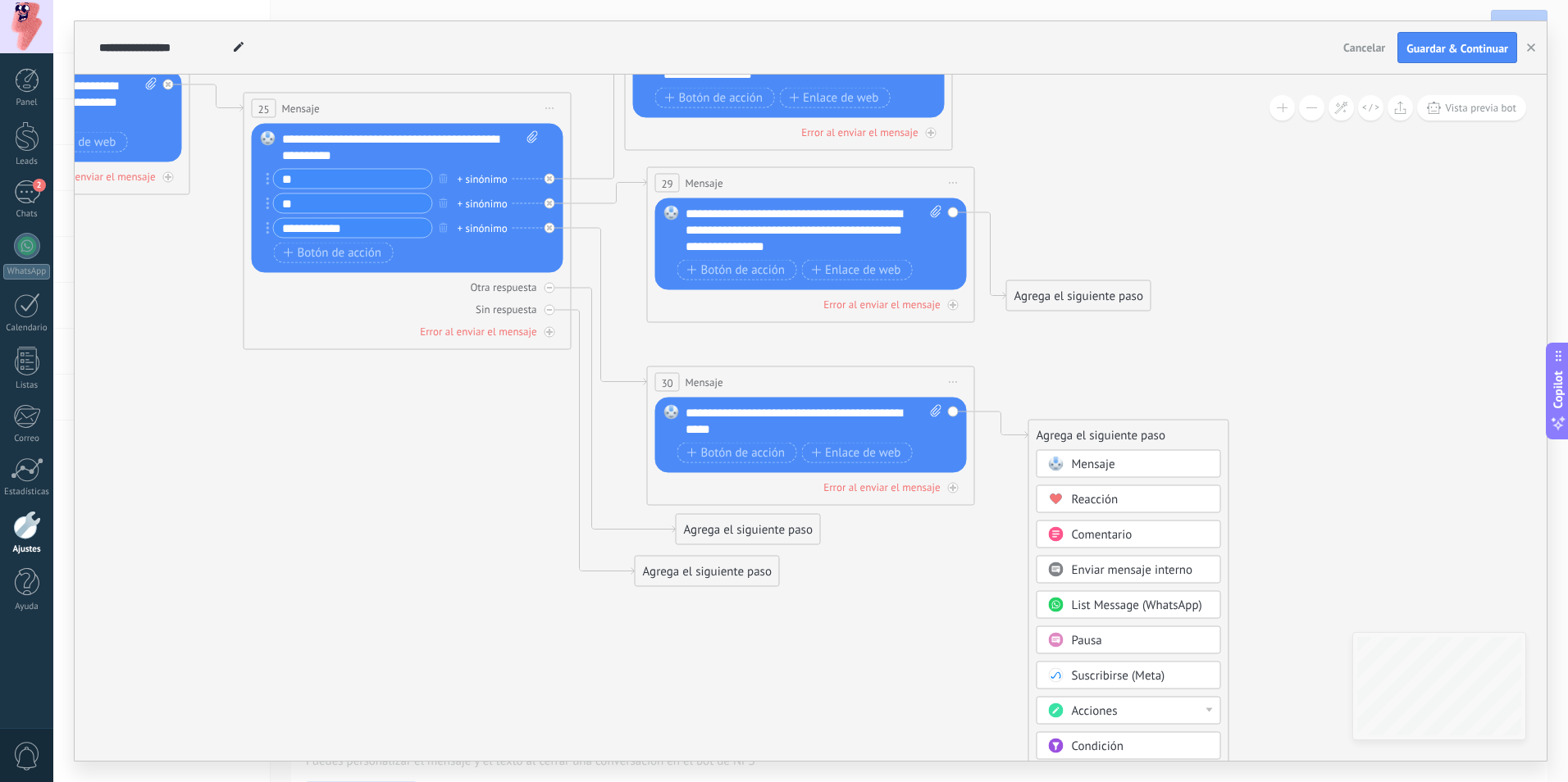
click at [1170, 568] on span "Enviar mensaje interno" at bounding box center [1132, 570] width 122 height 16
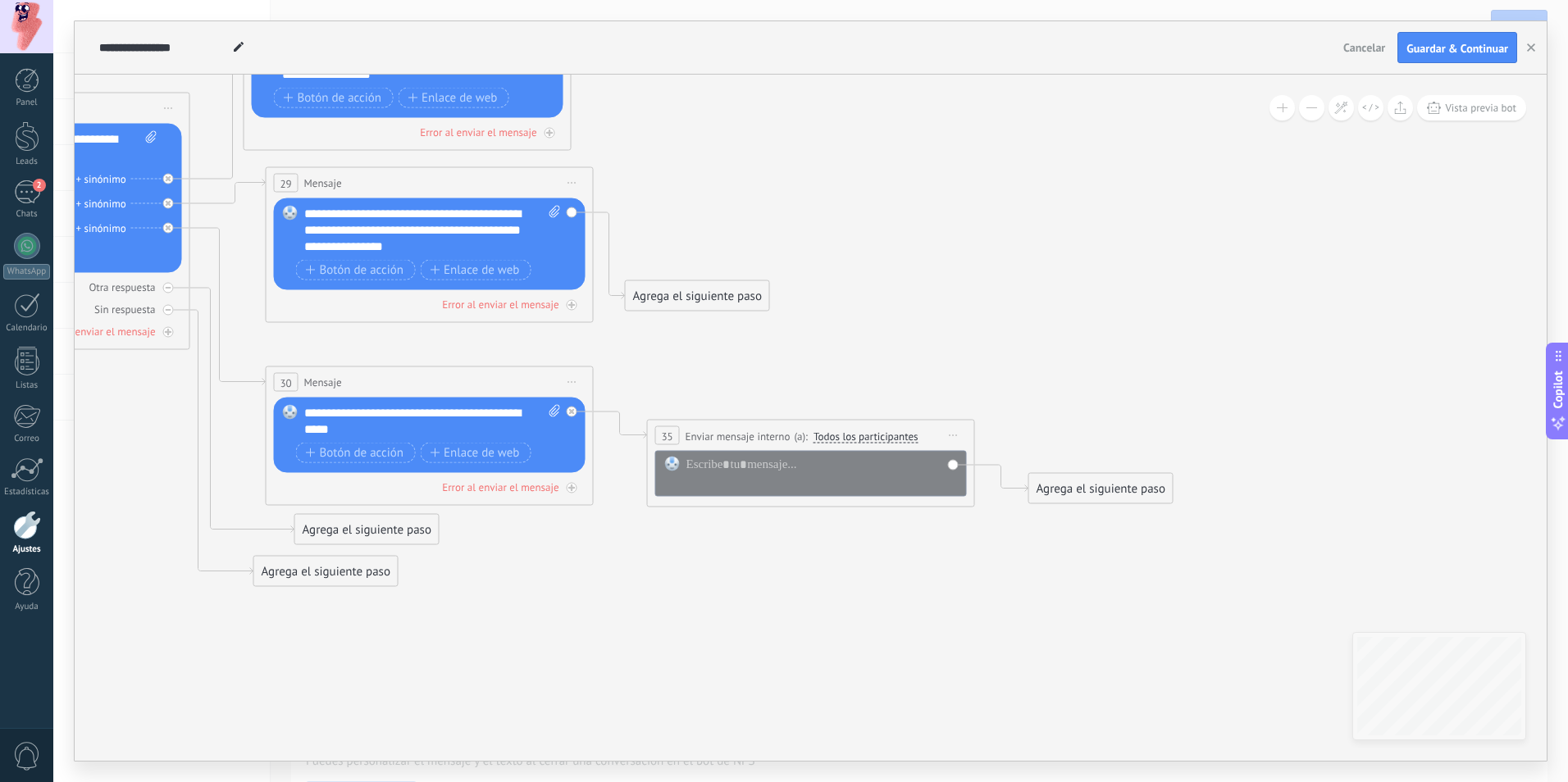
click at [895, 434] on span "Todos los participantes" at bounding box center [865, 436] width 105 height 13
click at [895, 434] on button "Todos los participantes" at bounding box center [908, 436] width 205 height 29
click at [950, 434] on icon at bounding box center [953, 435] width 8 height 2
click at [980, 549] on div "Borrar" at bounding box center [1027, 542] width 162 height 27
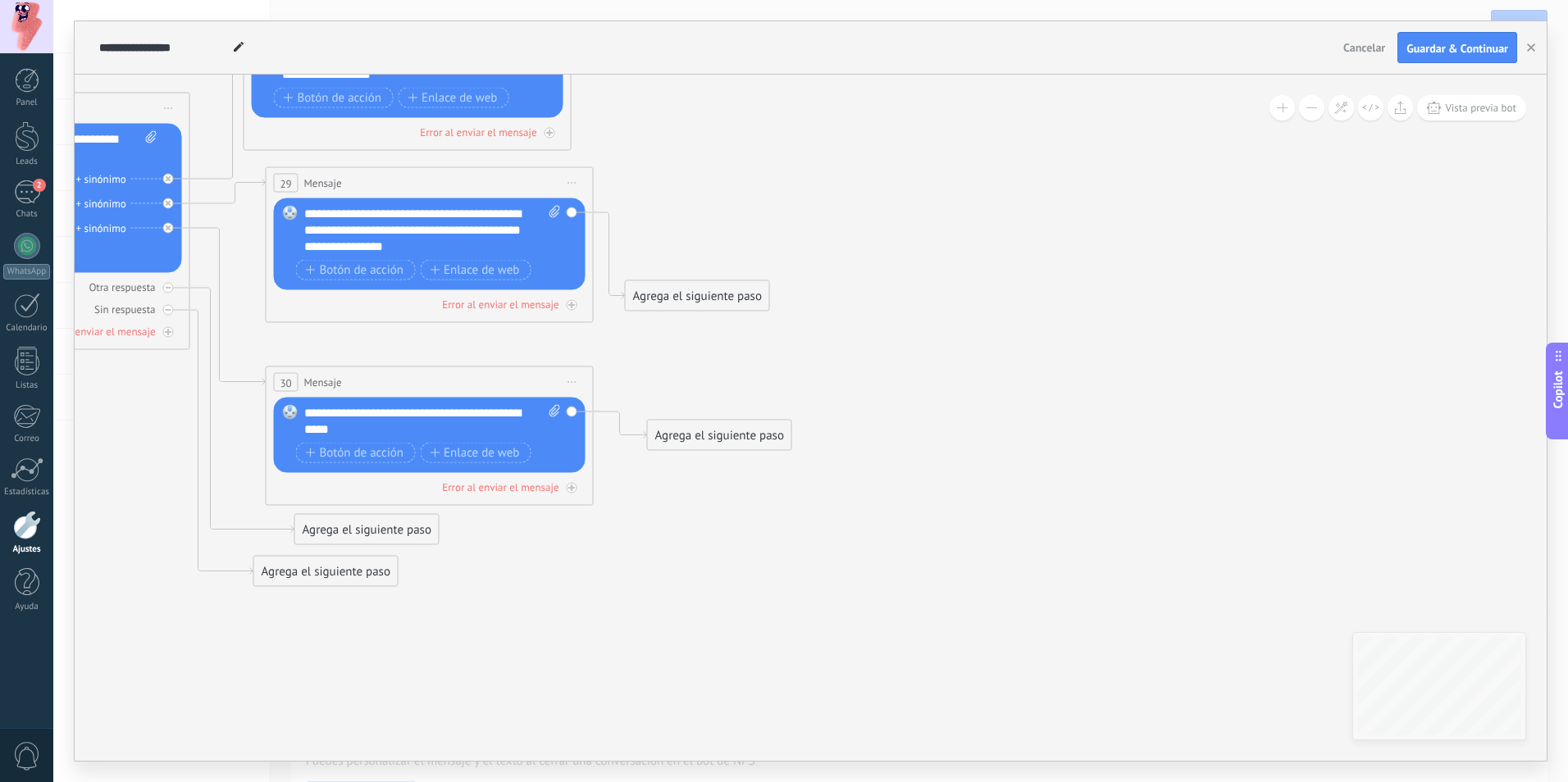
click at [574, 374] on span "Iniciar vista previa aquí Cambiar nombre Duplicar Borrar" at bounding box center [572, 382] width 27 height 24
click at [577, 379] on span "Iniciar vista previa aquí Cambiar nombre Duplicar Borrar" at bounding box center [572, 382] width 27 height 24
click at [567, 379] on span "Iniciar vista previa aquí Cambiar nombre Duplicar Borrar" at bounding box center [572, 382] width 27 height 24
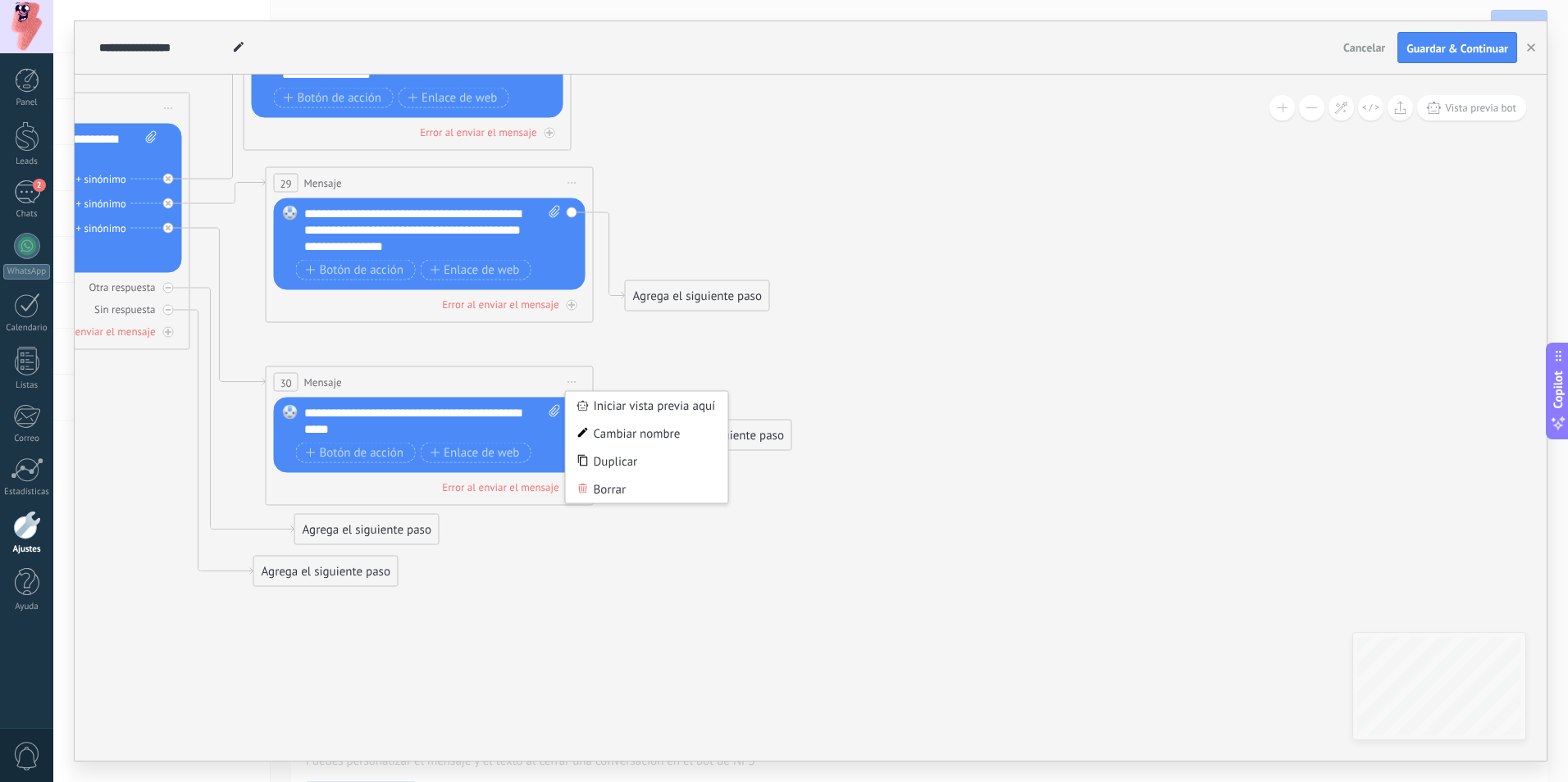
click at [739, 434] on div "Agrega el siguiente paso" at bounding box center [719, 436] width 144 height 27
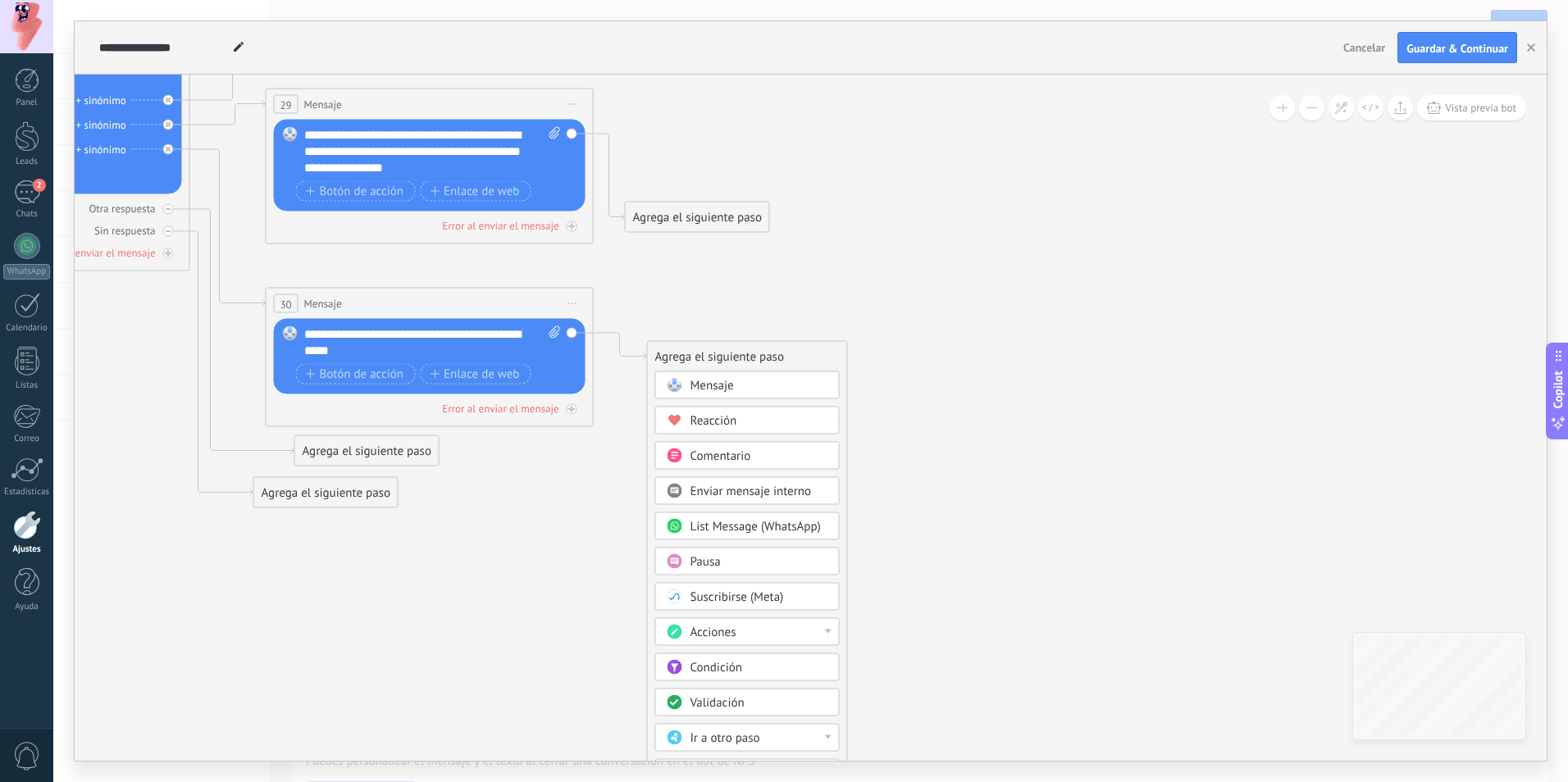
click at [787, 530] on span "List Message (WhatsApp)" at bounding box center [756, 526] width 130 height 16
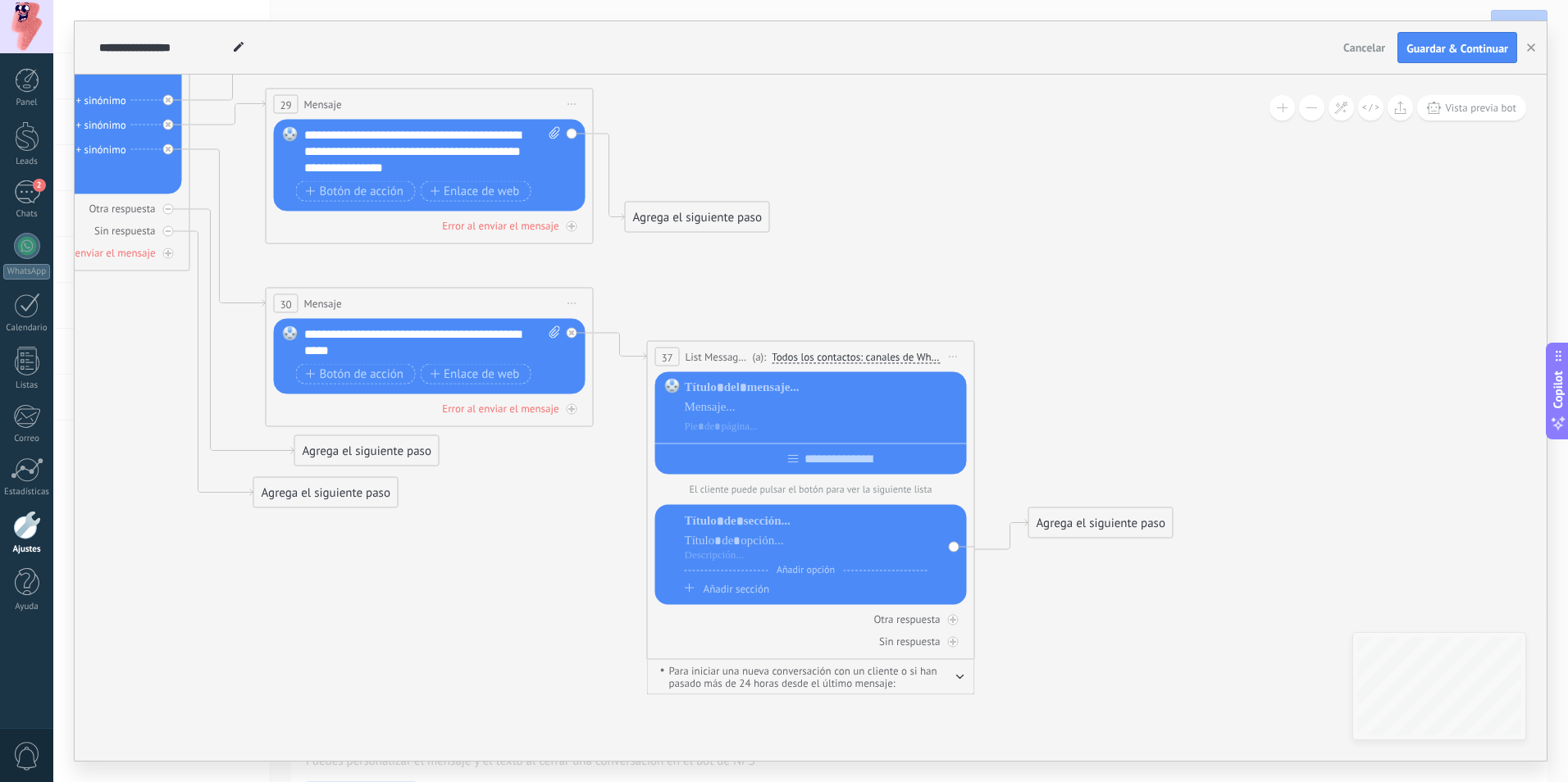
click at [955, 357] on icon at bounding box center [953, 357] width 8 height 2
click at [993, 468] on div "Borrar" at bounding box center [1027, 464] width 162 height 27
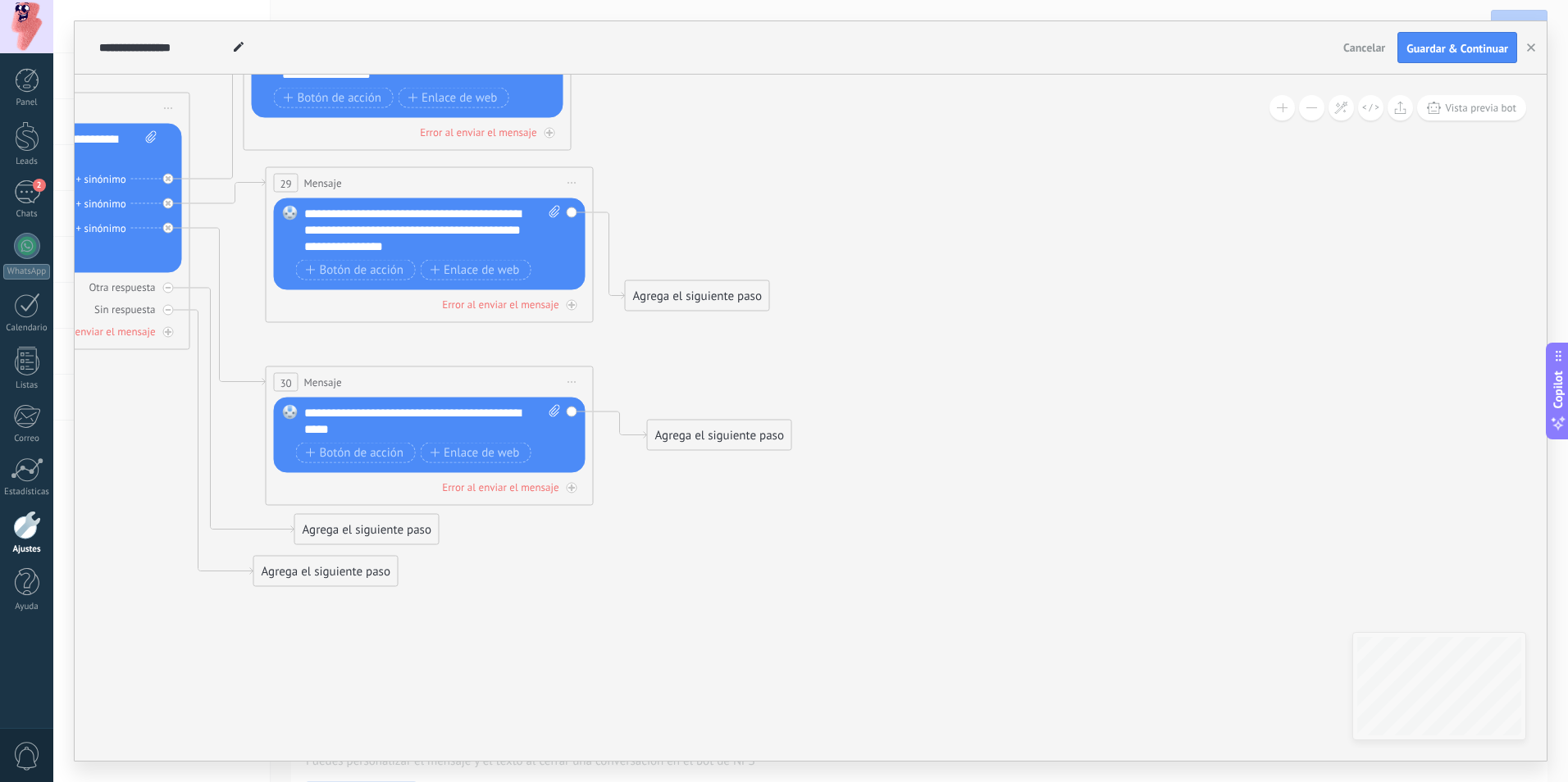
click at [709, 442] on div "Agrega el siguiente paso" at bounding box center [719, 436] width 144 height 27
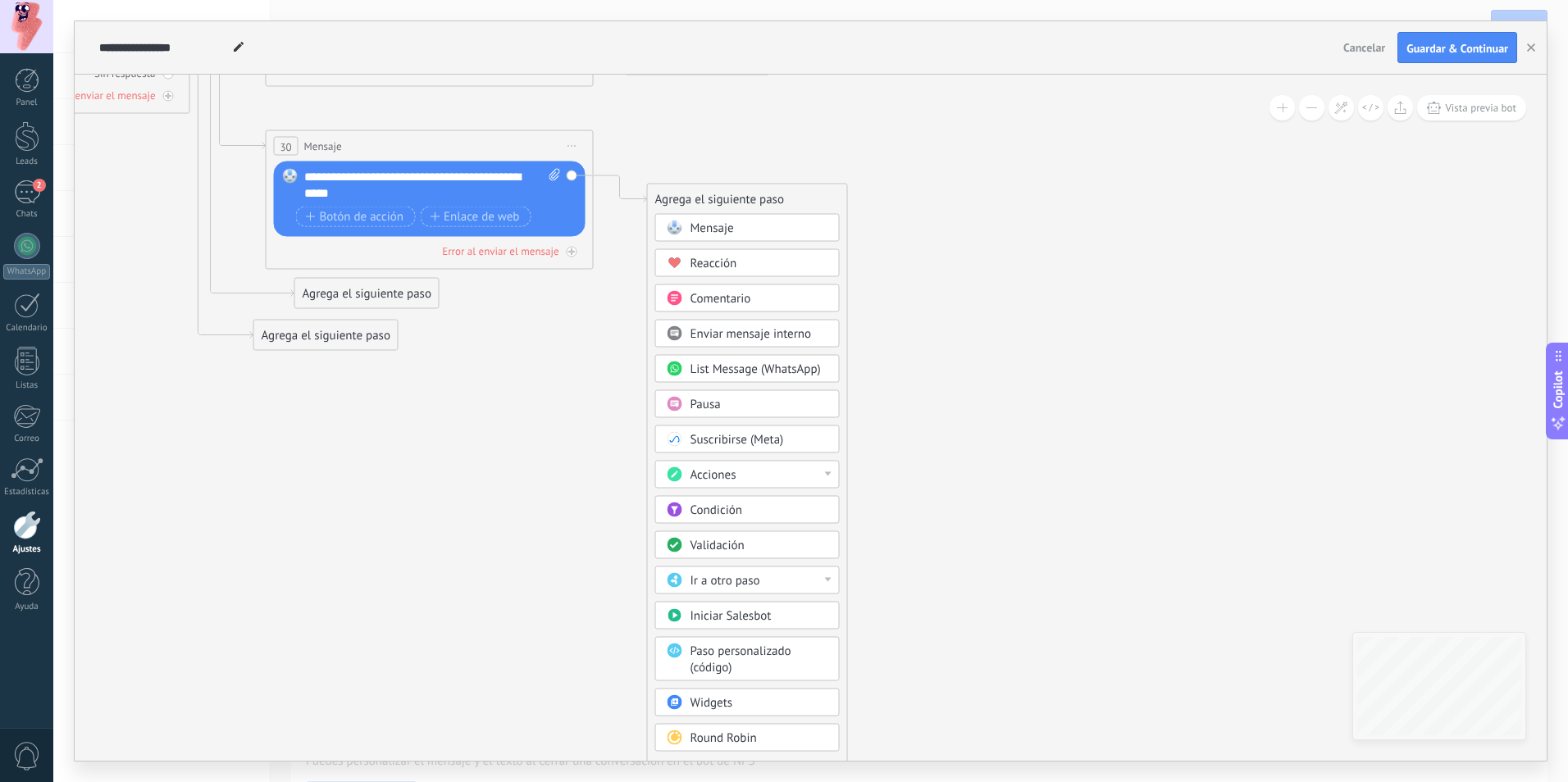
click at [820, 475] on div "Acciones" at bounding box center [759, 476] width 138 height 16
click at [813, 562] on div "Cambiar usuario responsable" at bounding box center [747, 561] width 183 height 27
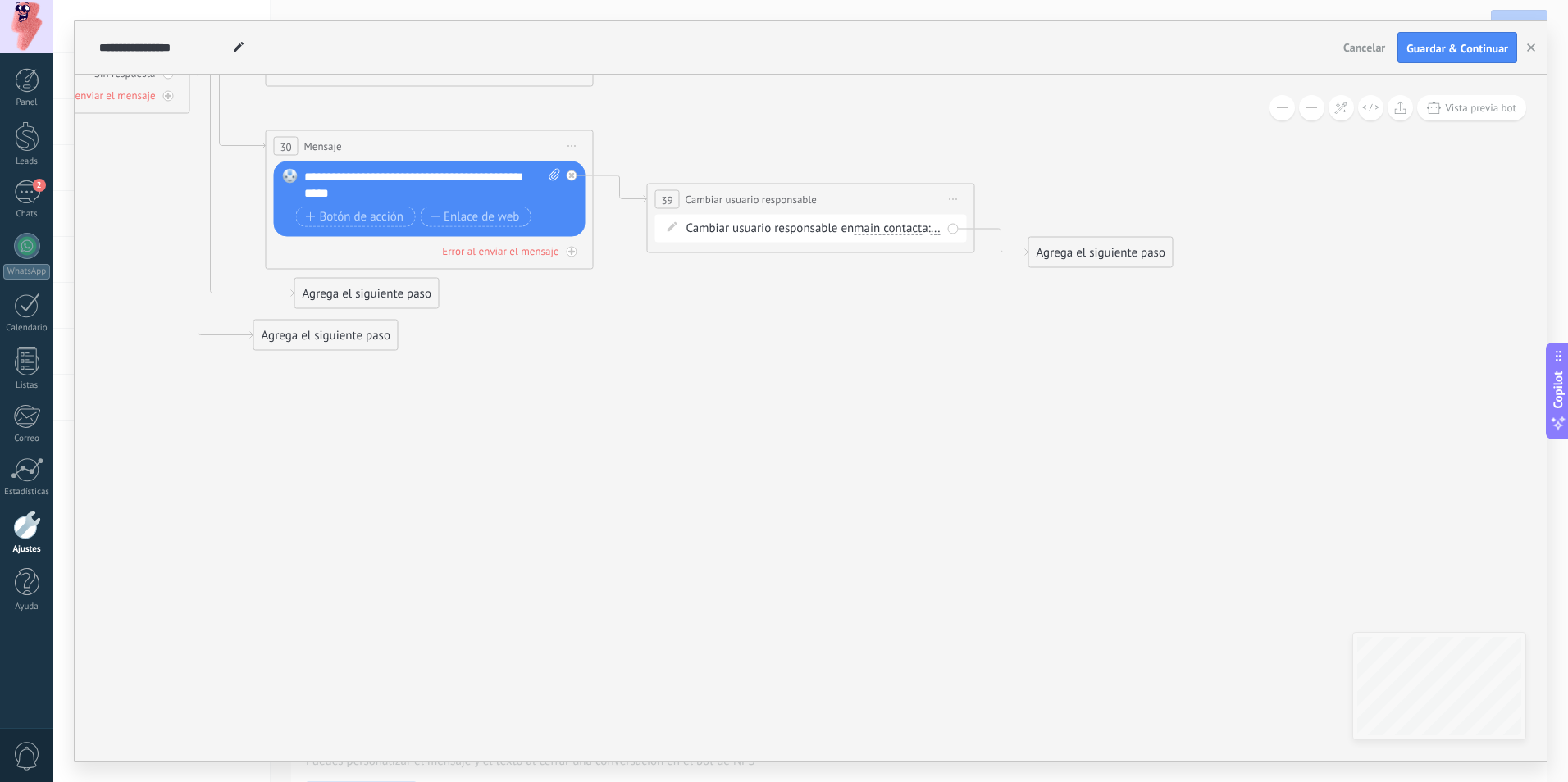
click at [953, 198] on icon at bounding box center [953, 199] width 8 height 2
click at [1006, 306] on div "Borrar" at bounding box center [1027, 306] width 162 height 27
click at [725, 191] on div "Agrega el siguiente paso" at bounding box center [719, 199] width 144 height 27
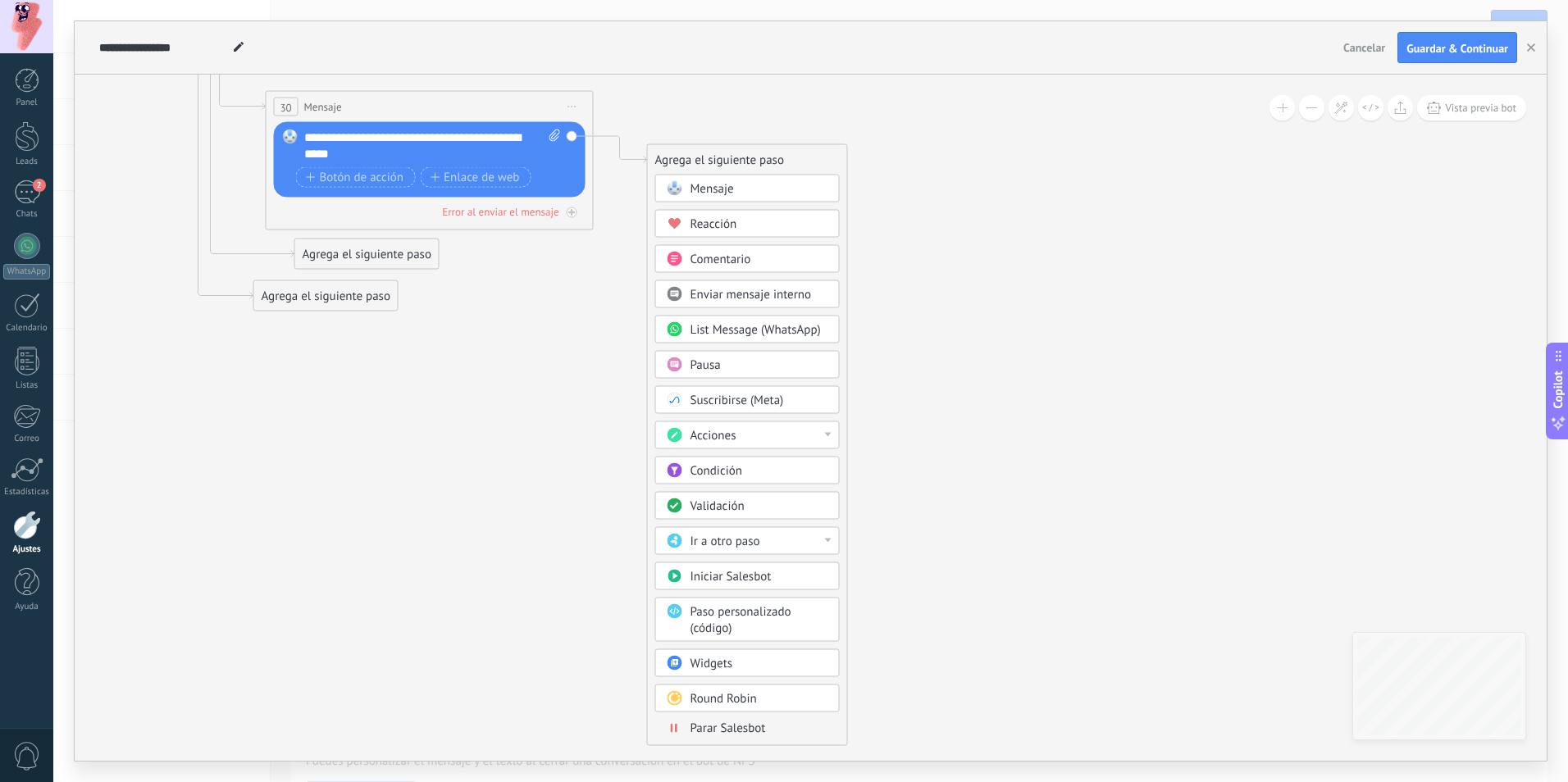
click at [828, 707] on div "Round Robin" at bounding box center [747, 698] width 185 height 27
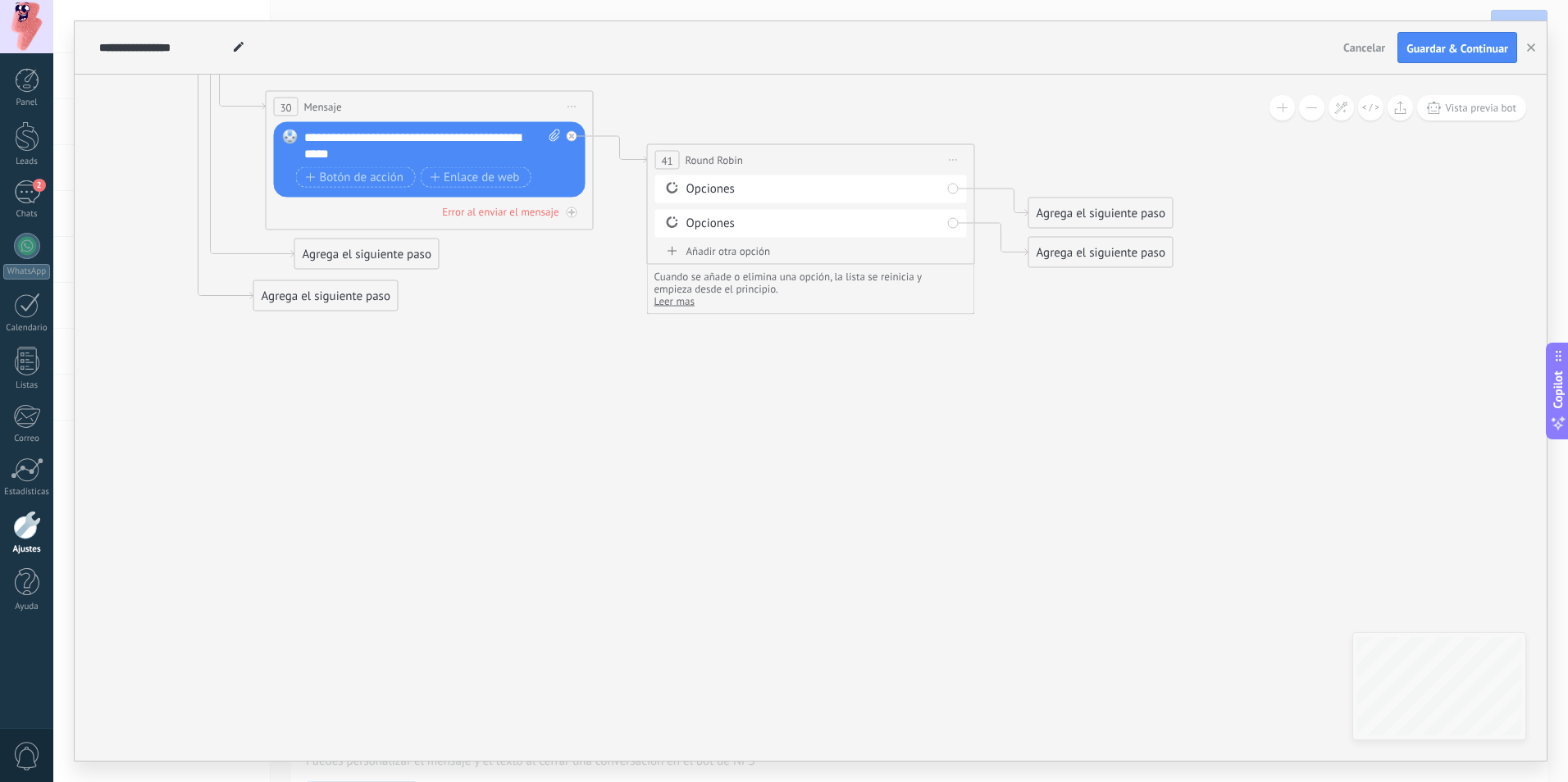
click at [719, 177] on div "Opciones" at bounding box center [811, 189] width 312 height 27
click at [712, 195] on div "Opciones" at bounding box center [813, 189] width 255 height 16
click at [712, 186] on div "Opciones" at bounding box center [813, 189] width 255 height 16
click at [950, 158] on span "Iniciar vista previa aquí Cambiar nombre Duplicar Borrar" at bounding box center [953, 160] width 27 height 24
click at [978, 271] on div "Borrar" at bounding box center [1027, 267] width 162 height 27
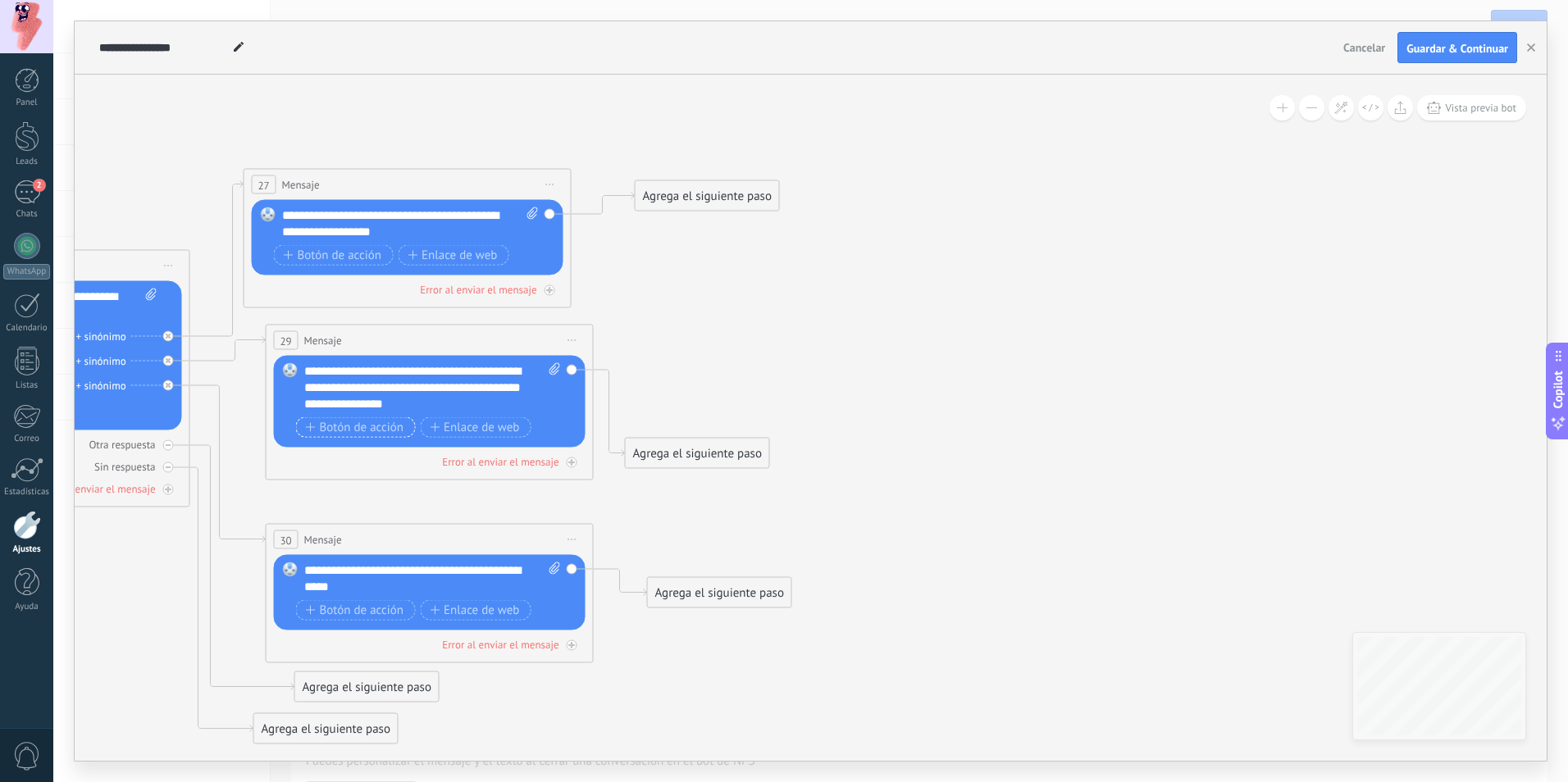
click at [379, 431] on span "Botón de acción" at bounding box center [355, 427] width 99 height 13
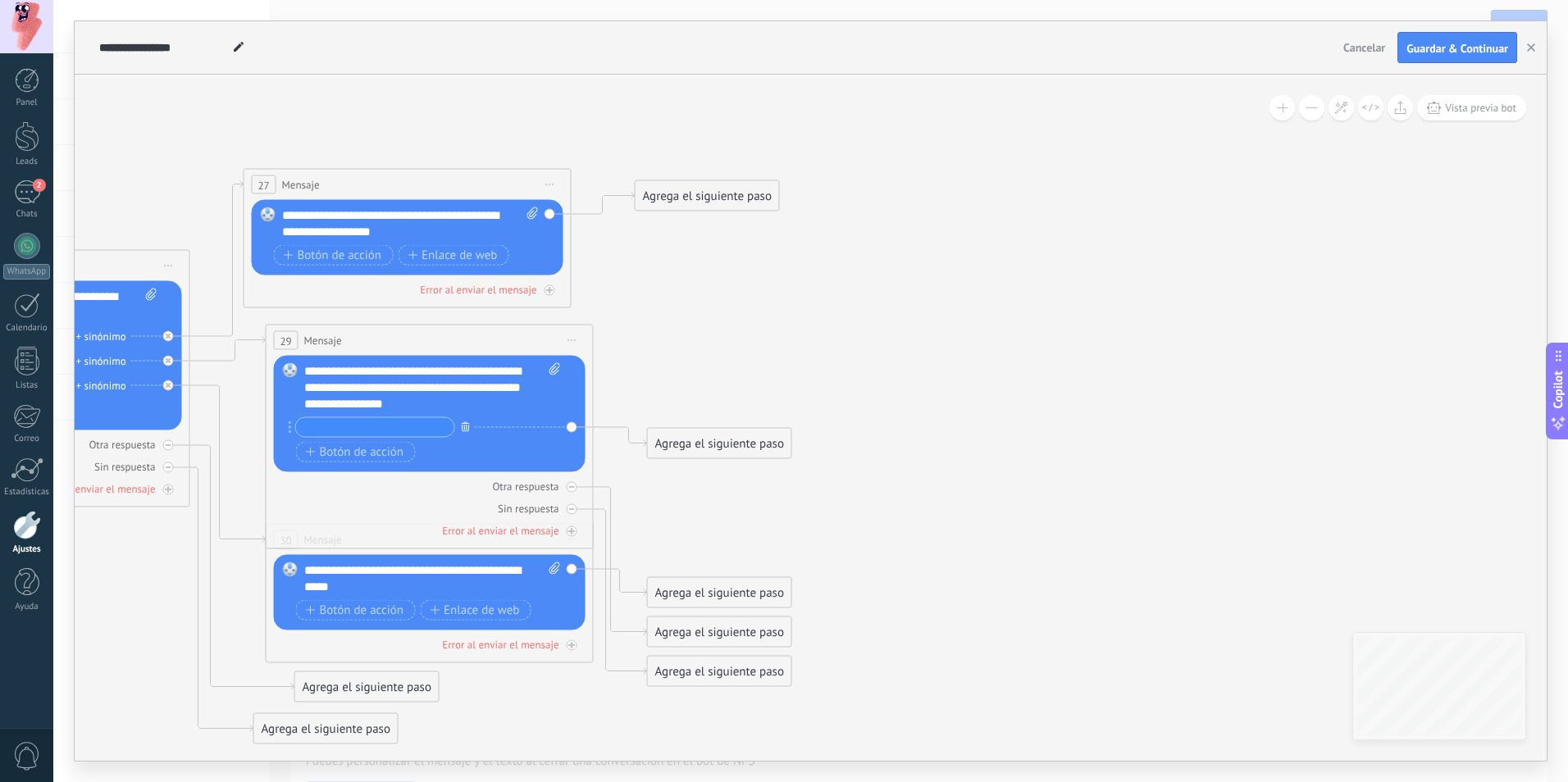
click at [463, 434] on button "button" at bounding box center [466, 426] width 18 height 20
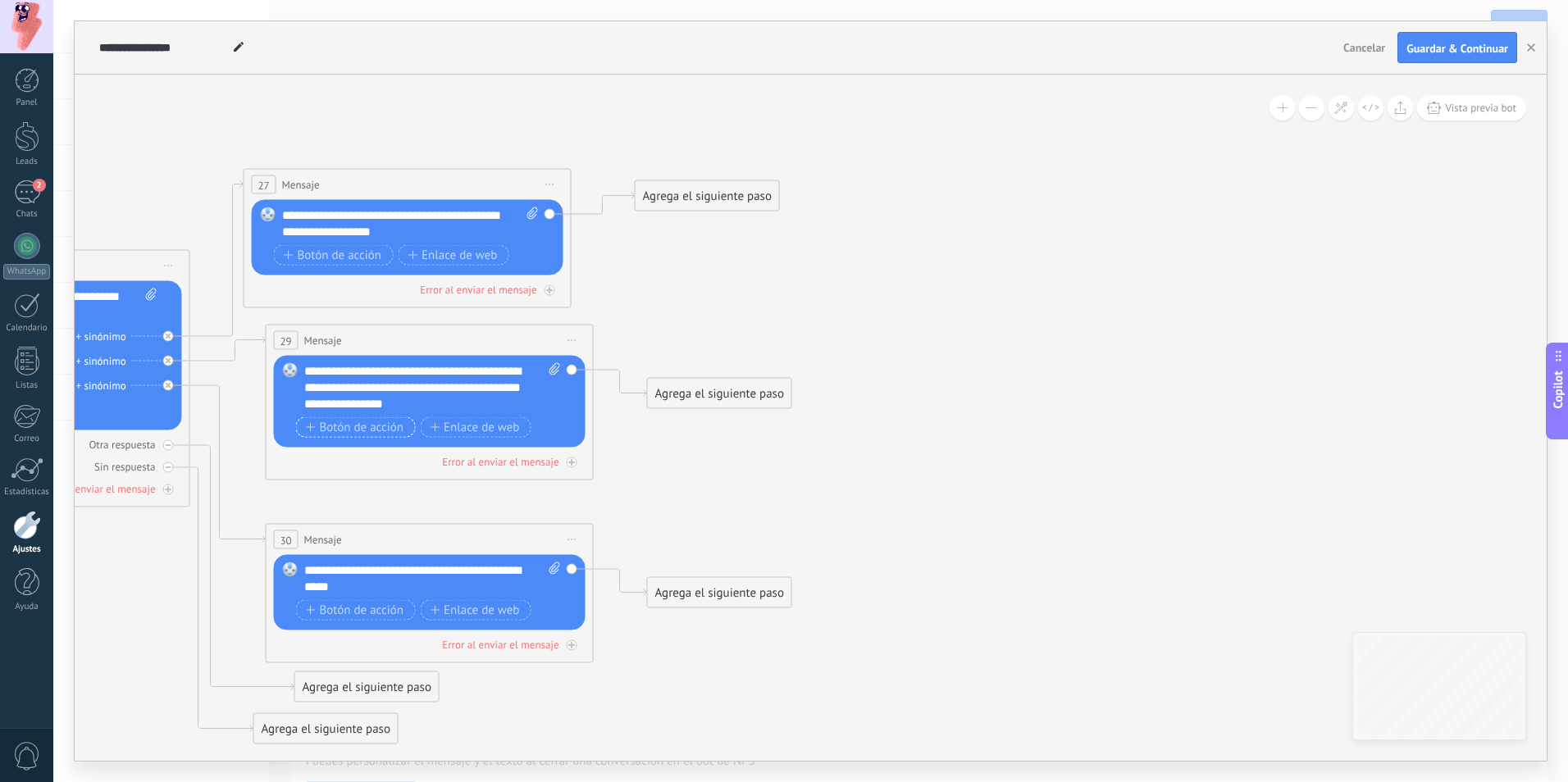
click at [323, 423] on span "Botón de acción" at bounding box center [355, 427] width 99 height 13
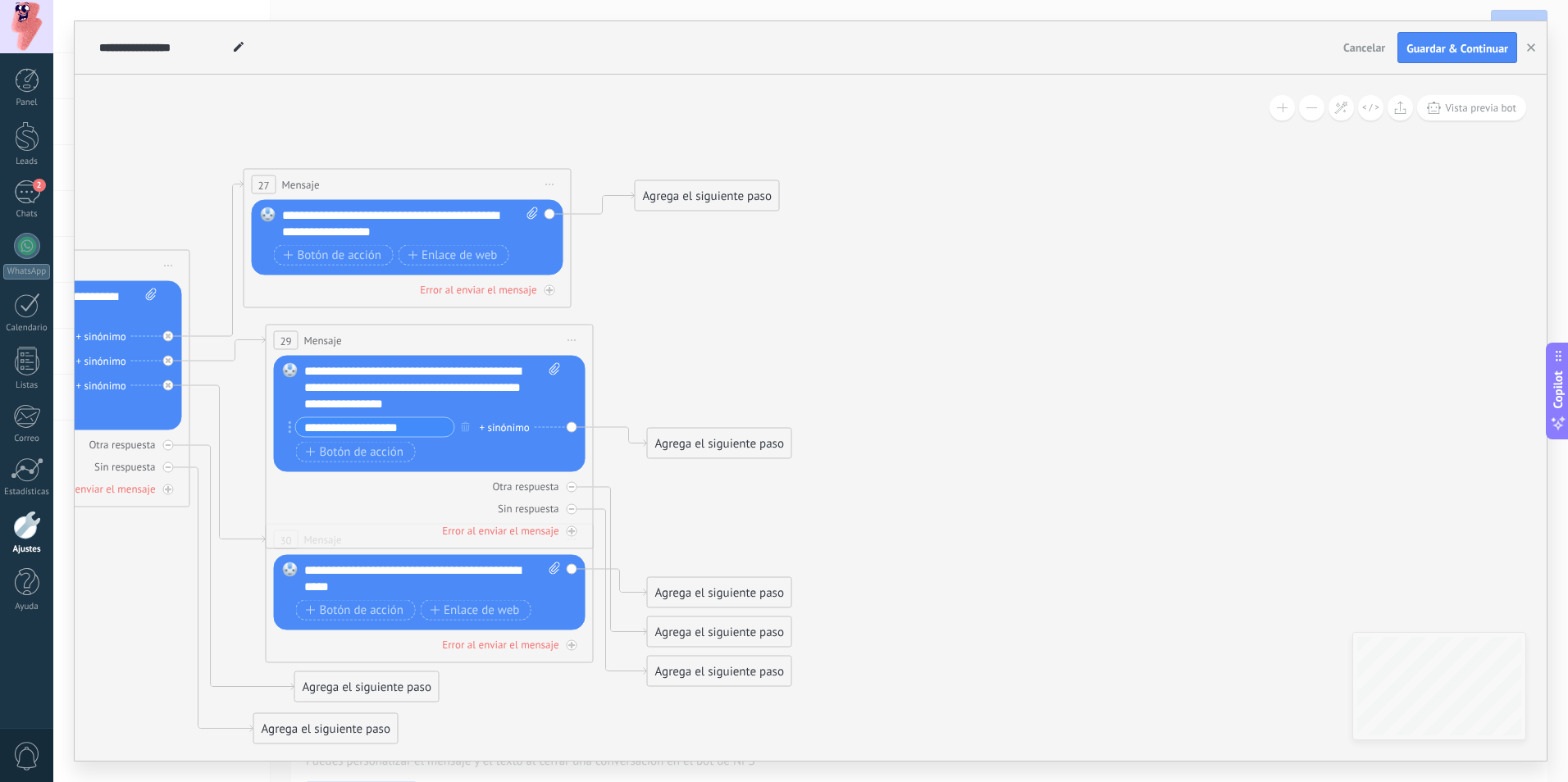
type input "**********"
click at [375, 455] on span "Botón de acción" at bounding box center [355, 452] width 99 height 13
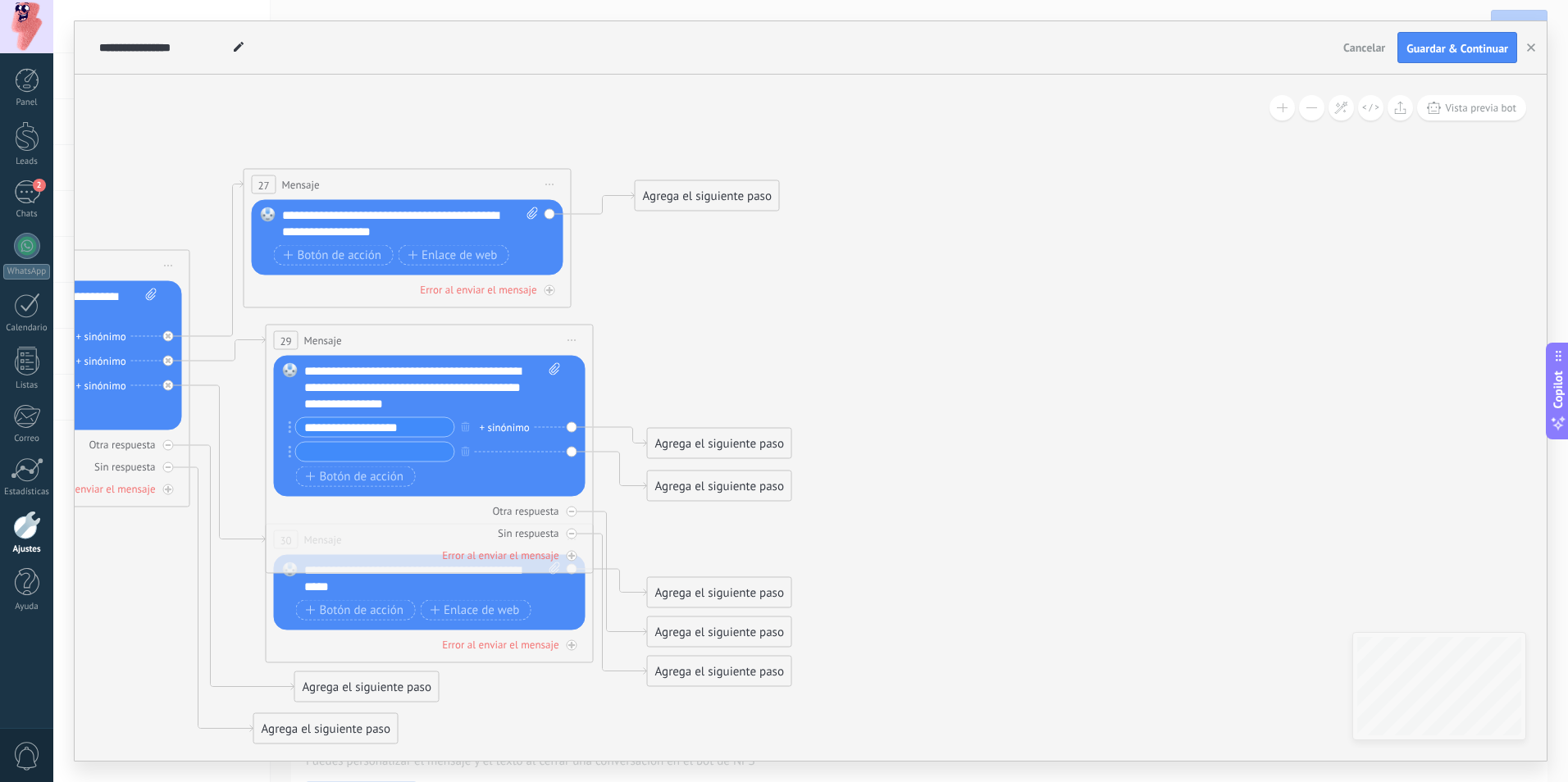
click at [359, 450] on input "text" at bounding box center [375, 452] width 158 height 19
click at [351, 457] on input "**********" at bounding box center [375, 452] width 158 height 19
type input "**********"
click at [380, 476] on span "Botón de acción" at bounding box center [355, 477] width 99 height 13
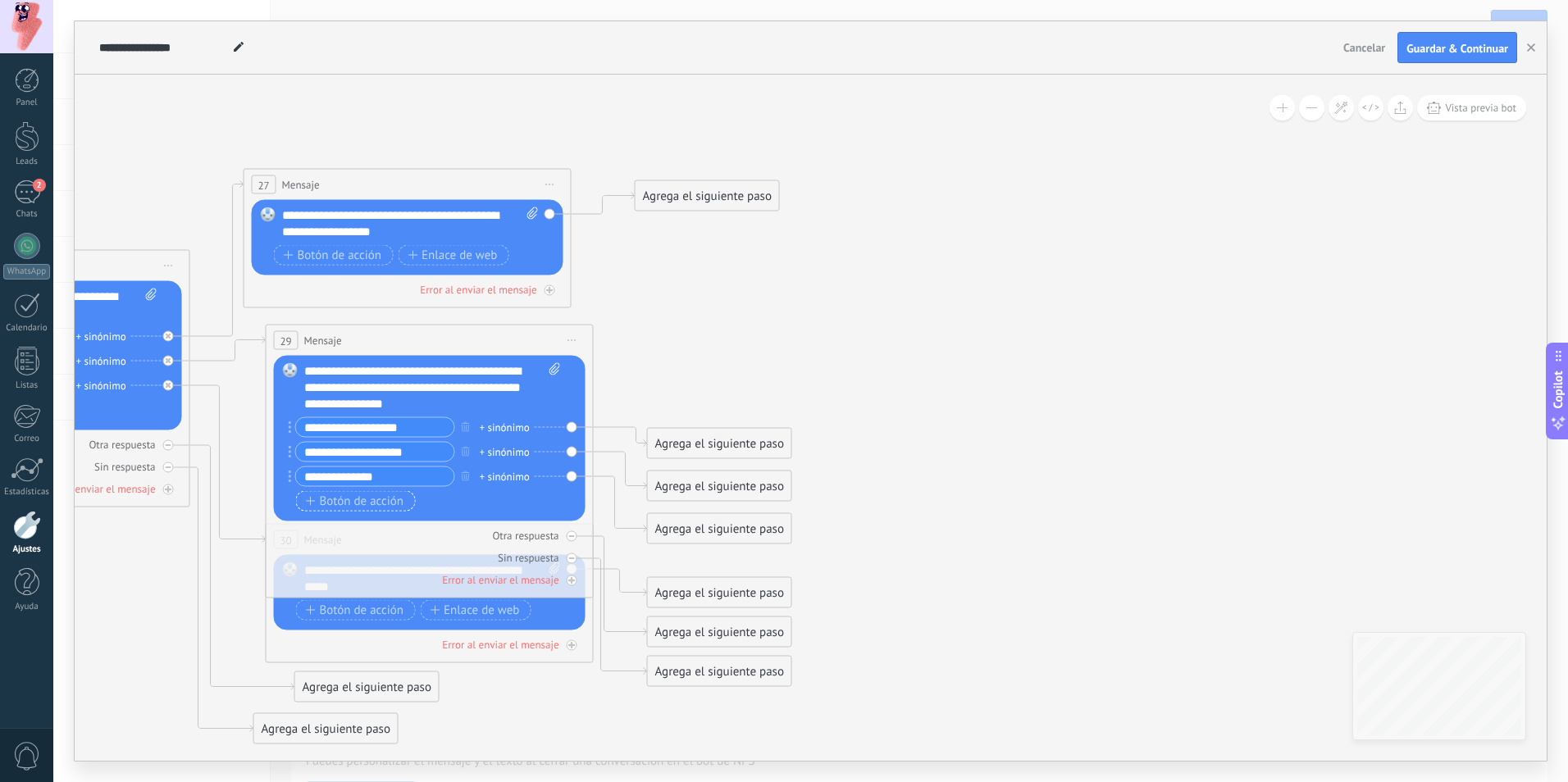
type input "**********"
click at [387, 503] on span "Botón de acción" at bounding box center [355, 500] width 99 height 13
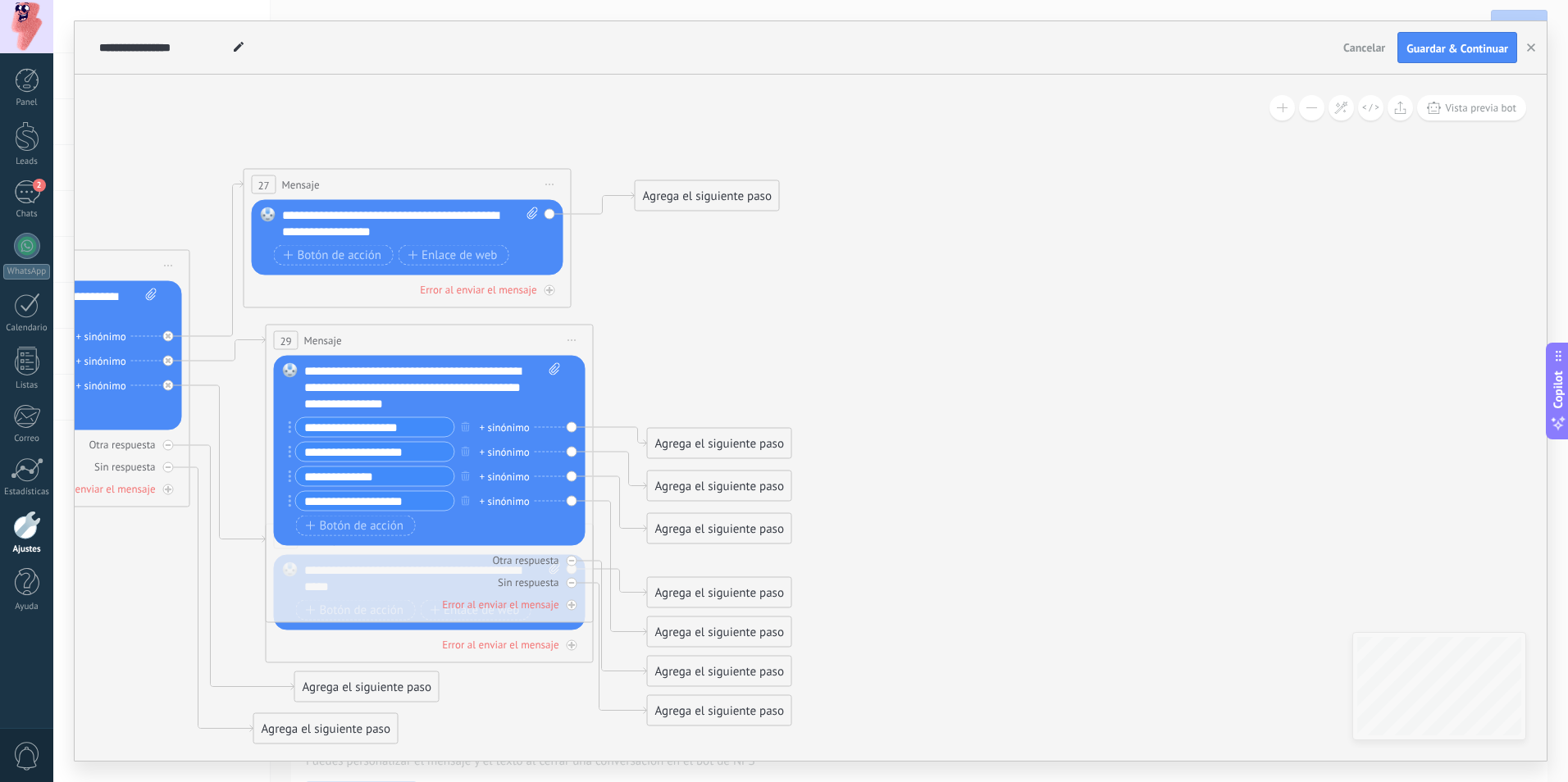
type input "**********"
drag, startPoint x: 288, startPoint y: 498, endPoint x: 289, endPoint y: 474, distance: 24.0
click at [366, 531] on span "Botón de acción" at bounding box center [355, 525] width 99 height 13
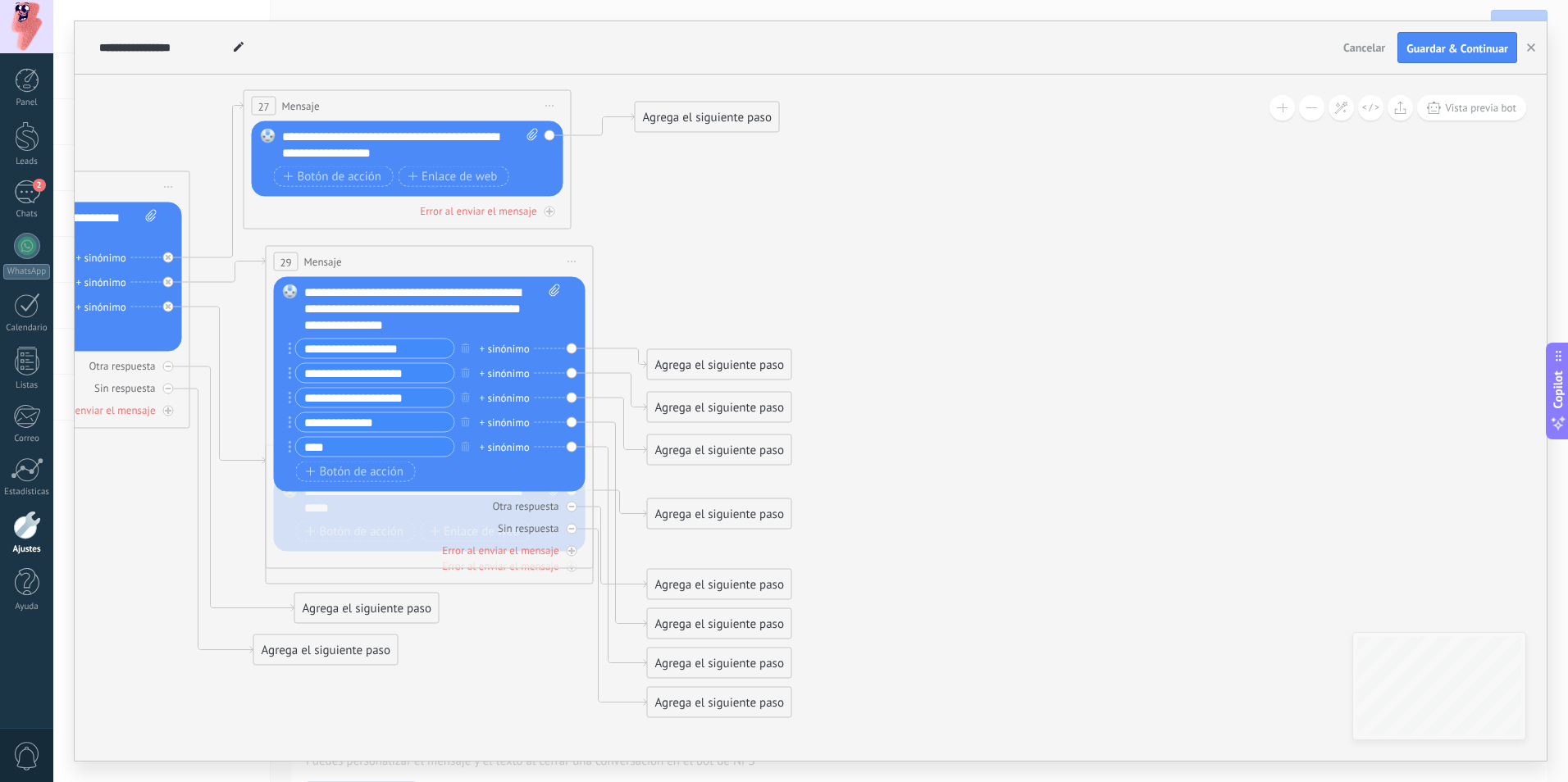
type input "****"
click at [479, 96] on div "27 Mensaje ******* (a): Todos los contactos - canales seleccionados Todos los c…" at bounding box center [407, 105] width 327 height 30
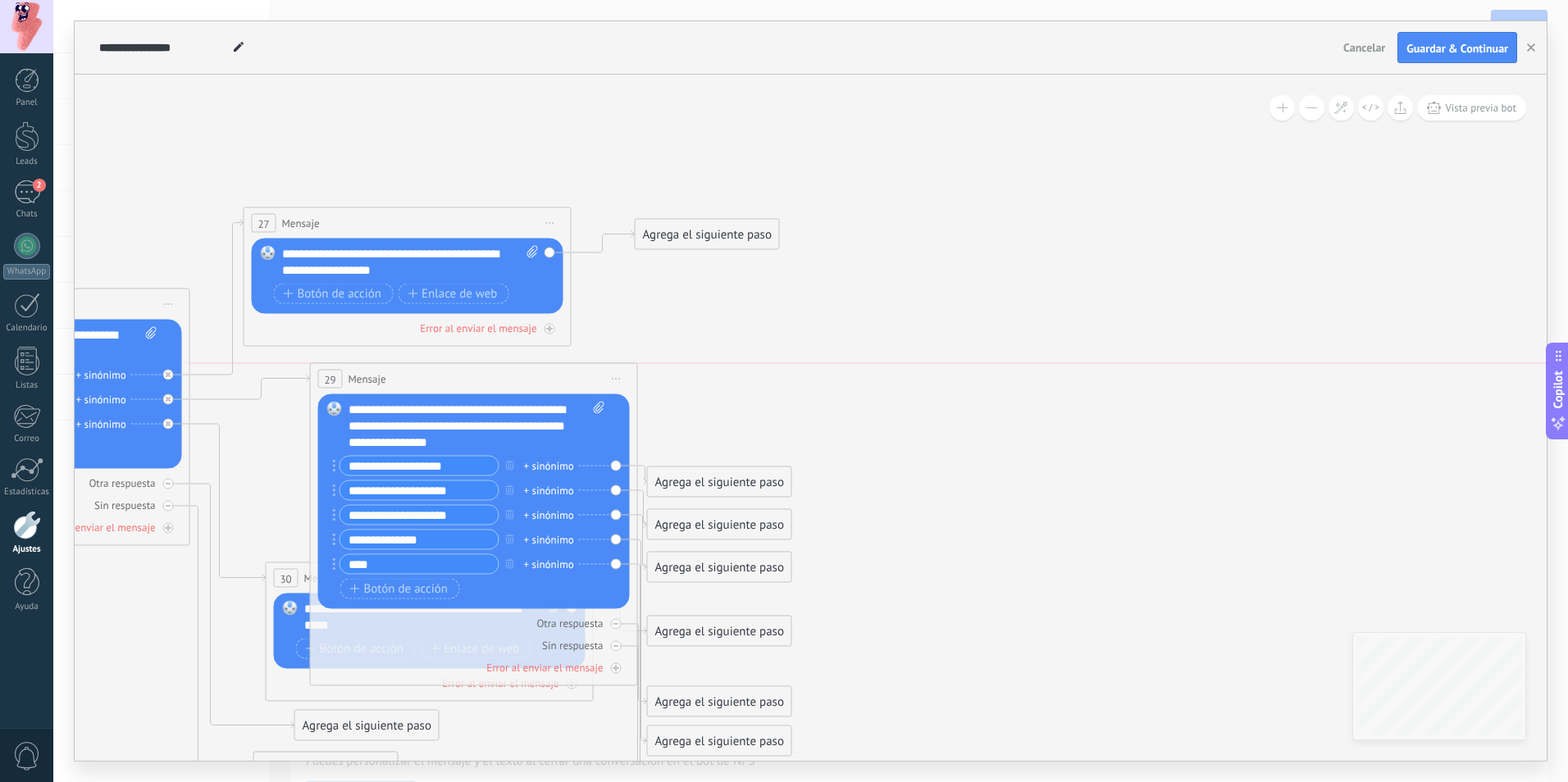
drag, startPoint x: 384, startPoint y: 377, endPoint x: 421, endPoint y: 380, distance: 37.1
click at [421, 380] on div "29 Mensaje ******* (a): Todos los contactos - canales seleccionados Todos los c…" at bounding box center [474, 379] width 327 height 30
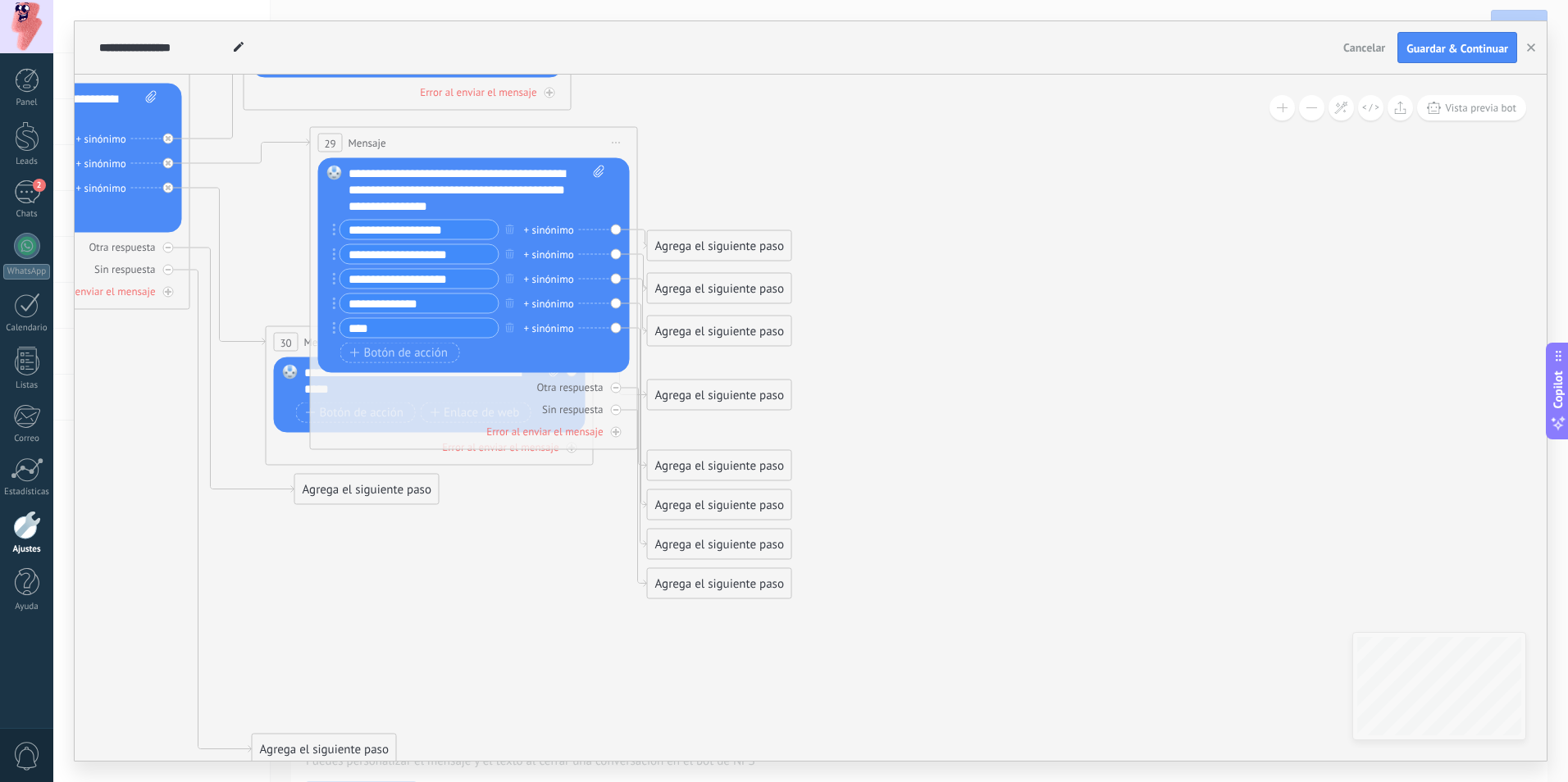
drag, startPoint x: 376, startPoint y: 538, endPoint x: 375, endPoint y: 755, distance: 217.0
click at [375, 755] on div "Agrega el siguiente paso" at bounding box center [324, 750] width 144 height 27
drag, startPoint x: 395, startPoint y: 502, endPoint x: 403, endPoint y: 723, distance: 221.1
click at [403, 723] on div "Agrega el siguiente paso" at bounding box center [382, 710] width 144 height 27
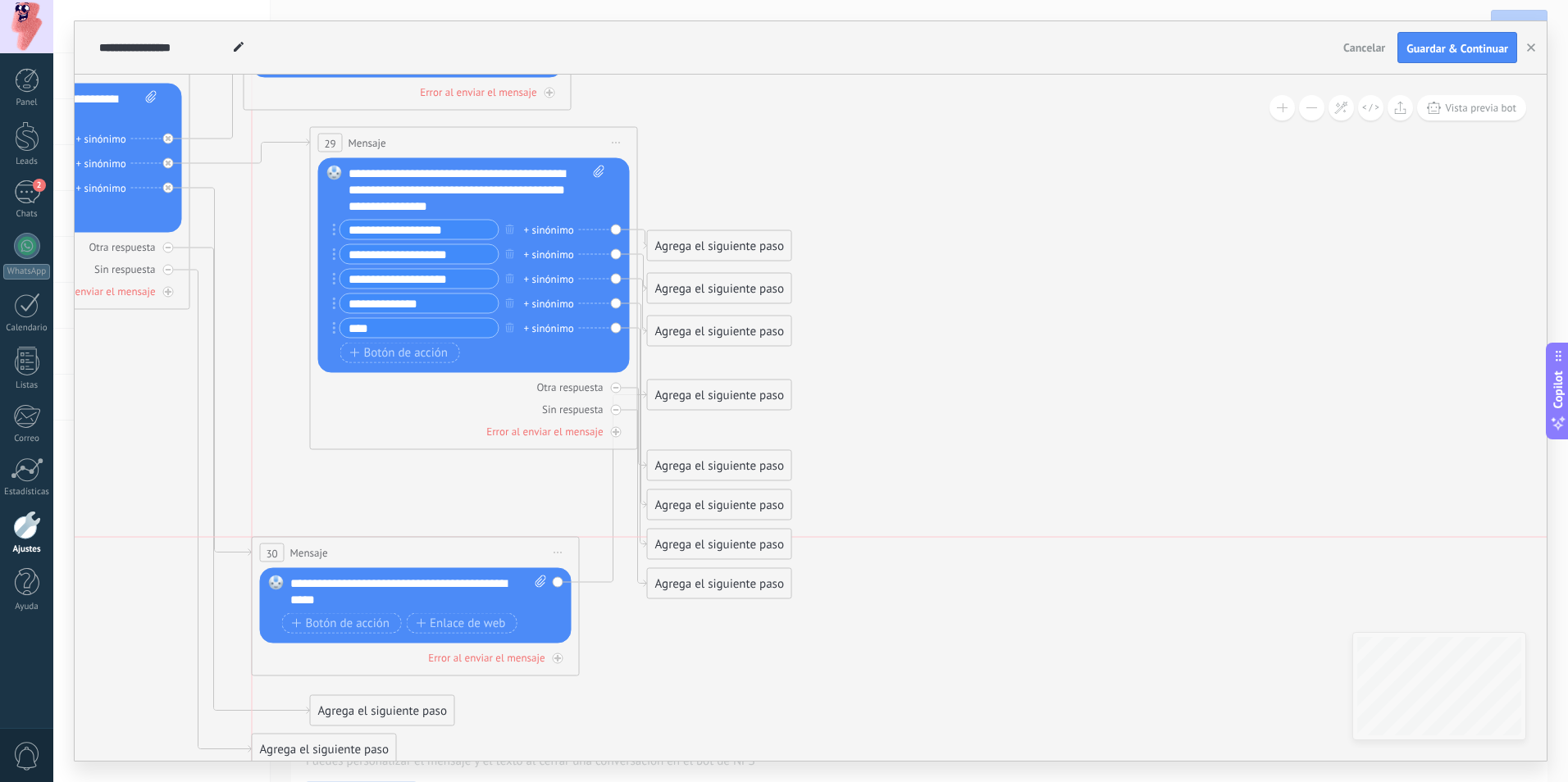
drag, startPoint x: 290, startPoint y: 332, endPoint x: 273, endPoint y: 543, distance: 211.7
click at [273, 543] on div "30" at bounding box center [272, 552] width 25 height 19
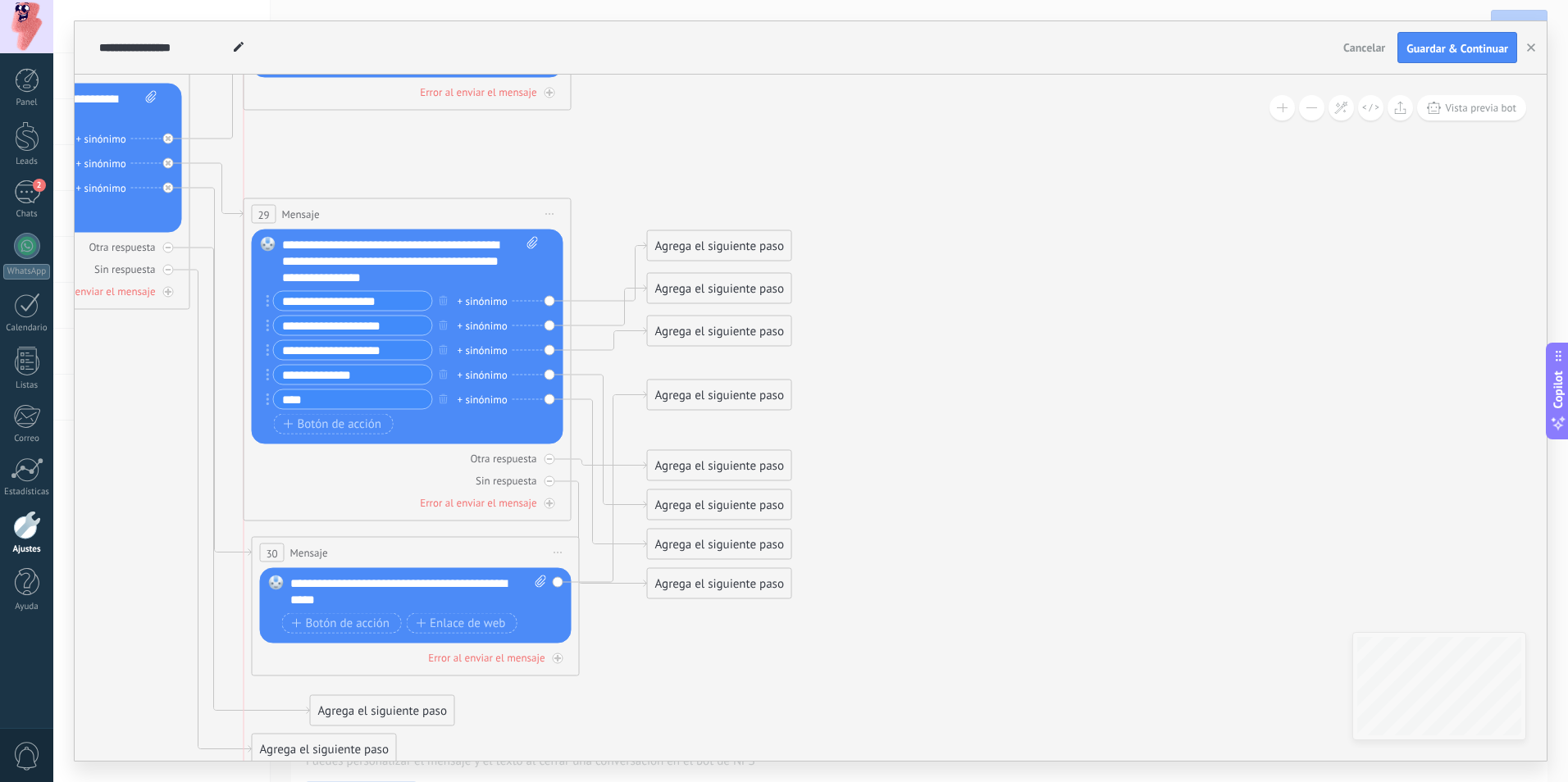
drag, startPoint x: 482, startPoint y: 141, endPoint x: 409, endPoint y: 212, distance: 101.8
click at [409, 212] on div "29 Mensaje ******* (a): Todos los contactos - canales seleccionados Todos los c…" at bounding box center [407, 214] width 327 height 30
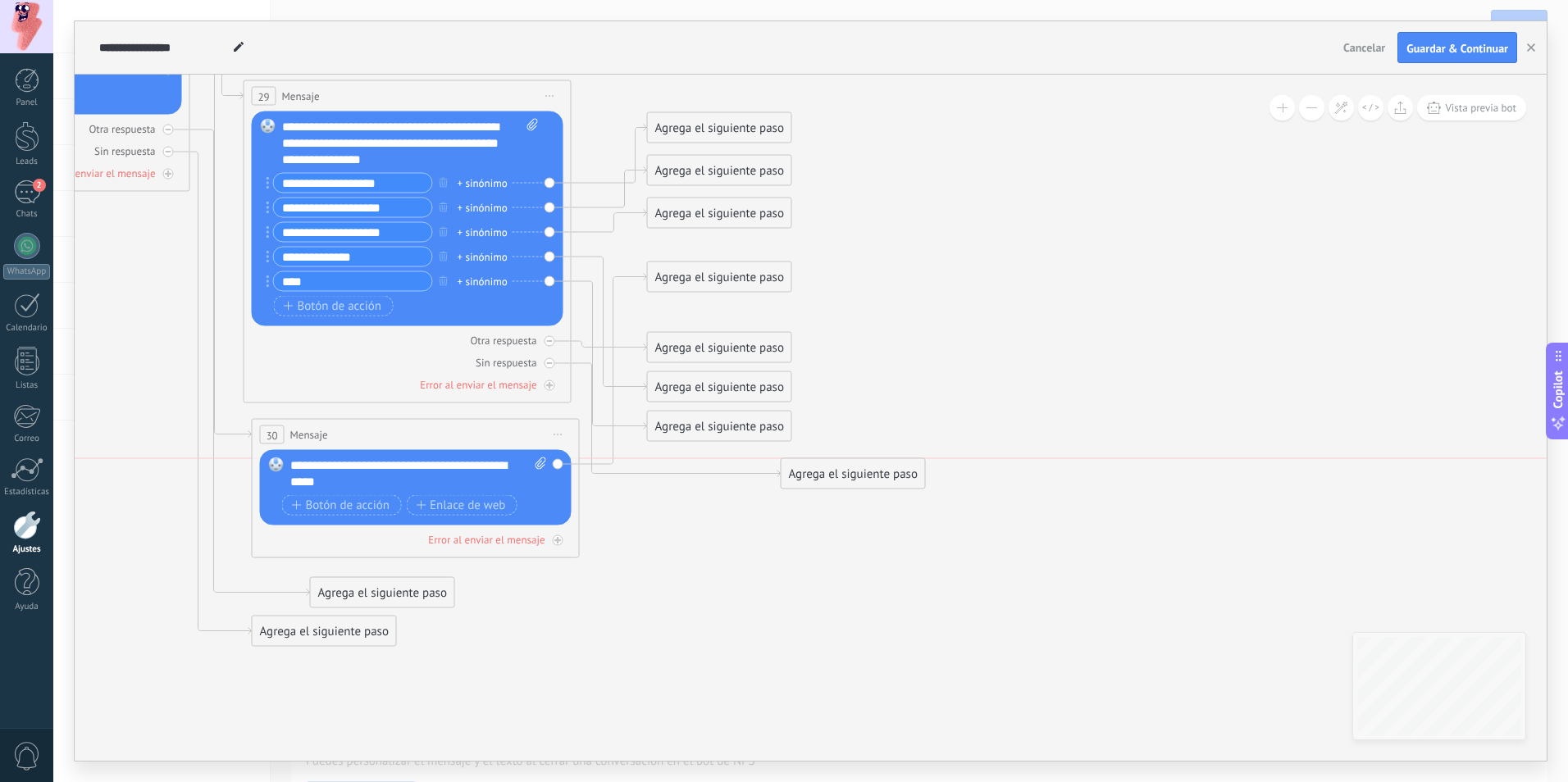
drag, startPoint x: 753, startPoint y: 477, endPoint x: 886, endPoint y: 486, distance: 133.3
click at [886, 486] on div "Agrega el siguiente paso" at bounding box center [853, 475] width 144 height 27
drag, startPoint x: 743, startPoint y: 276, endPoint x: 723, endPoint y: 505, distance: 229.9
click at [718, 540] on div "Agrega el siguiente paso" at bounding box center [696, 541] width 144 height 27
drag, startPoint x: 726, startPoint y: 346, endPoint x: 786, endPoint y: 340, distance: 60.3
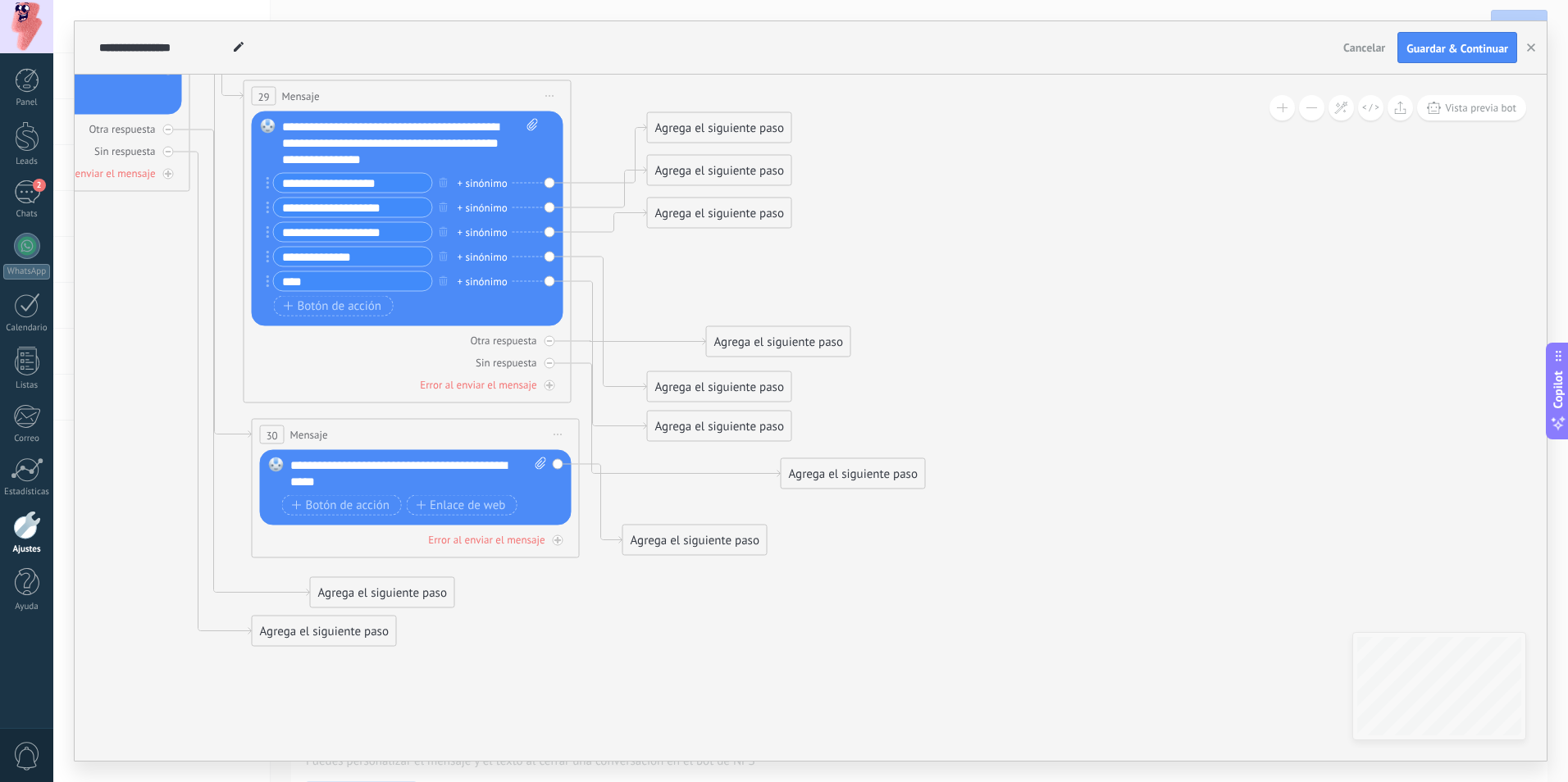
click at [786, 340] on div "Agrega el siguiente paso" at bounding box center [779, 342] width 144 height 27
click at [549, 339] on icon at bounding box center [550, 341] width 5 height 5
click at [549, 340] on icon at bounding box center [549, 340] width 8 height 8
drag, startPoint x: 706, startPoint y: 268, endPoint x: 809, endPoint y: 365, distance: 141.5
click at [880, 335] on div "Agrega el siguiente paso" at bounding box center [901, 326] width 144 height 27
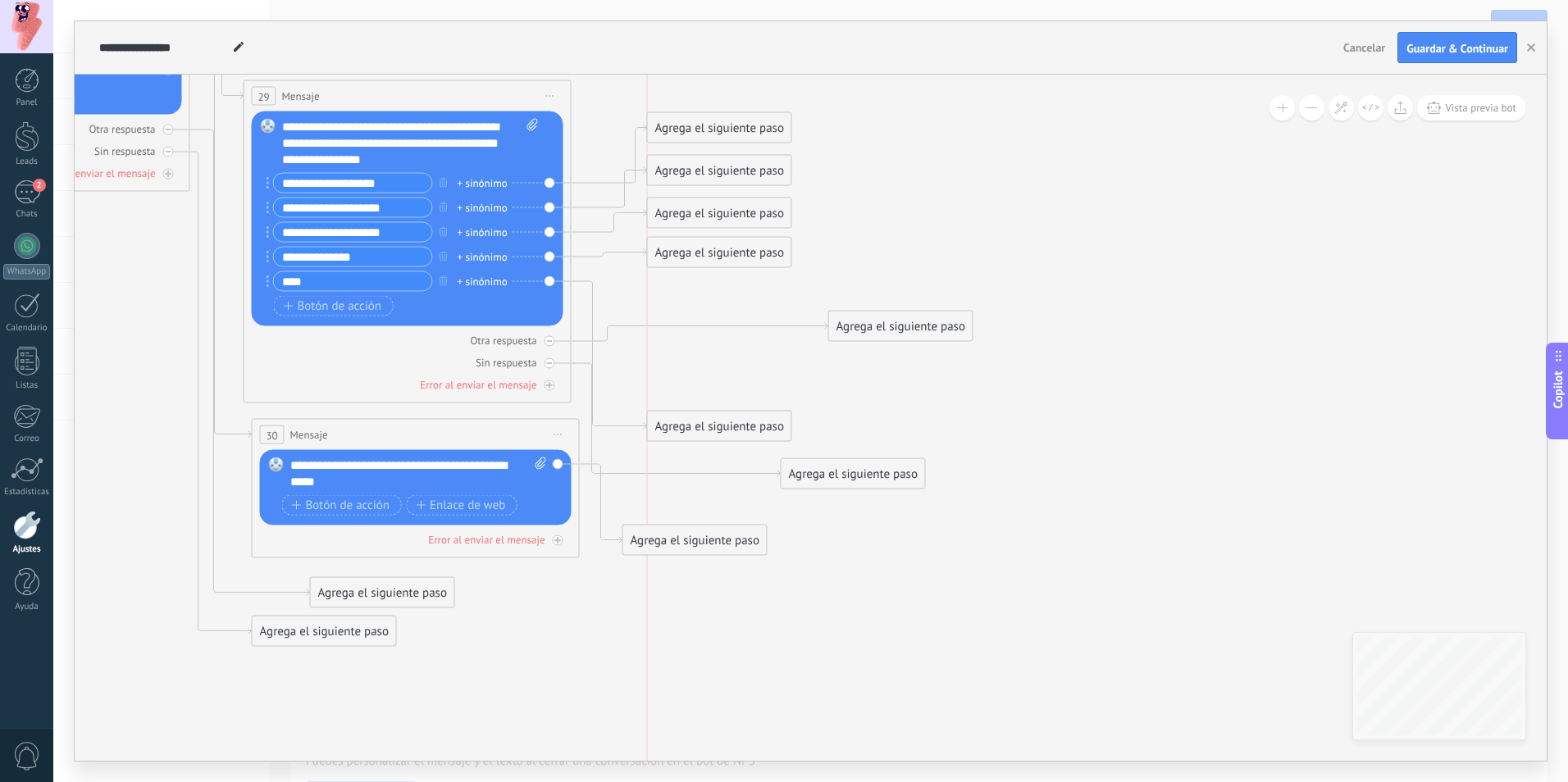
drag, startPoint x: 819, startPoint y: 391, endPoint x: 782, endPoint y: 249, distance: 146.7
click at [782, 249] on div "Agrega el siguiente paso" at bounding box center [719, 253] width 144 height 27
drag, startPoint x: 725, startPoint y: 432, endPoint x: 725, endPoint y: 300, distance: 132.0
click at [725, 300] on div "Agrega el siguiente paso" at bounding box center [719, 301] width 144 height 27
drag, startPoint x: 904, startPoint y: 329, endPoint x: 889, endPoint y: 409, distance: 81.4
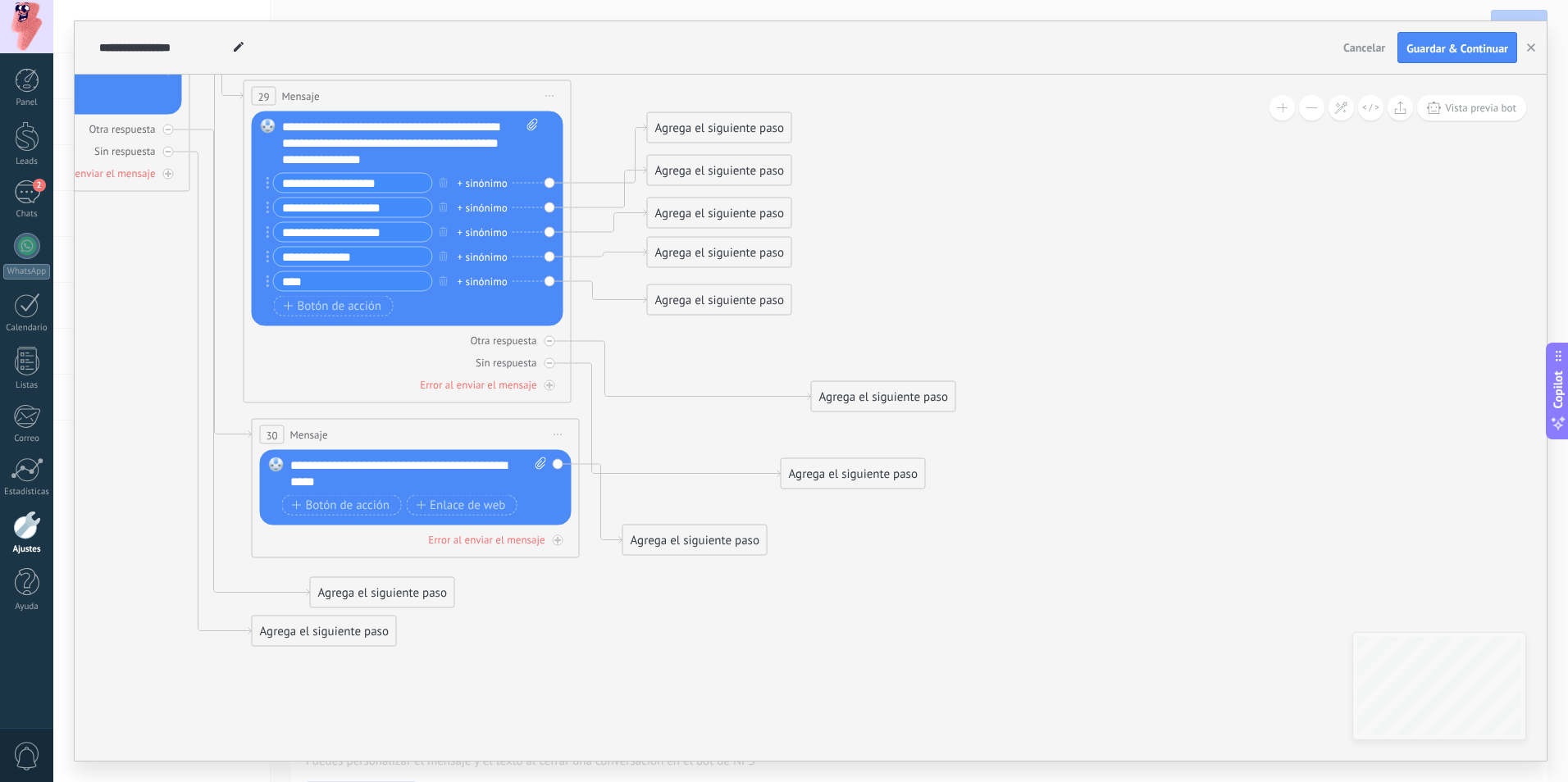
click at [888, 399] on div "Agrega el siguiente paso" at bounding box center [883, 397] width 144 height 27
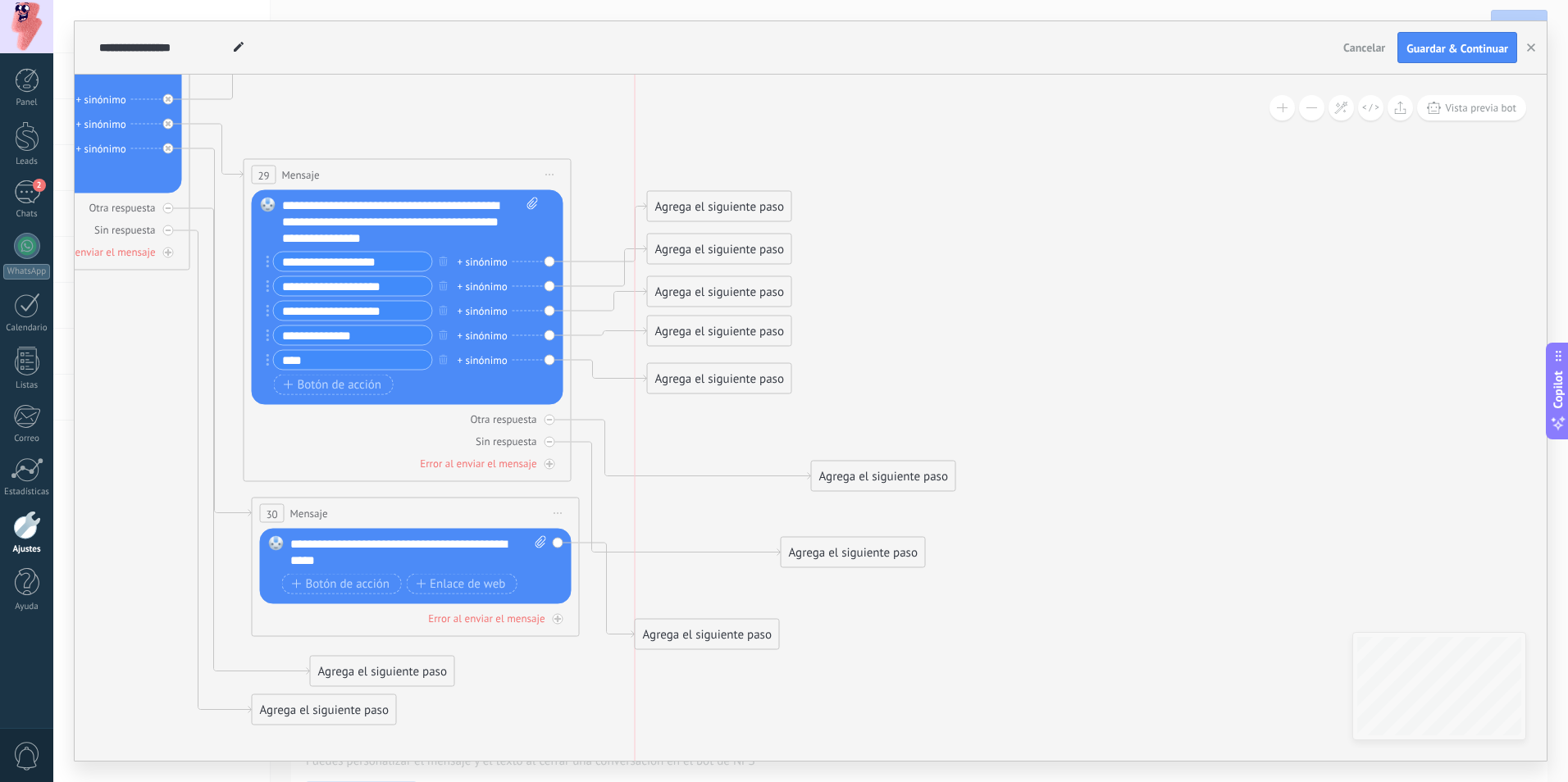
drag, startPoint x: 718, startPoint y: 677, endPoint x: 731, endPoint y: 641, distance: 38.3
click at [731, 641] on div "Agrega el siguiente paso" at bounding box center [707, 635] width 144 height 27
drag, startPoint x: 813, startPoint y: 541, endPoint x: 849, endPoint y: 509, distance: 48.2
click at [849, 510] on div "Agrega el siguiente paso" at bounding box center [883, 524] width 144 height 27
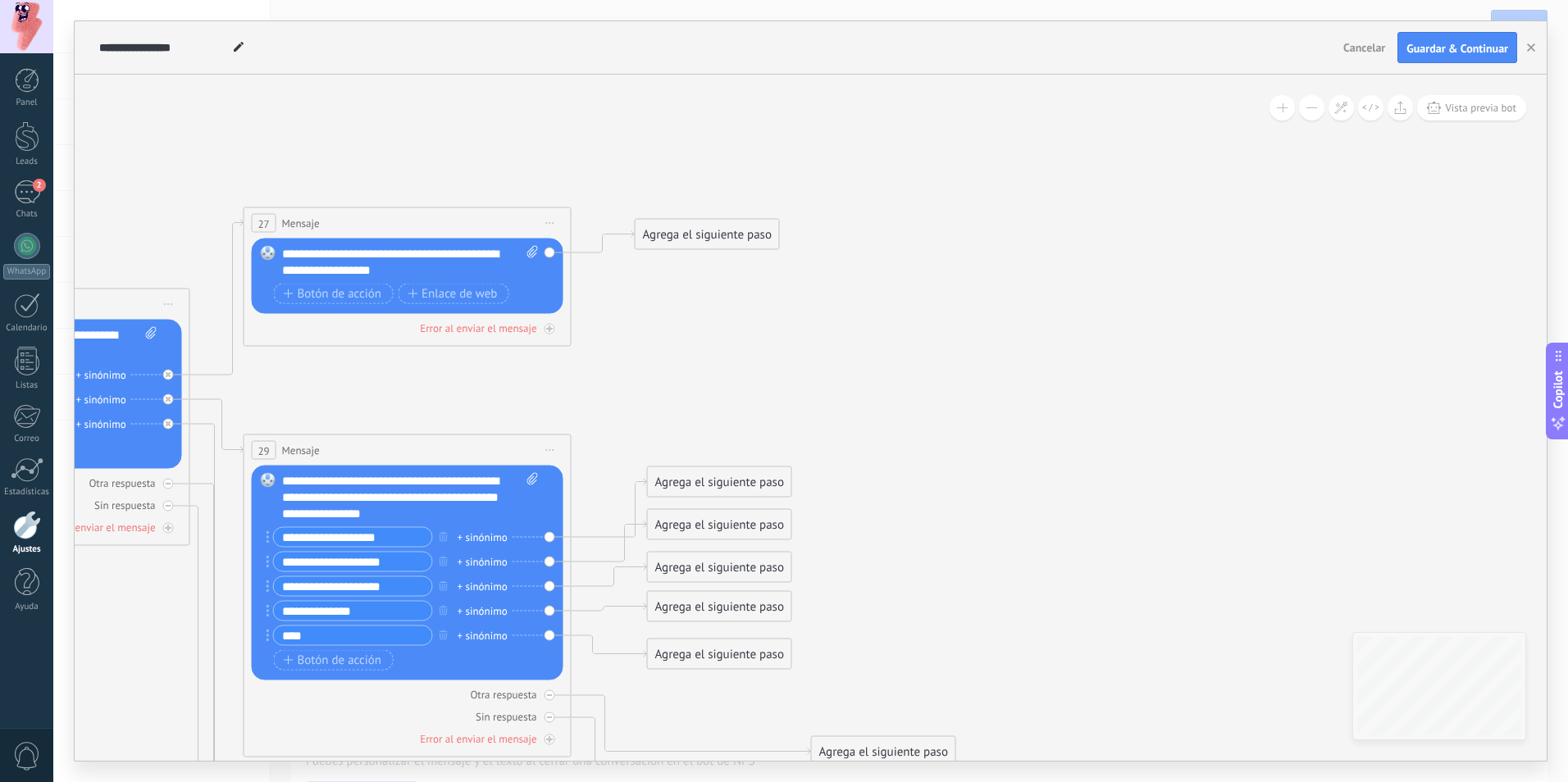
click at [730, 241] on div "Agrega el siguiente paso" at bounding box center [707, 235] width 144 height 27
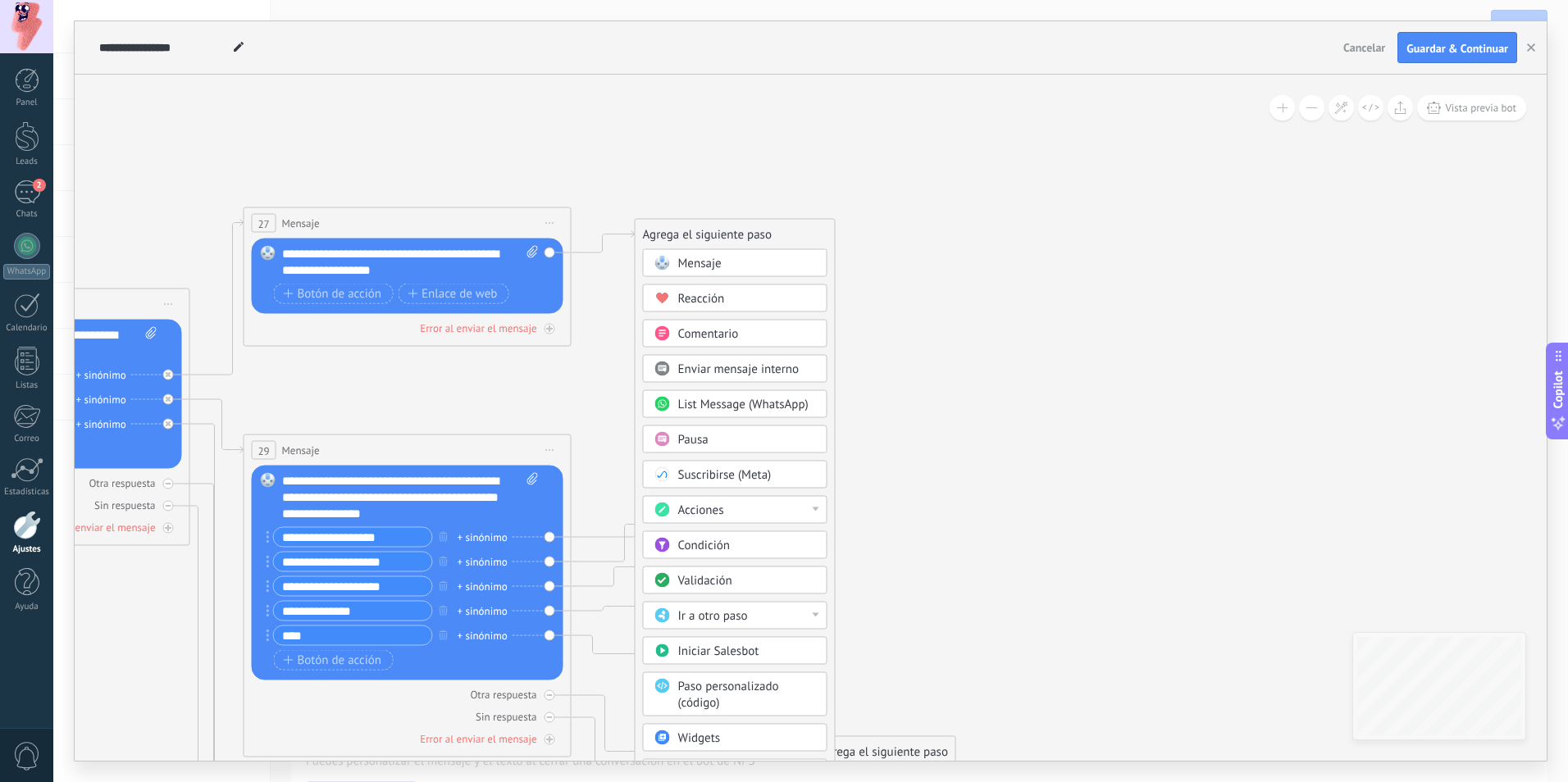
click at [757, 337] on div "Comentario" at bounding box center [746, 335] width 138 height 16
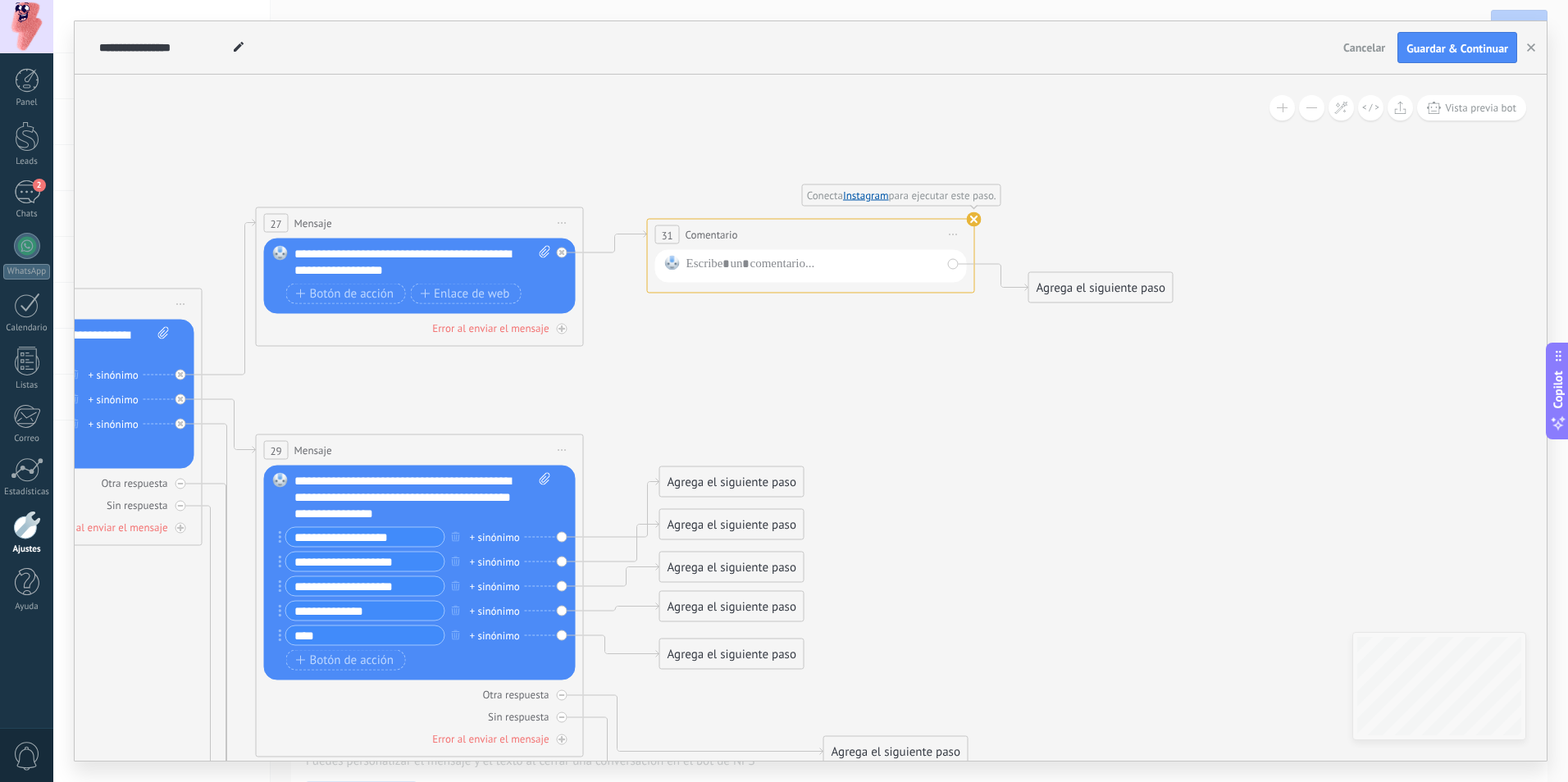
click at [954, 233] on span "Iniciar vista previa aquí Cambiar nombre Duplicar Borrar" at bounding box center [953, 235] width 27 height 24
click at [1000, 351] on div "Borrar" at bounding box center [1027, 341] width 162 height 27
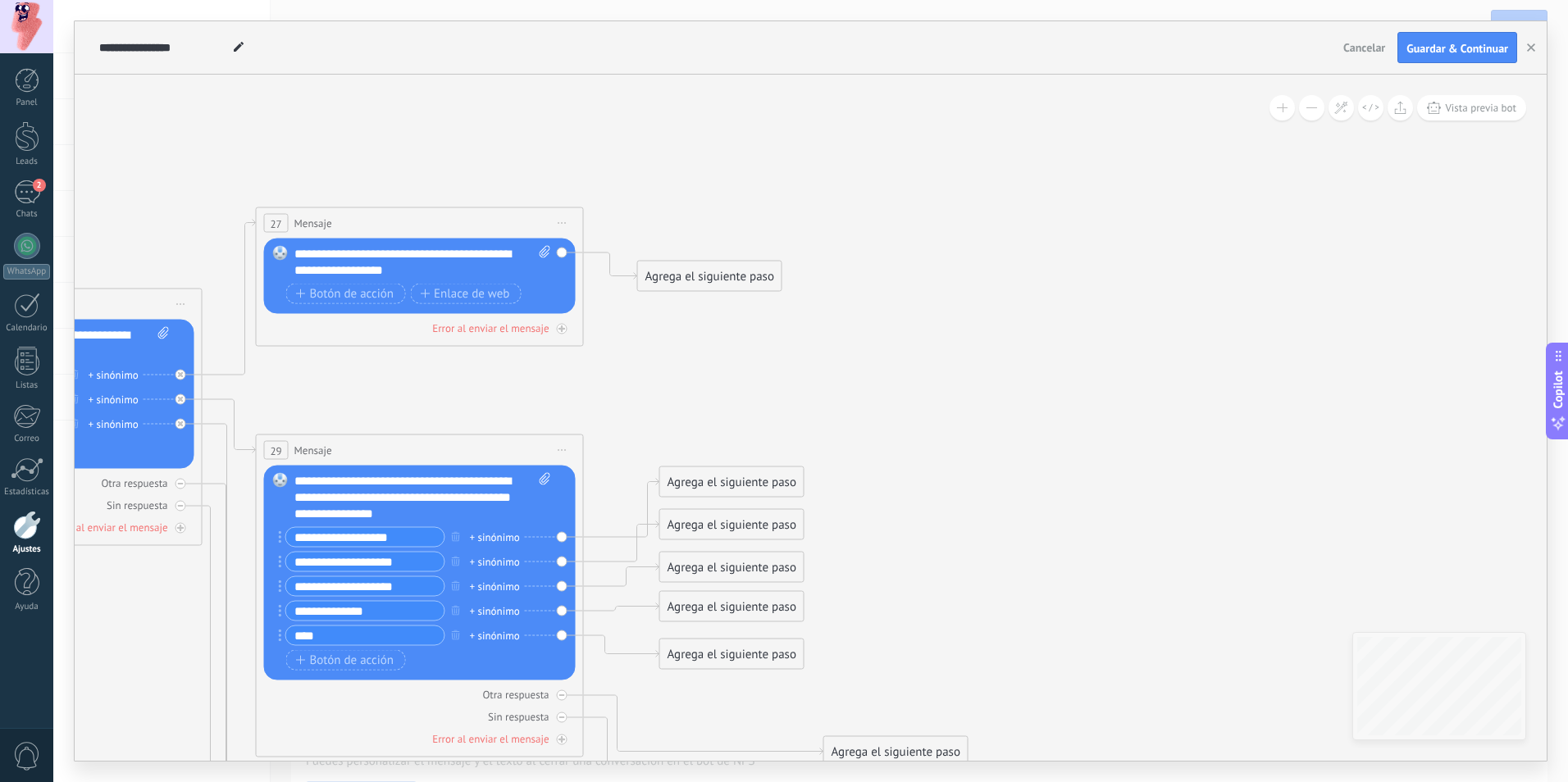
click at [738, 280] on div "Agrega el siguiente paso" at bounding box center [709, 277] width 144 height 27
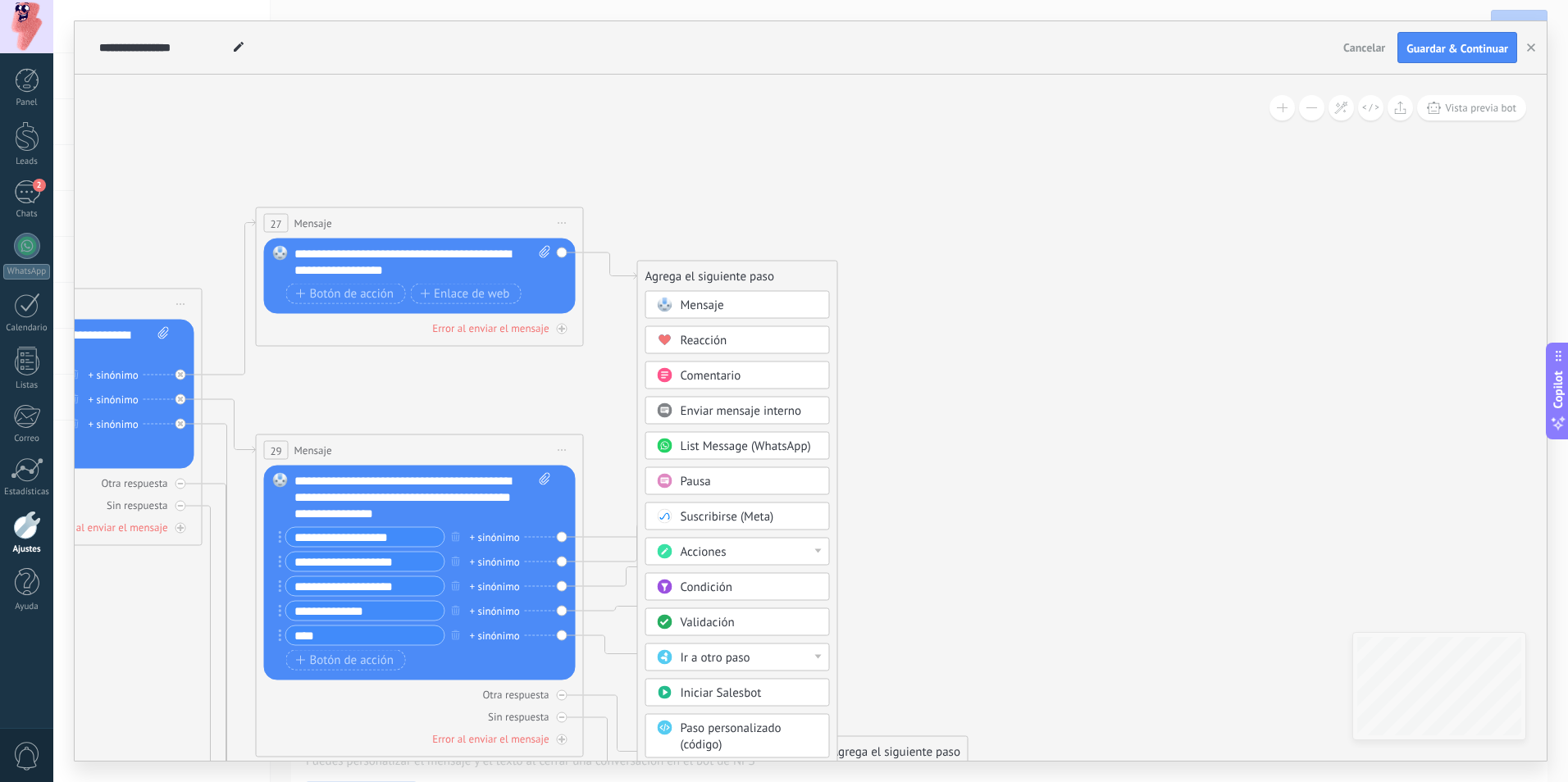
click at [796, 408] on span "Enviar mensaje interno" at bounding box center [741, 411] width 122 height 16
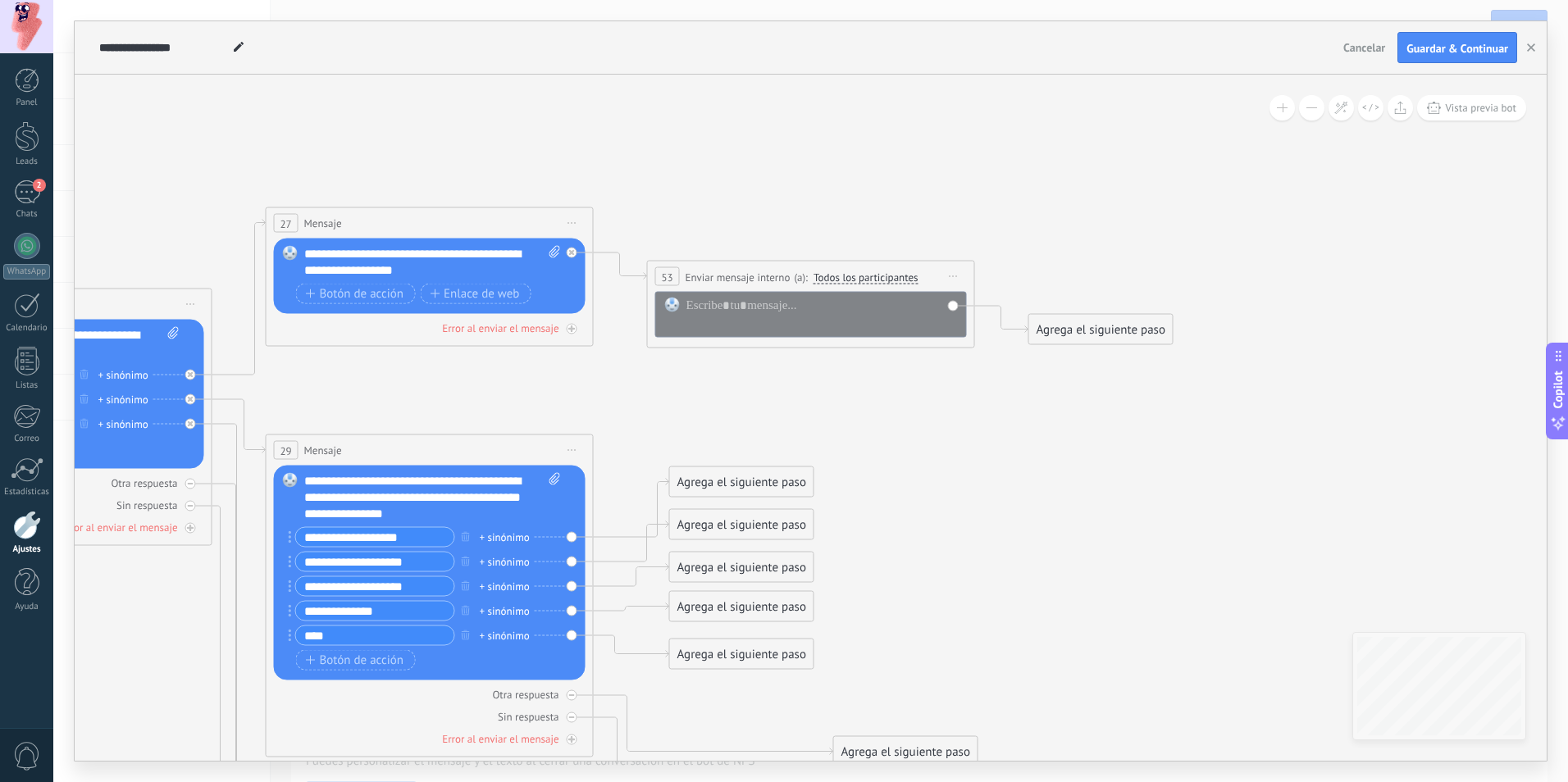
click at [891, 268] on div "**********" at bounding box center [811, 276] width 327 height 30
click at [894, 273] on span "Todos los participantes" at bounding box center [865, 277] width 105 height 13
click at [894, 273] on button "Todos los participantes" at bounding box center [908, 277] width 205 height 29
click at [957, 274] on span "Iniciar vista previa aquí Cambiar nombre Duplicar Borrar" at bounding box center [953, 276] width 27 height 24
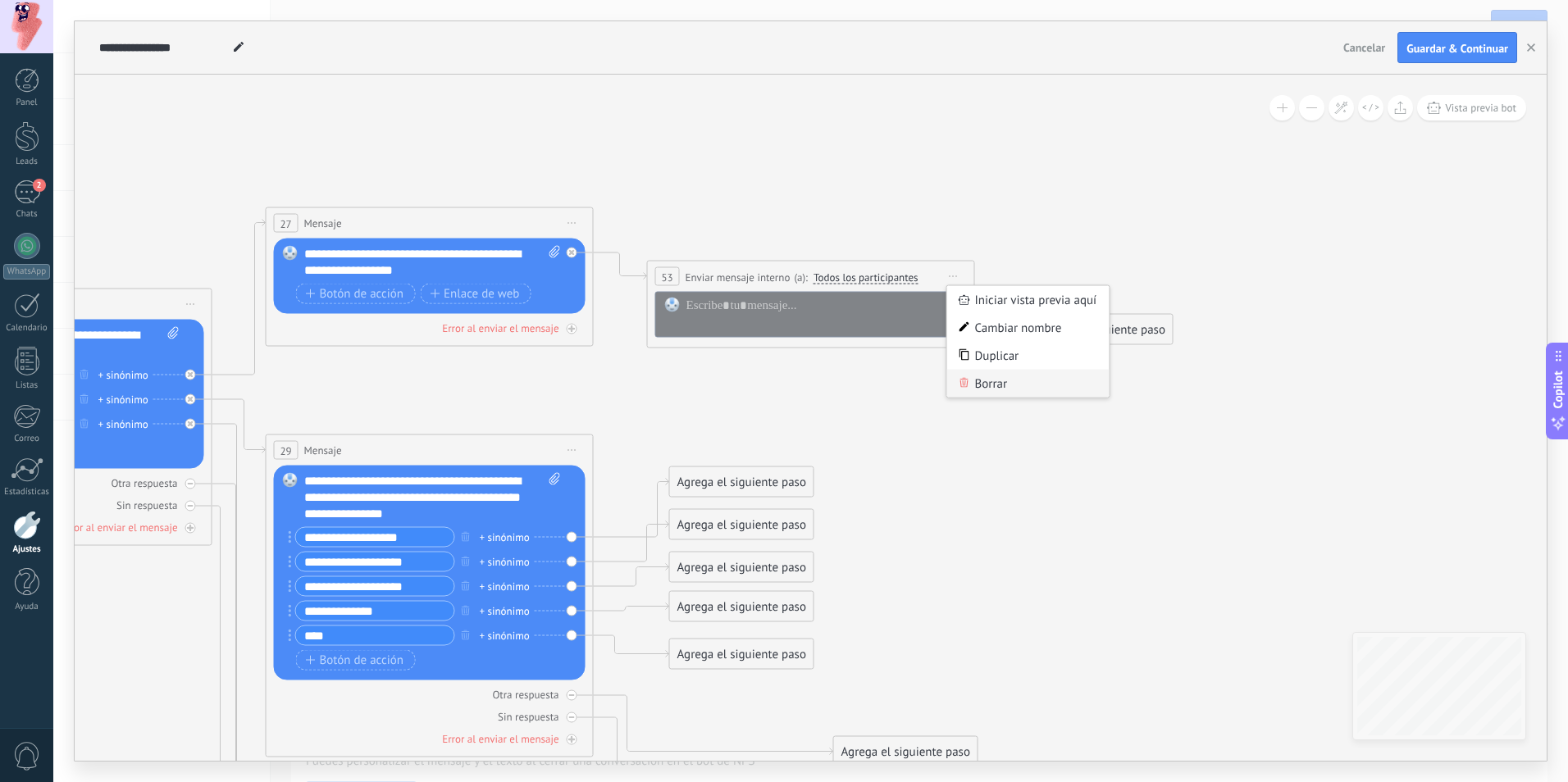
click at [1017, 391] on div "Borrar" at bounding box center [1027, 383] width 162 height 27
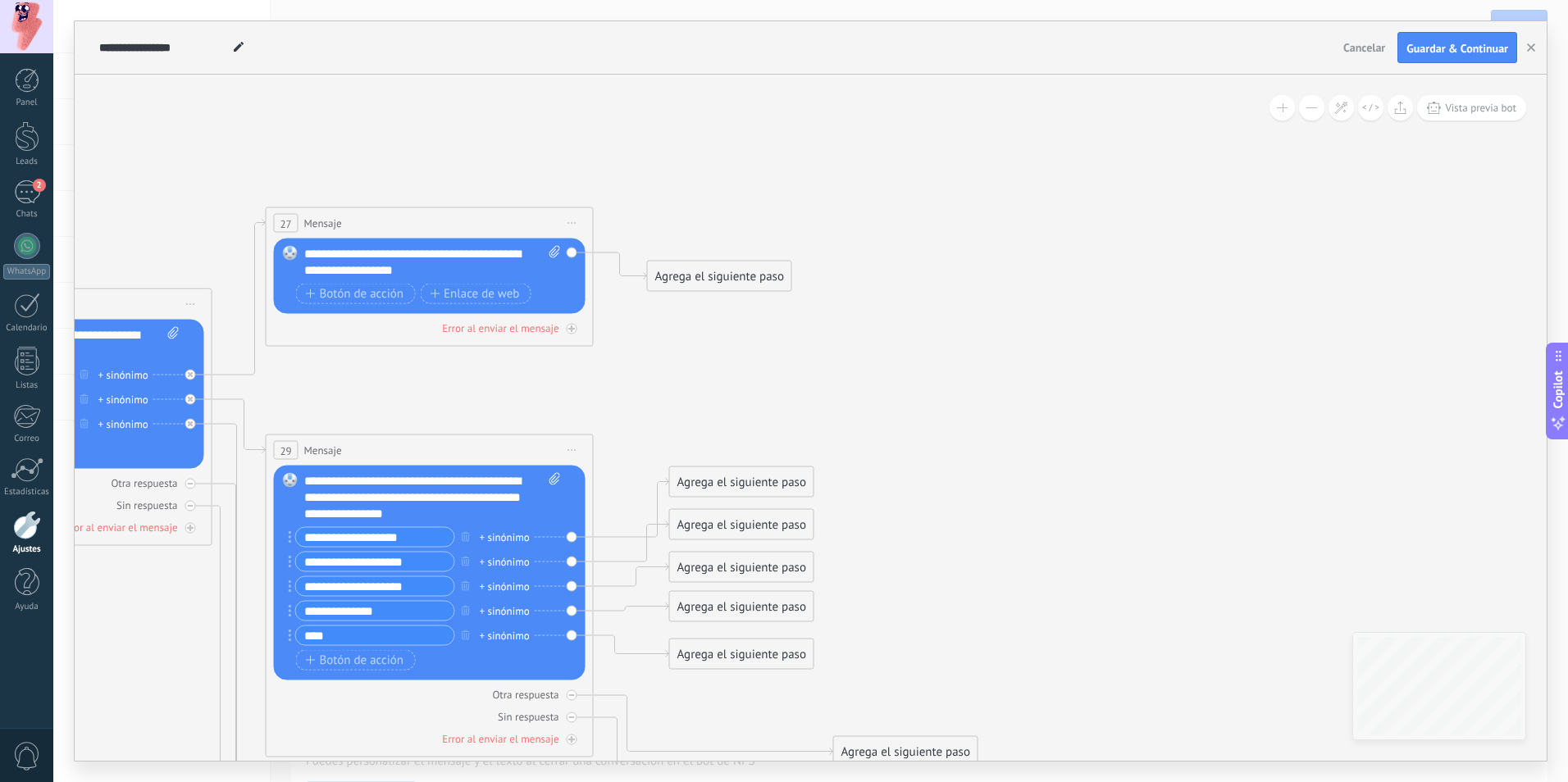
click at [763, 281] on div "Agrega el siguiente paso" at bounding box center [719, 277] width 144 height 27
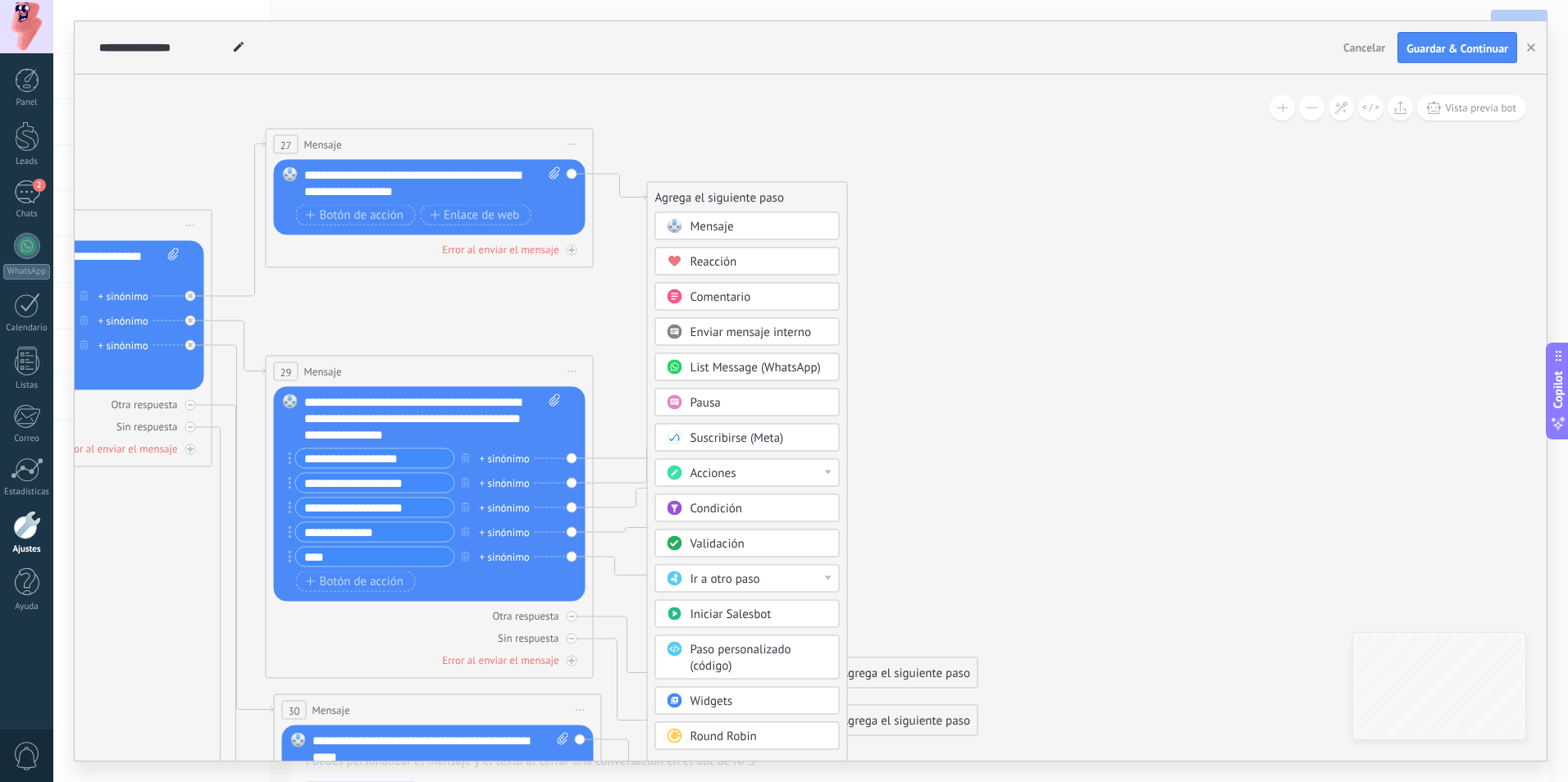
click at [755, 470] on div "Acciones" at bounding box center [759, 474] width 138 height 16
drag, startPoint x: 952, startPoint y: 481, endPoint x: 947, endPoint y: 490, distance: 10.3
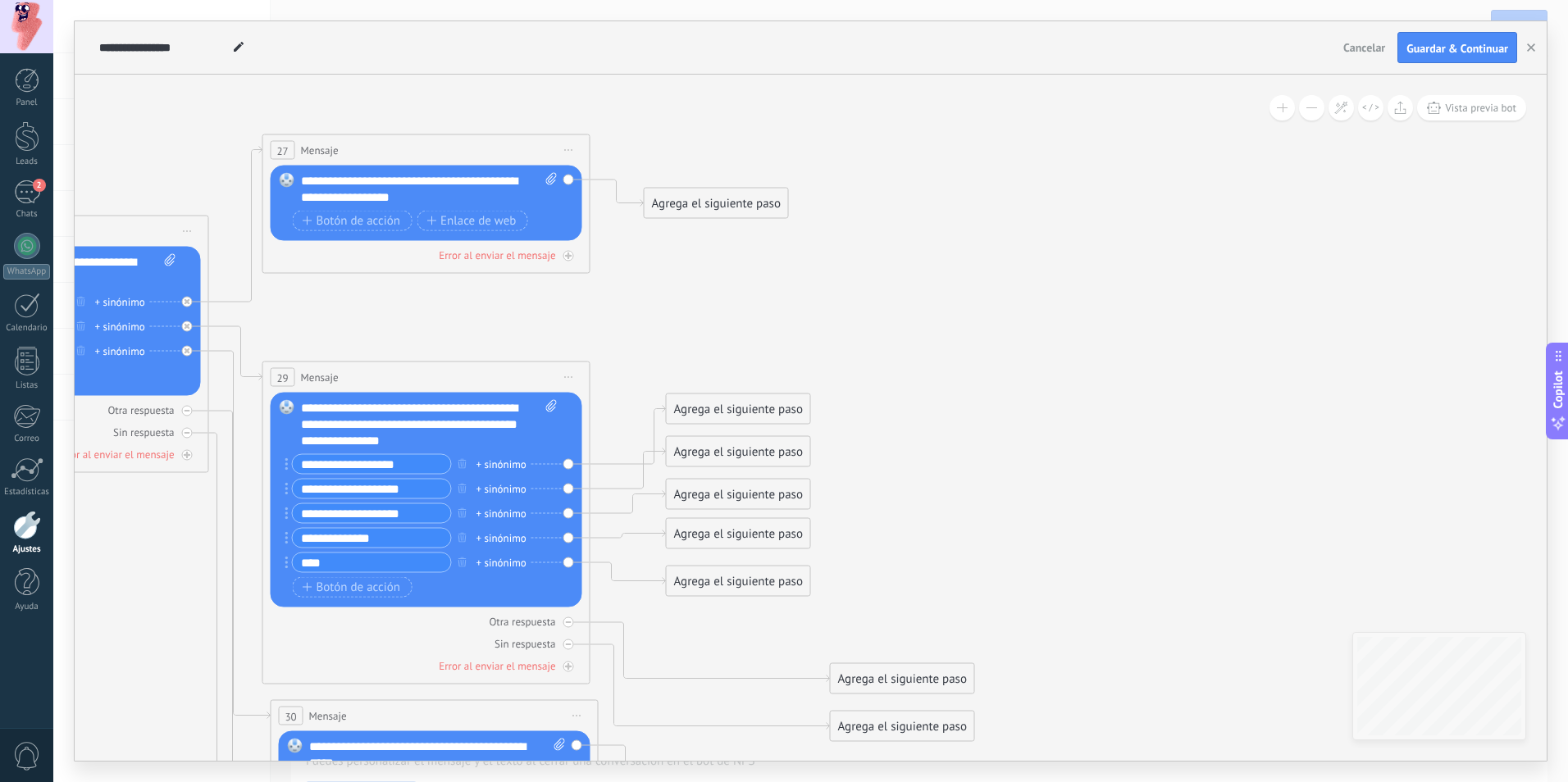
click at [743, 209] on div "Agrega el siguiente paso" at bounding box center [715, 204] width 144 height 27
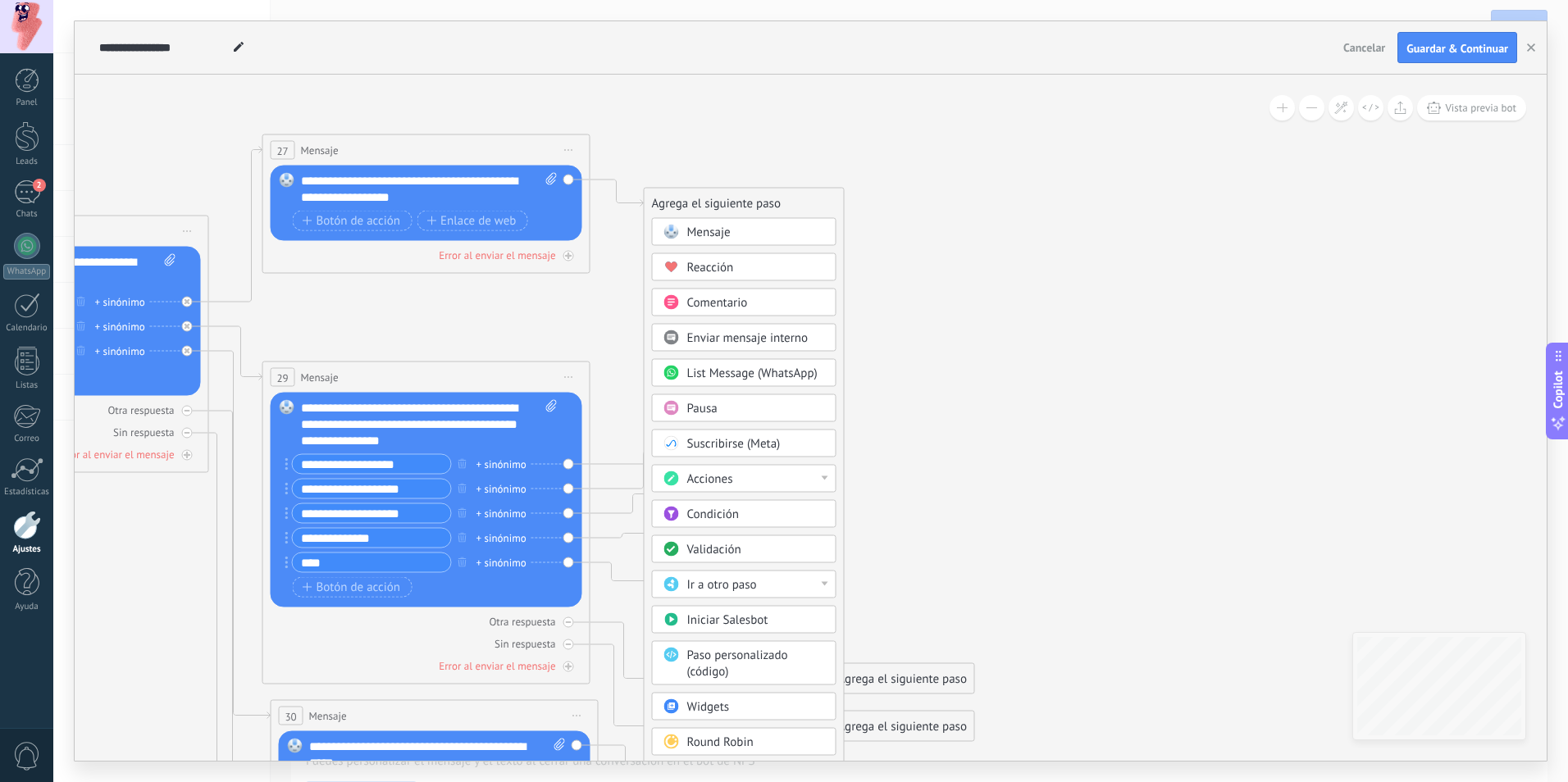
click at [795, 519] on div "Condición" at bounding box center [756, 515] width 138 height 16
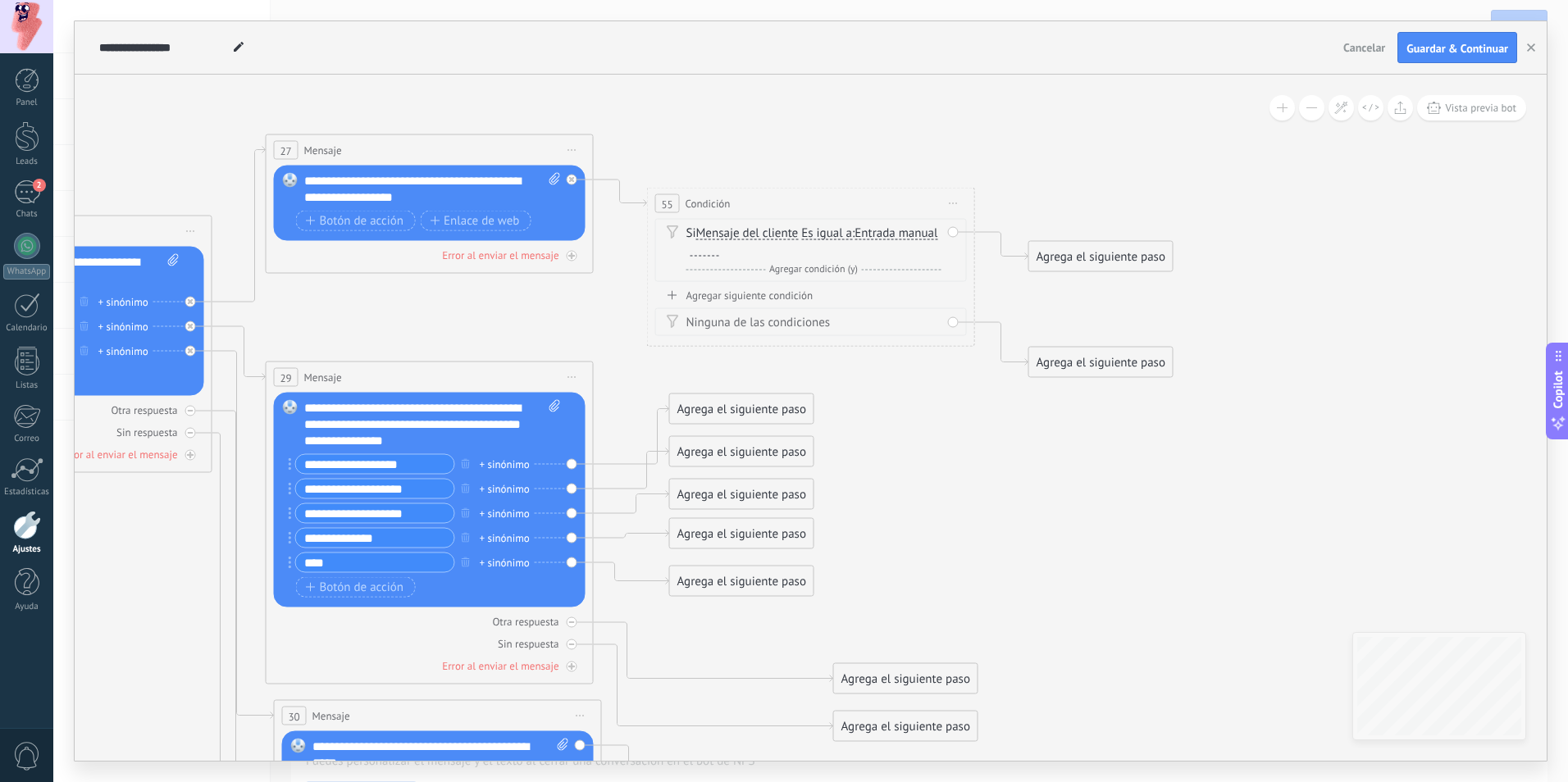
click at [951, 199] on span "Iniciar vista previa aquí Cambiar nombre Duplicar Borrar" at bounding box center [953, 204] width 27 height 24
click at [983, 316] on div "Borrar" at bounding box center [1027, 313] width 162 height 27
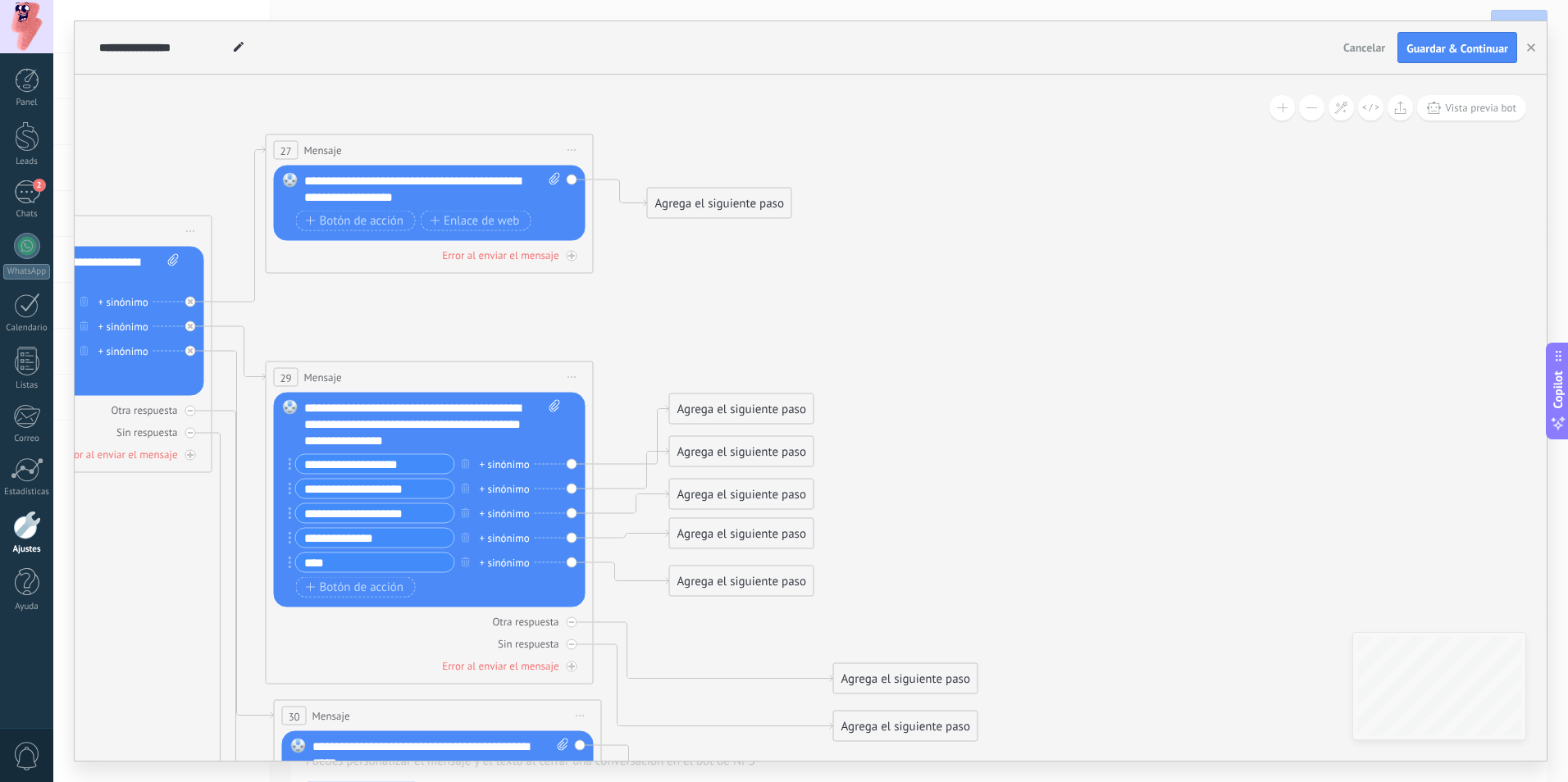
click at [703, 197] on div "Agrega el siguiente paso" at bounding box center [719, 204] width 144 height 27
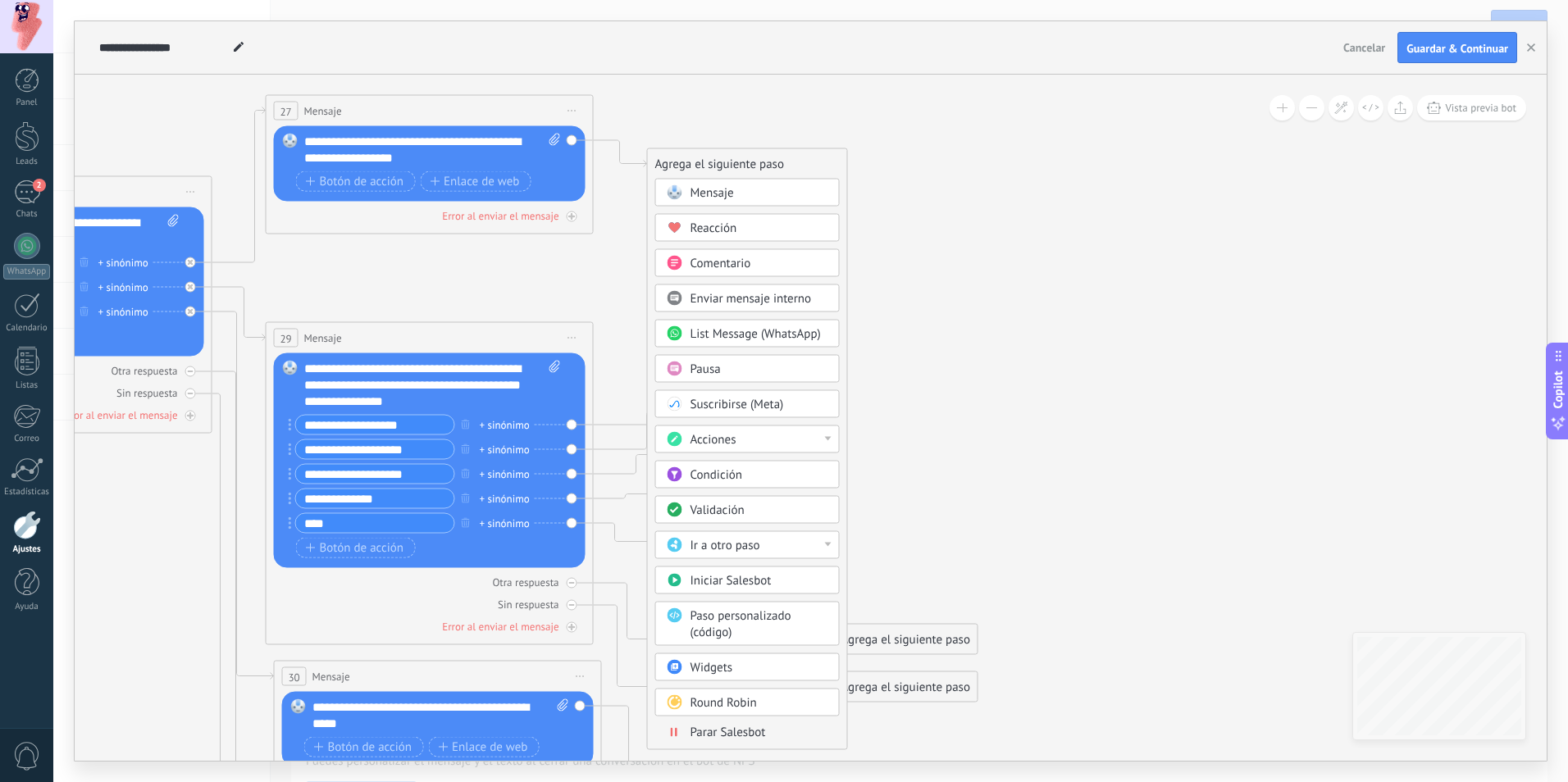
click at [792, 509] on div "Validación" at bounding box center [759, 510] width 138 height 16
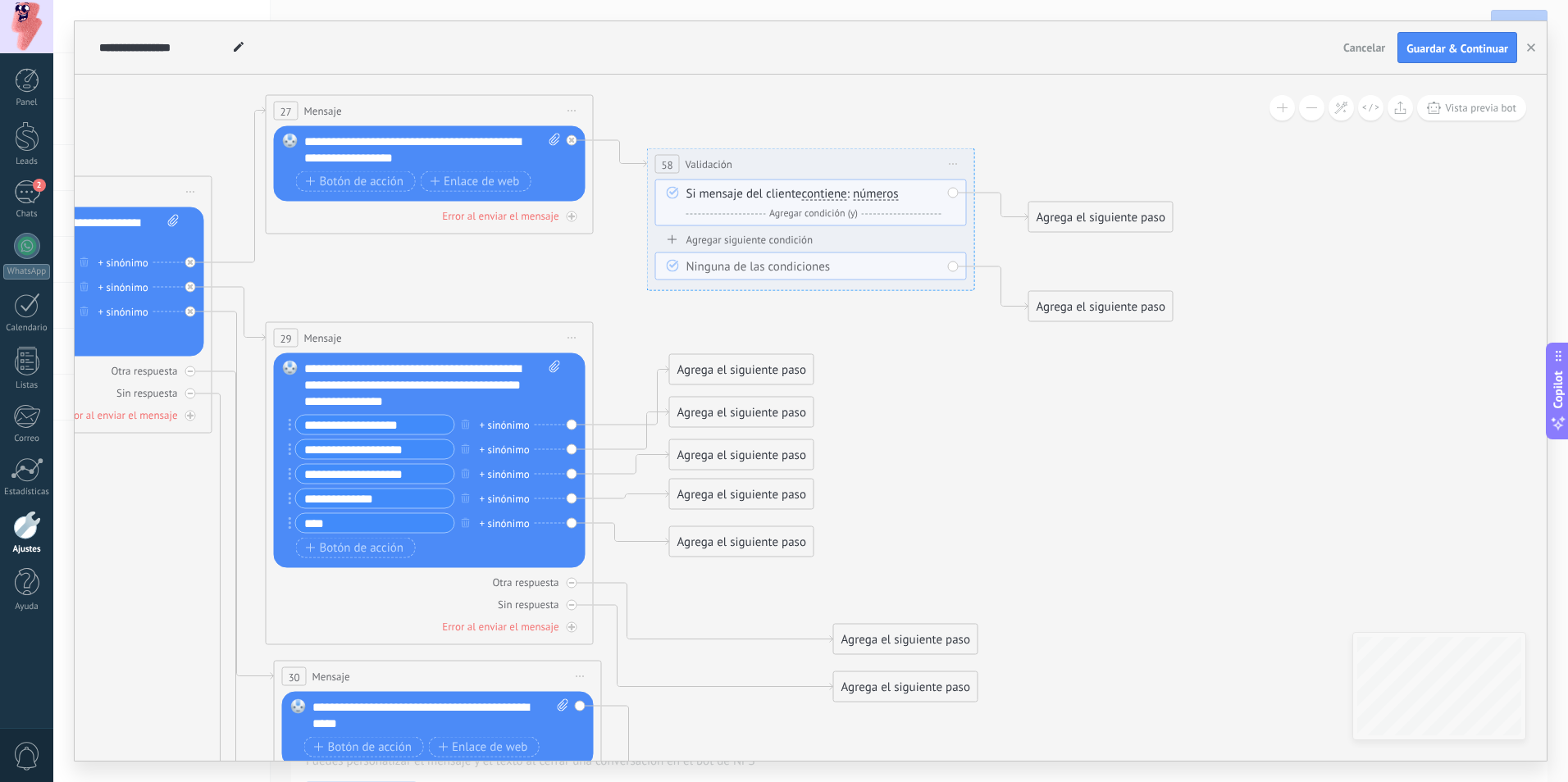
click at [952, 162] on span "Iniciar vista previa aquí Cambiar nombre Duplicar Borrar" at bounding box center [953, 165] width 27 height 24
click at [993, 273] on div "Borrar" at bounding box center [1027, 271] width 162 height 27
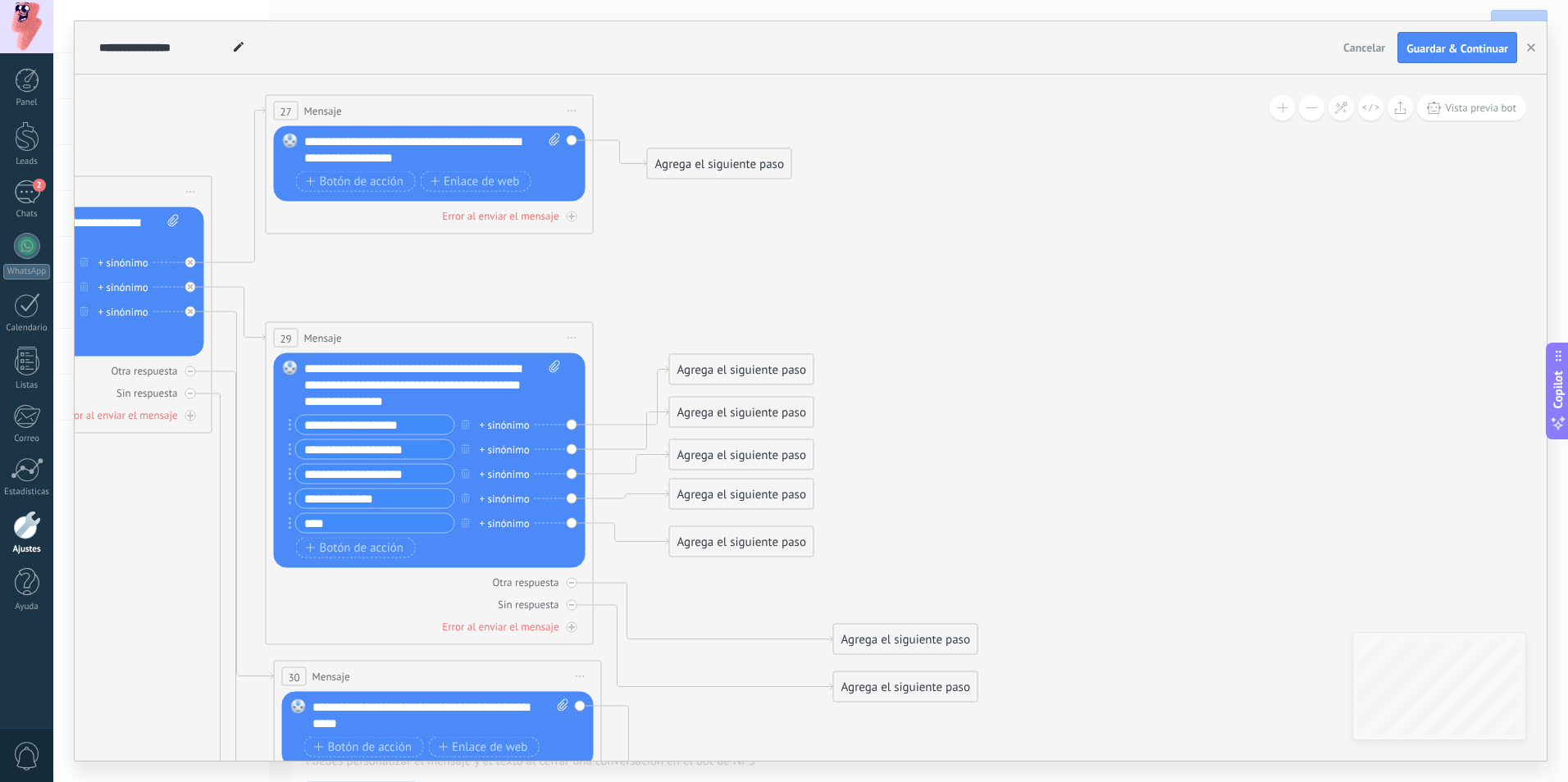
click at [760, 167] on div "Agrega el siguiente paso" at bounding box center [719, 165] width 144 height 27
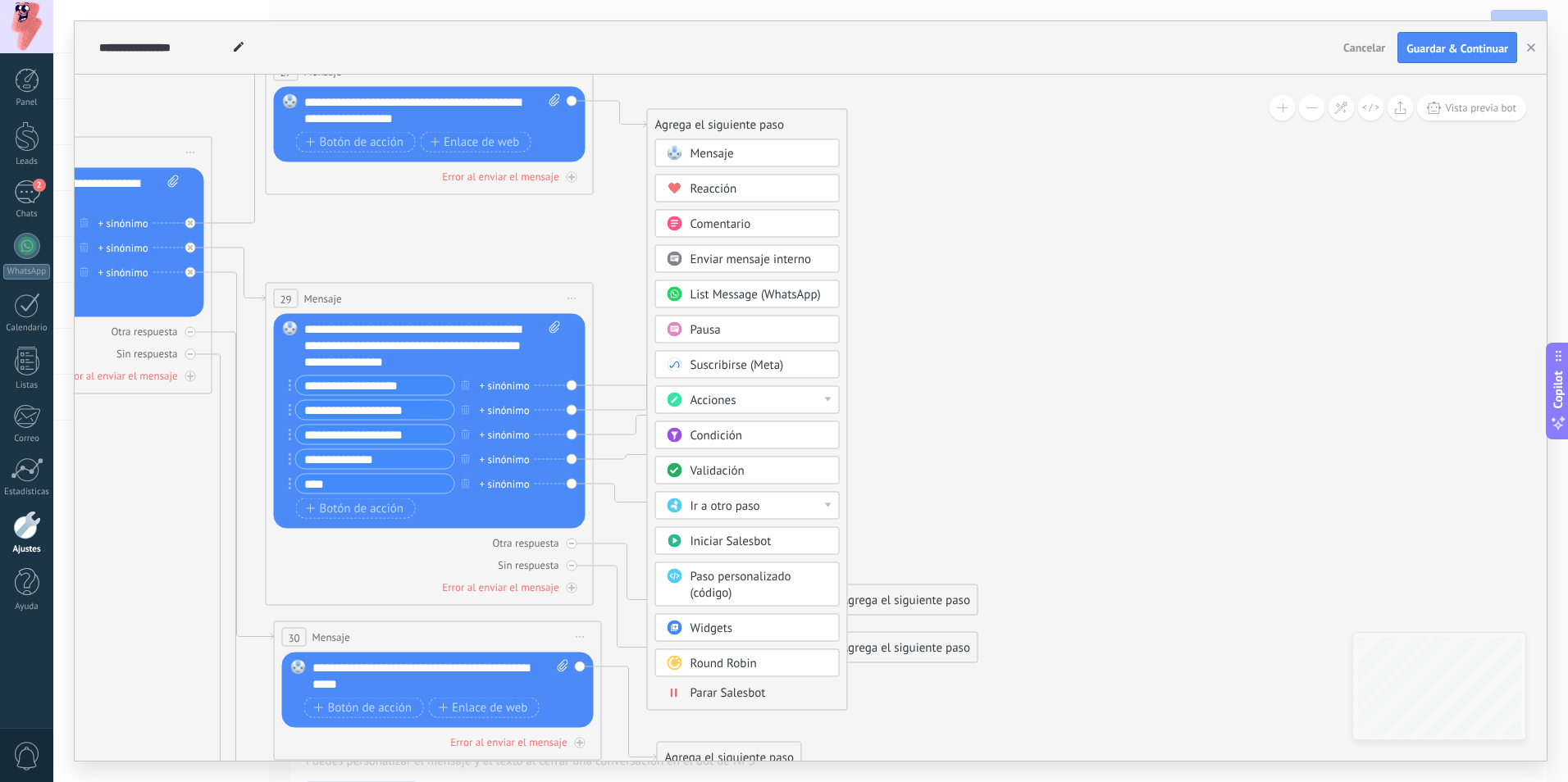
click at [794, 498] on div "Ir a otro paso" at bounding box center [759, 507] width 138 height 16
click at [844, 461] on div "Agrega el siguiente paso Mensaje Mensaje Mensaje Reacción Comentario Enviar men…" at bounding box center [747, 410] width 201 height 602
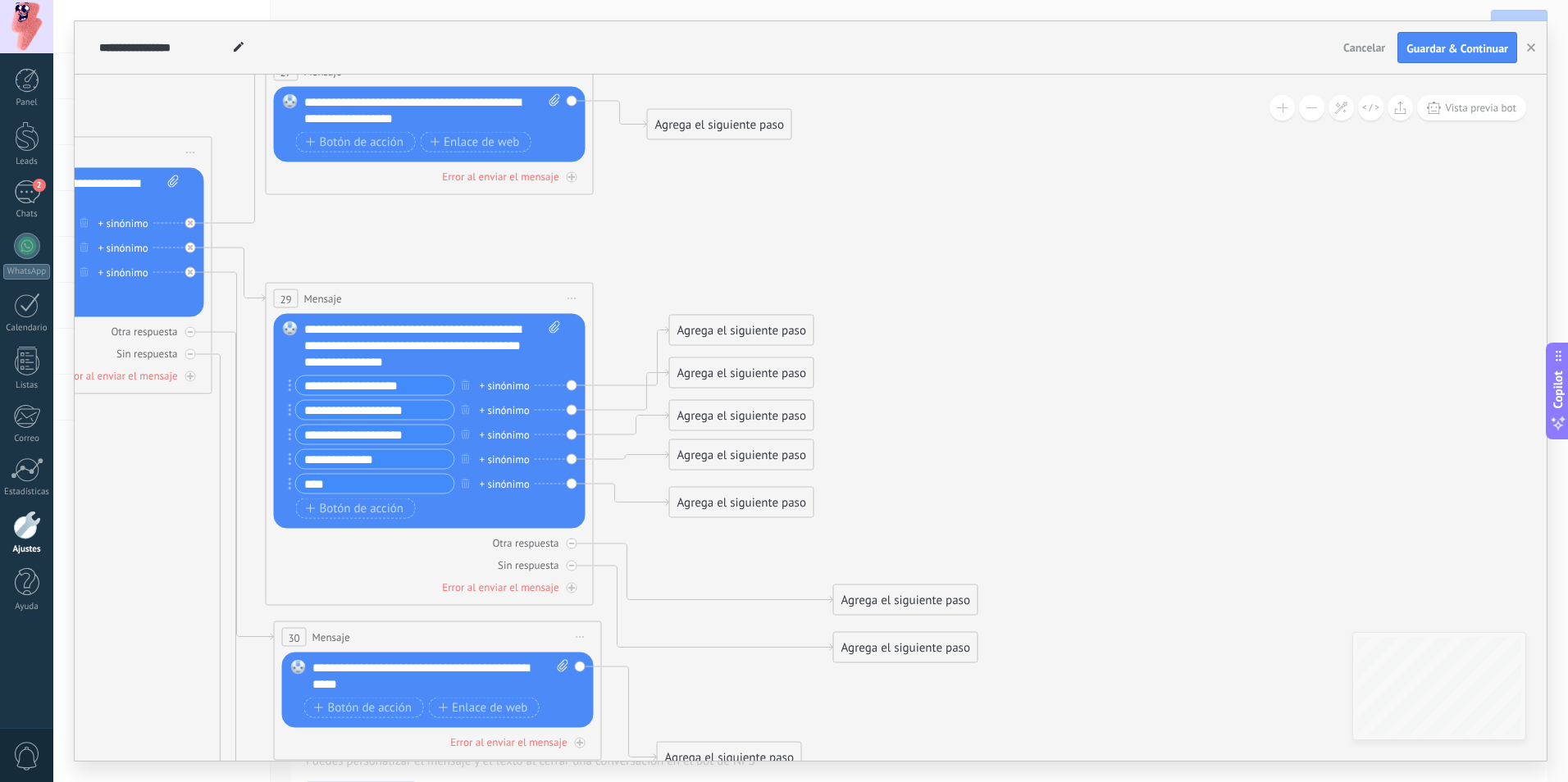
click at [659, 119] on div "Agrega el siguiente paso" at bounding box center [719, 125] width 144 height 27
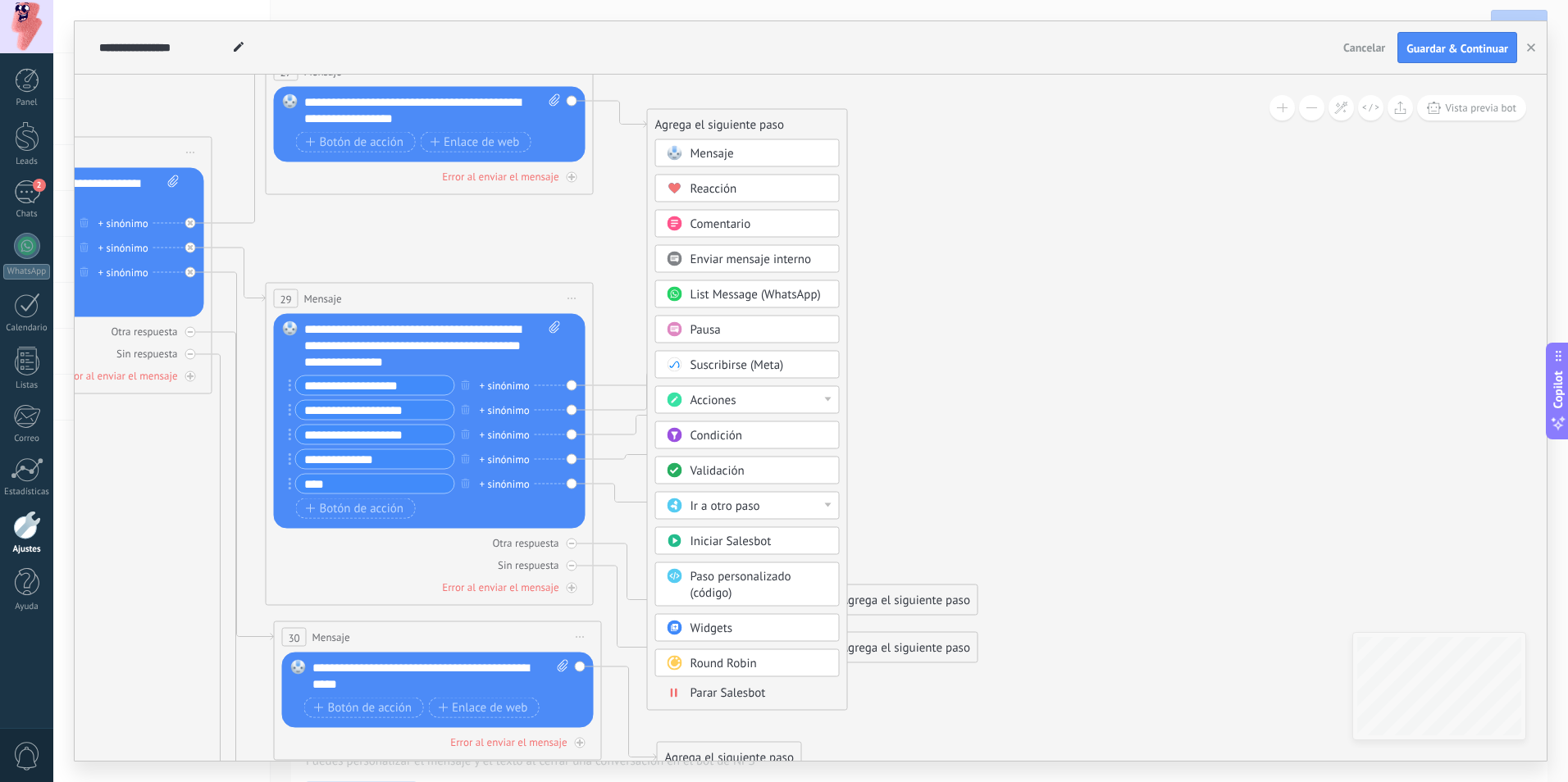
click at [746, 636] on body ".abecls-1,.abecls-2{fill-rule:evenodd}.abecls-2{fill:#fff} .abhcls-1{fill:none}…" at bounding box center [784, 391] width 1568 height 782
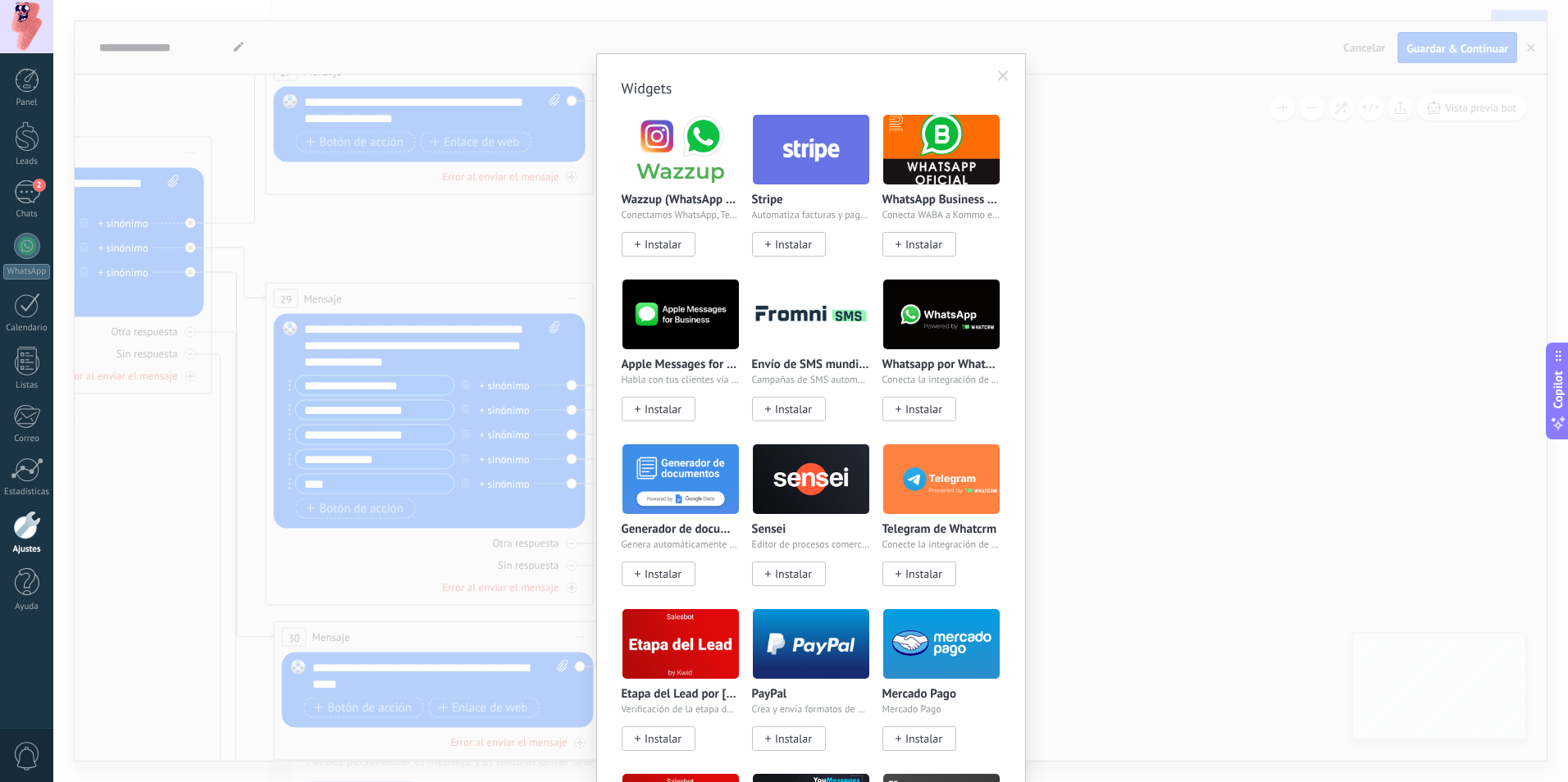
click at [992, 81] on span at bounding box center [1004, 76] width 27 height 27
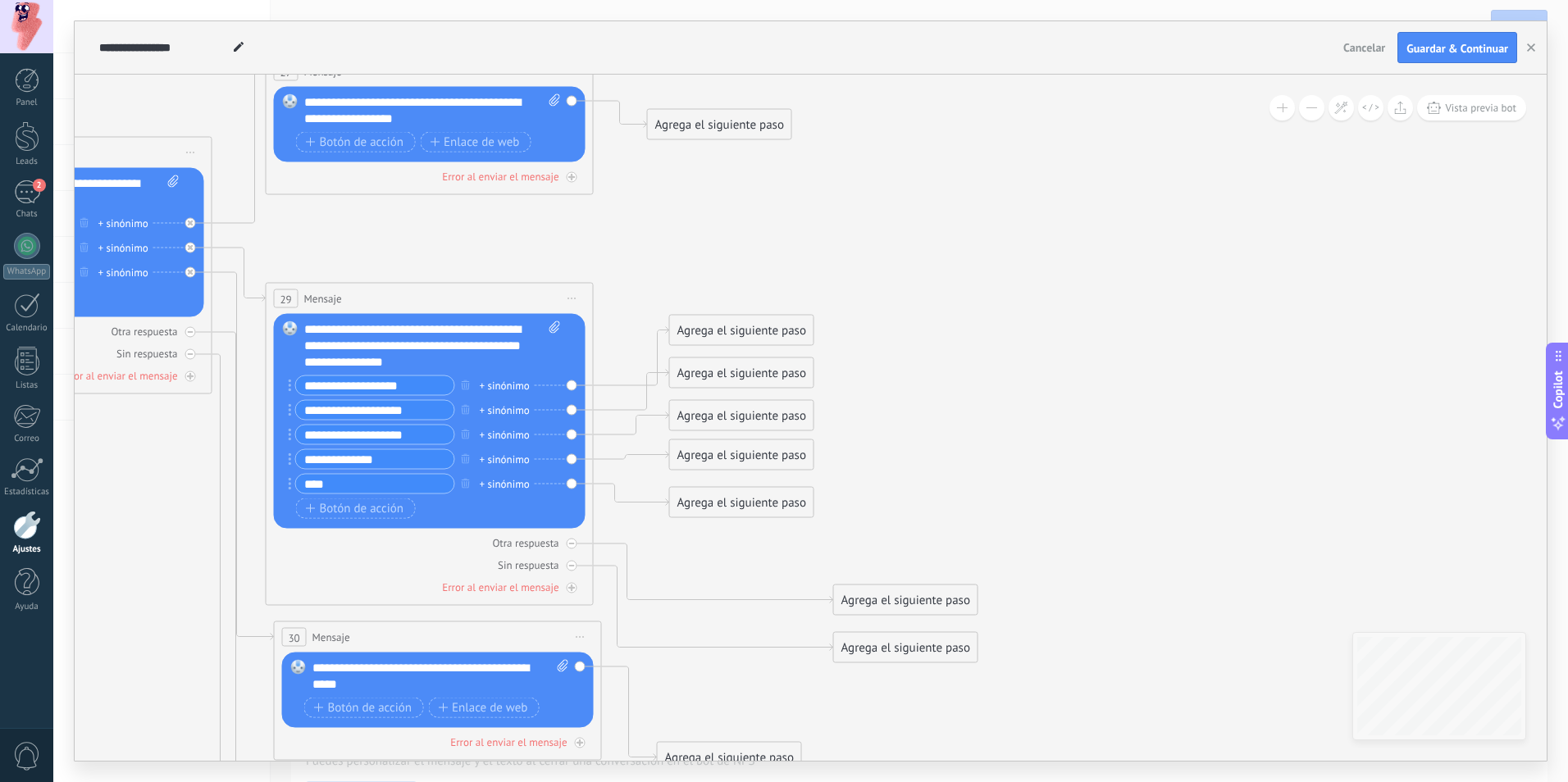
click at [777, 116] on div "Agrega el siguiente paso" at bounding box center [719, 125] width 144 height 27
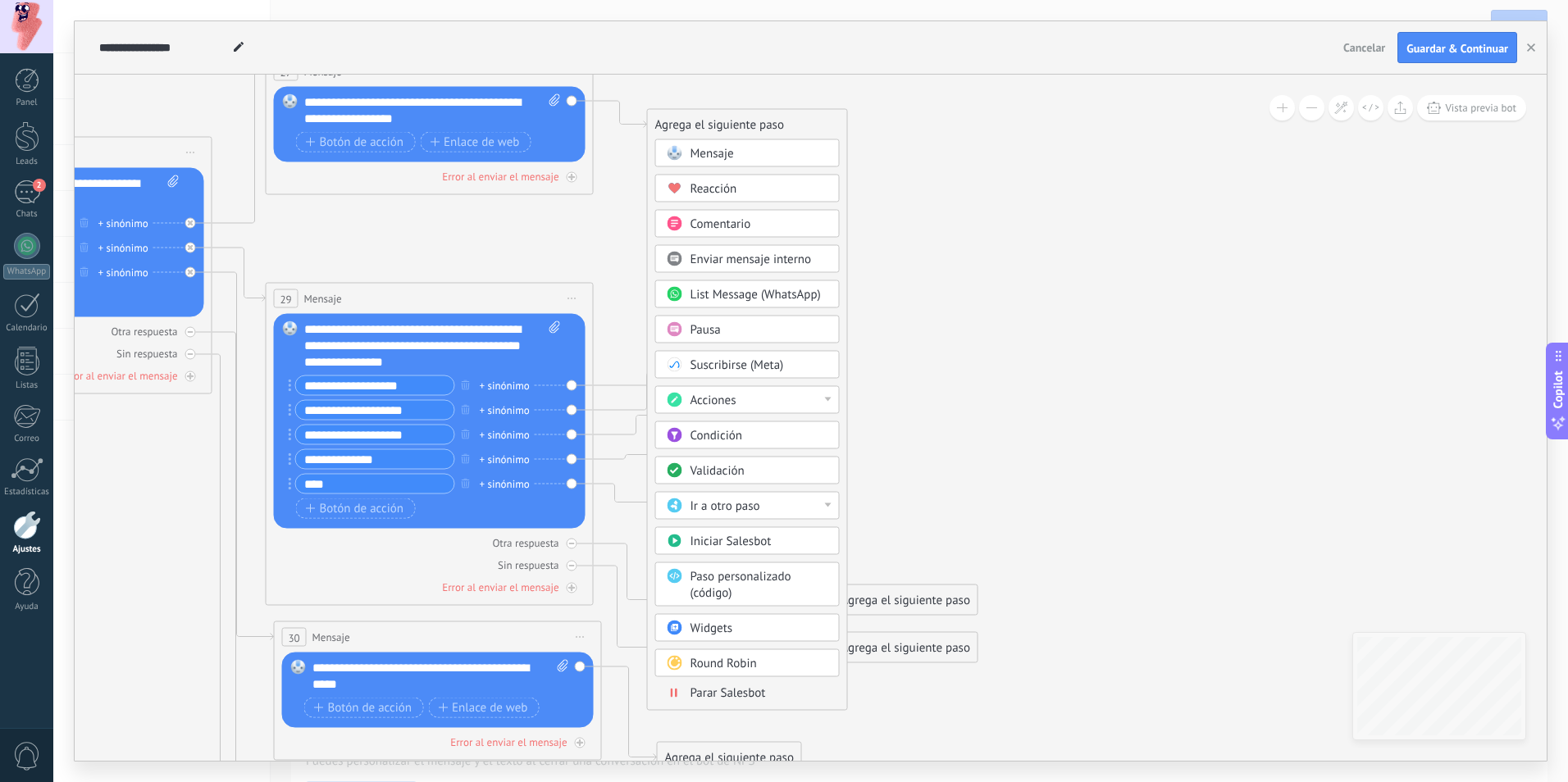
click at [752, 664] on span "Round Robin" at bounding box center [724, 663] width 67 height 16
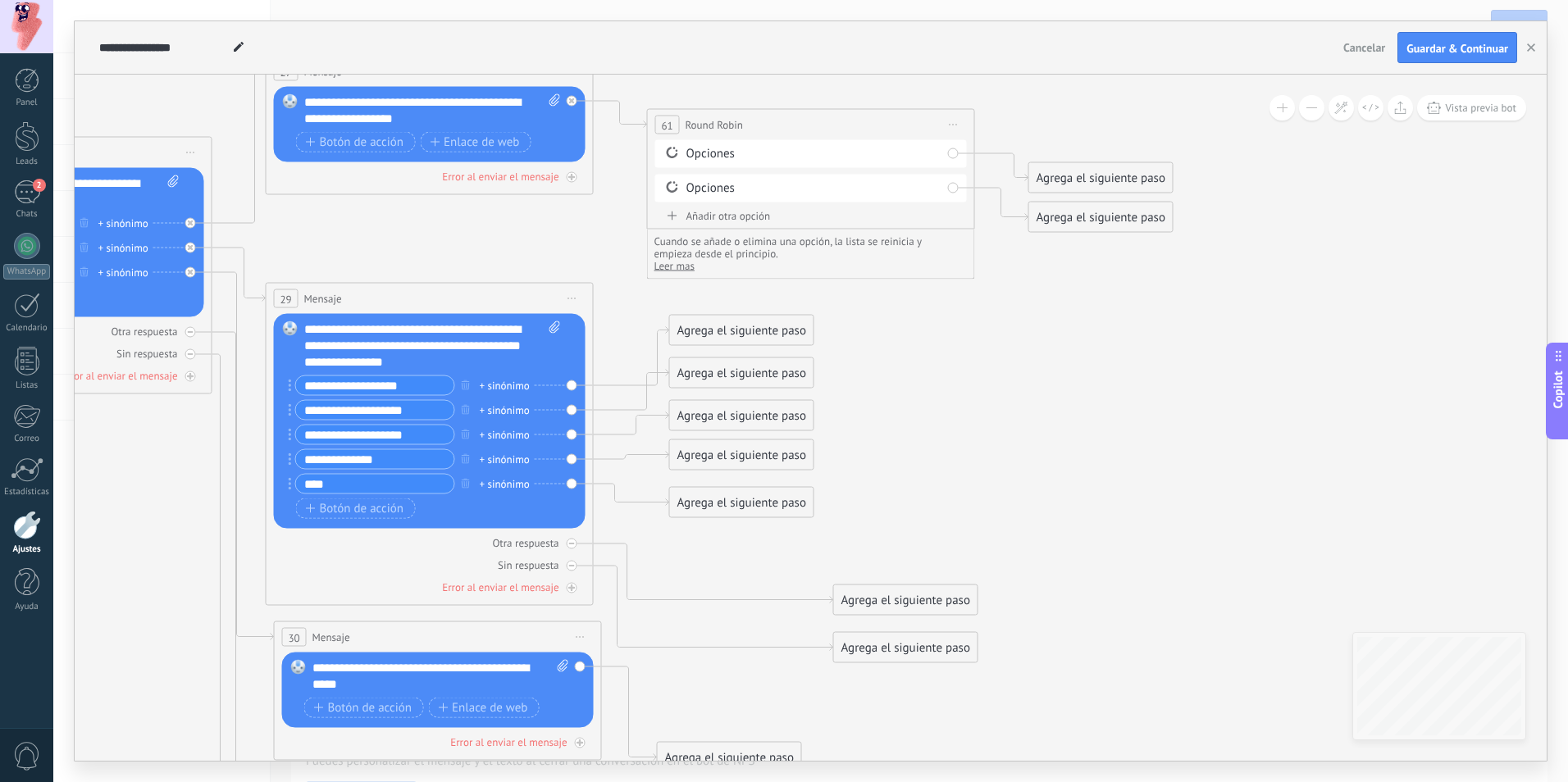
click at [682, 270] on span "Leer mas" at bounding box center [674, 265] width 40 height 14
click at [962, 326] on div "Cuando se añade o elimina una opción, la lista se reinicia y empieza desde el p…" at bounding box center [811, 281] width 328 height 102
click at [673, 268] on span "Ocultar" at bounding box center [671, 265] width 34 height 14
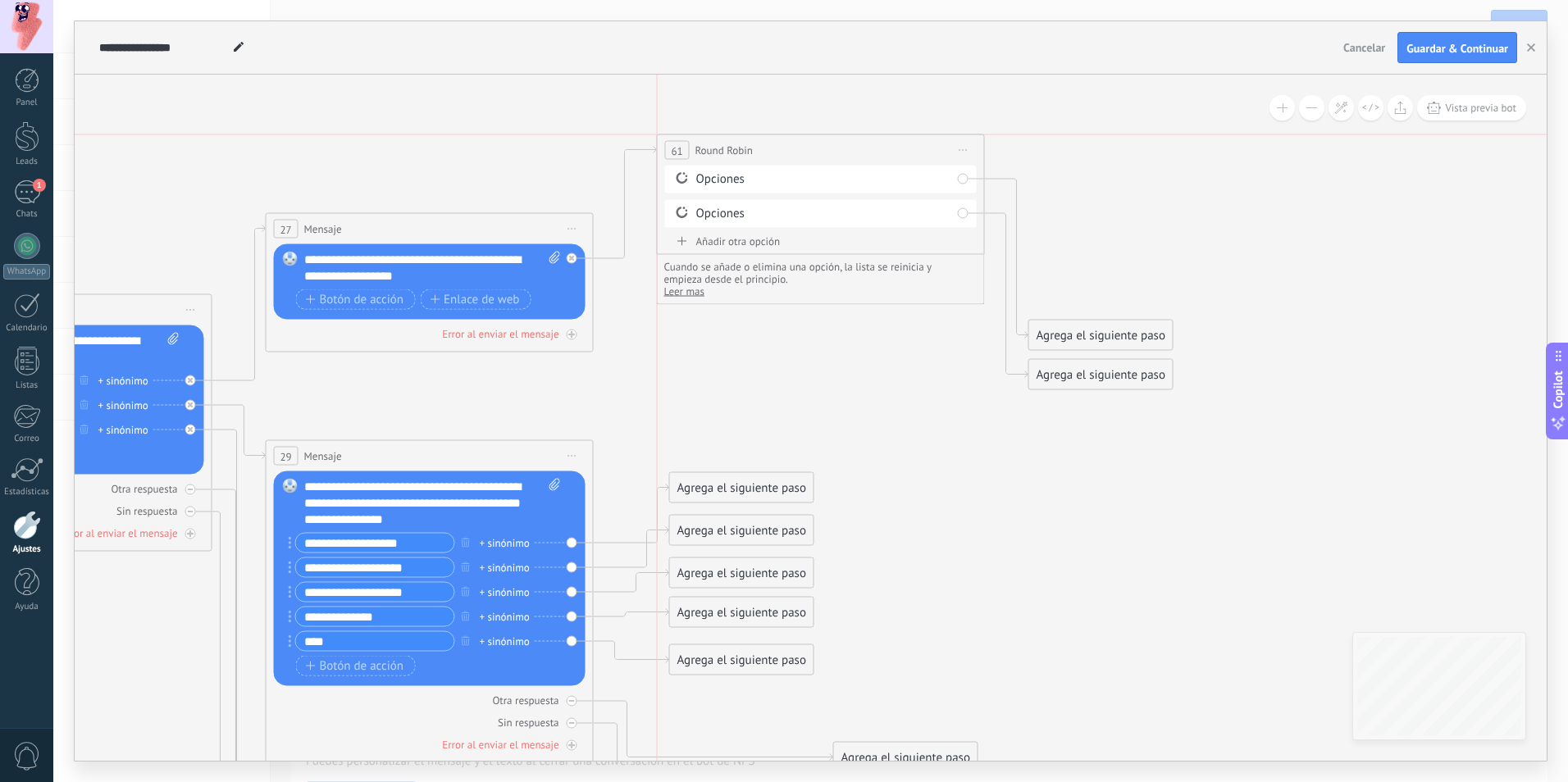
drag, startPoint x: 882, startPoint y: 275, endPoint x: 896, endPoint y: 151, distance: 124.8
click at [896, 151] on div "**********" at bounding box center [821, 150] width 327 height 30
click at [858, 183] on div "Opciones" at bounding box center [823, 179] width 255 height 16
drag, startPoint x: 1071, startPoint y: 338, endPoint x: 1094, endPoint y: 191, distance: 148.8
click at [1094, 191] on div "Agrega el siguiente paso" at bounding box center [1122, 188] width 144 height 27
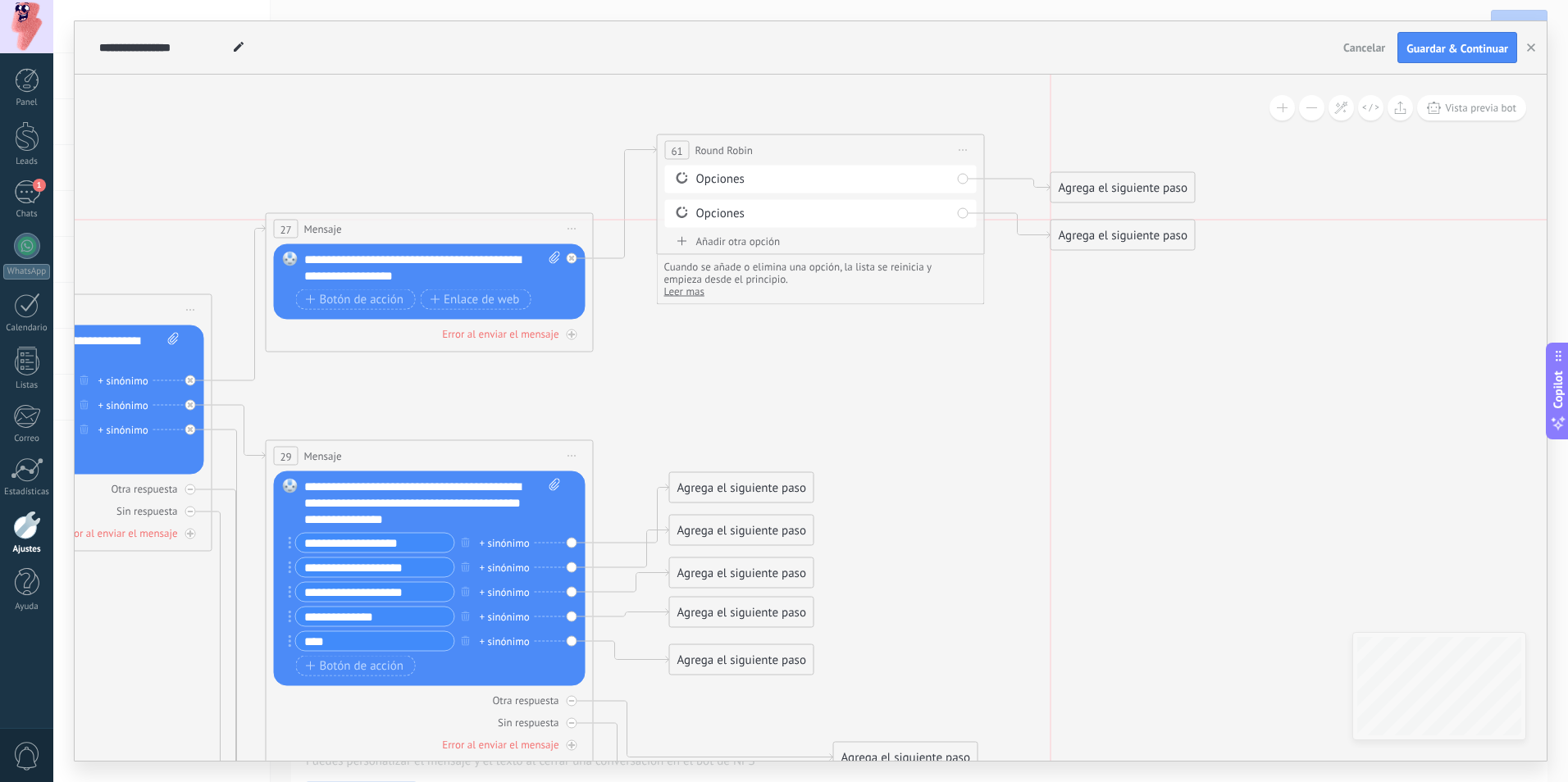
drag, startPoint x: 1133, startPoint y: 385, endPoint x: 1090, endPoint y: 225, distance: 165.7
click at [1155, 245] on div "Agrega el siguiente paso" at bounding box center [1122, 236] width 144 height 27
click at [868, 171] on div "Opciones" at bounding box center [823, 179] width 255 height 16
click at [706, 180] on div "Opciones" at bounding box center [823, 179] width 255 height 16
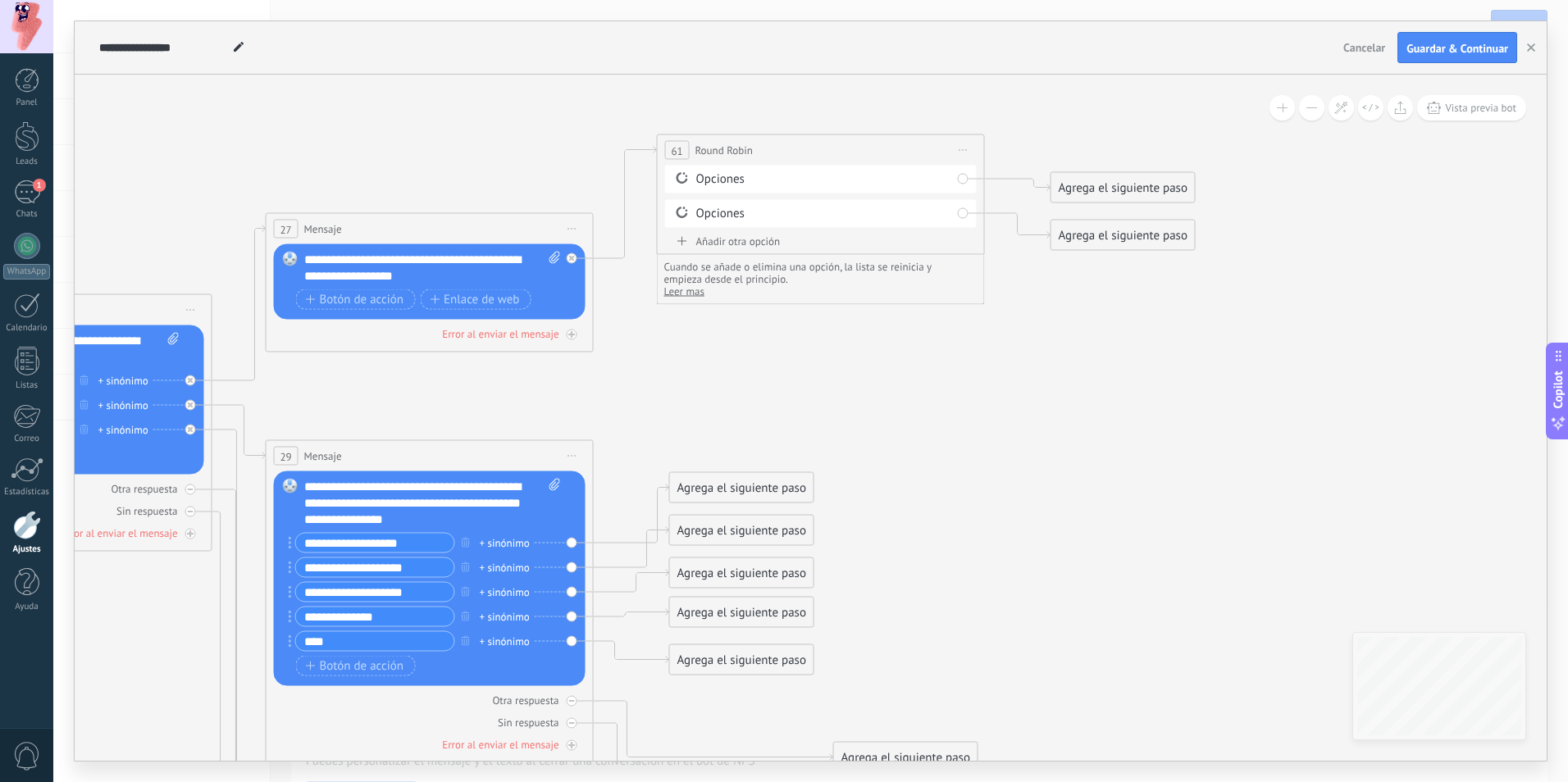
click at [756, 248] on div "Añadir otra opción" at bounding box center [821, 241] width 312 height 14
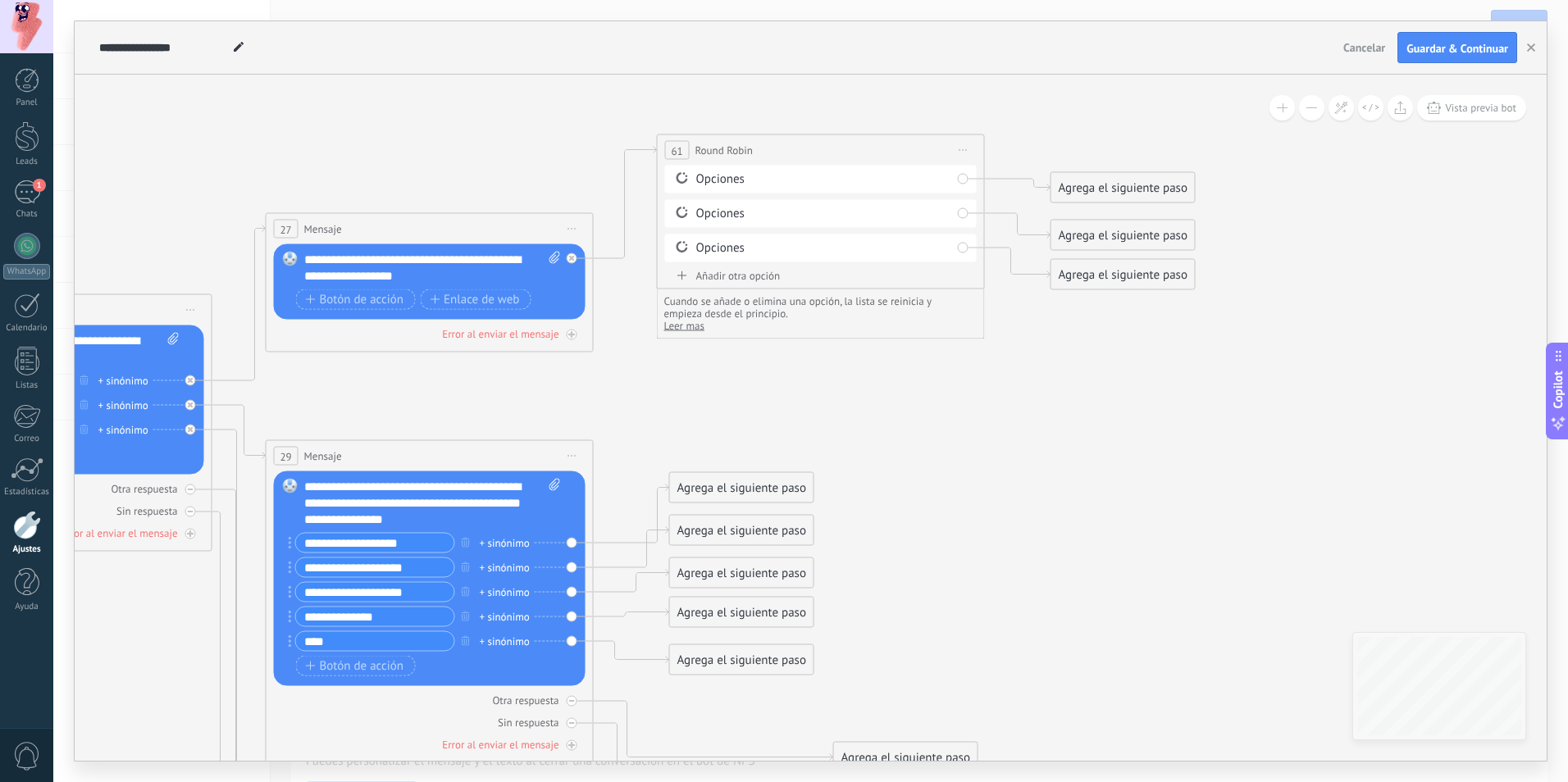
click at [756, 280] on div "Añadir otra opción" at bounding box center [821, 275] width 312 height 14
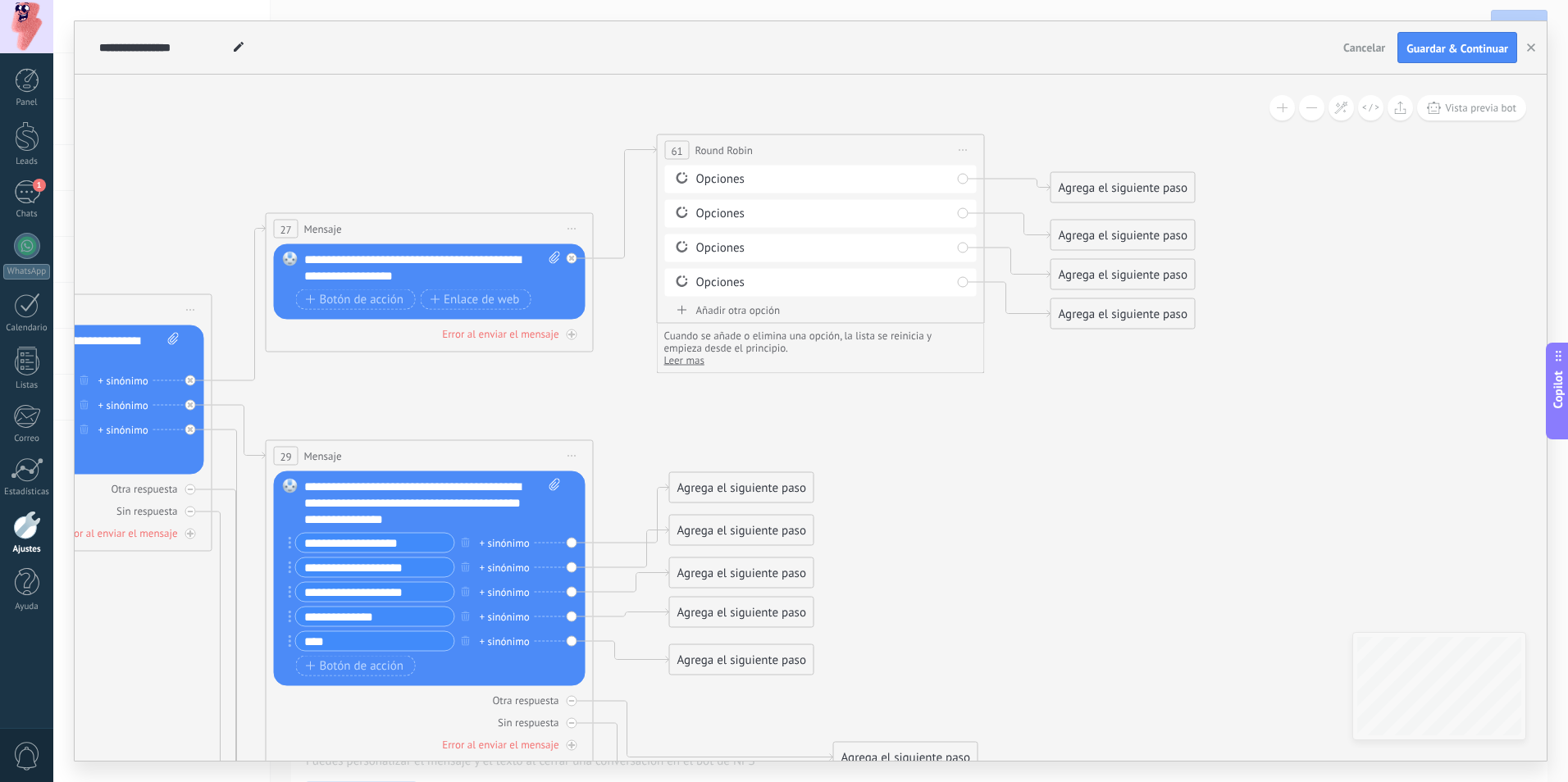
click at [968, 153] on span "Iniciar vista previa aquí Cambiar nombre Duplicar Borrar" at bounding box center [963, 150] width 27 height 24
click at [1441, 54] on span "Guardar & Continuar" at bounding box center [1456, 48] width 102 height 12
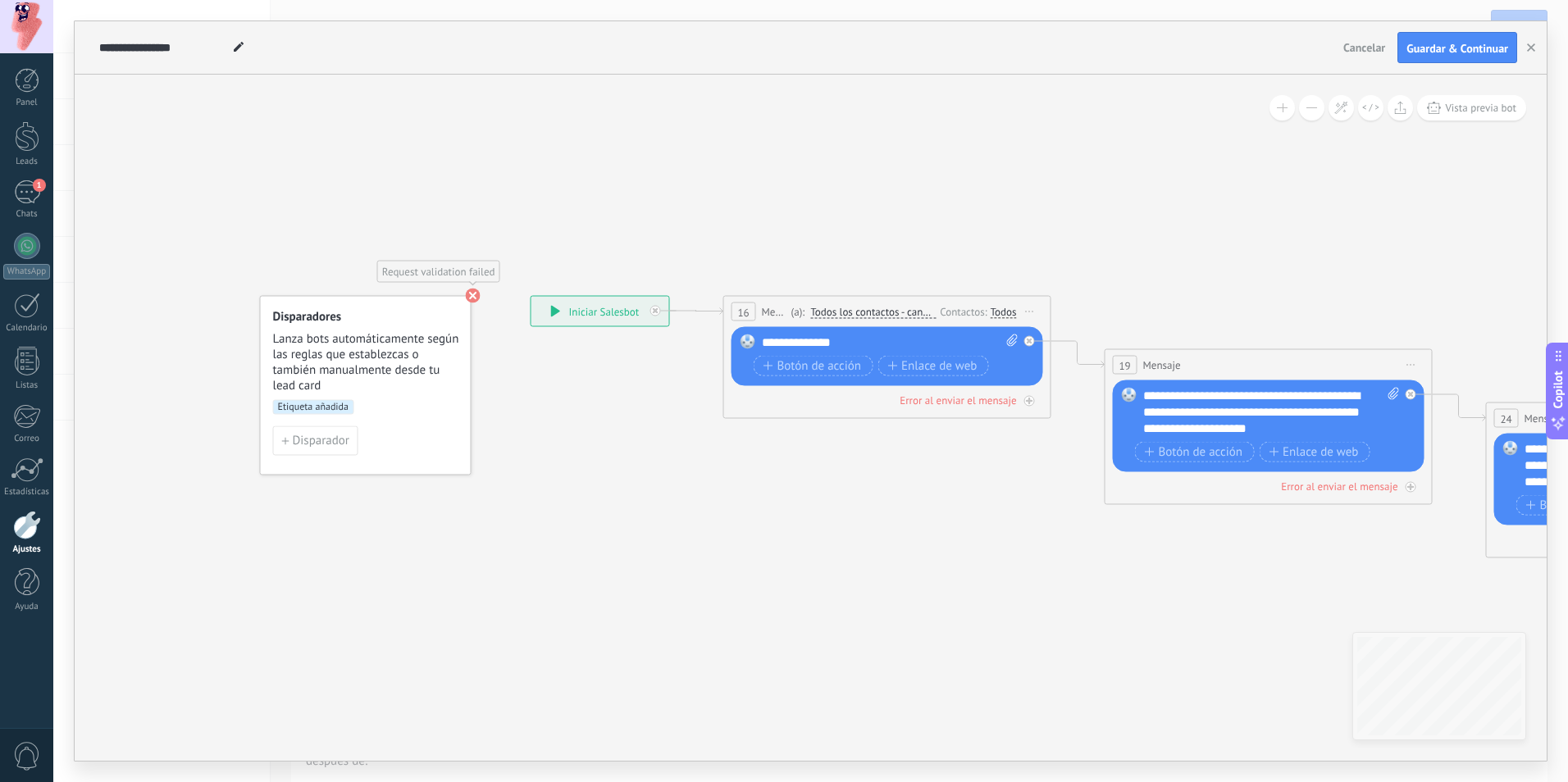
drag, startPoint x: 1212, startPoint y: 572, endPoint x: 723, endPoint y: 530, distance: 490.8
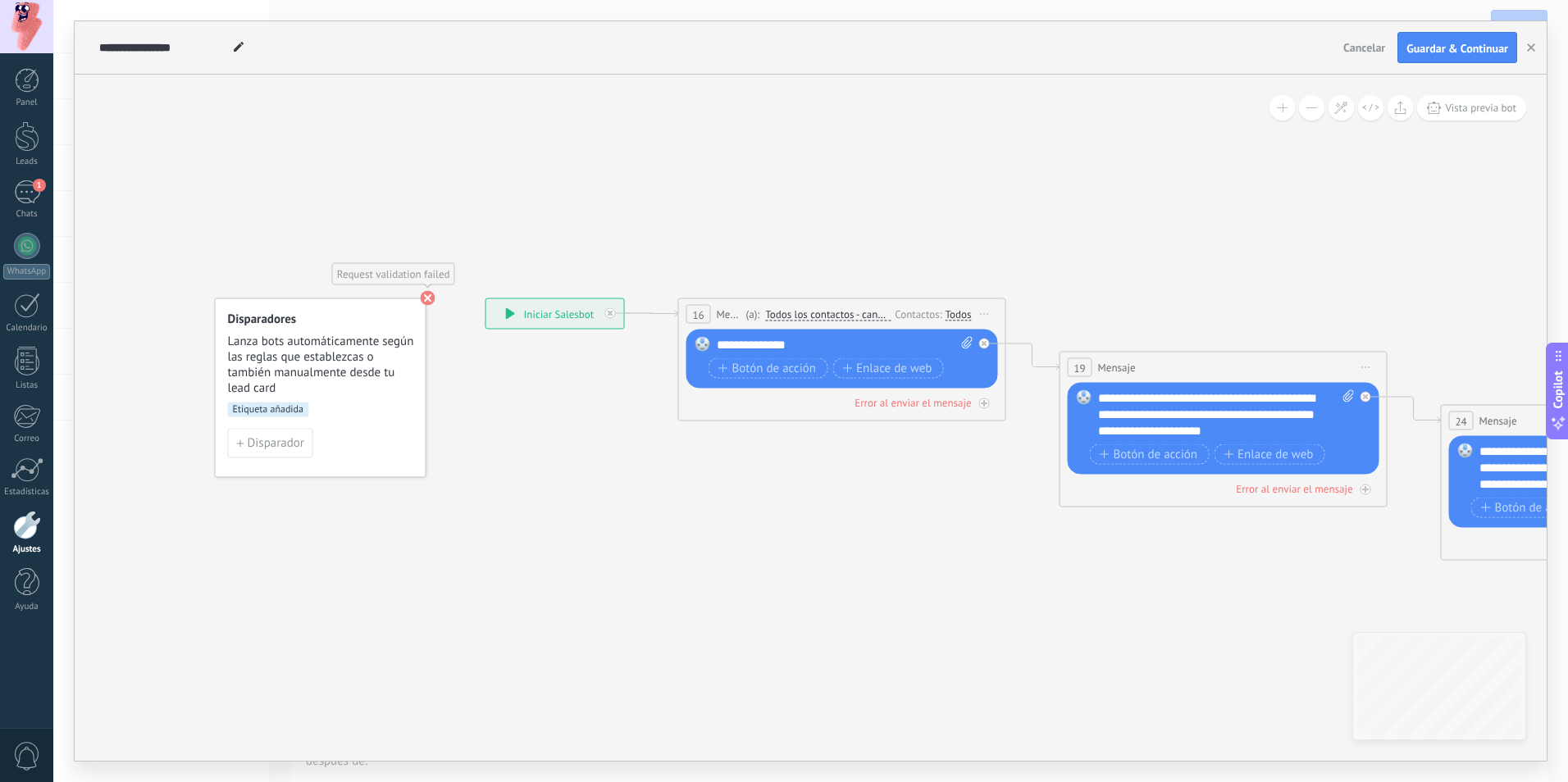
click at [425, 293] on use at bounding box center [428, 298] width 15 height 15
click at [320, 370] on span "Lanza bots automáticamente según las reglas que establezcas o también manualmen…" at bounding box center [321, 365] width 187 height 62
click at [287, 445] on span "Disparador" at bounding box center [276, 444] width 57 height 12
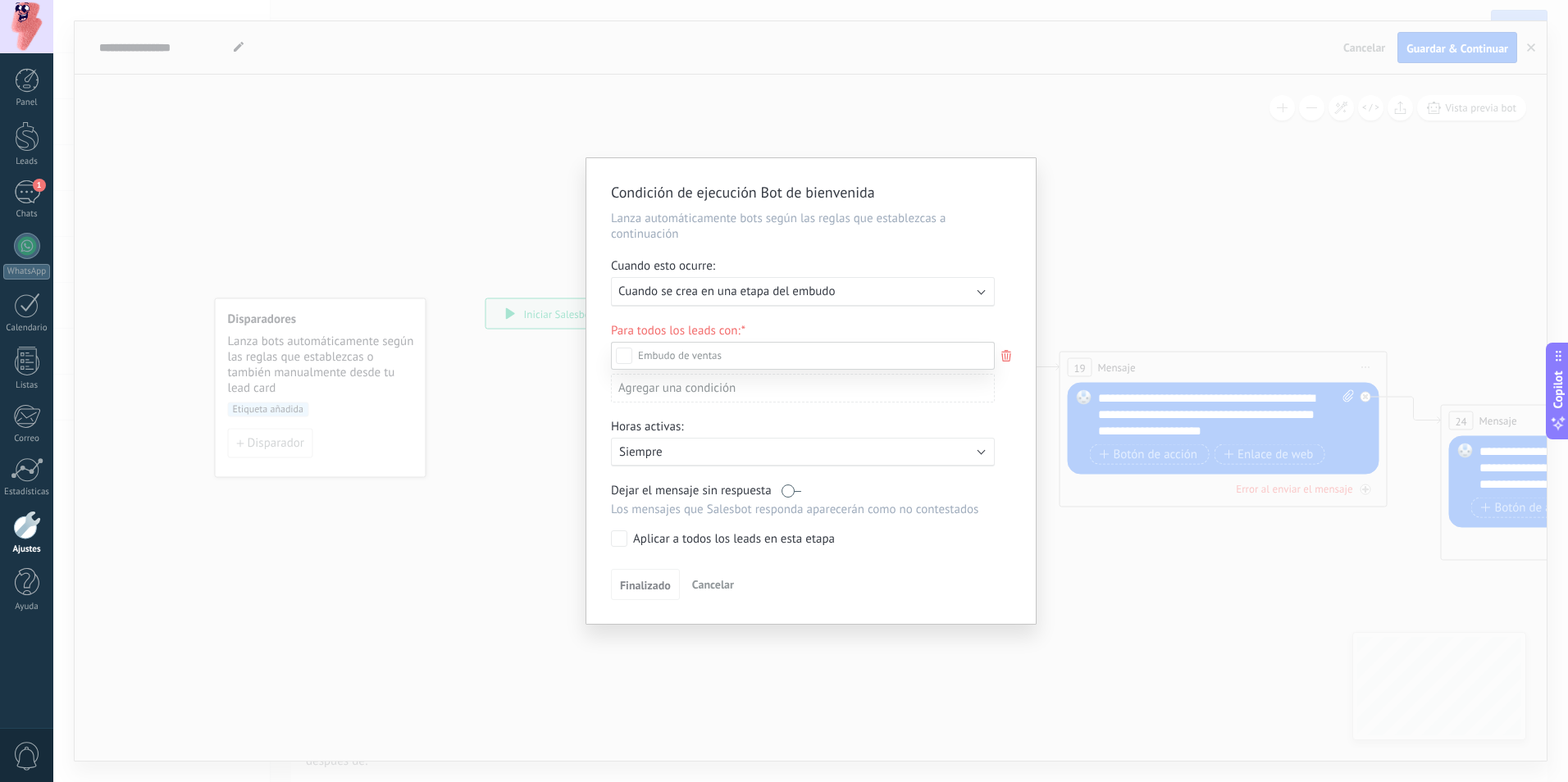
click at [1223, 135] on div at bounding box center [810, 391] width 1514 height 782
click at [703, 581] on span "Cancelar" at bounding box center [713, 584] width 42 height 15
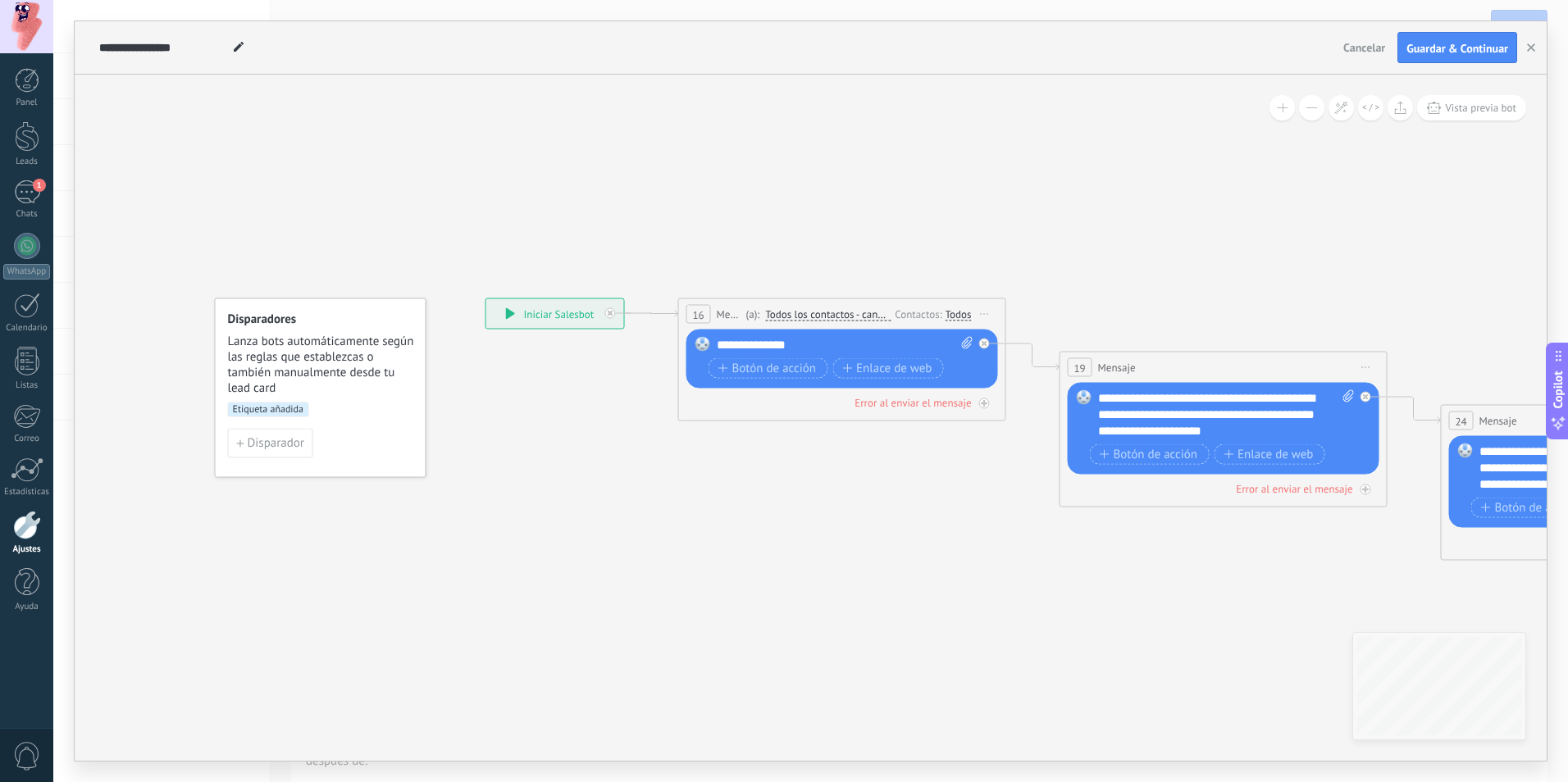
click at [1460, 54] on span "Guardar & Continuar" at bounding box center [1456, 48] width 102 height 12
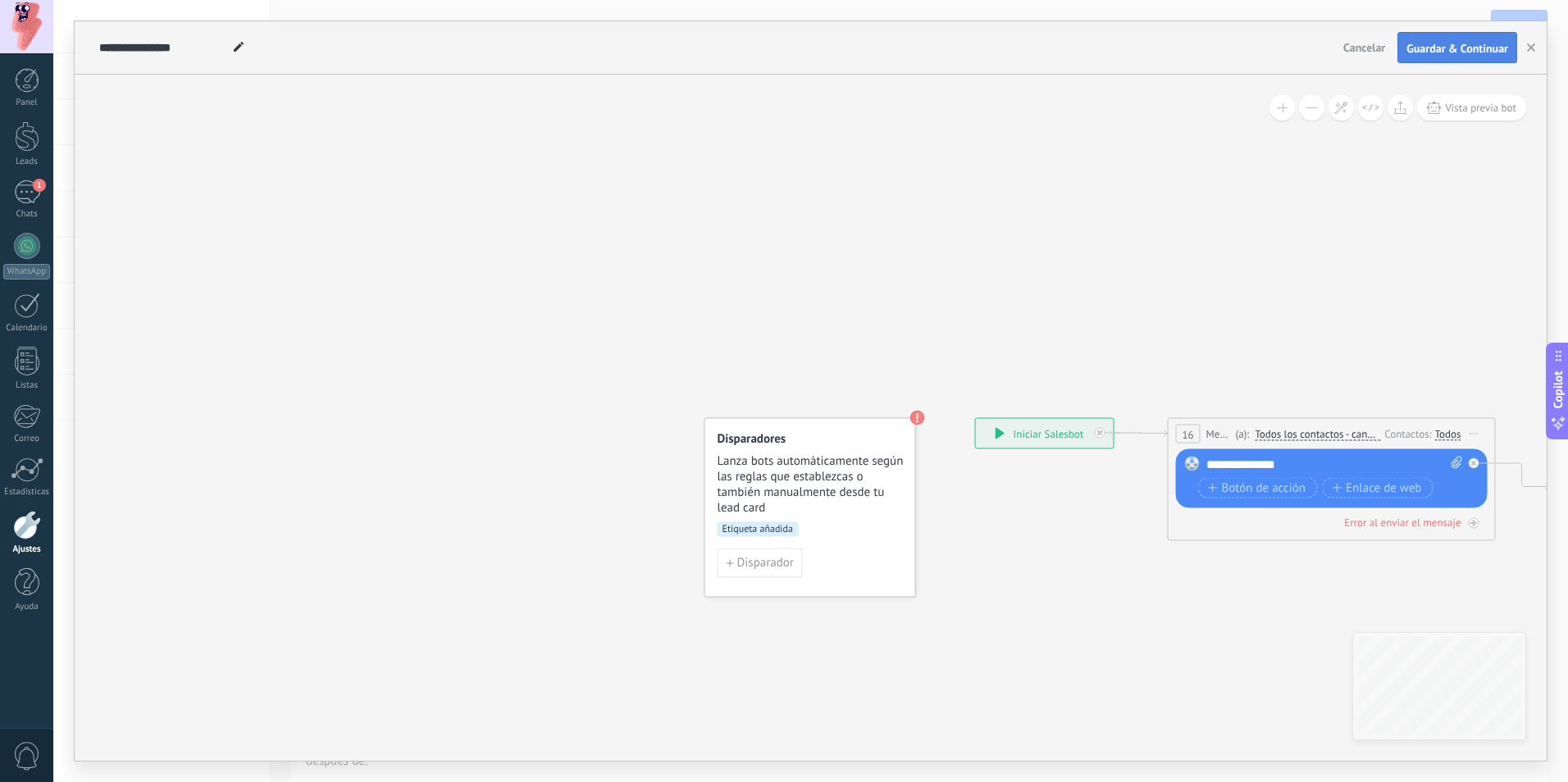
click at [1474, 56] on button "Guardar & Continuar" at bounding box center [1456, 48] width 120 height 31
click at [810, 504] on span "Lanza bots automáticamente según las reglas que establezcas o también manualmen…" at bounding box center [811, 485] width 187 height 62
click at [759, 568] on span "Disparador" at bounding box center [766, 562] width 57 height 12
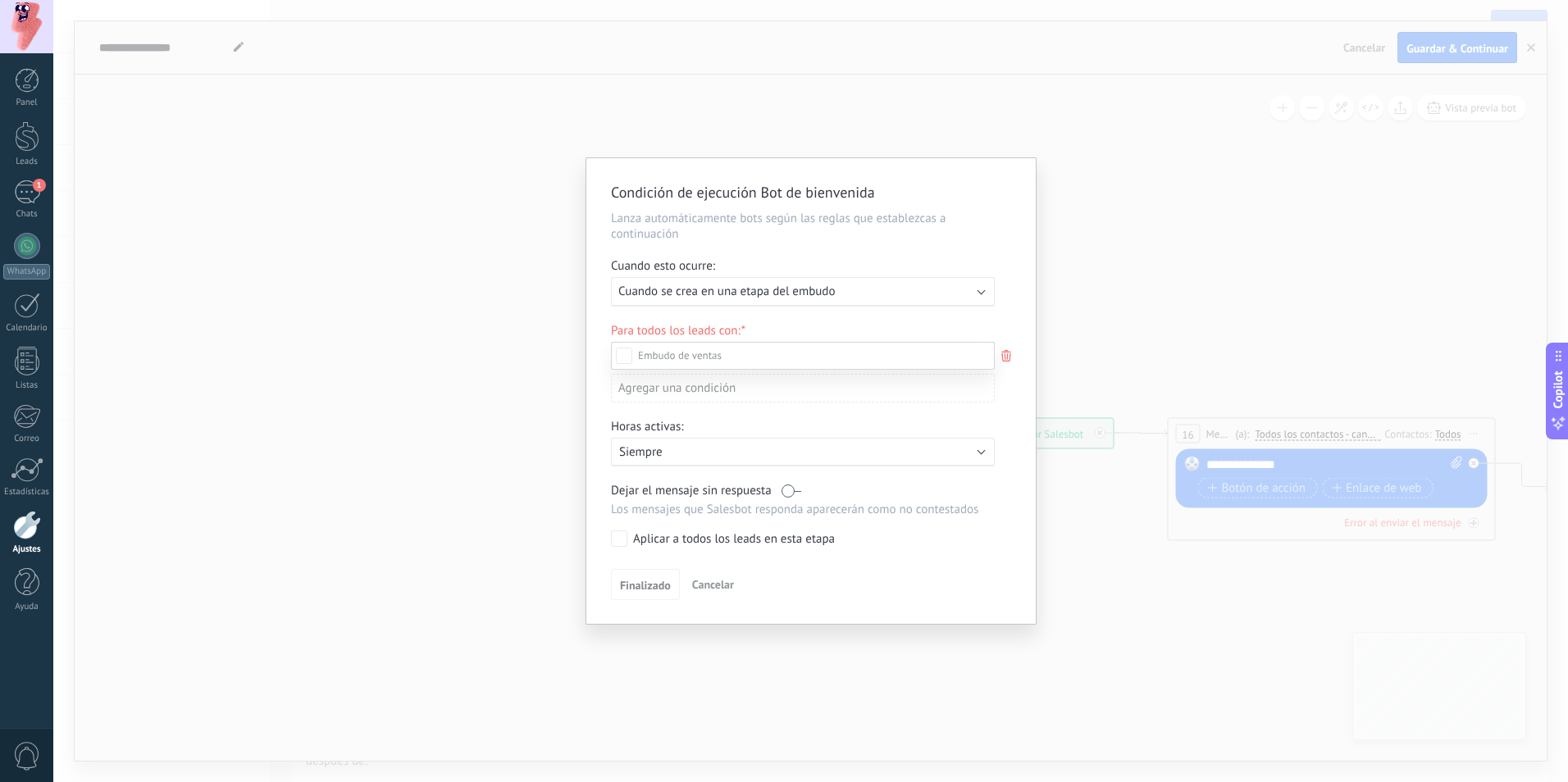
scroll to position [172, 0]
click at [978, 454] on div "Incoming leads Contacto inicial Negociación Debate contractual Discusión de con…" at bounding box center [802, 561] width 383 height 438
click at [978, 454] on div "Activo: Siempre" at bounding box center [803, 452] width 368 height 16
click at [978, 454] on li "Siempre" at bounding box center [826, 451] width 450 height 28
click at [939, 294] on div "Ejecutar: Cuando se crea en una etapa del embudo" at bounding box center [796, 291] width 356 height 16
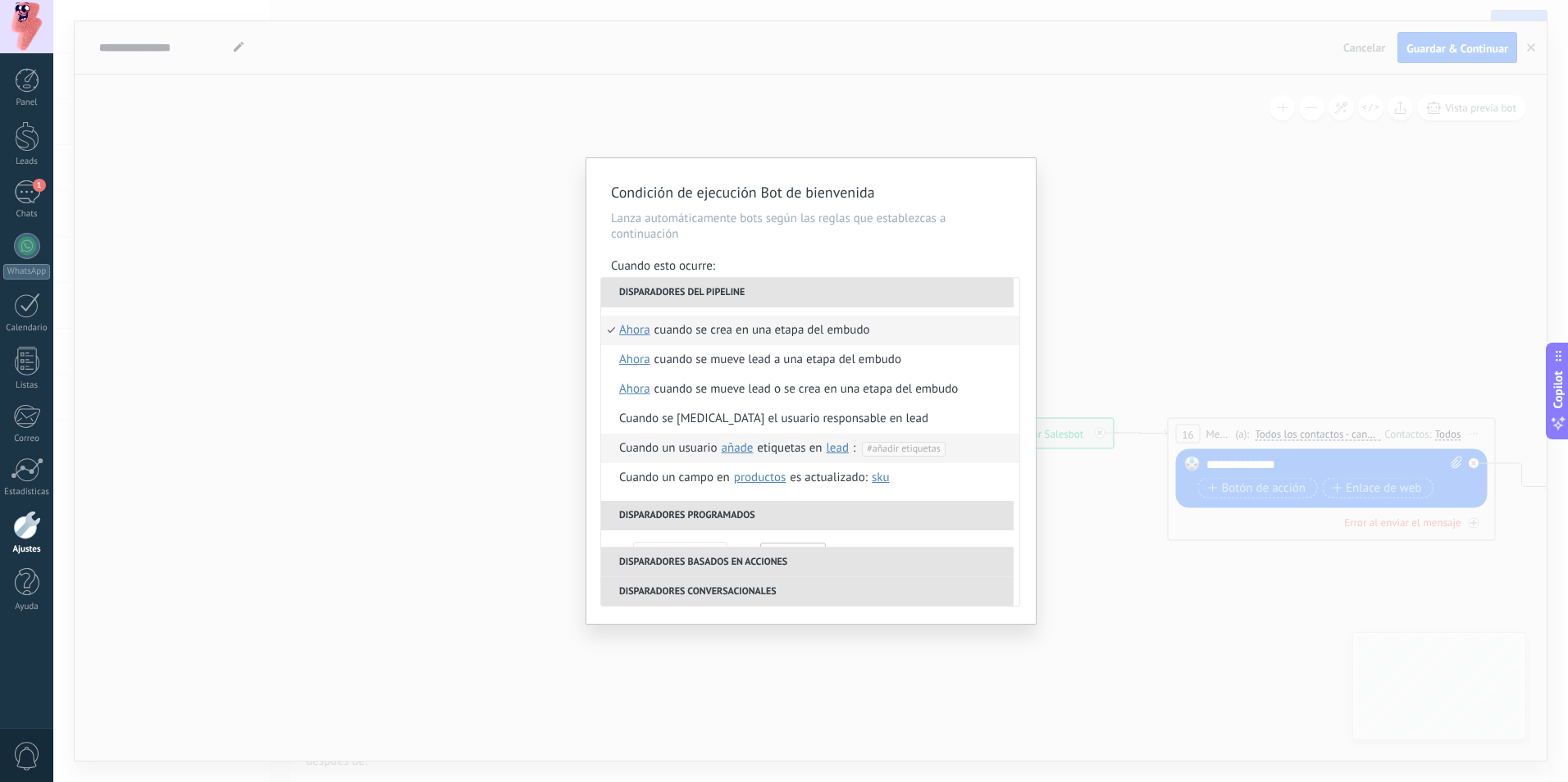
click at [973, 446] on li "Cuando un usuario añade elimina añade etiquetas en lead contacto compañía lead …" at bounding box center [810, 448] width 418 height 29
click at [923, 449] on span "#añadir etiquetas" at bounding box center [903, 448] width 73 height 12
click at [794, 471] on span "reactivar" at bounding box center [782, 477] width 47 height 15
click at [1011, 380] on div "Para todos los leads con: Estatus: Incoming leads Contacto inicial Negociación …" at bounding box center [811, 369] width 400 height 91
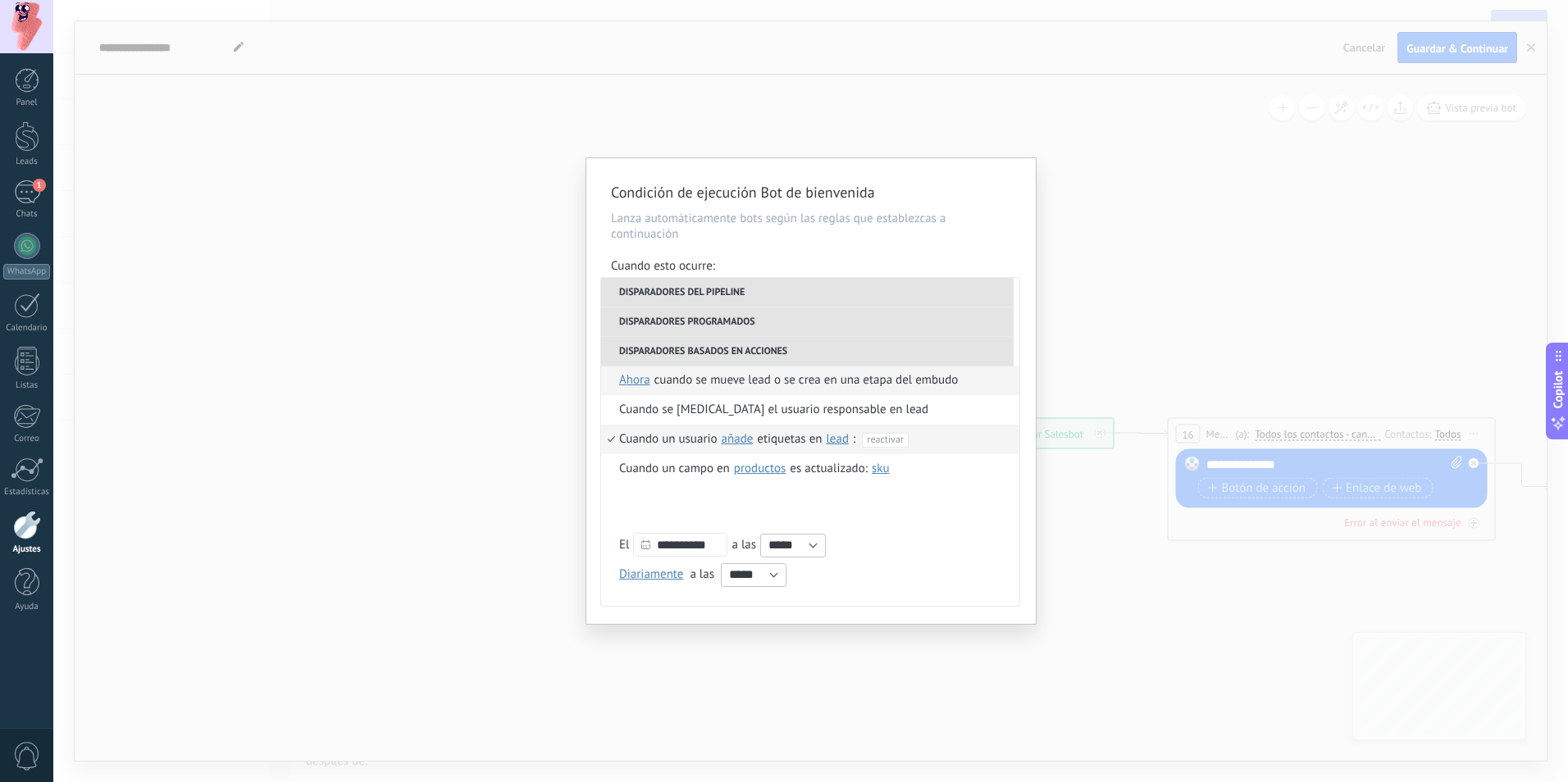
scroll to position [0, 0]
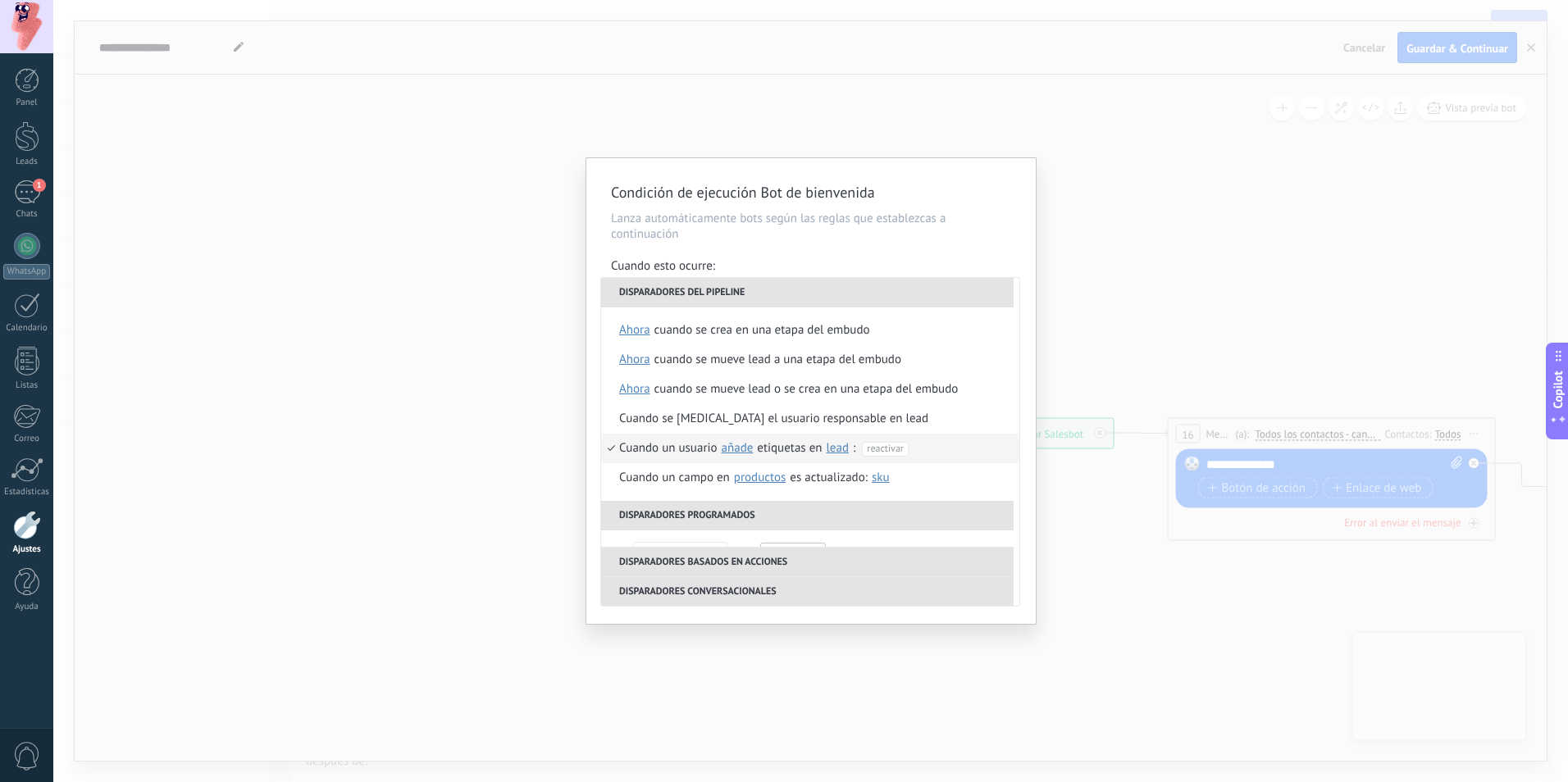
click at [975, 246] on div "**********" at bounding box center [811, 391] width 449 height 466
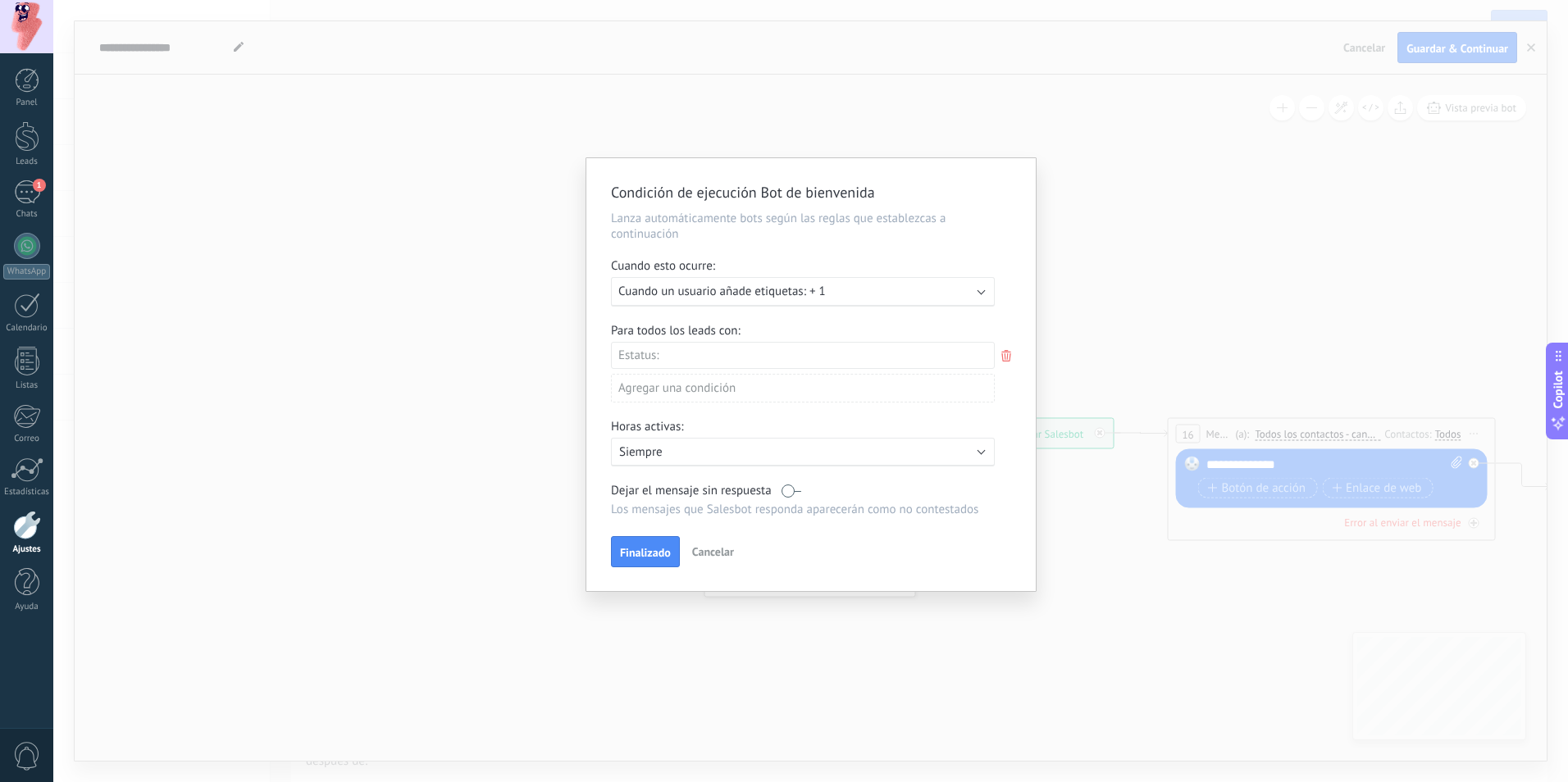
click at [0, 0] on div "Incoming leads Contacto inicial Negociación Debate contractual Discusión de con…" at bounding box center [0, 0] width 0 height 0
click at [908, 271] on div at bounding box center [810, 391] width 1514 height 782
click at [646, 550] on span "Finalizado" at bounding box center [646, 552] width 51 height 12
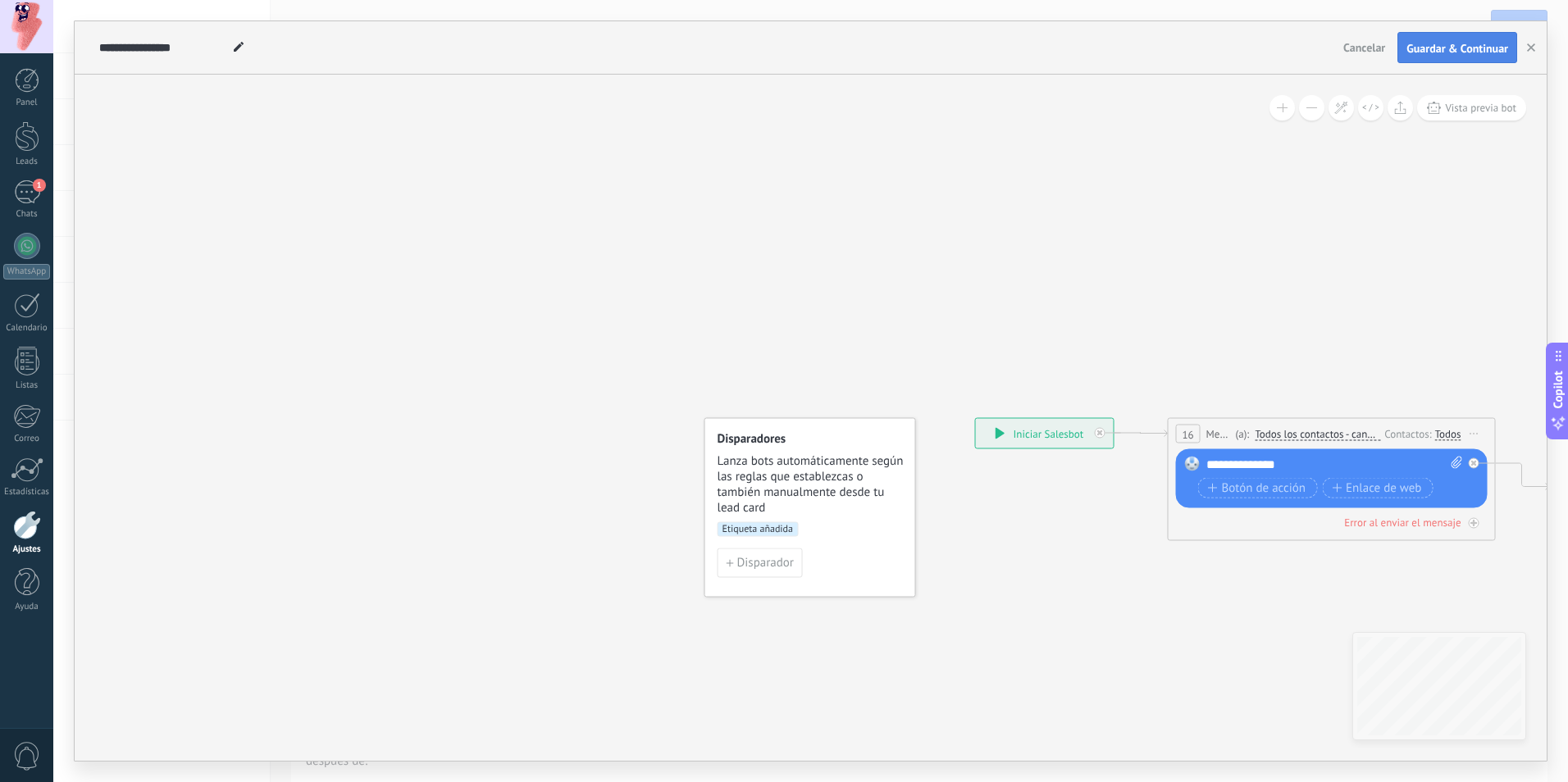
click at [1487, 37] on button "Guardar & Continuar" at bounding box center [1456, 48] width 120 height 31
click at [790, 518] on div "Disparadores Lanza bots automáticamente según las reglas que establezcas o tamb…" at bounding box center [810, 508] width 211 height 179
click at [766, 531] on span "Etiqueta añadida" at bounding box center [757, 530] width 81 height 15
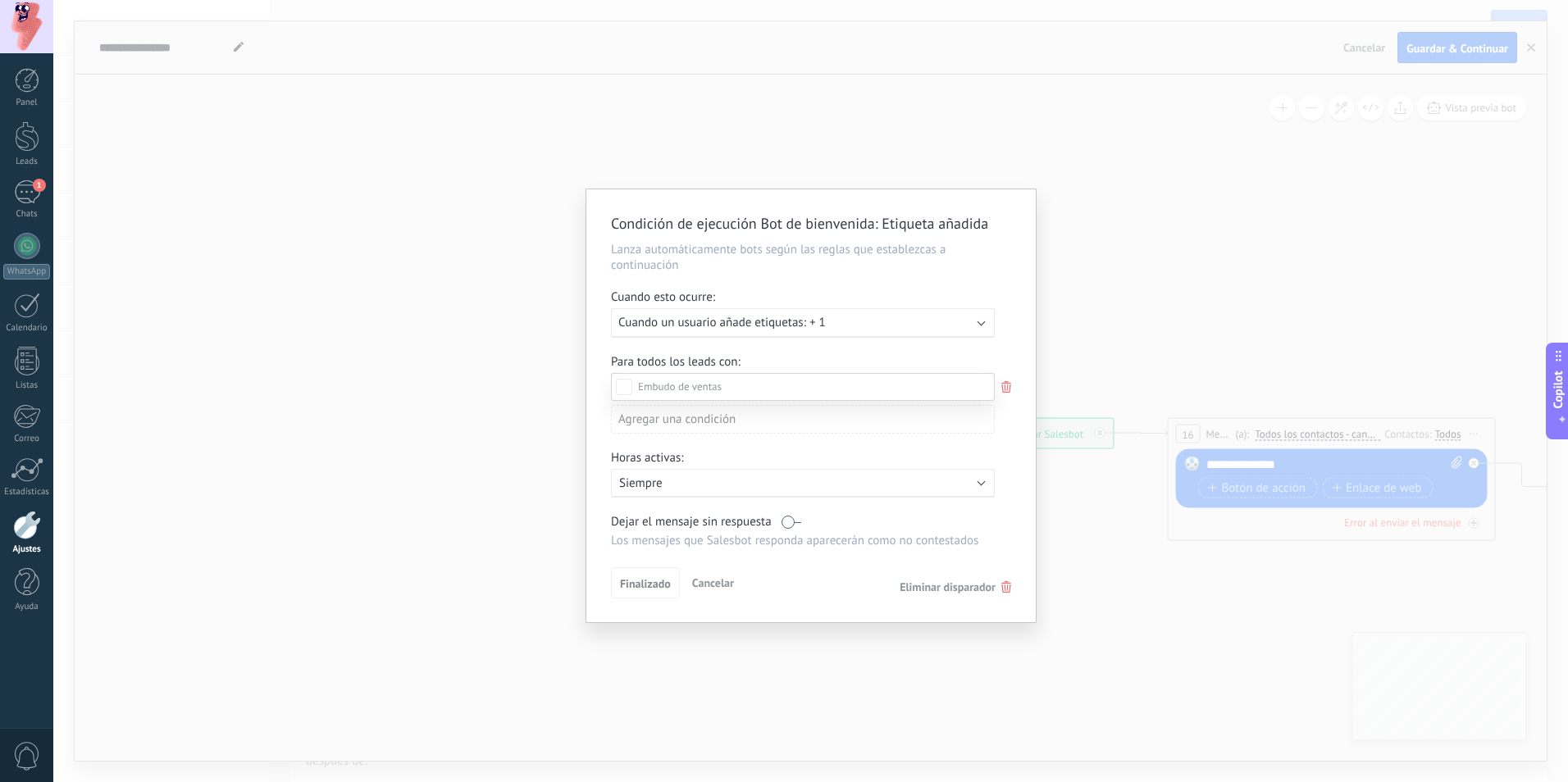
click at [692, 386] on span at bounding box center [679, 386] width 83 height 14
click at [1013, 325] on div at bounding box center [810, 391] width 1514 height 782
click at [656, 585] on span "Finalizado" at bounding box center [646, 586] width 51 height 12
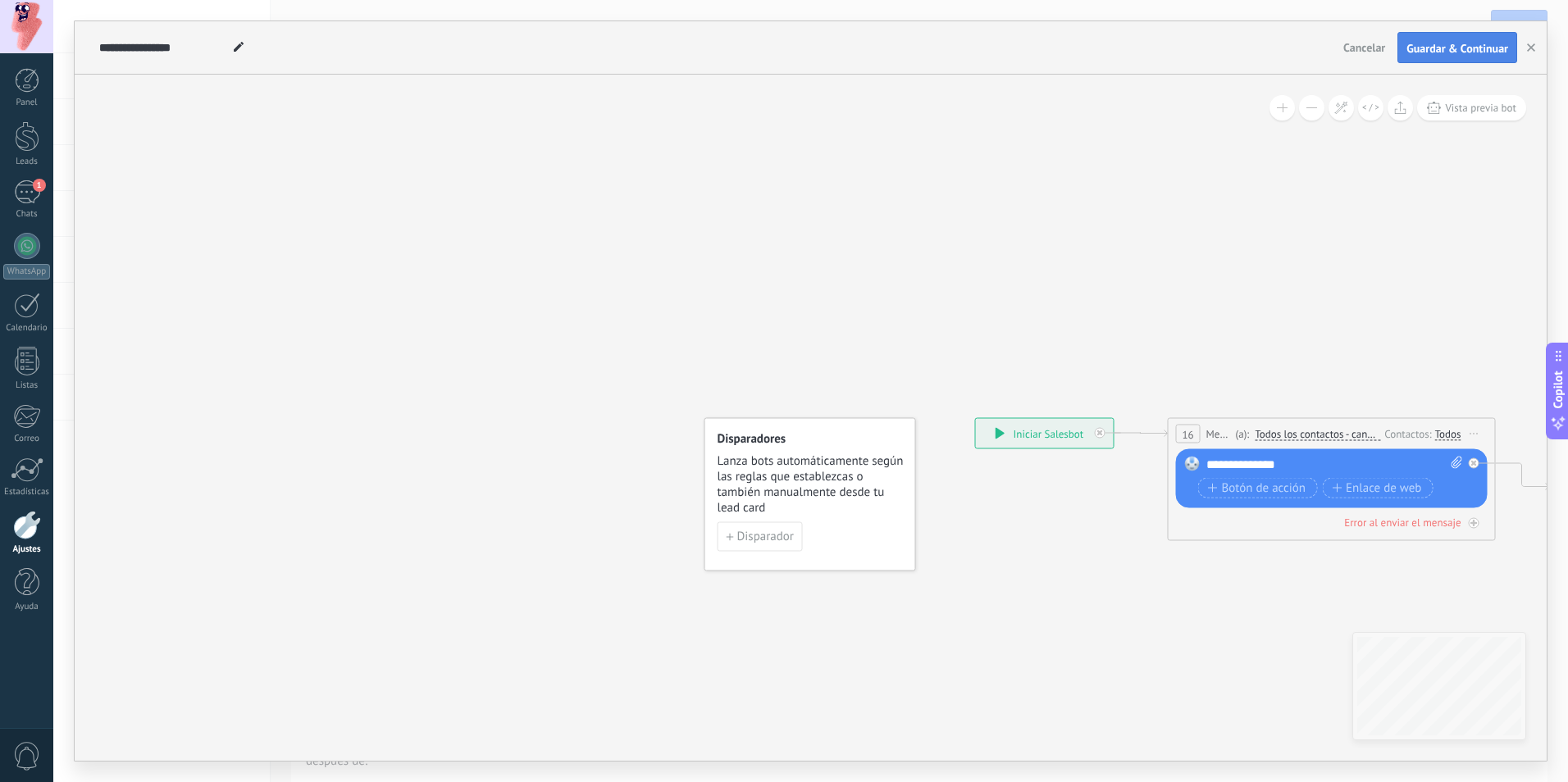
click at [1415, 43] on span "Guardar & Continuar" at bounding box center [1456, 48] width 102 height 12
click at [912, 422] on use at bounding box center [918, 418] width 15 height 15
click at [855, 466] on span "Lanza bots automáticamente según las reglas que establezcas o también manualmen…" at bounding box center [808, 485] width 187 height 62
click at [818, 493] on span "Lanza bots automáticamente según las reglas que establezcas o también manualmen…" at bounding box center [808, 485] width 187 height 62
click at [767, 531] on span "Disparador" at bounding box center [763, 537] width 57 height 12
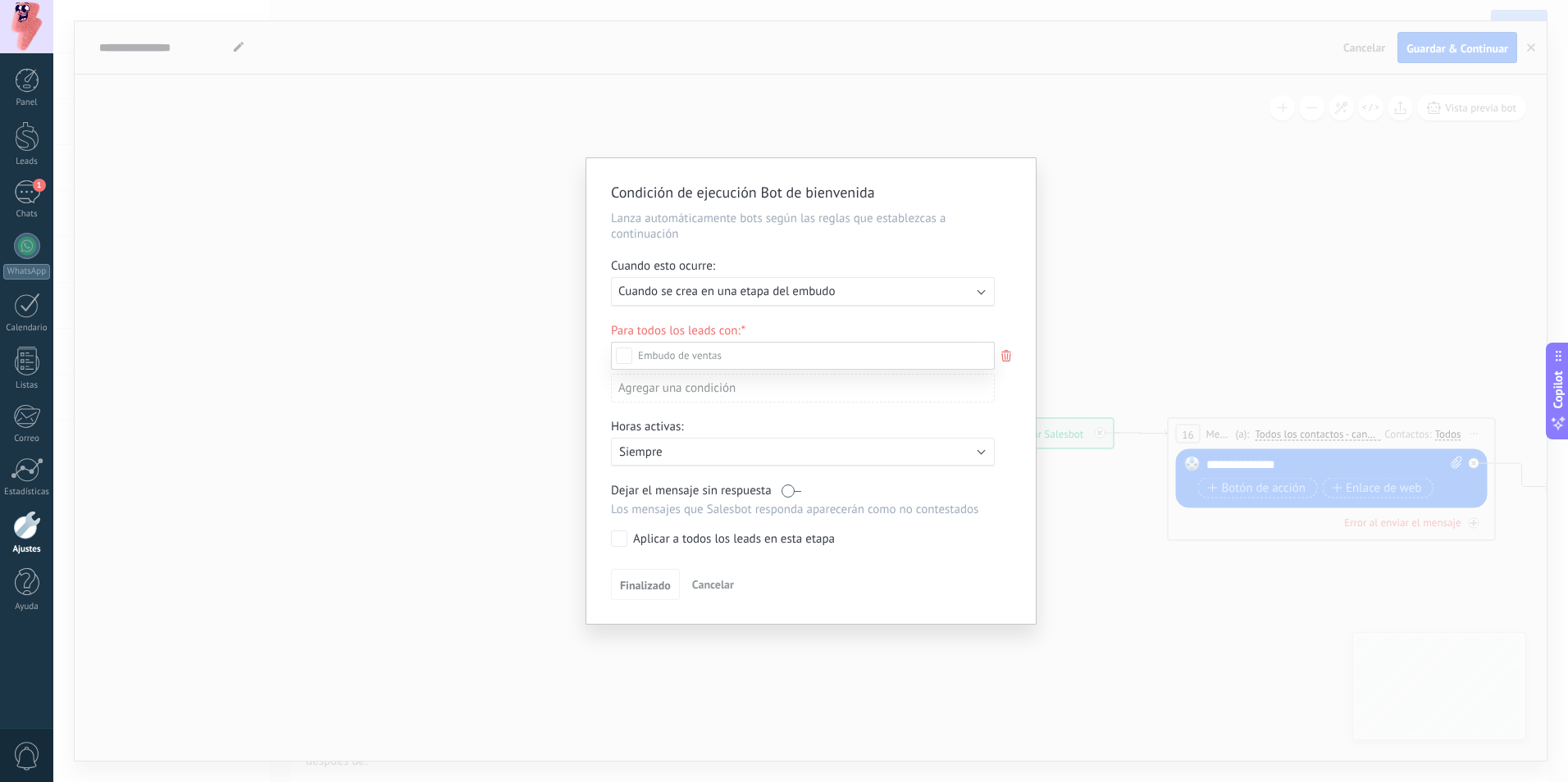
click at [918, 295] on div at bounding box center [810, 391] width 1514 height 782
click at [920, 294] on div "Ejecutar: Cuando se crea en una etapa del embudo" at bounding box center [796, 291] width 356 height 16
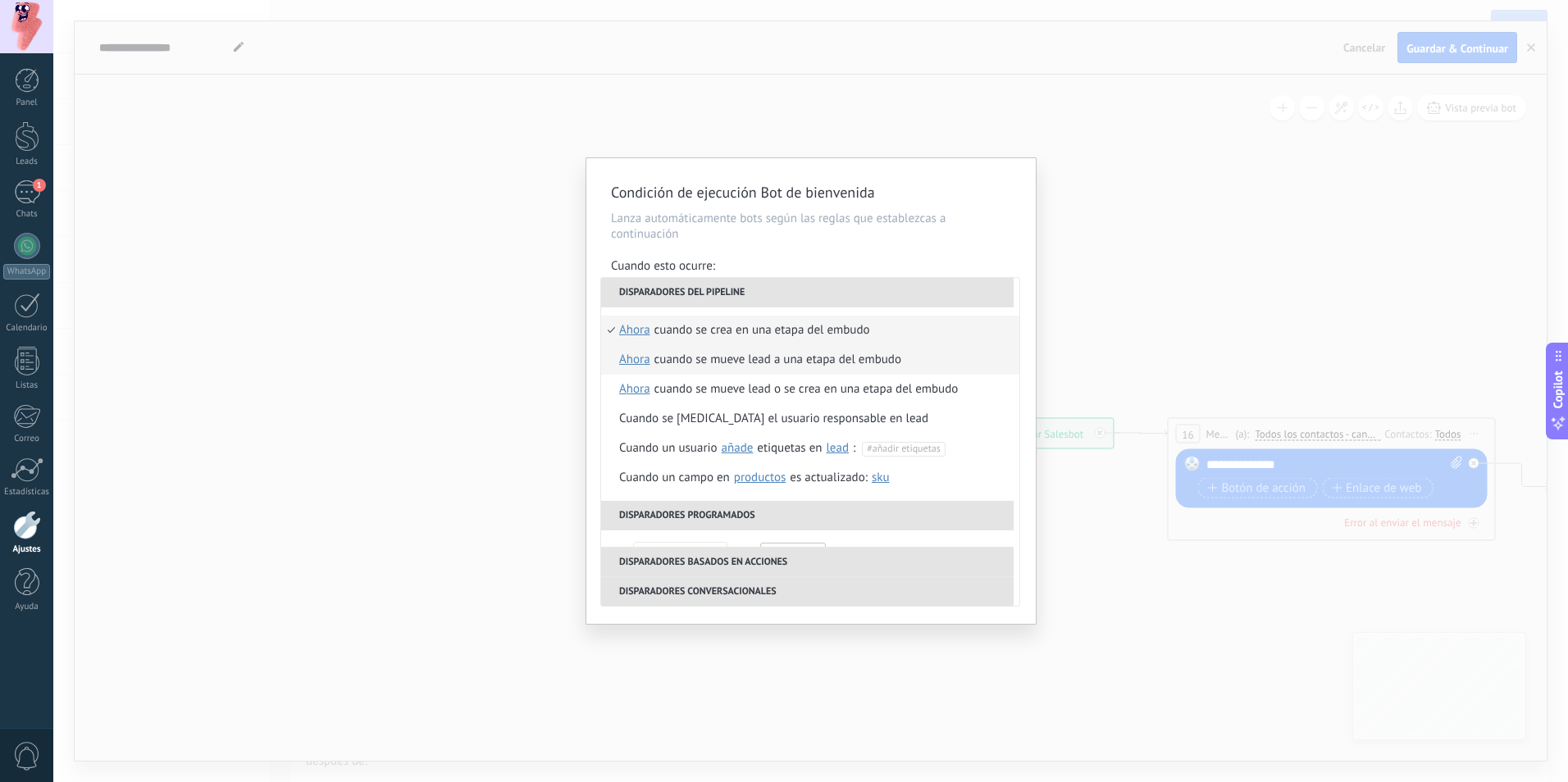
click at [764, 362] on div "Cuando se mueve lead a una etapa del embudo" at bounding box center [778, 359] width 247 height 29
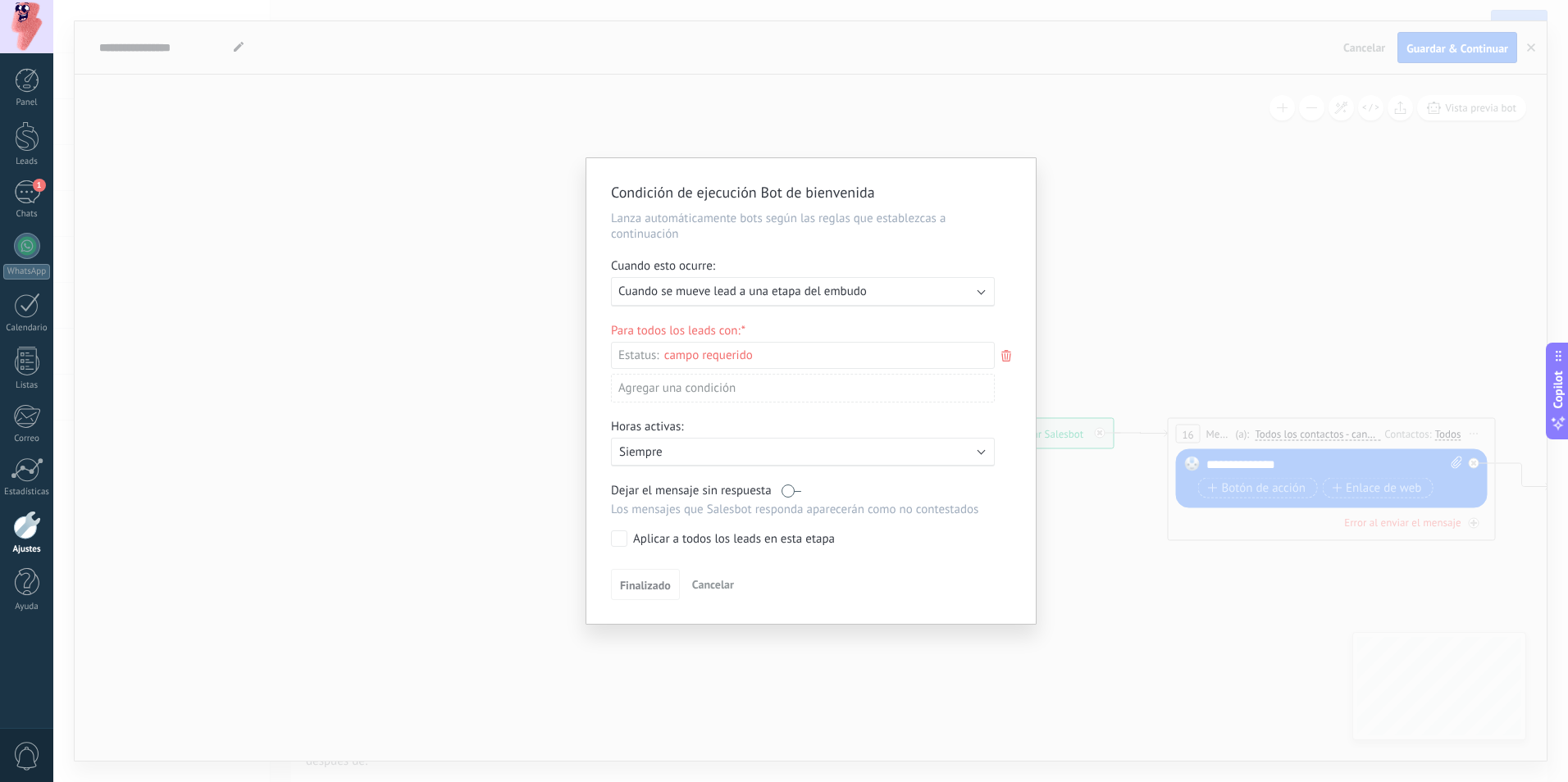
click at [0, 0] on div "Incoming leads Contacto inicial Negociación Debate contractual Discusión de con…" at bounding box center [0, 0] width 0 height 0
click at [842, 321] on div at bounding box center [810, 391] width 1514 height 782
click at [861, 296] on span "Cuando se mueve lead a una etapa del embudo" at bounding box center [743, 291] width 249 height 16
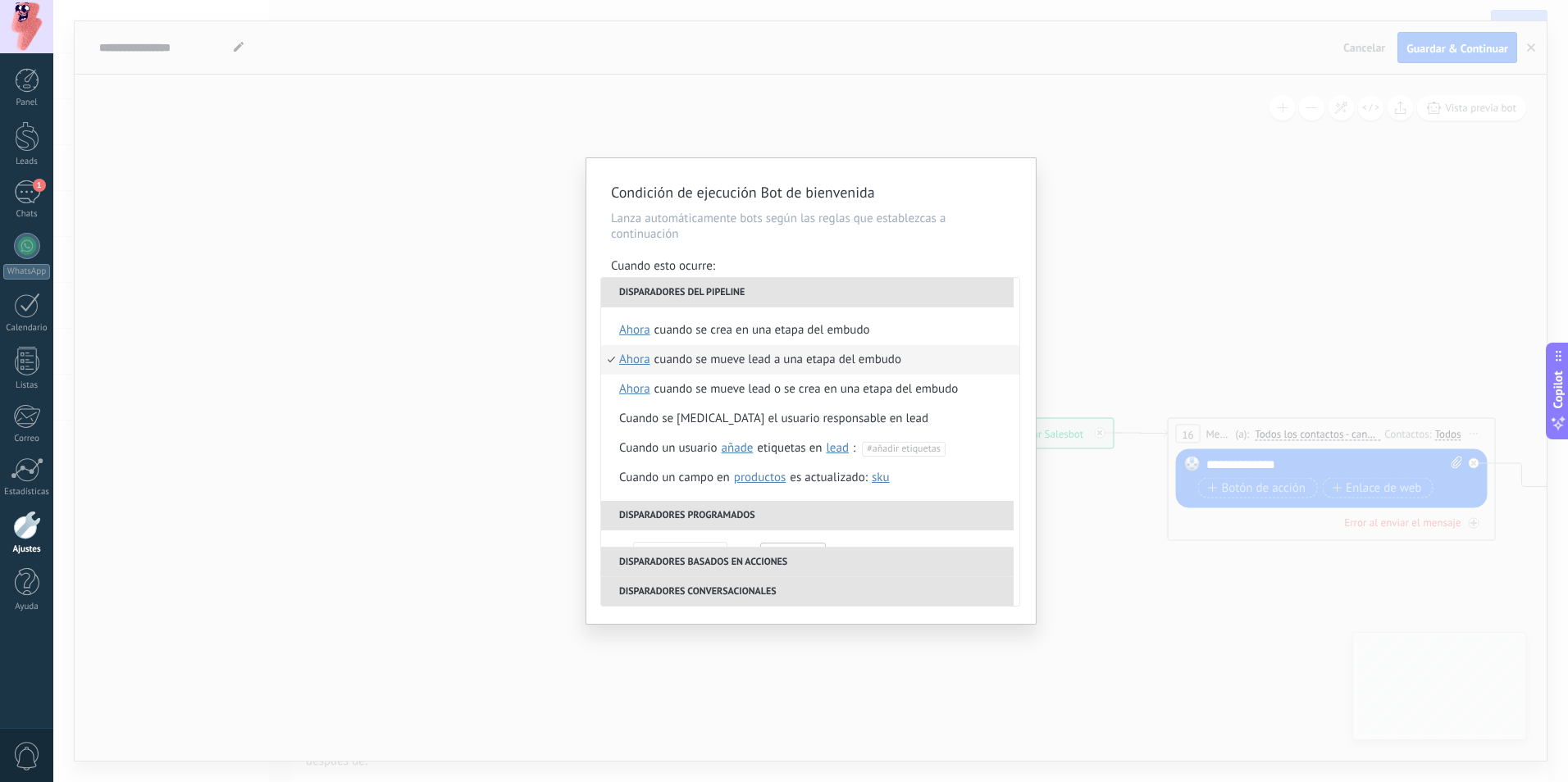
click at [779, 293] on li "Disparadores del pipeline" at bounding box center [807, 293] width 413 height 29
click at [741, 359] on div "Cuando se mueve lead a una etapa del embudo" at bounding box center [778, 359] width 247 height 29
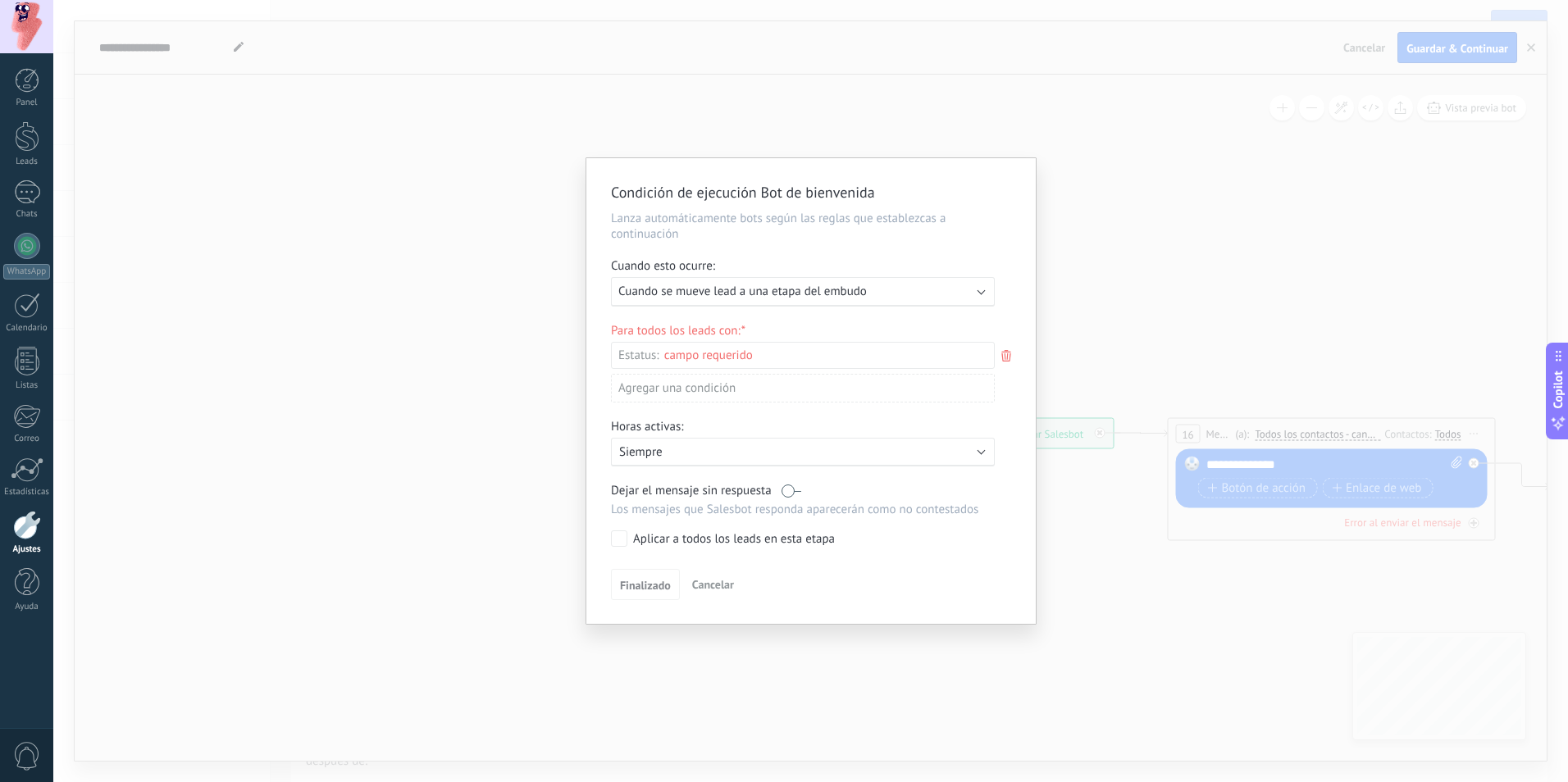
click at [0, 0] on div "Incoming leads Contacto inicial Negociación Debate contractual Discusión de con…" at bounding box center [0, 0] width 0 height 0
click at [0, 0] on label "Contacto inicial" at bounding box center [0, 0] width 0 height 0
click at [1009, 434] on div at bounding box center [810, 391] width 1514 height 782
click at [881, 391] on div "Agregar una condición" at bounding box center [802, 391] width 383 height 28
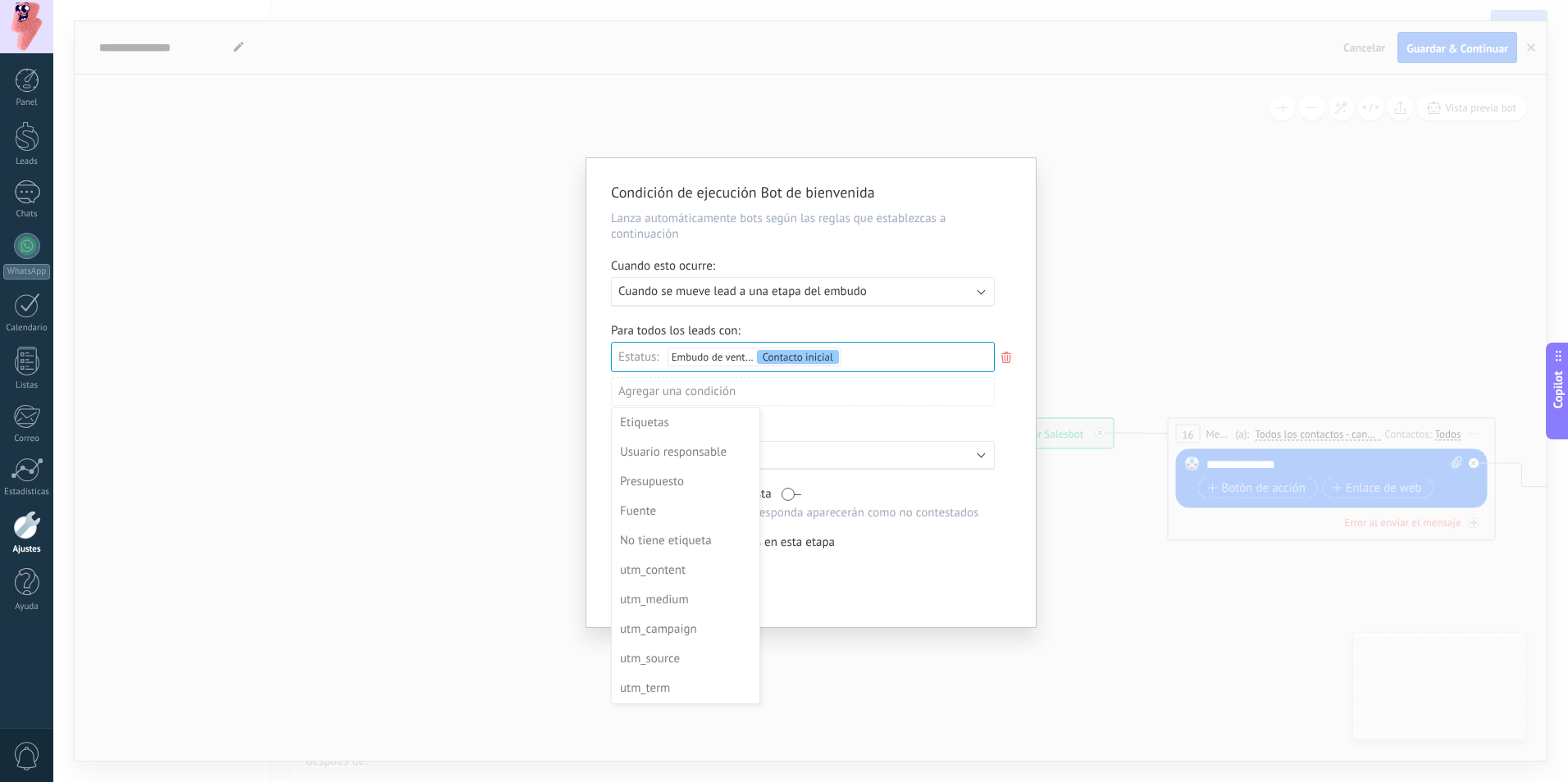
click at [881, 391] on div at bounding box center [811, 392] width 449 height 469
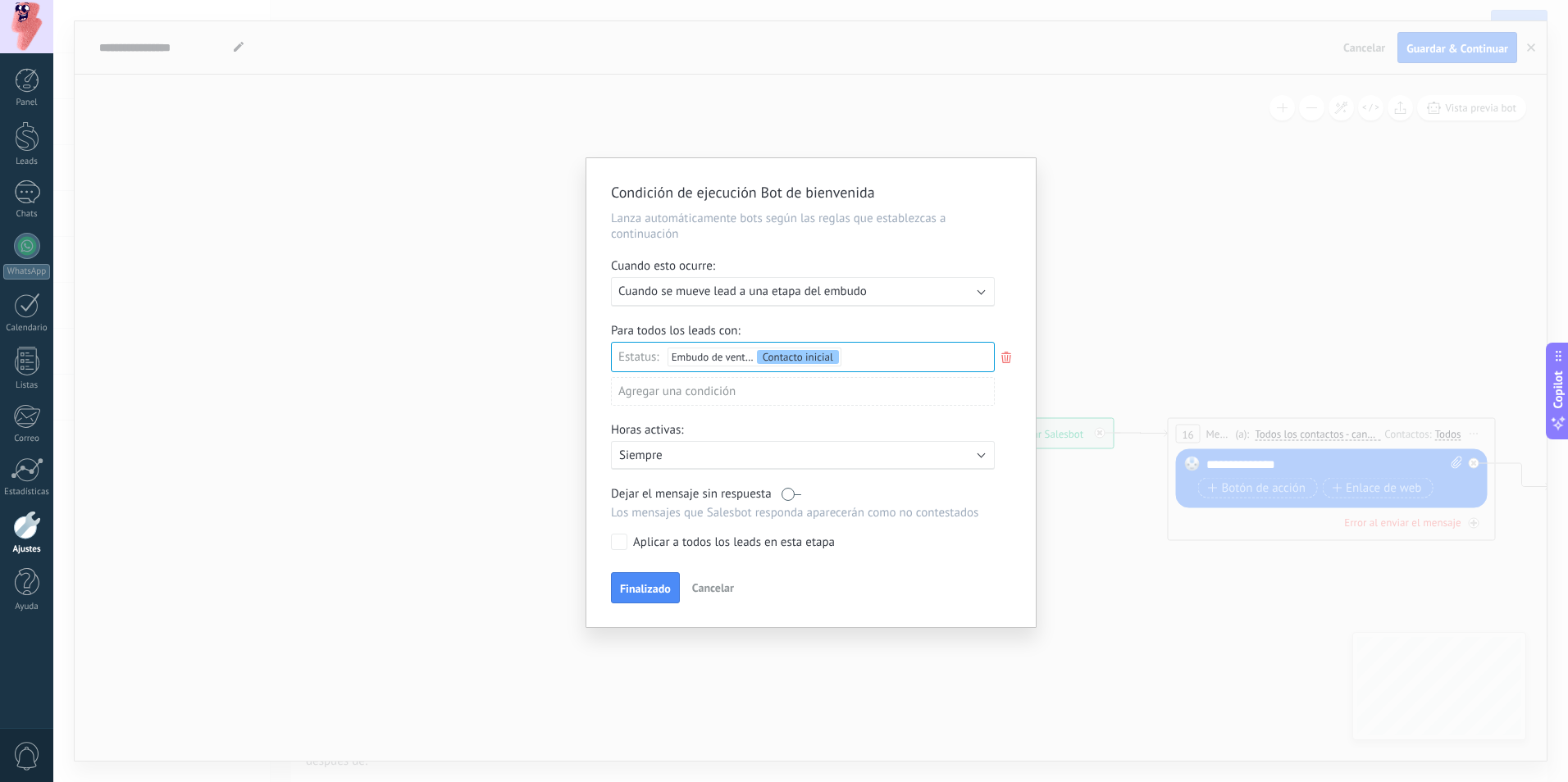
click at [925, 287] on div "Ejecutar: Cuando se mueve lead a una etapa del embudo" at bounding box center [796, 291] width 356 height 16
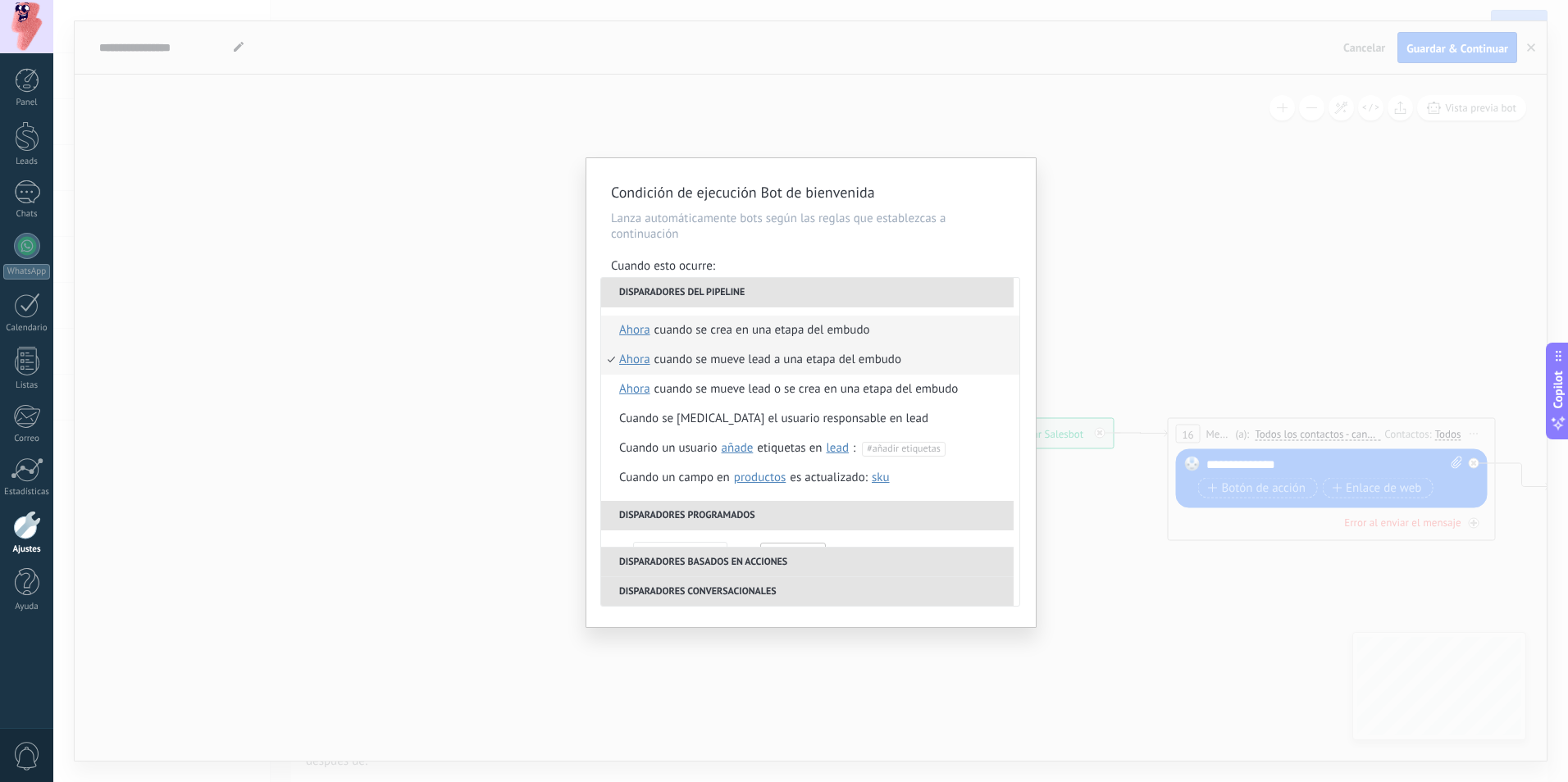
click at [905, 323] on li "Cuando se crea en una etapa del embudo ahora después de 5 minutos después de 10…" at bounding box center [810, 330] width 418 height 29
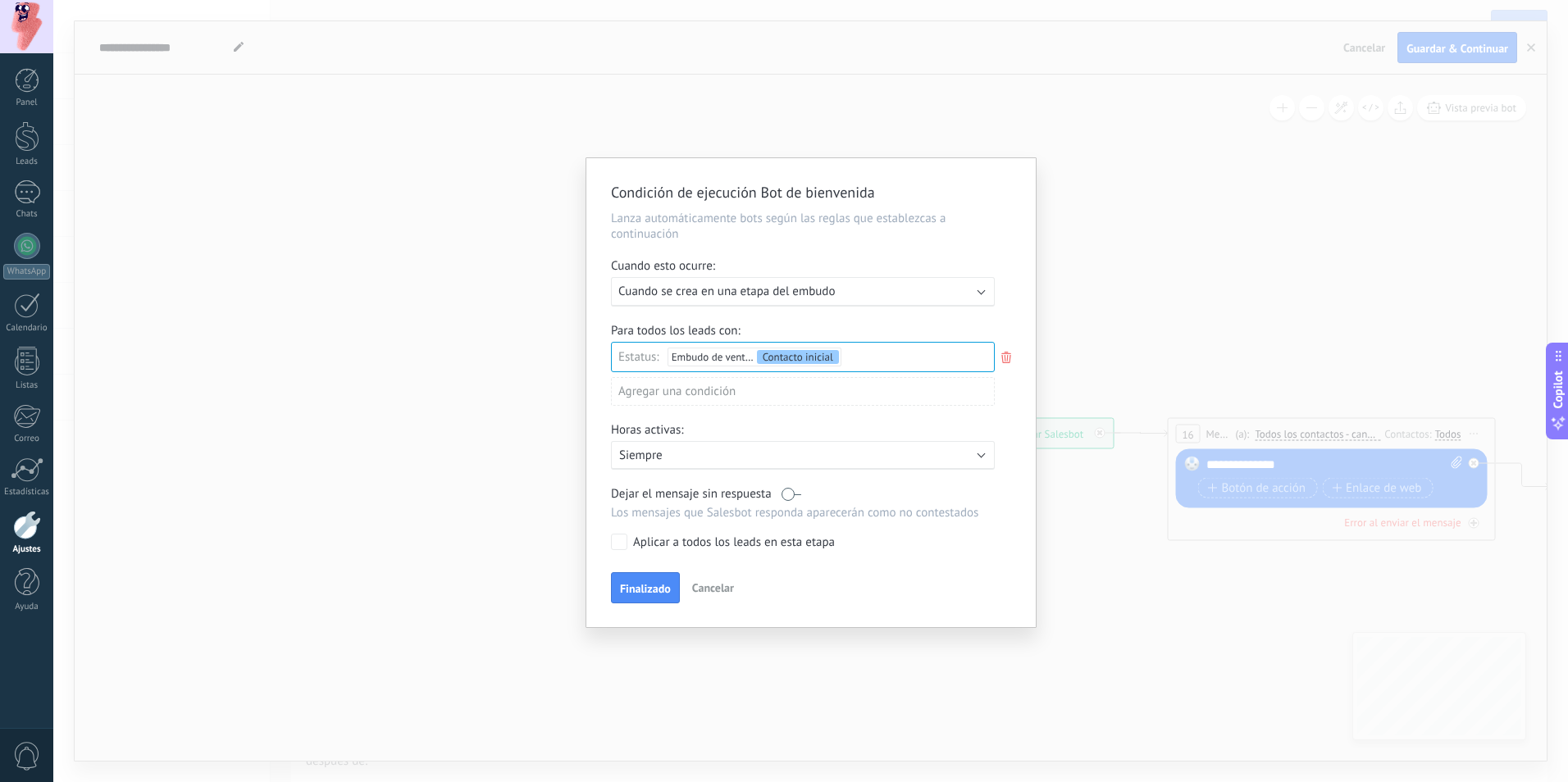
click at [977, 288] on div "Ejecutar: Cuando se crea en una etapa del embudo" at bounding box center [802, 292] width 383 height 29
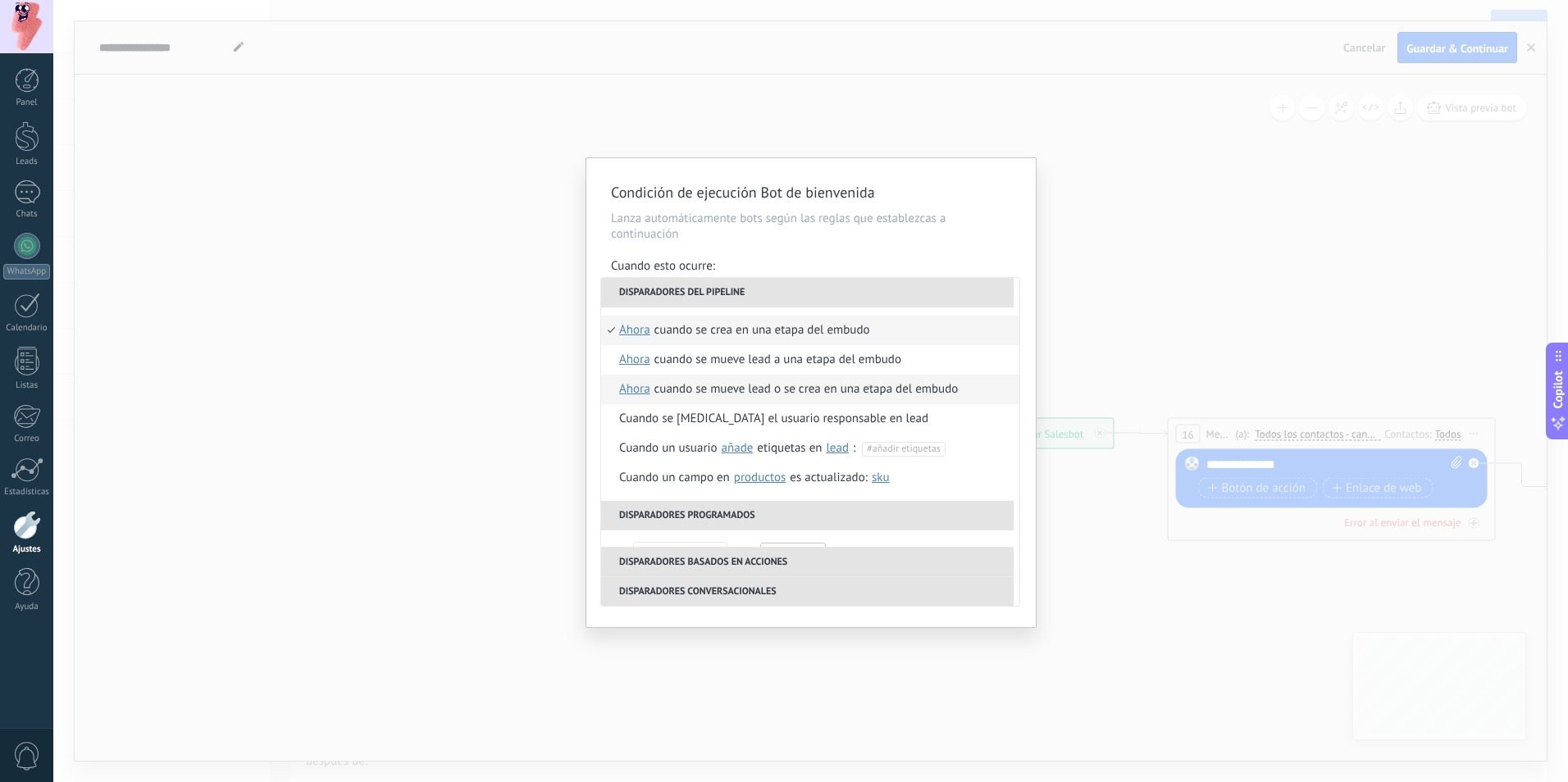
click at [897, 398] on div "Cuando se mueve lead o se crea en una etapa del embudo" at bounding box center [806, 390] width 304 height 29
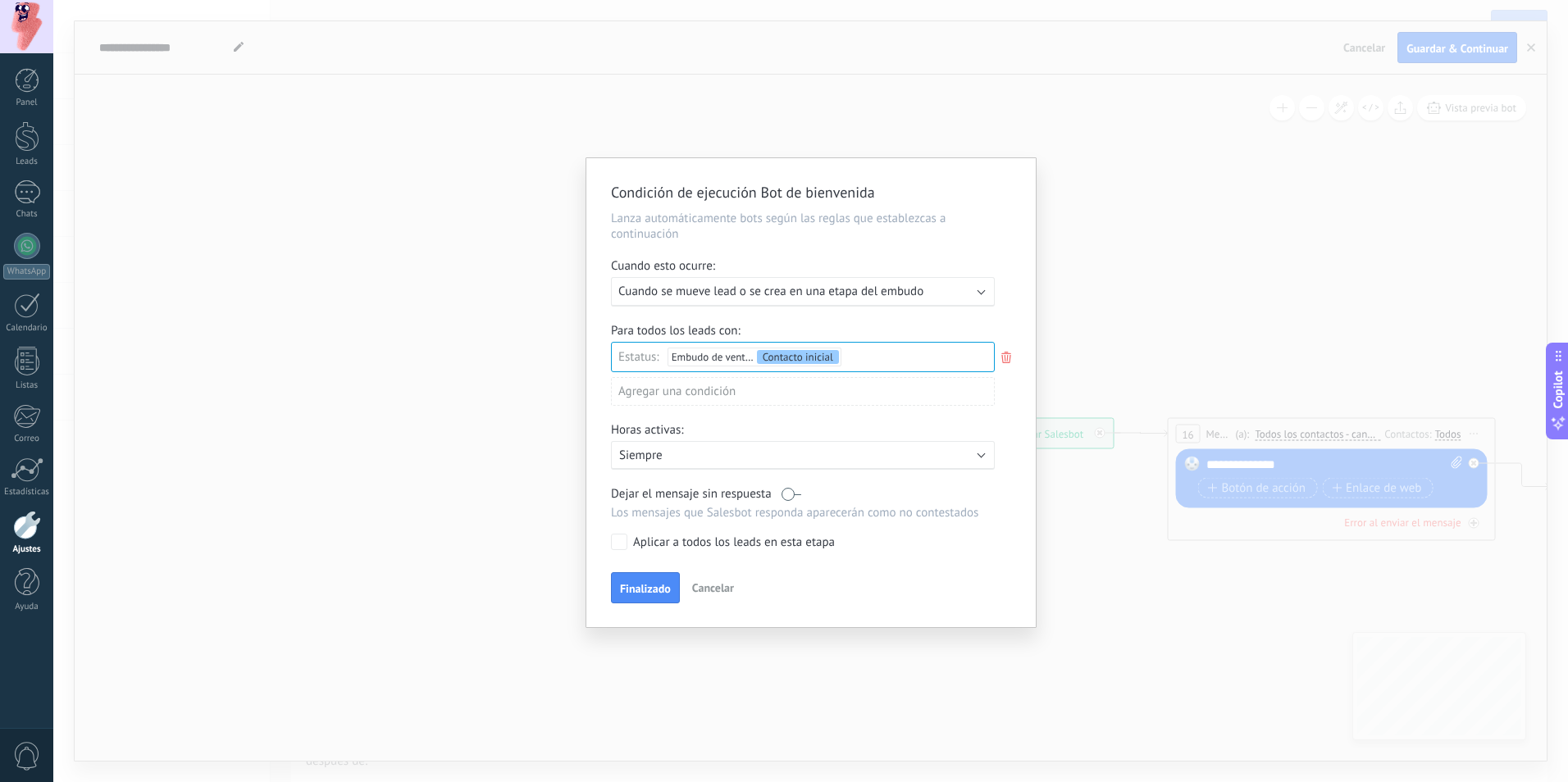
drag, startPoint x: 942, startPoint y: 356, endPoint x: 966, endPoint y: 351, distance: 24.5
click at [0, 0] on div "Incoming leads Contacto inicial Negociación Debate contractual Discusión de con…" at bounding box center [0, 0] width 0 height 0
click at [1000, 355] on div at bounding box center [810, 391] width 1514 height 782
click at [1000, 361] on icon at bounding box center [1006, 358] width 18 height 20
click at [989, 290] on div at bounding box center [810, 391] width 1514 height 782
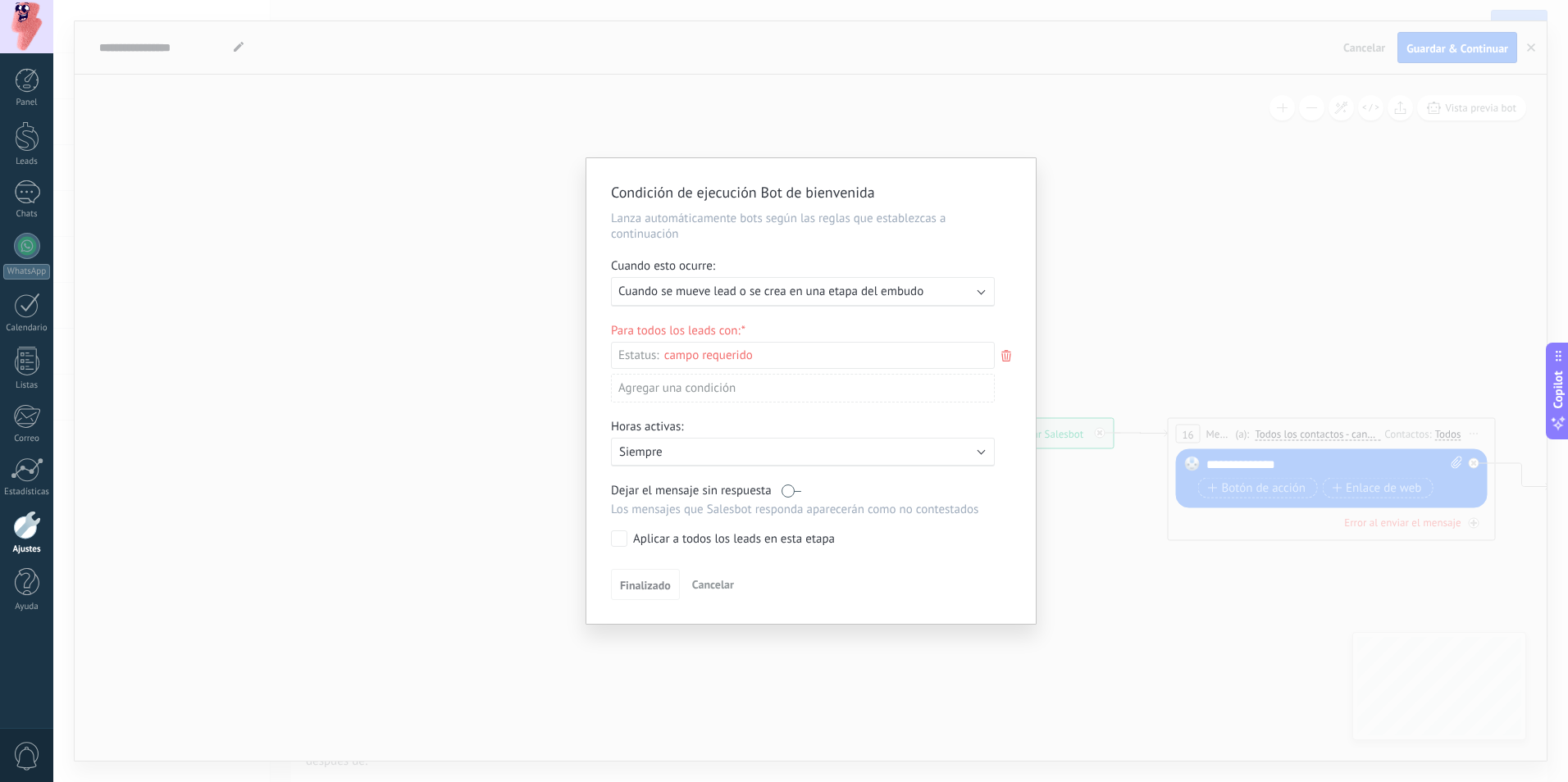
click at [968, 290] on div "Ejecutar: Cuando se mueve lead o se crea en una etapa del embudo" at bounding box center [796, 291] width 356 height 16
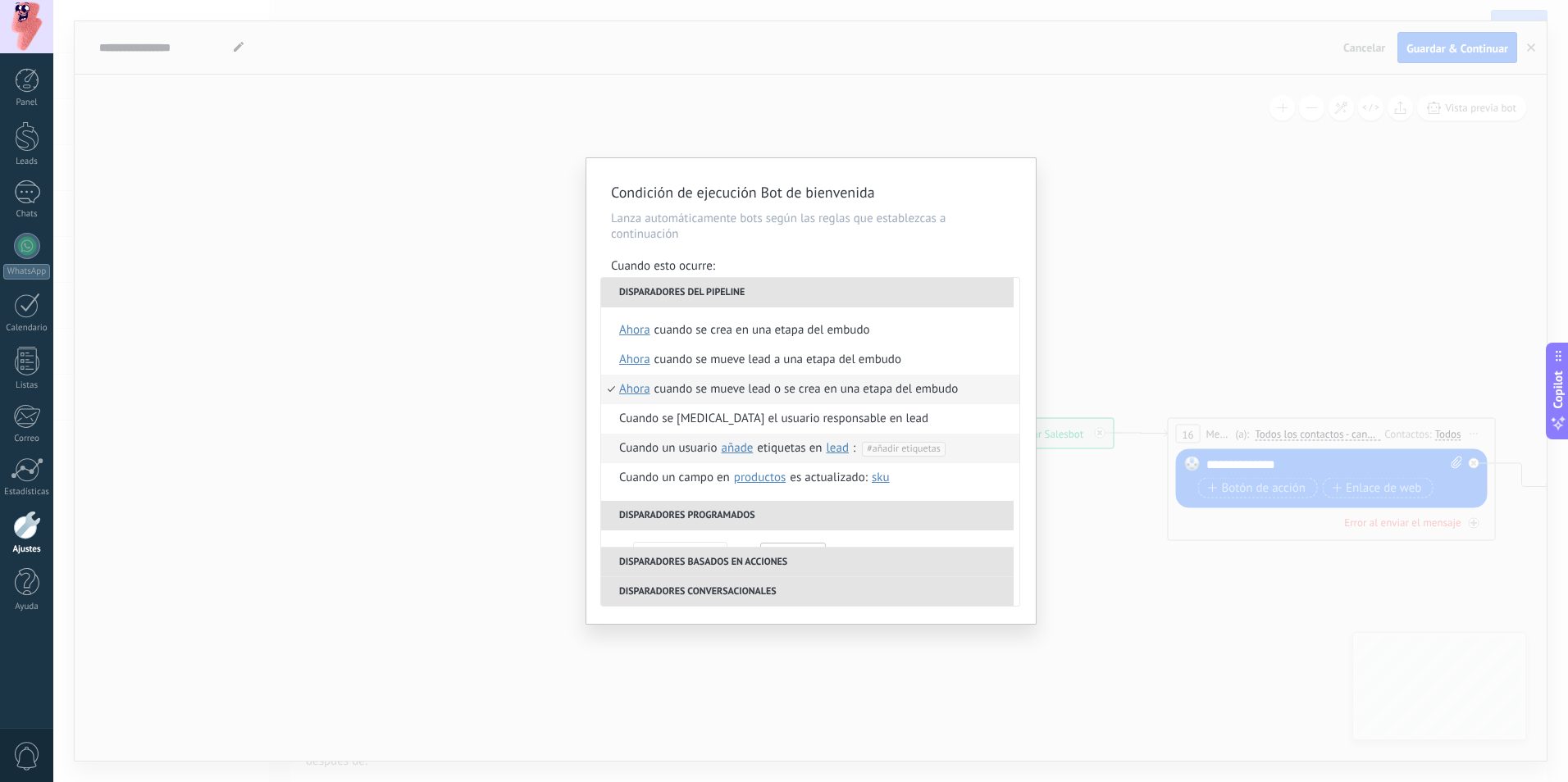
click at [742, 452] on span "añade" at bounding box center [737, 447] width 32 height 16
click at [690, 438] on div "Cuando un usuario añade añade elimina etiquetas en lead contacto compañía lead …" at bounding box center [794, 448] width 350 height 29
click at [907, 442] on li "#añadir etiquetas" at bounding box center [903, 449] width 83 height 15
click at [783, 478] on span "reactivar" at bounding box center [782, 477] width 47 height 15
click at [1021, 435] on div "**********" at bounding box center [811, 391] width 449 height 466
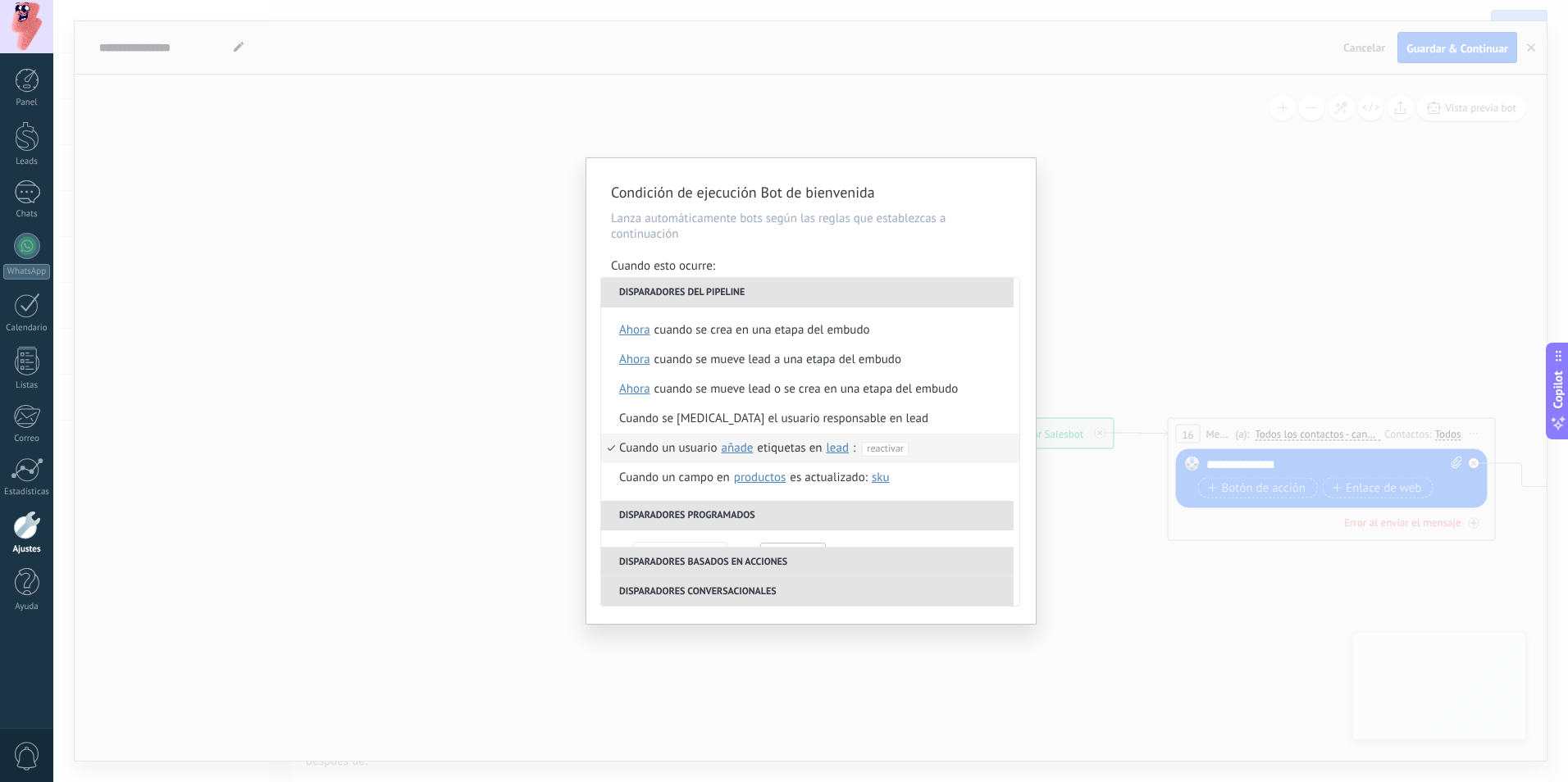
click at [990, 454] on li "Cuando un usuario añade añade elimina etiquetas en lead contacto compañía lead …" at bounding box center [810, 448] width 418 height 29
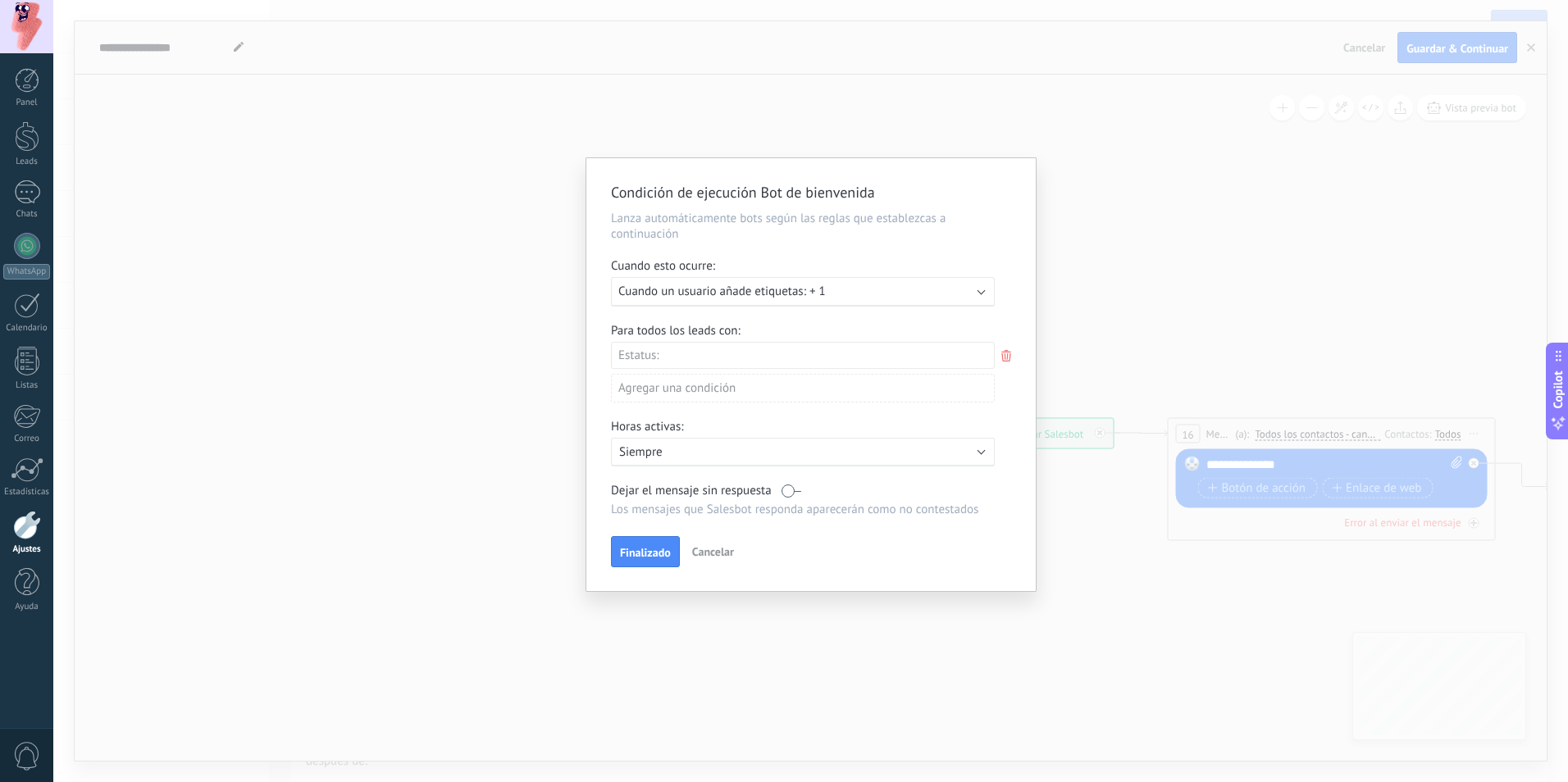
click at [0, 0] on div "Incoming leads Contacto inicial Negociación Debate contractual Discusión de con…" at bounding box center [0, 0] width 0 height 0
click at [0, 0] on label "Contacto inicial" at bounding box center [0, 0] width 0 height 0
click at [1023, 430] on div at bounding box center [810, 391] width 1514 height 782
click at [912, 394] on div "Agregar una condición" at bounding box center [802, 391] width 383 height 28
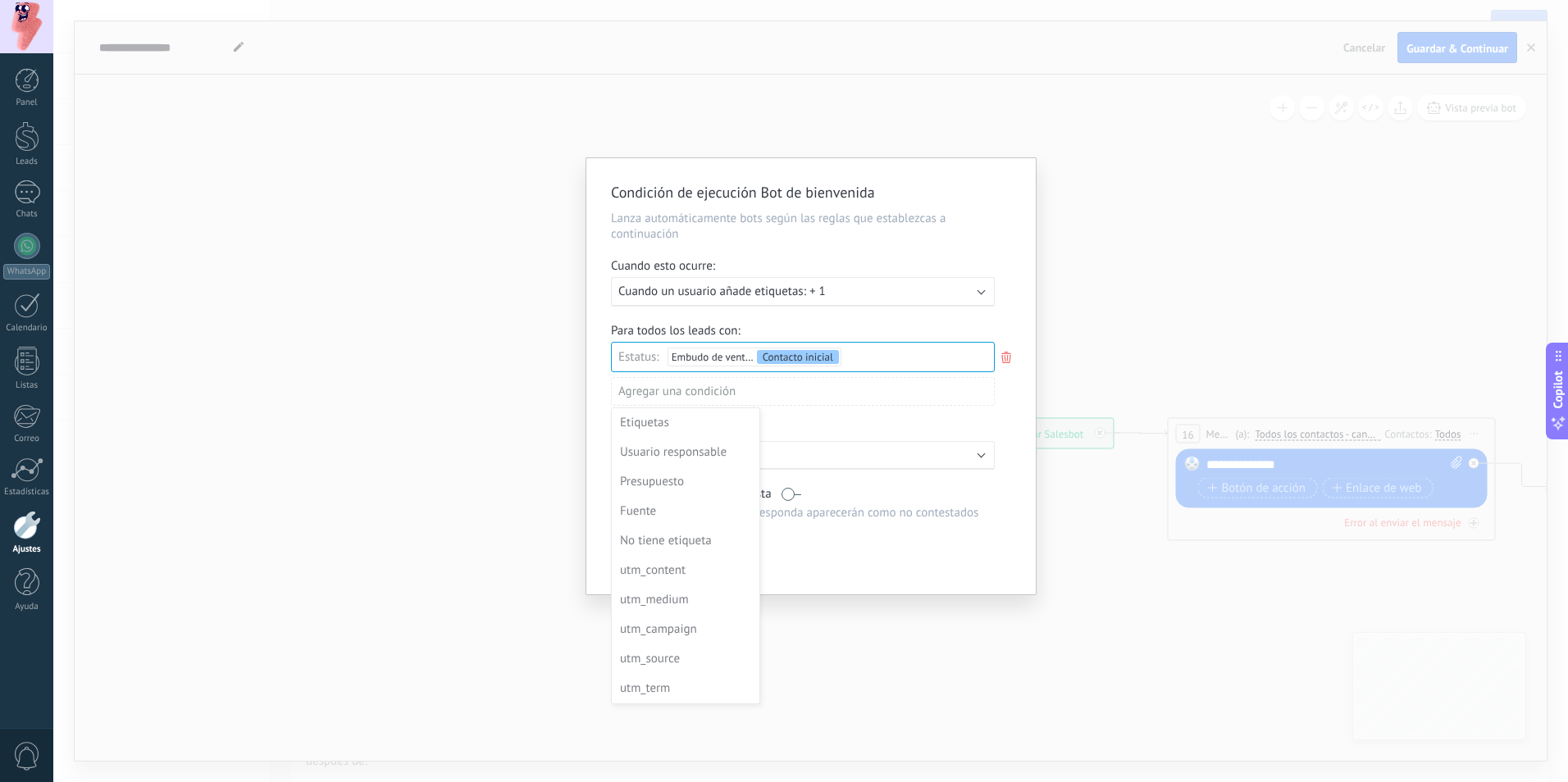
click at [999, 407] on div at bounding box center [811, 376] width 449 height 436
click at [648, 565] on button "Finalizado" at bounding box center [645, 555] width 69 height 31
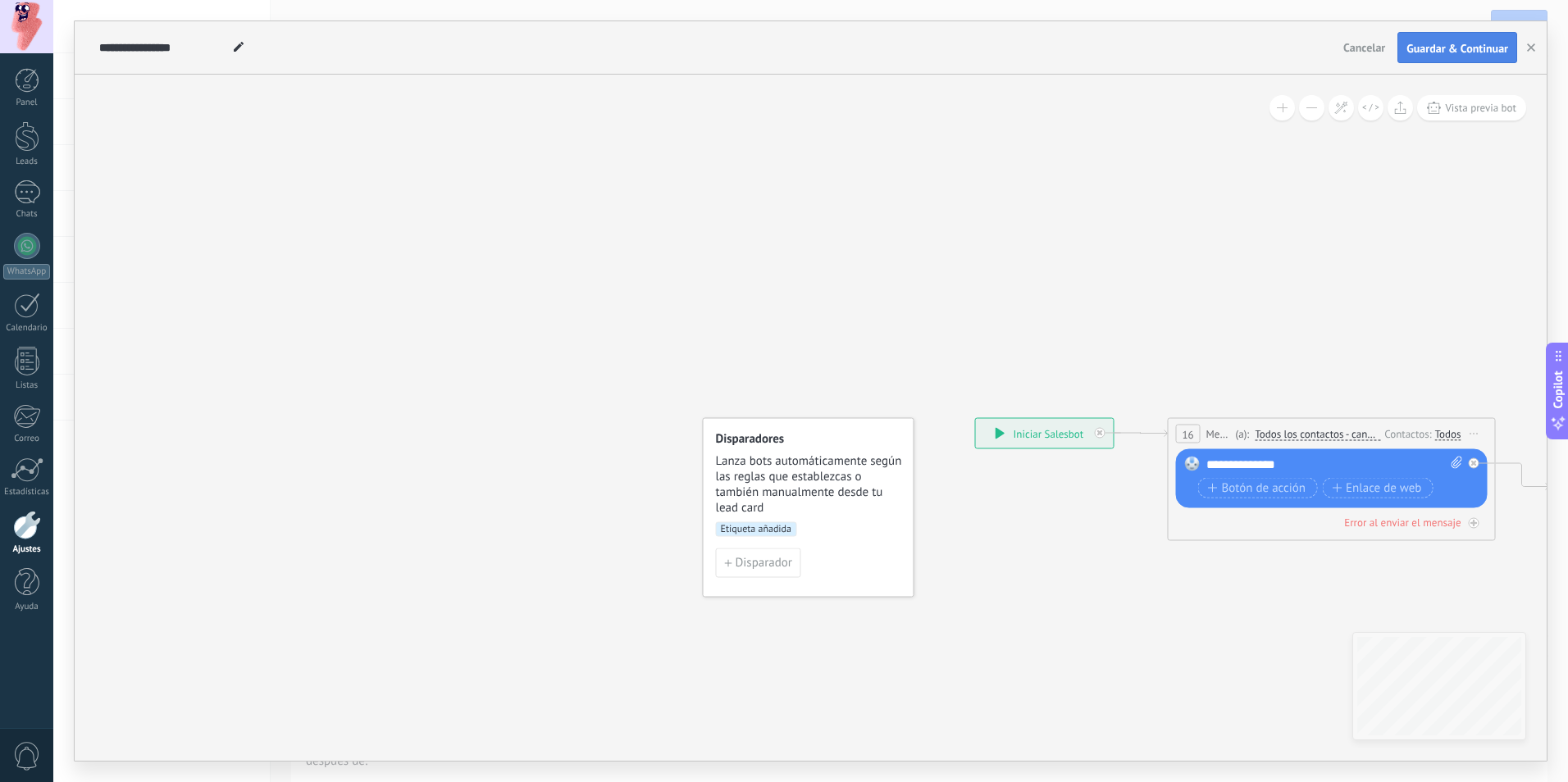
click at [1467, 38] on button "Guardar & Continuar" at bounding box center [1456, 48] width 120 height 31
click at [233, 43] on icon at bounding box center [238, 47] width 10 height 10
click at [194, 44] on input "**********" at bounding box center [163, 48] width 129 height 13
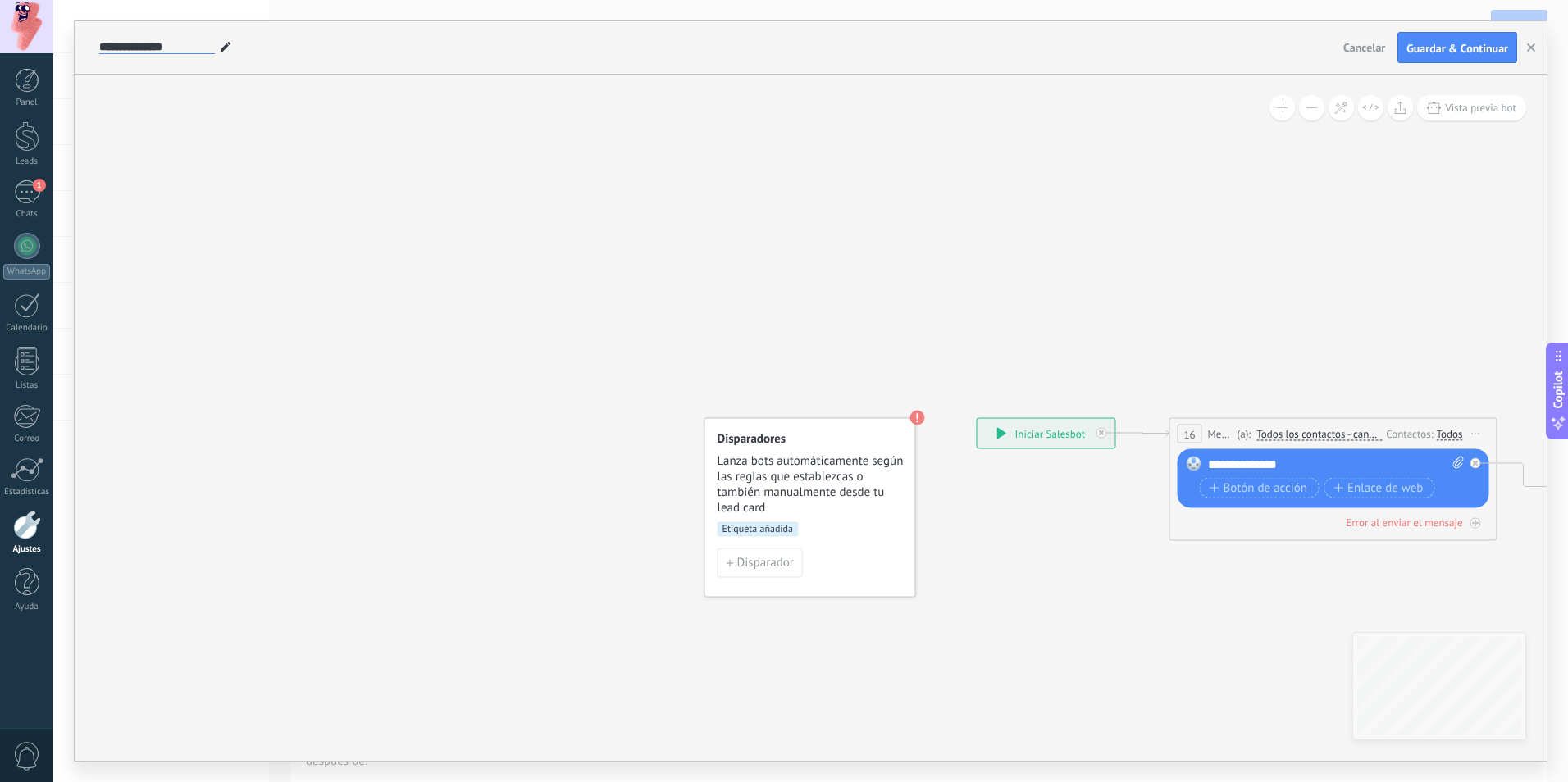
type input "**********"
click at [846, 554] on div "Disparador" at bounding box center [810, 563] width 186 height 29
click at [768, 568] on span "Disparador" at bounding box center [766, 562] width 57 height 12
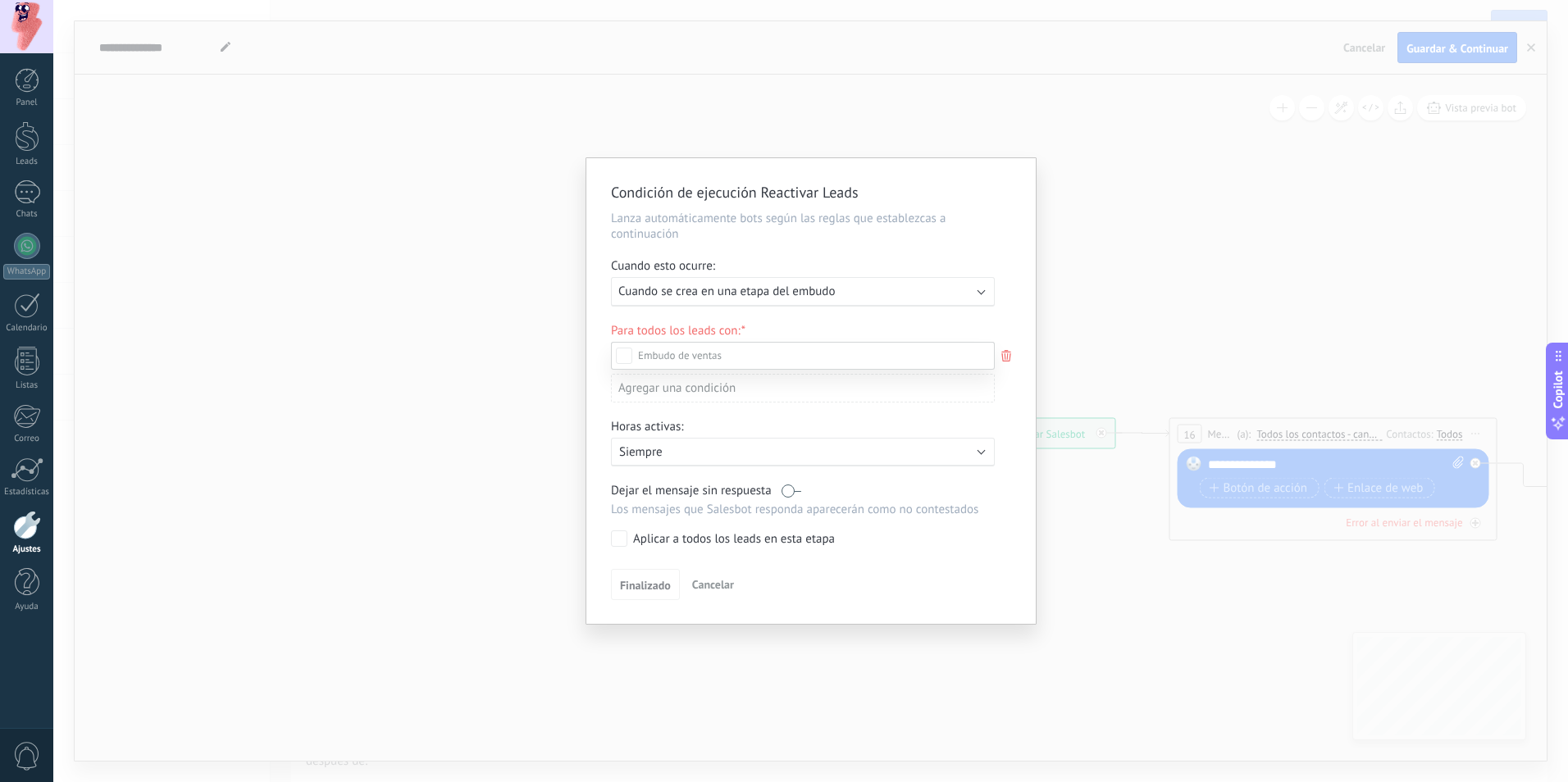
click at [878, 285] on div at bounding box center [810, 391] width 1514 height 782
click at [1002, 348] on icon at bounding box center [1006, 356] width 18 height 20
click at [952, 292] on div at bounding box center [810, 391] width 1514 height 782
click at [1009, 359] on icon at bounding box center [1006, 356] width 18 height 20
click at [981, 313] on div at bounding box center [810, 391] width 1514 height 782
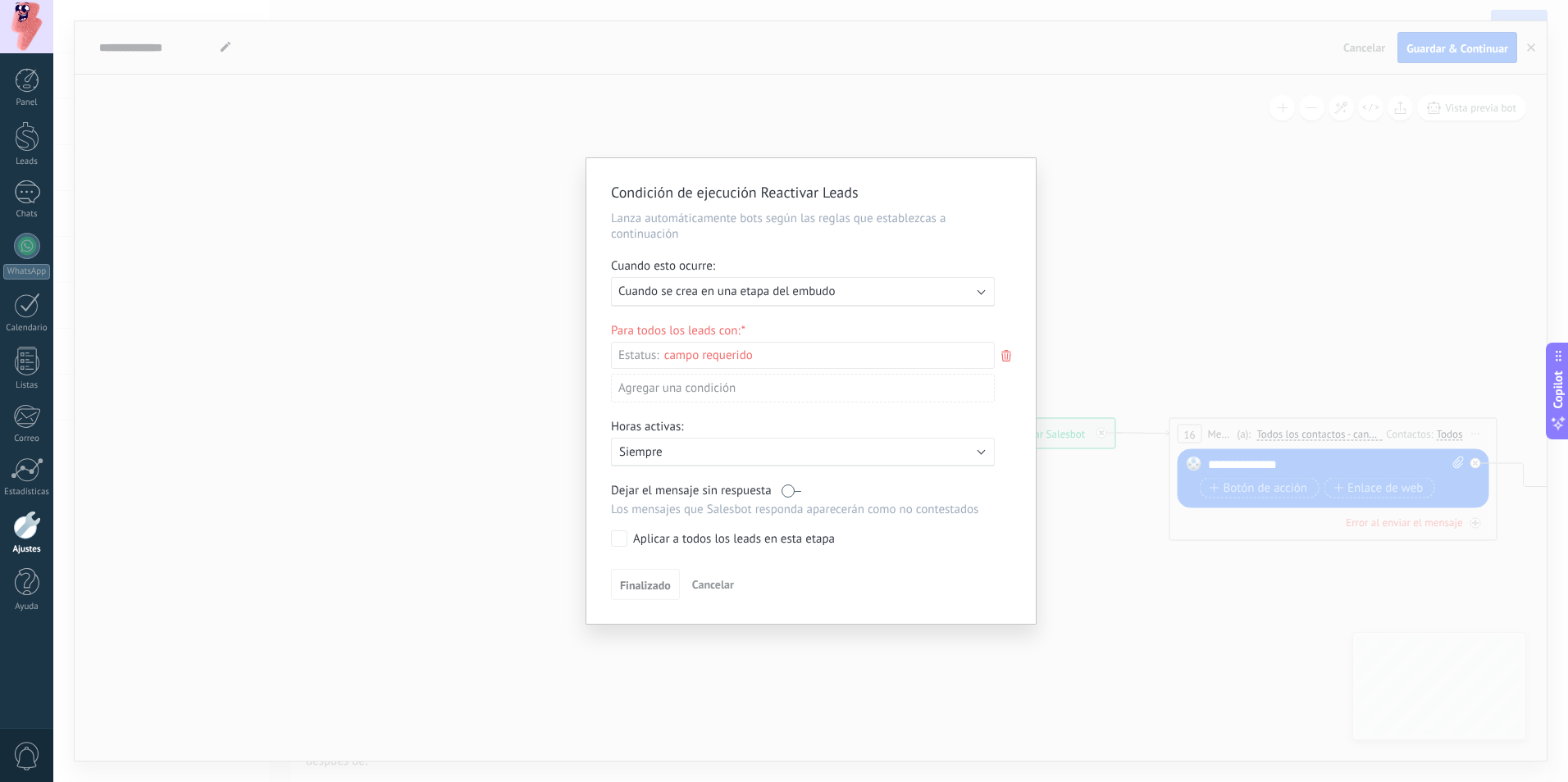
click at [923, 296] on div "Ejecutar: Cuando se crea en una etapa del embudo" at bounding box center [796, 291] width 356 height 16
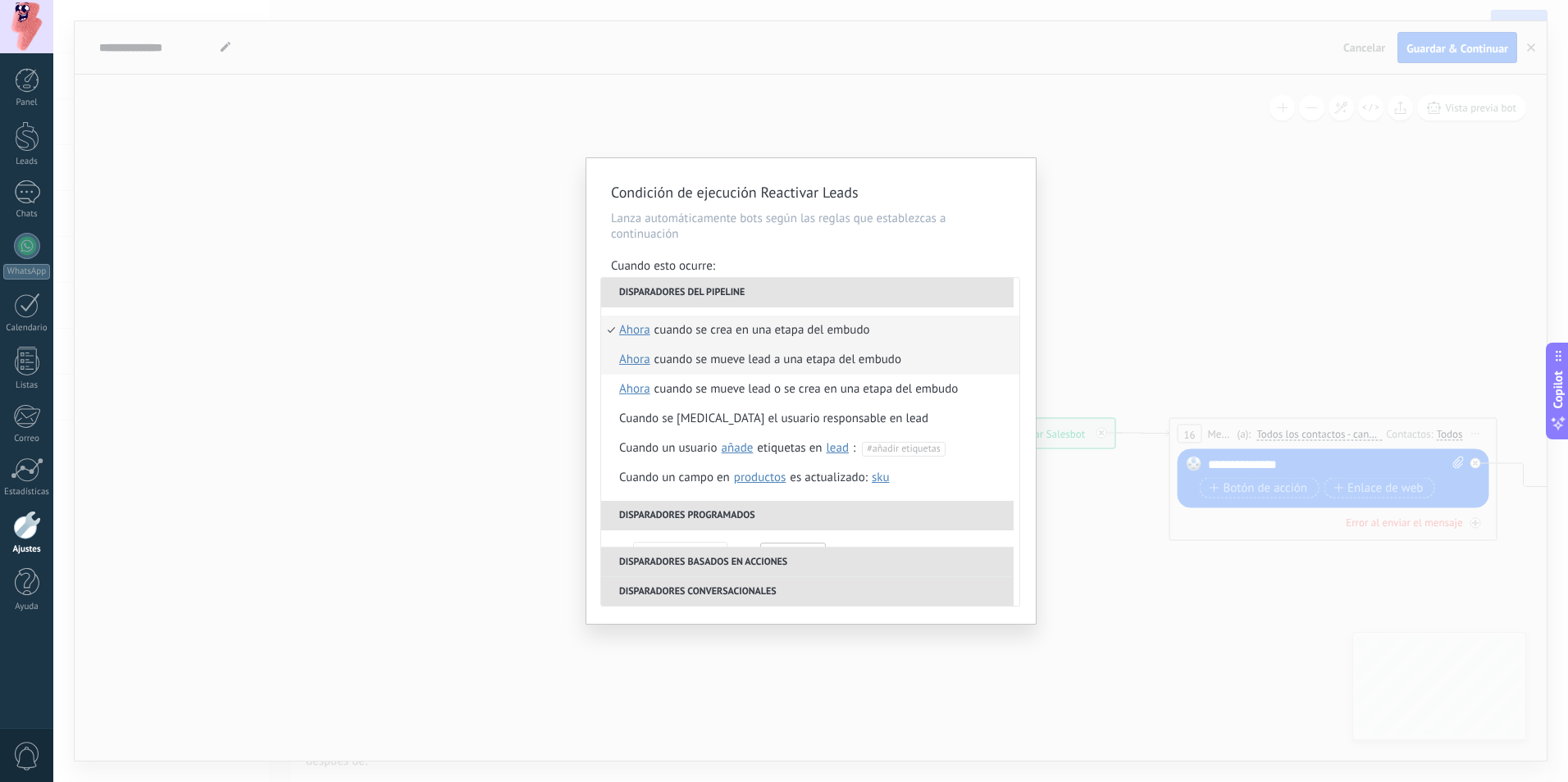
click at [901, 366] on li "Cuando se mueve lead a una etapa del embudo ahora después de 5 minutos después …" at bounding box center [810, 359] width 418 height 29
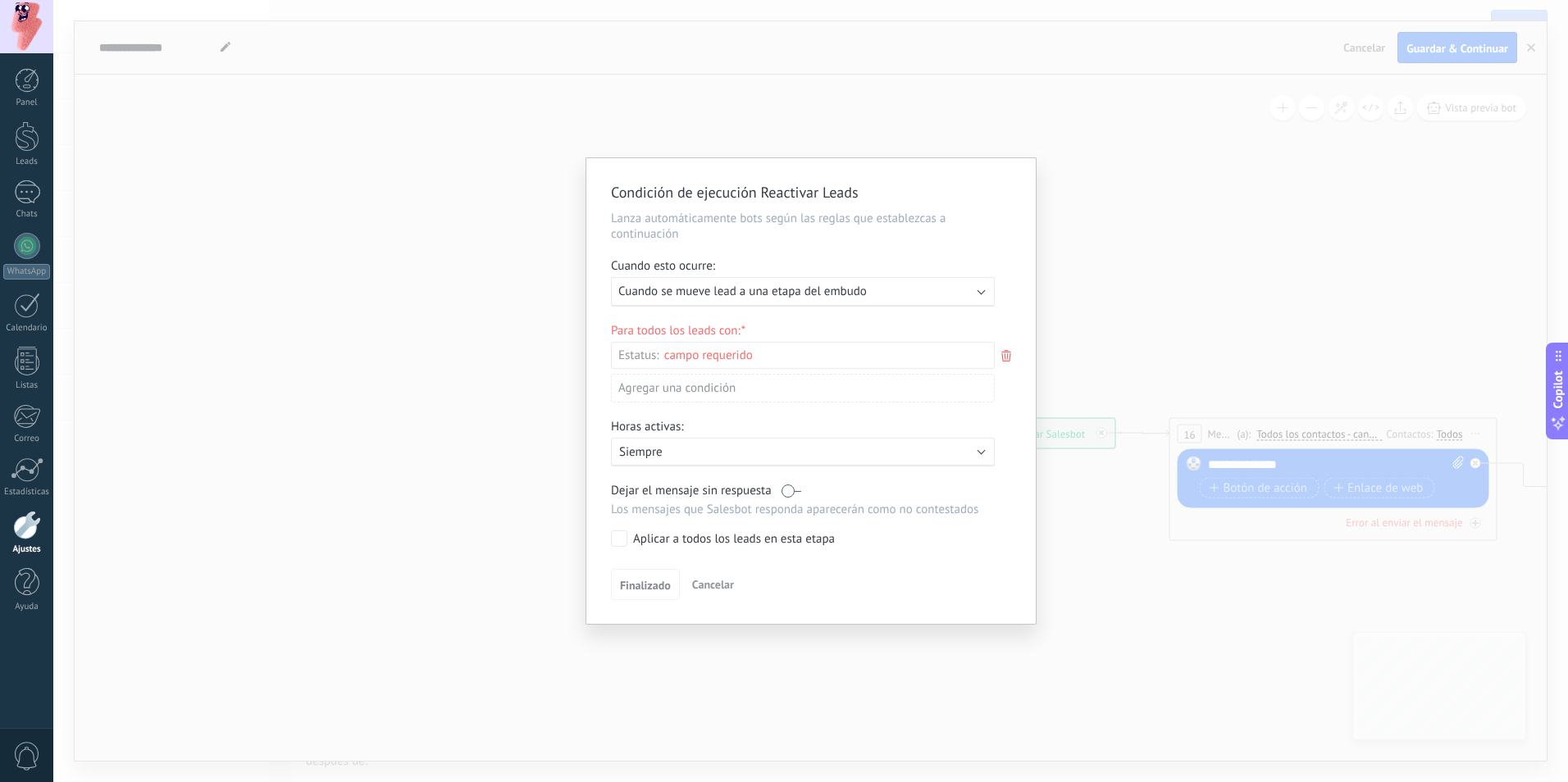
click at [951, 294] on div "Ejecutar: Cuando se mueve lead a una etapa del embudo" at bounding box center [796, 291] width 356 height 16
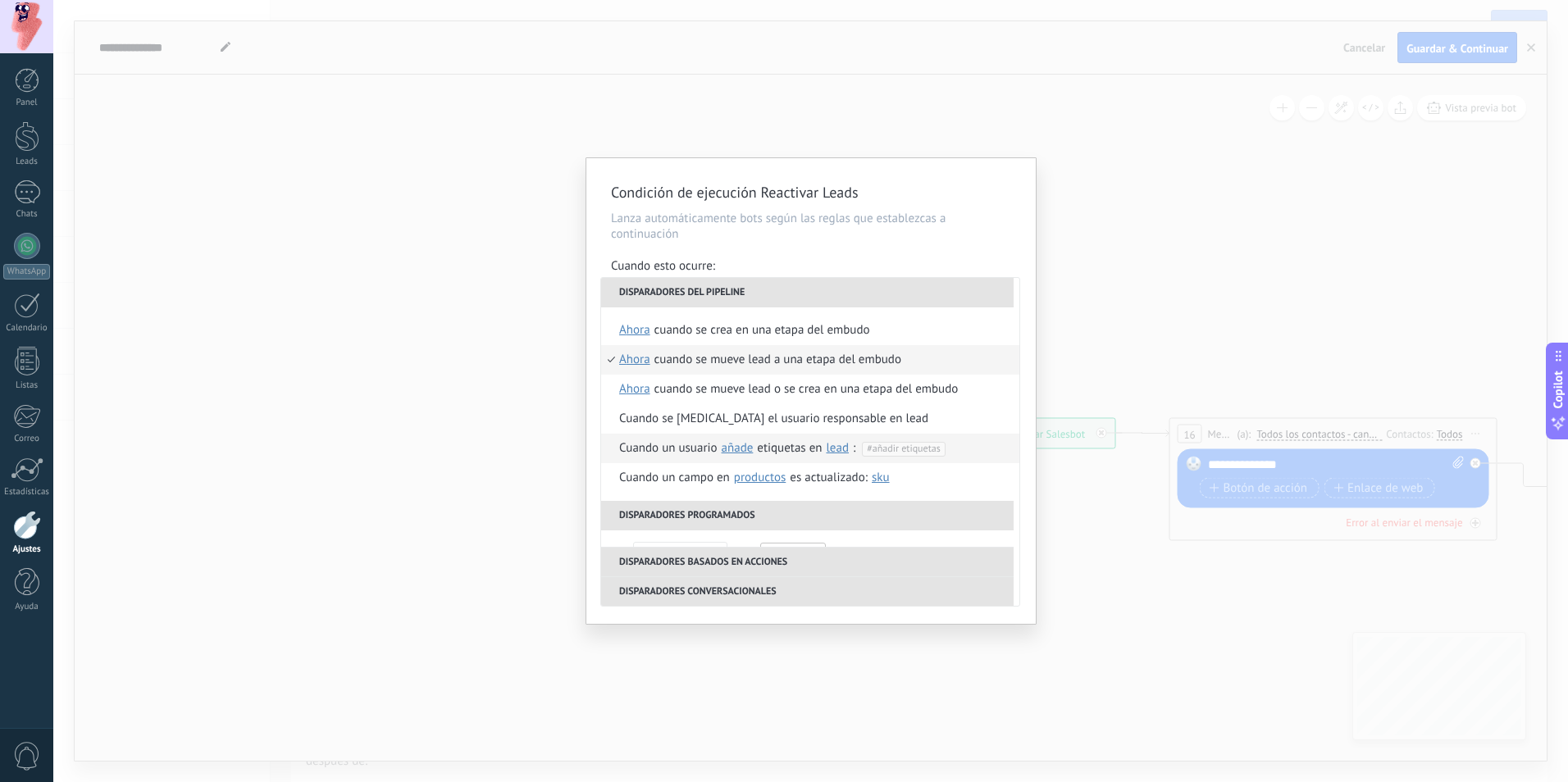
click at [911, 449] on span "#añadir etiquetas" at bounding box center [903, 448] width 73 height 12
click at [806, 478] on li "reactivar" at bounding box center [875, 477] width 246 height 23
click at [681, 445] on div "Cuando un usuario añade elimina añade etiquetas en lead contacto compañía lead …" at bounding box center [737, 448] width 236 height 29
click at [982, 190] on h2 "Condición de ejecución Reactivar Leads" at bounding box center [802, 193] width 383 height 20
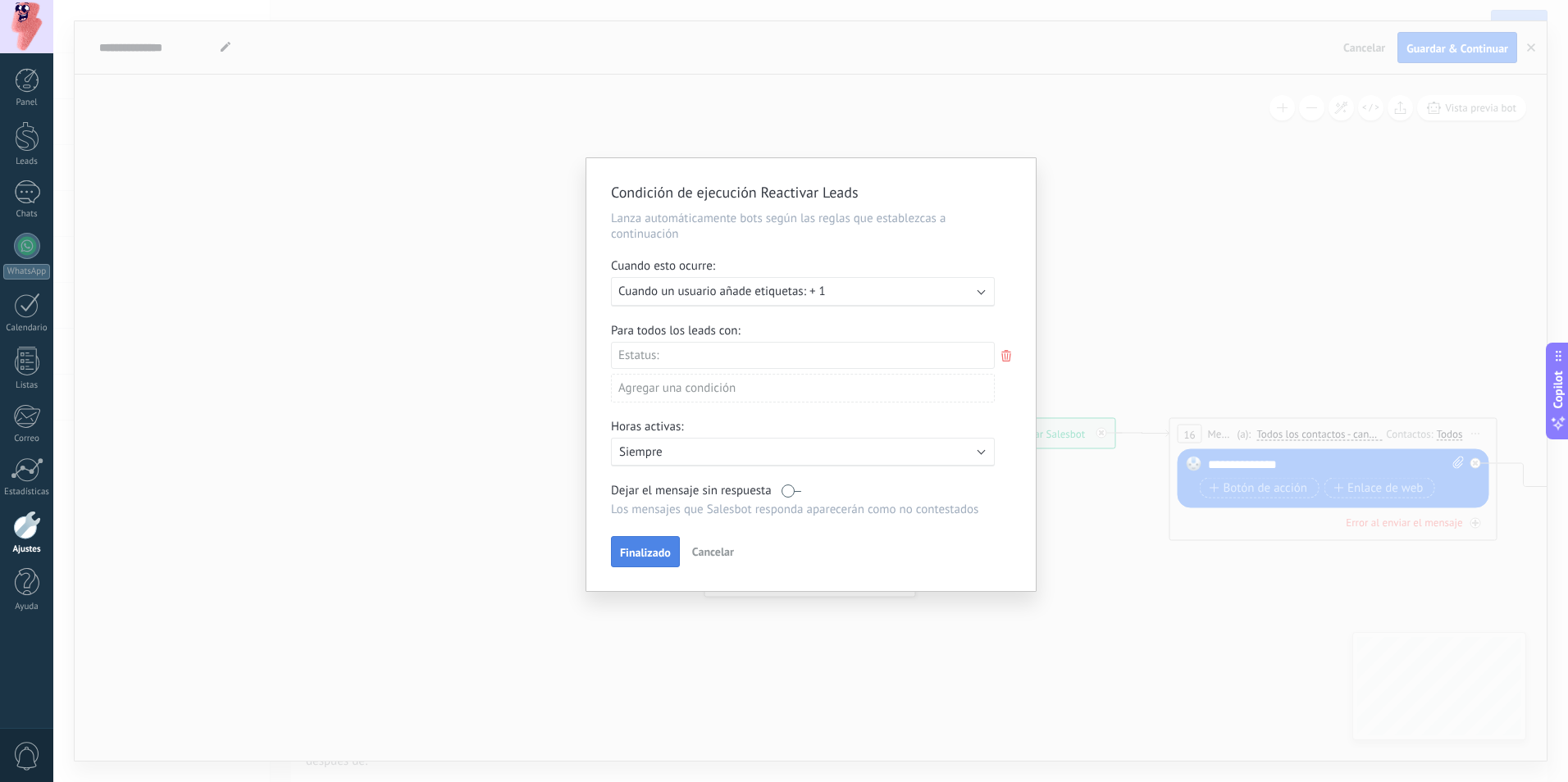
click at [661, 544] on button "Finalizado" at bounding box center [645, 552] width 69 height 31
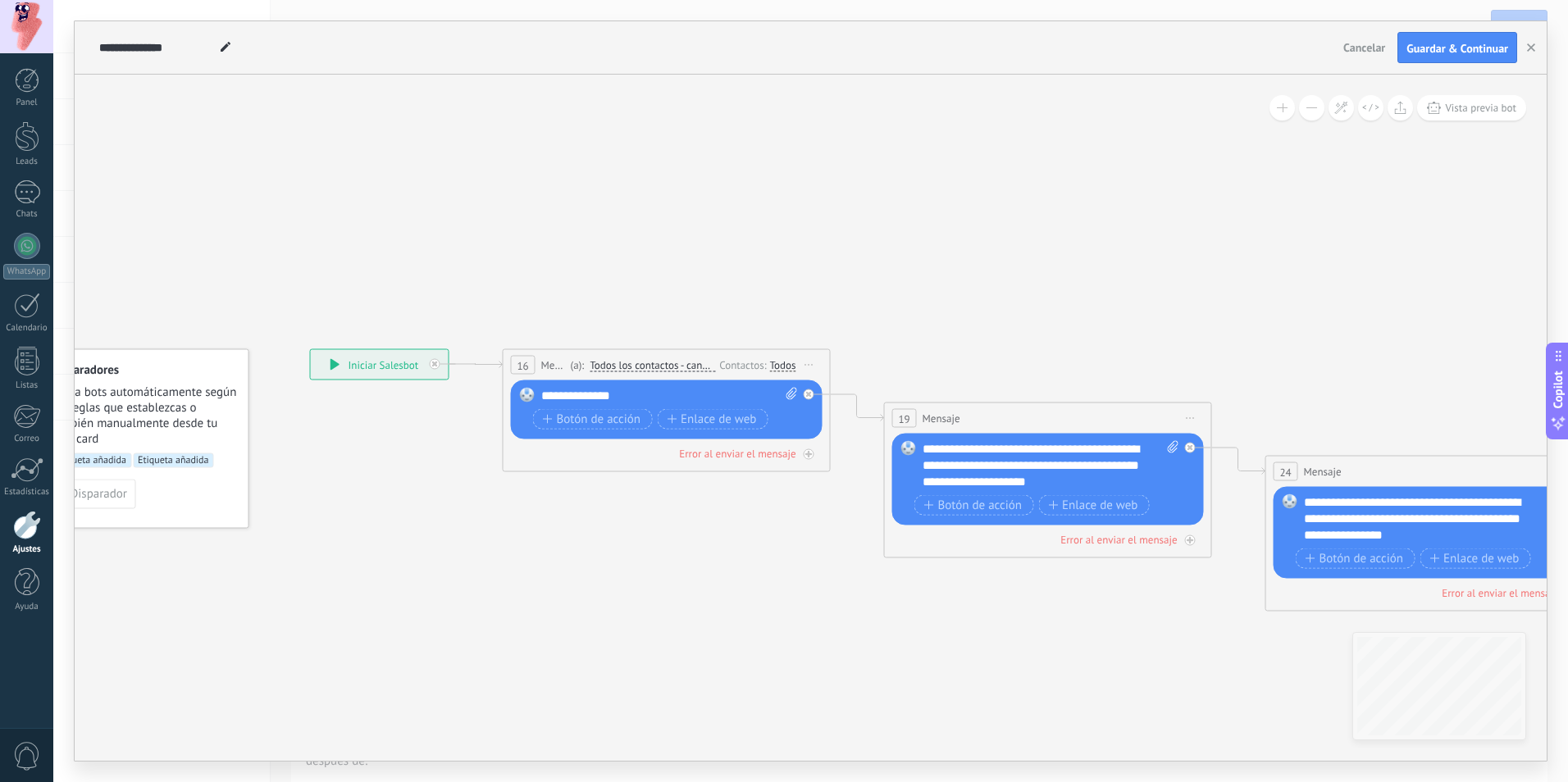
drag, startPoint x: 1172, startPoint y: 614, endPoint x: 444, endPoint y: 518, distance: 734.3
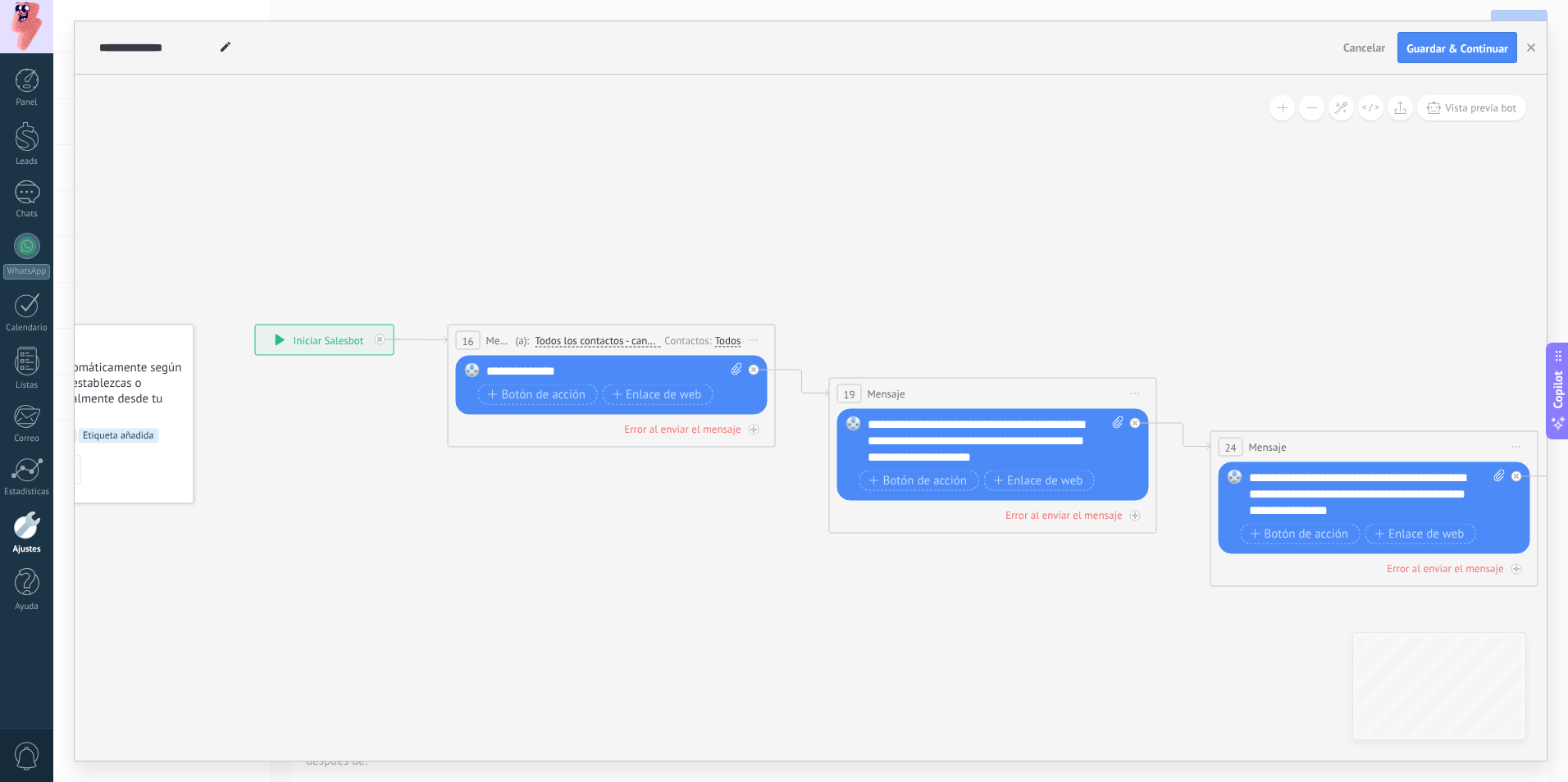
drag, startPoint x: 1130, startPoint y: 608, endPoint x: 798, endPoint y: 530, distance: 341.0
click at [818, 538] on icon at bounding box center [1551, 745] width 3411 height 1661
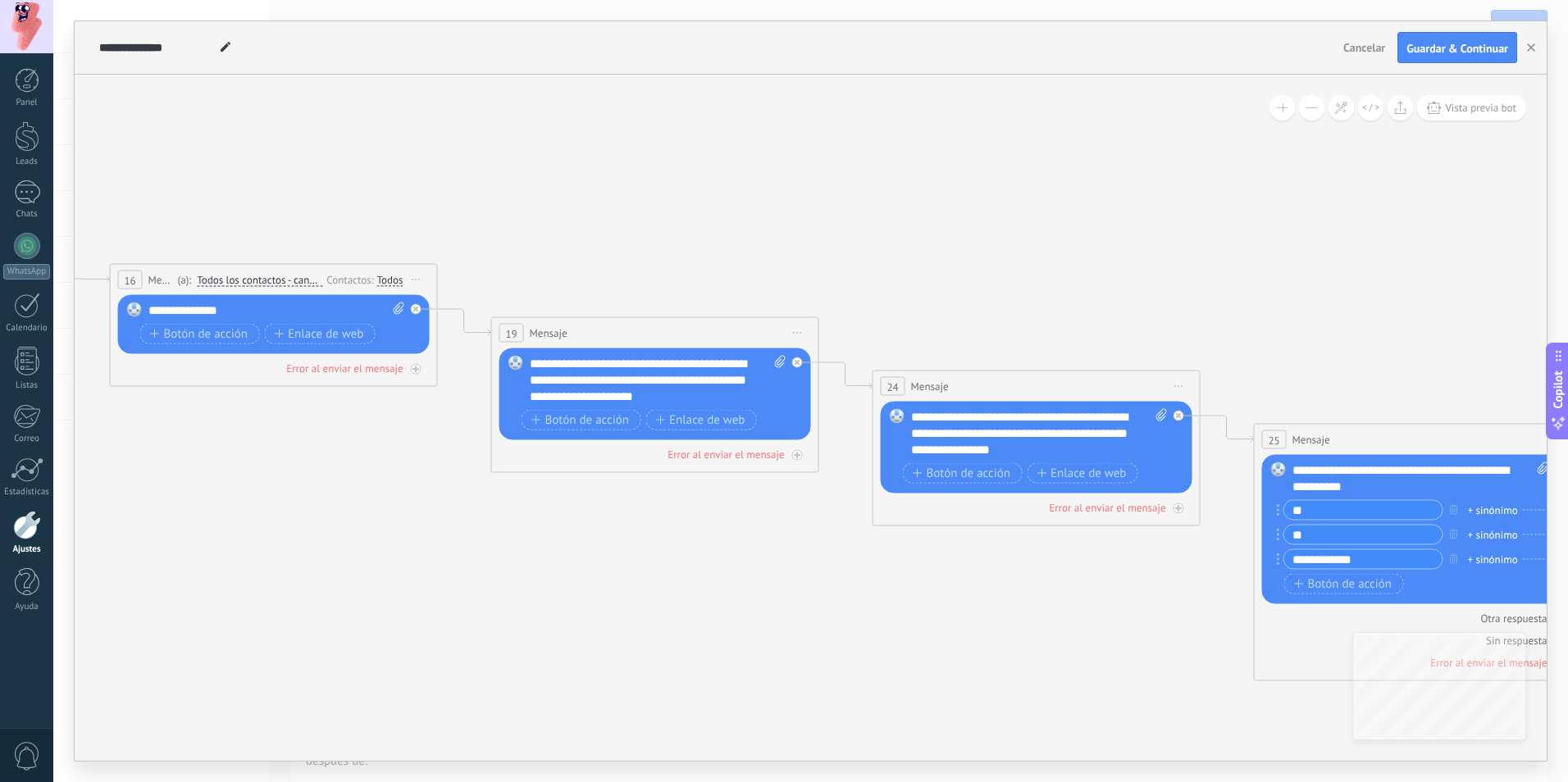
drag, startPoint x: 1137, startPoint y: 605, endPoint x: 891, endPoint y: 499, distance: 267.9
click at [934, 533] on icon at bounding box center [1212, 684] width 3411 height 1661
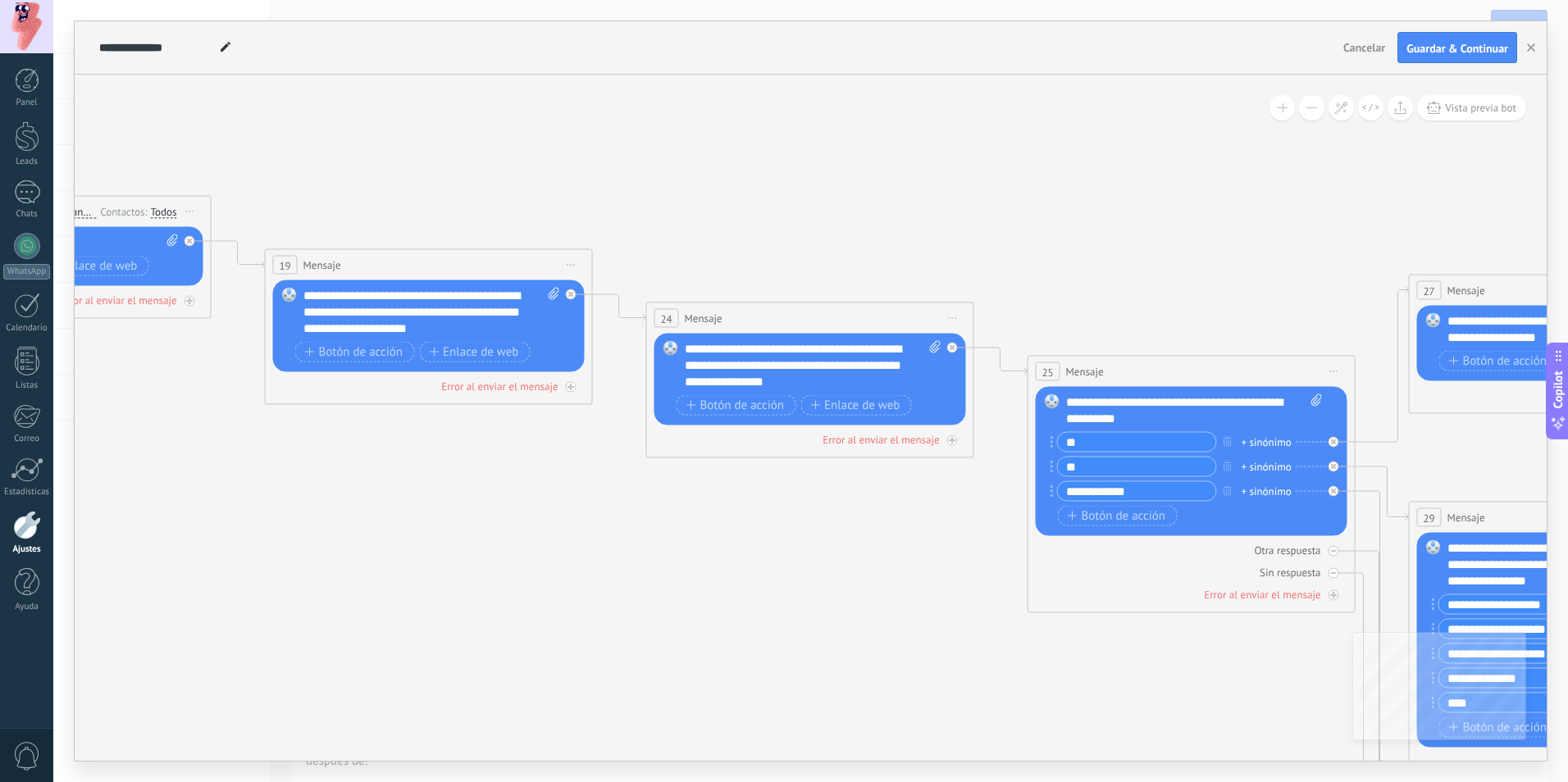
drag, startPoint x: 1135, startPoint y: 654, endPoint x: 768, endPoint y: 475, distance: 408.3
click at [814, 516] on icon at bounding box center [986, 616] width 3411 height 1661
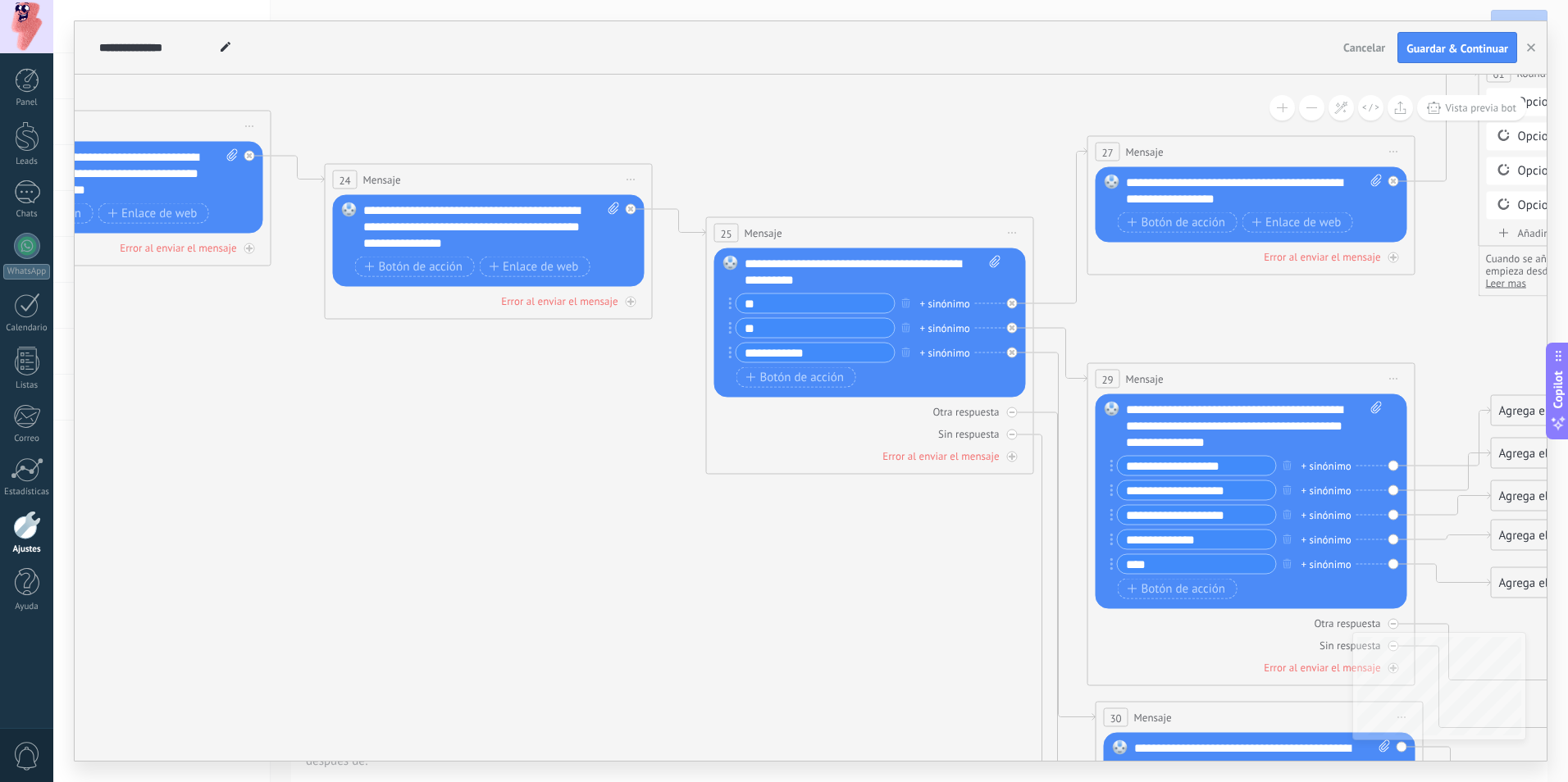
drag, startPoint x: 800, startPoint y: 580, endPoint x: 674, endPoint y: 523, distance: 138.3
click at [686, 526] on icon at bounding box center [665, 478] width 3411 height 1661
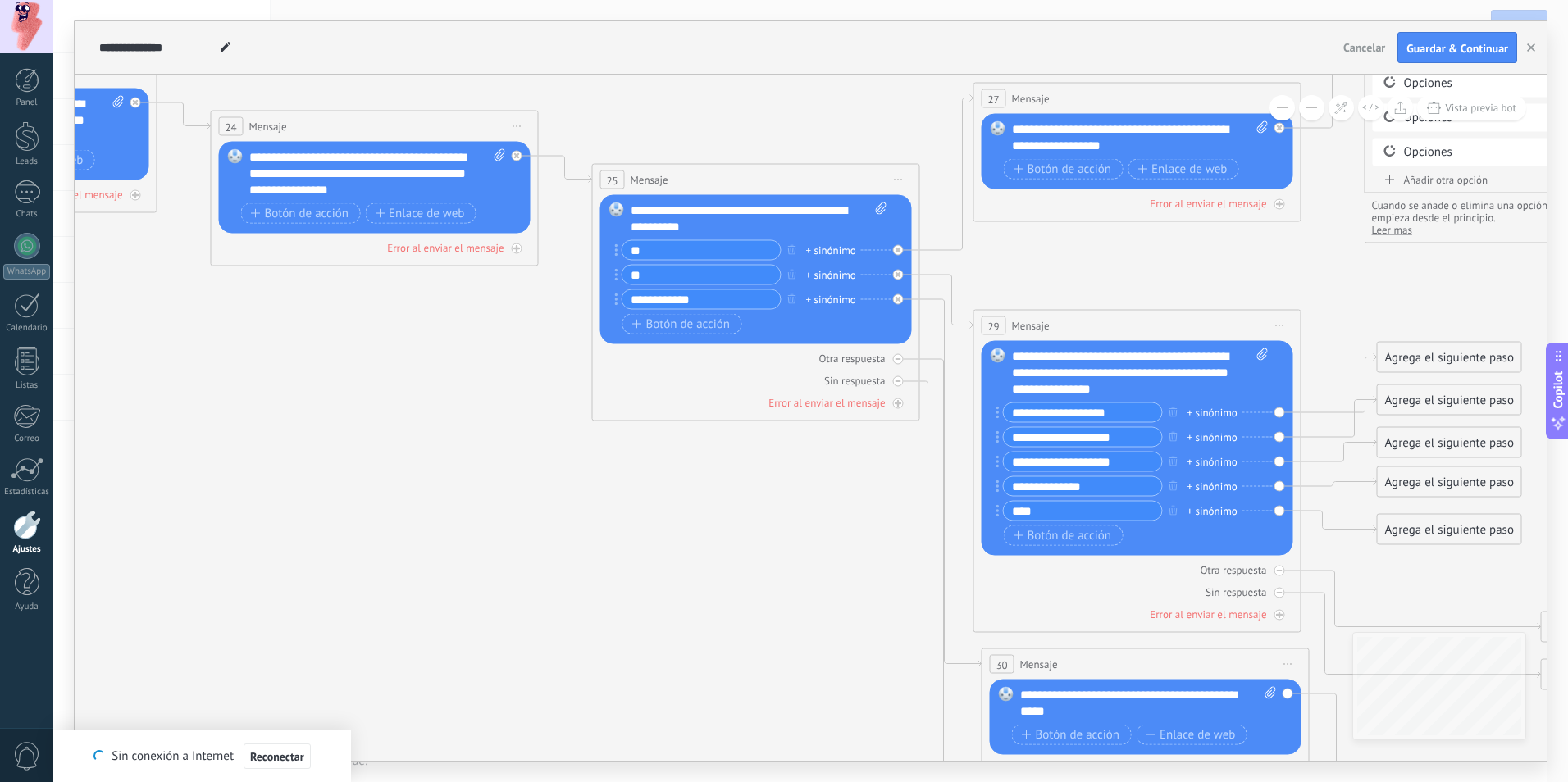
click at [1479, 53] on span "Guardar & Continuar" at bounding box center [1456, 48] width 102 height 12
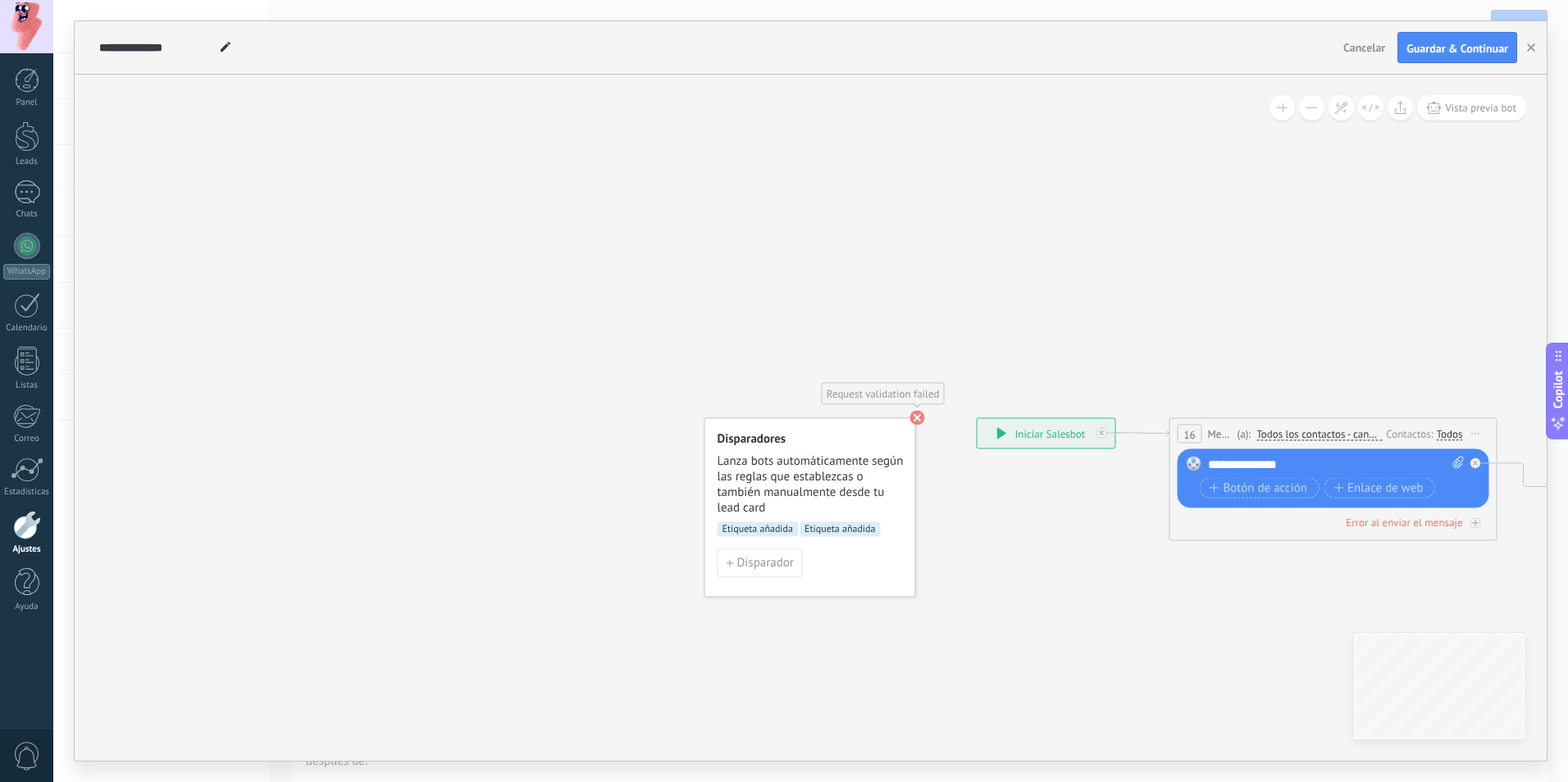
click at [849, 522] on span "Etiqueta añadida" at bounding box center [840, 530] width 81 height 15
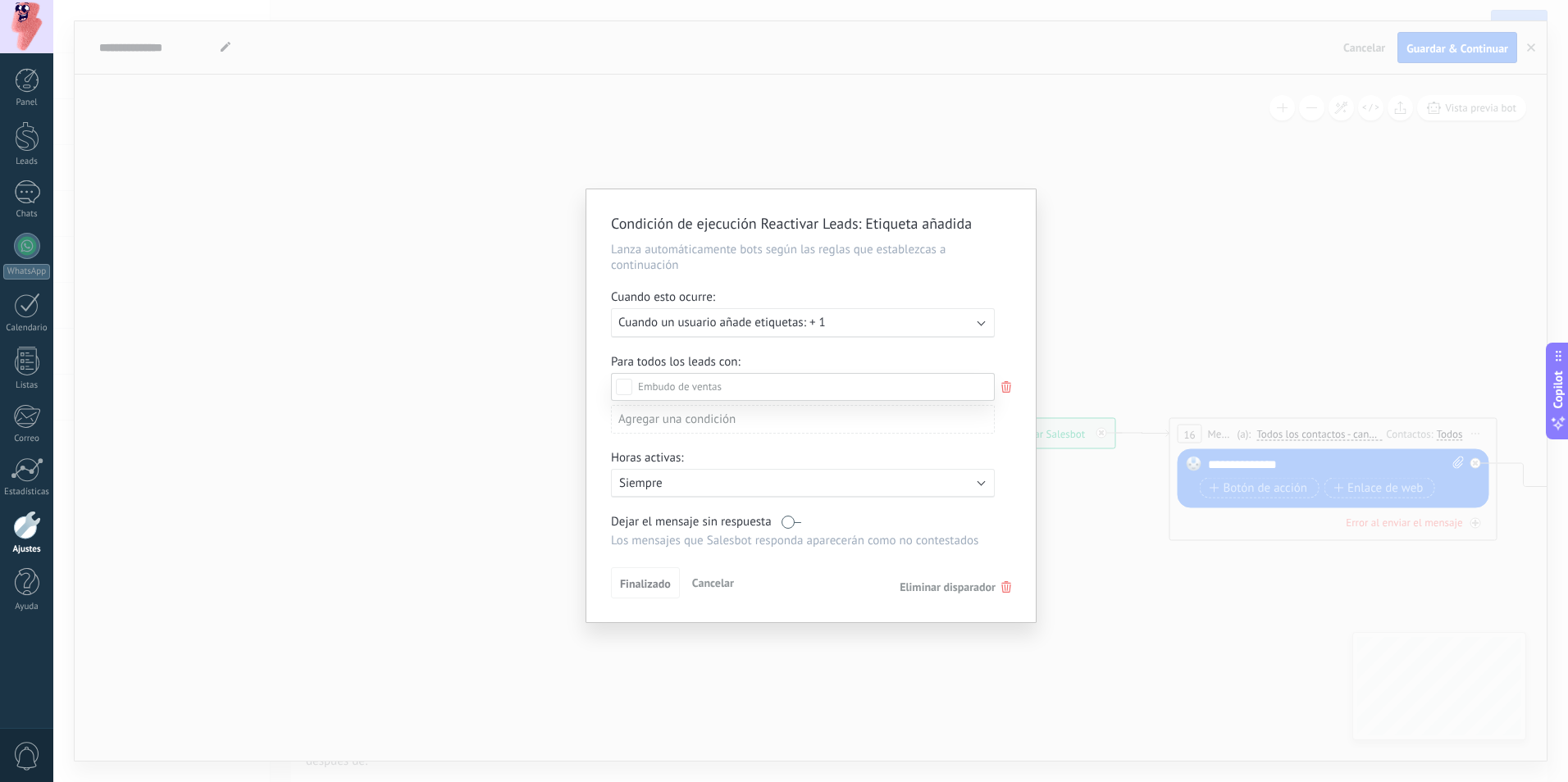
click at [1002, 591] on div at bounding box center [810, 391] width 1514 height 782
click at [1004, 588] on icon at bounding box center [1005, 586] width 10 height 12
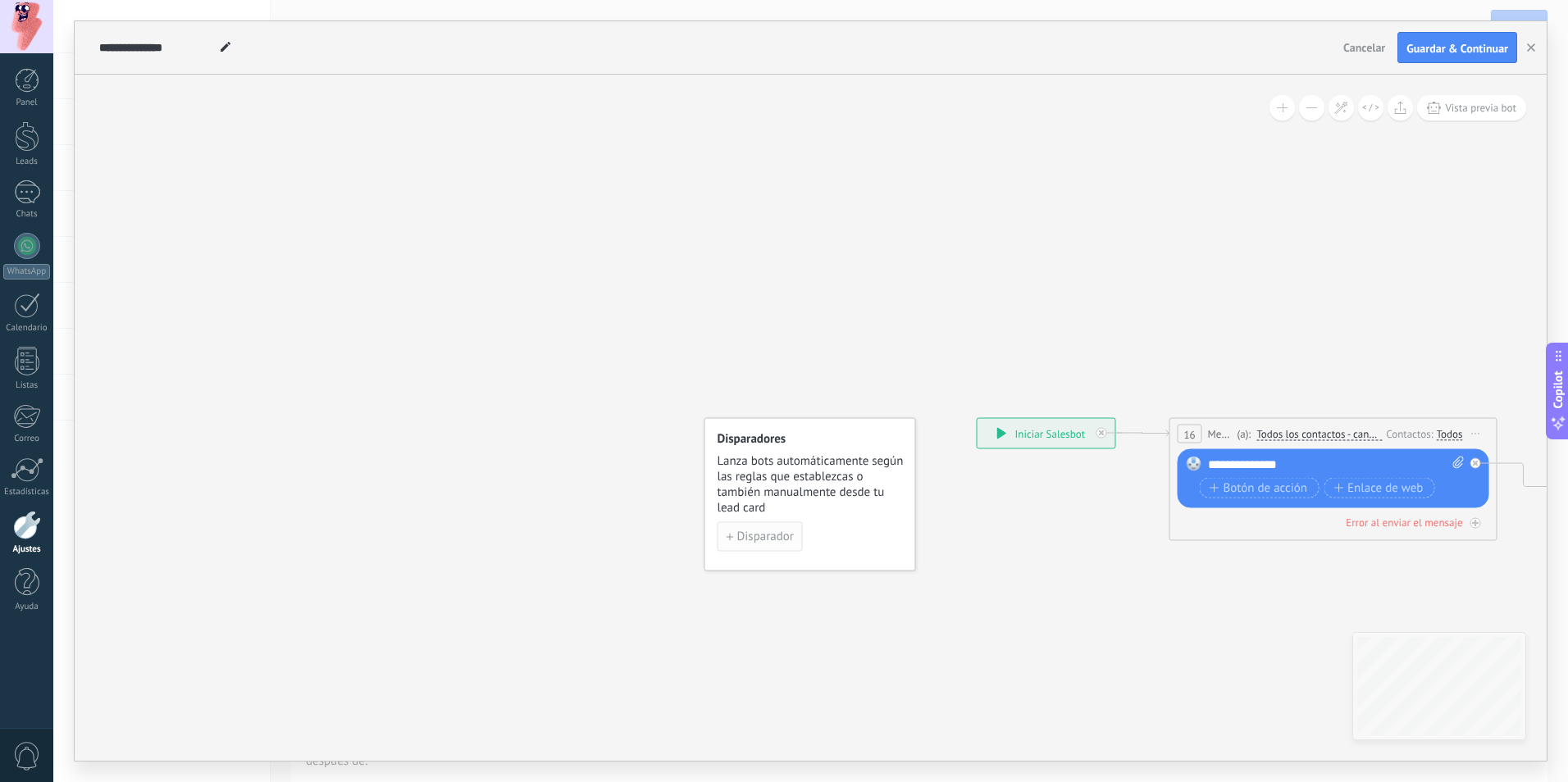
click at [791, 537] on span "Disparador" at bounding box center [766, 537] width 57 height 12
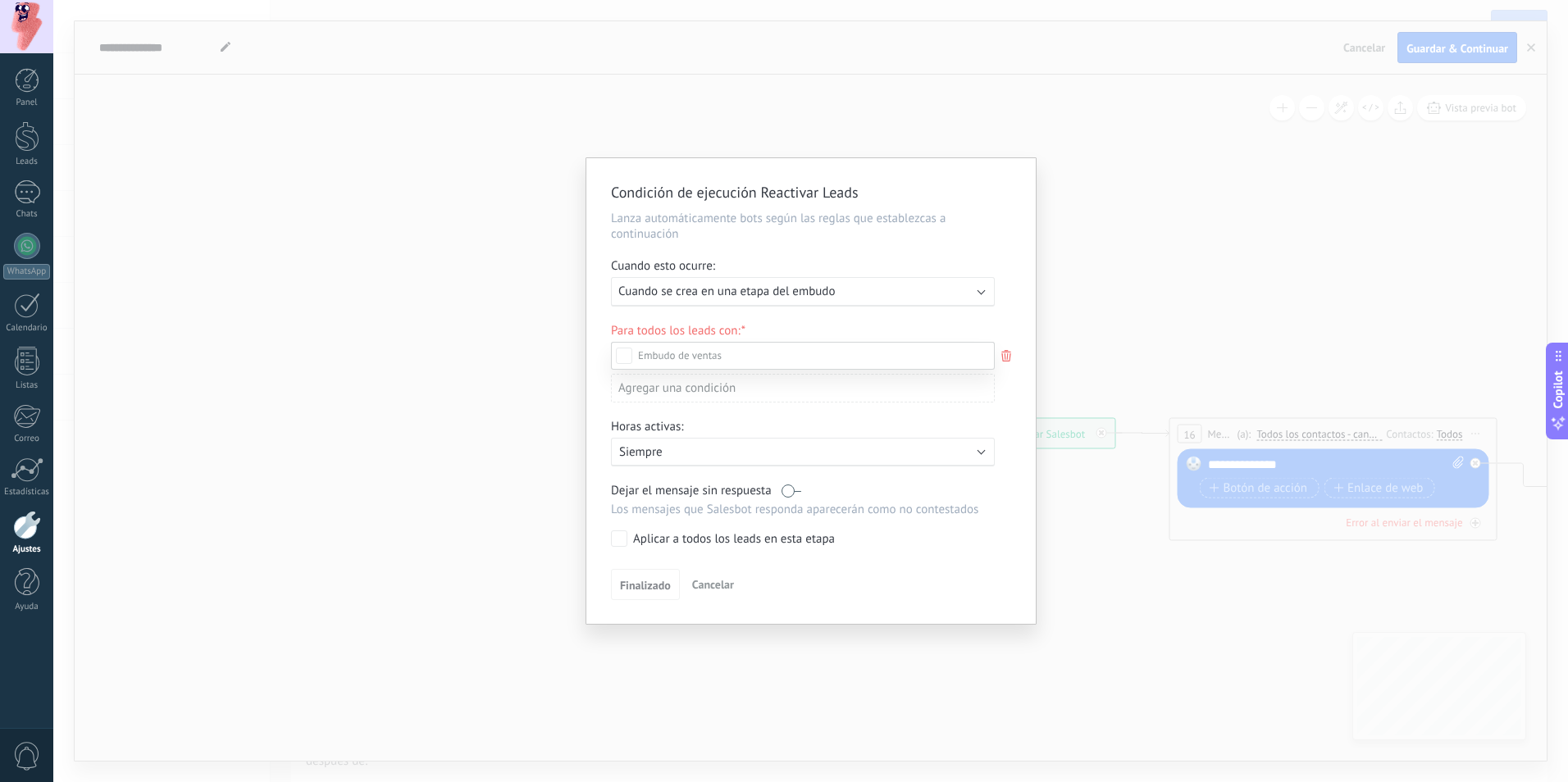
click at [792, 295] on div at bounding box center [810, 391] width 1514 height 782
click at [810, 287] on span "Cuando se crea en una etapa del embudo" at bounding box center [726, 291] width 217 height 16
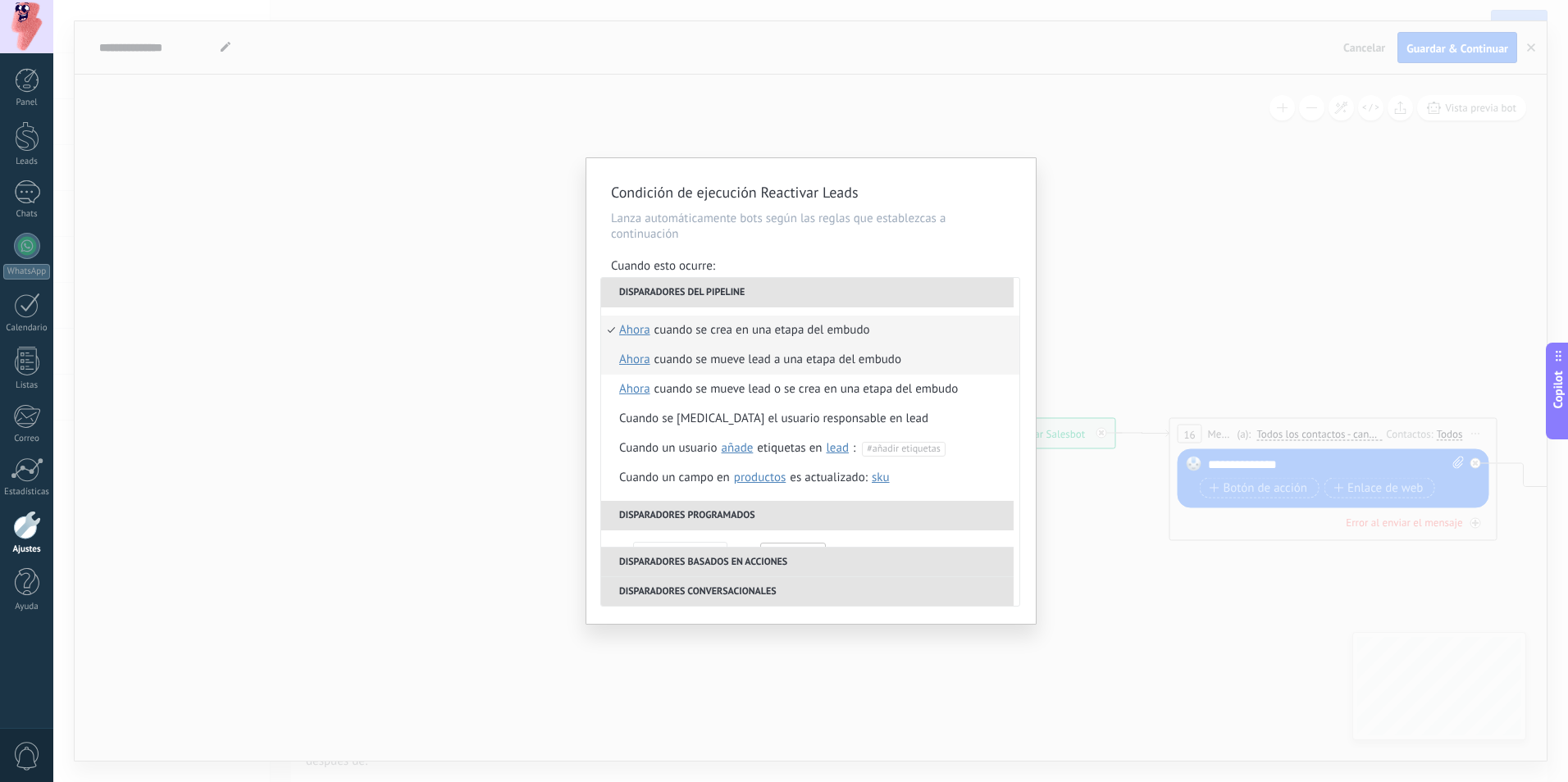
click at [824, 362] on div "Cuando se mueve lead a una etapa del embudo" at bounding box center [778, 359] width 247 height 29
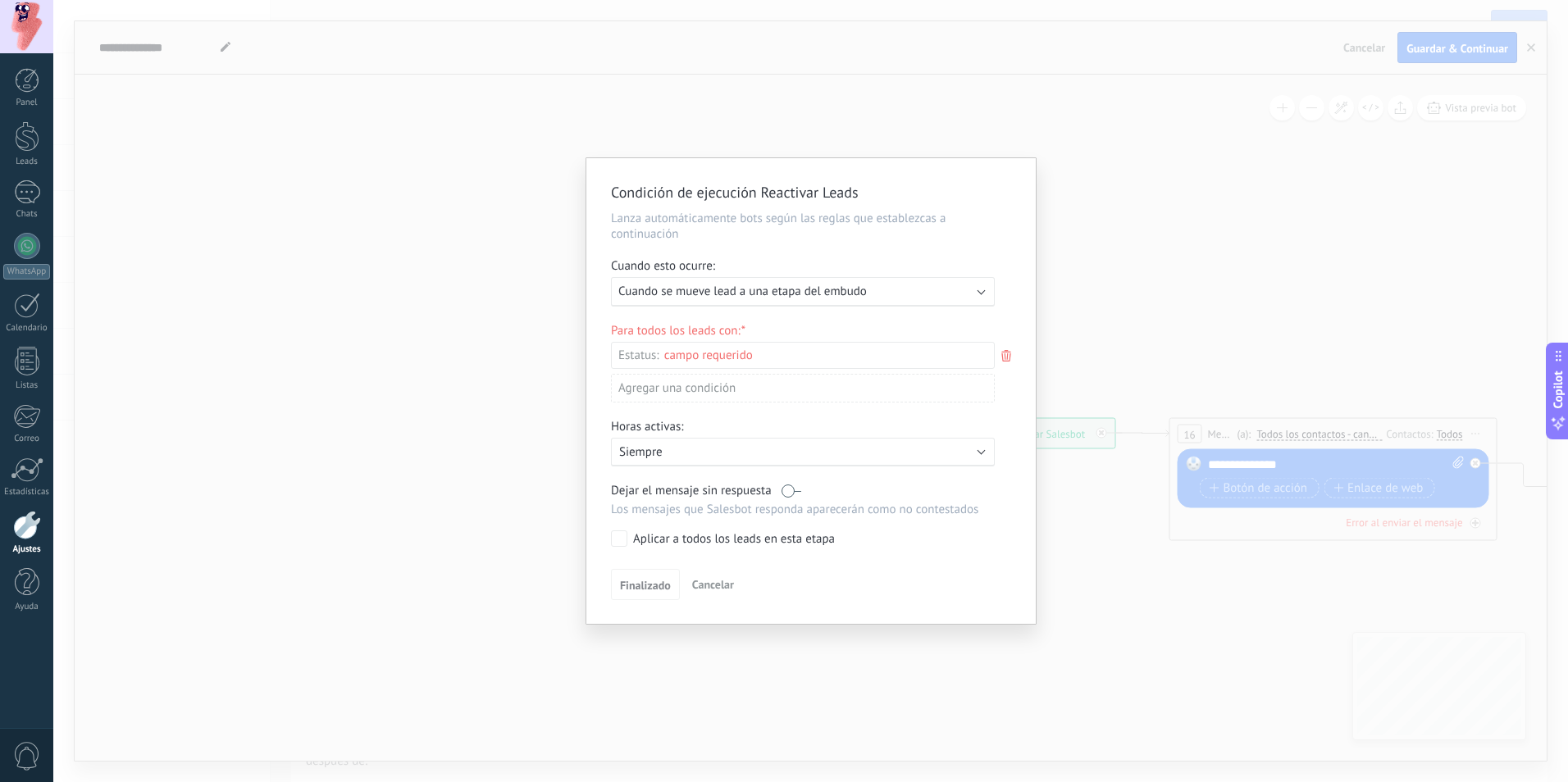
click at [0, 0] on div "Incoming leads Contacto inicial Negociación Debate contractual Discusión de con…" at bounding box center [0, 0] width 0 height 0
click at [969, 326] on div at bounding box center [810, 391] width 1514 height 782
click at [703, 577] on span "Cancelar" at bounding box center [713, 584] width 42 height 15
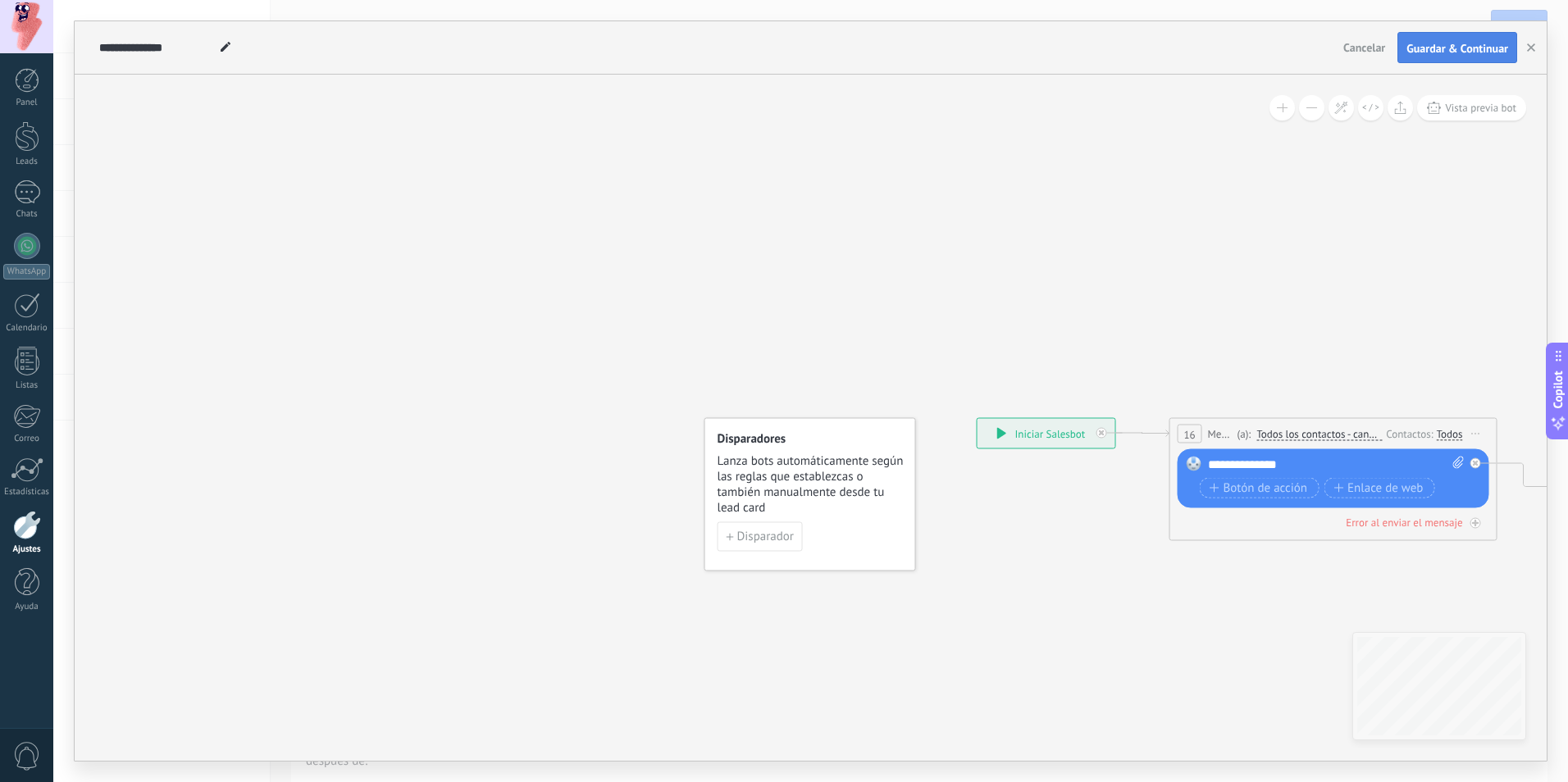
click at [1457, 47] on span "Guardar & Continuar" at bounding box center [1456, 48] width 102 height 12
click at [779, 533] on span "Disparador" at bounding box center [766, 537] width 57 height 12
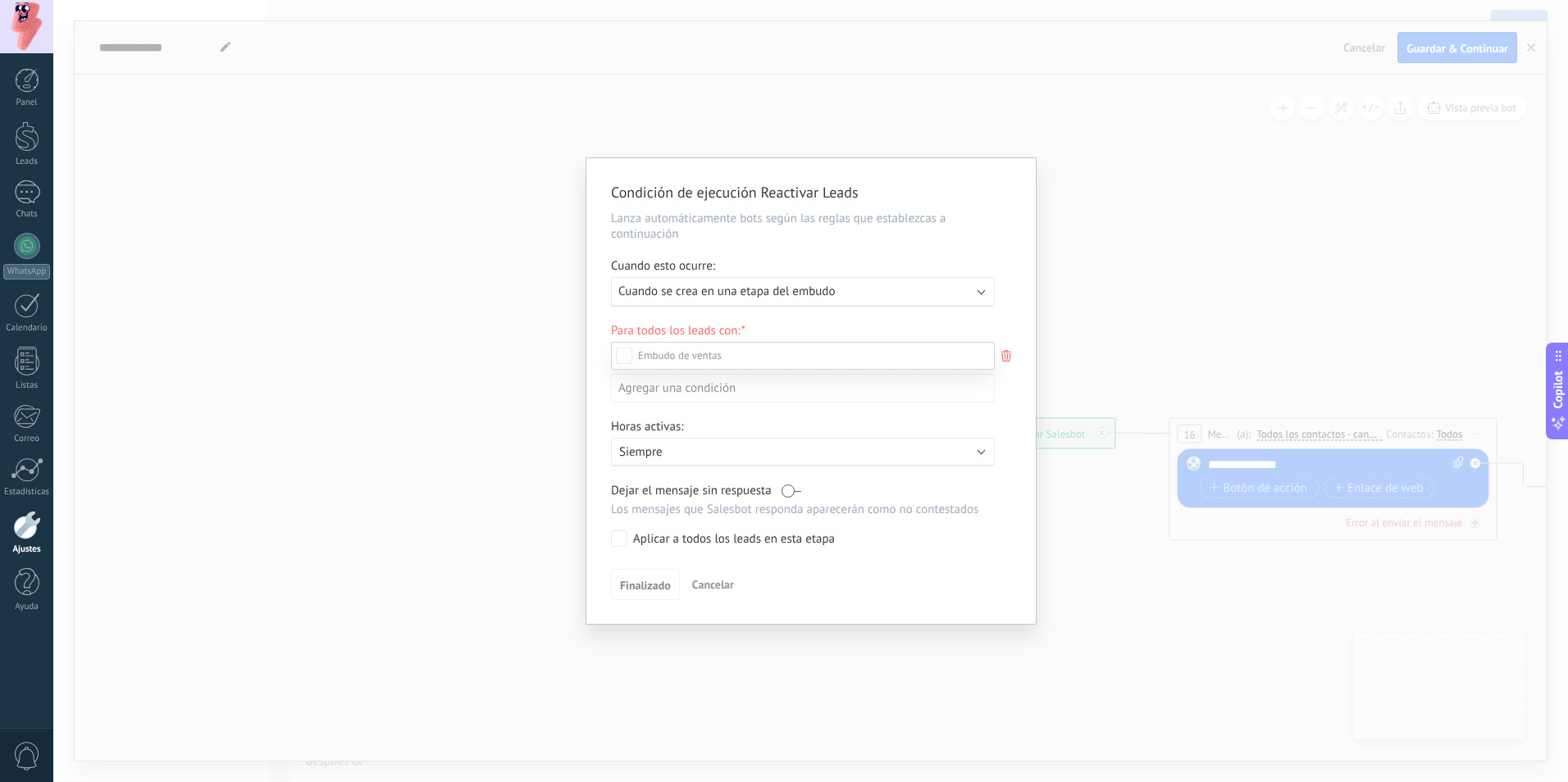
click at [0, 0] on label "Venta Perdido" at bounding box center [0, 0] width 0 height 0
click at [650, 592] on div "Incoming leads Contacto inicial Negociación Debate contractual Discusión de con…" at bounding box center [802, 561] width 383 height 438
click at [631, 590] on span "Finalizado" at bounding box center [646, 588] width 51 height 12
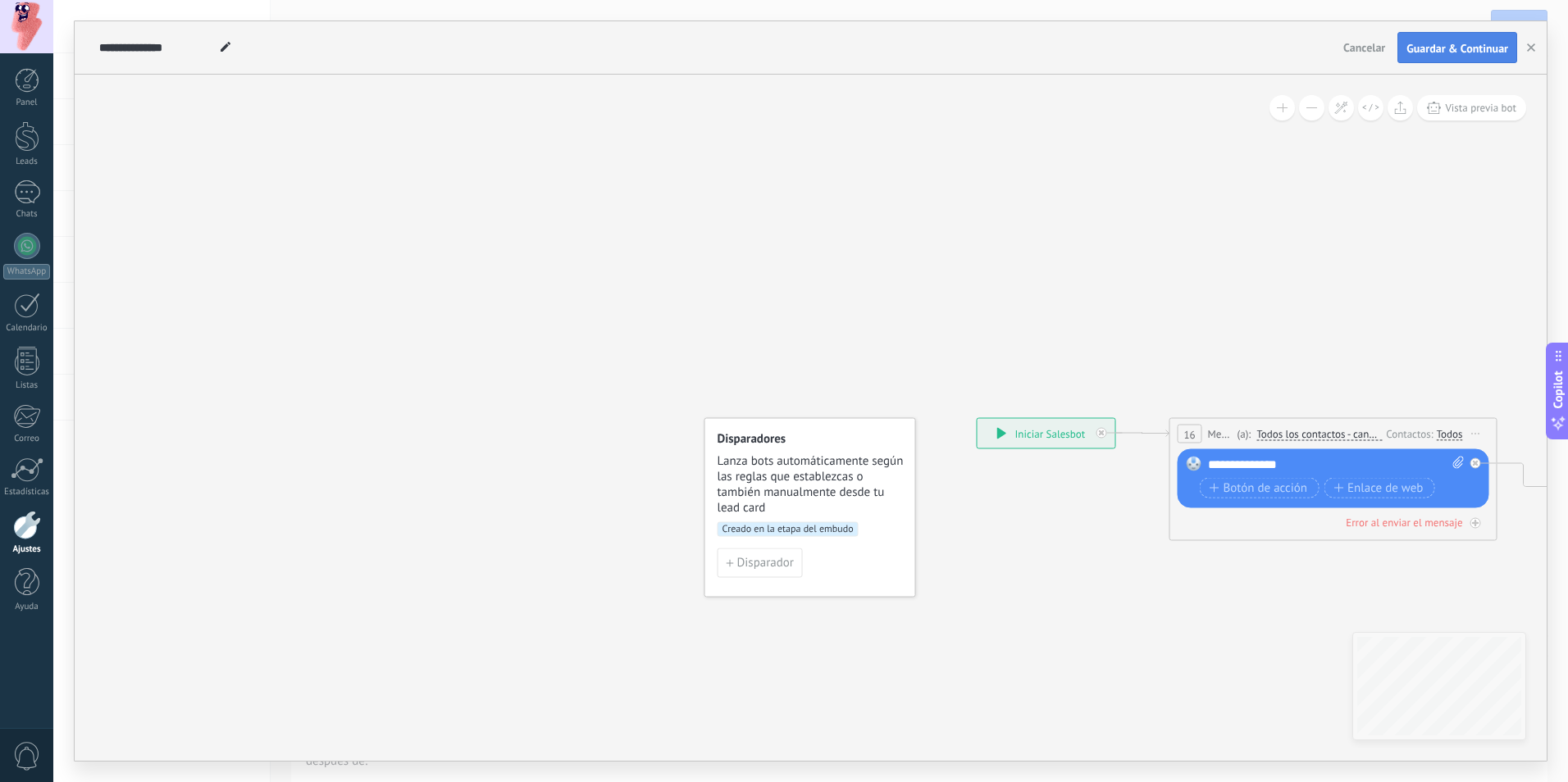
click at [1457, 47] on span "Guardar & Continuar" at bounding box center [1456, 48] width 102 height 12
click at [999, 434] on icon at bounding box center [1002, 434] width 9 height 12
click at [793, 525] on span "Creado en la etapa del embudo" at bounding box center [788, 530] width 141 height 15
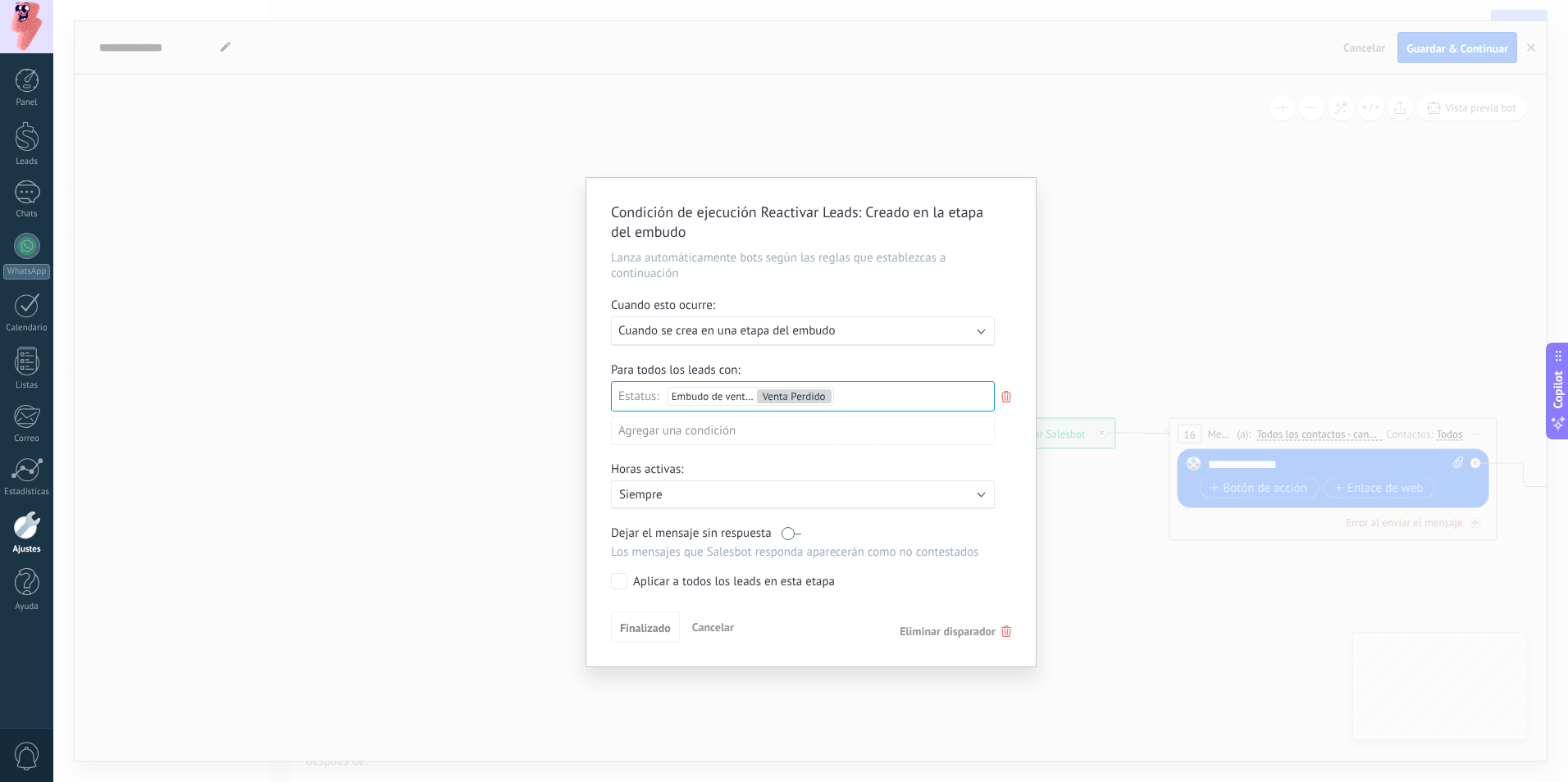
click at [999, 394] on icon at bounding box center [1006, 397] width 18 height 20
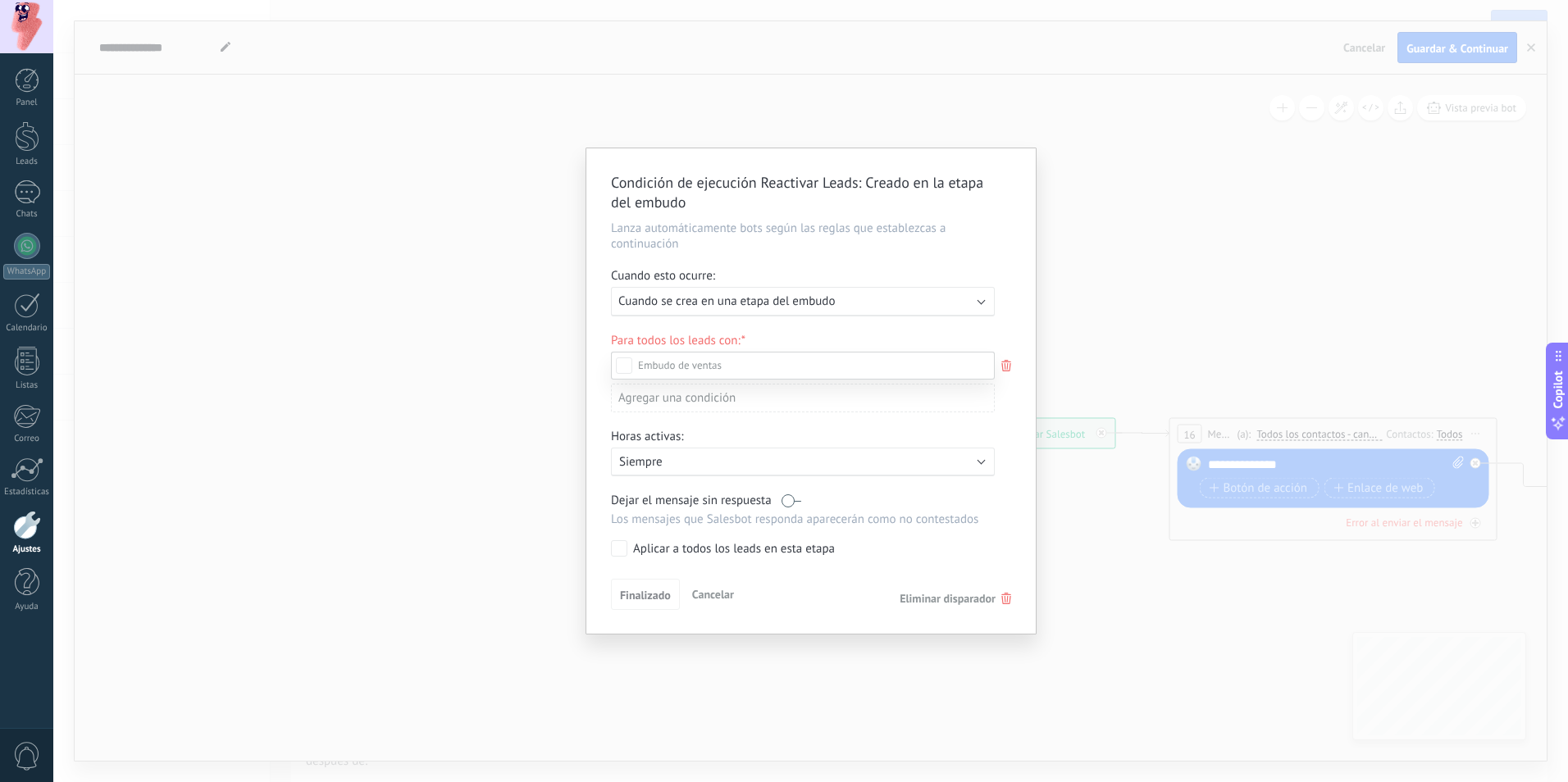
click at [936, 595] on div "Incoming leads Contacto inicial Negociación Debate contractual Discusión de con…" at bounding box center [802, 565] width 383 height 428
click at [999, 600] on span "Eliminar disparador" at bounding box center [955, 598] width 112 height 15
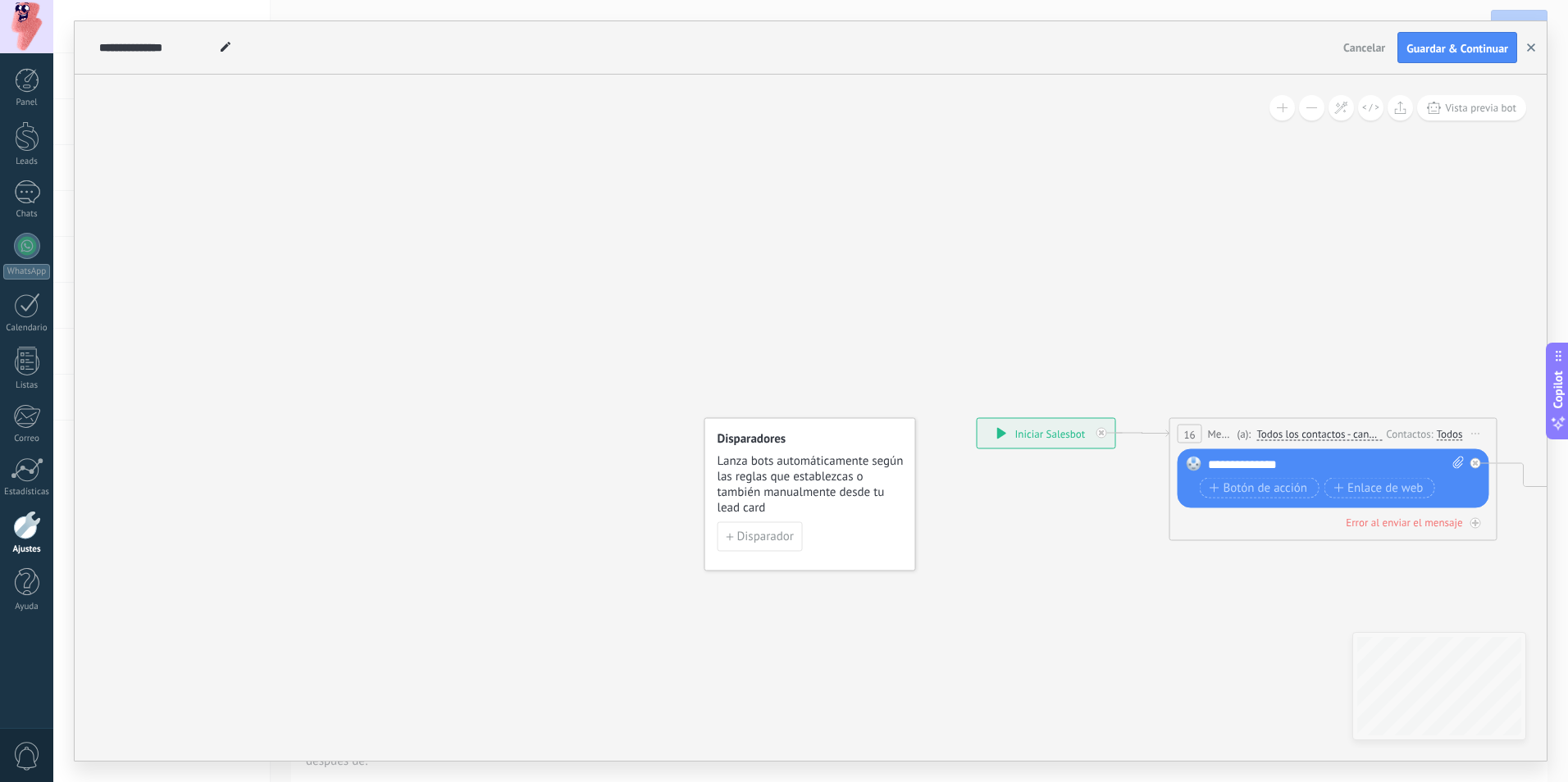
click at [1530, 48] on use "button" at bounding box center [1530, 47] width 8 height 8
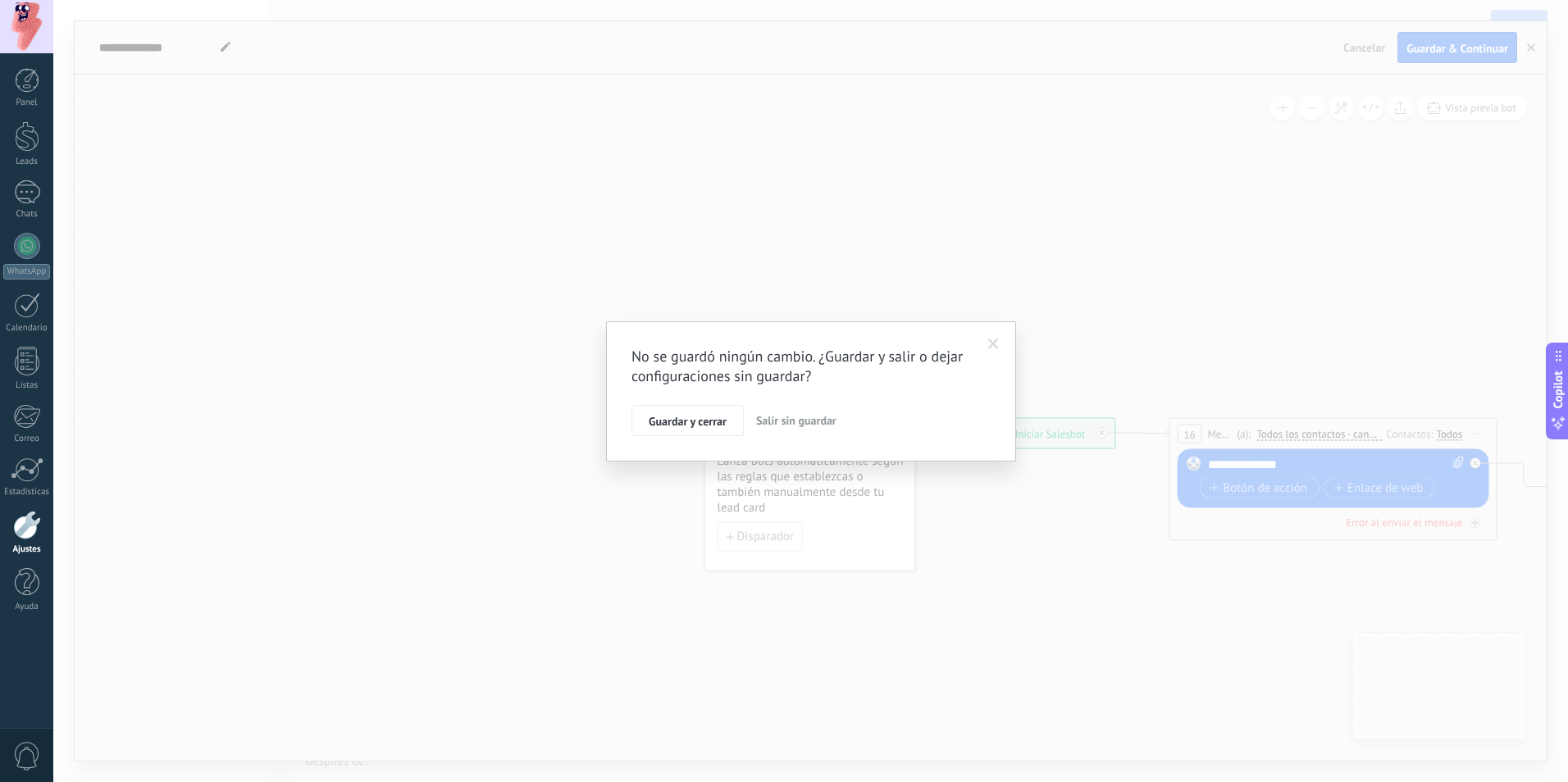
click at [1000, 342] on span at bounding box center [993, 344] width 27 height 27
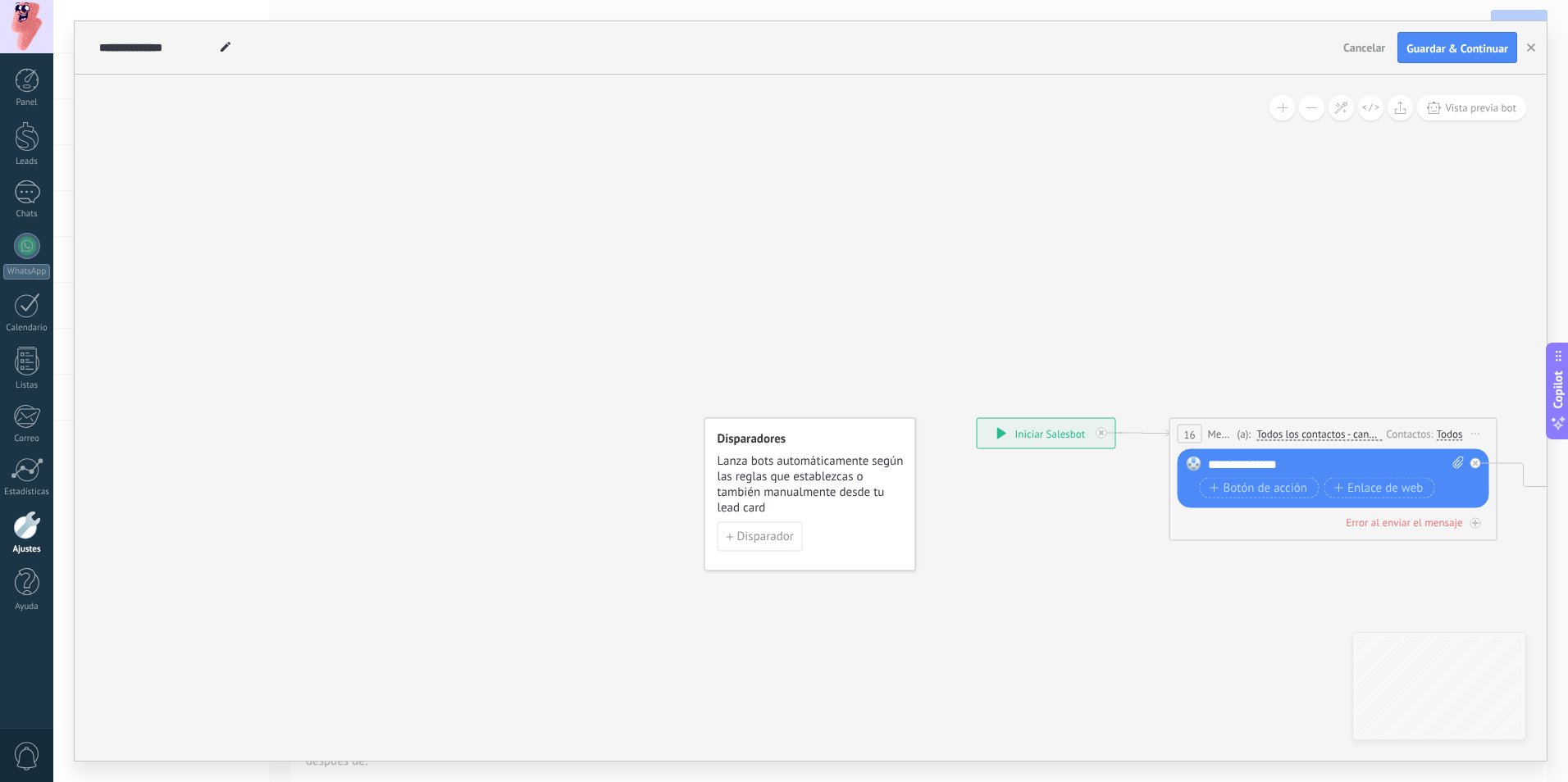
click at [845, 522] on div "Disparador" at bounding box center [810, 537] width 186 height 29
click at [754, 531] on span "Disparador" at bounding box center [766, 537] width 57 height 12
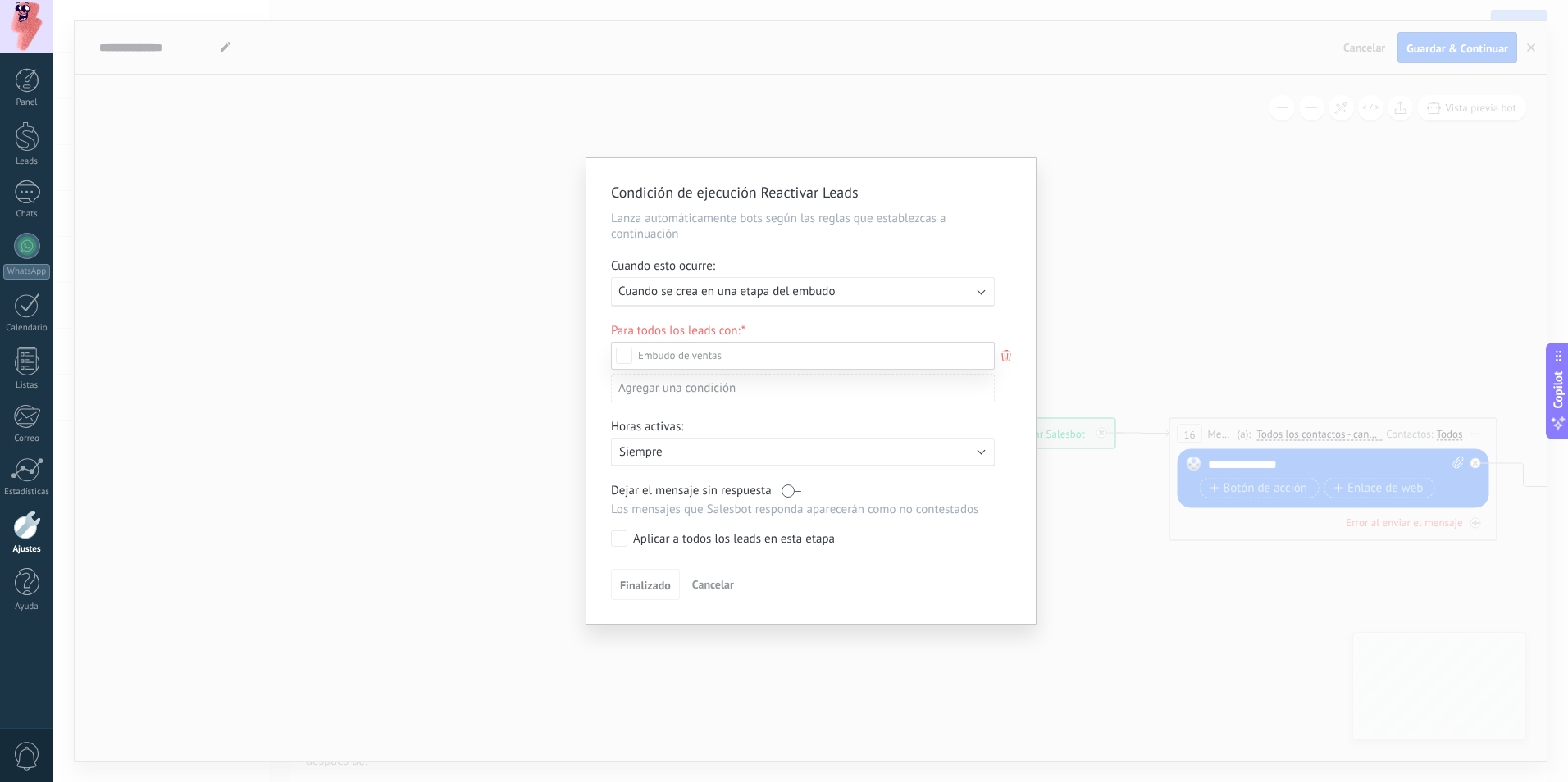
click at [723, 584] on div "Incoming leads Contacto inicial Negociación Debate contractual Discusión de con…" at bounding box center [802, 561] width 383 height 438
click at [1275, 182] on div "Condición de ejecución Reactivar Leads Lanza automáticamente bots según las reg…" at bounding box center [810, 391] width 1514 height 782
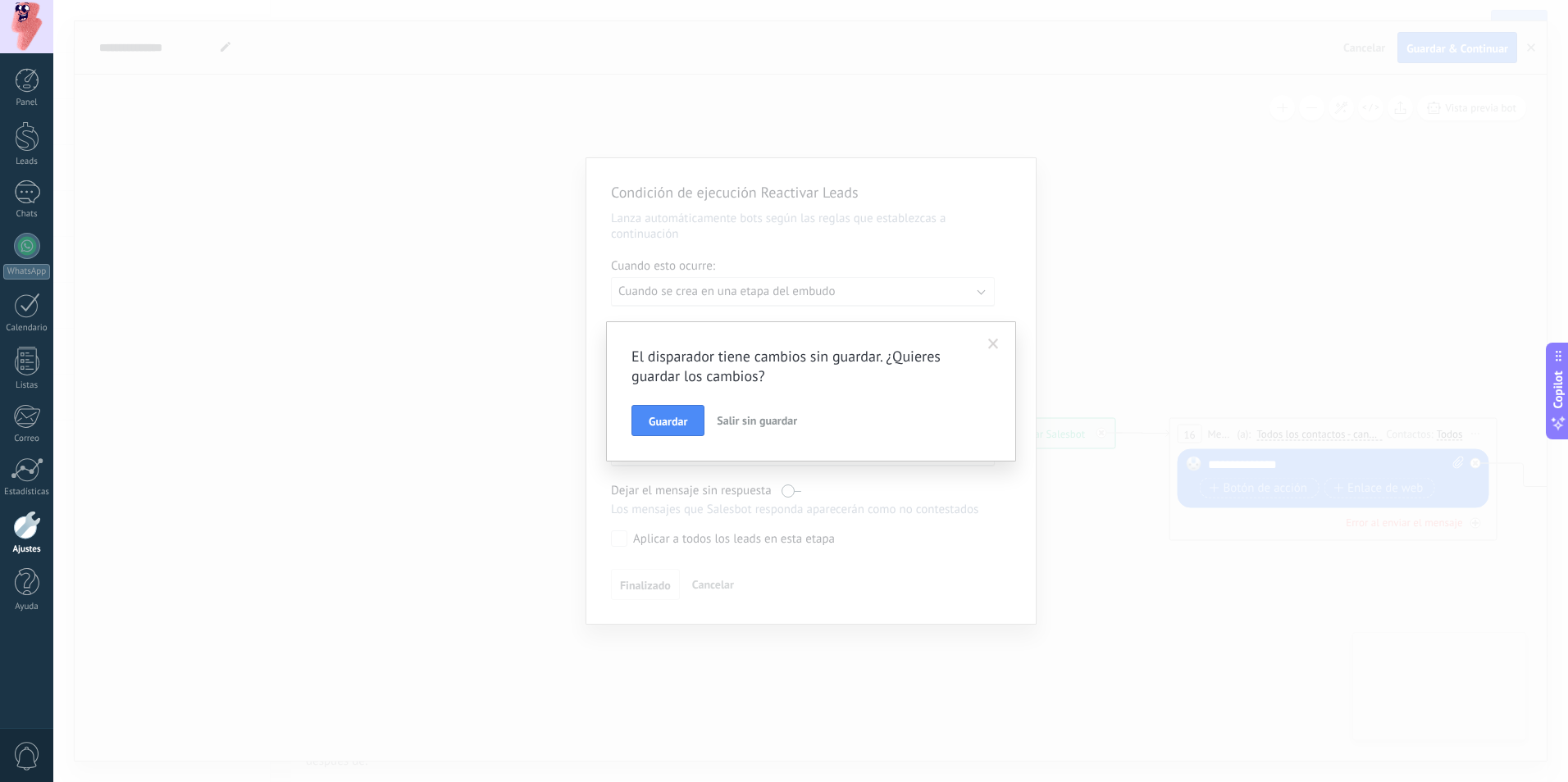
click at [765, 422] on span "Salir sin guardar" at bounding box center [757, 421] width 81 height 15
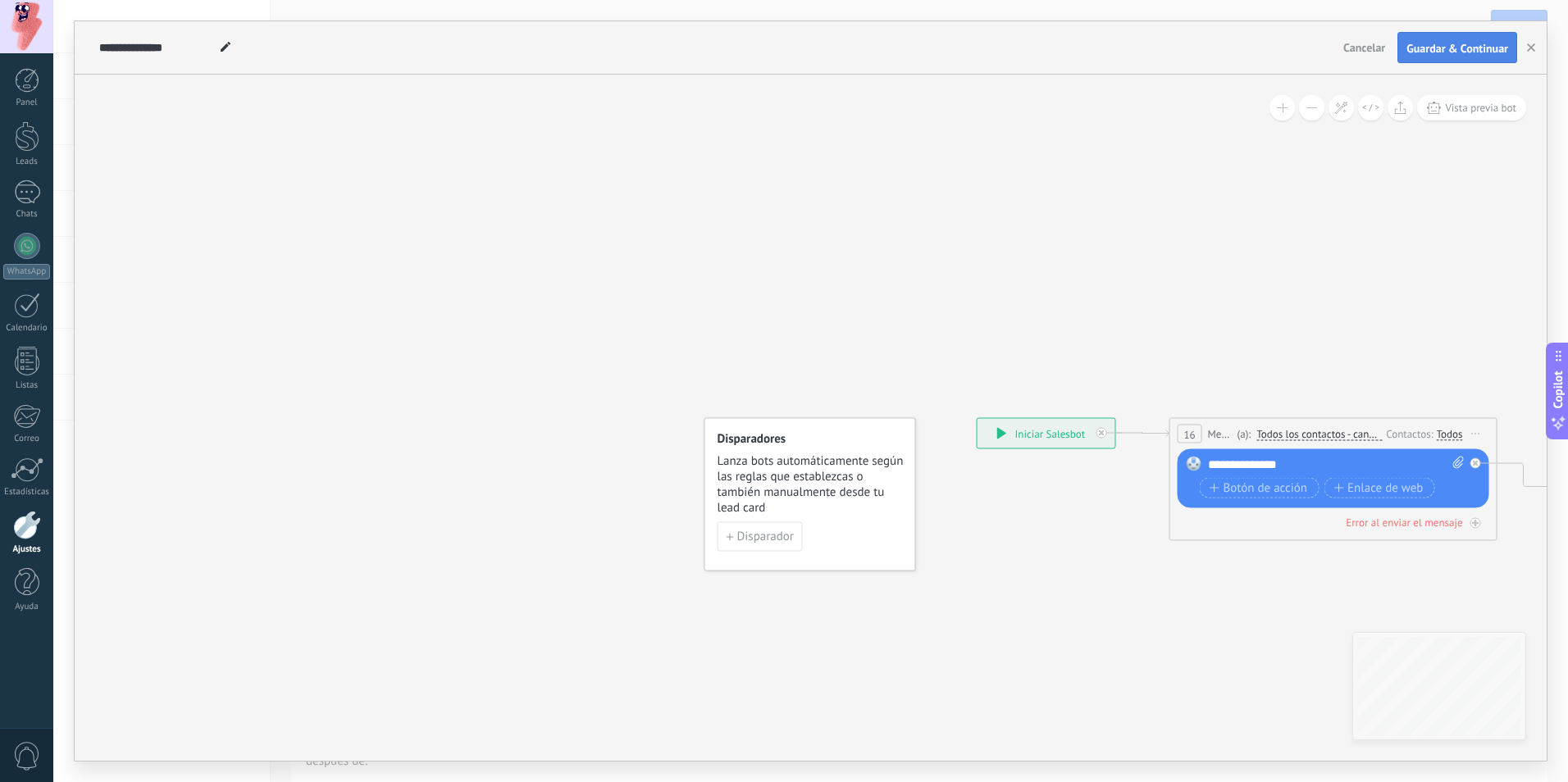
click at [1477, 47] on span "Guardar & Continuar" at bounding box center [1456, 48] width 102 height 12
click at [1525, 53] on button "button" at bounding box center [1530, 48] width 25 height 31
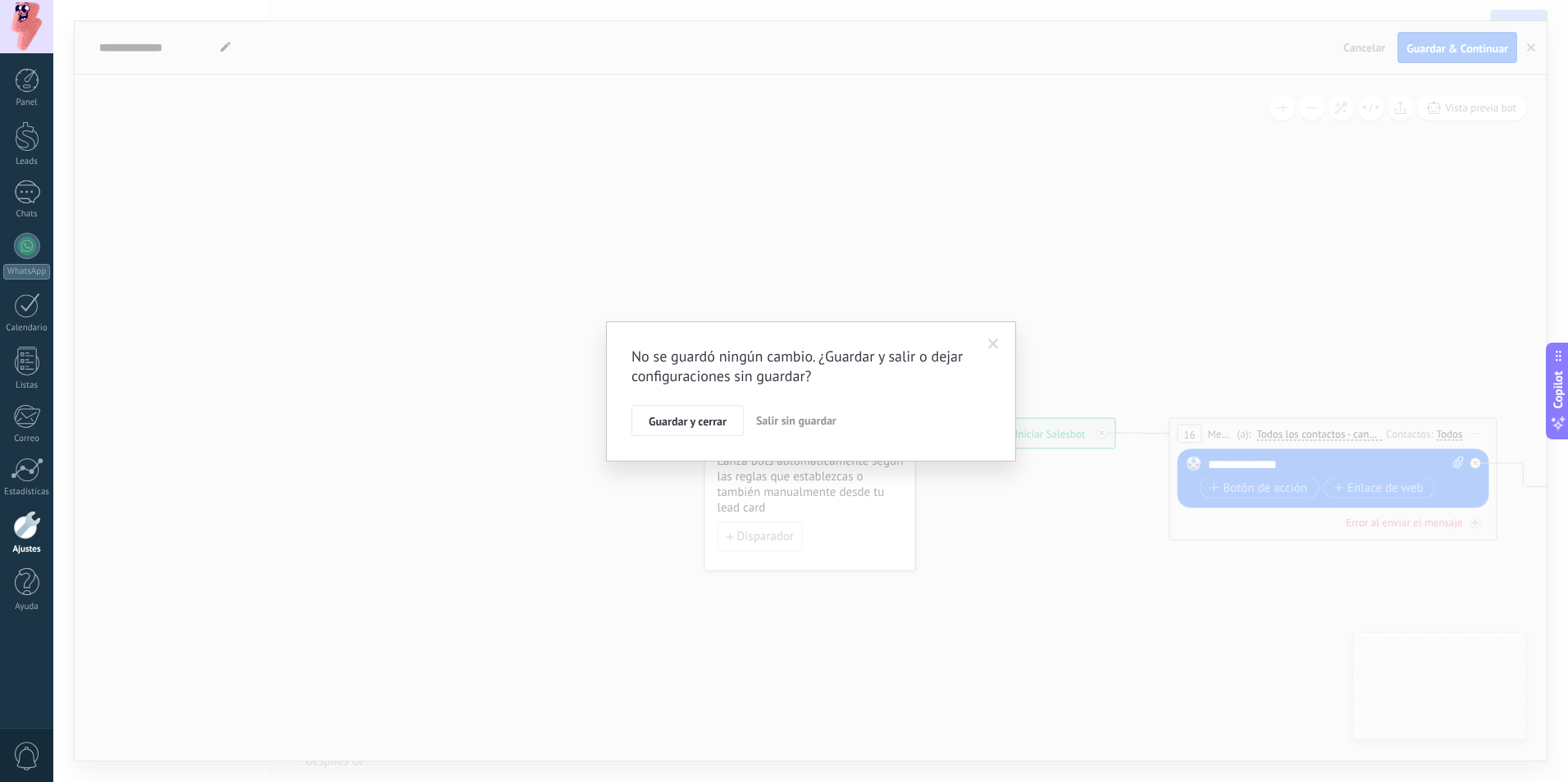
click at [717, 425] on span "Guardar y cerrar" at bounding box center [687, 421] width 78 height 12
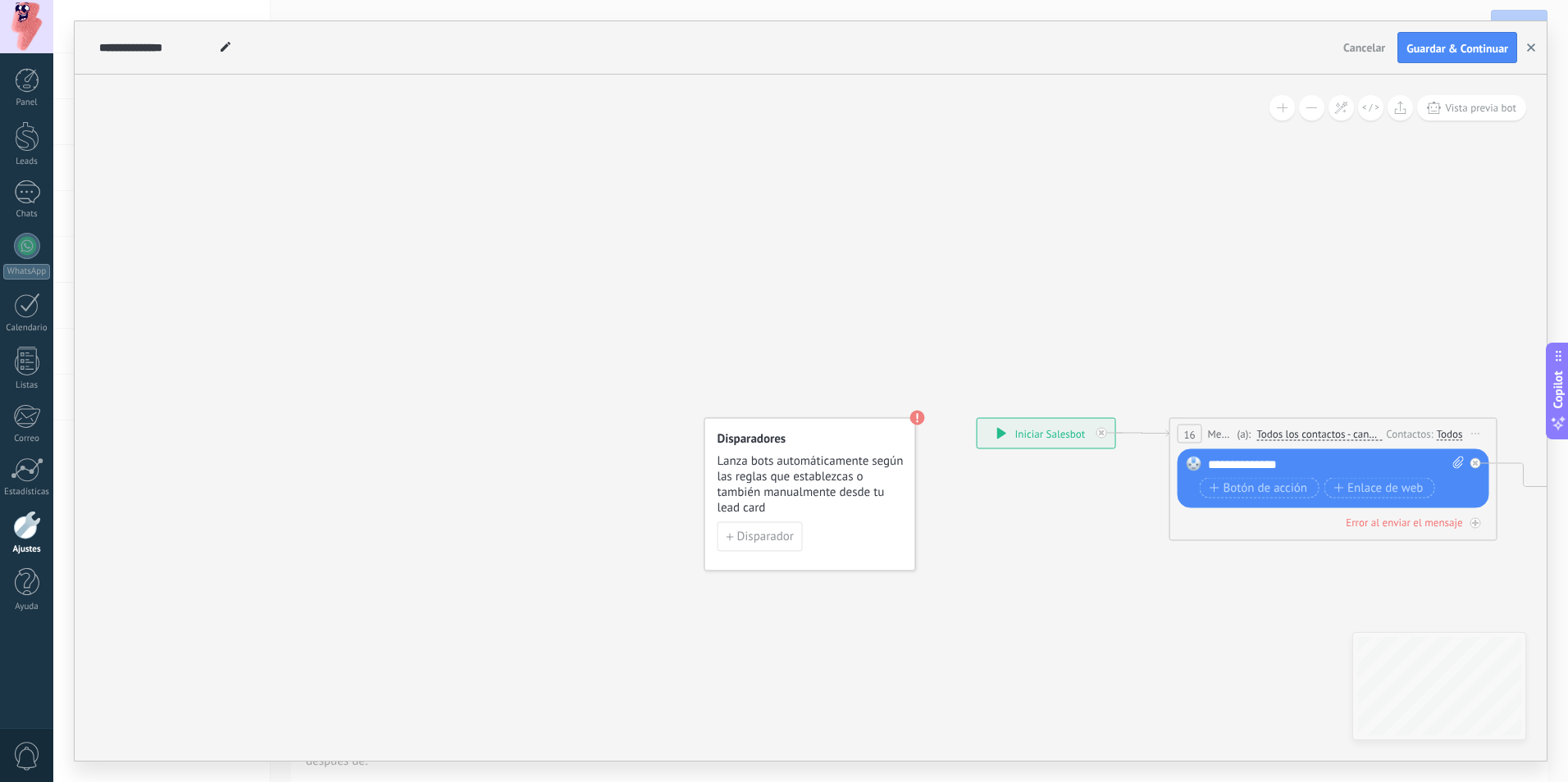
click at [1525, 47] on button "button" at bounding box center [1530, 48] width 25 height 31
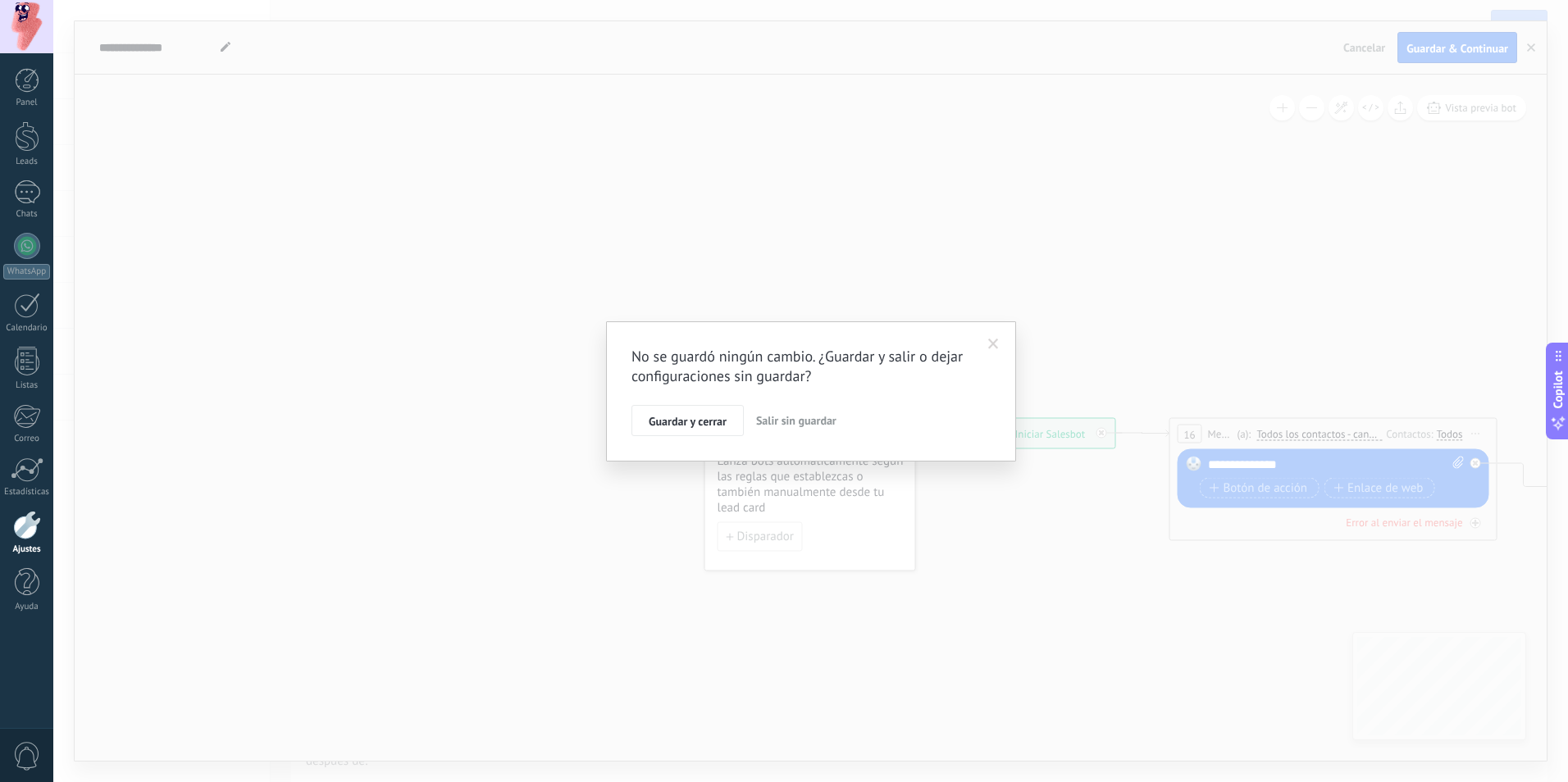
click at [818, 420] on span "Salir sin guardar" at bounding box center [796, 421] width 81 height 15
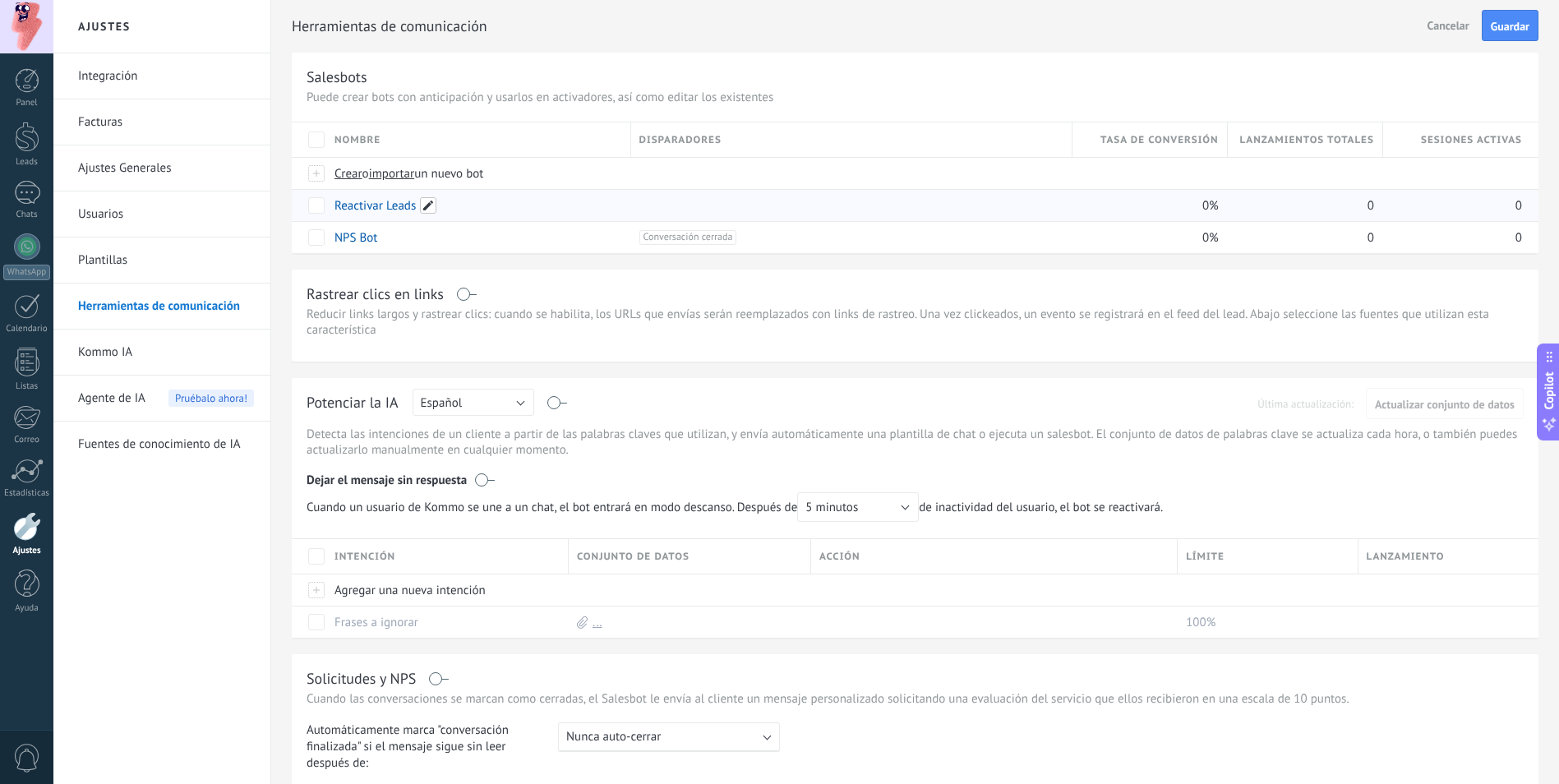
click at [428, 203] on span at bounding box center [428, 205] width 17 height 17
click at [432, 249] on button "Cancelar" at bounding box center [442, 242] width 55 height 31
click at [368, 198] on link "Reactivar Leads" at bounding box center [375, 205] width 82 height 16
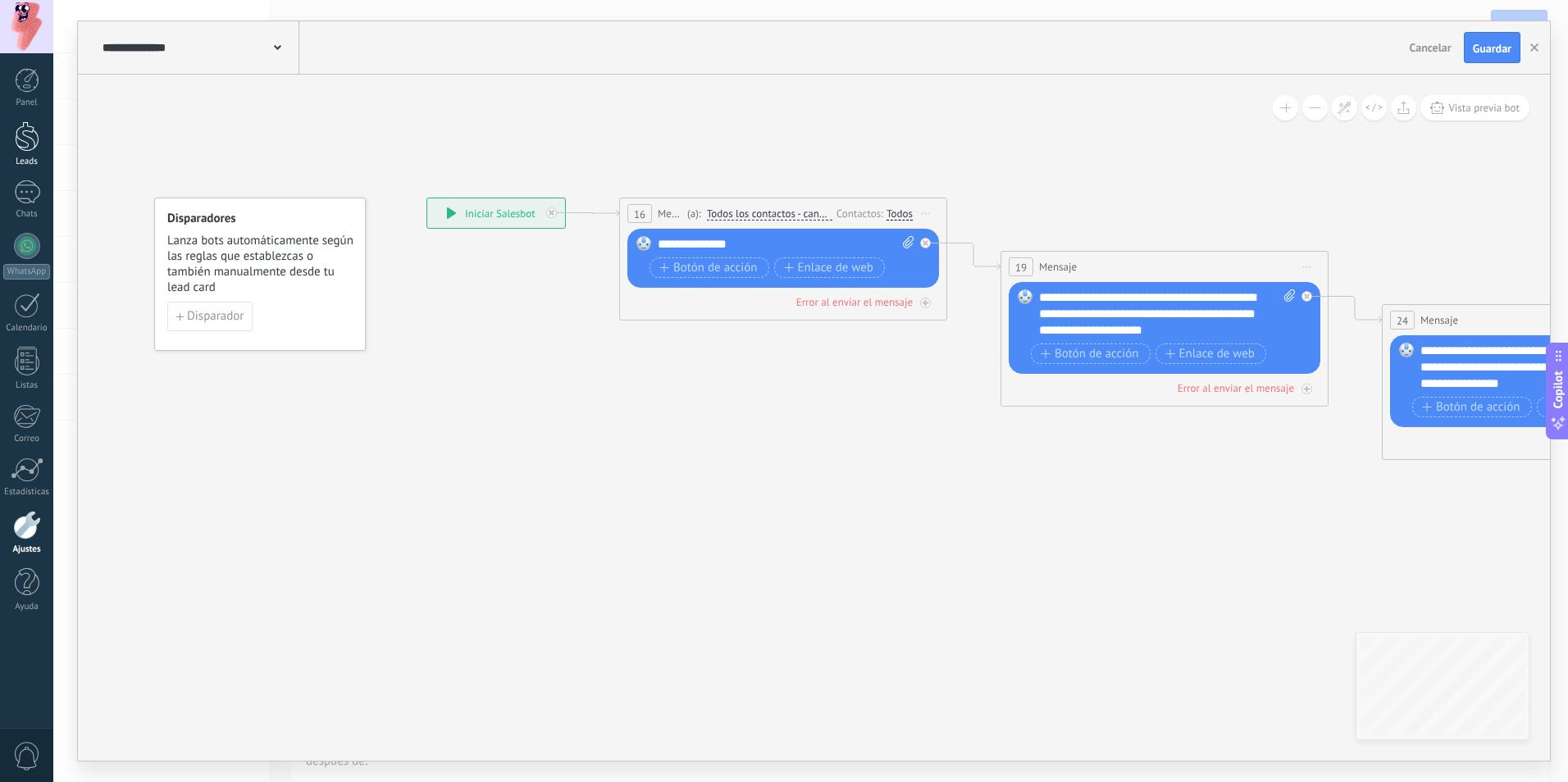
click at [36, 136] on div at bounding box center [27, 136] width 25 height 30
click at [23, 145] on div at bounding box center [27, 136] width 25 height 30
click at [29, 146] on div at bounding box center [27, 136] width 25 height 30
click at [26, 91] on div at bounding box center [27, 80] width 25 height 25
click at [27, 320] on link "Calendario" at bounding box center [27, 313] width 53 height 41
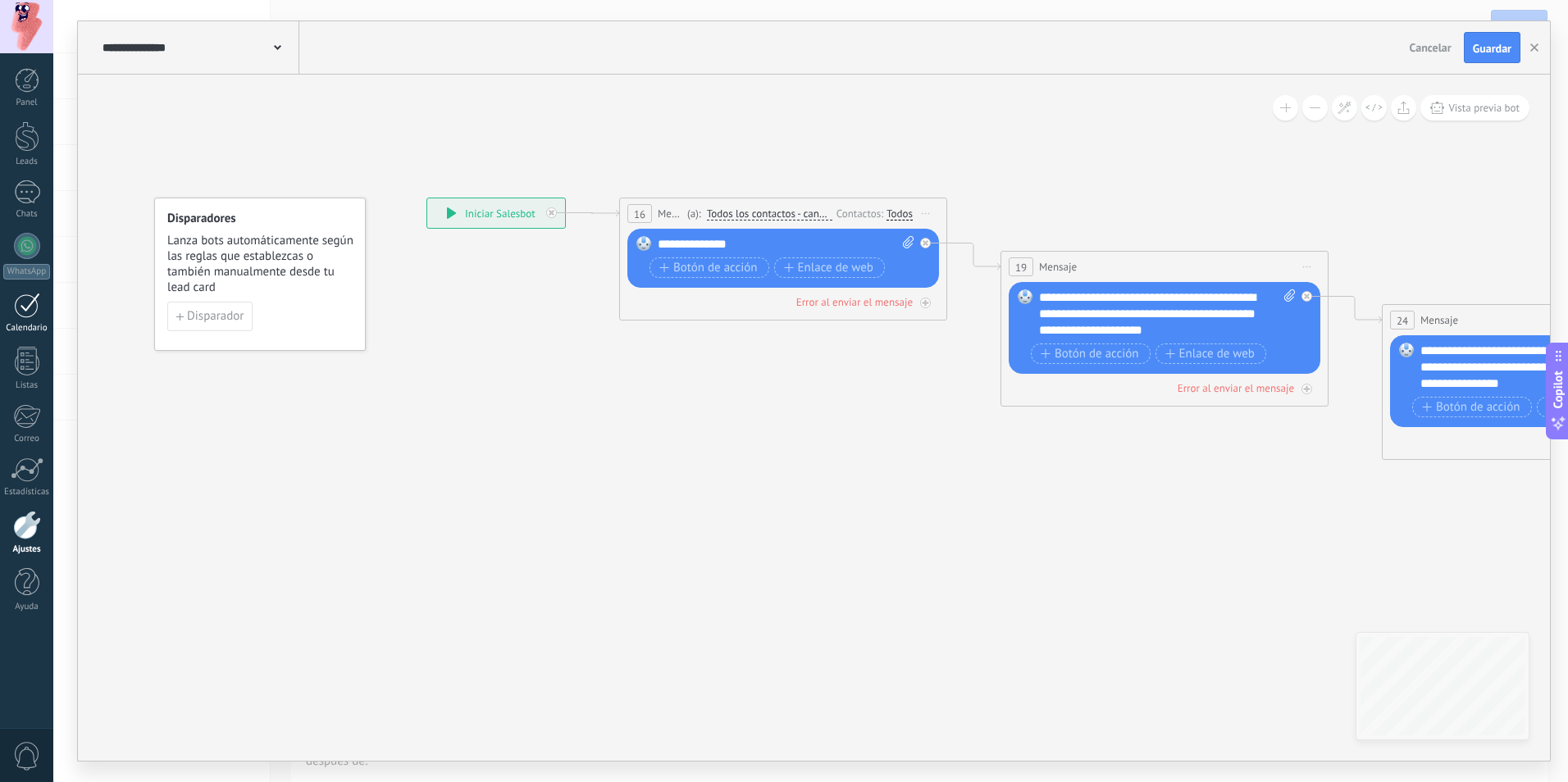
click at [26, 310] on div at bounding box center [27, 305] width 27 height 26
click at [1534, 44] on icon "button" at bounding box center [1533, 47] width 8 height 8
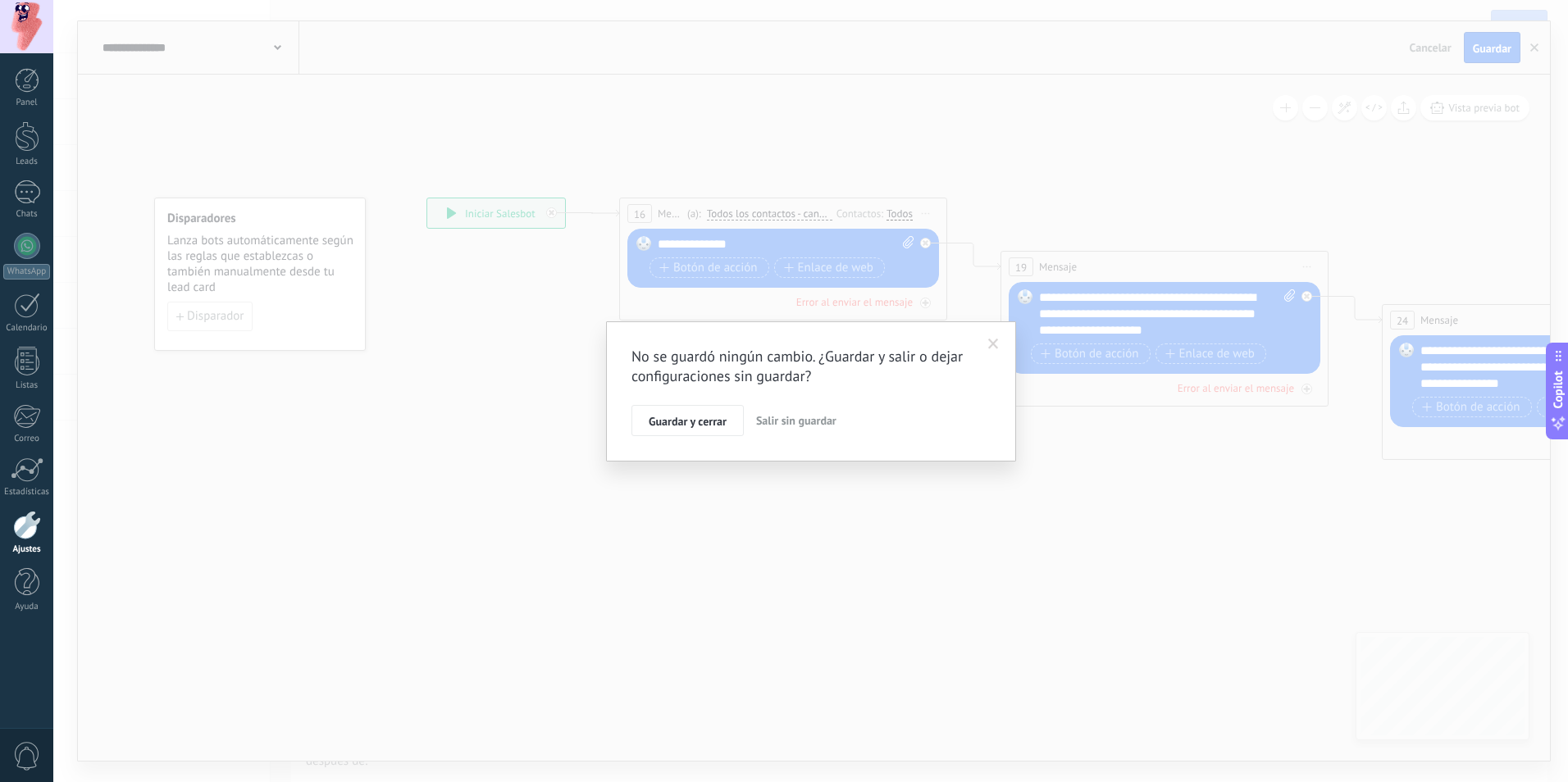
click at [787, 425] on span "Salir sin guardar" at bounding box center [796, 421] width 81 height 15
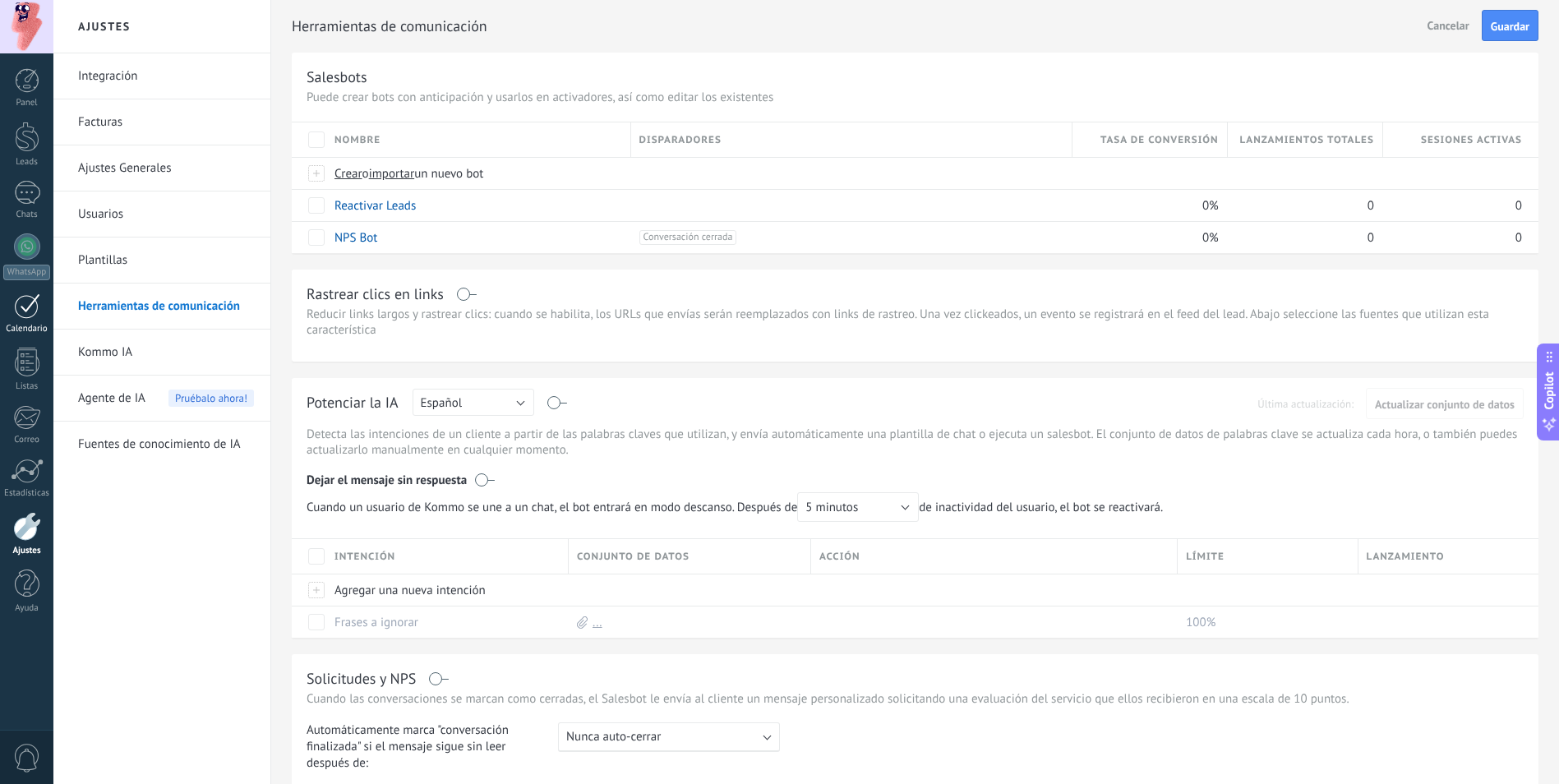
click at [36, 309] on div at bounding box center [27, 306] width 27 height 26
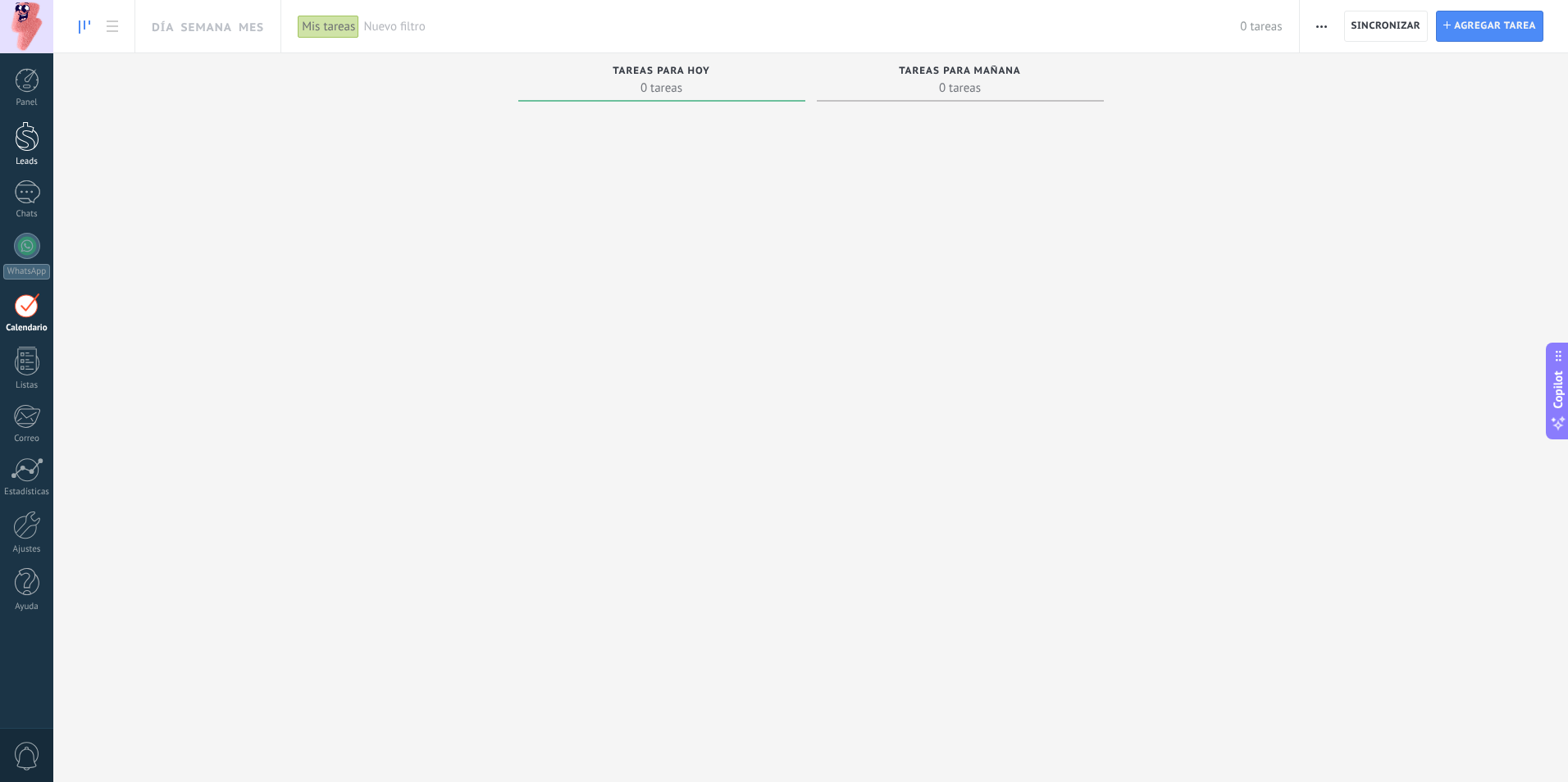
click at [37, 140] on div at bounding box center [27, 136] width 25 height 30
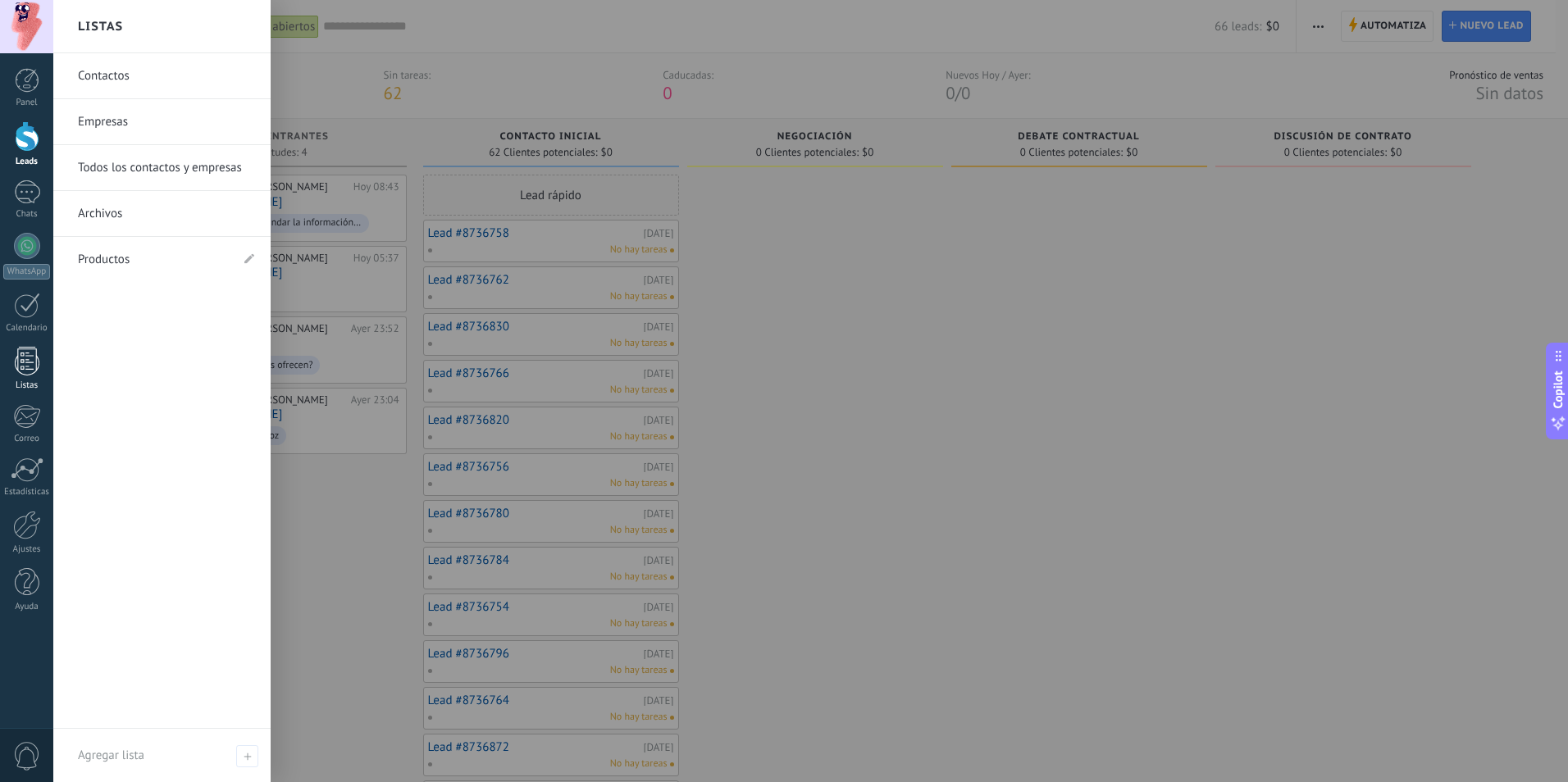
click at [34, 364] on div at bounding box center [27, 360] width 25 height 28
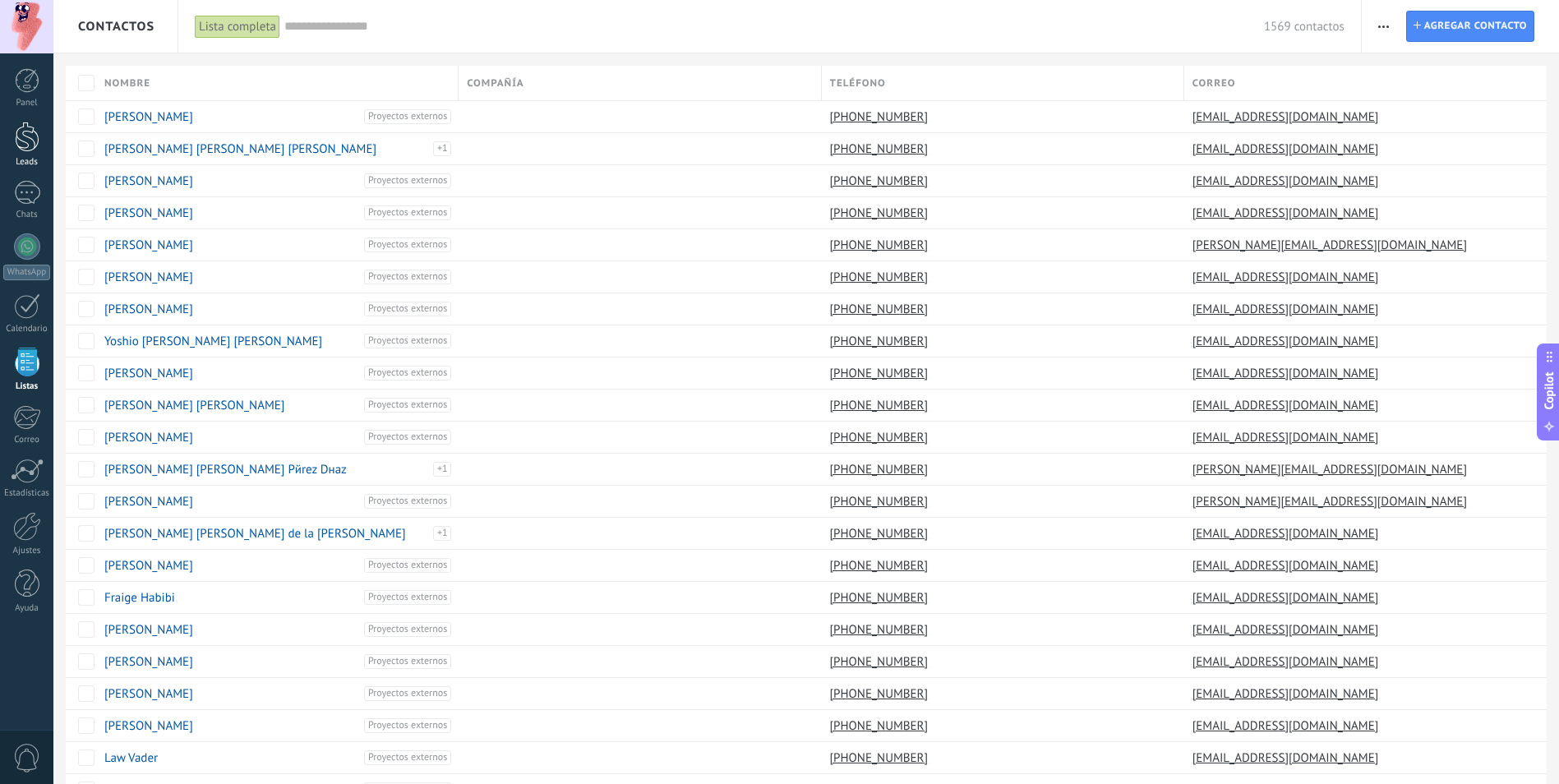
click at [30, 151] on div at bounding box center [27, 137] width 25 height 30
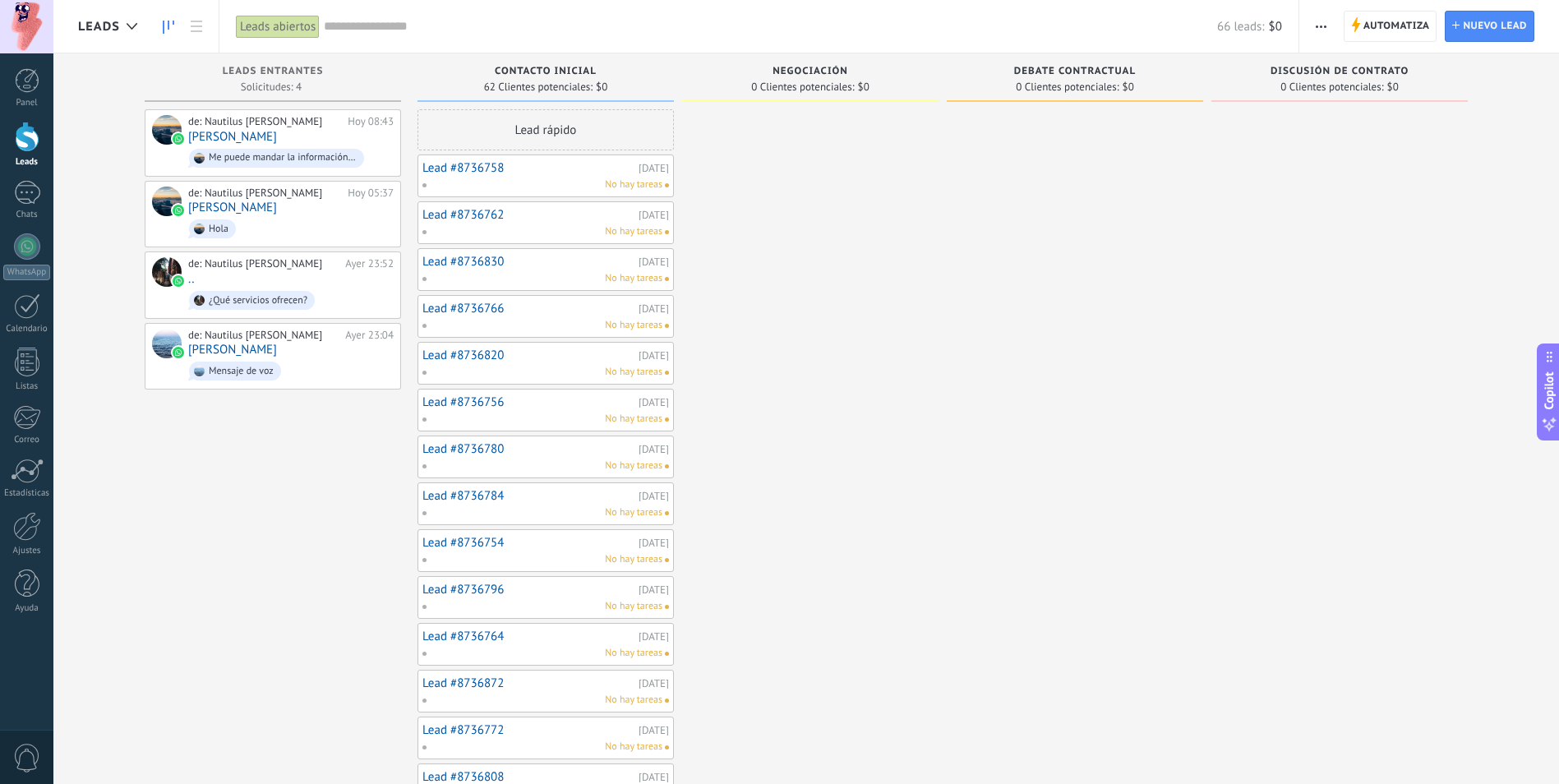
click at [1314, 28] on button "button" at bounding box center [1321, 27] width 24 height 31
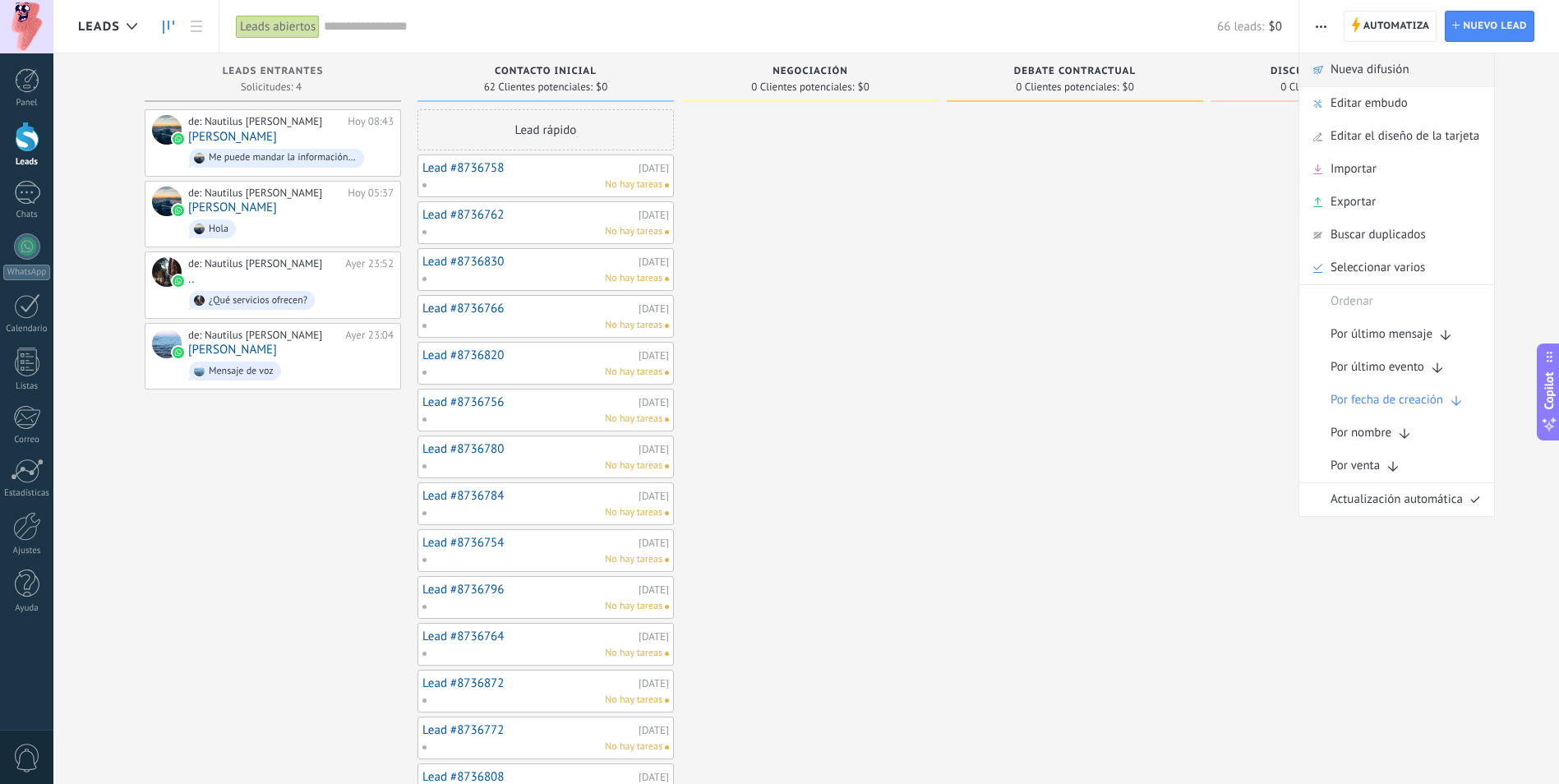
click at [1342, 74] on span "Nueva difusión" at bounding box center [1370, 70] width 79 height 33
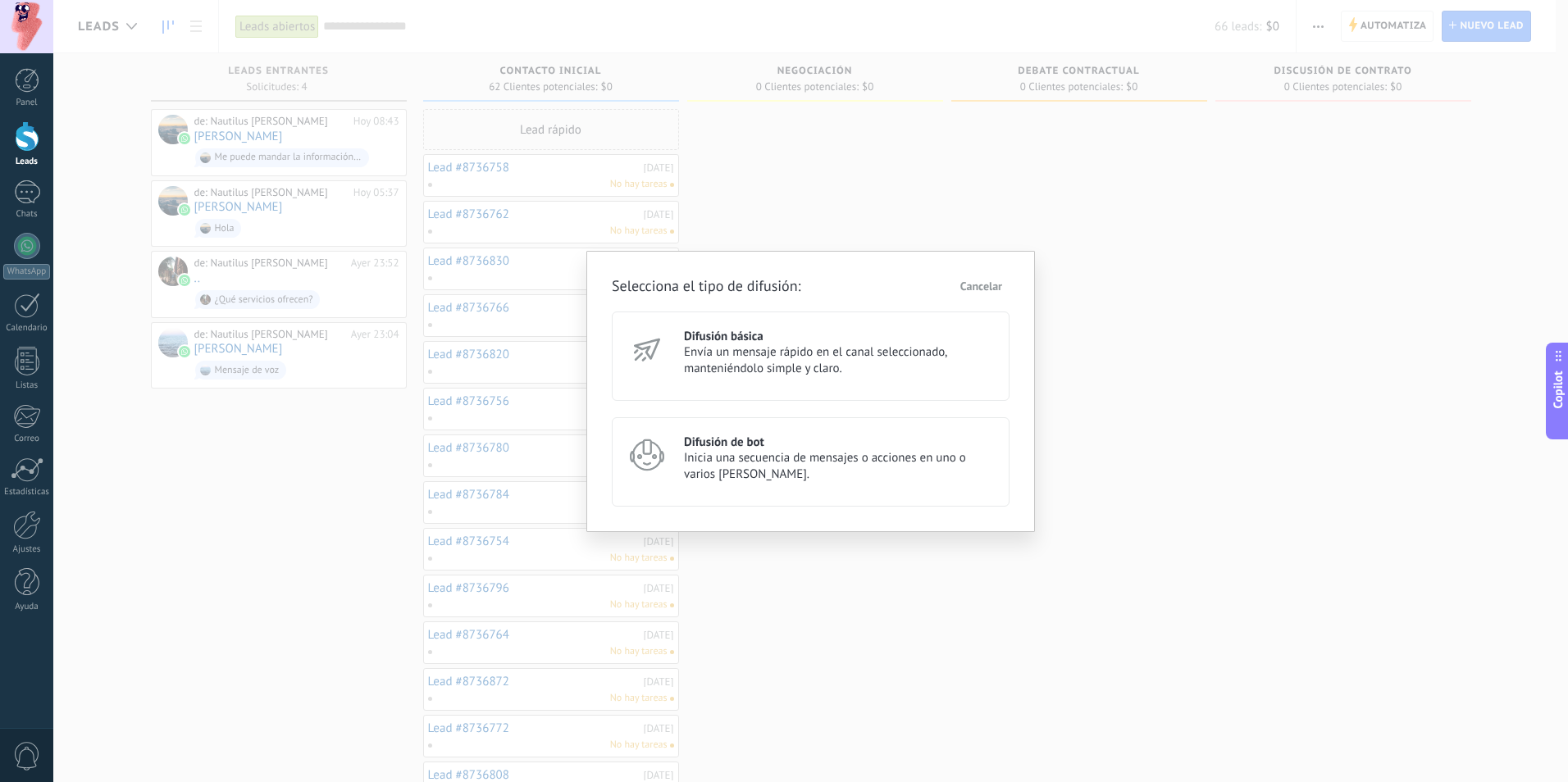
click at [825, 455] on span "Inicia una secuencia de mensajes o acciones en uno o varios canales." at bounding box center [839, 466] width 311 height 33
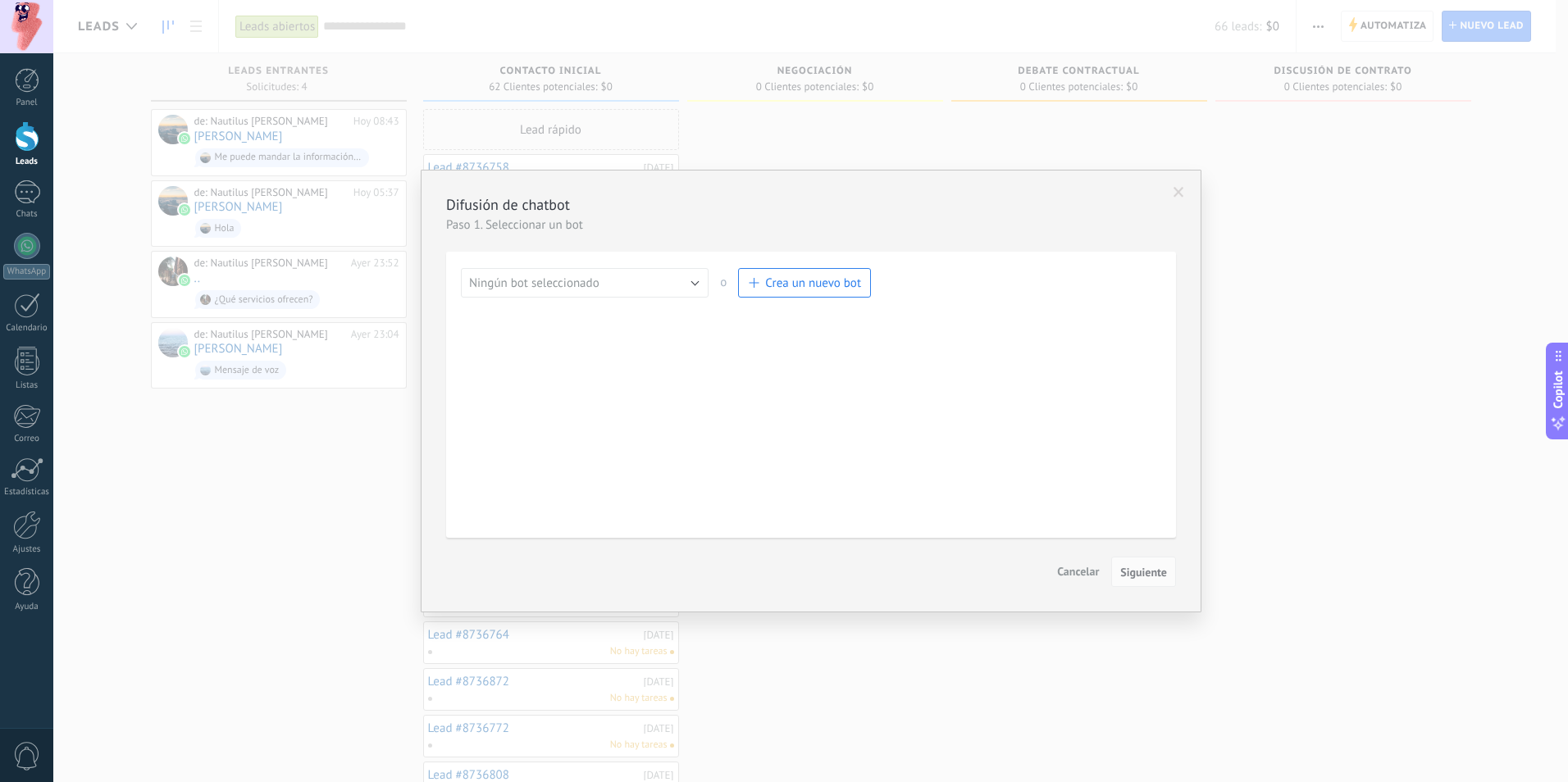
click at [1072, 572] on span "Cancelar" at bounding box center [1078, 572] width 42 height 15
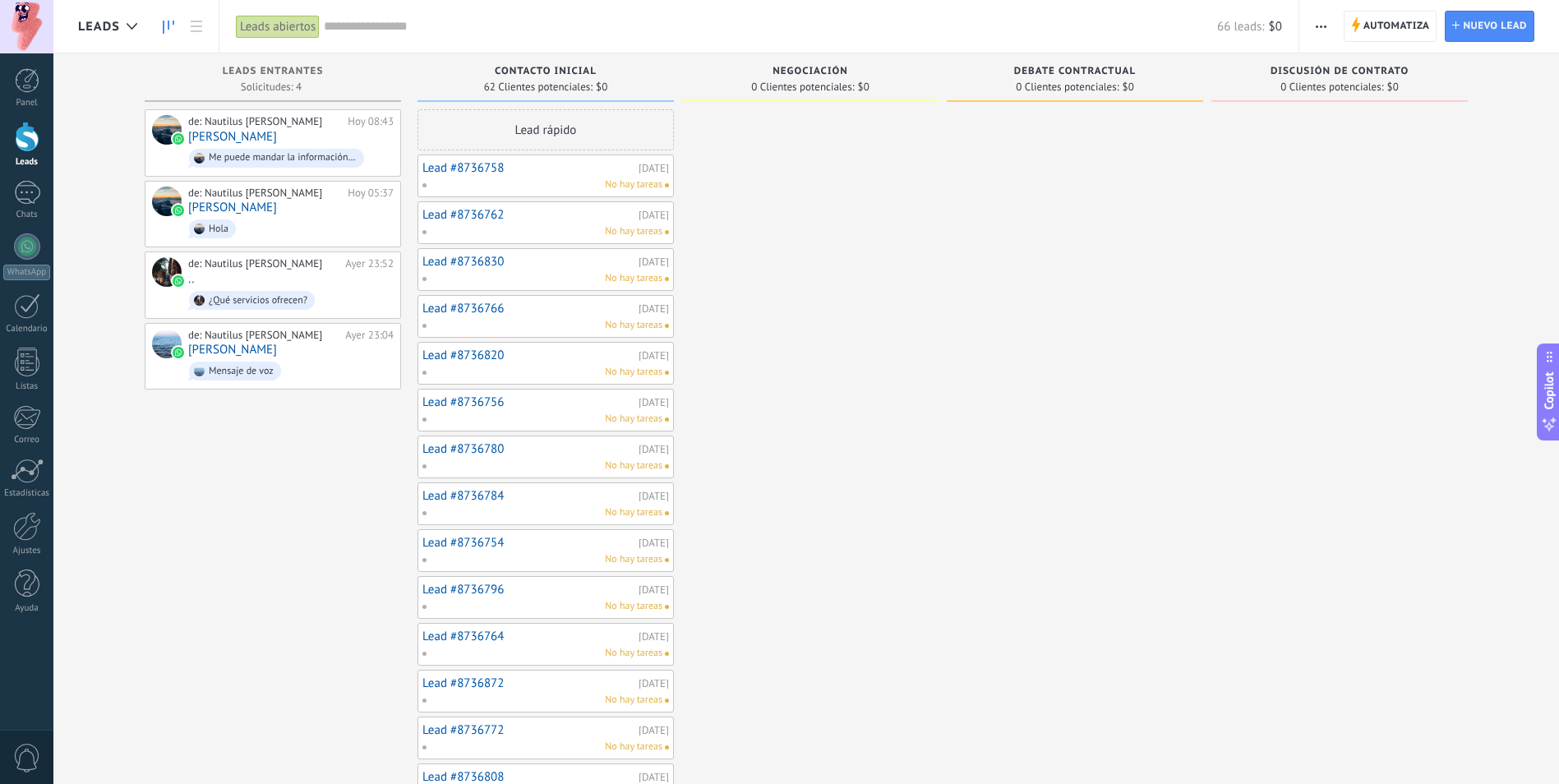
click at [1310, 28] on button "button" at bounding box center [1321, 27] width 24 height 31
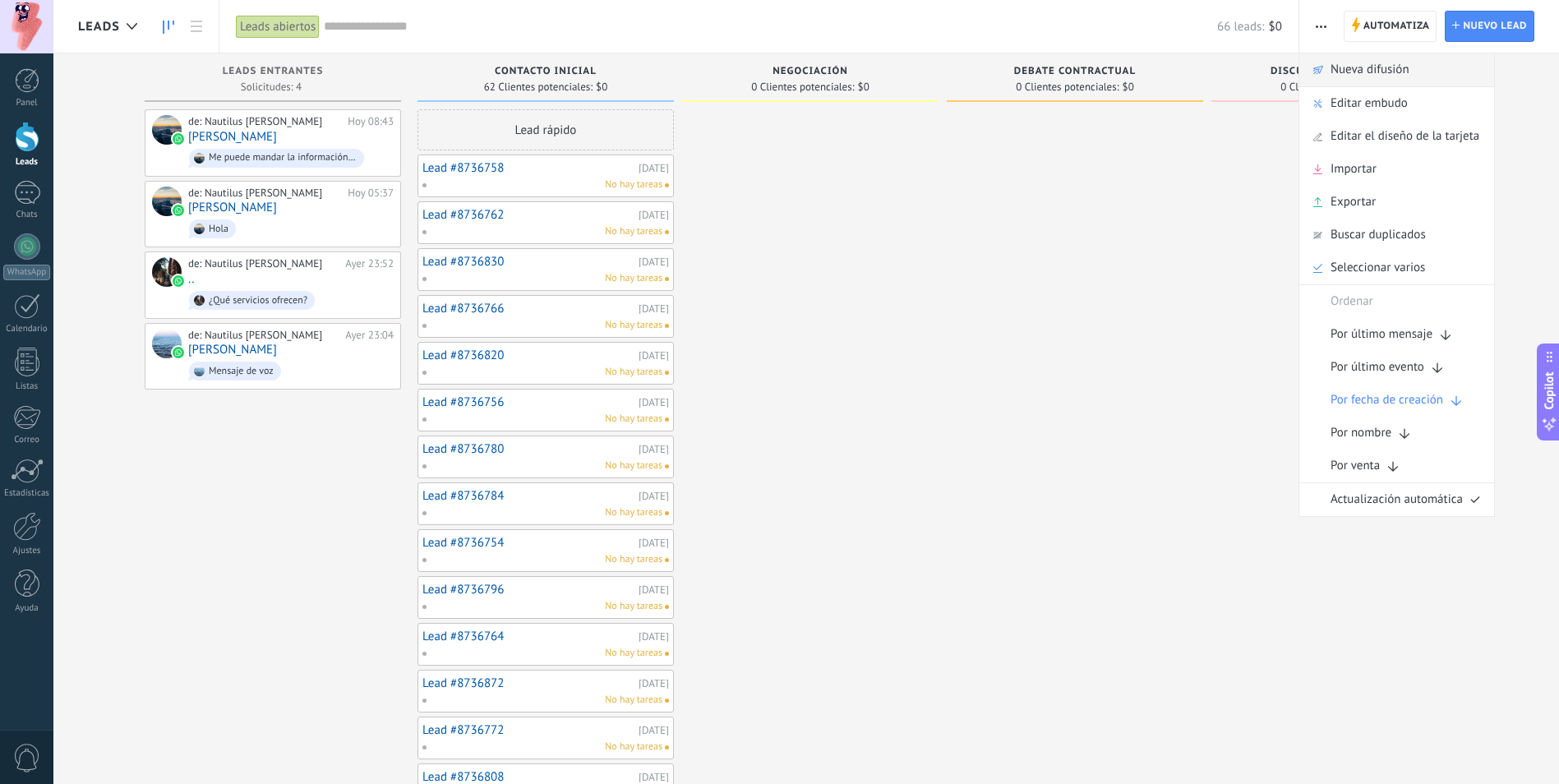
click at [1385, 74] on span "Nueva difusión" at bounding box center [1370, 70] width 79 height 33
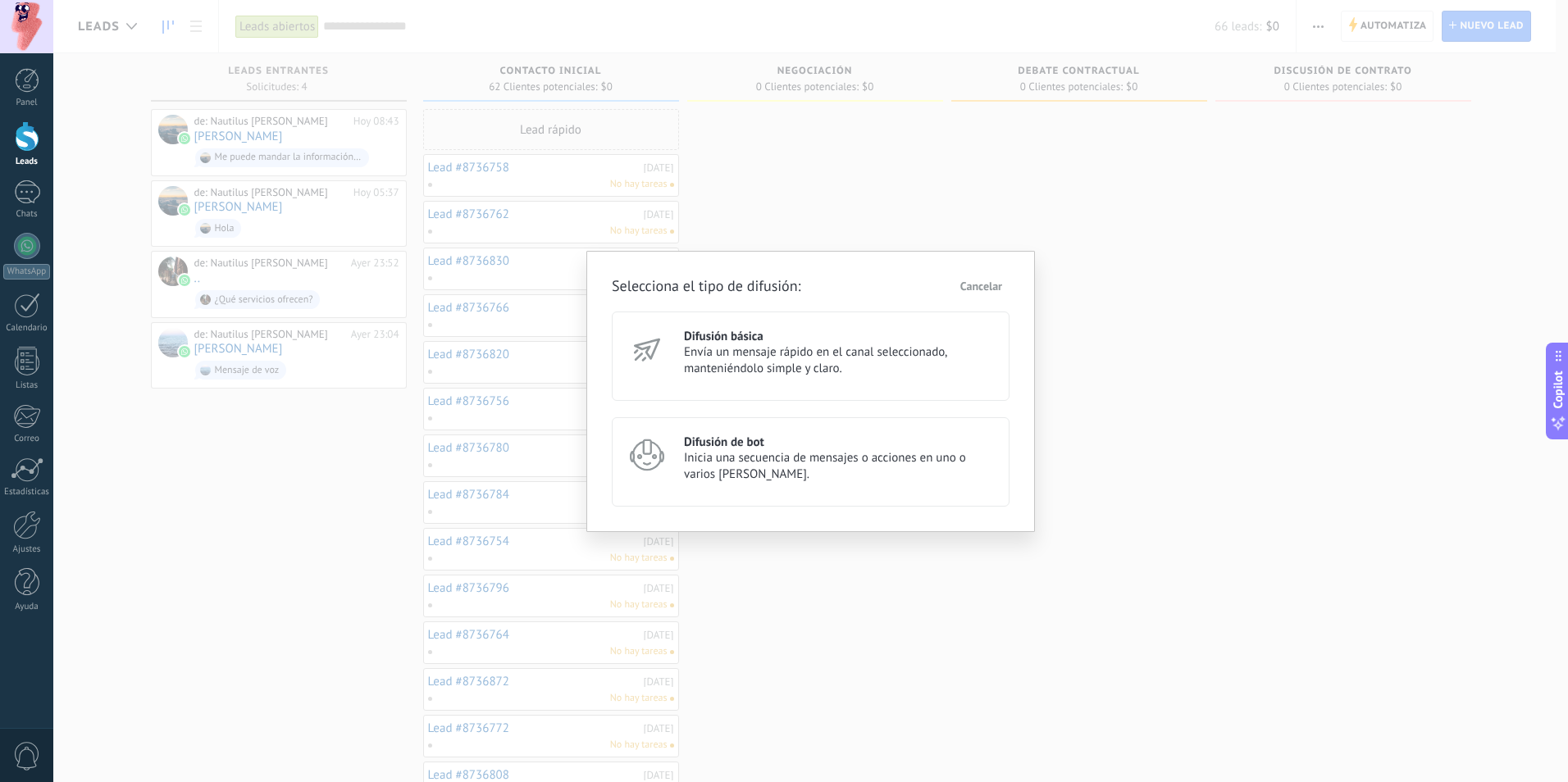
click at [913, 354] on span "Envía un mensaje rápido en el canal seleccionado, manteniéndolo simple y claro." at bounding box center [839, 360] width 311 height 33
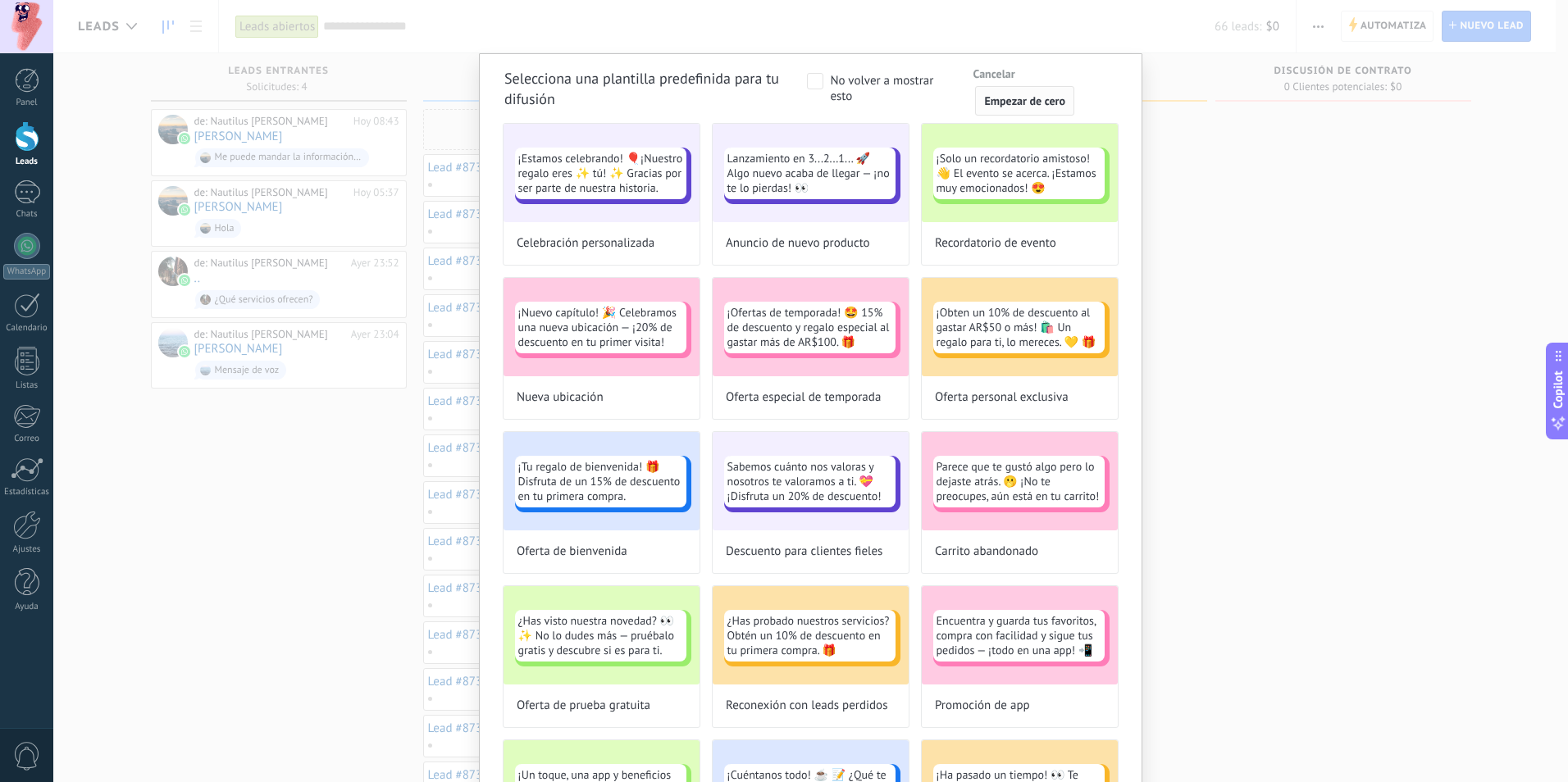
click at [1002, 104] on span "Empezar de cero" at bounding box center [1024, 101] width 81 height 12
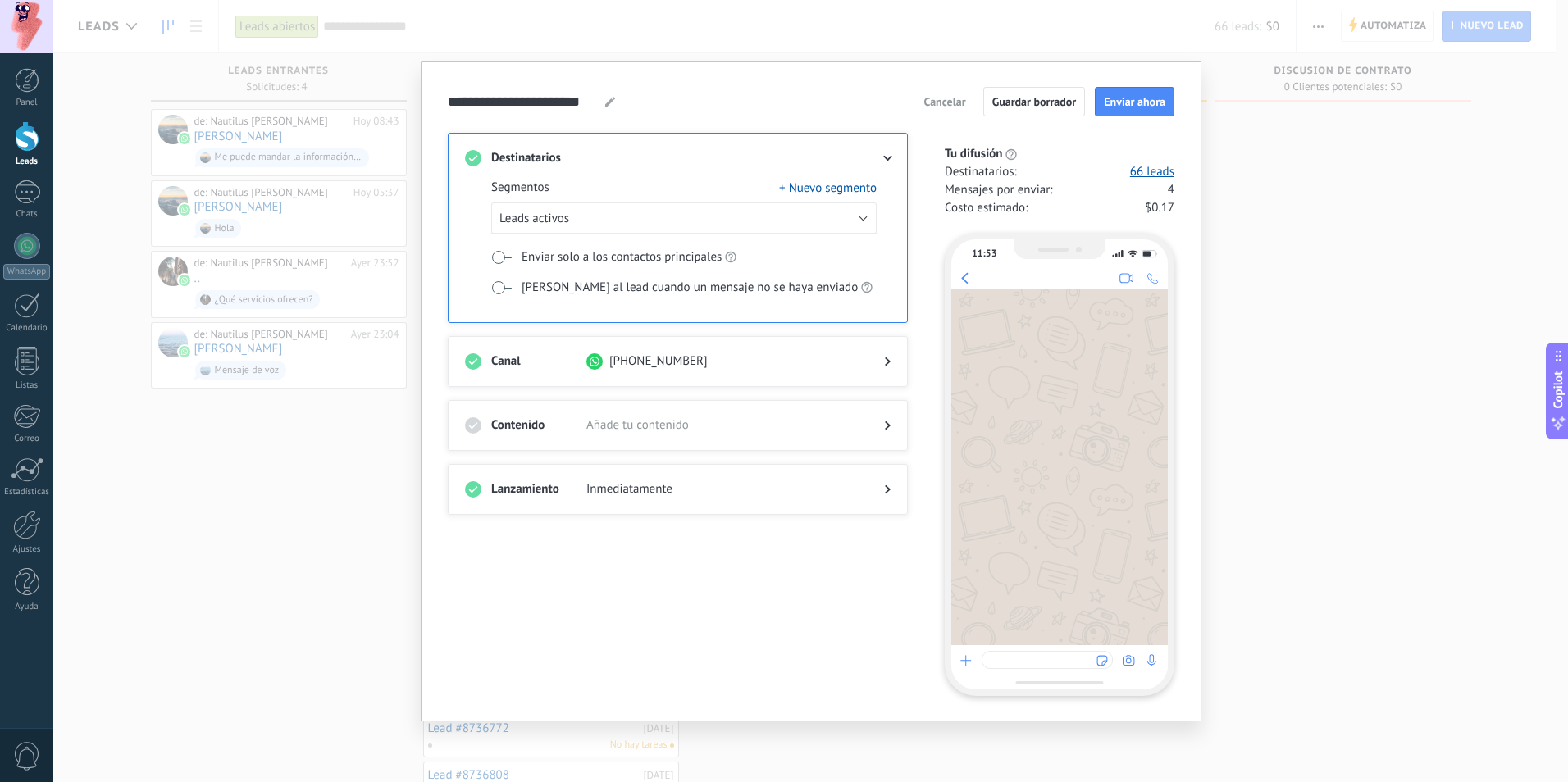
click at [946, 103] on span "Cancelar" at bounding box center [944, 102] width 42 height 12
click at [944, 96] on span "Cancelar" at bounding box center [944, 102] width 42 height 12
click at [1300, 356] on div "**********" at bounding box center [810, 391] width 1514 height 782
click at [948, 109] on button "Cancelar" at bounding box center [944, 102] width 57 height 25
click at [331, 526] on div "**********" at bounding box center [810, 391] width 1514 height 782
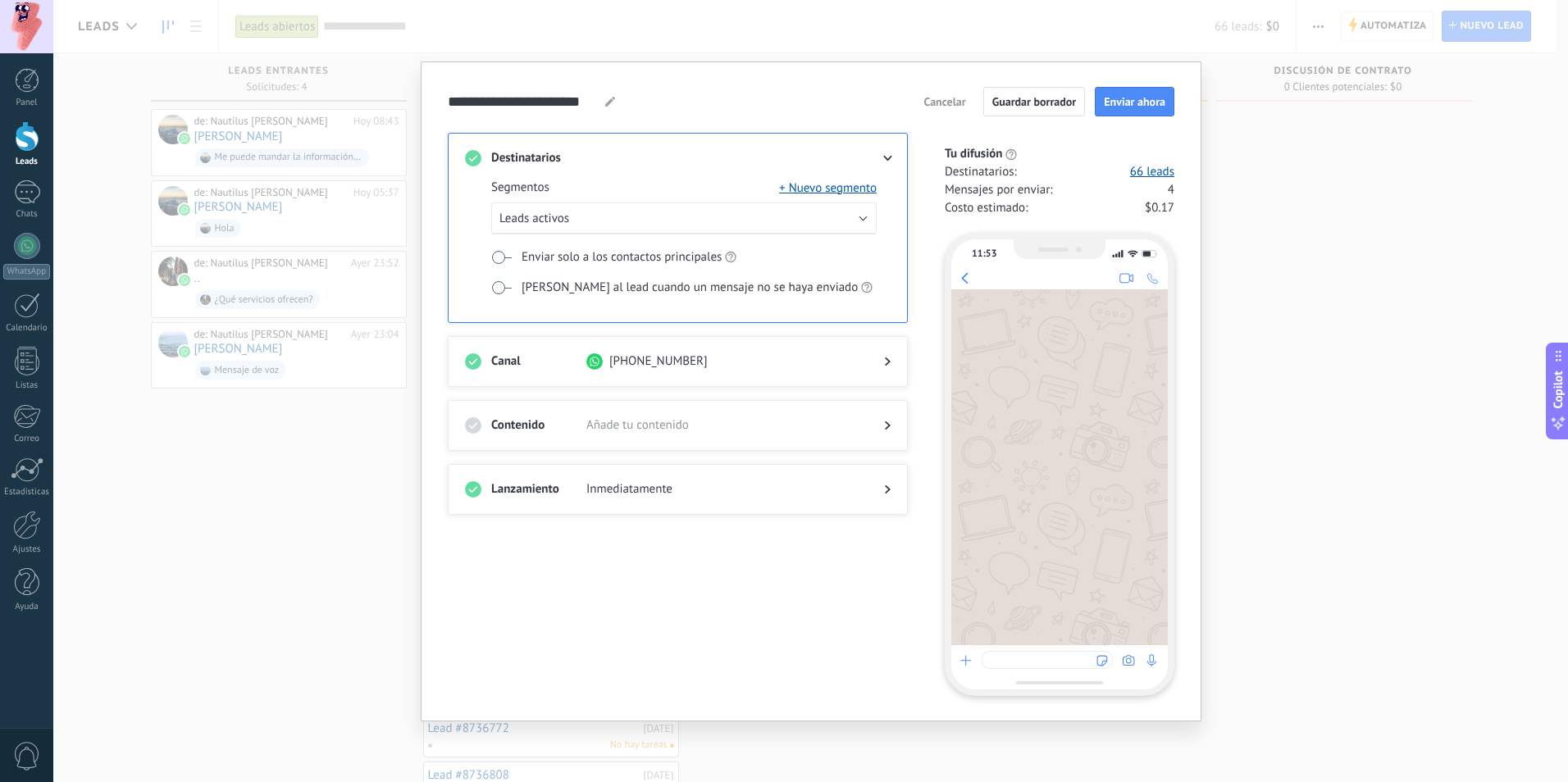
click at [948, 91] on button "Cancelar" at bounding box center [944, 102] width 57 height 25
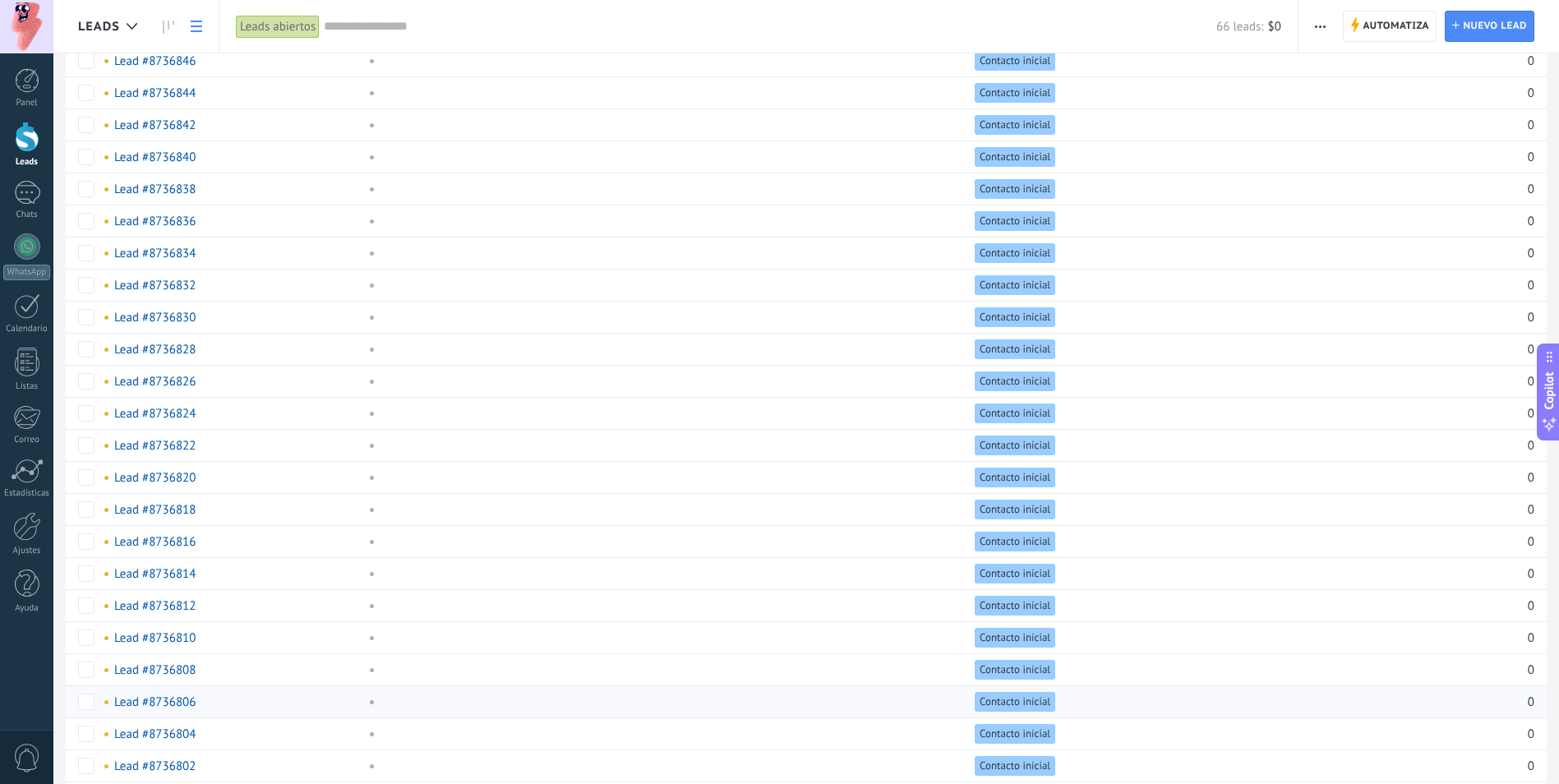
scroll to position [972, 0]
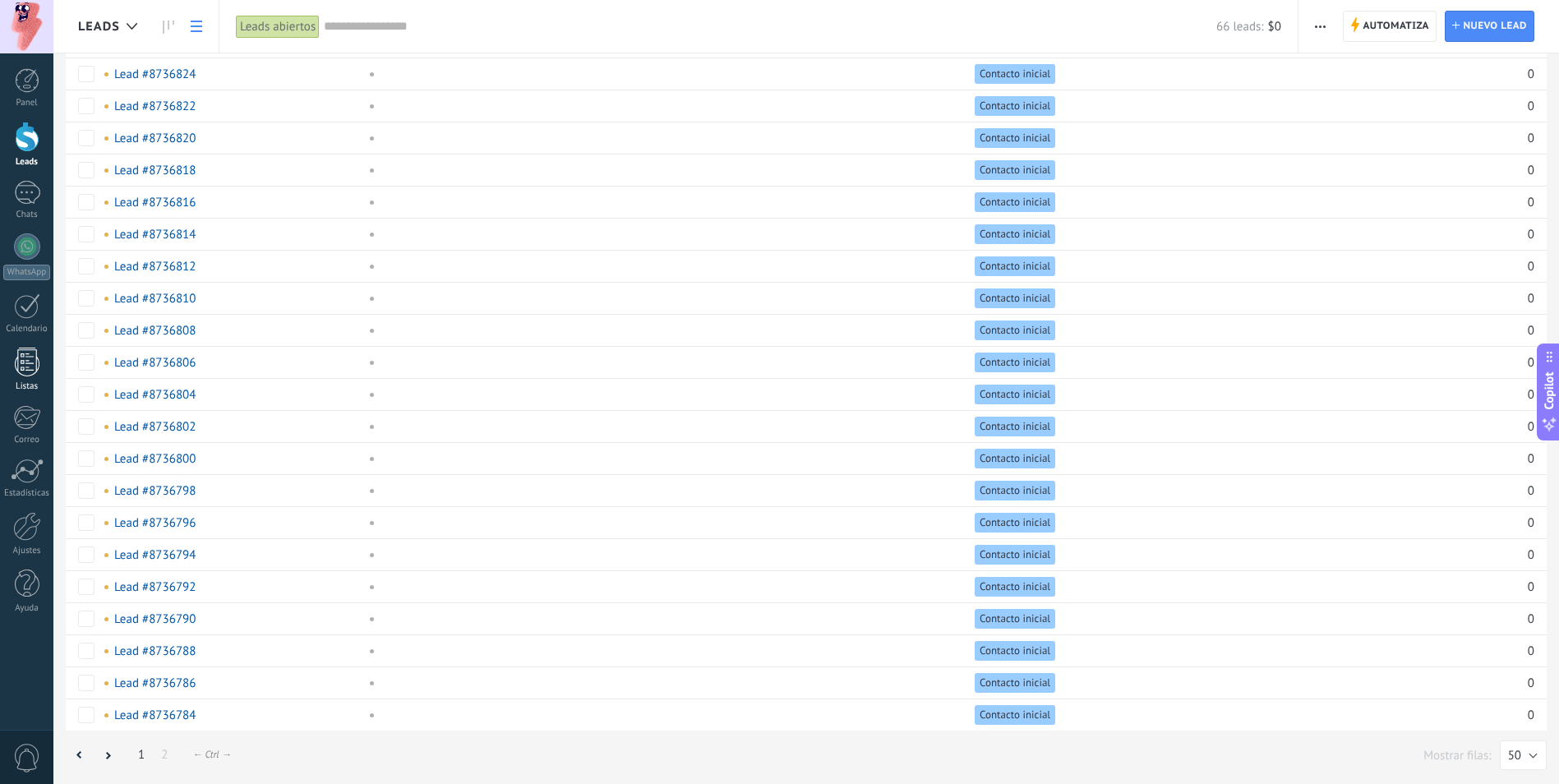
click at [17, 365] on div at bounding box center [27, 361] width 25 height 28
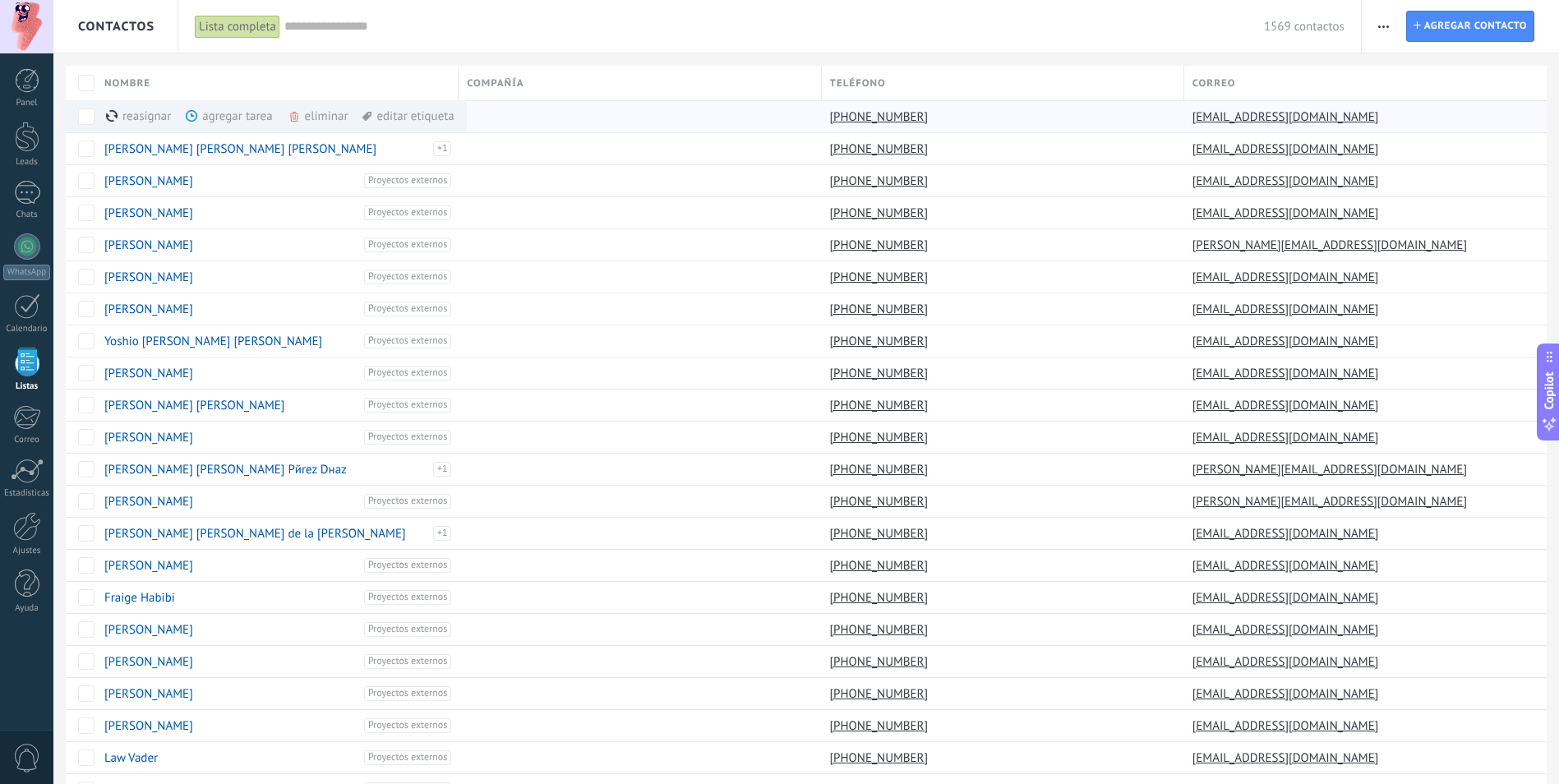
click at [139, 119] on div "reasignar màs" at bounding box center [167, 116] width 121 height 32
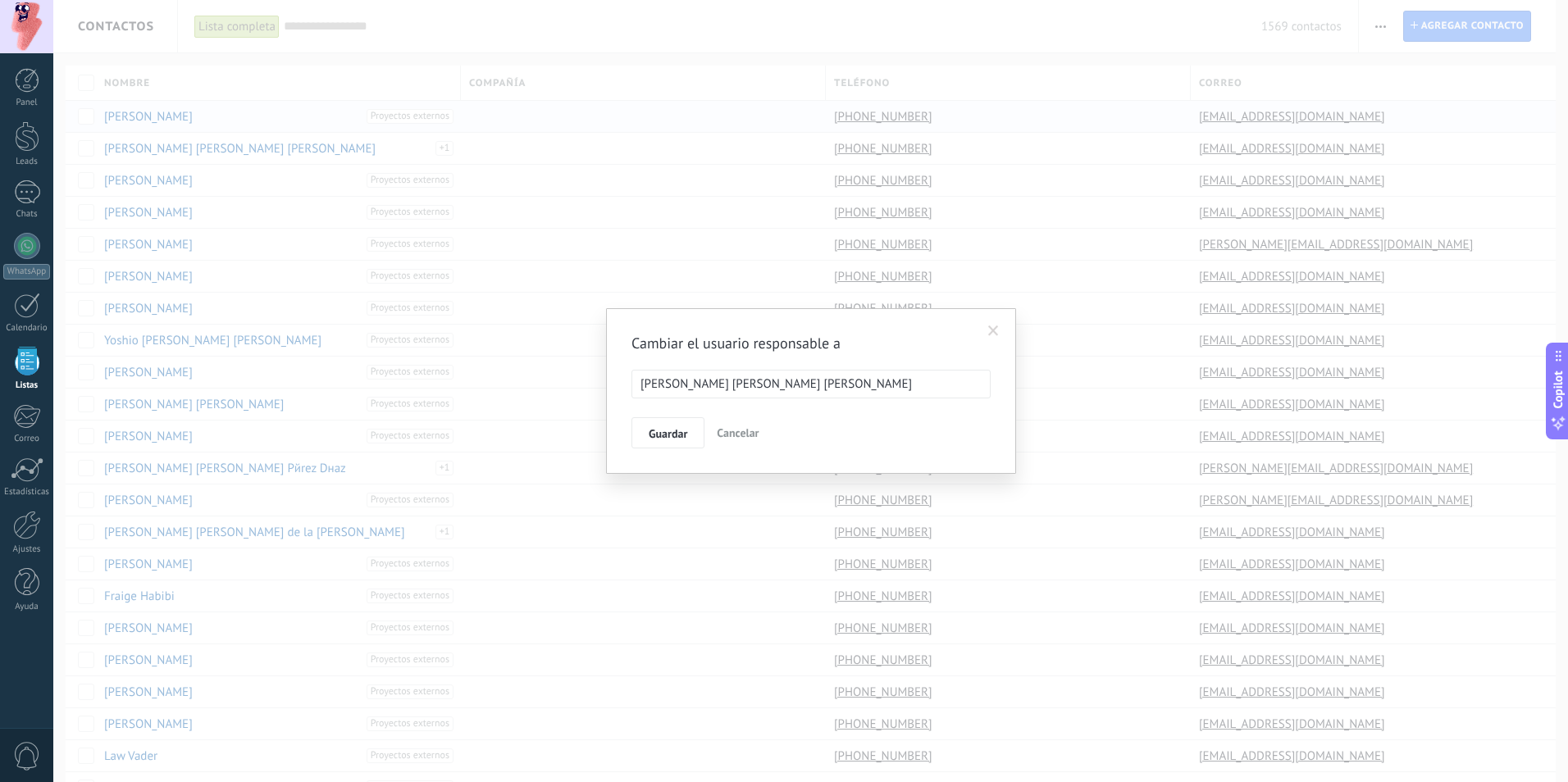
click at [741, 431] on span "Cancelar" at bounding box center [737, 433] width 42 height 15
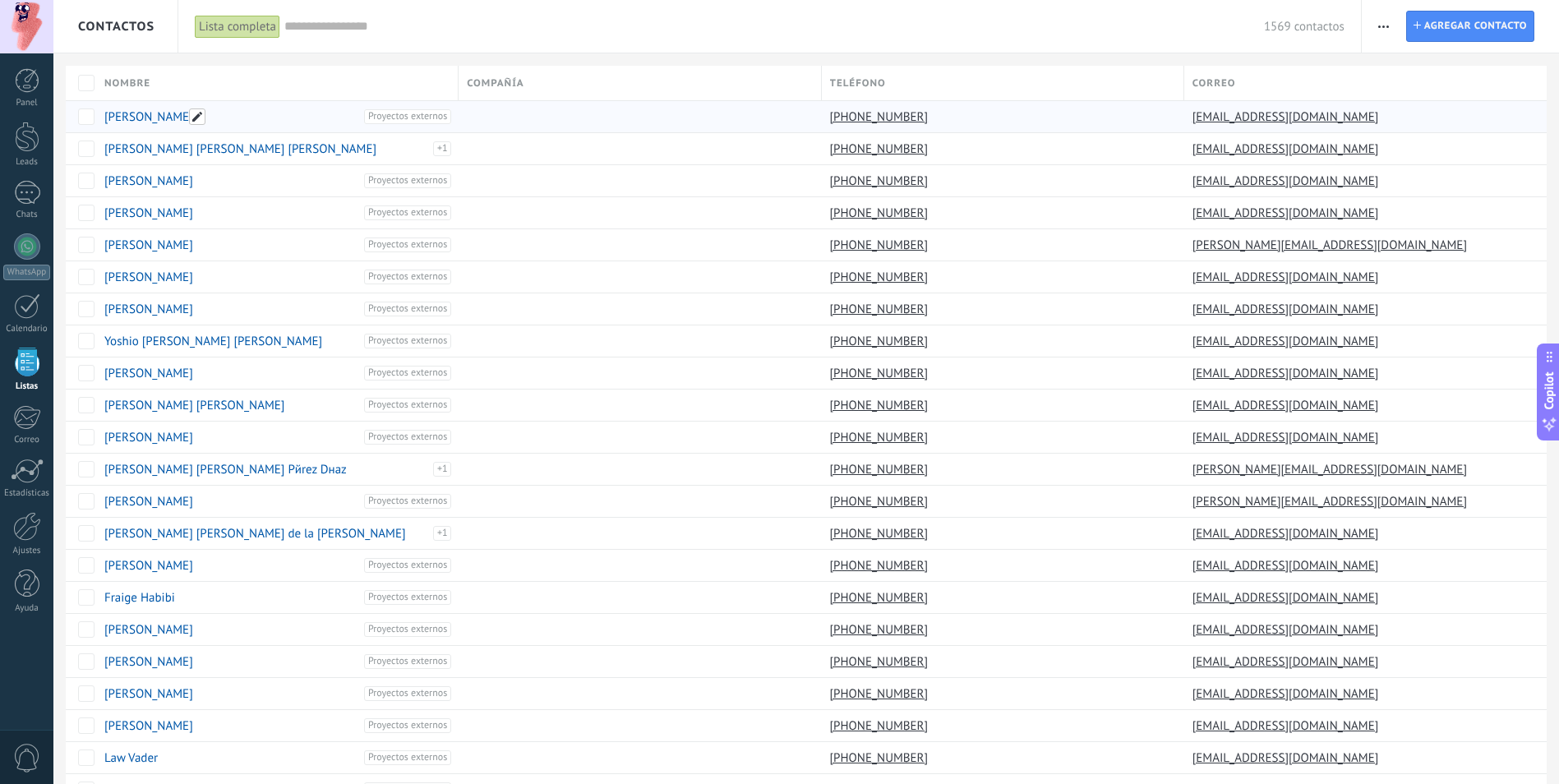
click at [194, 120] on span at bounding box center [197, 116] width 17 height 17
click at [213, 151] on span "Cancelar" at bounding box center [209, 154] width 42 height 15
click at [241, 118] on div "agregar tarea màs" at bounding box center [257, 116] width 142 height 32
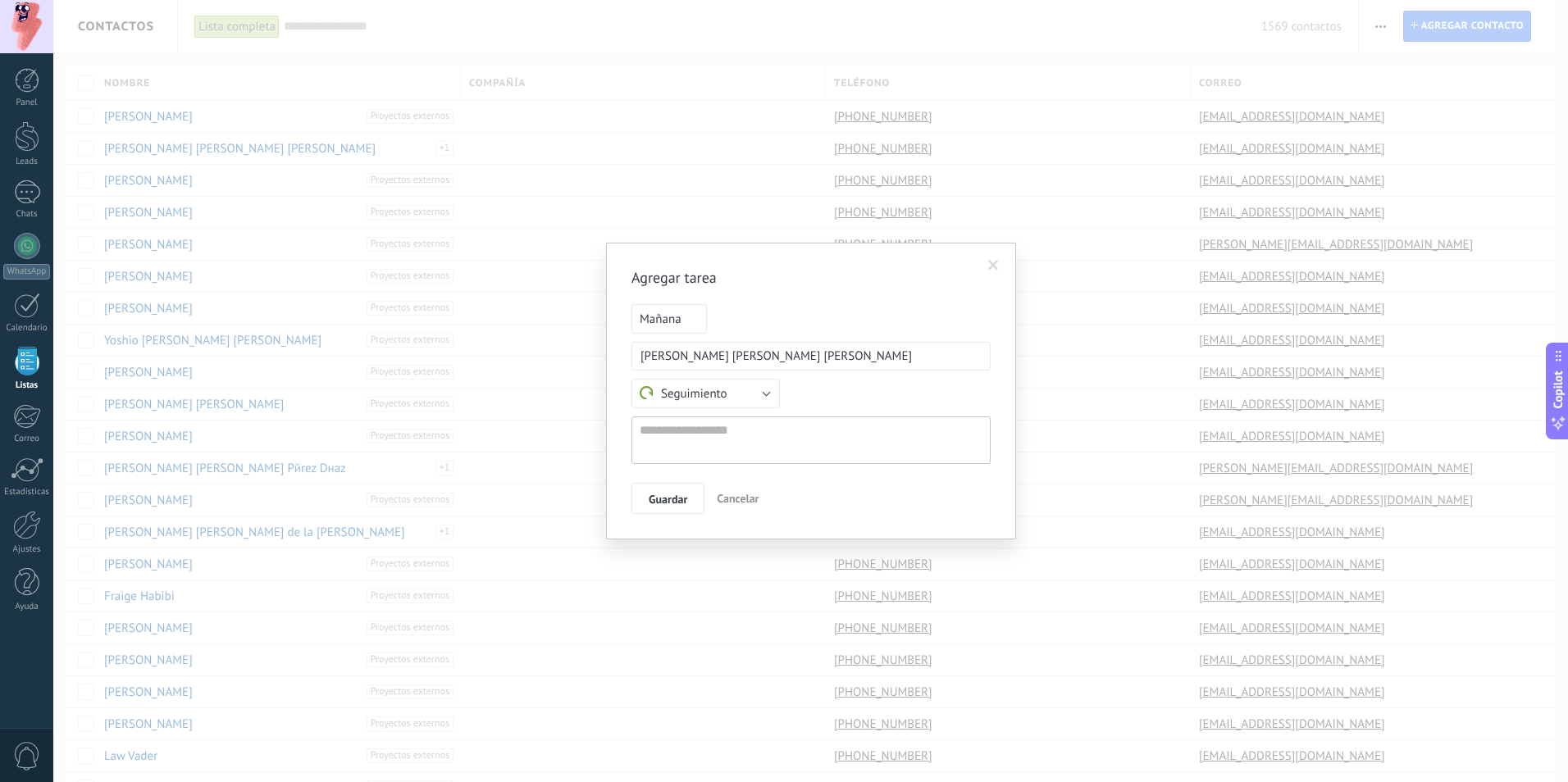
click at [746, 494] on span "Cancelar" at bounding box center [737, 498] width 42 height 15
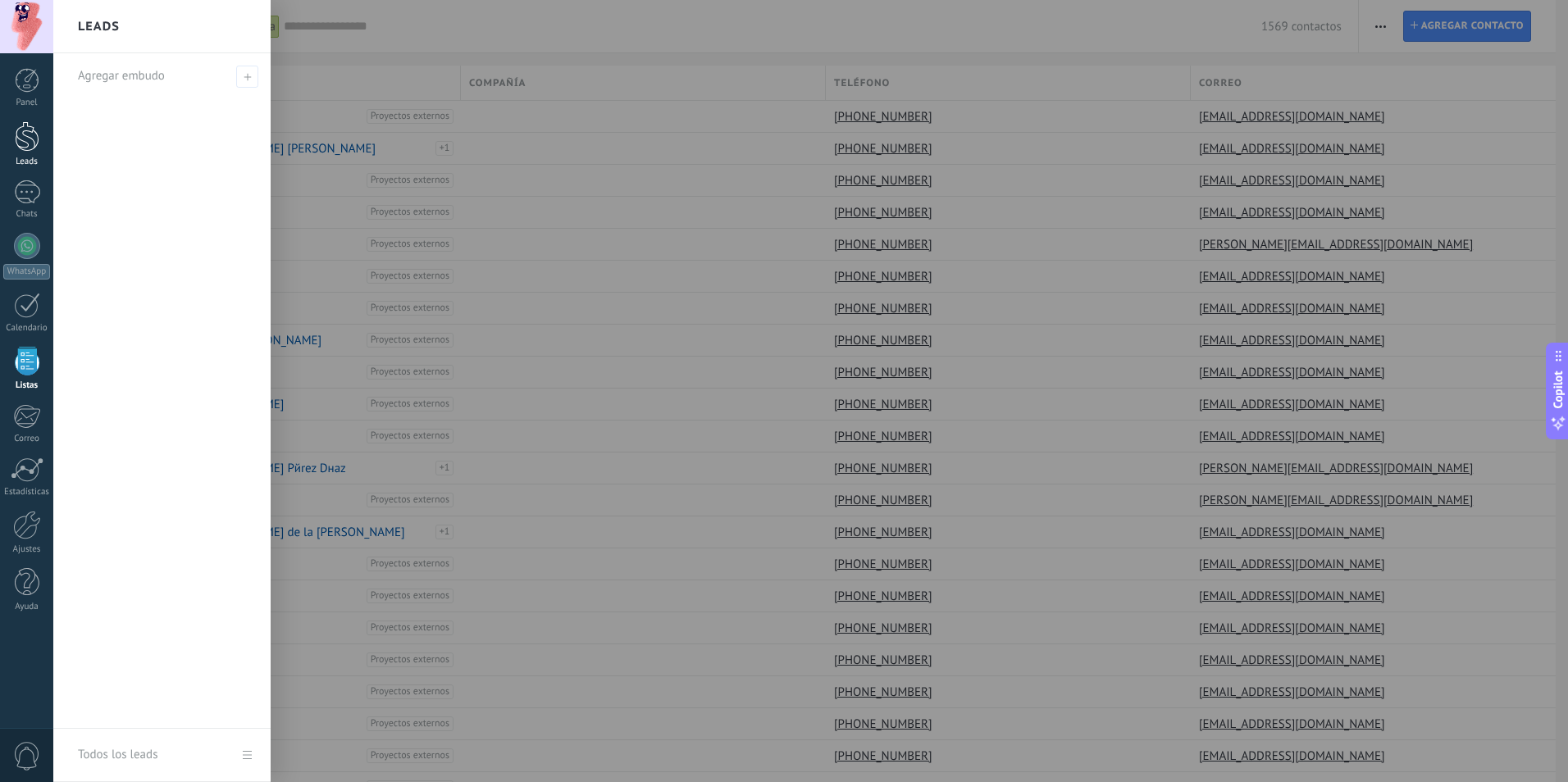
click at [9, 141] on link "Leads" at bounding box center [27, 145] width 53 height 46
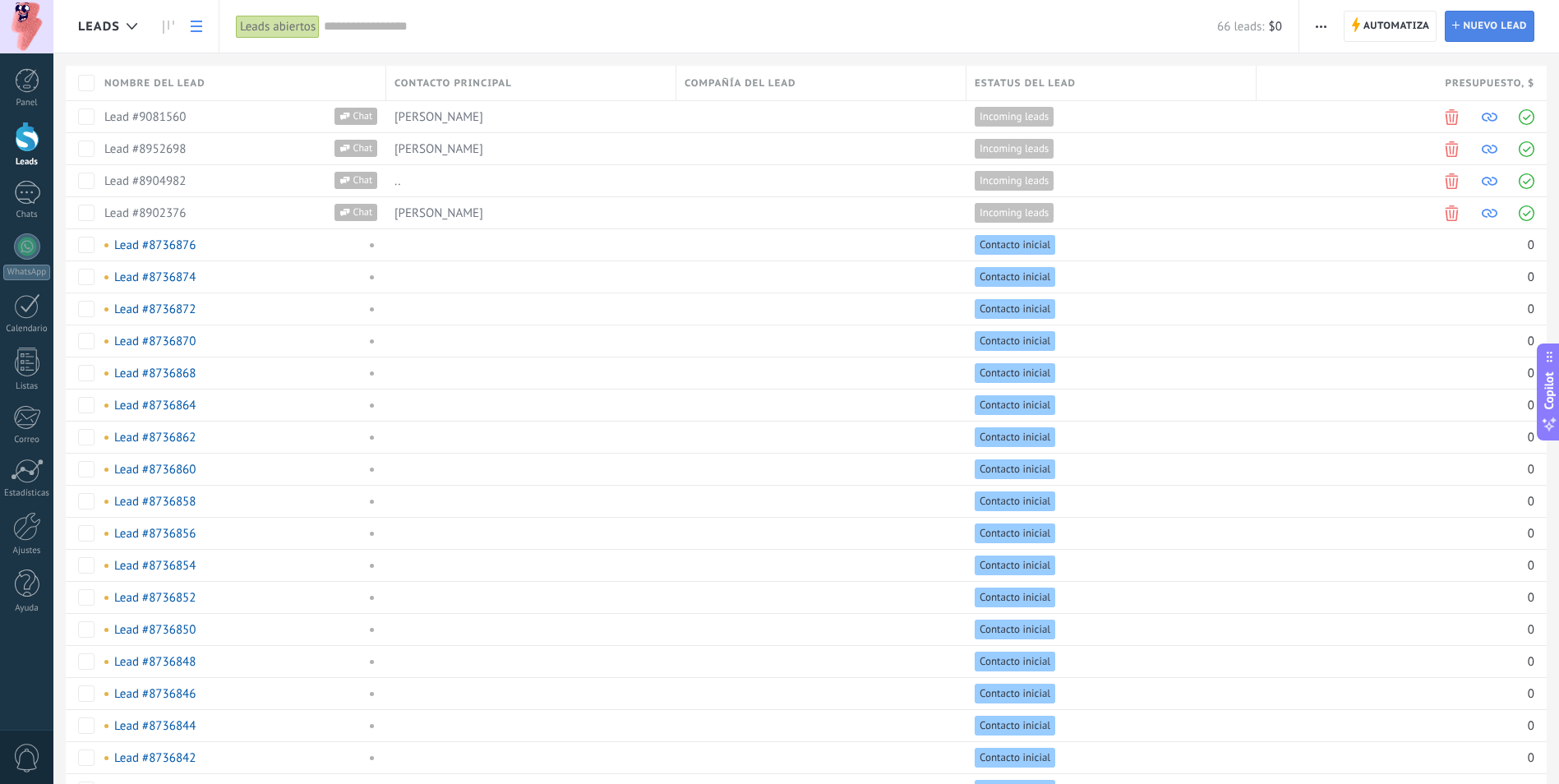
click at [1476, 32] on span "Nuevo lead" at bounding box center [1495, 27] width 64 height 29
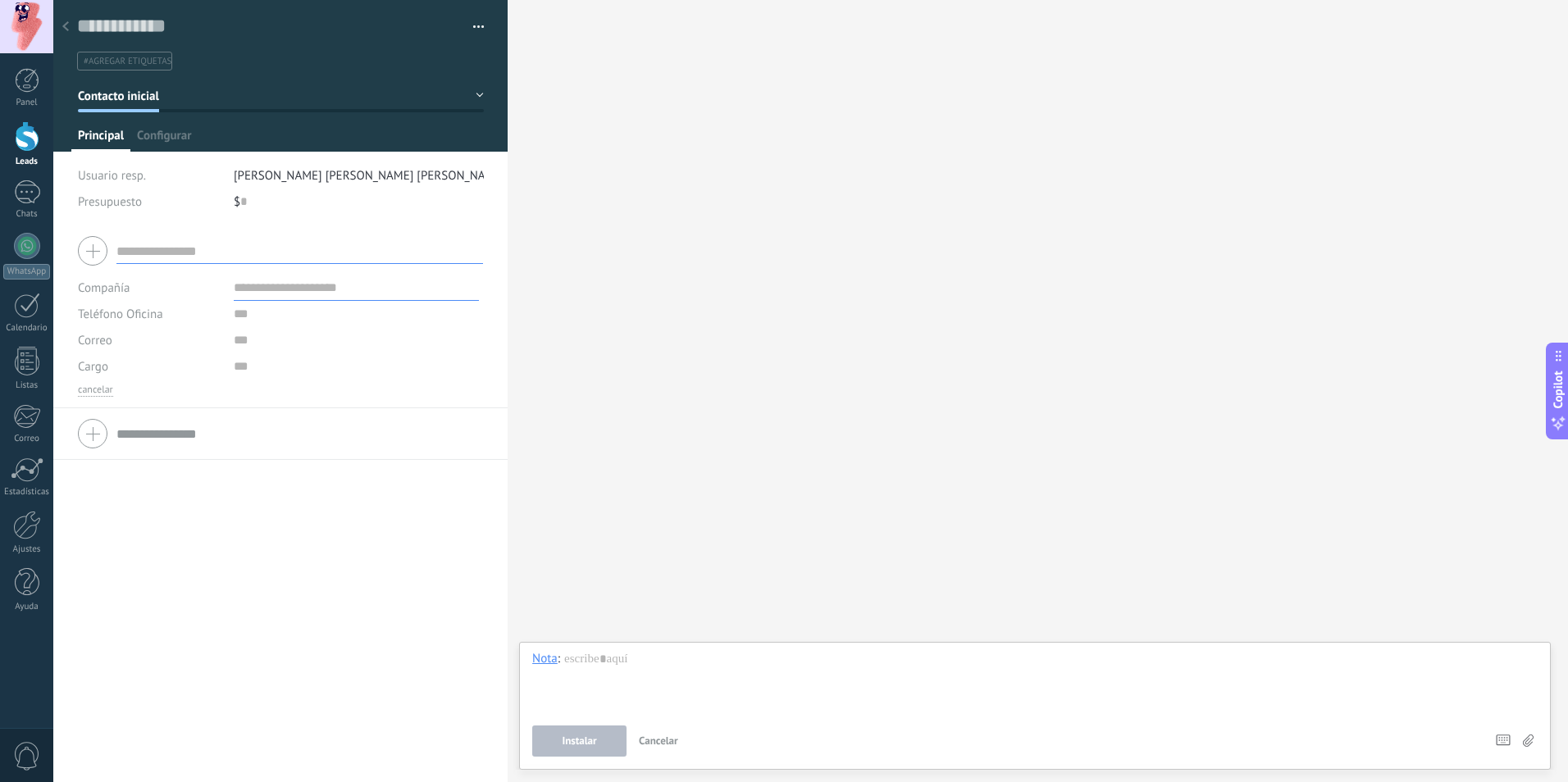
click at [67, 26] on use at bounding box center [65, 26] width 6 height 10
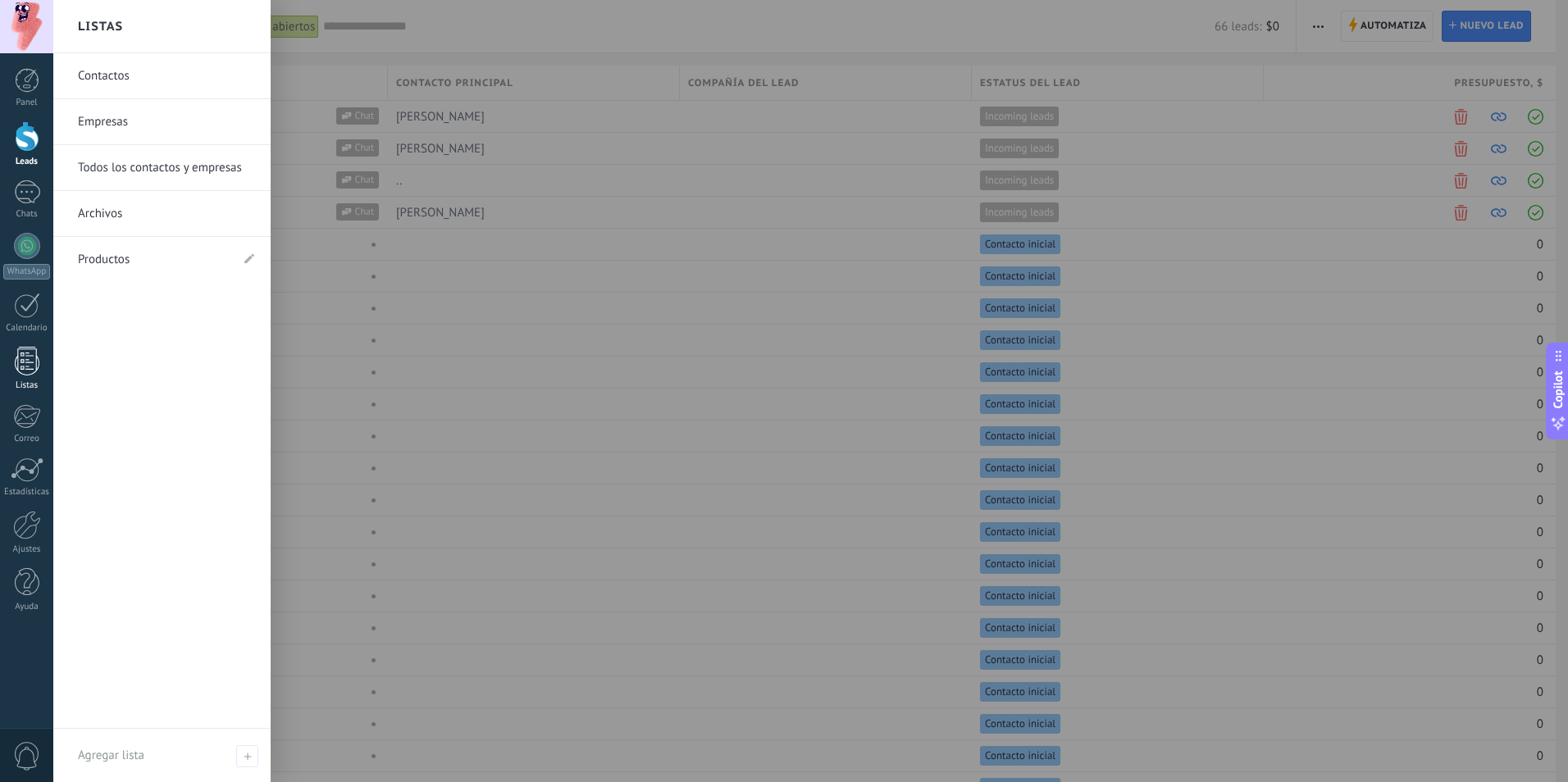
click at [27, 379] on link "Listas" at bounding box center [27, 369] width 53 height 44
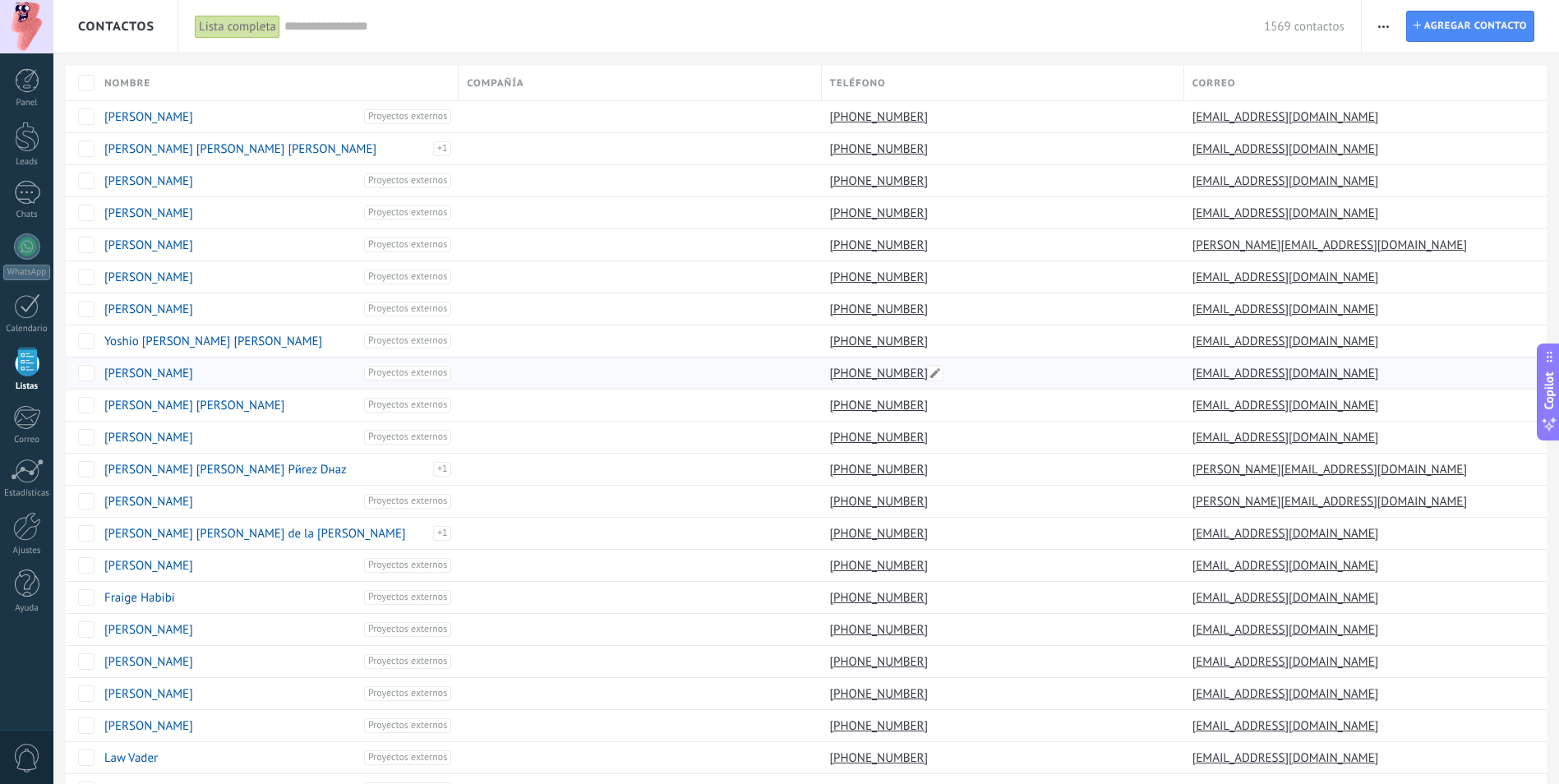
click at [855, 370] on link "[PHONE_NUMBER]" at bounding box center [880, 373] width 102 height 15
